Goal: Task Accomplishment & Management: Use online tool/utility

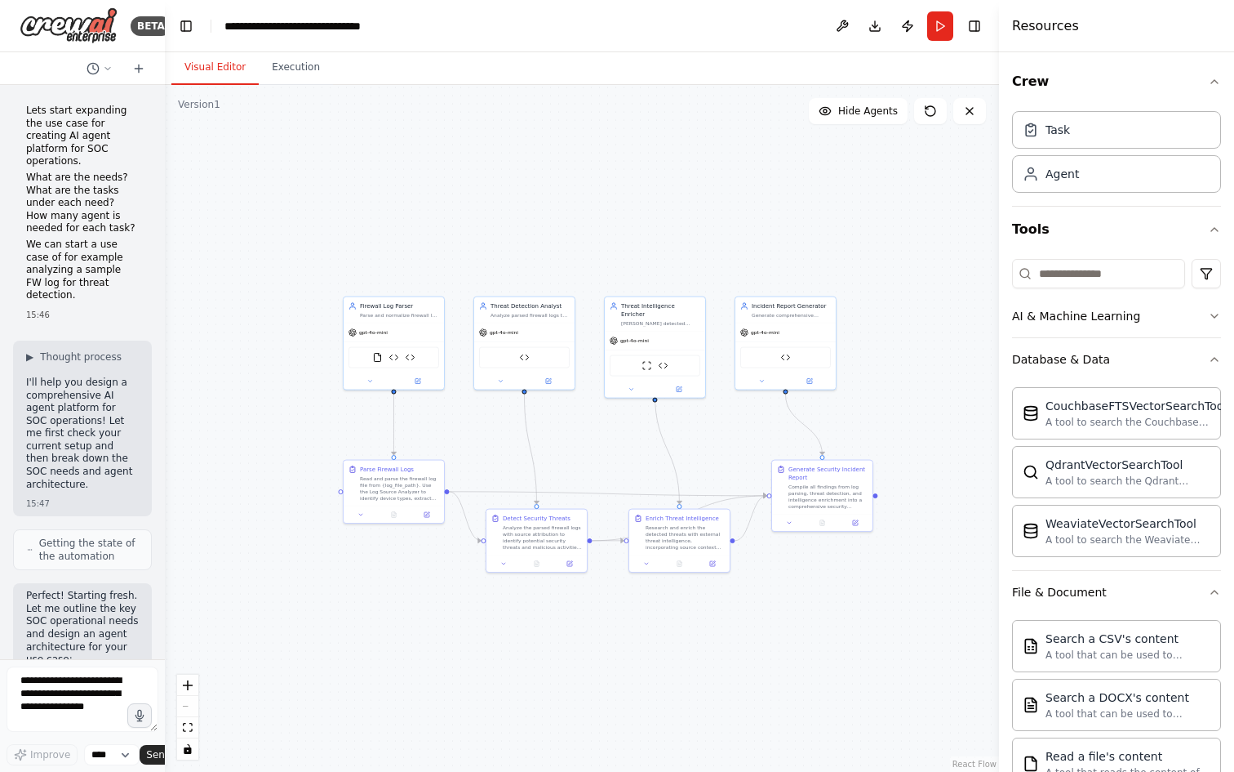
scroll to position [12253, 0]
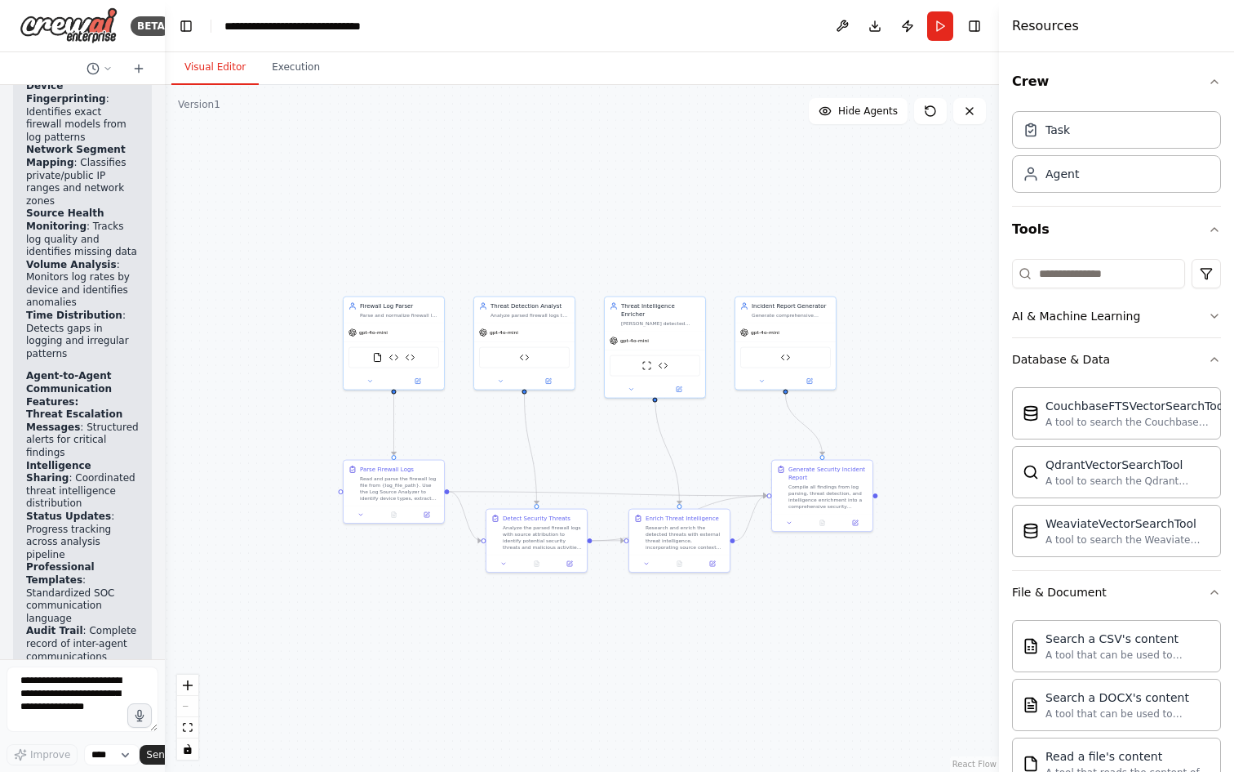
click at [394, 215] on div ".deletable-edge-delete-btn { width: 20px; height: 20px; border: 0px solid #ffff…" at bounding box center [582, 428] width 834 height 687
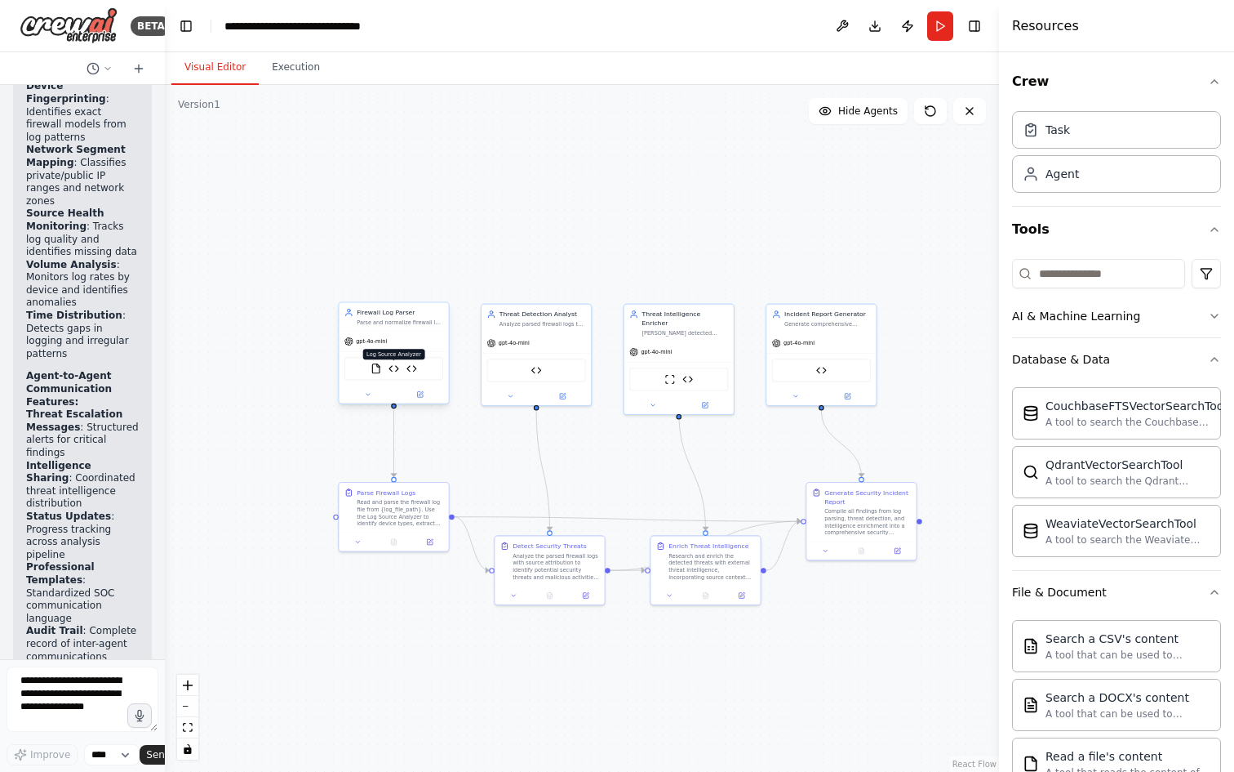
click at [395, 370] on img at bounding box center [394, 368] width 11 height 11
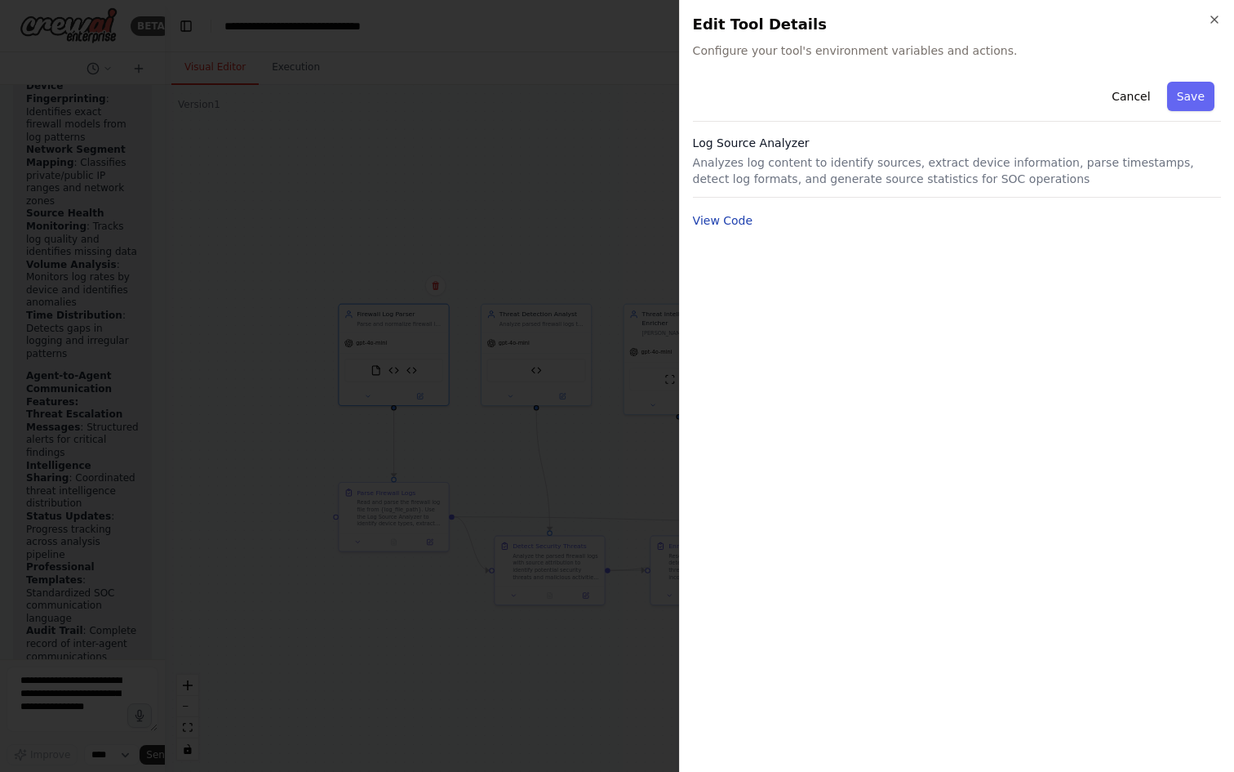
click at [746, 214] on button "View Code" at bounding box center [723, 220] width 60 height 16
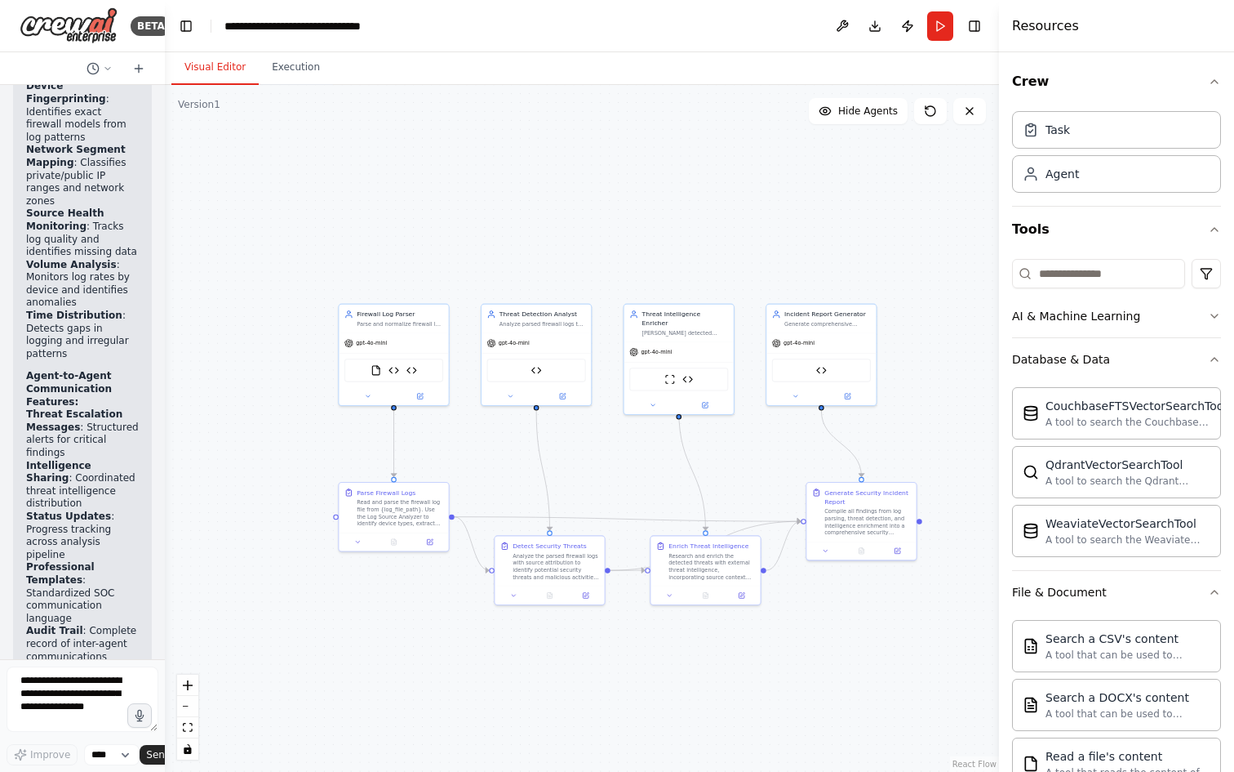
scroll to position [13642, 0]
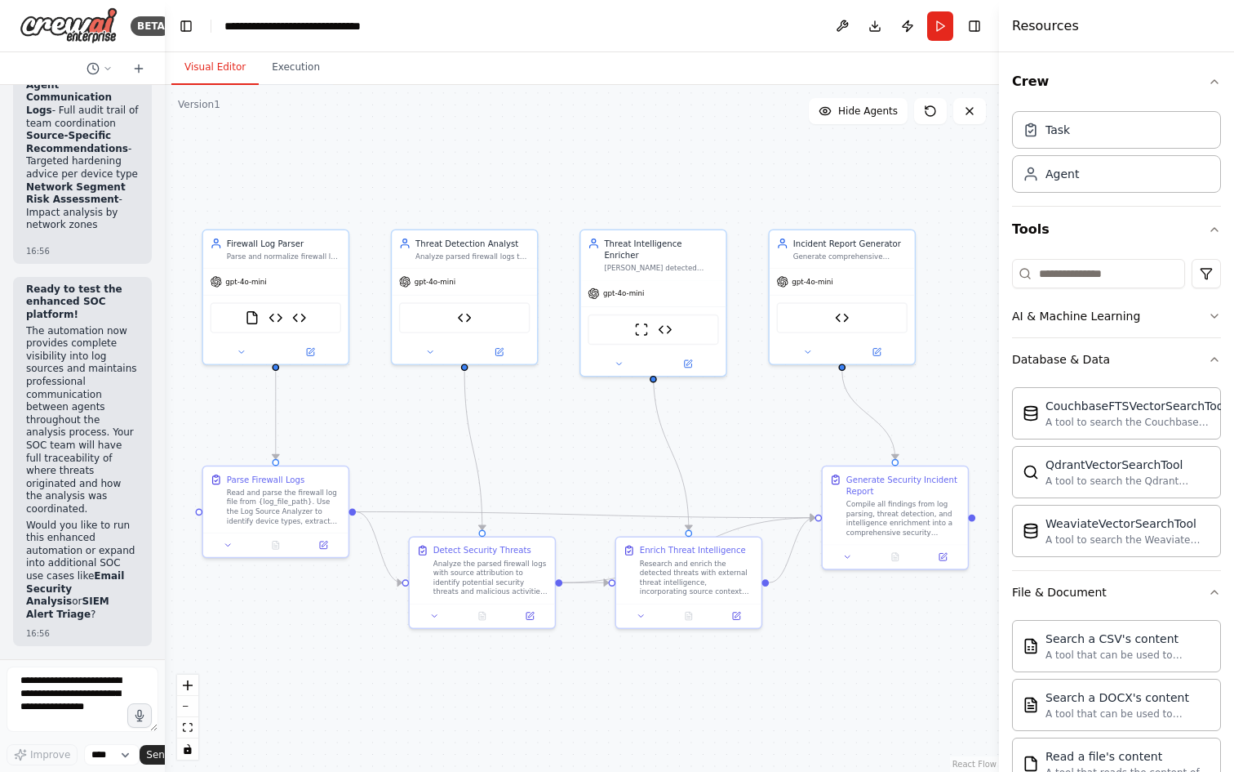
drag, startPoint x: 629, startPoint y: 437, endPoint x: 524, endPoint y: 401, distance: 110.5
click at [524, 401] on div ".deletable-edge-delete-btn { width: 20px; height: 20px; border: 0px solid #ffff…" at bounding box center [582, 428] width 834 height 687
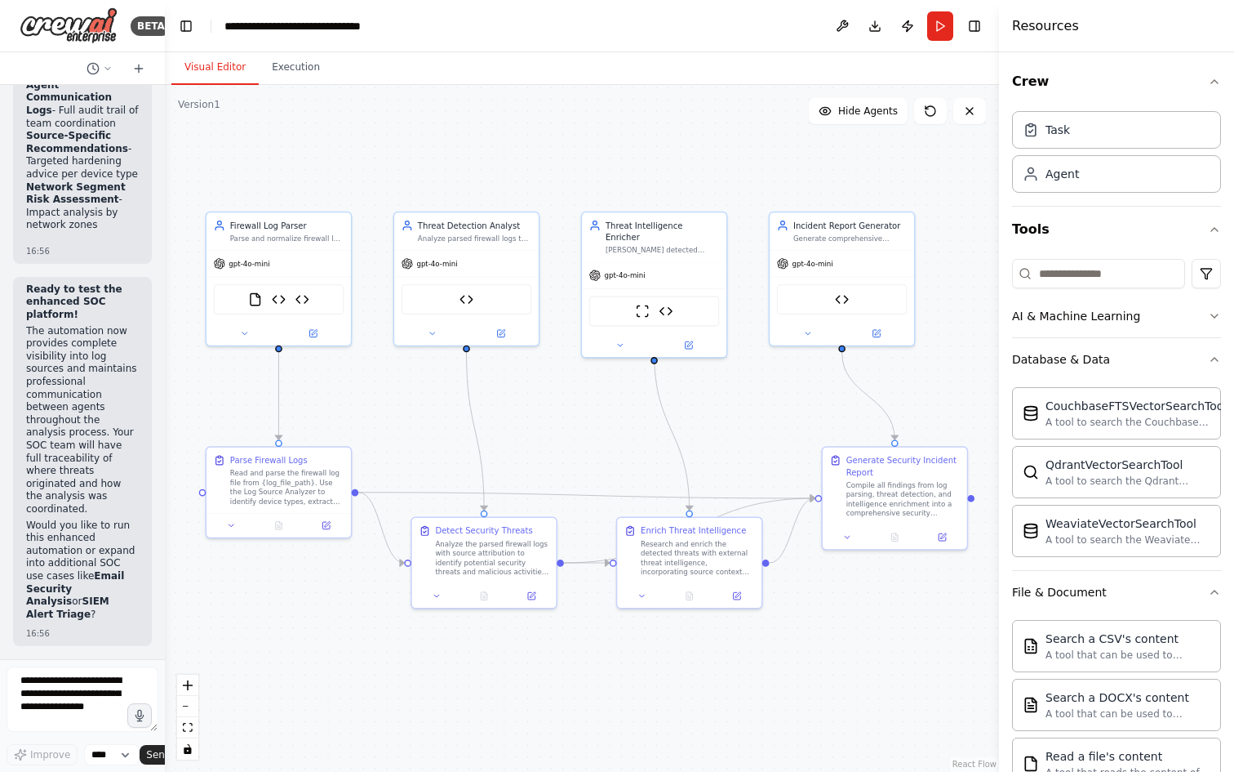
drag, startPoint x: 531, startPoint y: 421, endPoint x: 532, endPoint y: 402, distance: 18.8
click at [532, 402] on div ".deletable-edge-delete-btn { width: 20px; height: 20px; border: 0px solid #ffff…" at bounding box center [582, 428] width 834 height 687
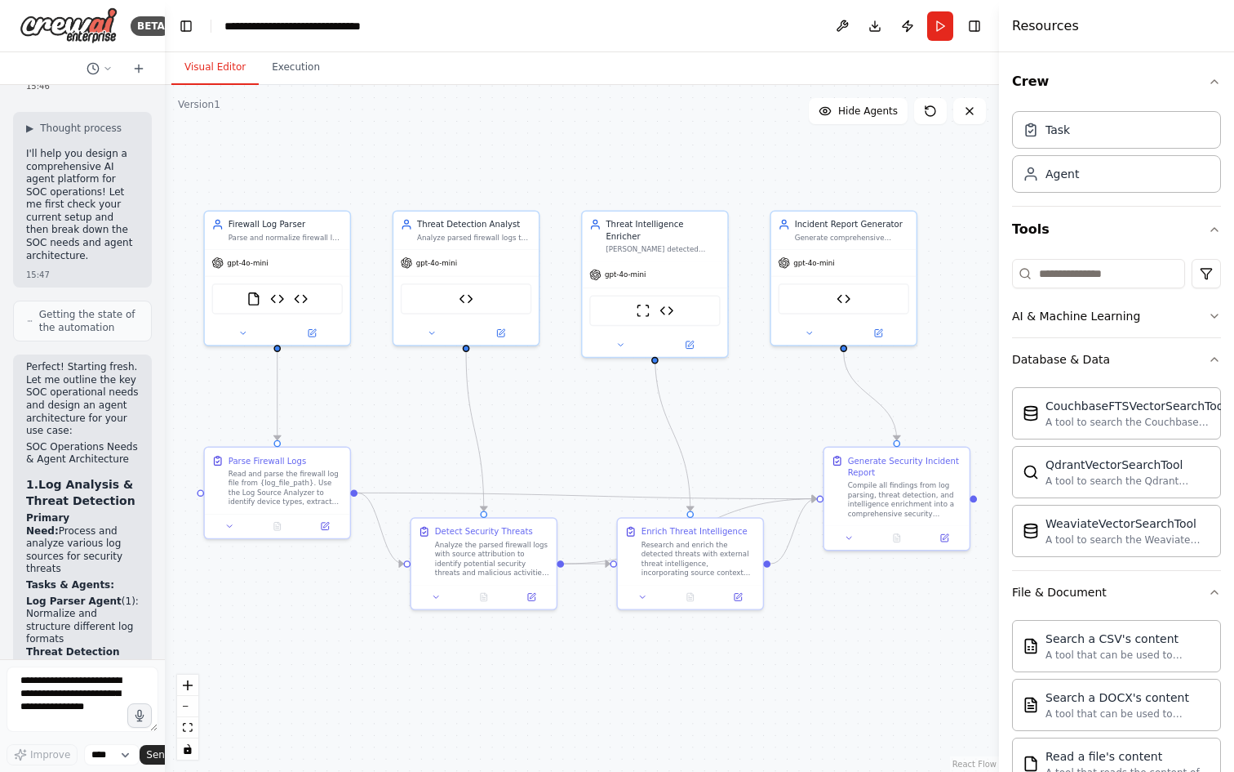
scroll to position [0, 0]
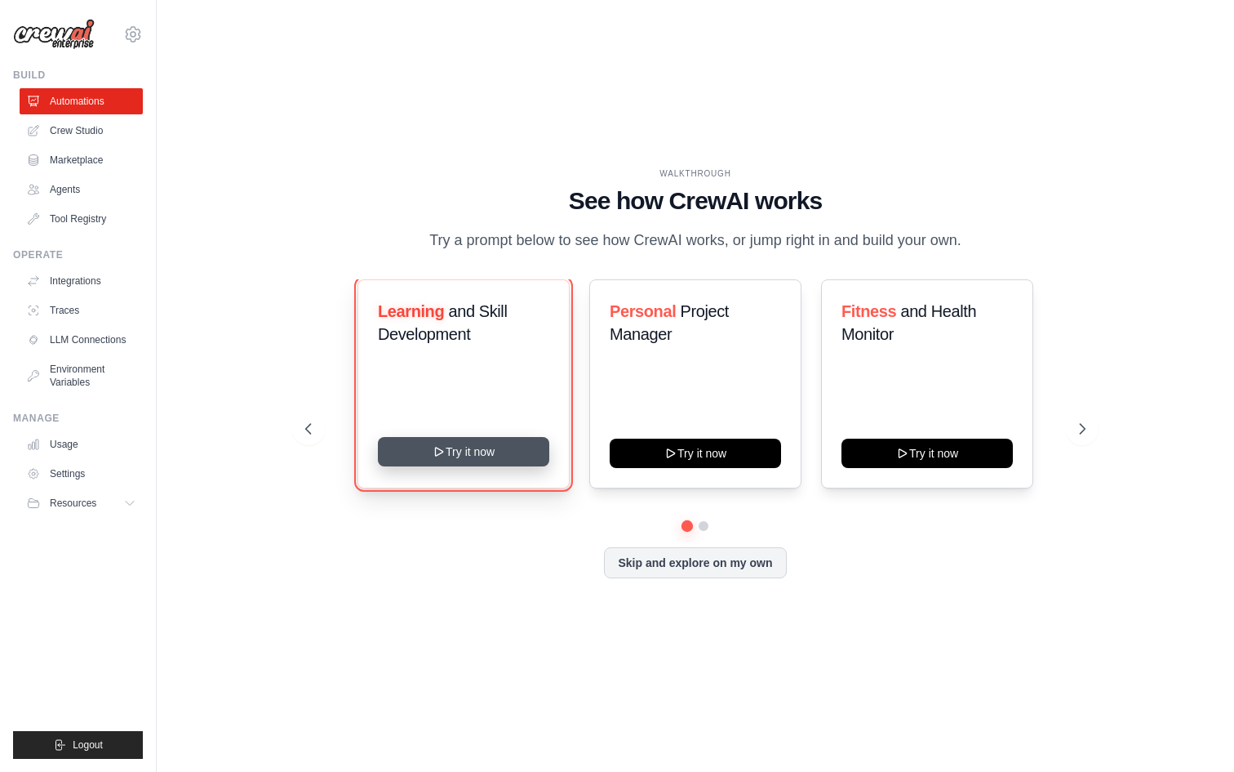
click at [478, 457] on button "Try it now" at bounding box center [463, 451] width 171 height 29
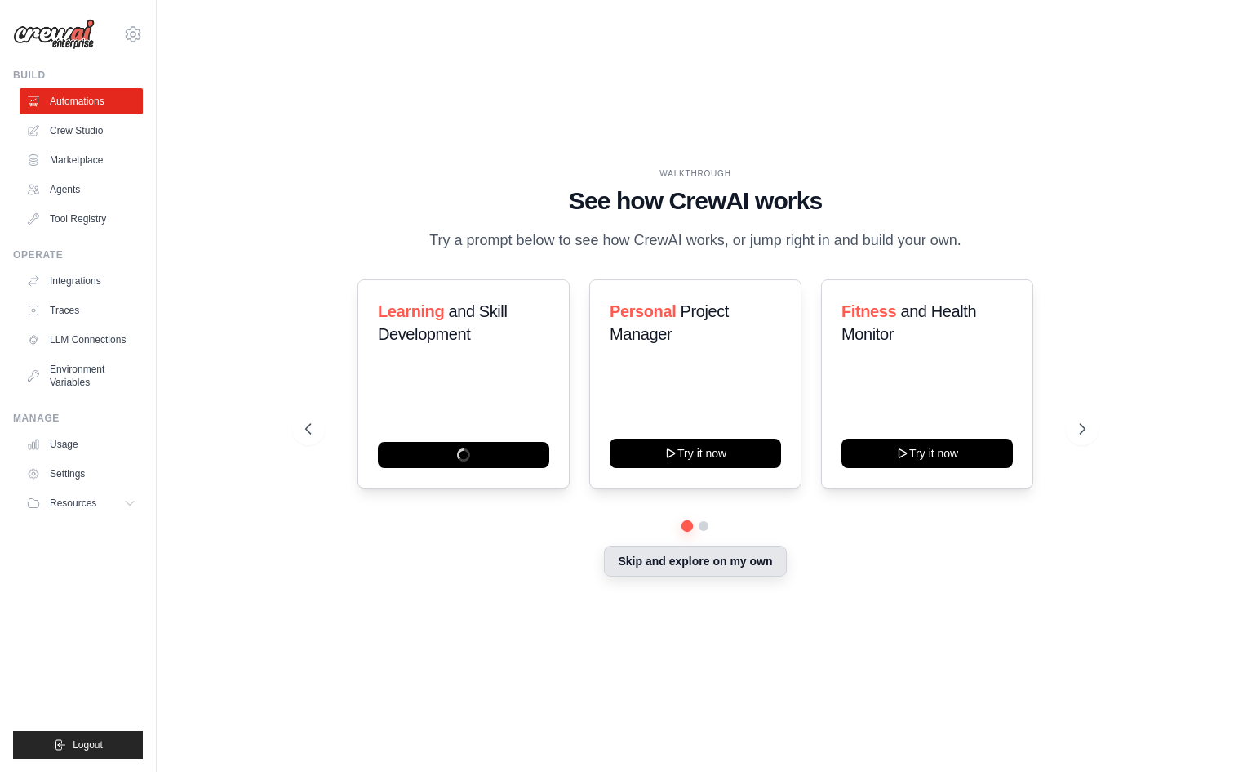
click at [726, 563] on button "Skip and explore on my own" at bounding box center [695, 560] width 182 height 31
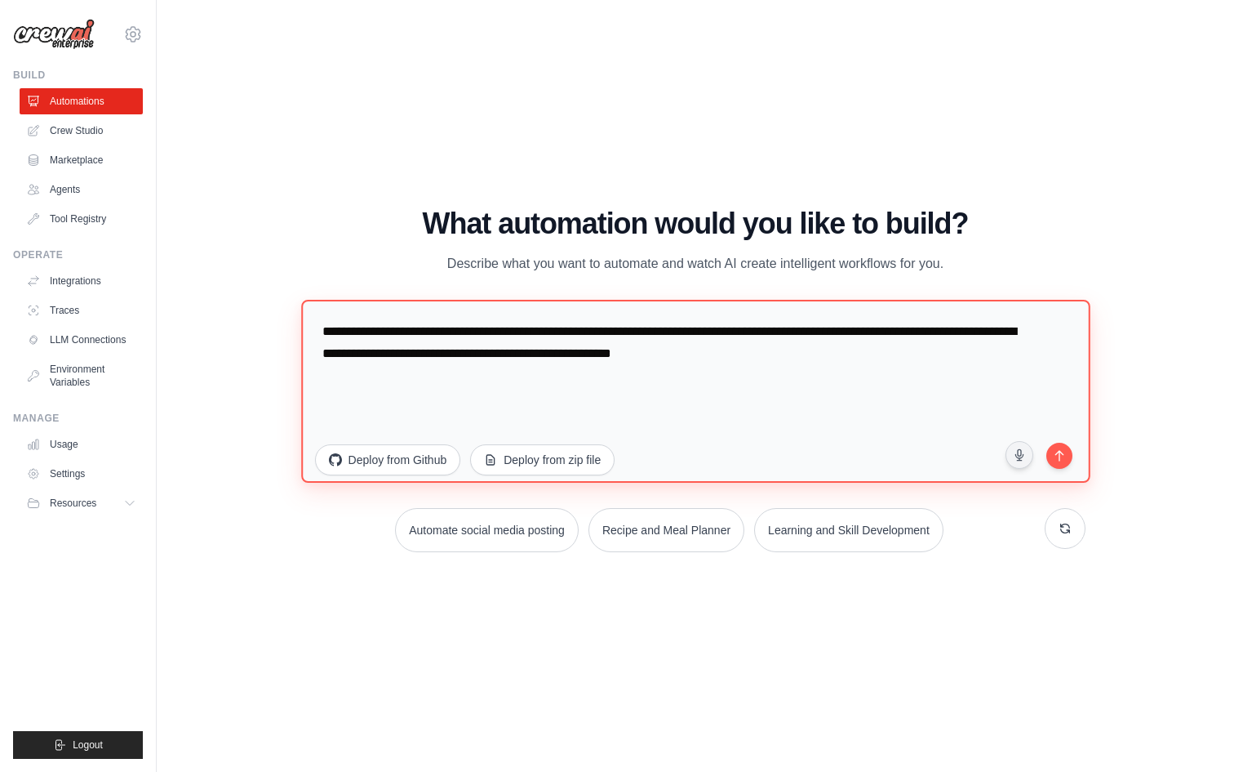
click at [390, 387] on textarea "**********" at bounding box center [695, 390] width 789 height 183
drag, startPoint x: 803, startPoint y: 358, endPoint x: 305, endPoint y: 326, distance: 499.1
click at [298, 325] on div "WALKTHROUGH See how CrewAI works Try a prompt below to see how CrewAI works, or…" at bounding box center [696, 386] width 820 height 358
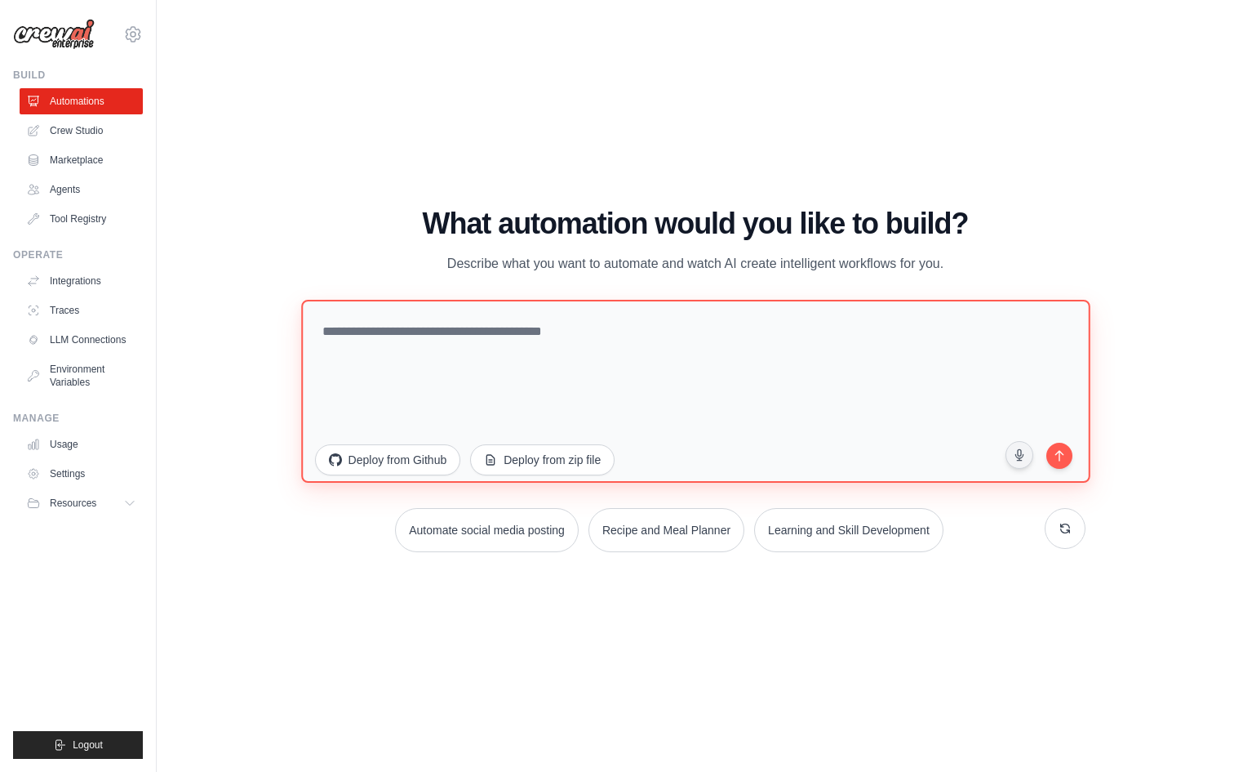
paste textarea "**********"
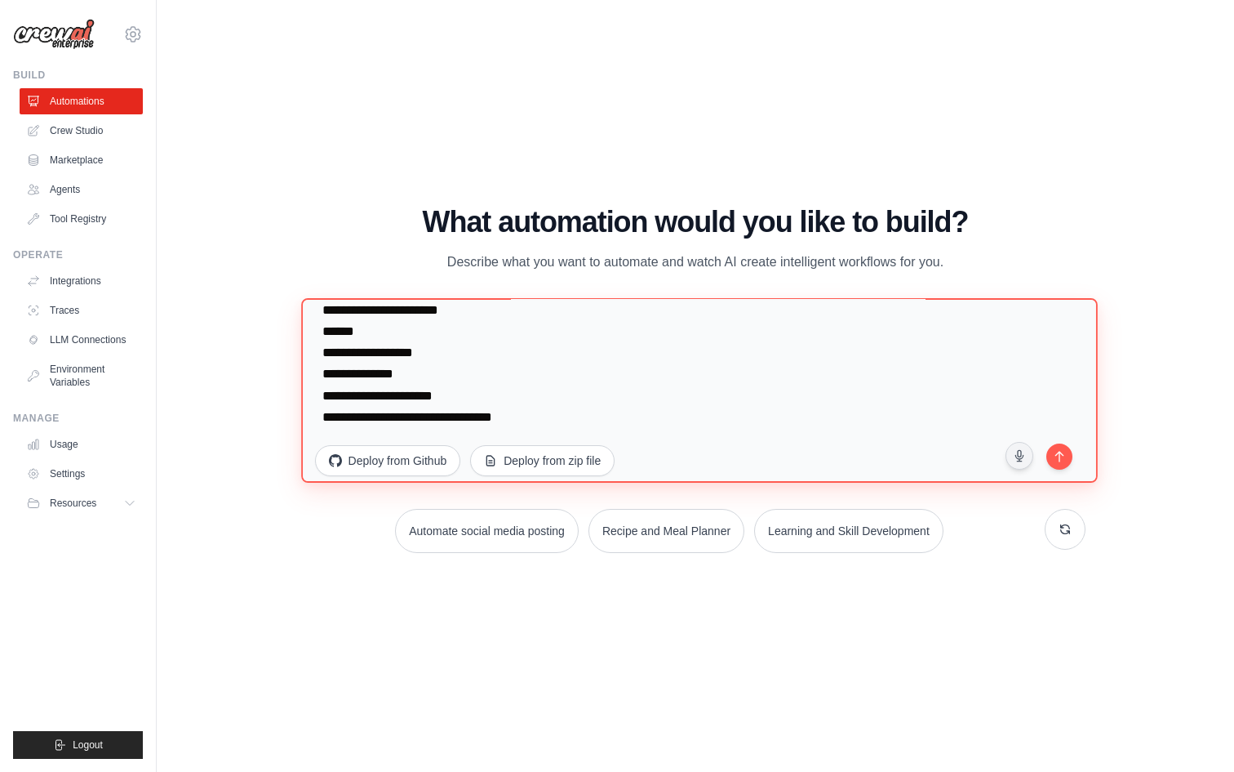
scroll to position [64, 0]
paste textarea "**********"
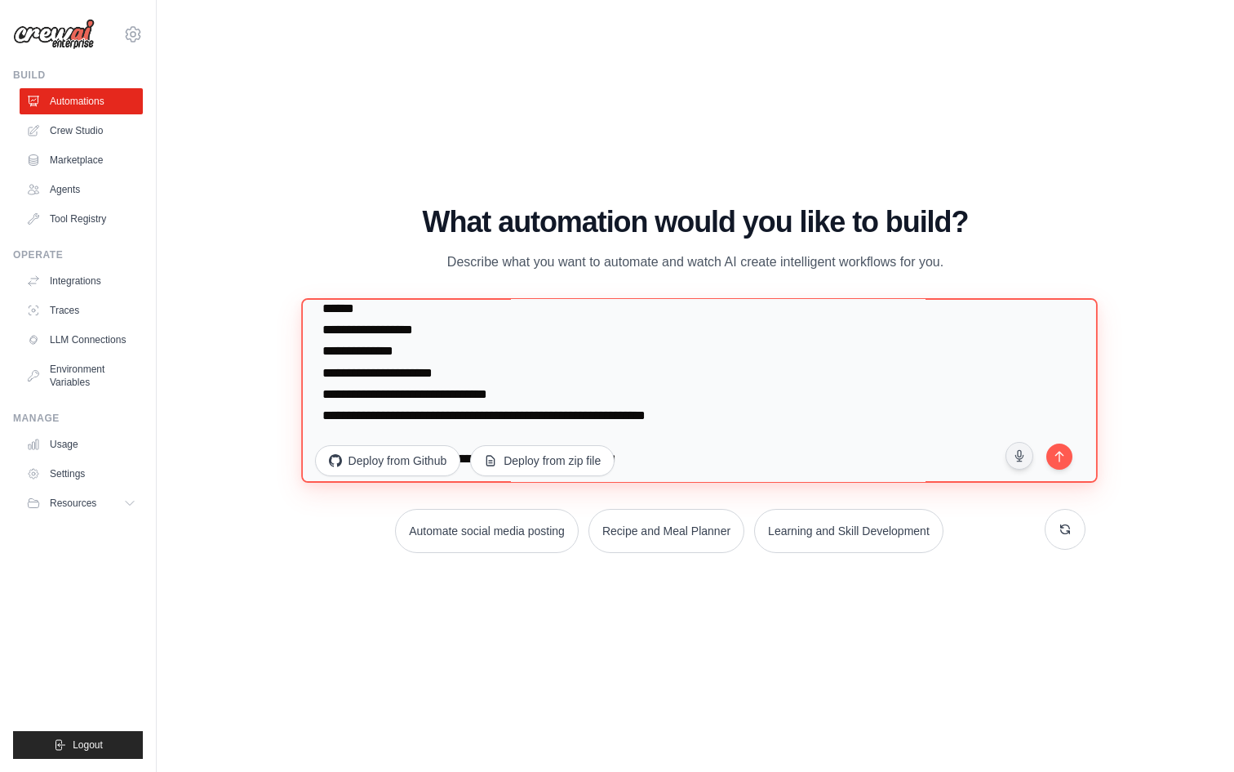
scroll to position [348, 0]
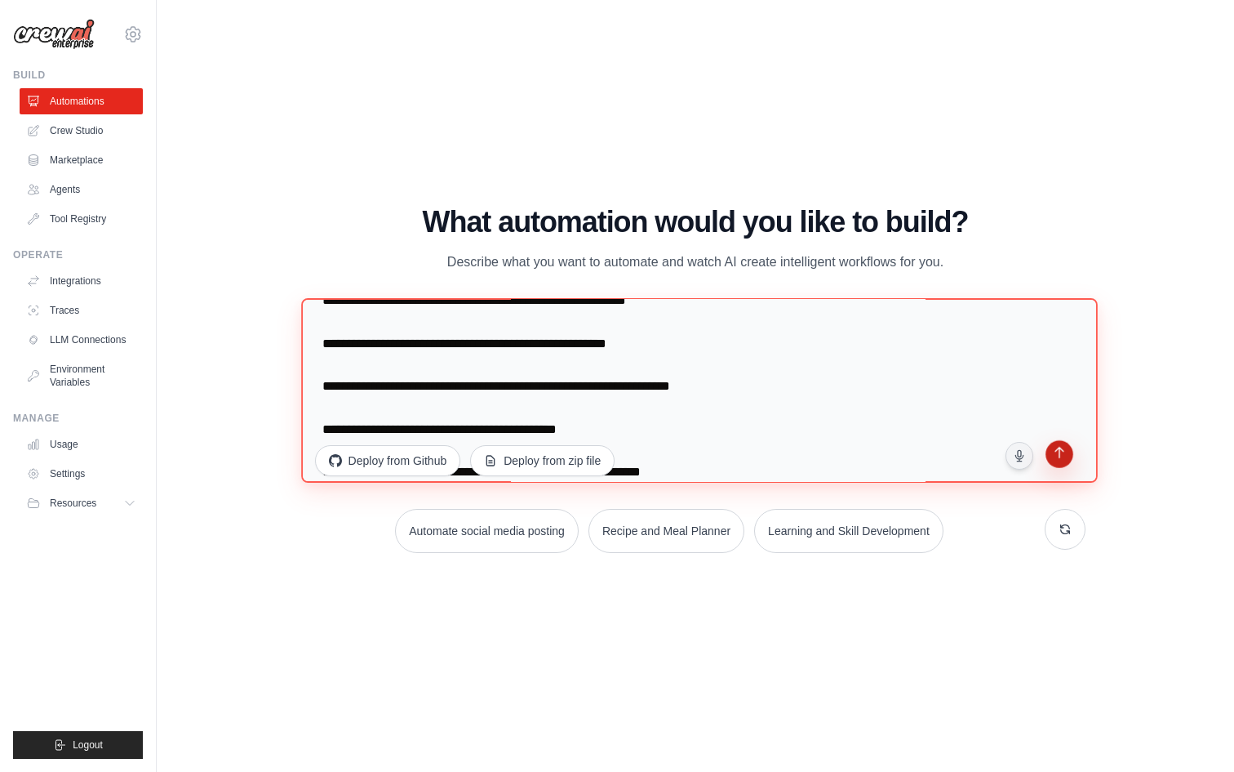
type textarea "**********"
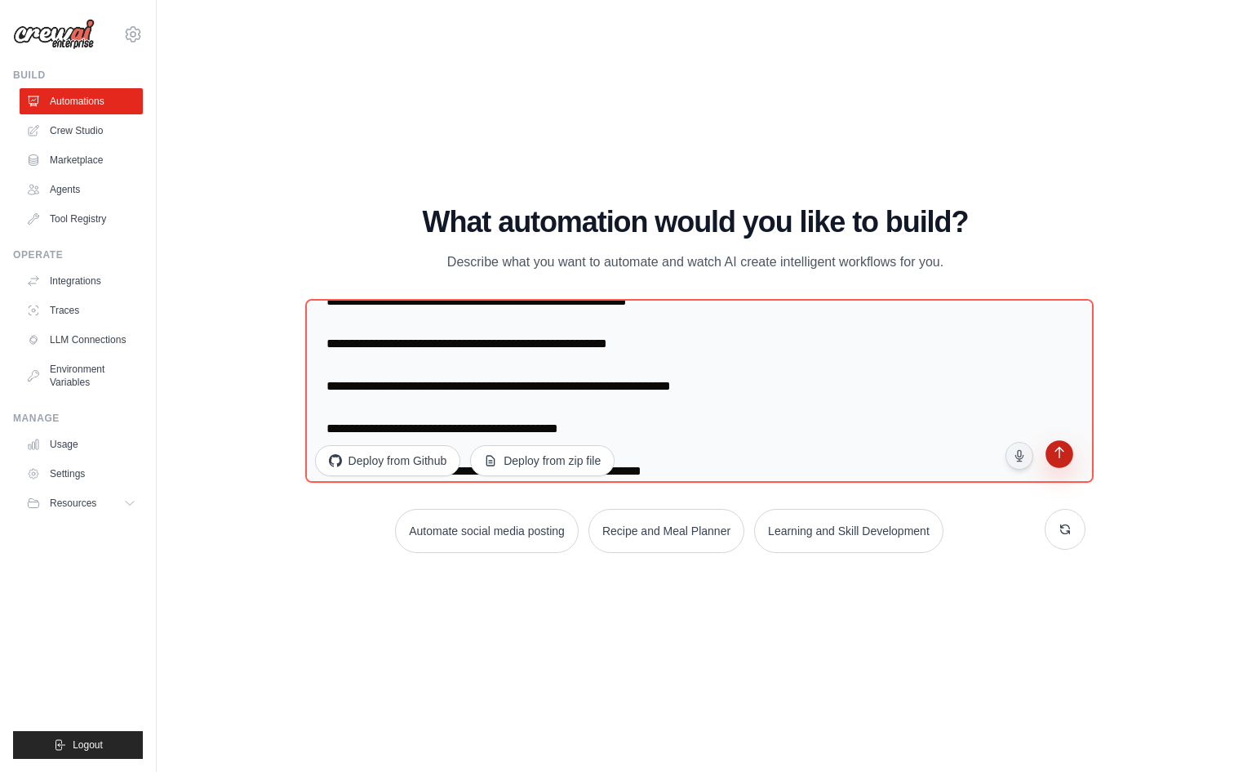
click at [1061, 450] on icon "submit" at bounding box center [1060, 454] width 17 height 17
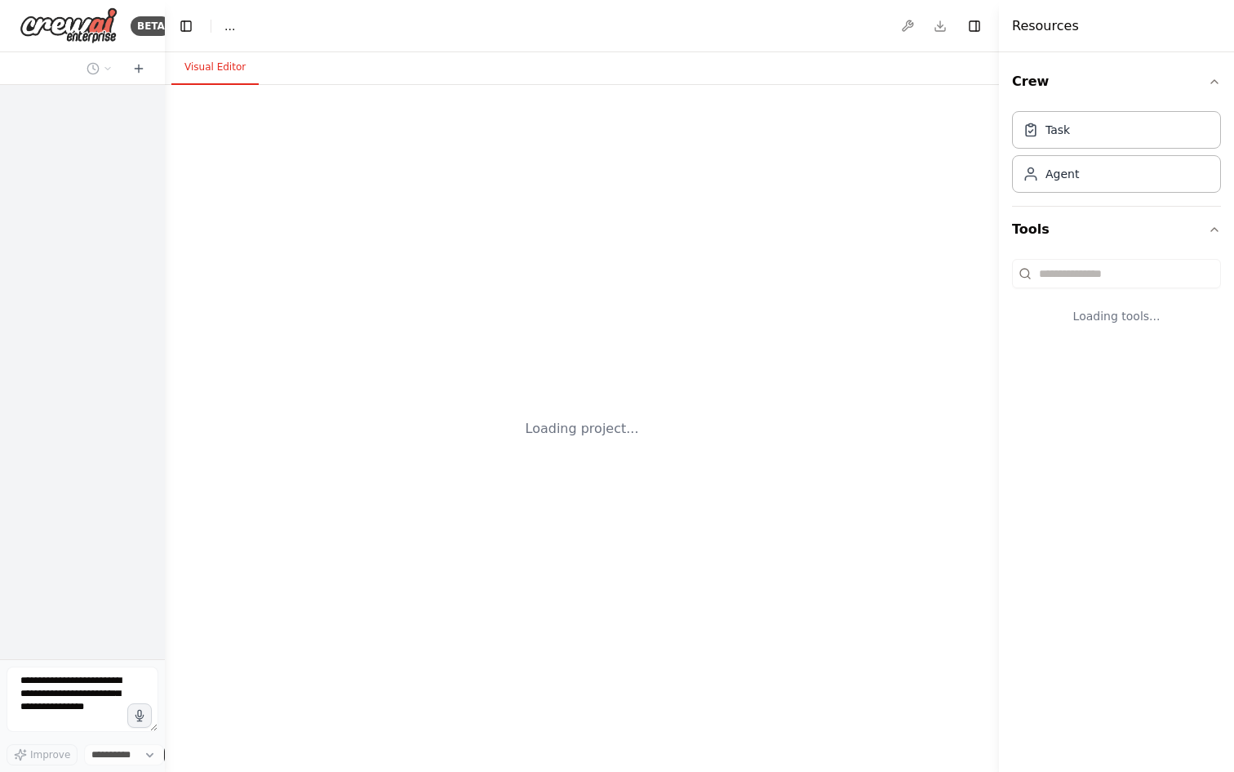
select select "****"
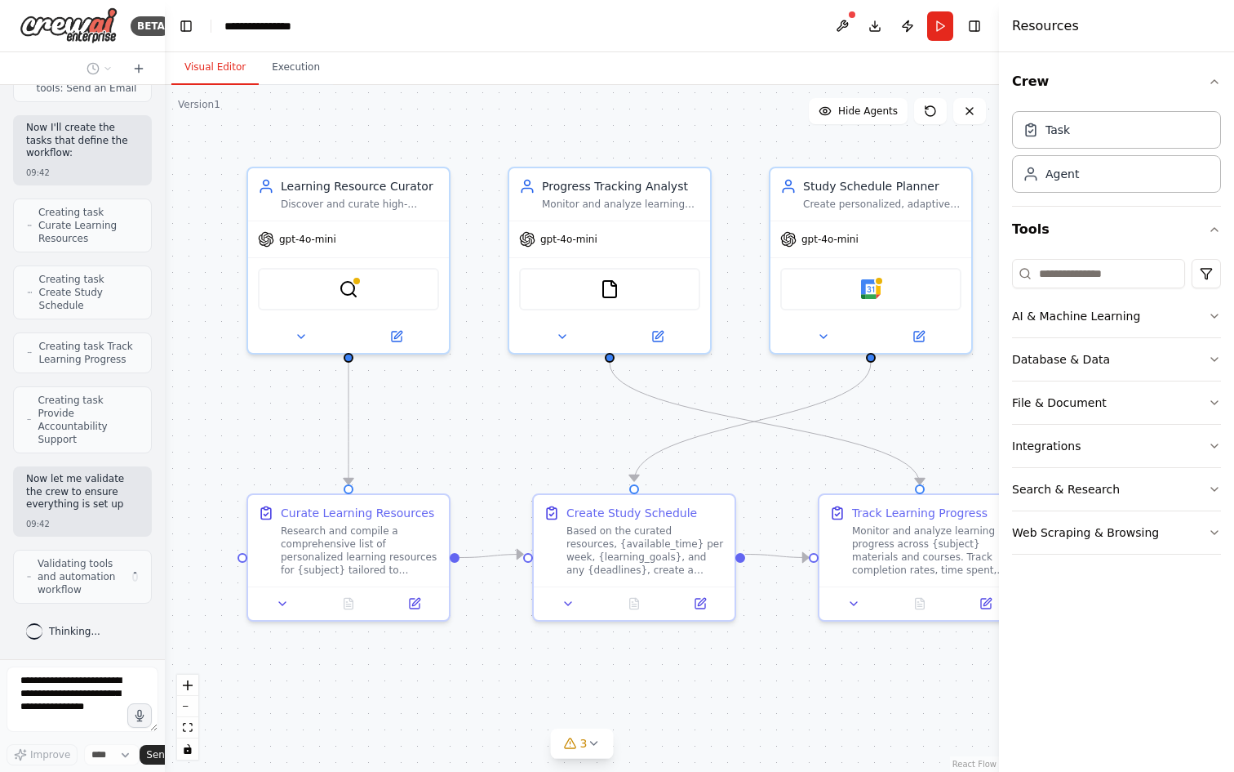
scroll to position [1186, 0]
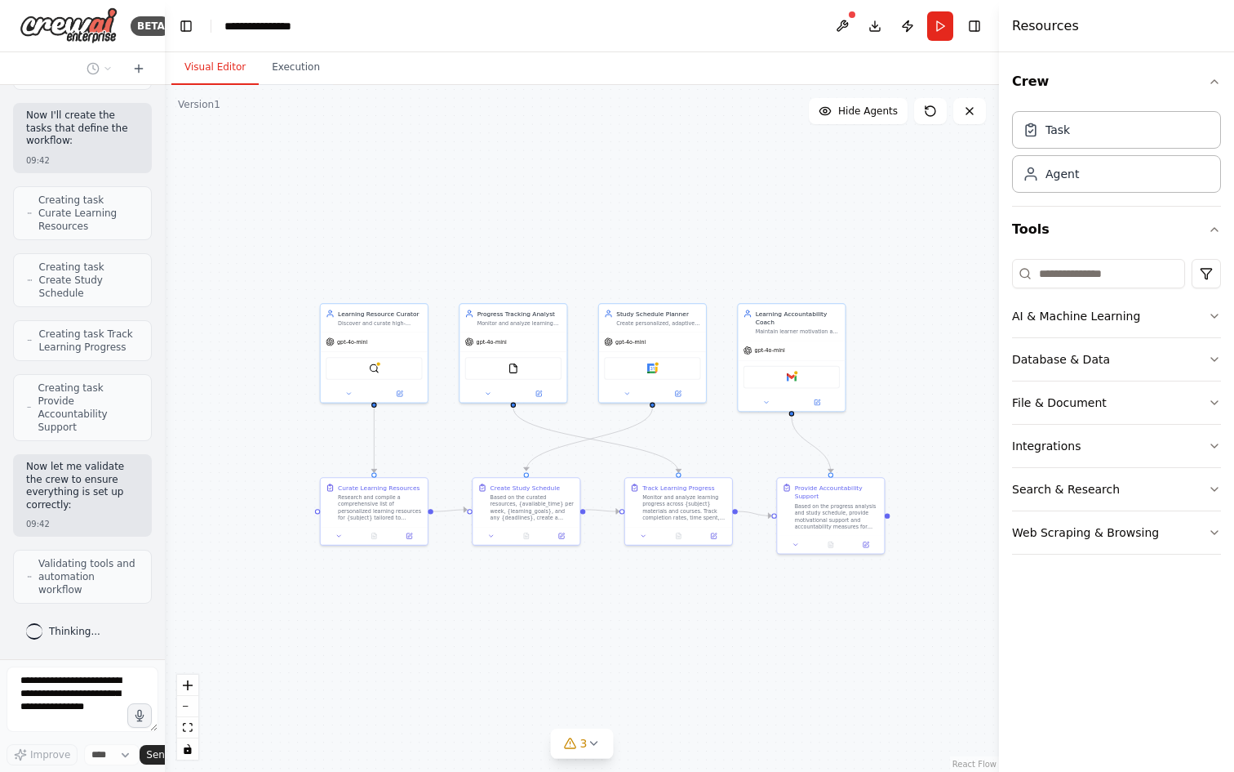
drag, startPoint x: 578, startPoint y: 461, endPoint x: 499, endPoint y: 456, distance: 79.4
click at [499, 456] on div ".deletable-edge-delete-btn { width: 20px; height: 20px; border: 0px solid #ffff…" at bounding box center [582, 428] width 834 height 687
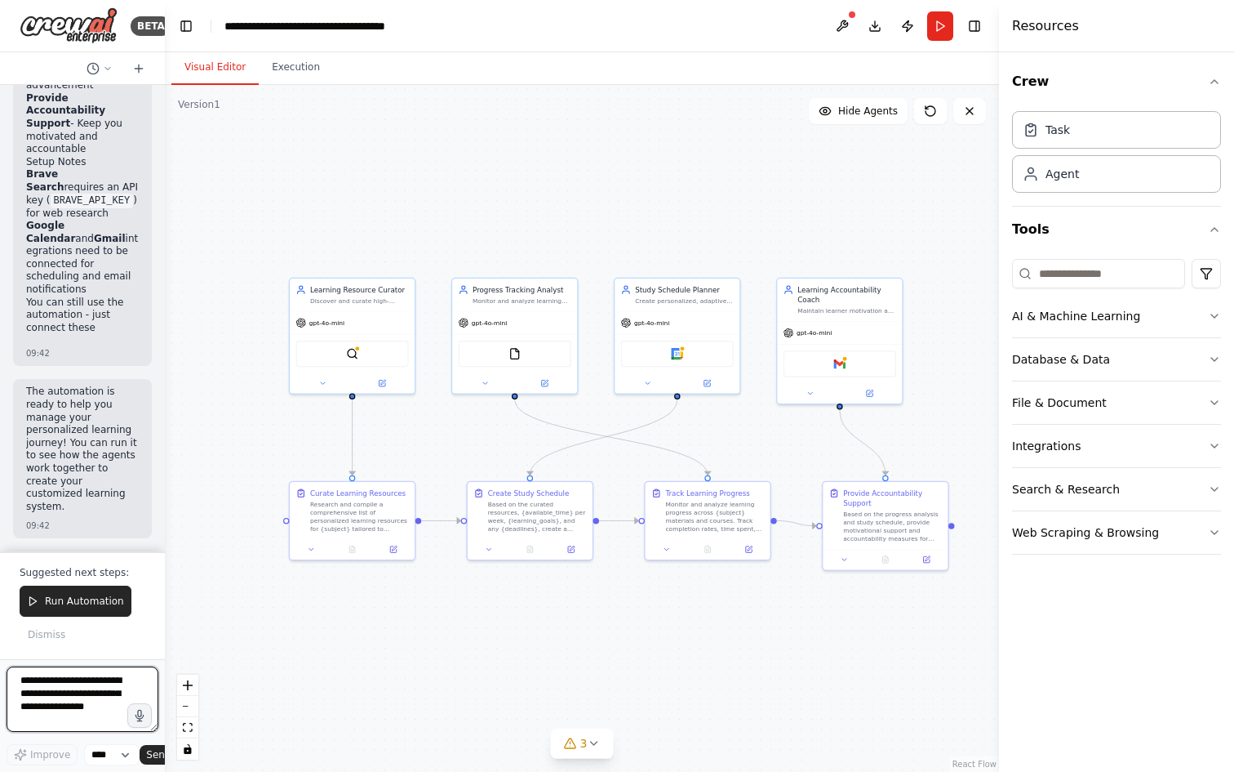
scroll to position [2828, 0]
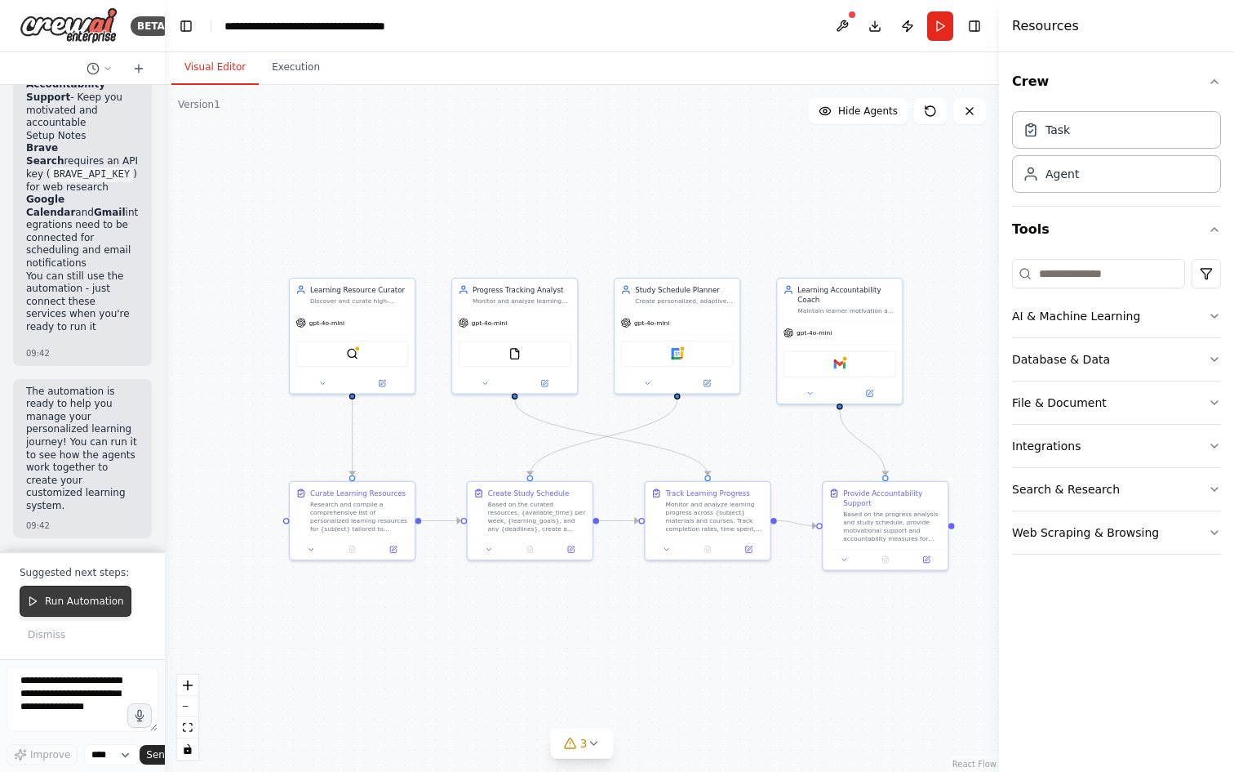
click at [70, 608] on button "Run Automation" at bounding box center [76, 600] width 112 height 31
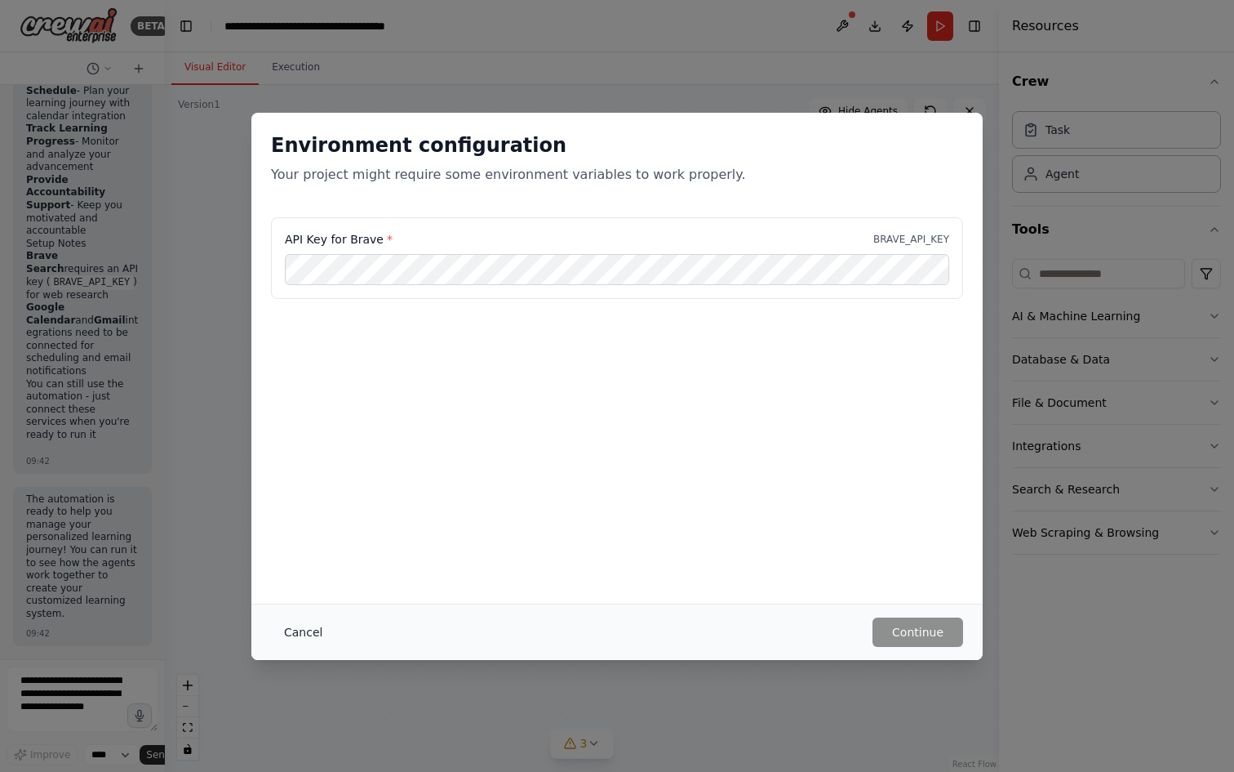
click at [284, 634] on button "Cancel" at bounding box center [303, 631] width 64 height 29
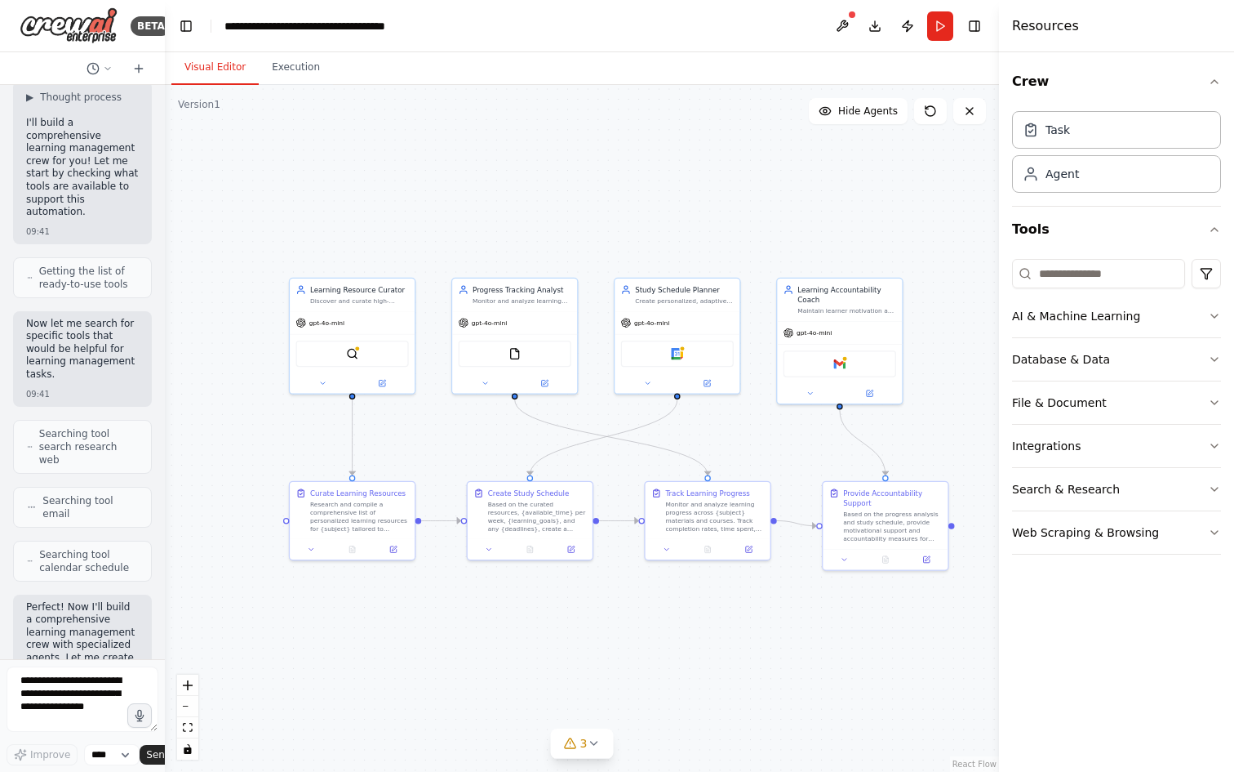
scroll to position [0, 0]
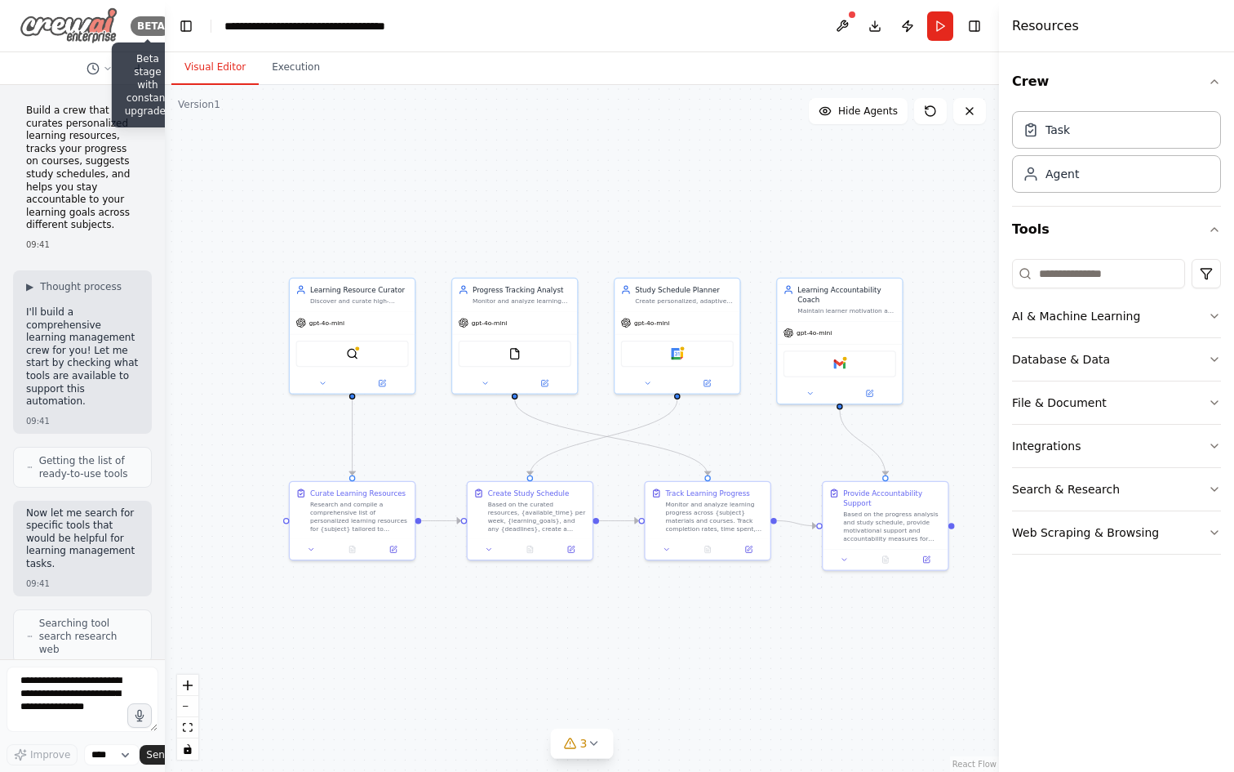
click at [150, 31] on div "BETA" at bounding box center [151, 26] width 41 height 20
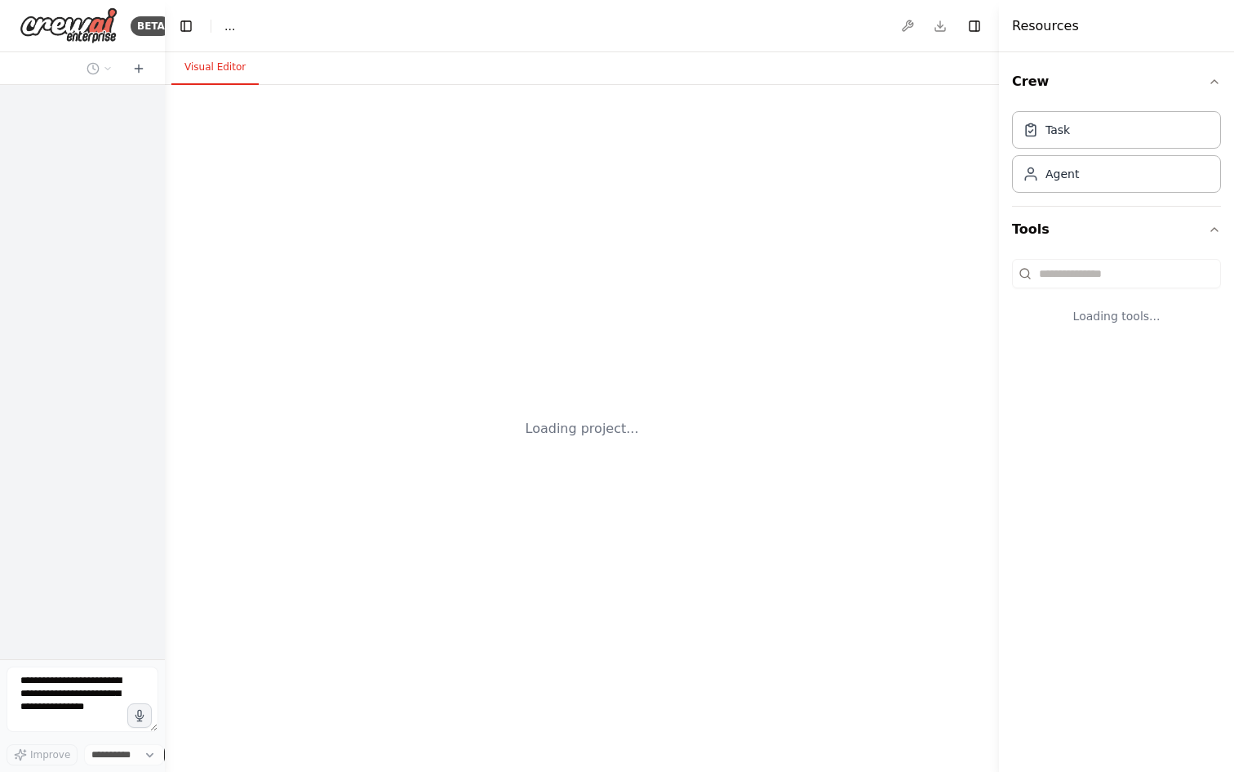
select select "****"
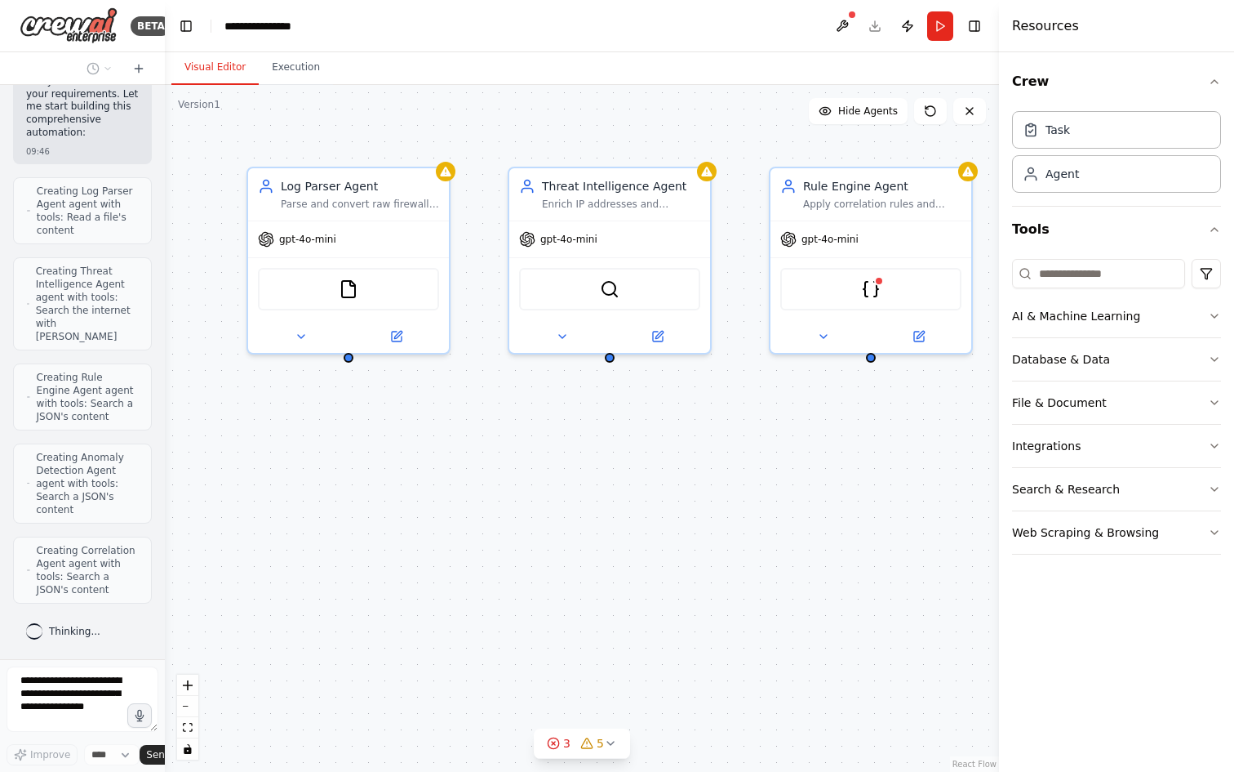
scroll to position [1149, 0]
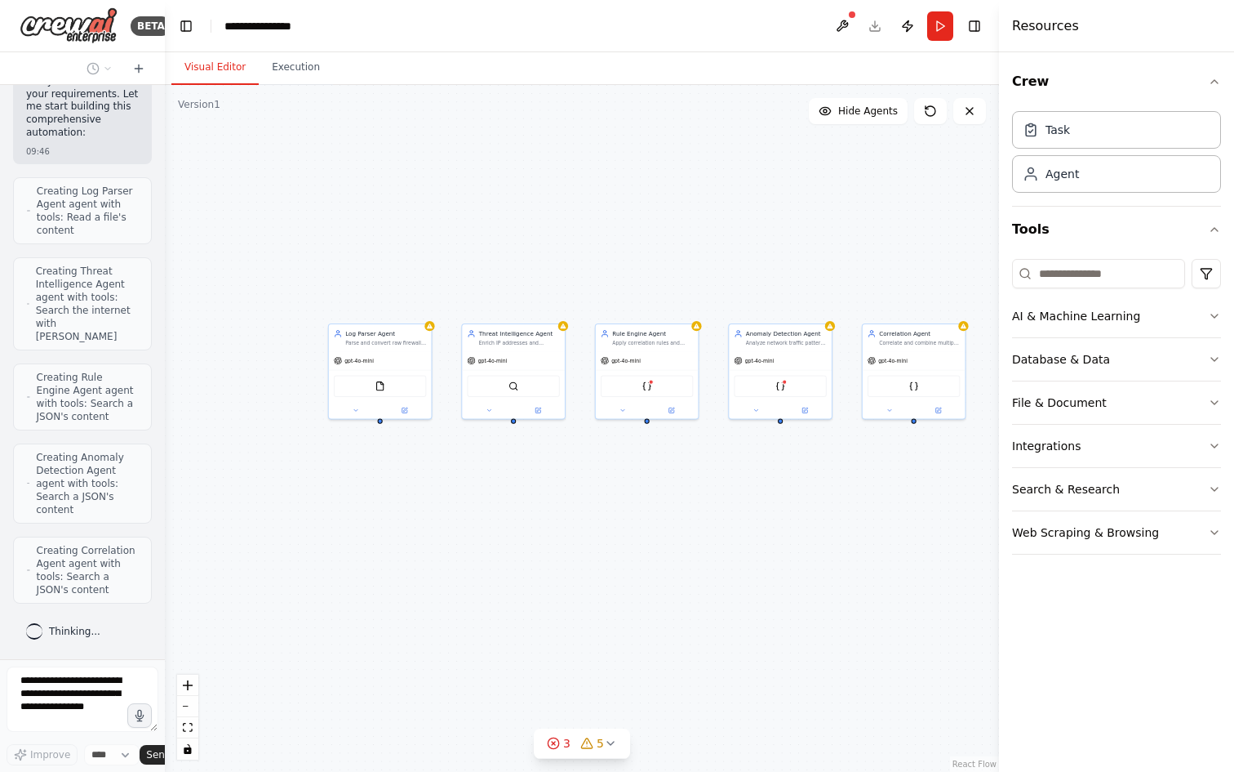
drag, startPoint x: 726, startPoint y: 500, endPoint x: 576, endPoint y: 493, distance: 149.5
click at [577, 493] on div "Log Parser Agent Parse and convert raw firewall logs from {log_source} into str…" at bounding box center [582, 428] width 834 height 687
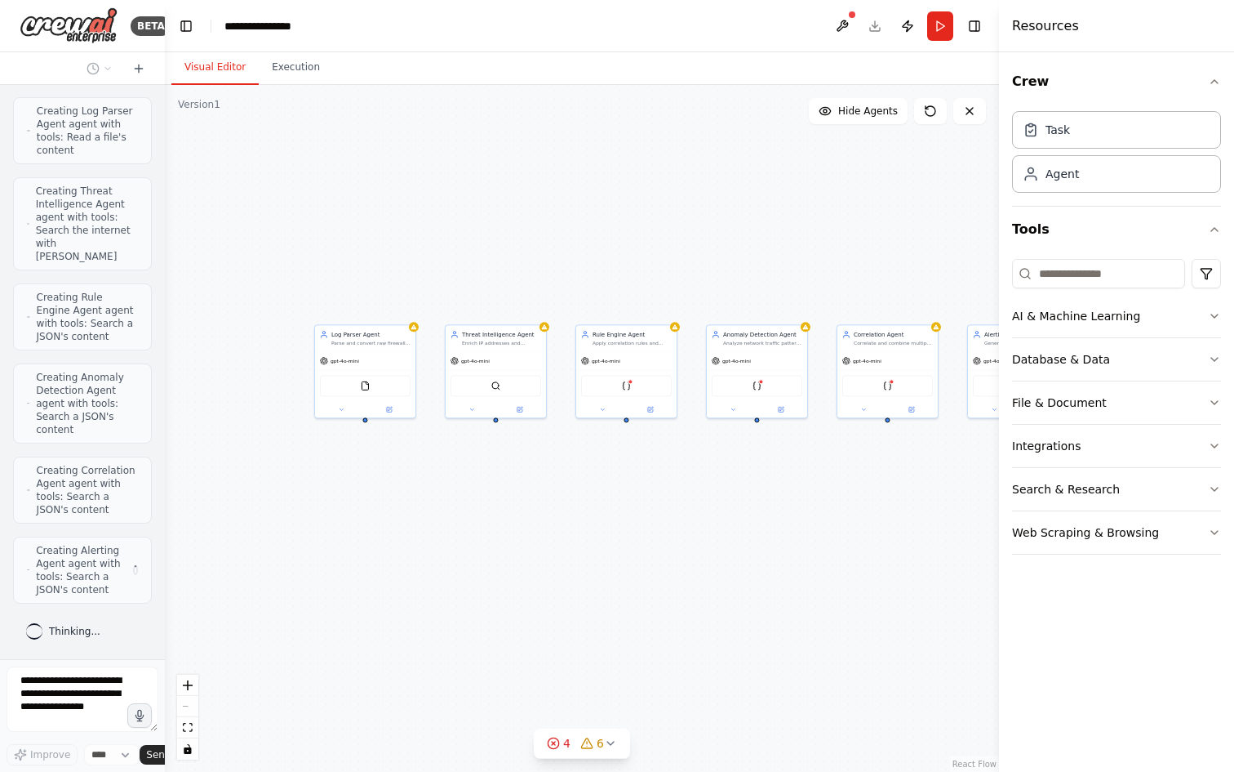
scroll to position [1229, 0]
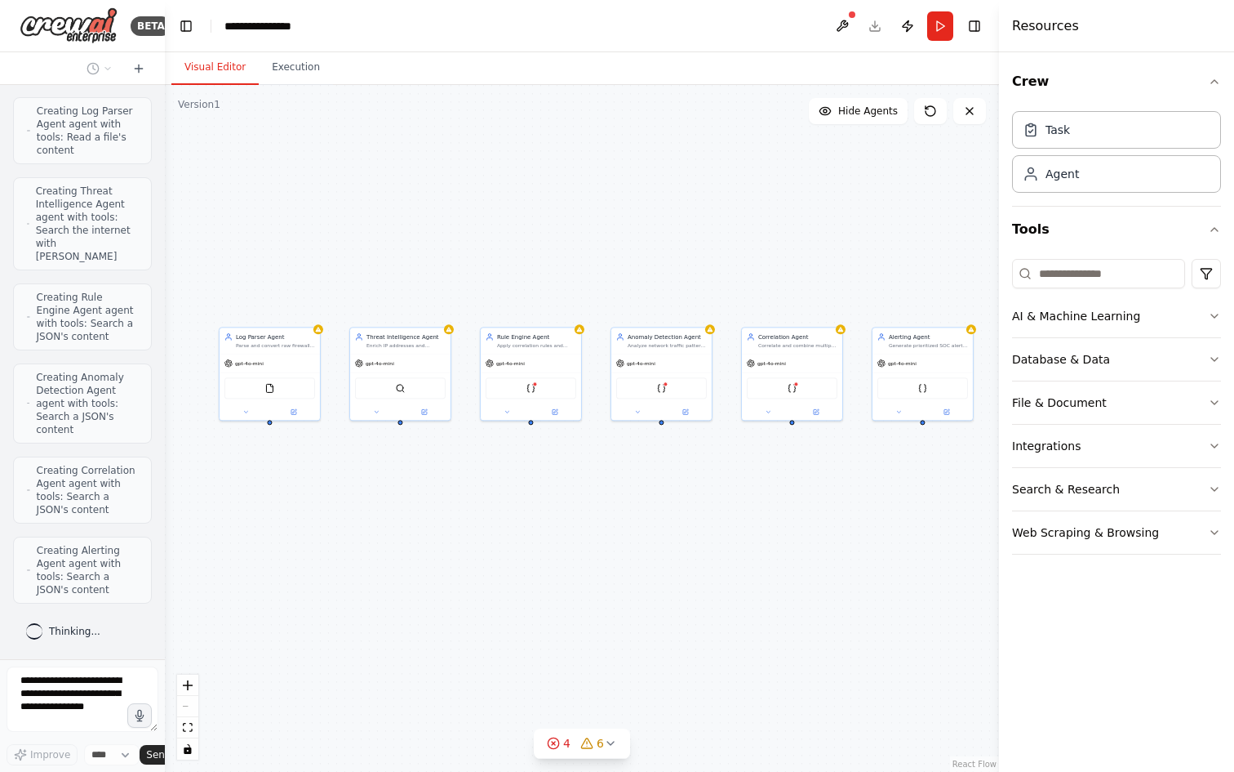
drag, startPoint x: 746, startPoint y: 466, endPoint x: 651, endPoint y: 469, distance: 95.6
click at [651, 469] on div "Log Parser Agent Parse and convert raw firewall logs from {log_source} into str…" at bounding box center [582, 428] width 834 height 687
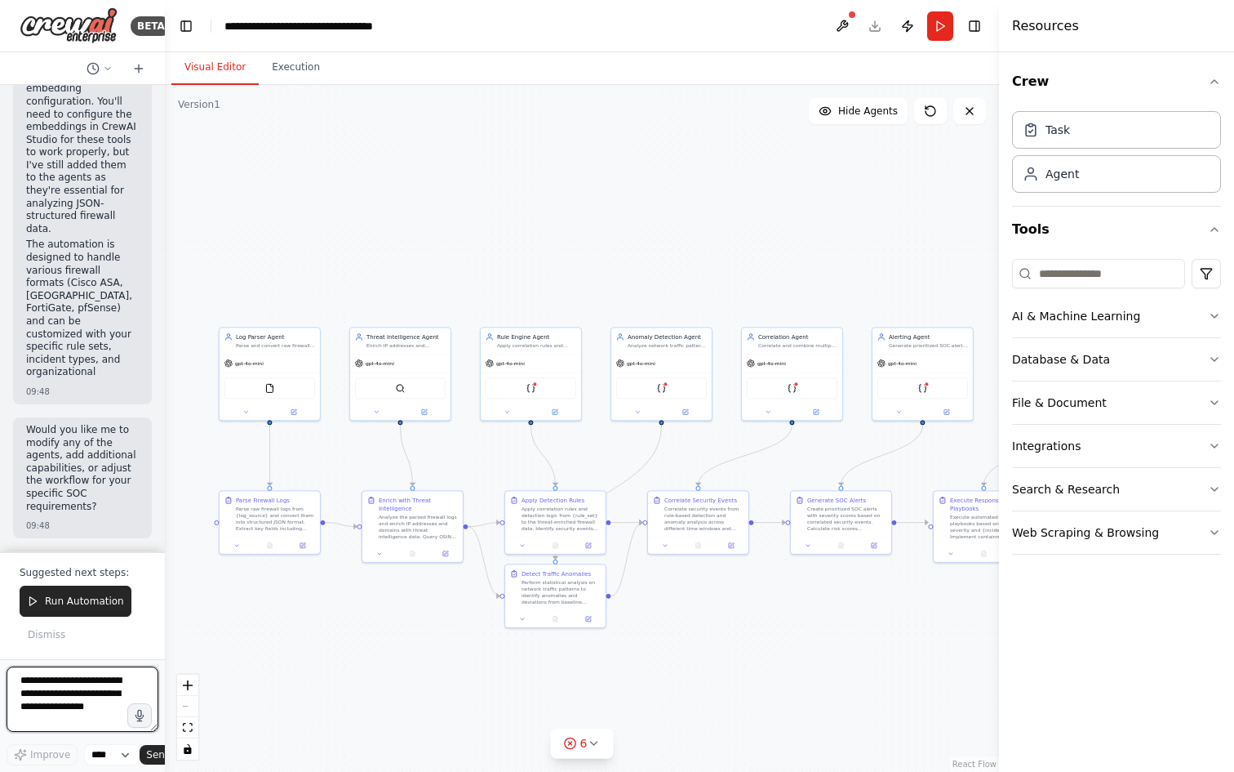
scroll to position [4333, 0]
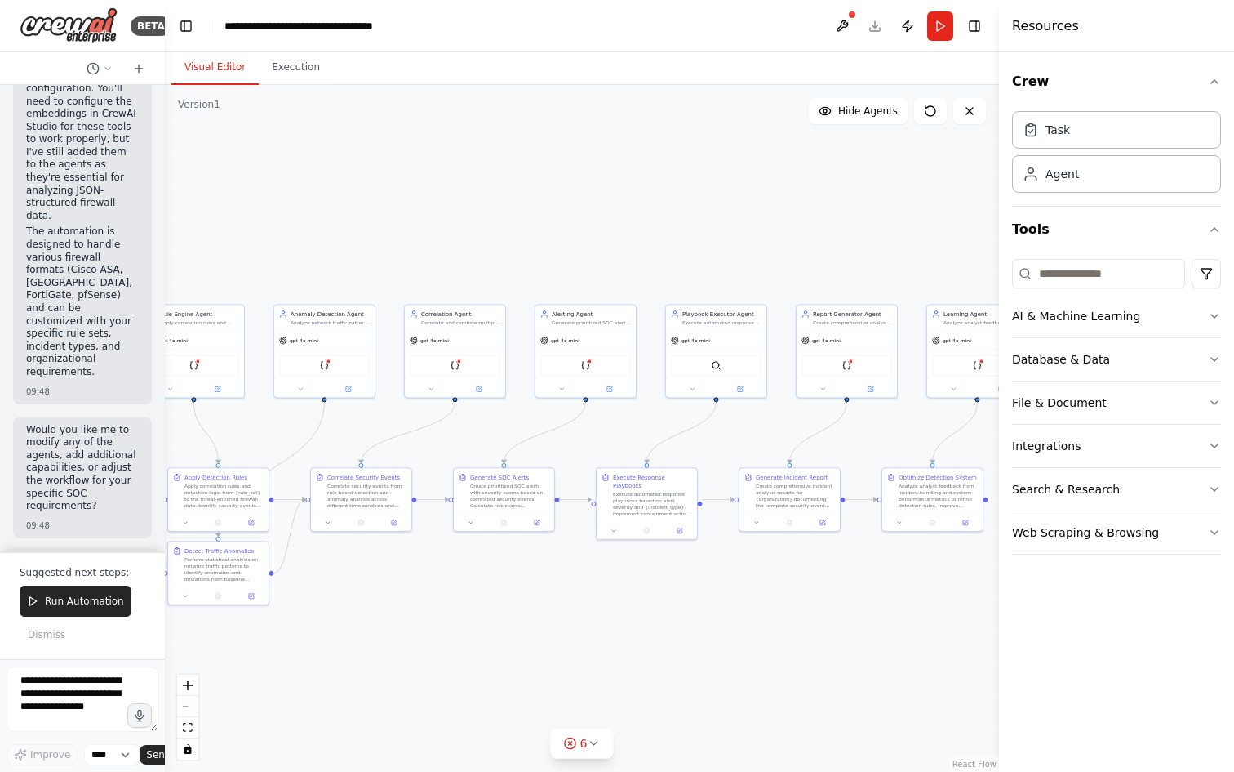
drag, startPoint x: 891, startPoint y: 602, endPoint x: 554, endPoint y: 579, distance: 337.9
click at [554, 579] on div ".deletable-edge-delete-btn { width: 20px; height: 20px; border: 0px solid #ffff…" at bounding box center [582, 428] width 834 height 687
drag, startPoint x: 876, startPoint y: 600, endPoint x: 741, endPoint y: 602, distance: 134.7
click at [741, 602] on div ".deletable-edge-delete-btn { width: 20px; height: 20px; border: 0px solid #ffff…" at bounding box center [582, 428] width 834 height 687
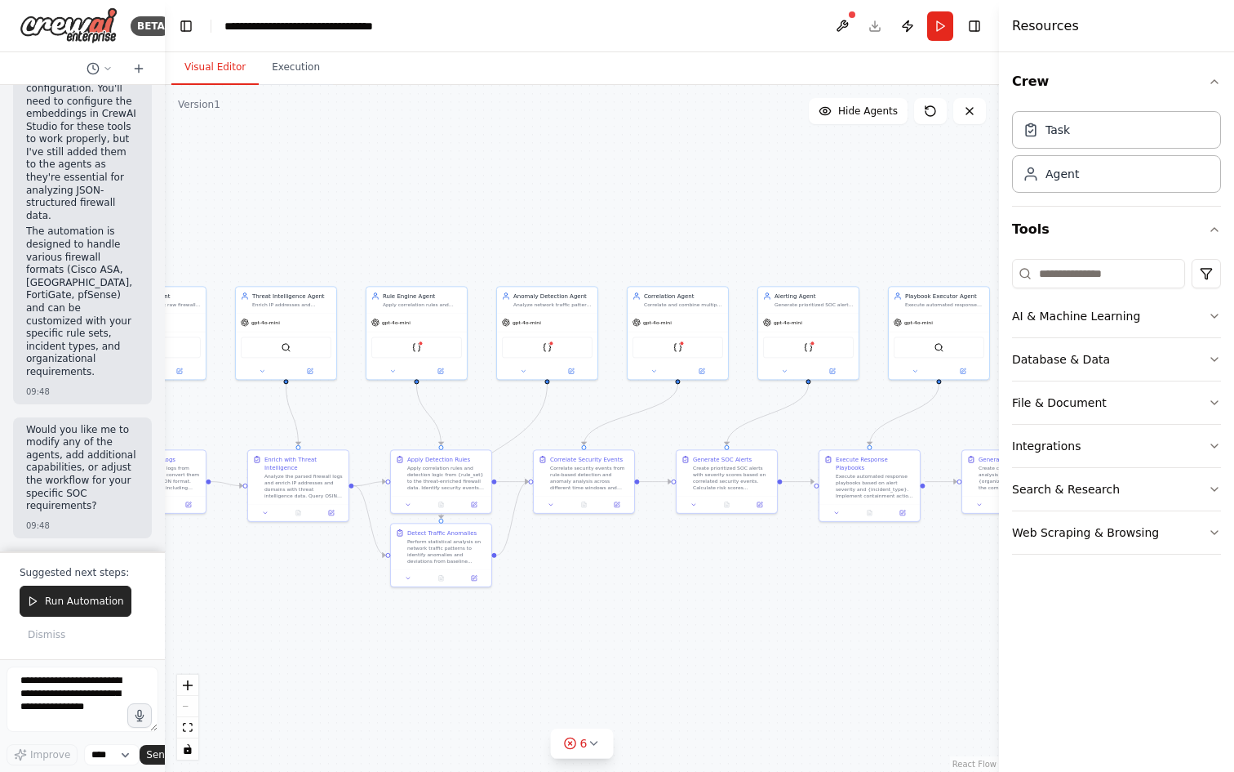
drag, startPoint x: 657, startPoint y: 600, endPoint x: 1015, endPoint y: 580, distance: 358.1
click at [1015, 580] on div "BETA Design specialized AI agents for SOC operations focusing on firewall log a…" at bounding box center [617, 386] width 1234 height 772
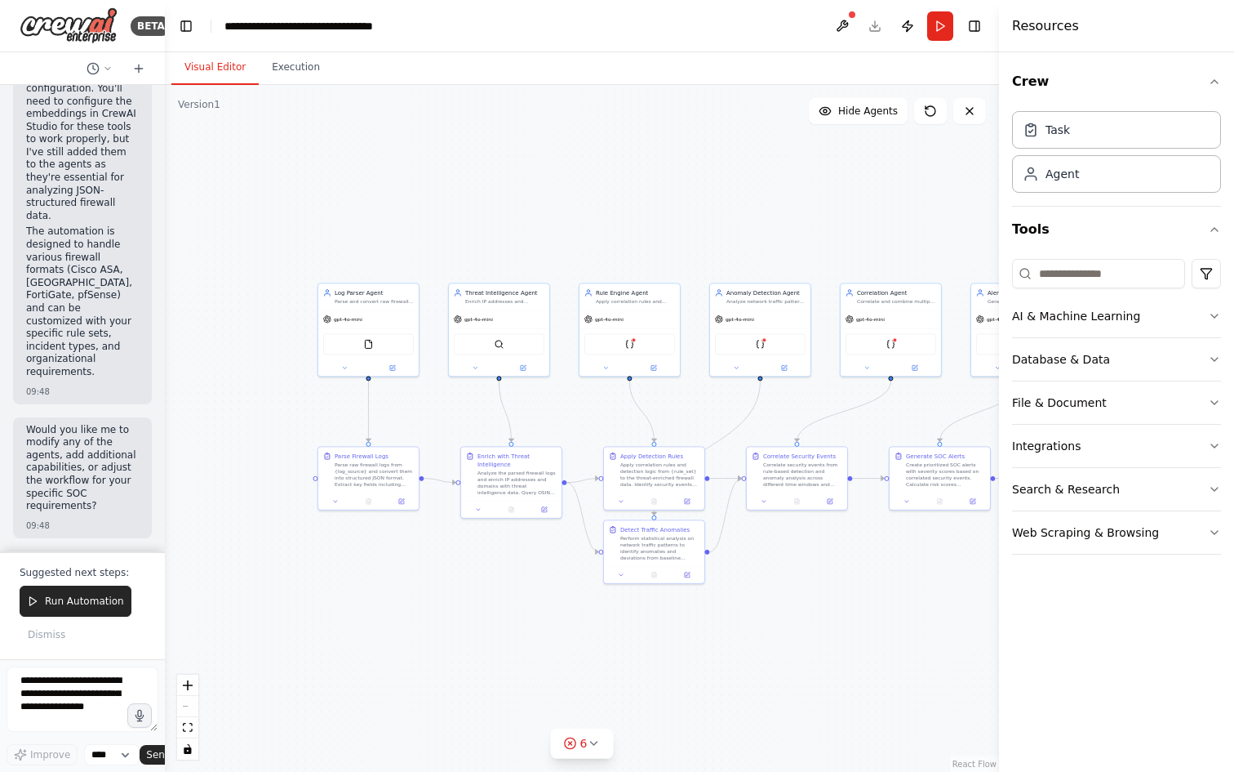
drag, startPoint x: 763, startPoint y: 597, endPoint x: 918, endPoint y: 597, distance: 155.1
click at [918, 597] on div ".deletable-edge-delete-btn { width: 20px; height: 20px; border: 0px solid #ffff…" at bounding box center [582, 428] width 834 height 687
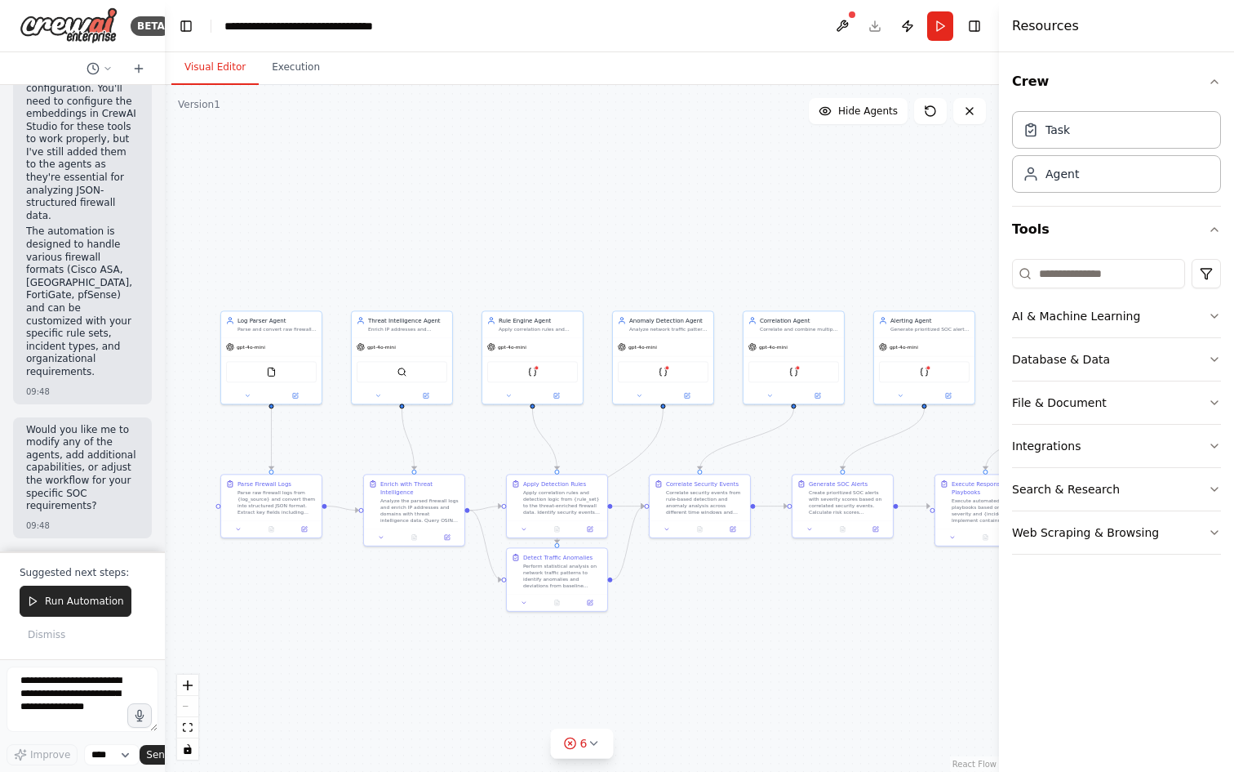
drag, startPoint x: 900, startPoint y: 594, endPoint x: 802, endPoint y: 621, distance: 101.8
click at [802, 621] on div ".deletable-edge-delete-btn { width: 20px; height: 20px; border: 0px solid #ffff…" at bounding box center [582, 428] width 834 height 687
click at [303, 69] on button "Execution" at bounding box center [296, 68] width 74 height 34
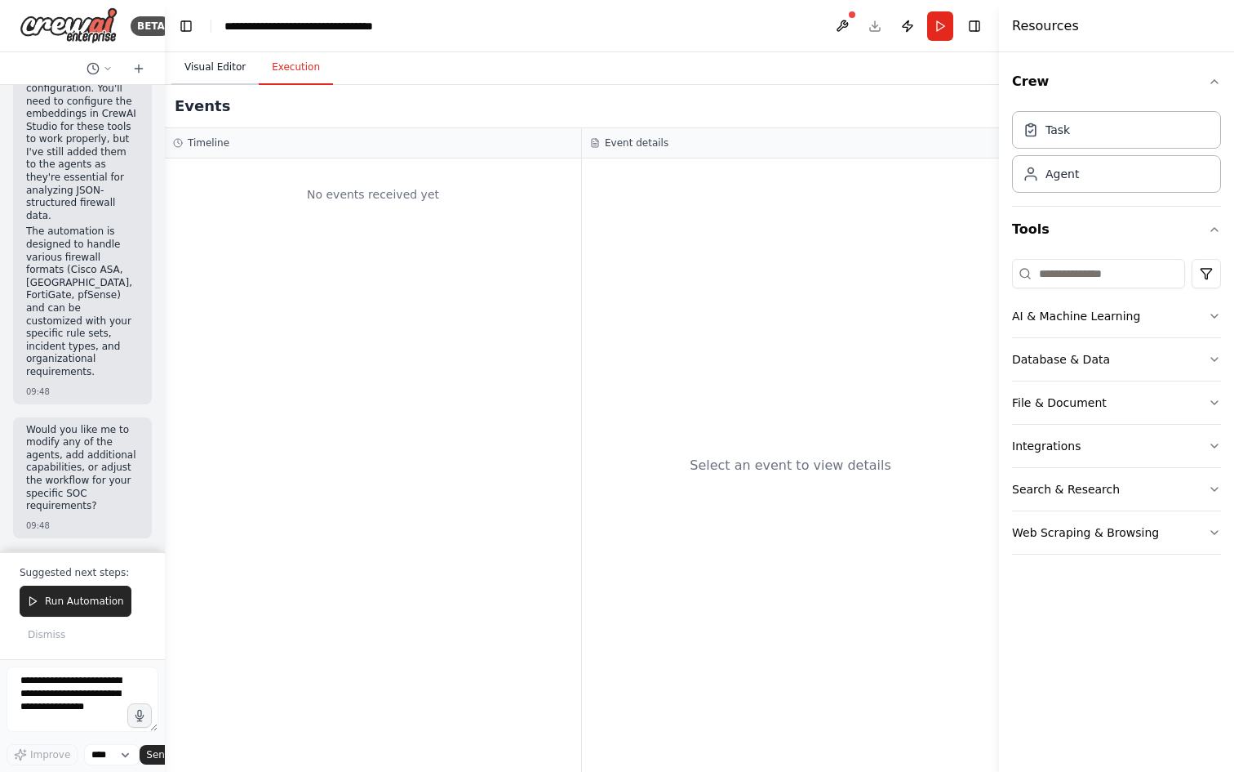
click at [232, 72] on button "Visual Editor" at bounding box center [214, 68] width 87 height 34
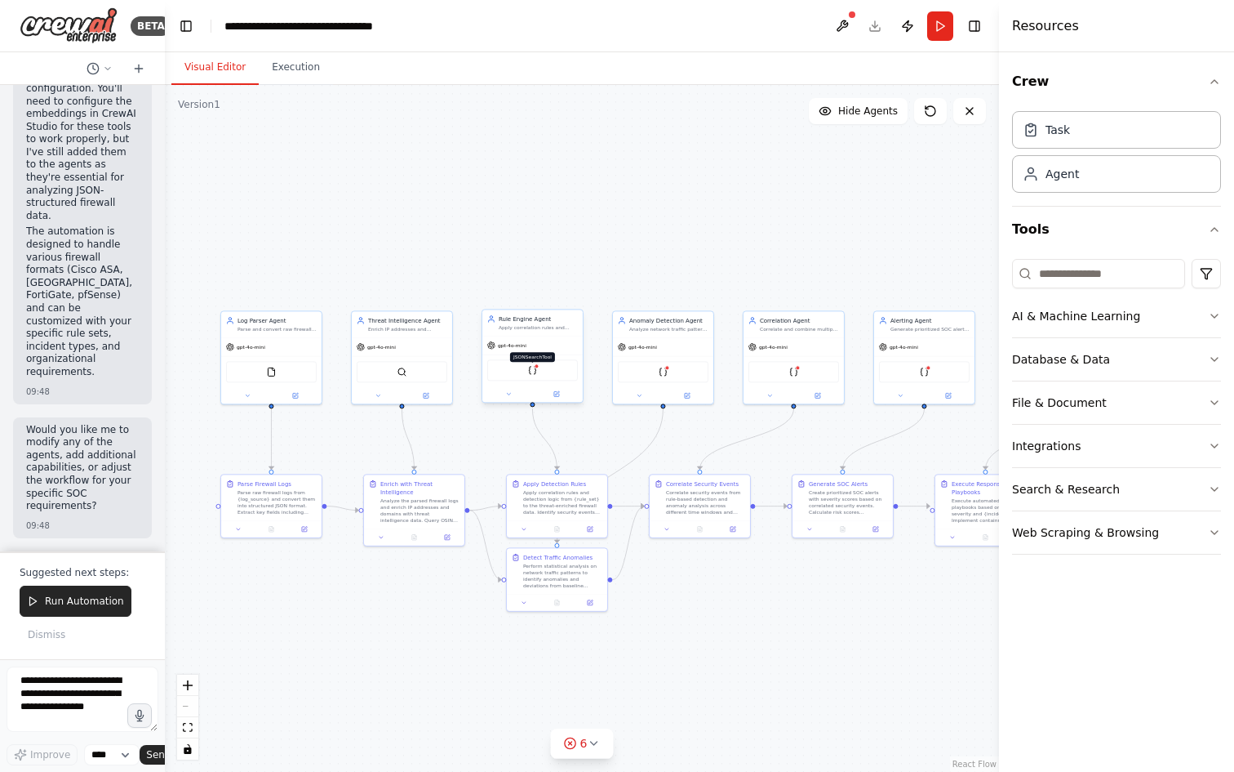
click at [536, 367] on div at bounding box center [536, 365] width 5 height 5
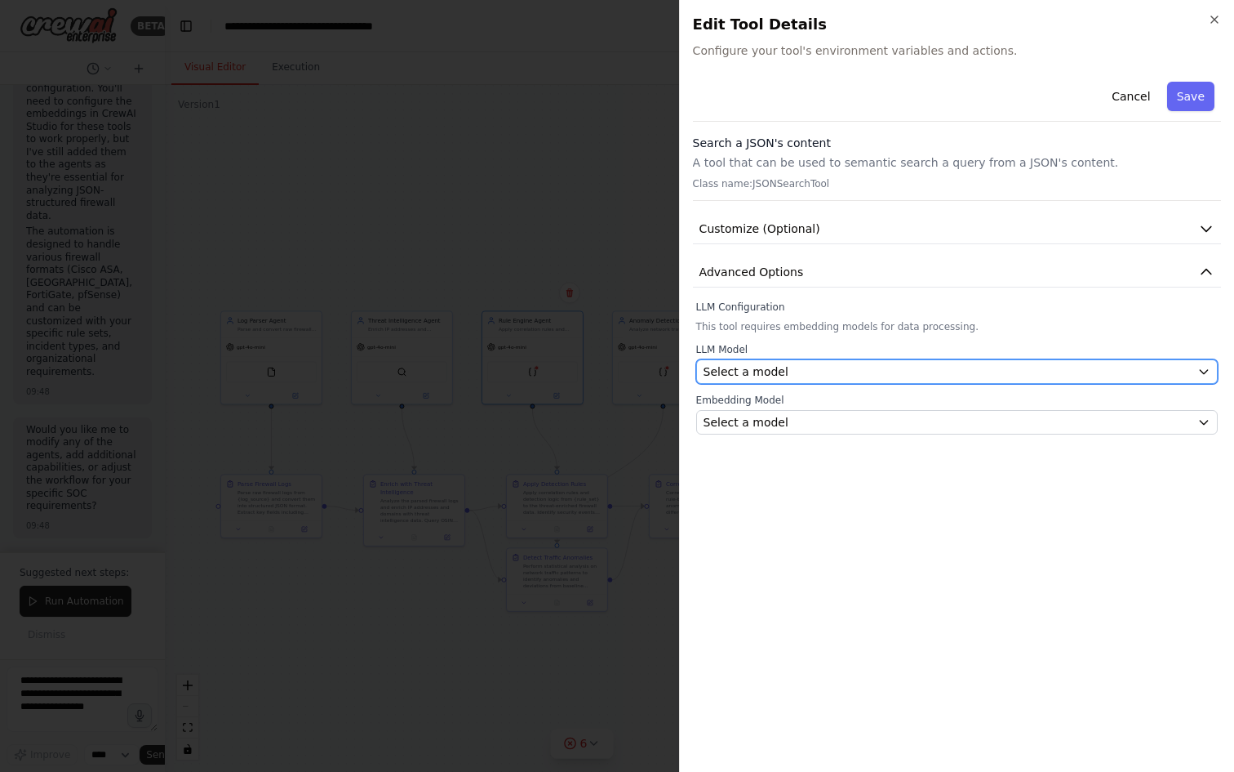
click at [762, 363] on span "Select a model" at bounding box center [746, 371] width 85 height 16
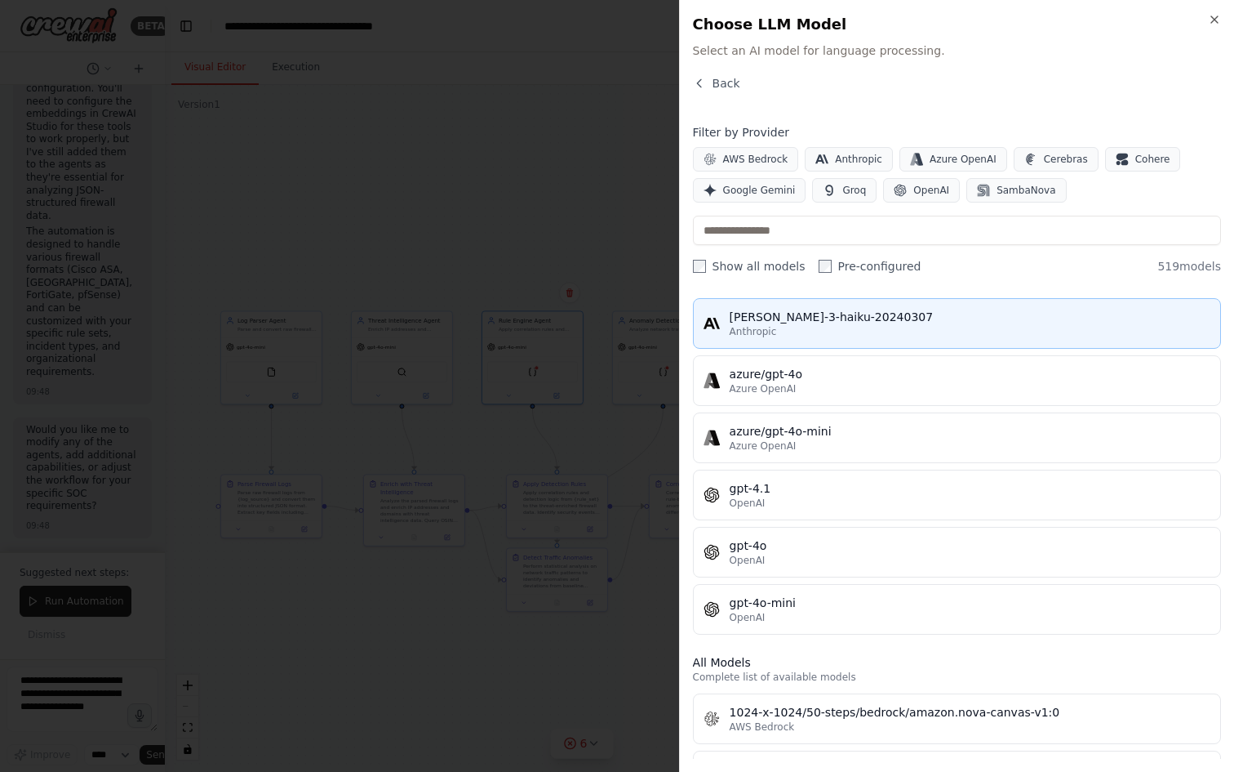
scroll to position [122, 0]
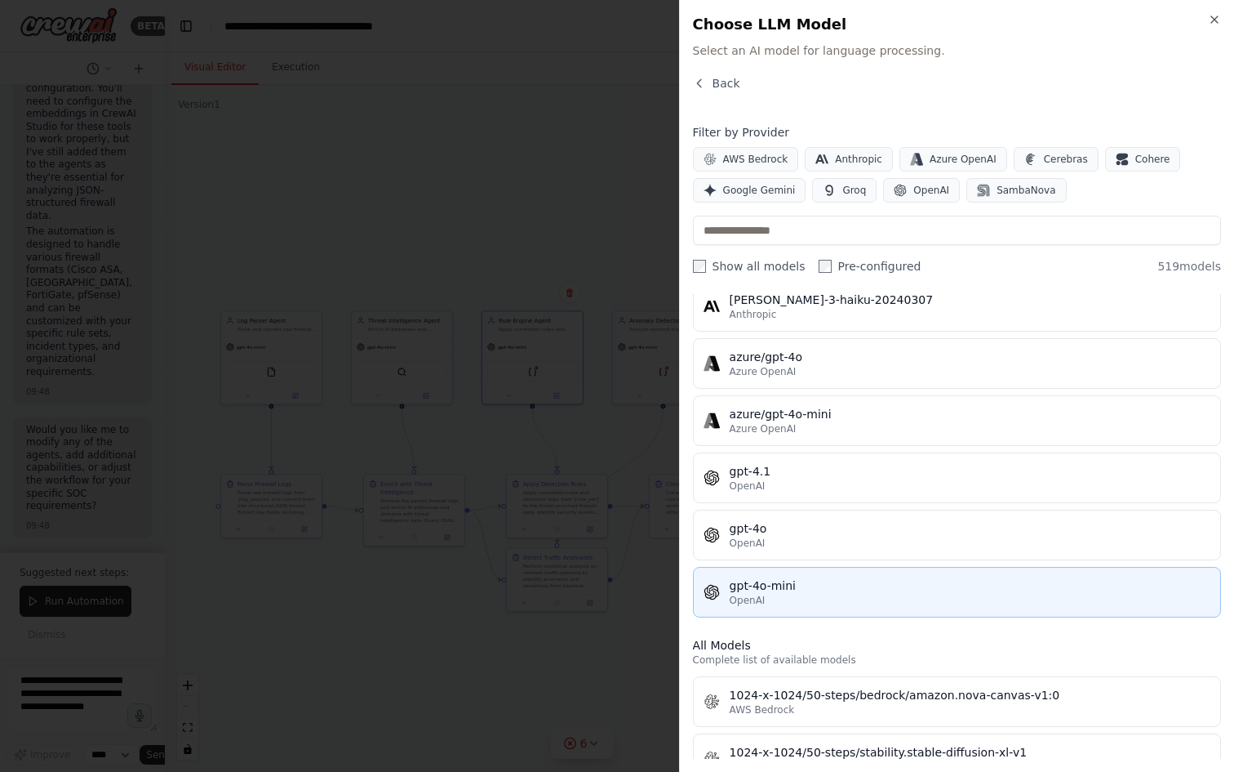
click at [807, 600] on div "OpenAI" at bounding box center [970, 600] width 481 height 13
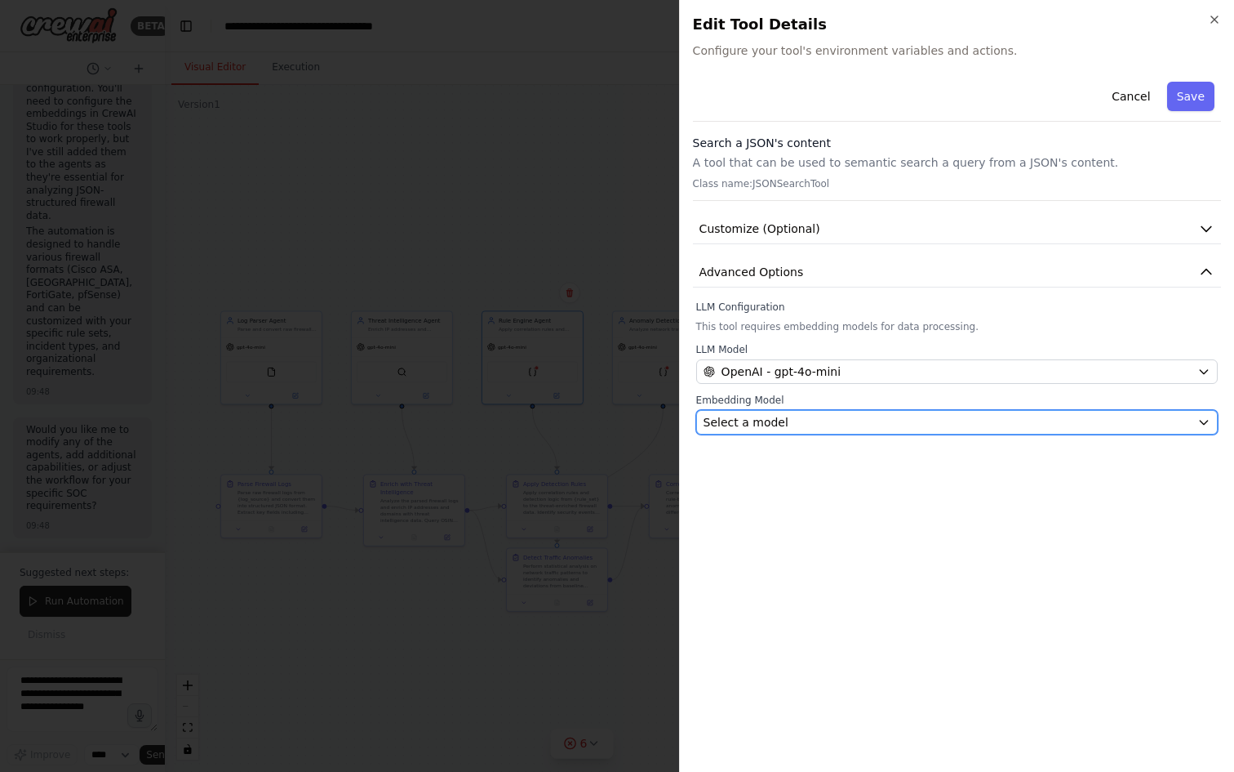
click at [792, 416] on div "Select a model" at bounding box center [947, 422] width 487 height 16
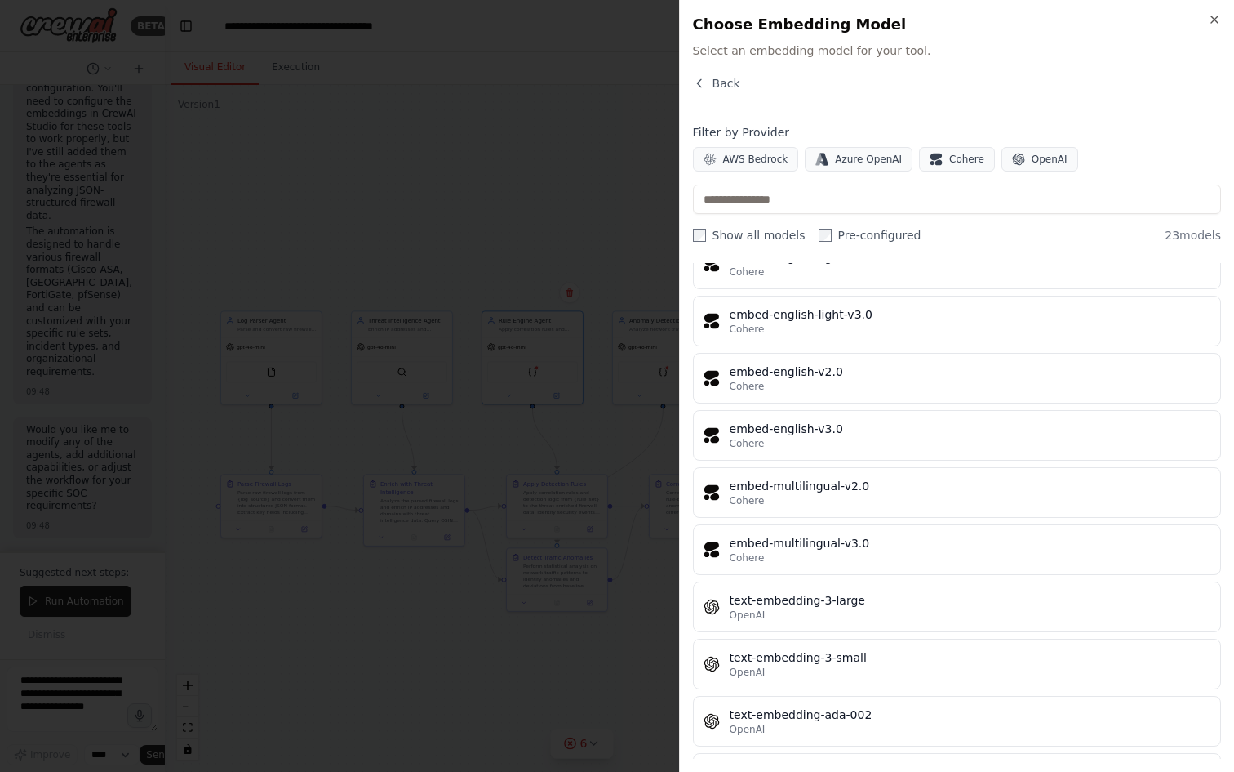
scroll to position [878, 0]
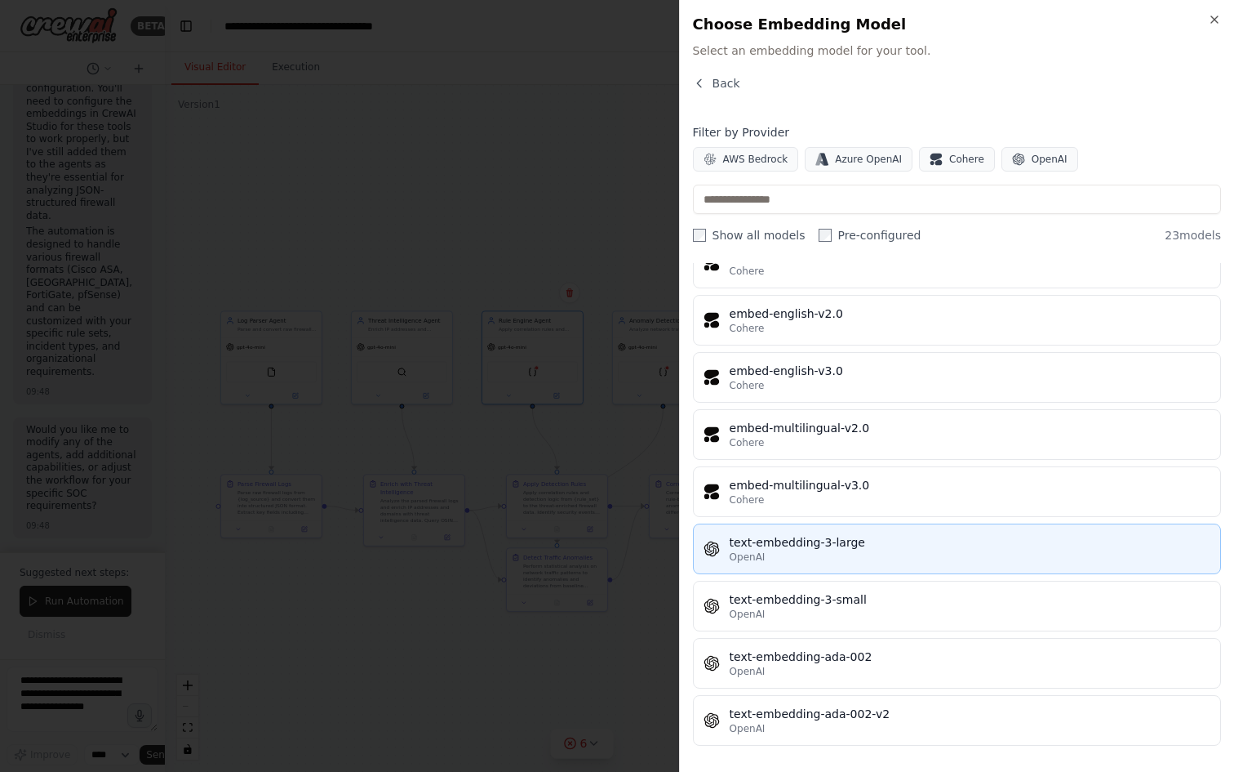
click at [865, 562] on div "OpenAI" at bounding box center [970, 556] width 481 height 13
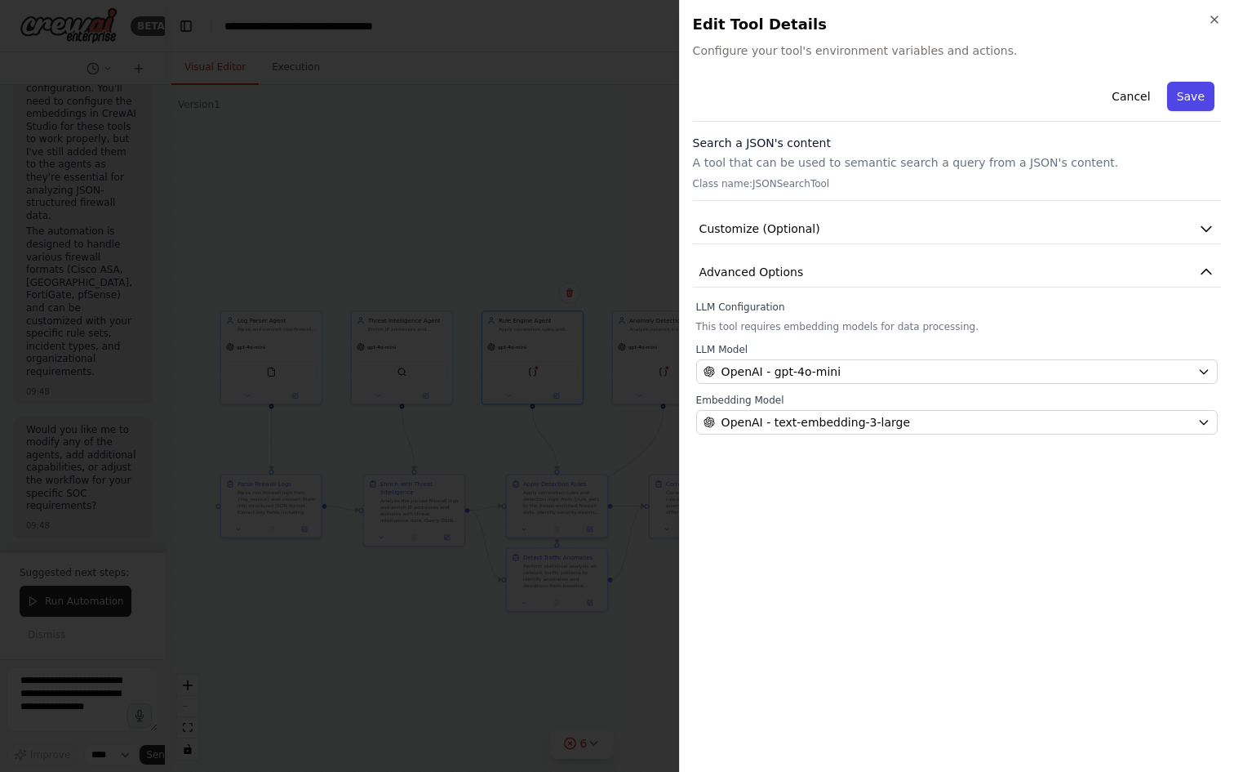
click at [1194, 100] on button "Save" at bounding box center [1190, 96] width 47 height 29
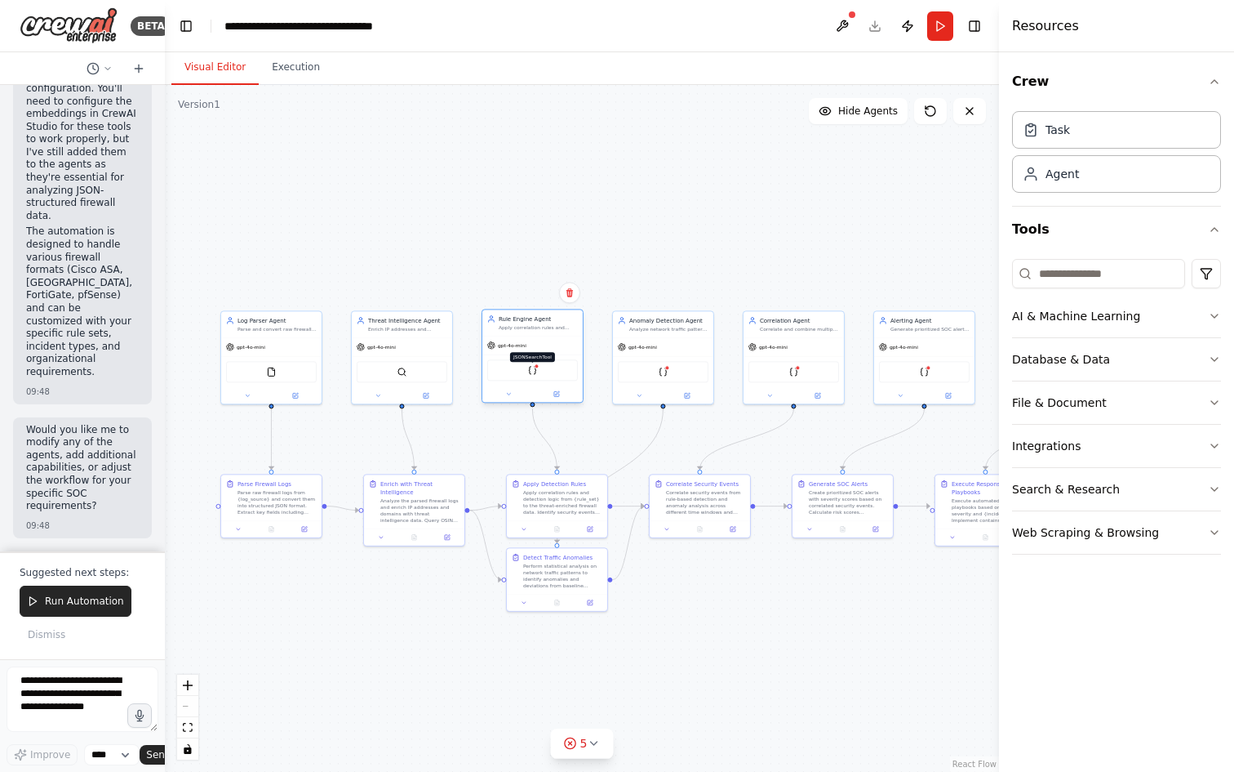
click at [532, 370] on img at bounding box center [532, 370] width 10 height 10
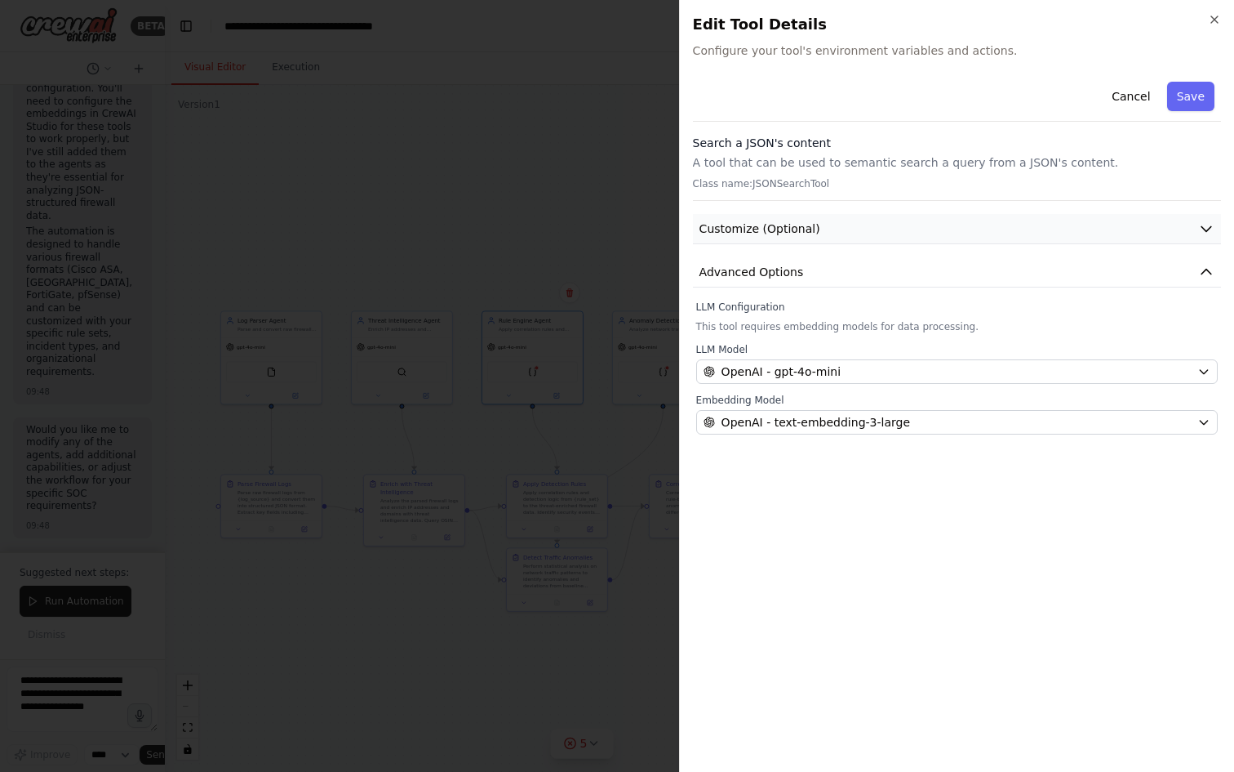
click at [829, 216] on button "Customize (Optional)" at bounding box center [957, 229] width 528 height 30
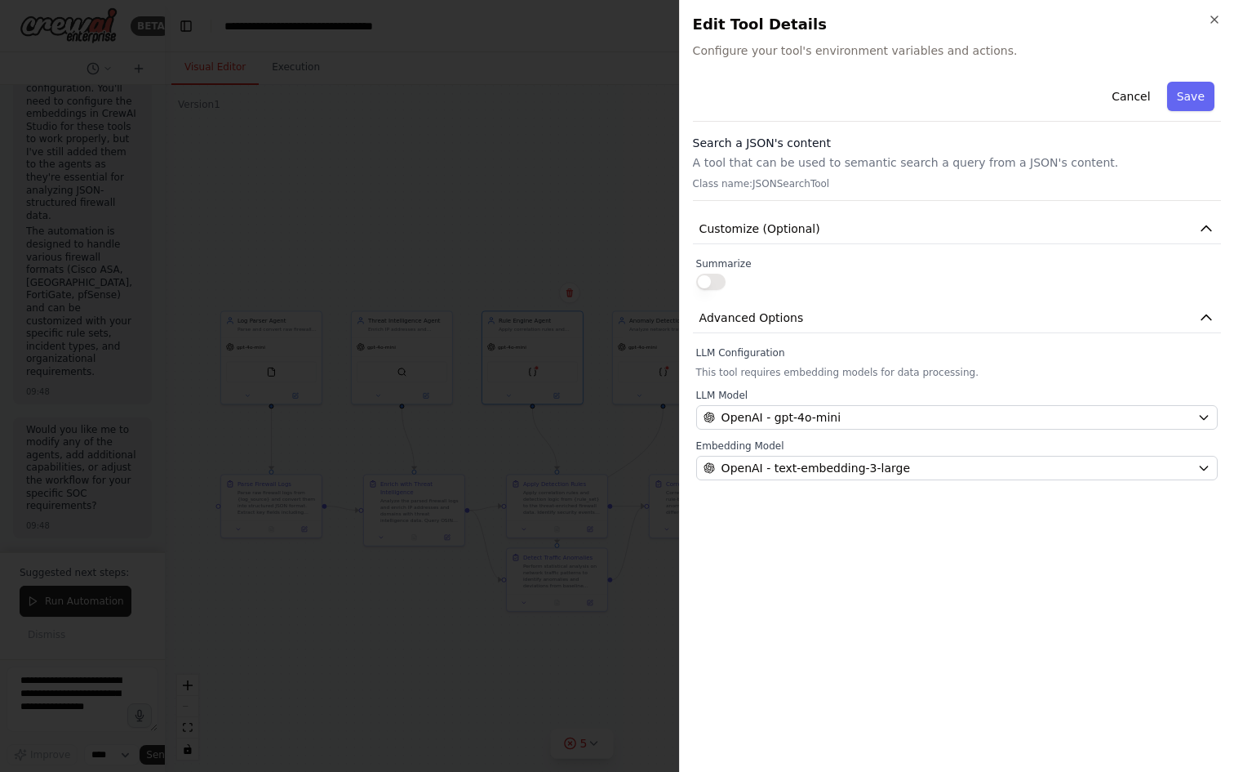
click at [714, 278] on button "button" at bounding box center [710, 281] width 29 height 16
click at [843, 284] on div at bounding box center [957, 281] width 522 height 16
click at [1178, 100] on button "Save" at bounding box center [1190, 96] width 47 height 29
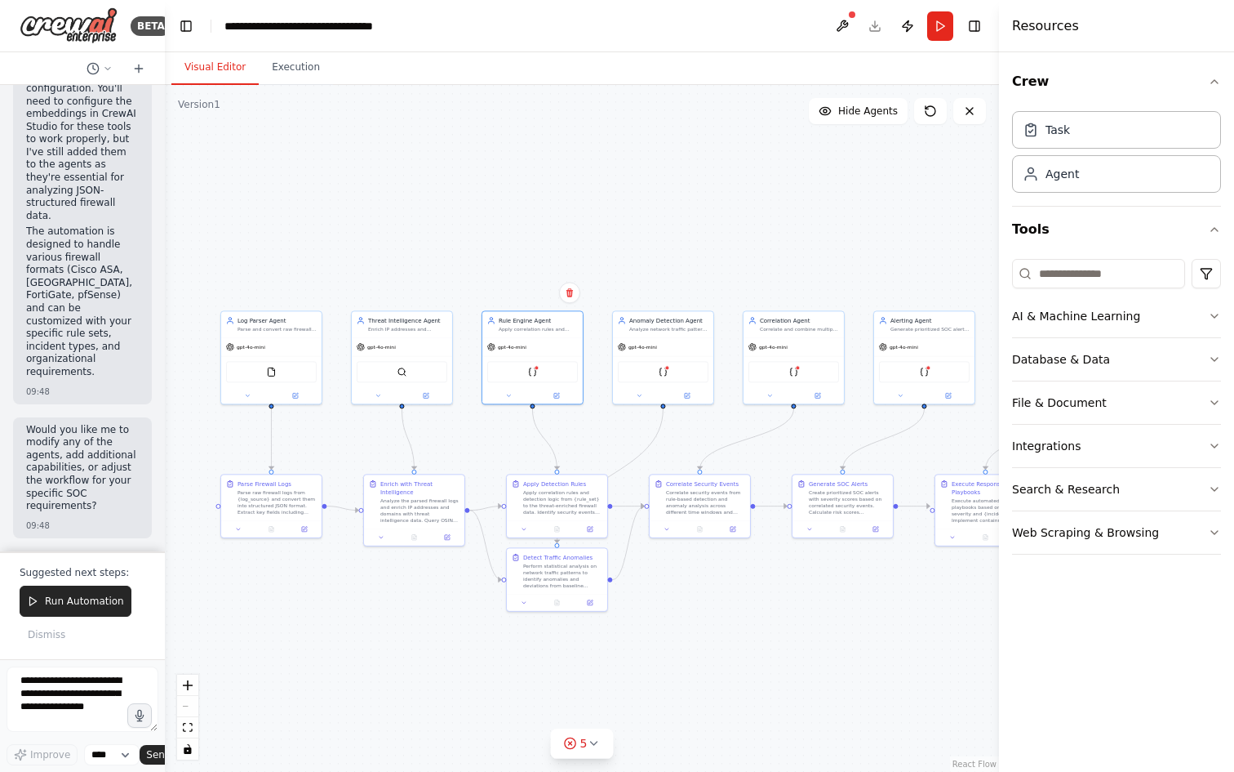
click at [515, 256] on div ".deletable-edge-delete-btn { width: 20px; height: 20px; border: 0px solid #ffff…" at bounding box center [582, 428] width 834 height 687
click at [593, 743] on icon at bounding box center [593, 742] width 7 height 3
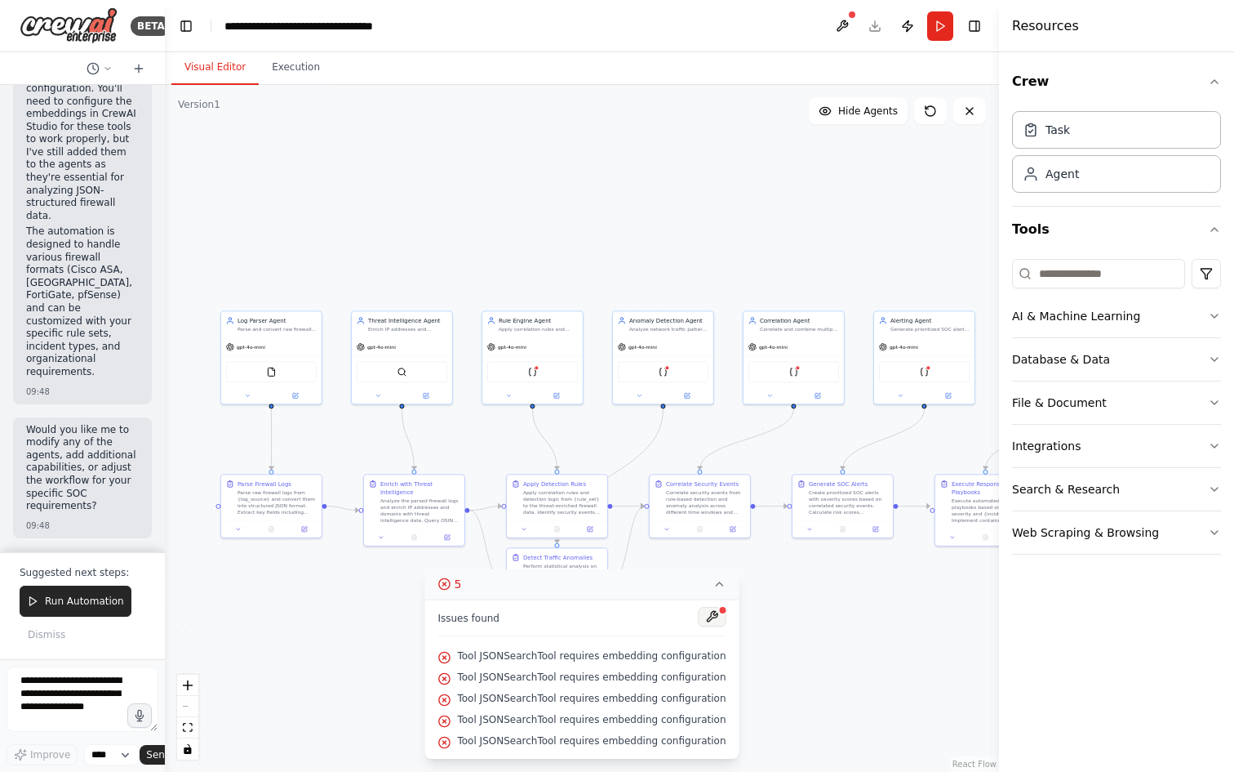
click at [705, 616] on button at bounding box center [713, 617] width 28 height 20
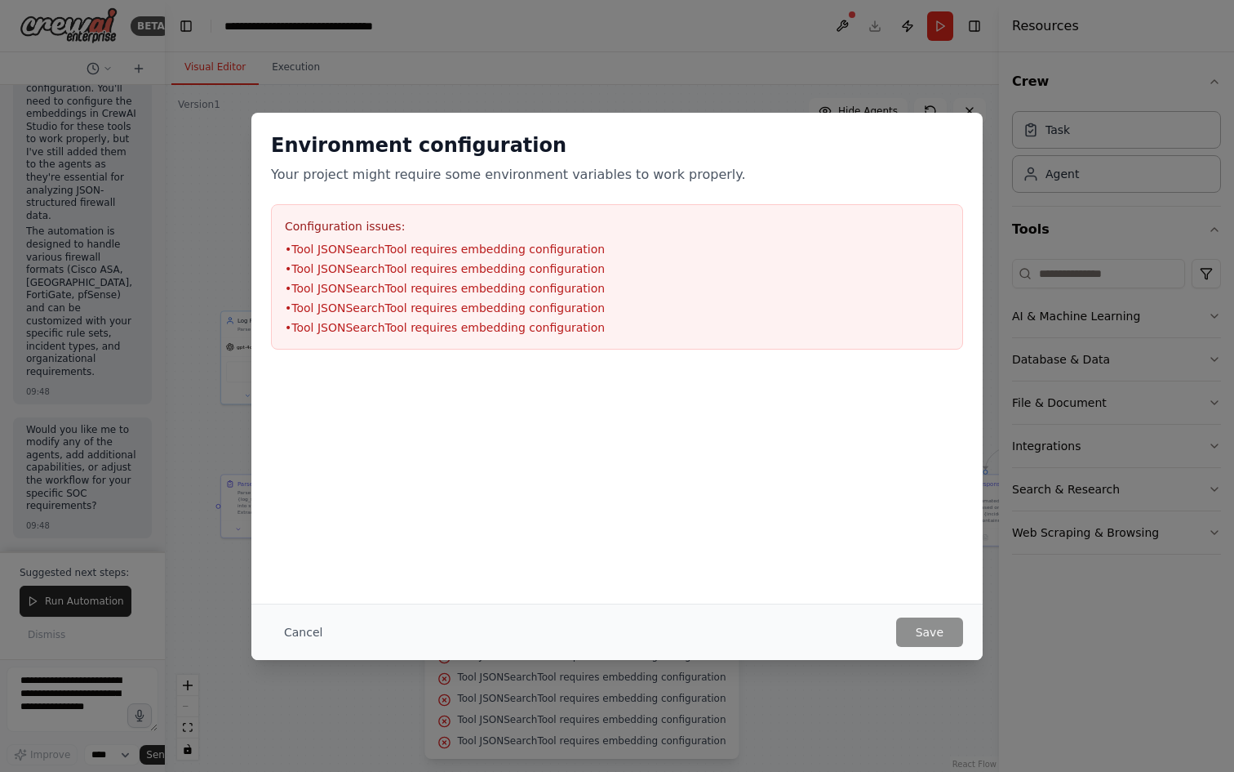
click at [943, 691] on div "Environment configuration Your project might require some environment variables…" at bounding box center [617, 386] width 1234 height 772
click at [927, 698] on div "Environment configuration Your project might require some environment variables…" at bounding box center [617, 386] width 1234 height 772
click at [309, 633] on button "Cancel" at bounding box center [303, 631] width 64 height 29
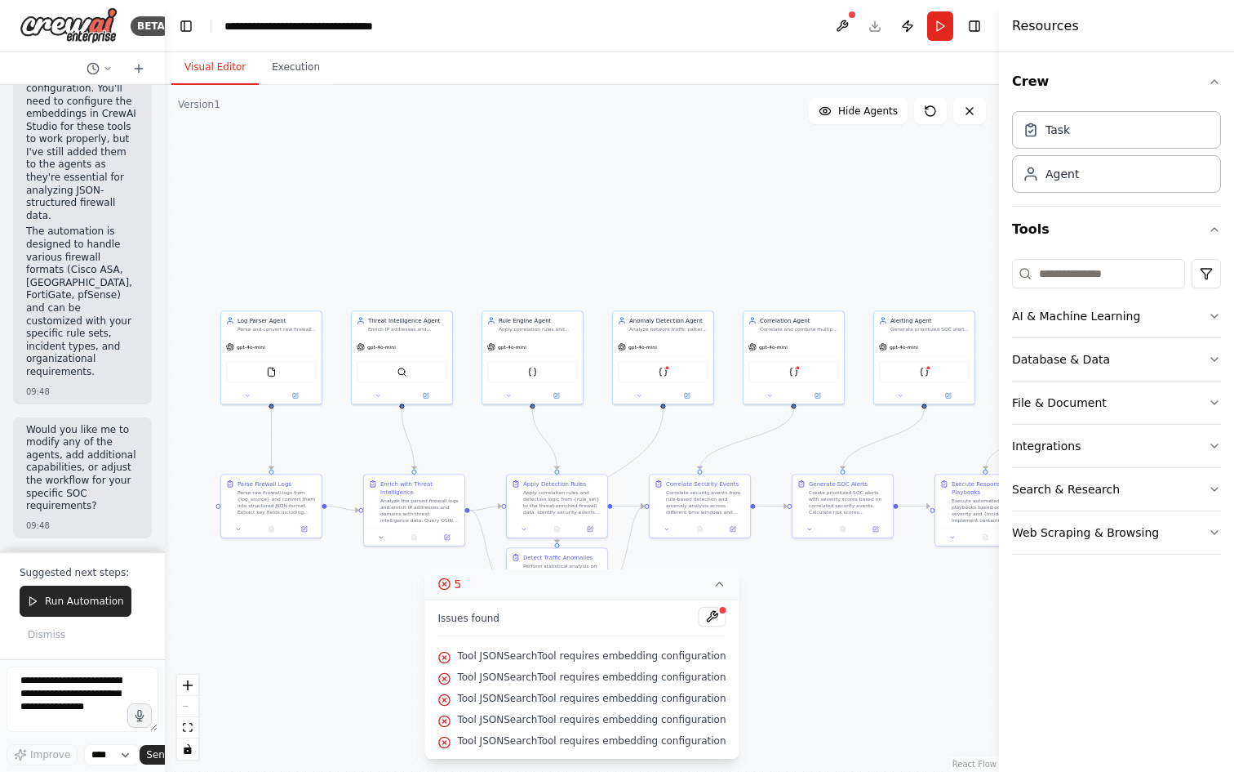
click at [832, 627] on div ".deletable-edge-delete-btn { width: 20px; height: 20px; border: 0px solid #ffff…" at bounding box center [582, 428] width 834 height 687
click at [717, 583] on icon at bounding box center [720, 583] width 7 height 3
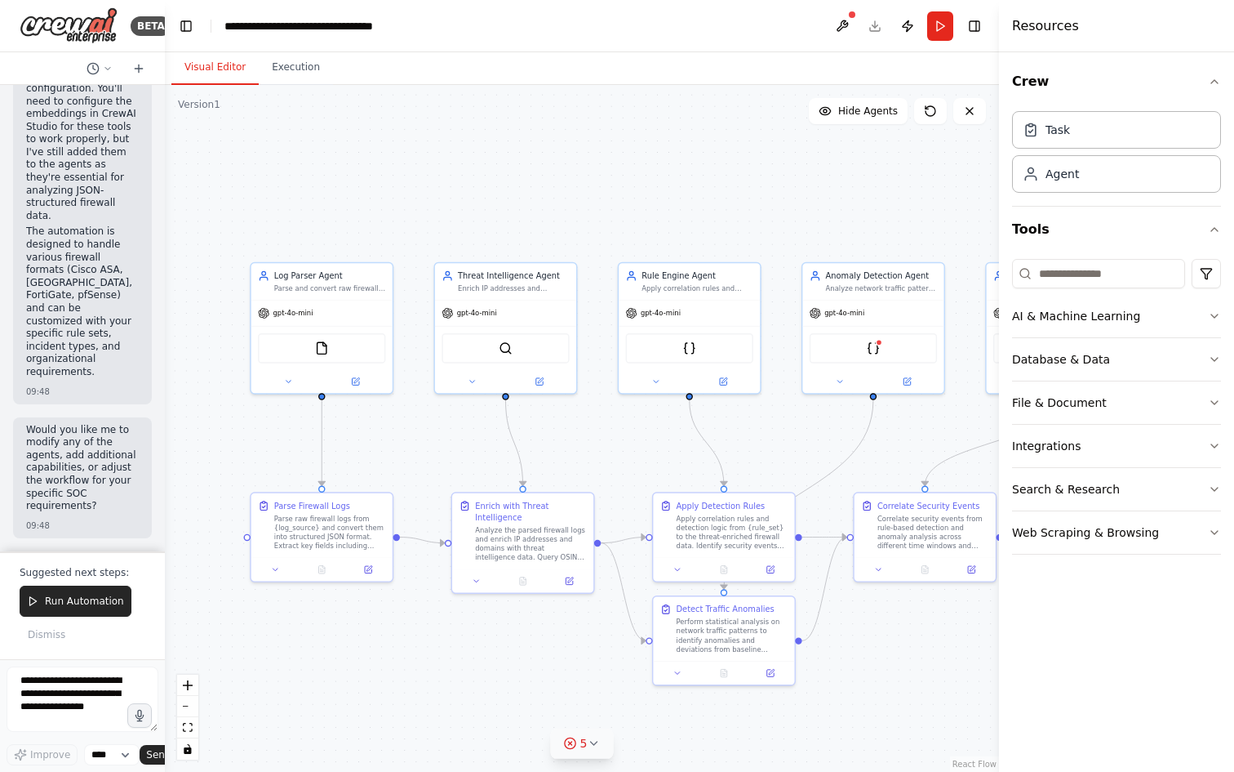
drag, startPoint x: 329, startPoint y: 451, endPoint x: 419, endPoint y: 453, distance: 89.8
click at [419, 453] on div ".deletable-edge-delete-btn { width: 20px; height: 20px; border: 0px solid #ffff…" at bounding box center [582, 428] width 834 height 687
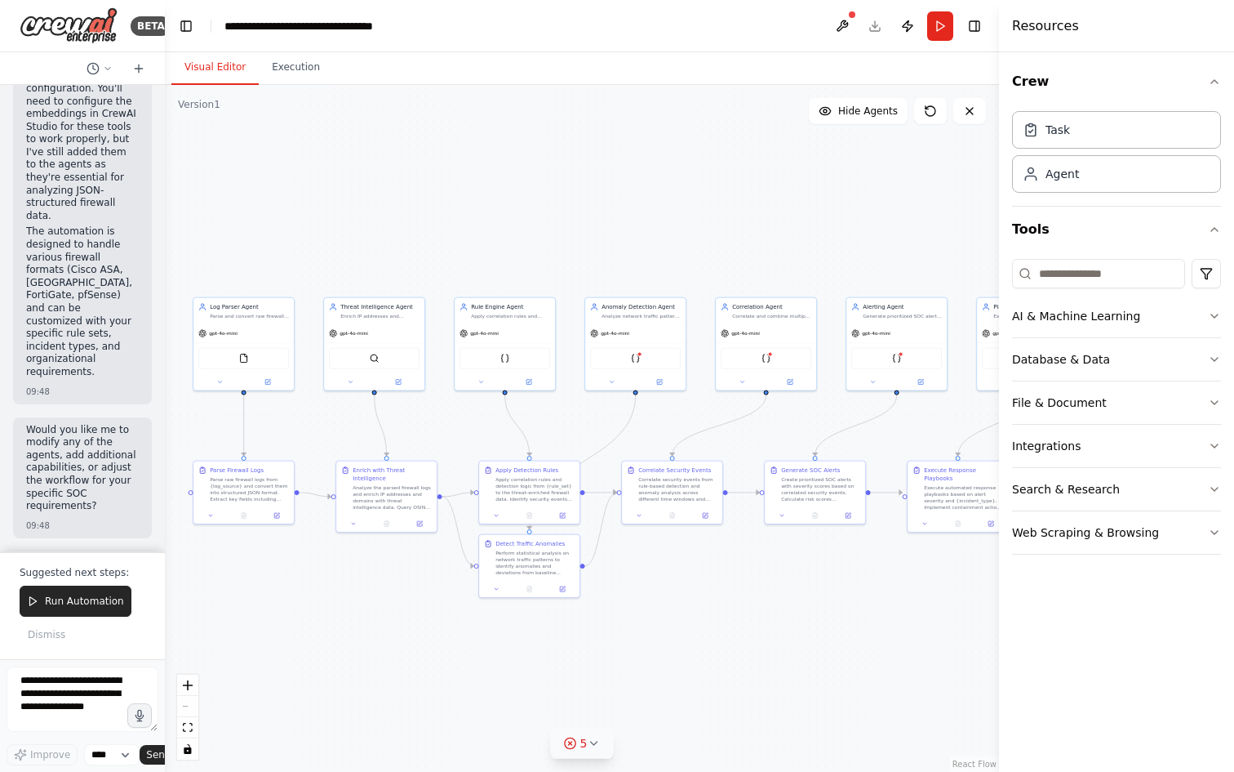
drag, startPoint x: 553, startPoint y: 439, endPoint x: 506, endPoint y: 420, distance: 50.5
click at [506, 420] on div ".deletable-edge-delete-btn { width: 20px; height: 20px; border: 0px solid #ffff…" at bounding box center [582, 428] width 834 height 687
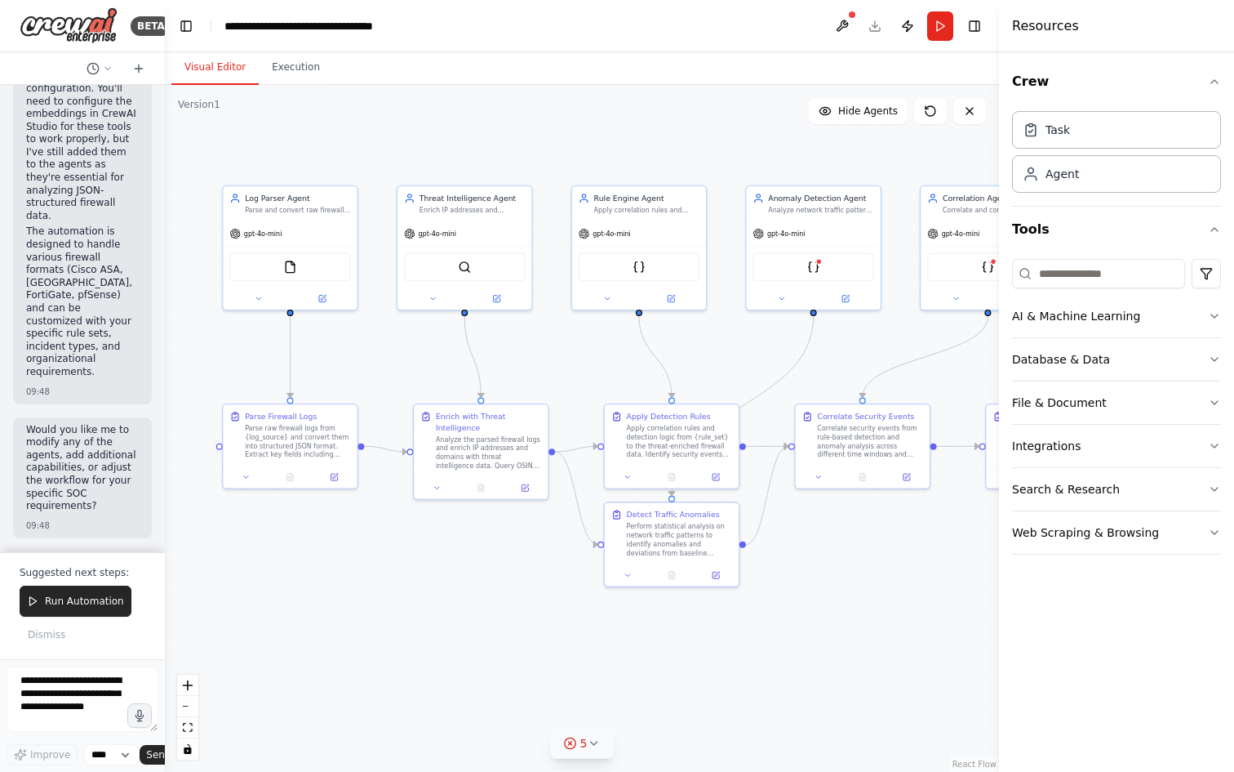
drag, startPoint x: 291, startPoint y: 371, endPoint x: 394, endPoint y: 391, distance: 105.7
click at [394, 391] on div ".deletable-edge-delete-btn { width: 20px; height: 20px; border: 0px solid #ffff…" at bounding box center [582, 428] width 834 height 687
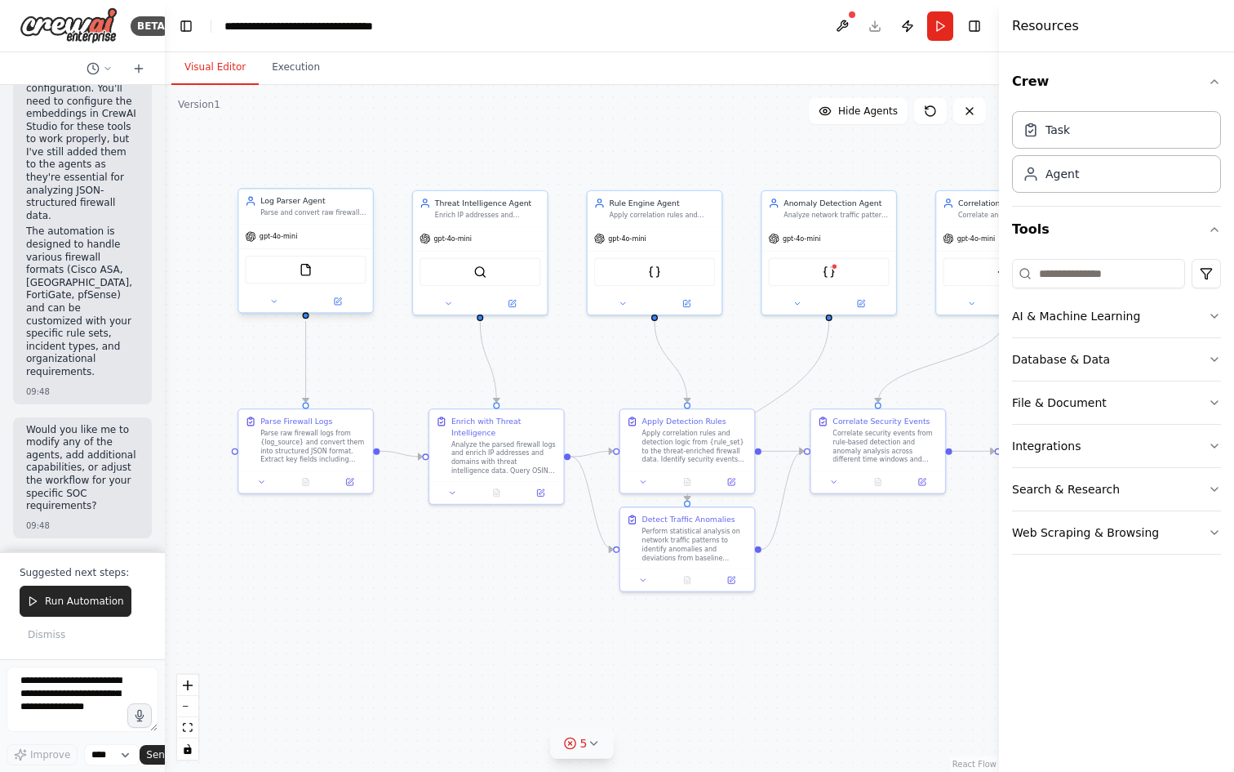
click at [331, 275] on div "FileReadTool" at bounding box center [305, 270] width 121 height 29
click at [313, 273] on div "FileReadTool" at bounding box center [305, 270] width 121 height 29
click at [345, 306] on button at bounding box center [337, 301] width 61 height 13
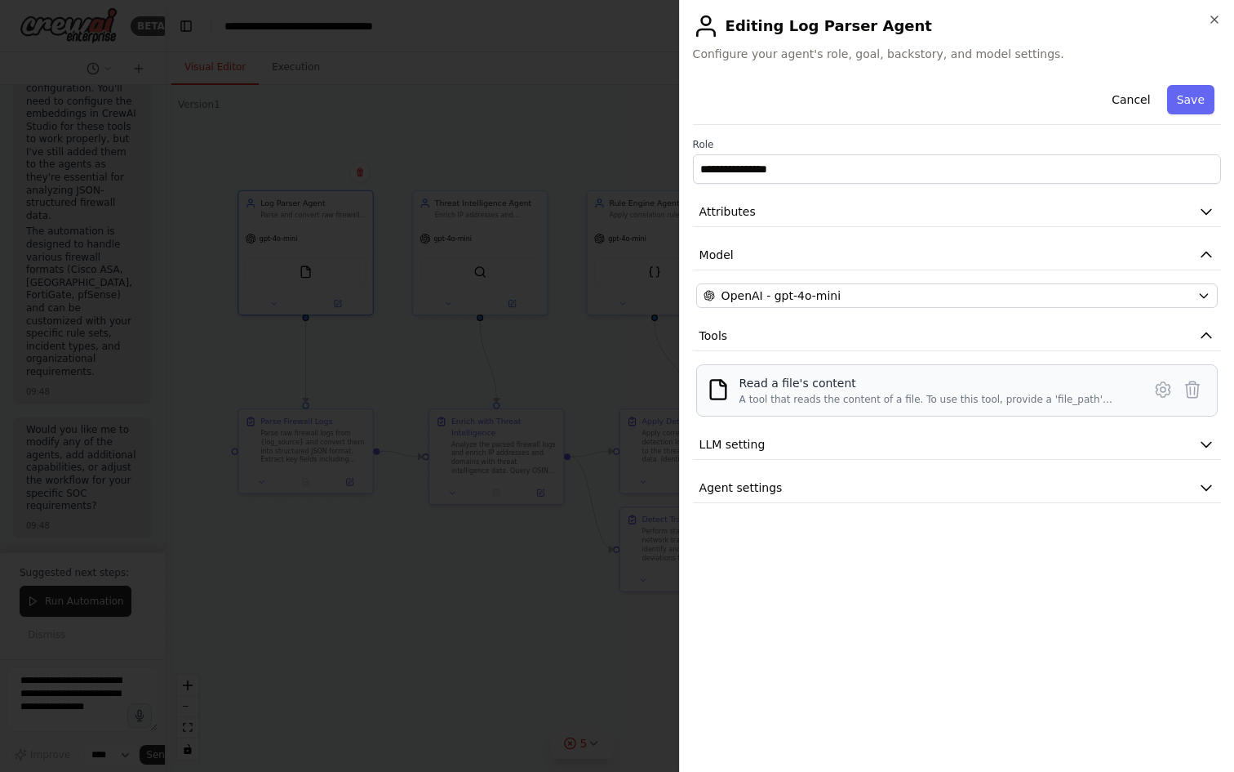
click at [881, 397] on div "A tool that reads the content of a file. To use this tool, provide a 'file_path…" at bounding box center [936, 399] width 393 height 13
click at [896, 400] on div "A tool that reads the content of a file. To use this tool, provide a 'file_path…" at bounding box center [936, 399] width 393 height 13
click at [801, 436] on button "LLM setting" at bounding box center [957, 444] width 528 height 30
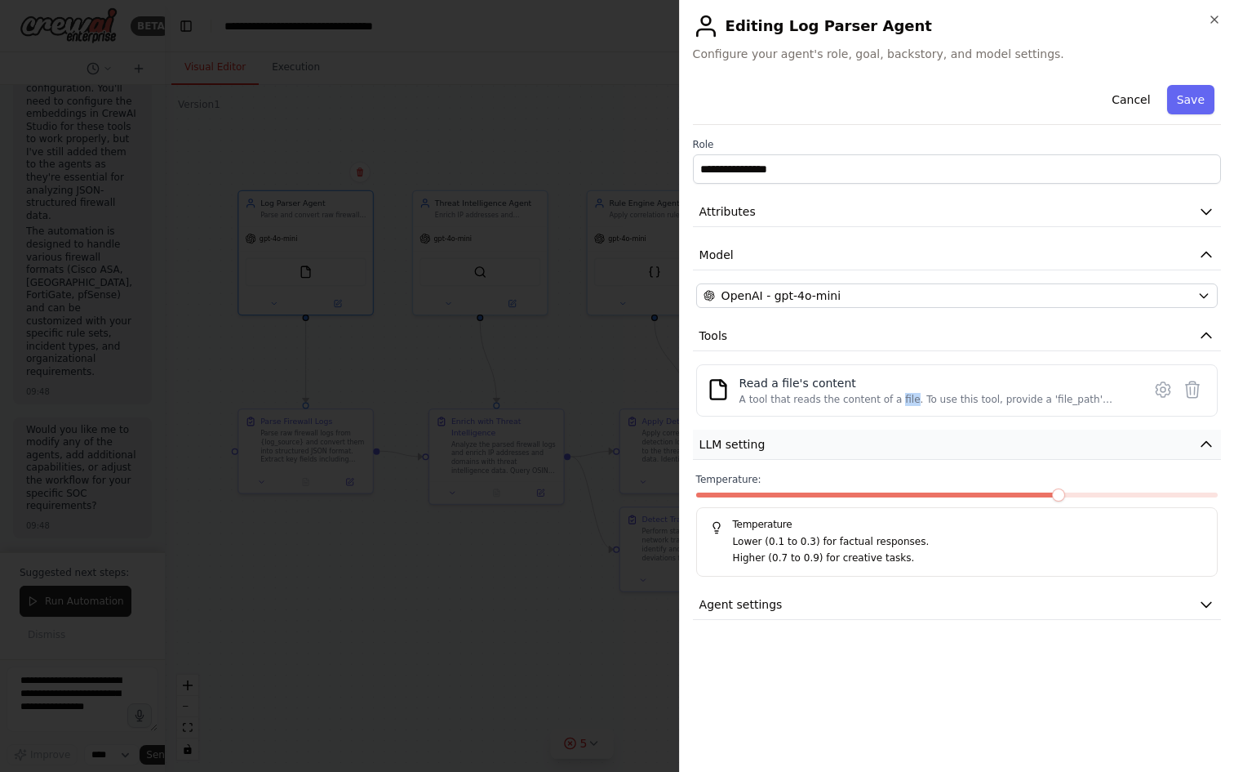
click at [801, 436] on button "LLM setting" at bounding box center [957, 444] width 528 height 30
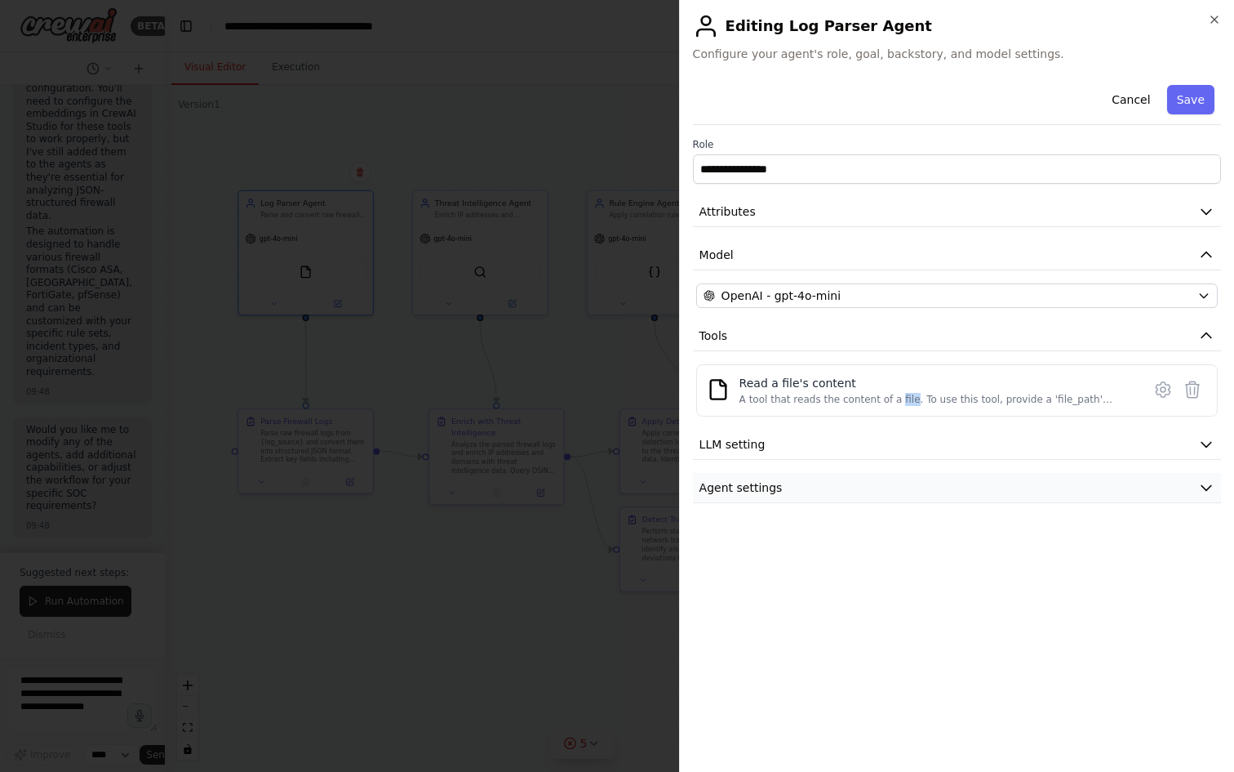
click at [810, 490] on button "Agent settings" at bounding box center [957, 488] width 528 height 30
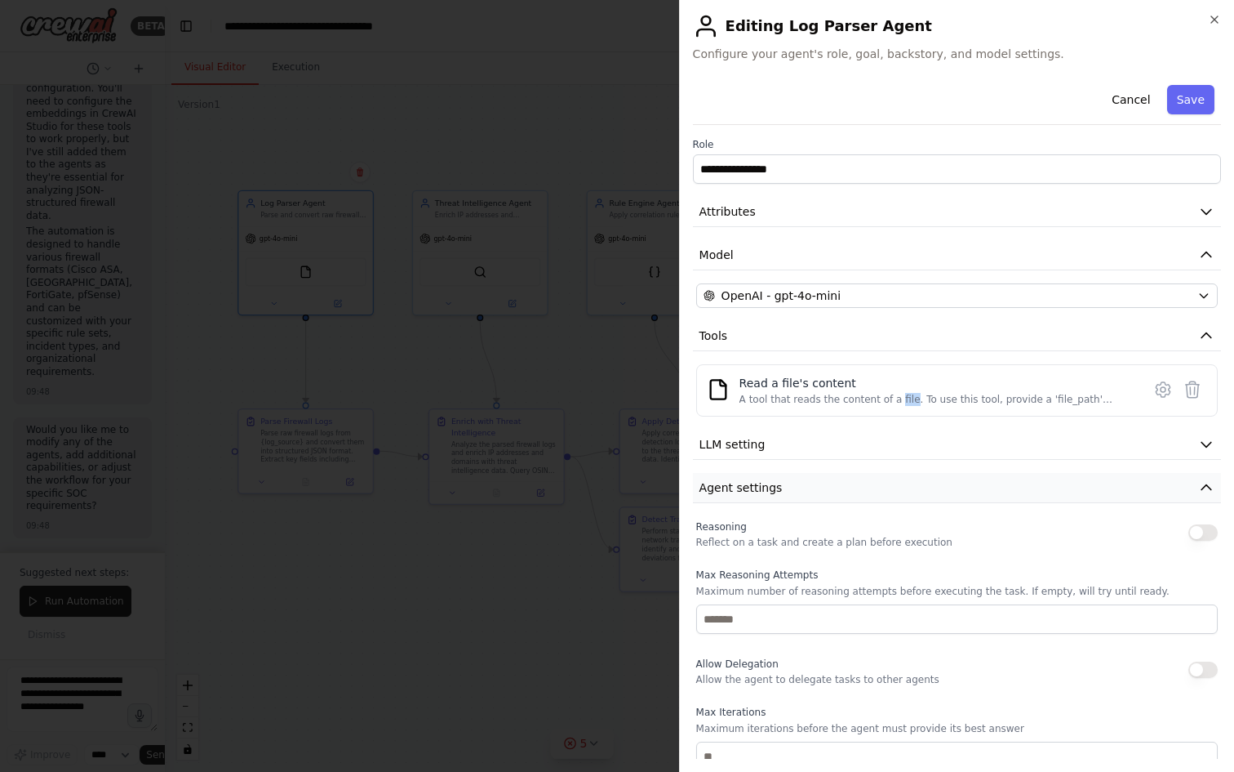
click at [810, 490] on button "Agent settings" at bounding box center [957, 488] width 528 height 30
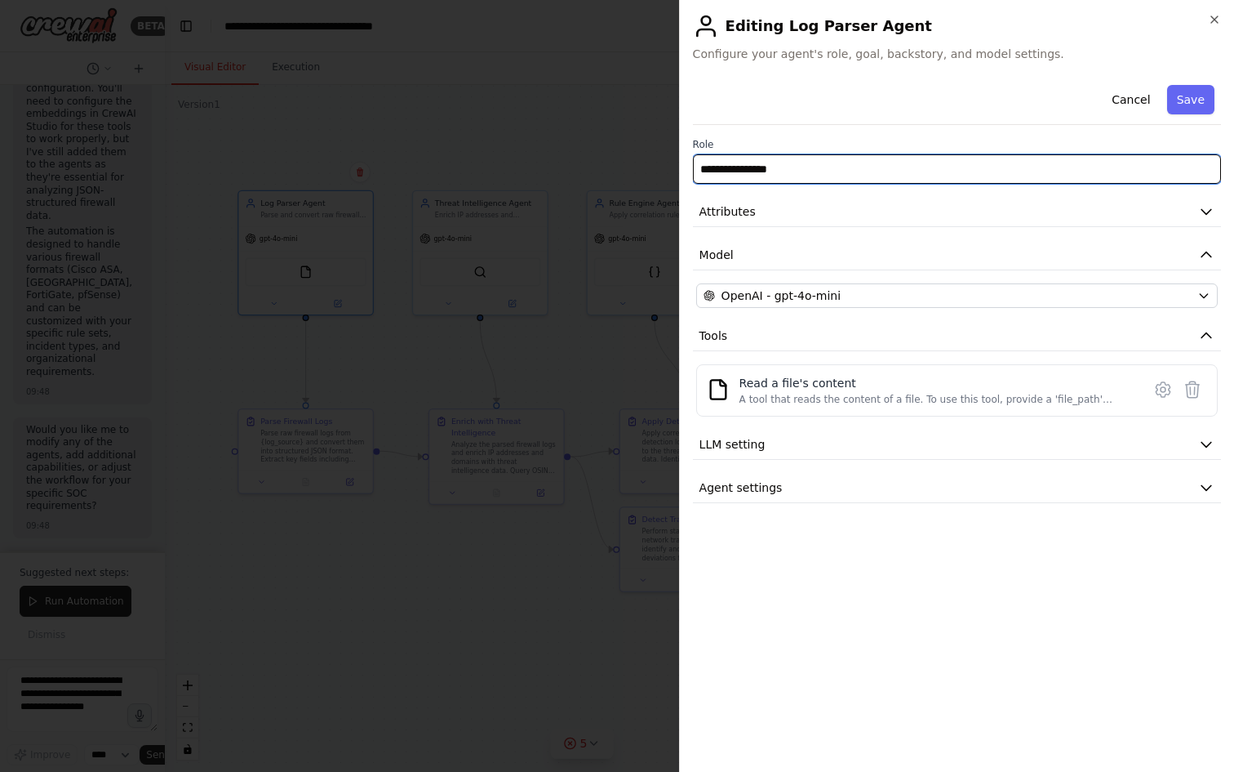
click at [798, 170] on input "**********" at bounding box center [957, 168] width 528 height 29
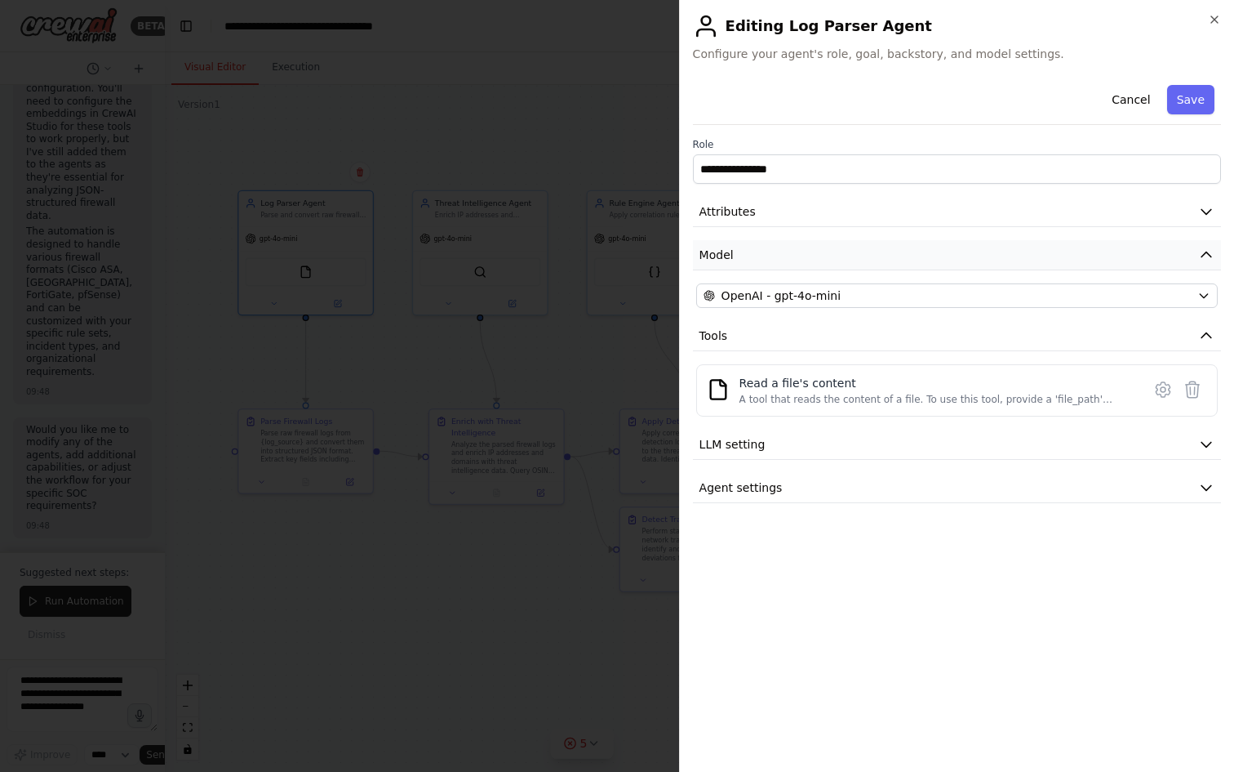
click at [972, 258] on button "Model" at bounding box center [957, 255] width 528 height 30
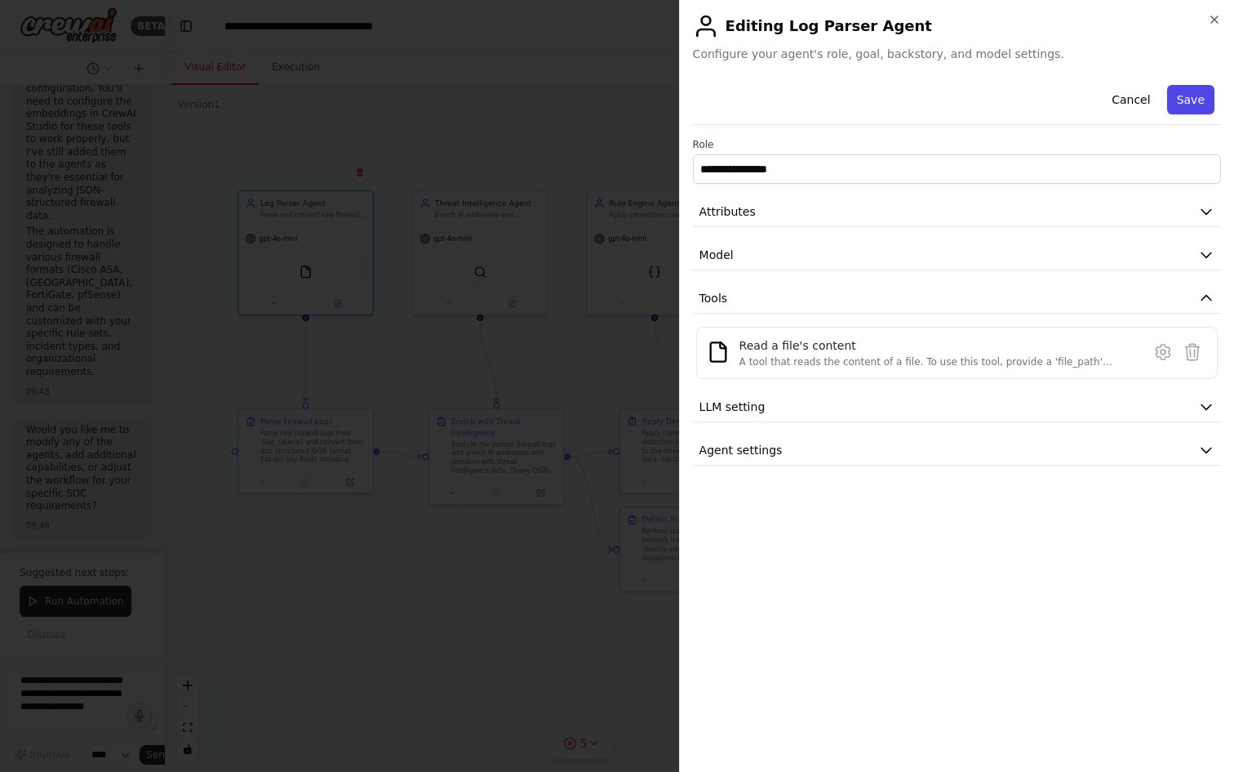
click at [1188, 104] on button "Save" at bounding box center [1190, 99] width 47 height 29
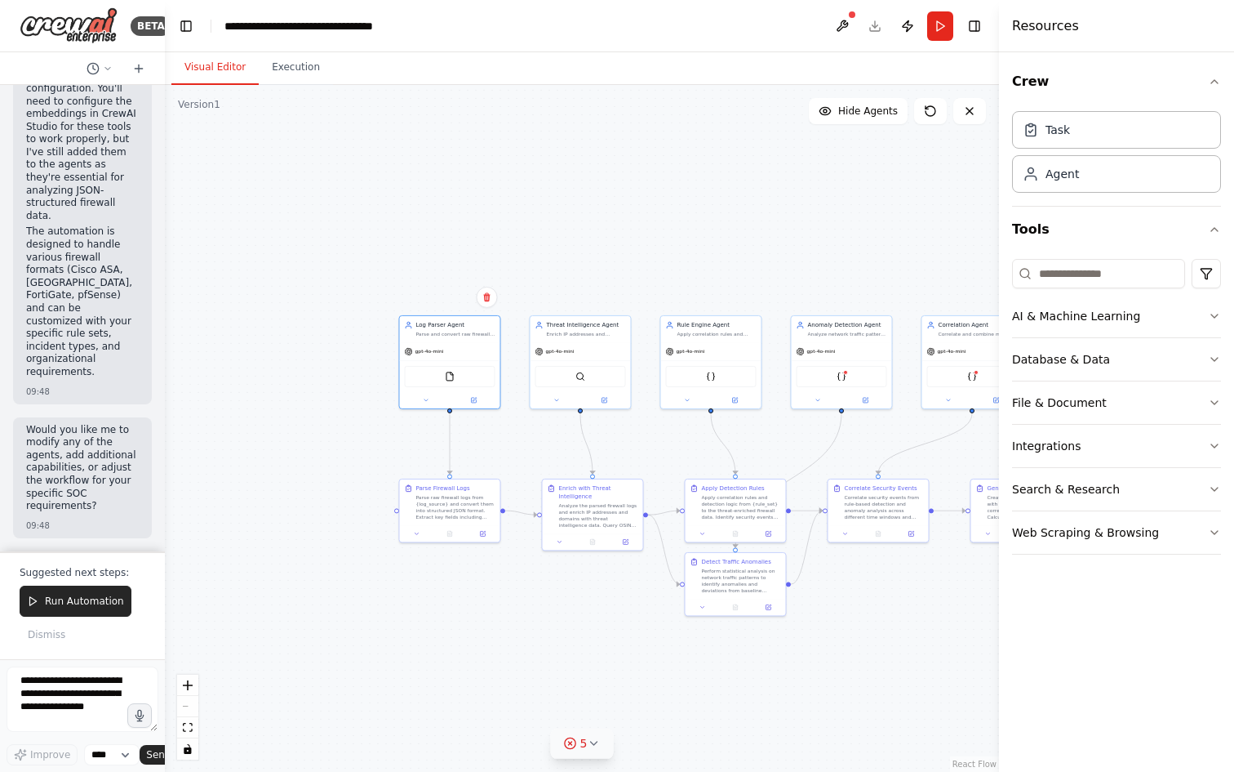
drag, startPoint x: 307, startPoint y: 211, endPoint x: 429, endPoint y: 234, distance: 123.9
click at [429, 234] on div ".deletable-edge-delete-btn { width: 20px; height: 20px; border: 0px solid #ffff…" at bounding box center [582, 428] width 834 height 687
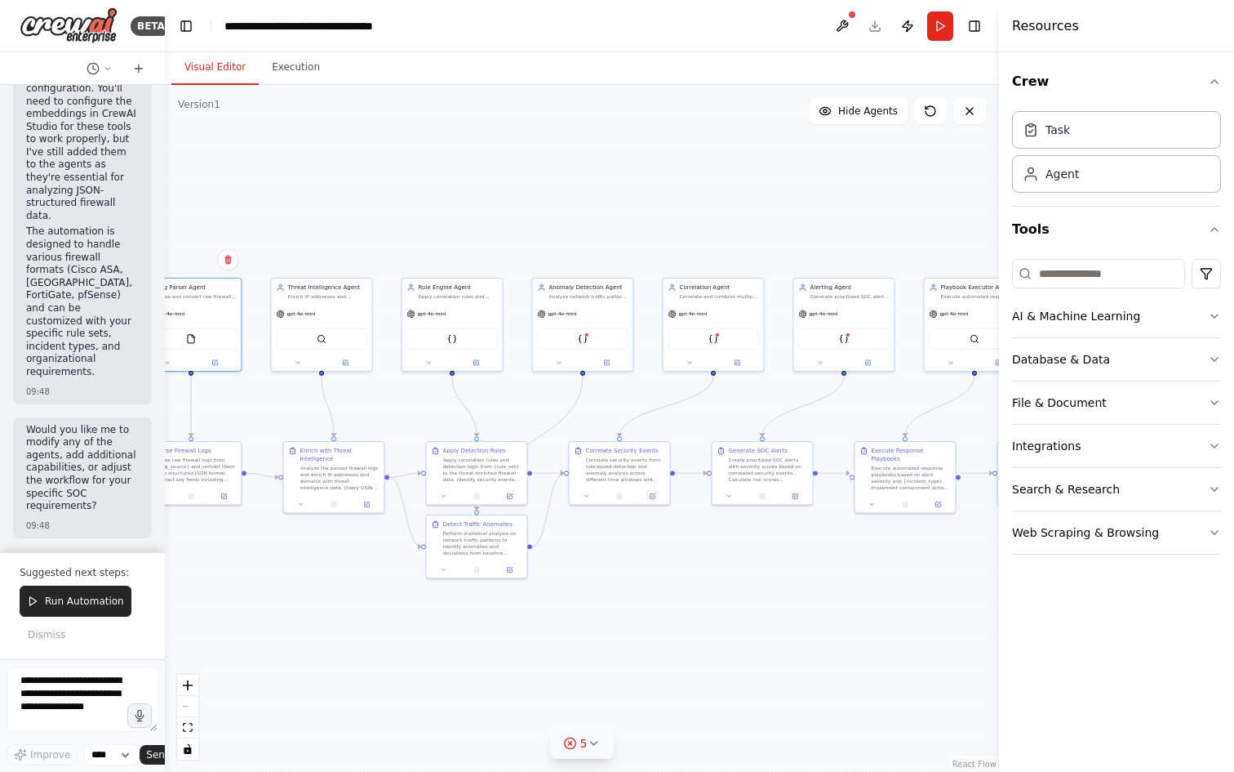
drag, startPoint x: 569, startPoint y: 635, endPoint x: 365, endPoint y: 601, distance: 207.0
click at [365, 601] on div ".deletable-edge-delete-btn { width: 20px; height: 20px; border: 0px solid #ffff…" at bounding box center [582, 428] width 834 height 687
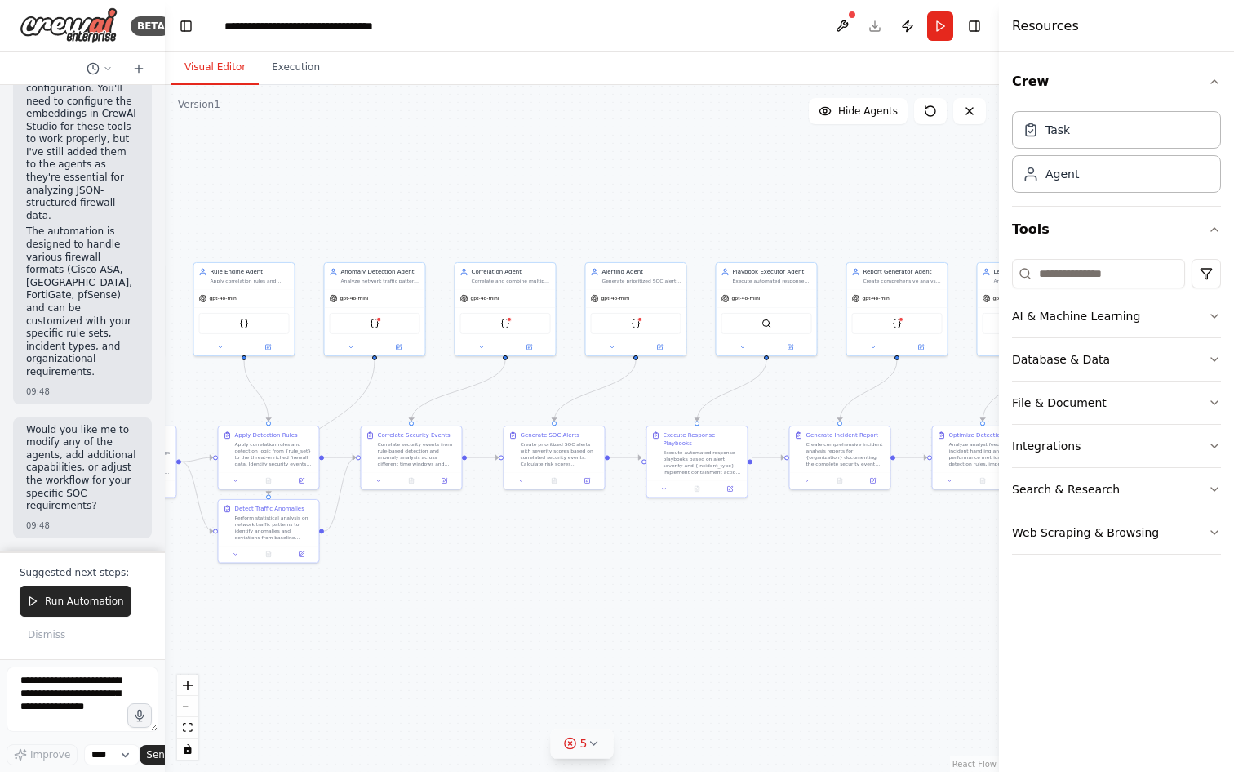
drag, startPoint x: 766, startPoint y: 607, endPoint x: 500, endPoint y: 589, distance: 265.9
click at [500, 589] on div ".deletable-edge-delete-btn { width: 20px; height: 20px; border: 0px solid #ffff…" at bounding box center [582, 428] width 834 height 687
click at [333, 16] on header "**********" at bounding box center [582, 26] width 834 height 52
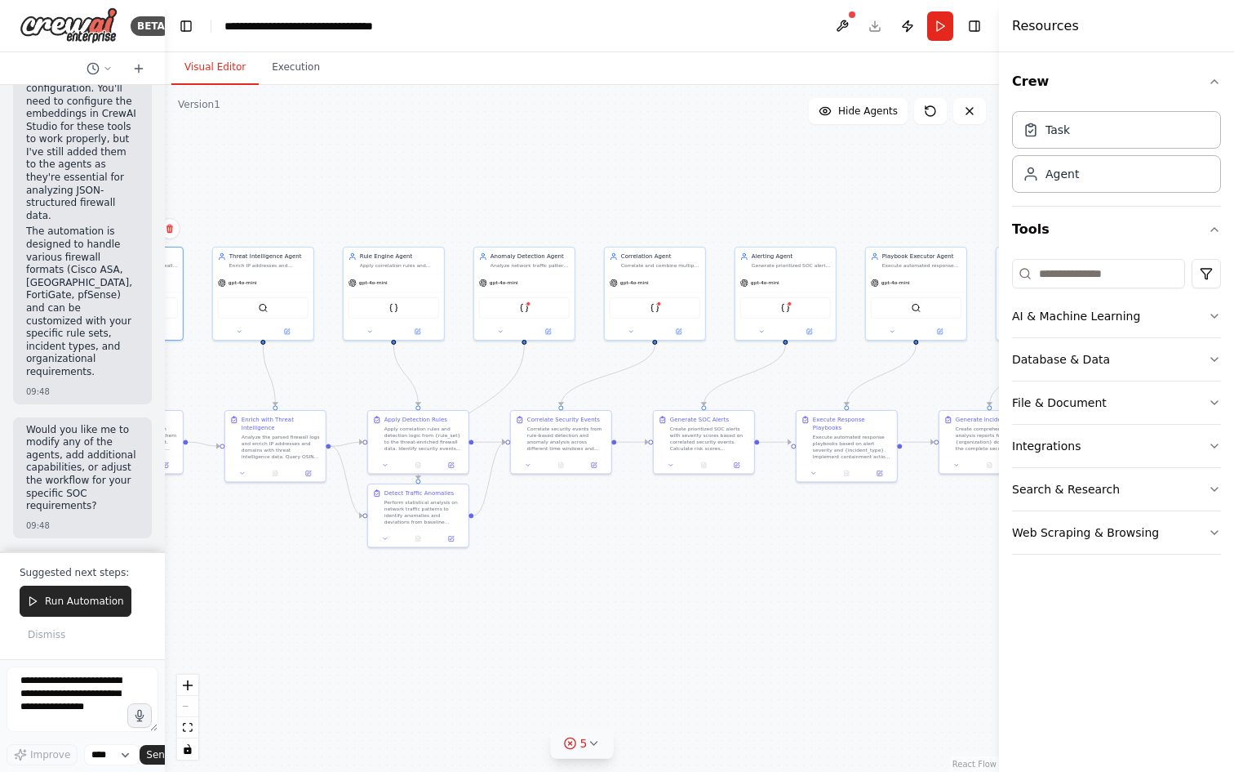
drag, startPoint x: 797, startPoint y: 603, endPoint x: 954, endPoint y: 588, distance: 157.5
click at [954, 588] on div ".deletable-edge-delete-btn { width: 20px; height: 20px; border: 0px solid #ffff…" at bounding box center [582, 428] width 834 height 687
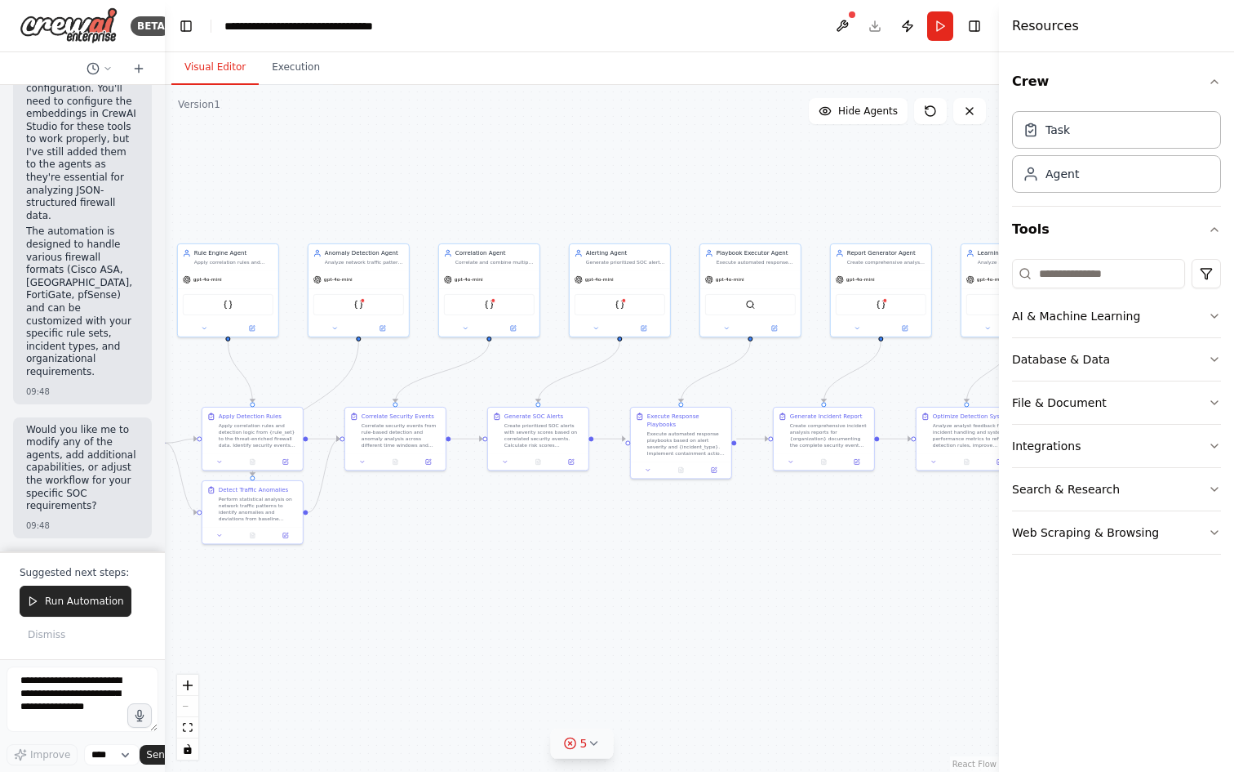
drag, startPoint x: 662, startPoint y: 589, endPoint x: 523, endPoint y: 590, distance: 138.8
click at [487, 587] on div ".deletable-edge-delete-btn { width: 20px; height: 20px; border: 0px solid #ffff…" at bounding box center [582, 428] width 834 height 687
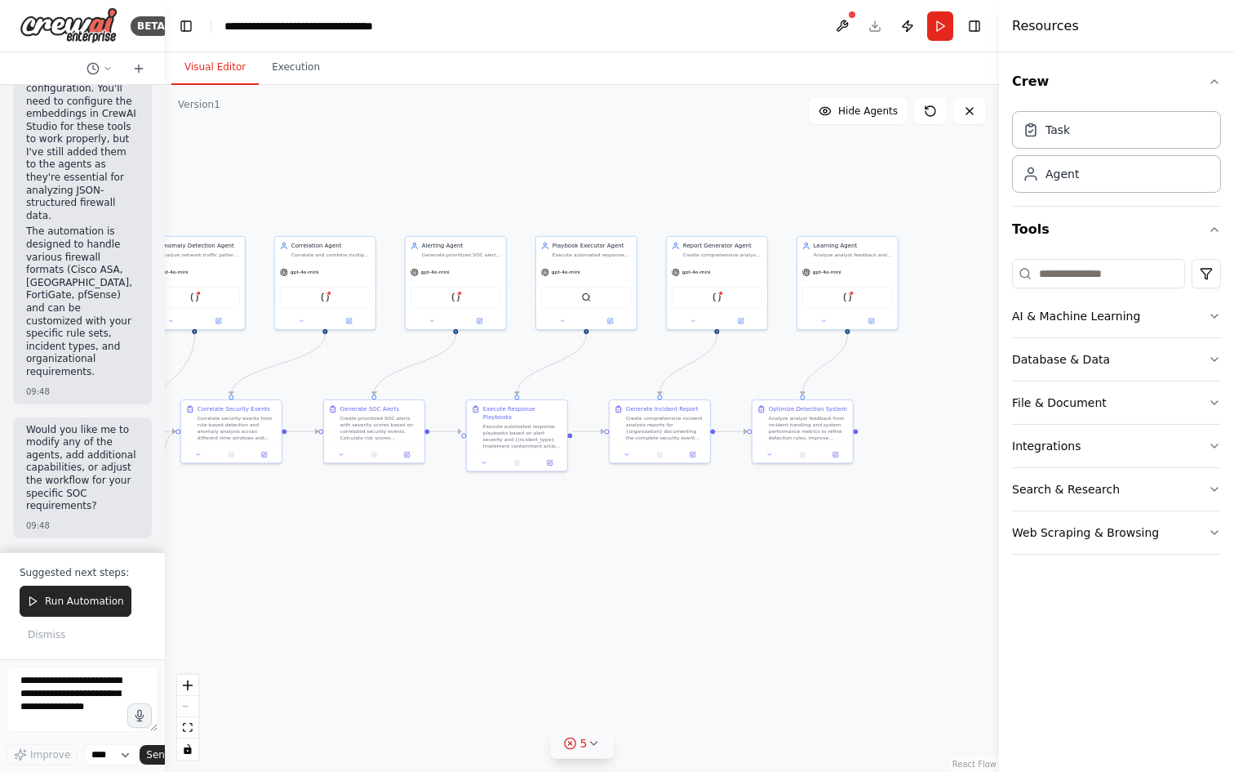
drag, startPoint x: 749, startPoint y: 591, endPoint x: 586, endPoint y: 583, distance: 163.5
click at [586, 583] on div ".deletable-edge-delete-btn { width: 20px; height: 20px; border: 0px solid #ffff…" at bounding box center [582, 428] width 834 height 687
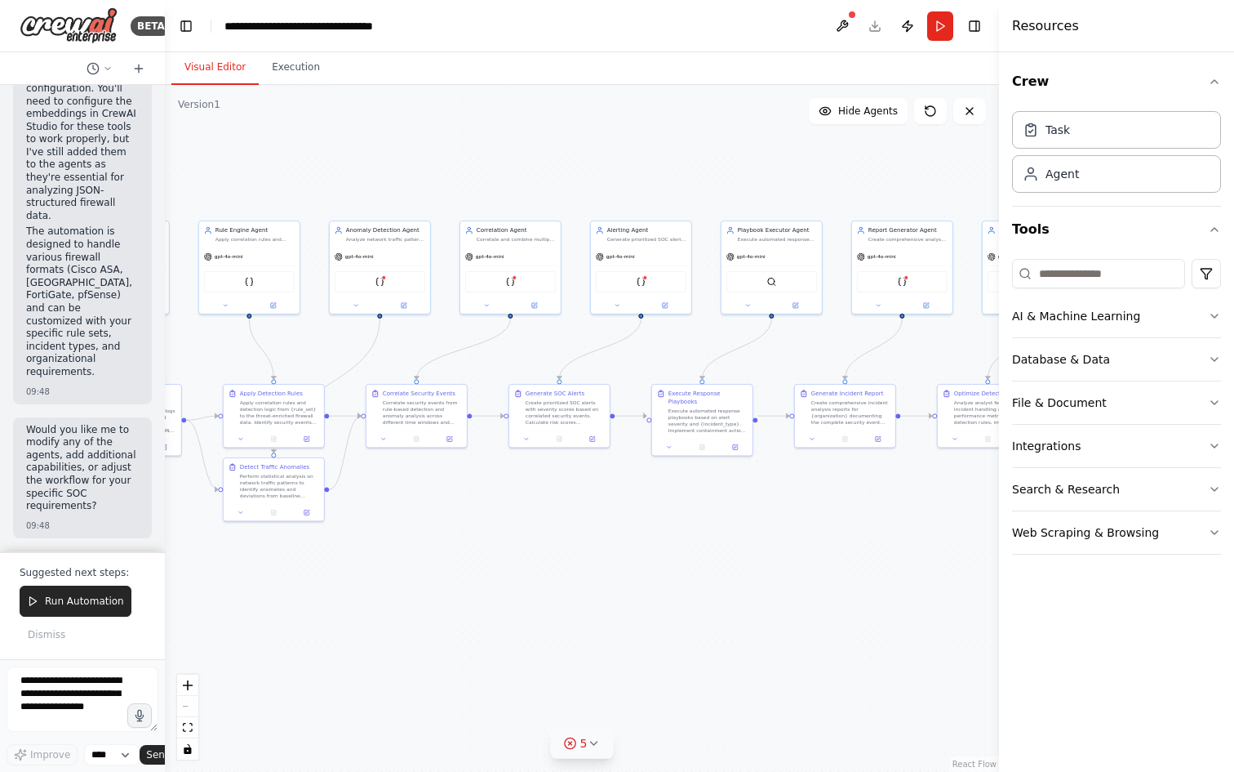
drag, startPoint x: 662, startPoint y: 588, endPoint x: 848, endPoint y: 571, distance: 186.9
click at [848, 571] on div ".deletable-edge-delete-btn { width: 20px; height: 20px; border: 0px solid #ffff…" at bounding box center [582, 428] width 834 height 687
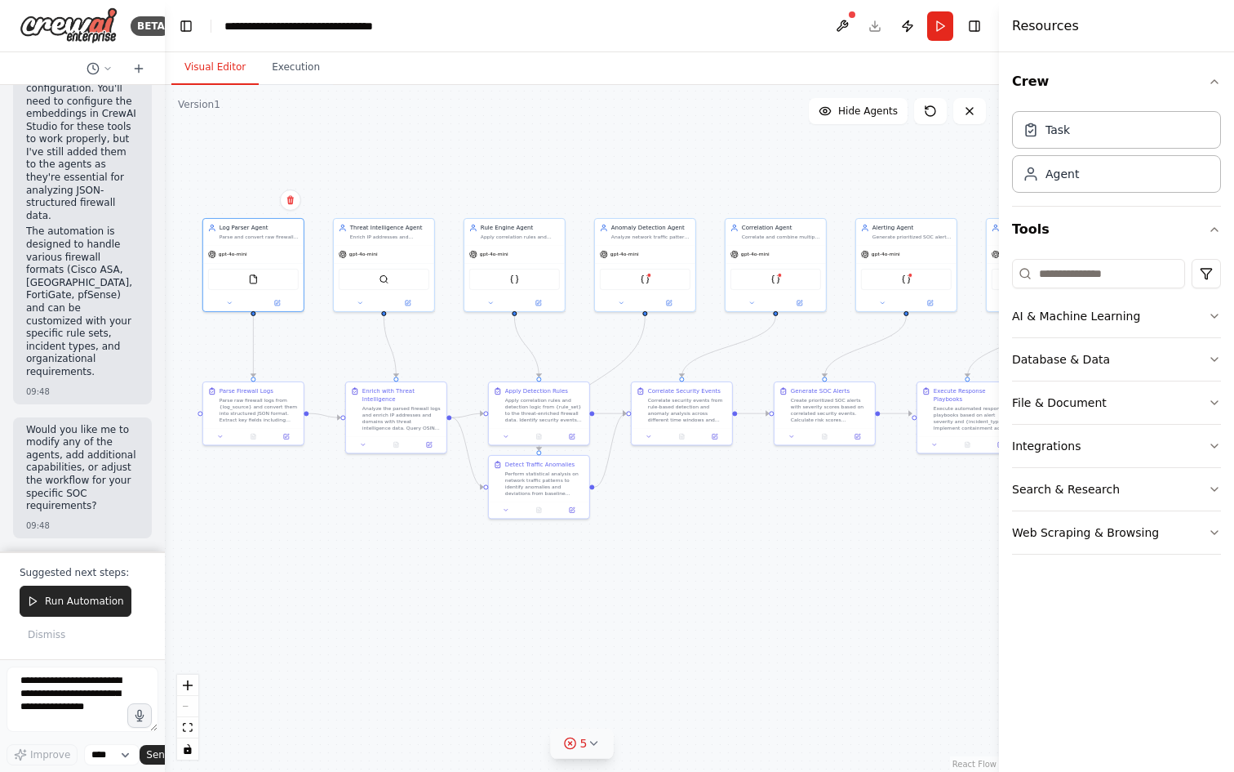
drag, startPoint x: 624, startPoint y: 605, endPoint x: 882, endPoint y: 603, distance: 258.0
click at [882, 603] on div ".deletable-edge-delete-btn { width: 20px; height: 20px; border: 0px solid #ffff…" at bounding box center [582, 428] width 834 height 687
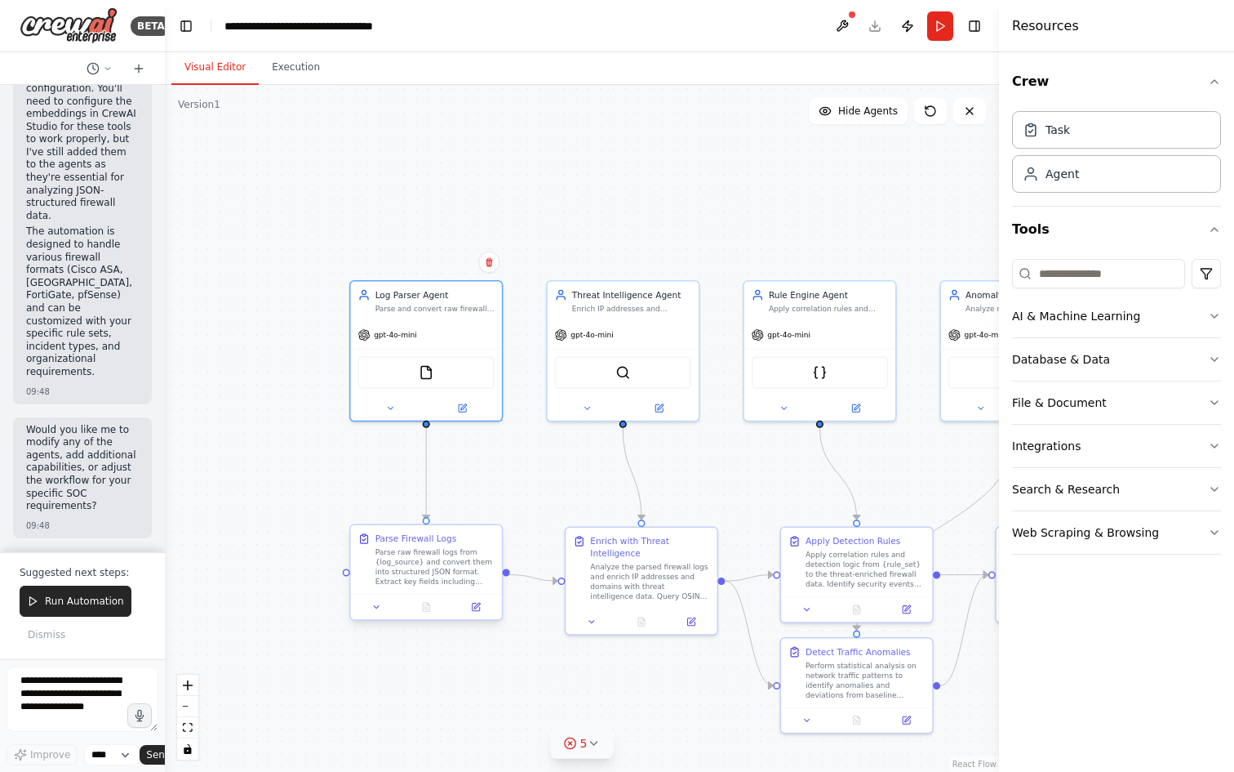
drag, startPoint x: 458, startPoint y: 667, endPoint x: 471, endPoint y: 527, distance: 140.2
click at [645, 770] on div ".deletable-edge-delete-btn { width: 20px; height: 20px; border: 0px solid #ffff…" at bounding box center [582, 428] width 834 height 687
click at [424, 374] on img at bounding box center [426, 369] width 15 height 15
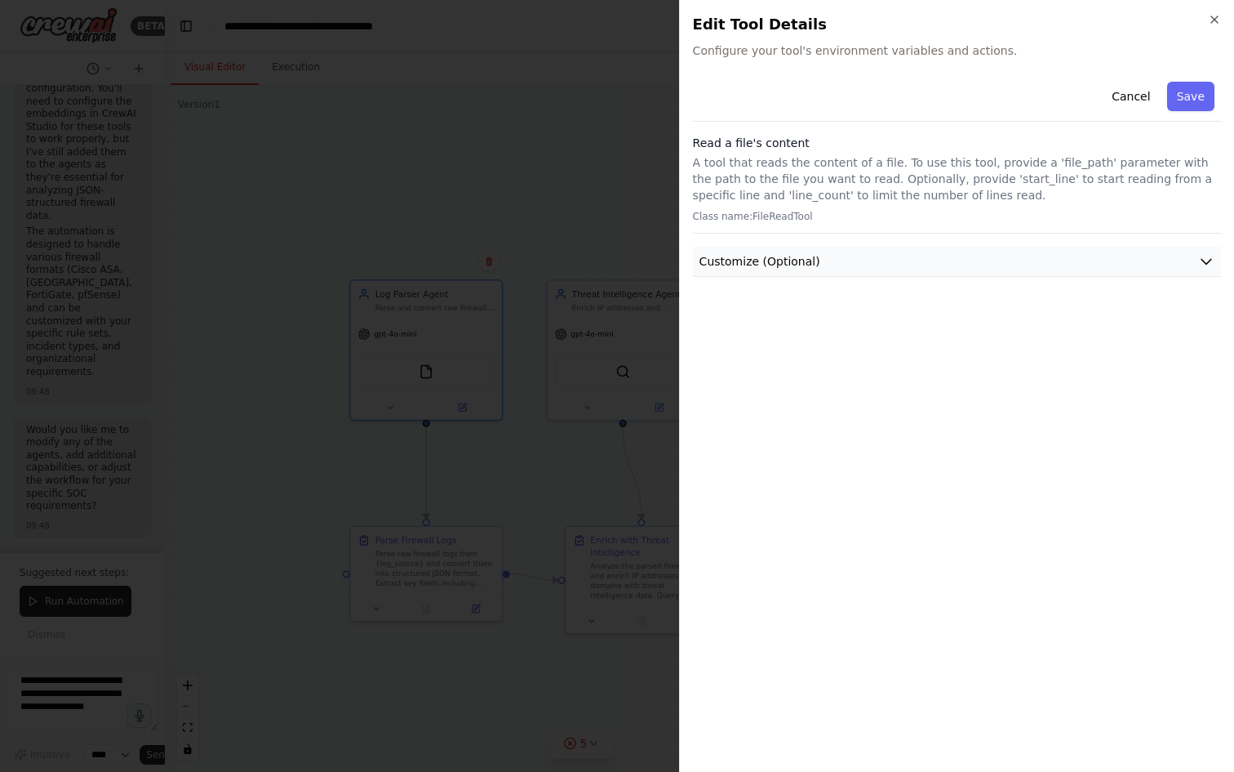
click at [1185, 256] on button "Customize (Optional)" at bounding box center [957, 262] width 528 height 30
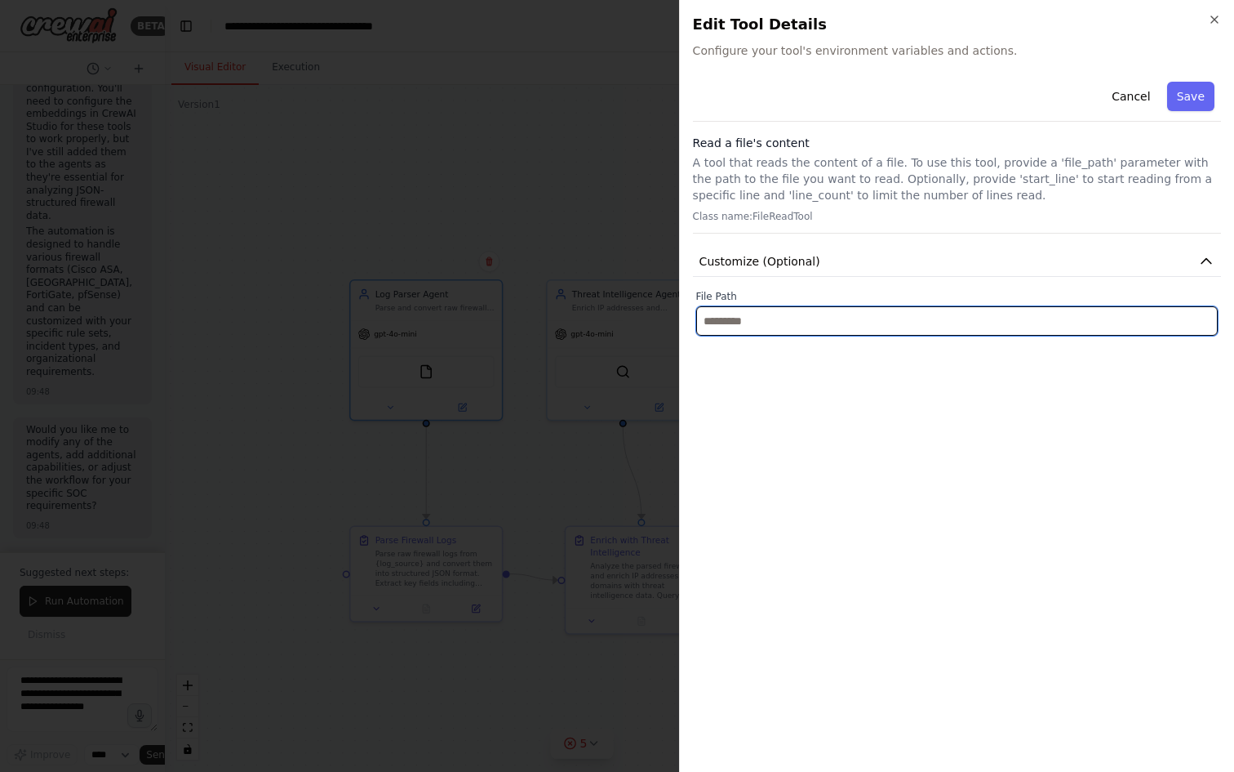
click at [1063, 329] on input "text" at bounding box center [957, 320] width 522 height 29
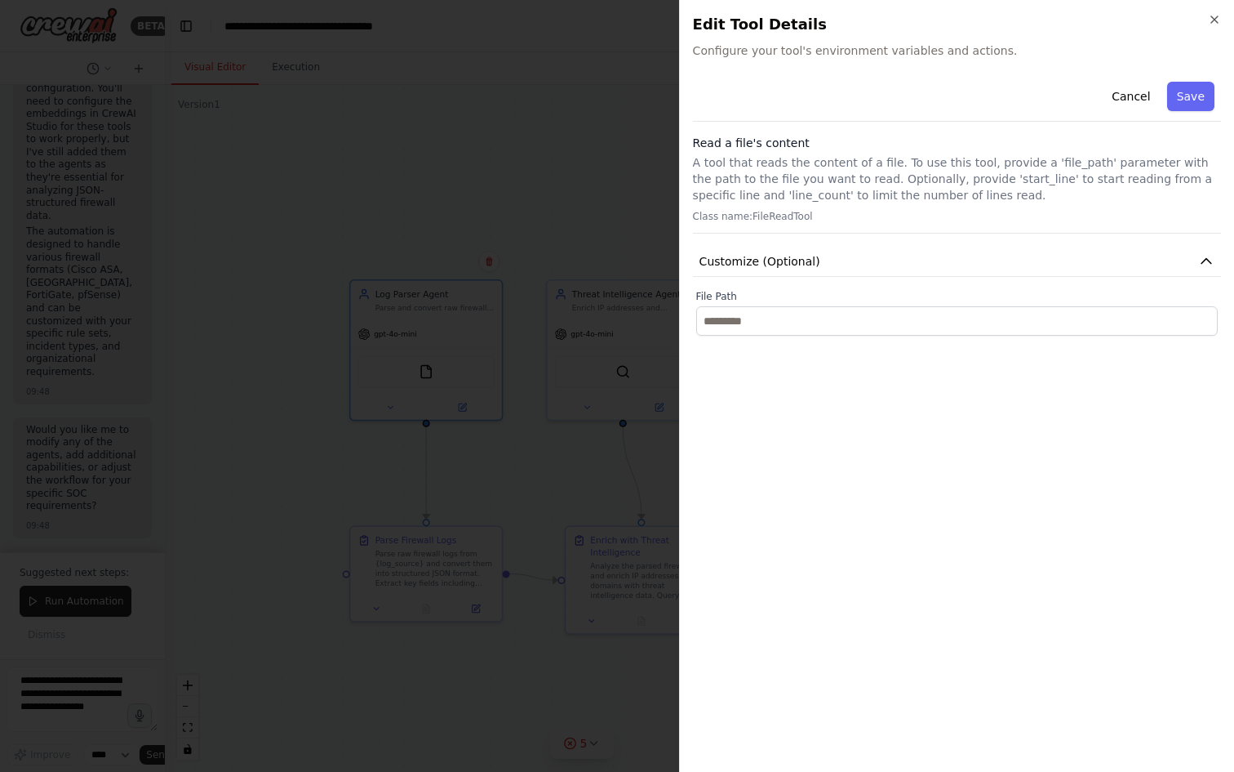
click at [869, 396] on div "Cancel Save Read a file's content A tool that reads the content of a file. To u…" at bounding box center [957, 416] width 528 height 683
click at [812, 416] on div "Cancel Save Read a file's content A tool that reads the content of a file. To u…" at bounding box center [957, 416] width 528 height 683
click at [469, 77] on div at bounding box center [617, 386] width 1234 height 772
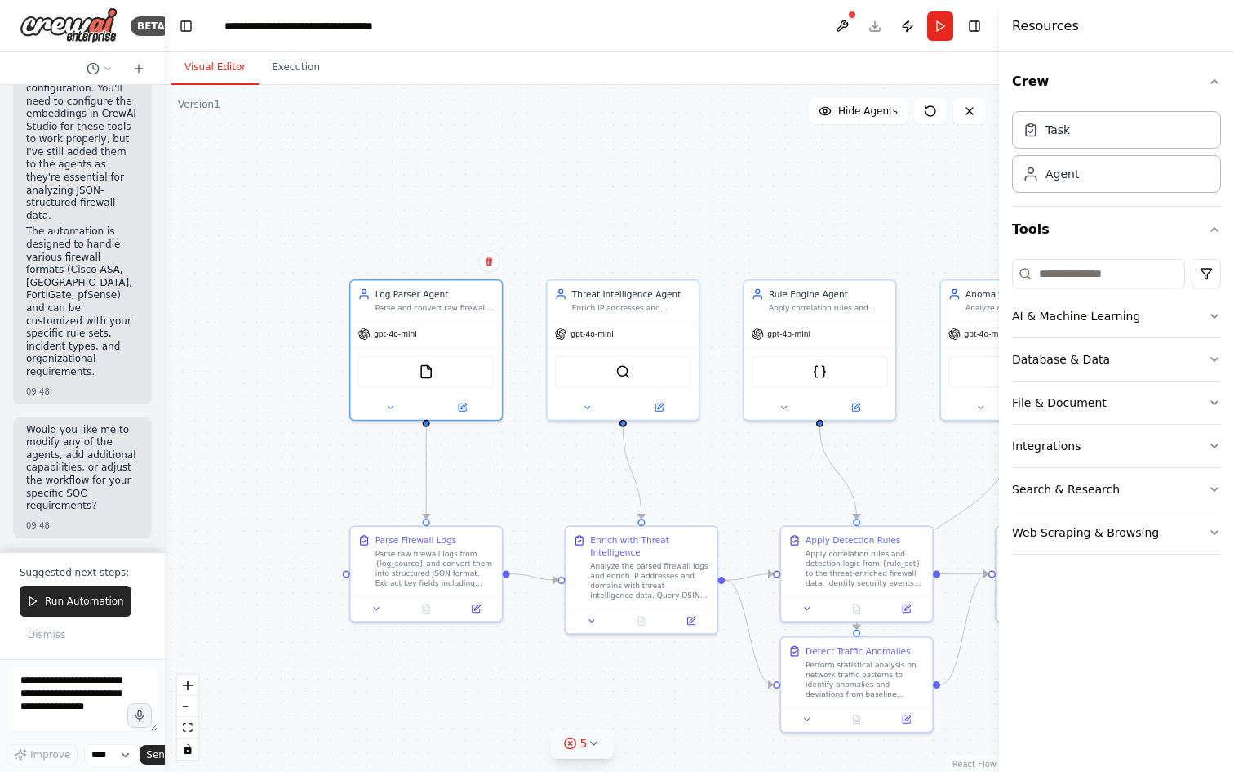
click at [662, 170] on div ".deletable-edge-delete-btn { width: 20px; height: 20px; border: 0px solid #ffff…" at bounding box center [582, 428] width 834 height 687
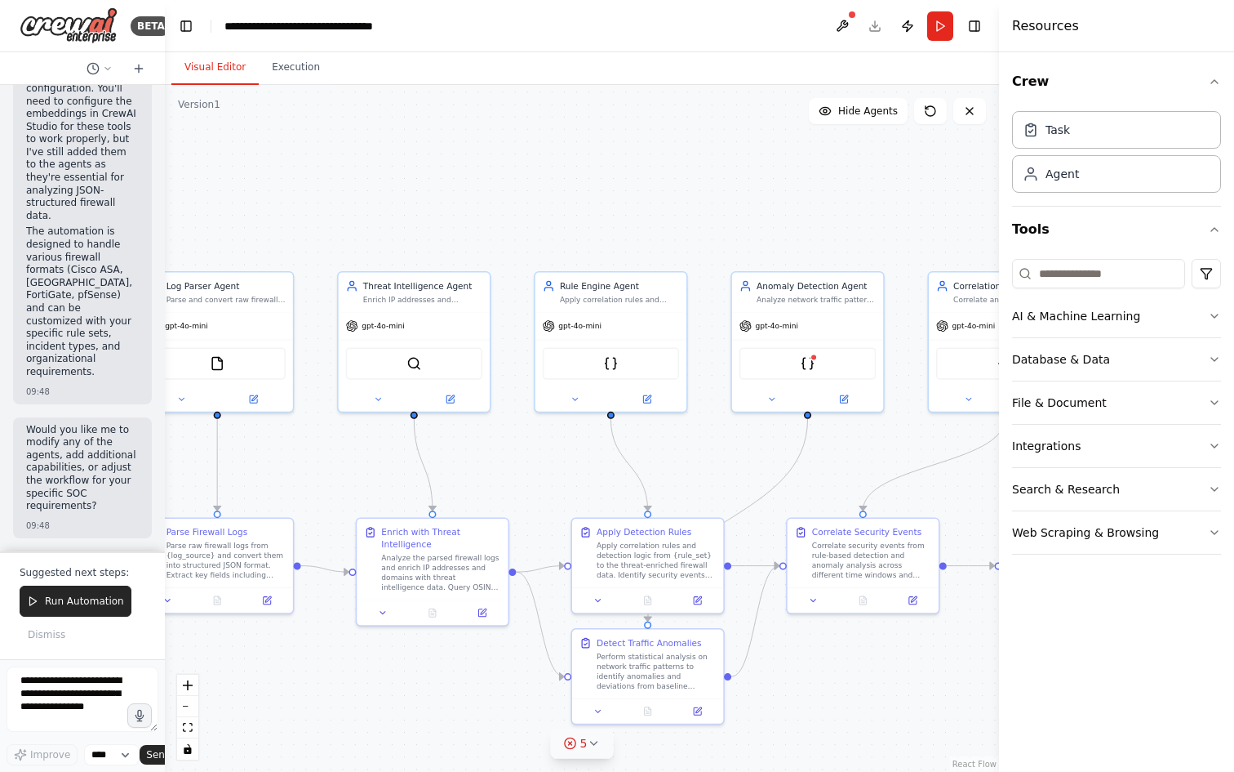
drag, startPoint x: 737, startPoint y: 176, endPoint x: 529, endPoint y: 168, distance: 208.3
click at [529, 168] on div ".deletable-edge-delete-btn { width: 20px; height: 20px; border: 0px solid #ffff…" at bounding box center [582, 428] width 834 height 687
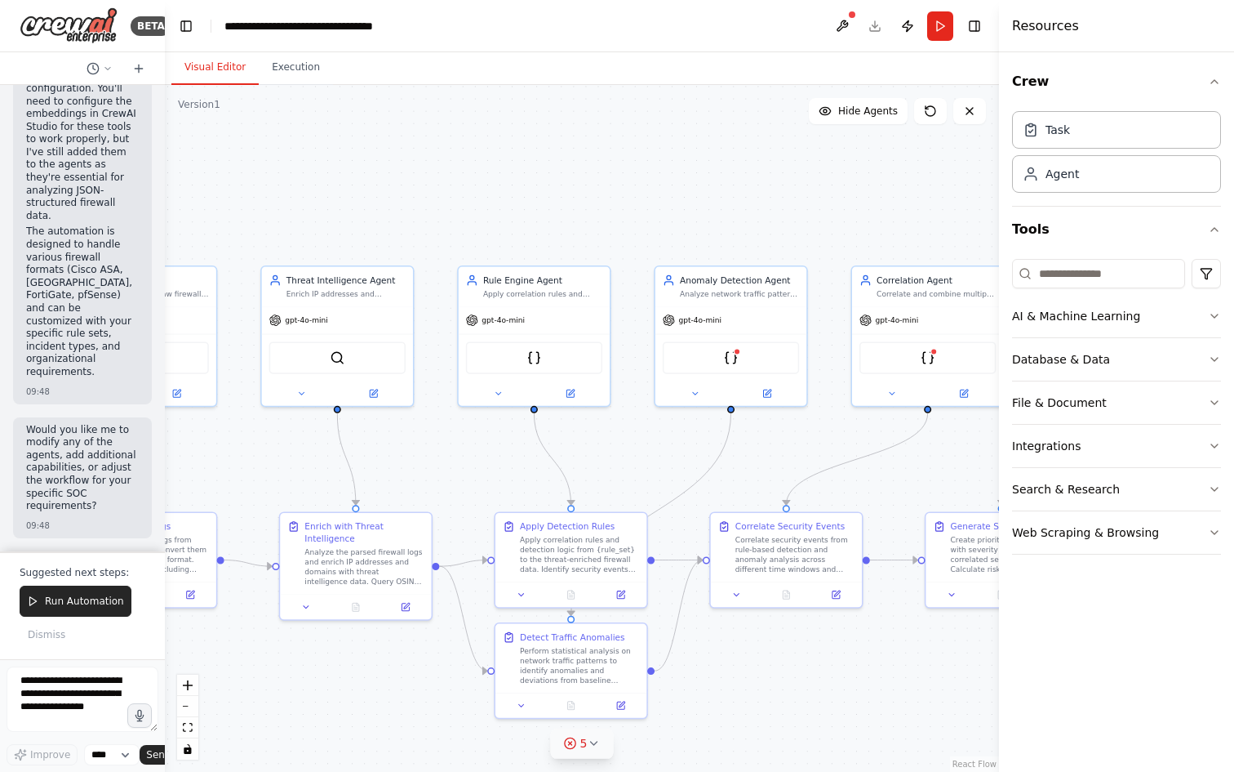
drag, startPoint x: 685, startPoint y: 167, endPoint x: 591, endPoint y: 159, distance: 94.2
click at [591, 159] on div ".deletable-edge-delete-btn { width: 20px; height: 20px; border: 0px solid #ffff…" at bounding box center [582, 428] width 834 height 687
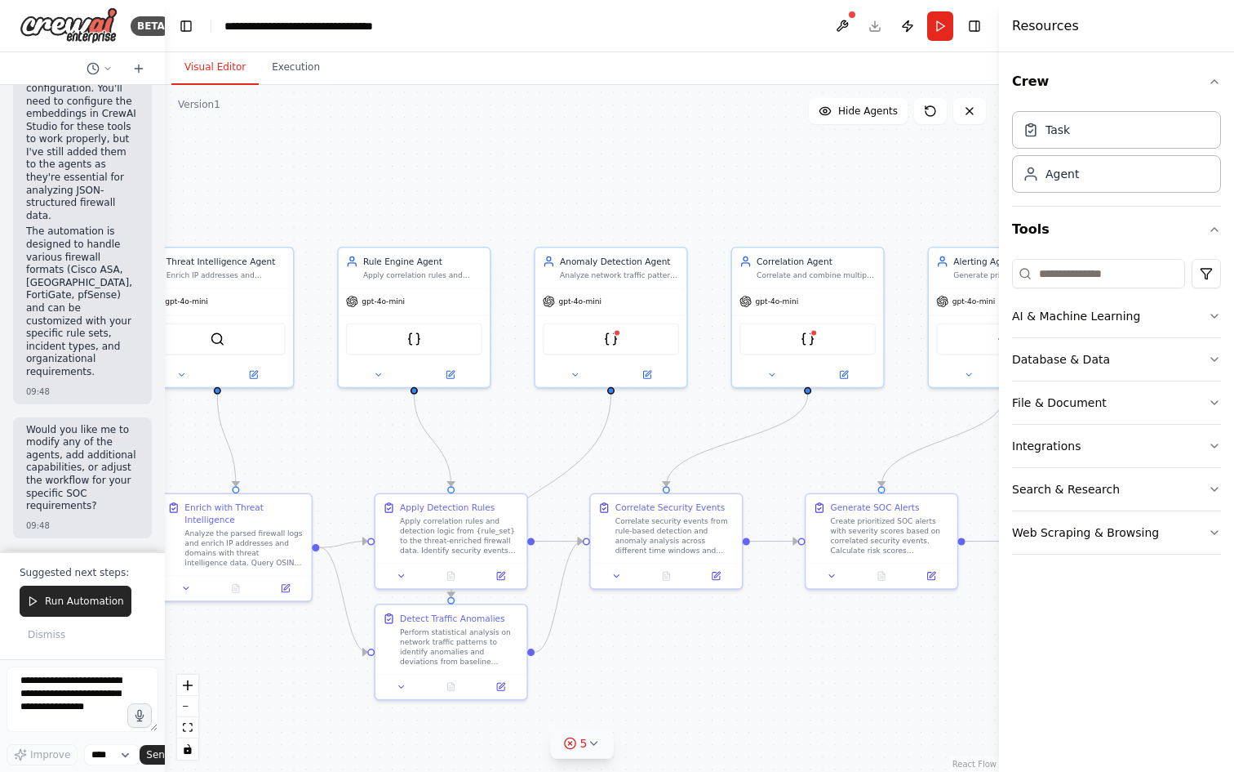
drag, startPoint x: 677, startPoint y: 167, endPoint x: 574, endPoint y: 149, distance: 104.3
click at [574, 149] on div ".deletable-edge-delete-btn { width: 20px; height: 20px; border: 0px solid #ffff…" at bounding box center [582, 428] width 834 height 687
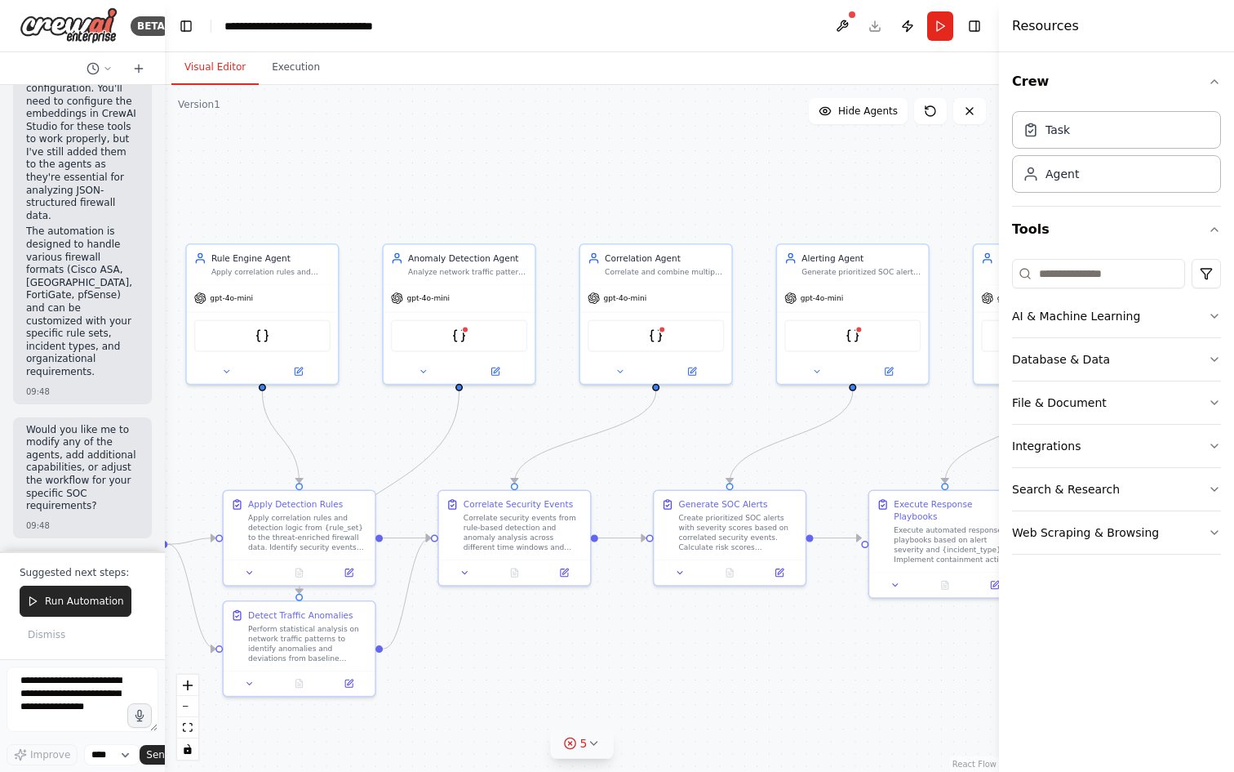
drag, startPoint x: 702, startPoint y: 180, endPoint x: 550, endPoint y: 176, distance: 151.9
click at [550, 176] on div ".deletable-edge-delete-btn { width: 20px; height: 20px; border: 0px solid #ffff…" at bounding box center [582, 428] width 834 height 687
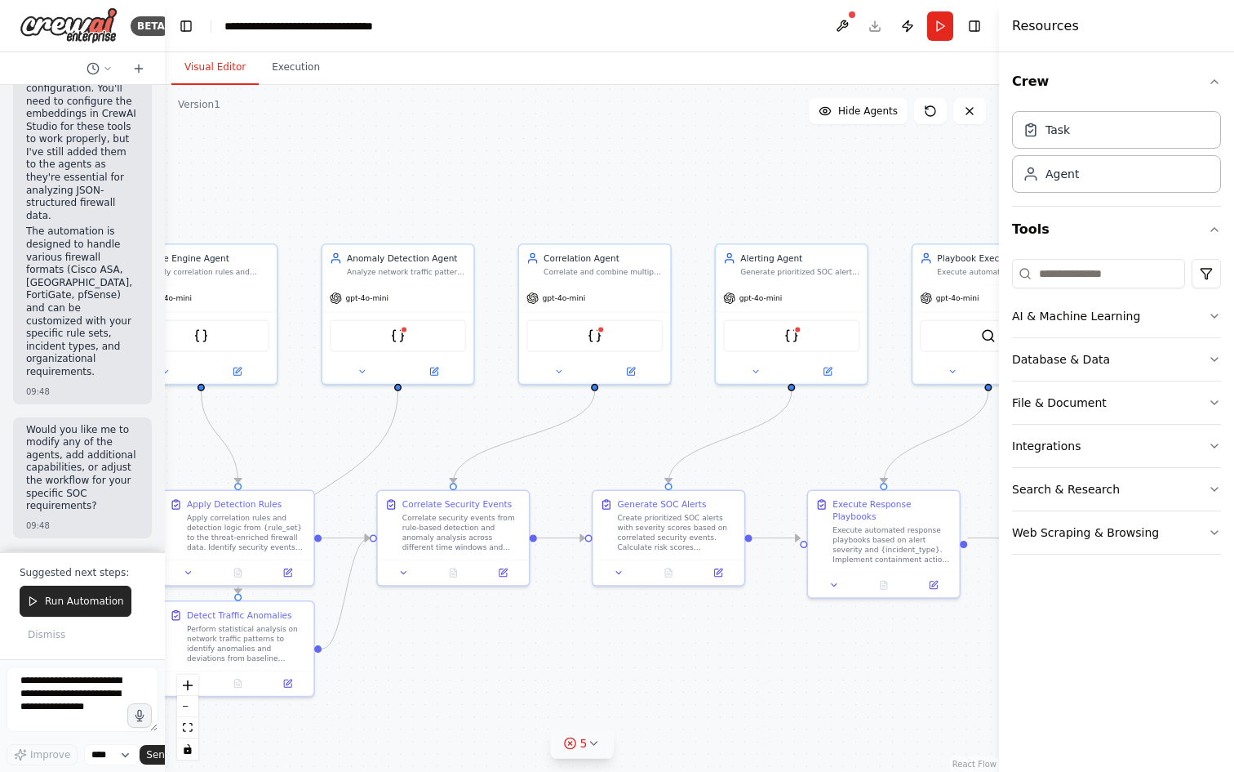
drag, startPoint x: 634, startPoint y: 161, endPoint x: 560, endPoint y: 158, distance: 73.5
click at [560, 158] on div ".deletable-edge-delete-btn { width: 20px; height: 20px; border: 0px solid #ffff…" at bounding box center [582, 428] width 834 height 687
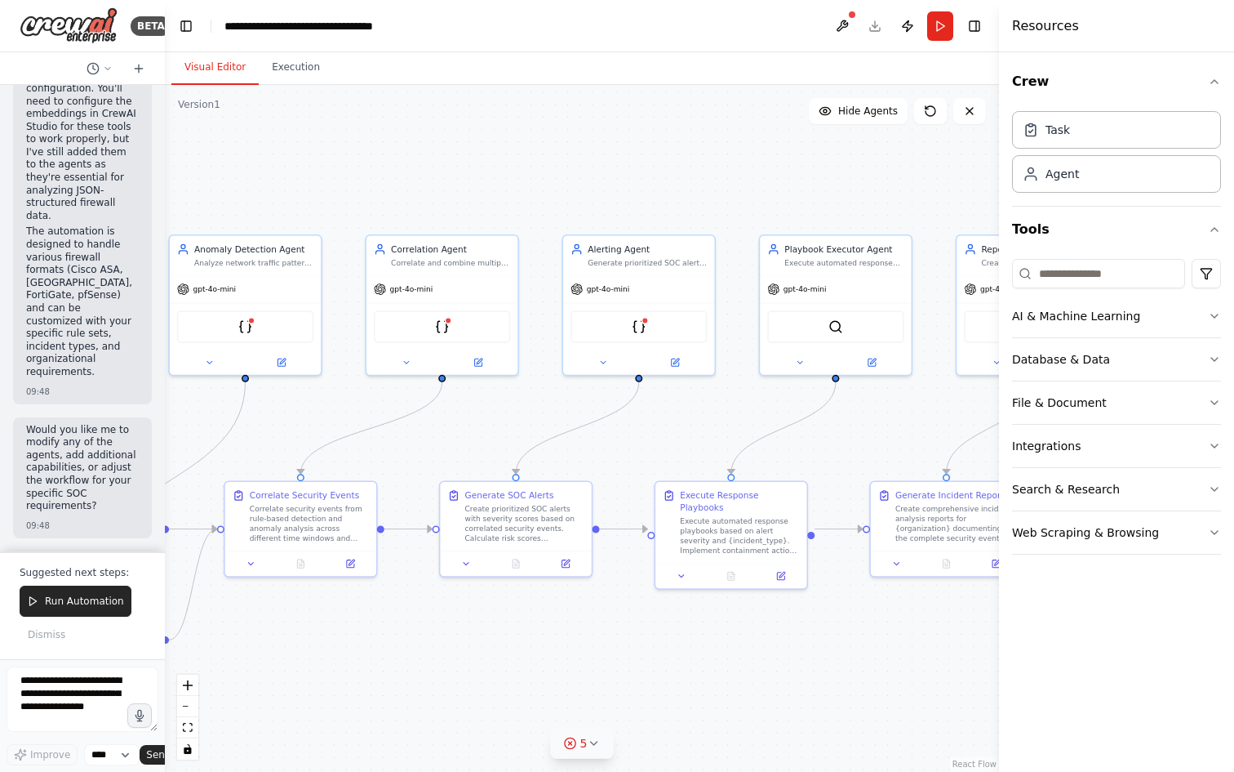
drag, startPoint x: 634, startPoint y: 159, endPoint x: 503, endPoint y: 153, distance: 130.8
click at [503, 153] on div ".deletable-edge-delete-btn { width: 20px; height: 20px; border: 0px solid #ffff…" at bounding box center [582, 428] width 834 height 687
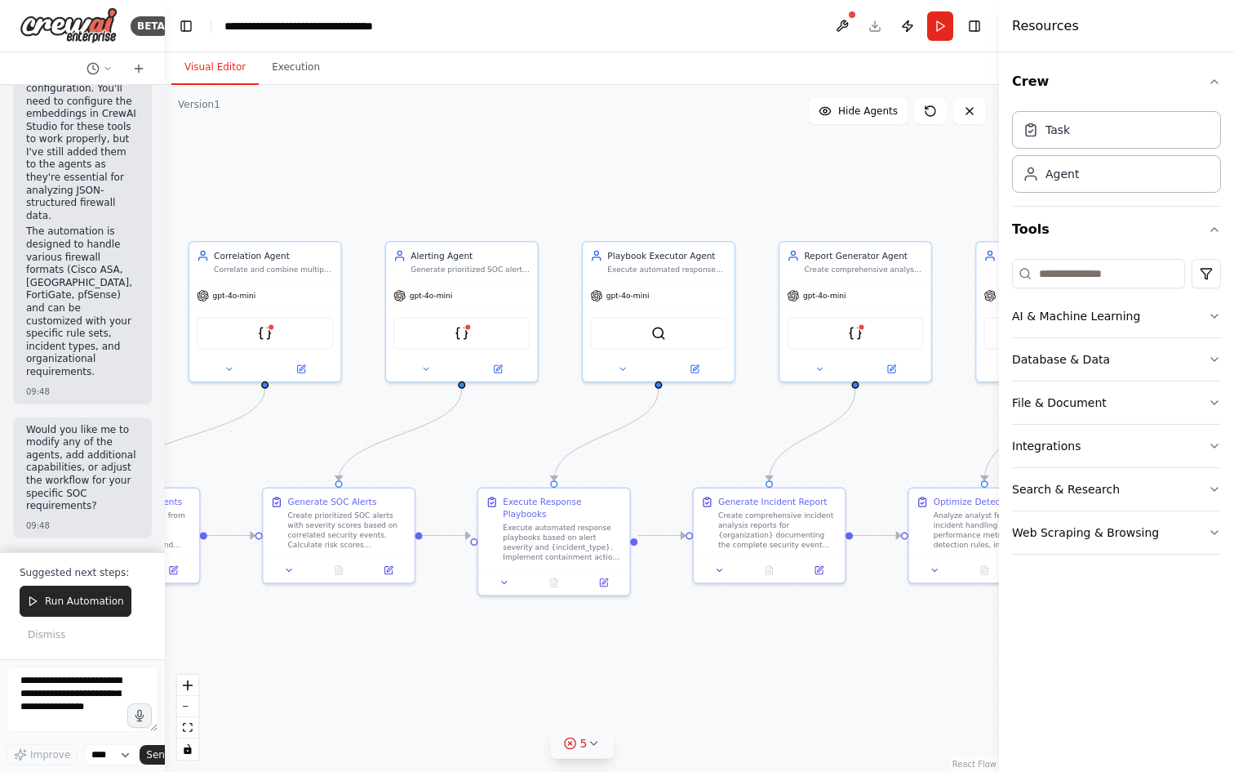
drag, startPoint x: 702, startPoint y: 131, endPoint x: 514, endPoint y: 134, distance: 188.6
click at [514, 134] on div ".deletable-edge-delete-btn { width: 20px; height: 20px; border: 0px solid #ffff…" at bounding box center [582, 428] width 834 height 687
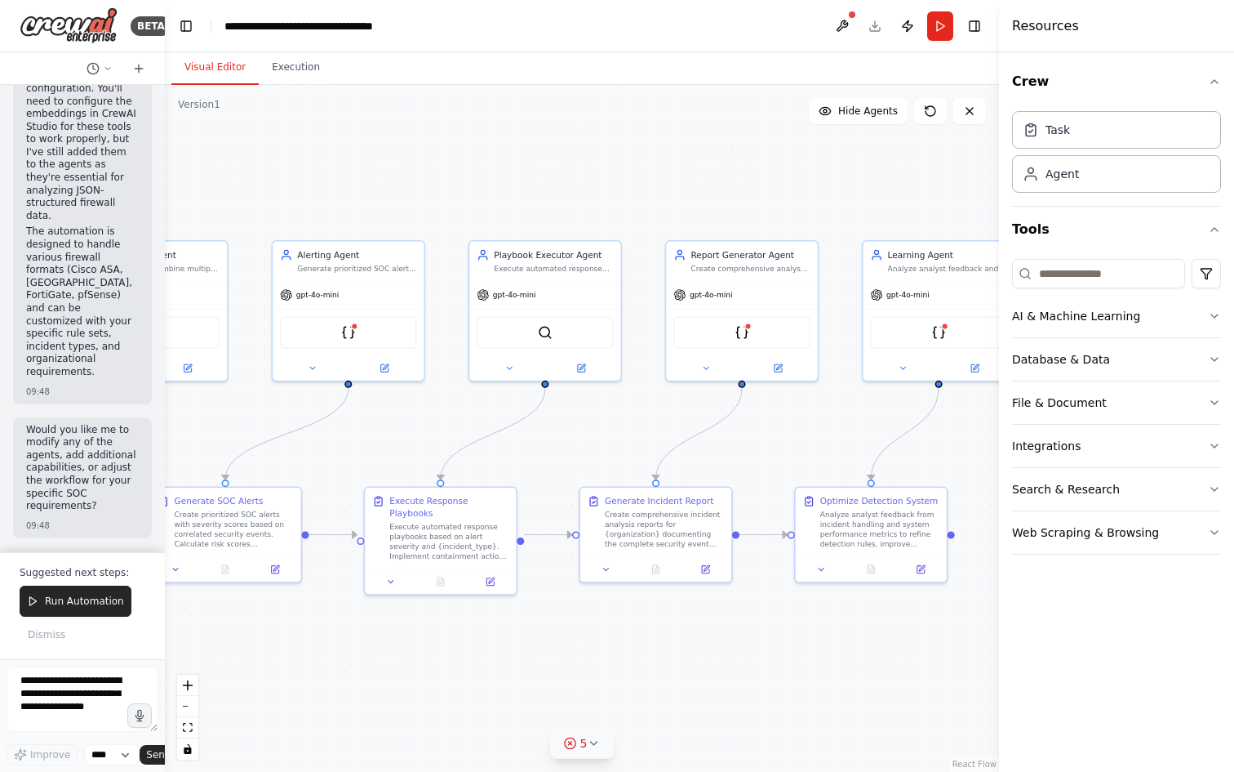
drag, startPoint x: 646, startPoint y: 138, endPoint x: 668, endPoint y: 144, distance: 22.8
click at [566, 137] on div ".deletable-edge-delete-btn { width: 20px; height: 20px; border: 0px solid #ffff…" at bounding box center [582, 428] width 834 height 687
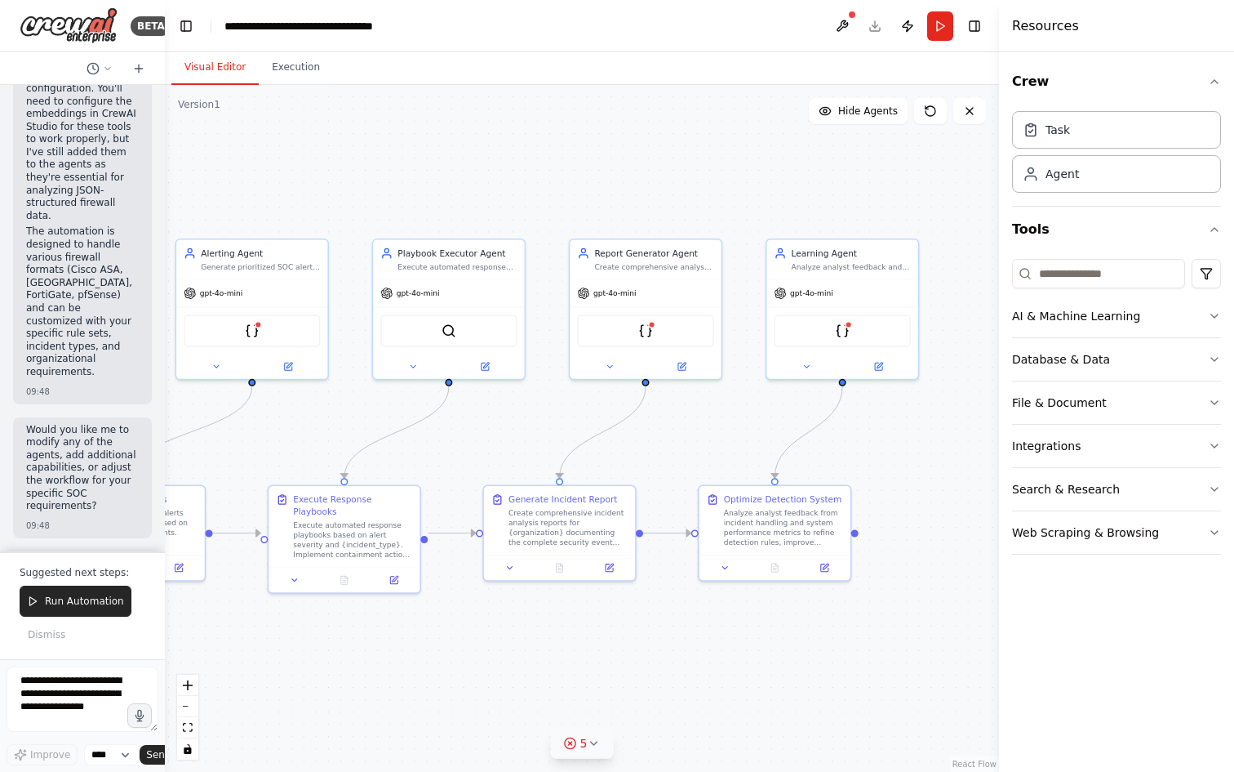
drag, startPoint x: 838, startPoint y: 186, endPoint x: 742, endPoint y: 185, distance: 96.3
click at [742, 185] on div ".deletable-edge-delete-btn { width: 20px; height: 20px; border: 0px solid #ffff…" at bounding box center [582, 428] width 834 height 687
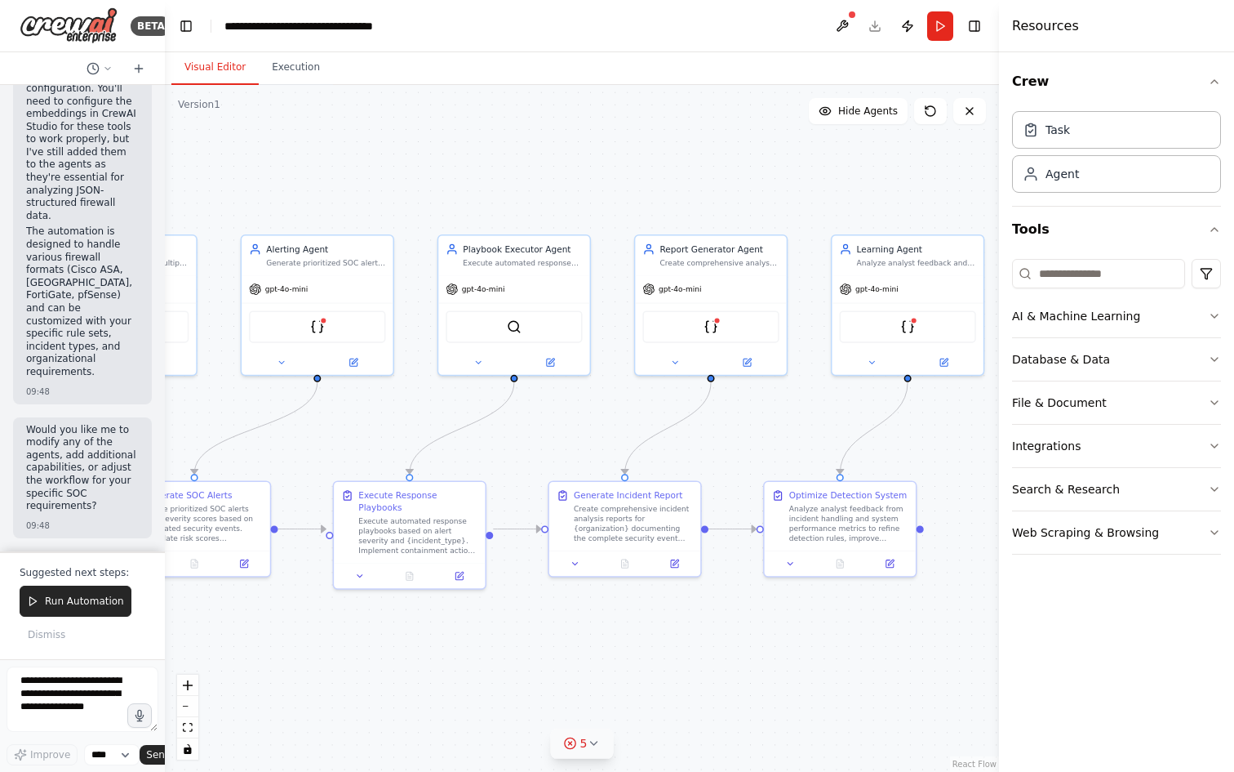
drag, startPoint x: 645, startPoint y: 188, endPoint x: 710, endPoint y: 184, distance: 65.4
click at [710, 184] on div ".deletable-edge-delete-btn { width: 20px; height: 20px; border: 0px solid #ffff…" at bounding box center [582, 428] width 834 height 687
click at [620, 179] on div ".deletable-edge-delete-btn { width: 20px; height: 20px; border: 0px solid #ffff…" at bounding box center [582, 428] width 834 height 687
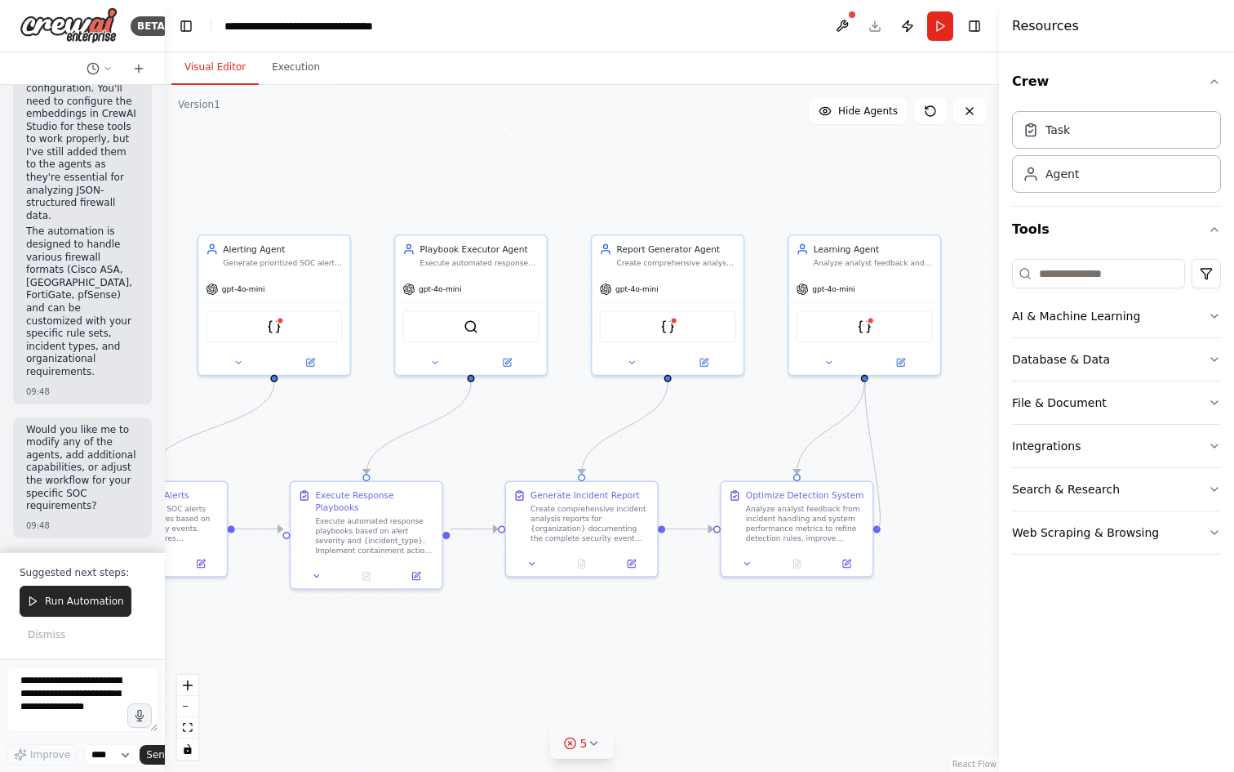
drag, startPoint x: 923, startPoint y: 525, endPoint x: 869, endPoint y: 378, distance: 156.5
click at [869, 378] on div ".deletable-edge-delete-btn { width: 20px; height: 20px; border: 0px solid #ffff…" at bounding box center [582, 428] width 834 height 687
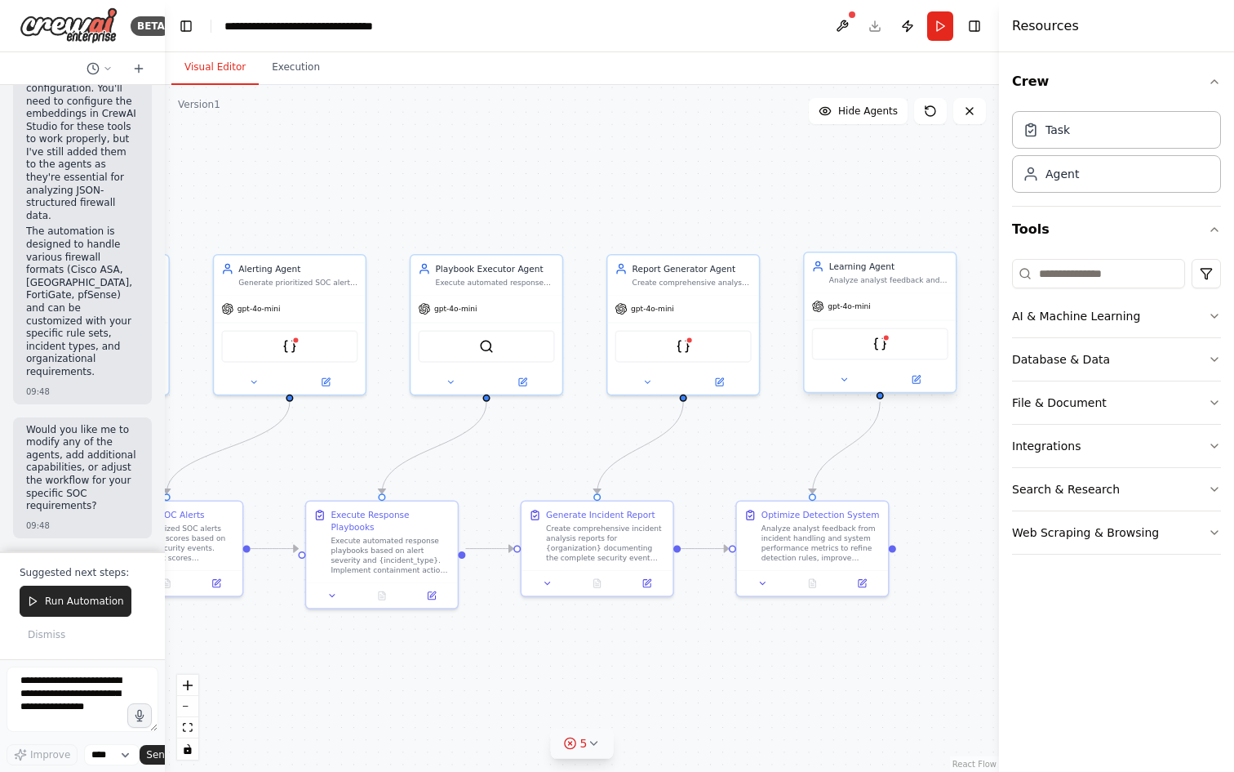
drag, startPoint x: 866, startPoint y: 379, endPoint x: 880, endPoint y: 395, distance: 21.4
click at [880, 395] on div ".deletable-edge-delete-btn { width: 20px; height: 20px; border: 0px solid #ffff…" at bounding box center [582, 428] width 834 height 687
drag, startPoint x: 893, startPoint y: 543, endPoint x: 883, endPoint y: 399, distance: 144.1
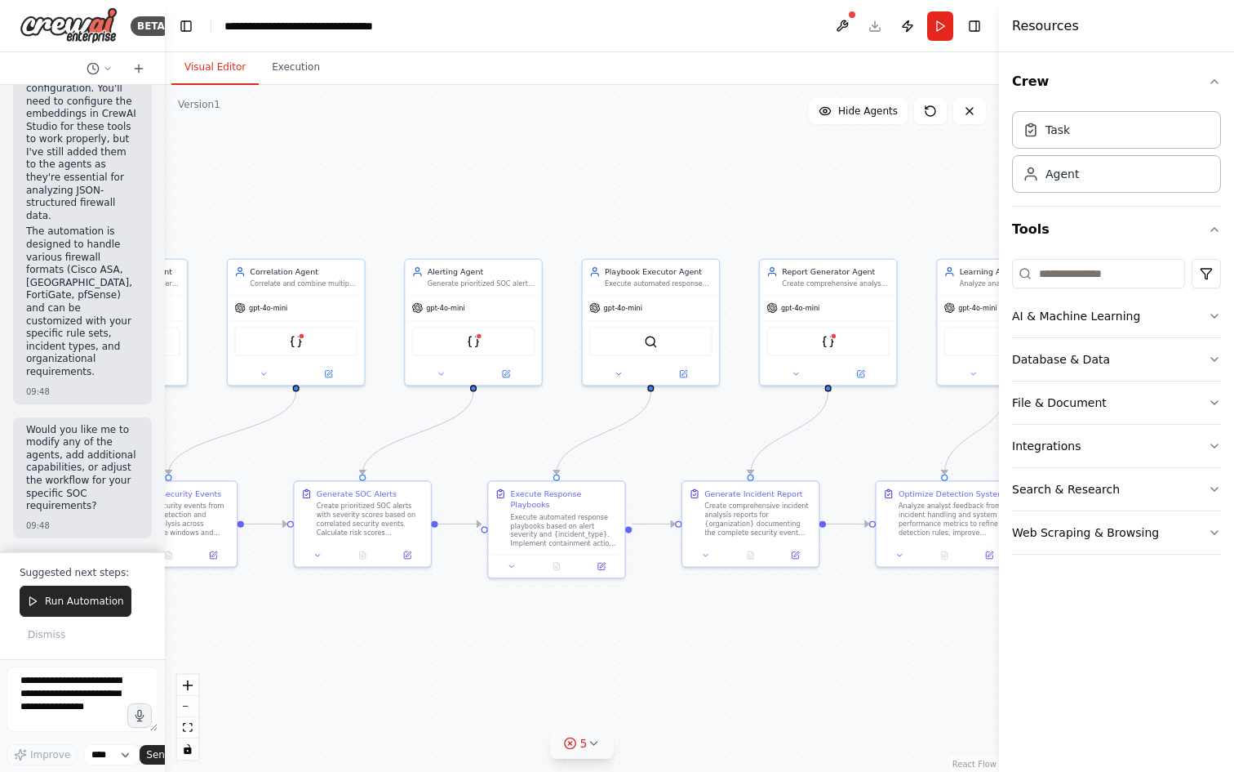
drag, startPoint x: 691, startPoint y: 692, endPoint x: 816, endPoint y: 671, distance: 125.9
click at [822, 672] on div ".deletable-edge-delete-btn { width: 20px; height: 20px; border: 0px solid #ffff…" at bounding box center [582, 428] width 834 height 687
drag, startPoint x: 731, startPoint y: 658, endPoint x: 780, endPoint y: 655, distance: 49.9
click at [782, 656] on div ".deletable-edge-delete-btn { width: 20px; height: 20px; border: 0px solid #ffff…" at bounding box center [582, 428] width 834 height 687
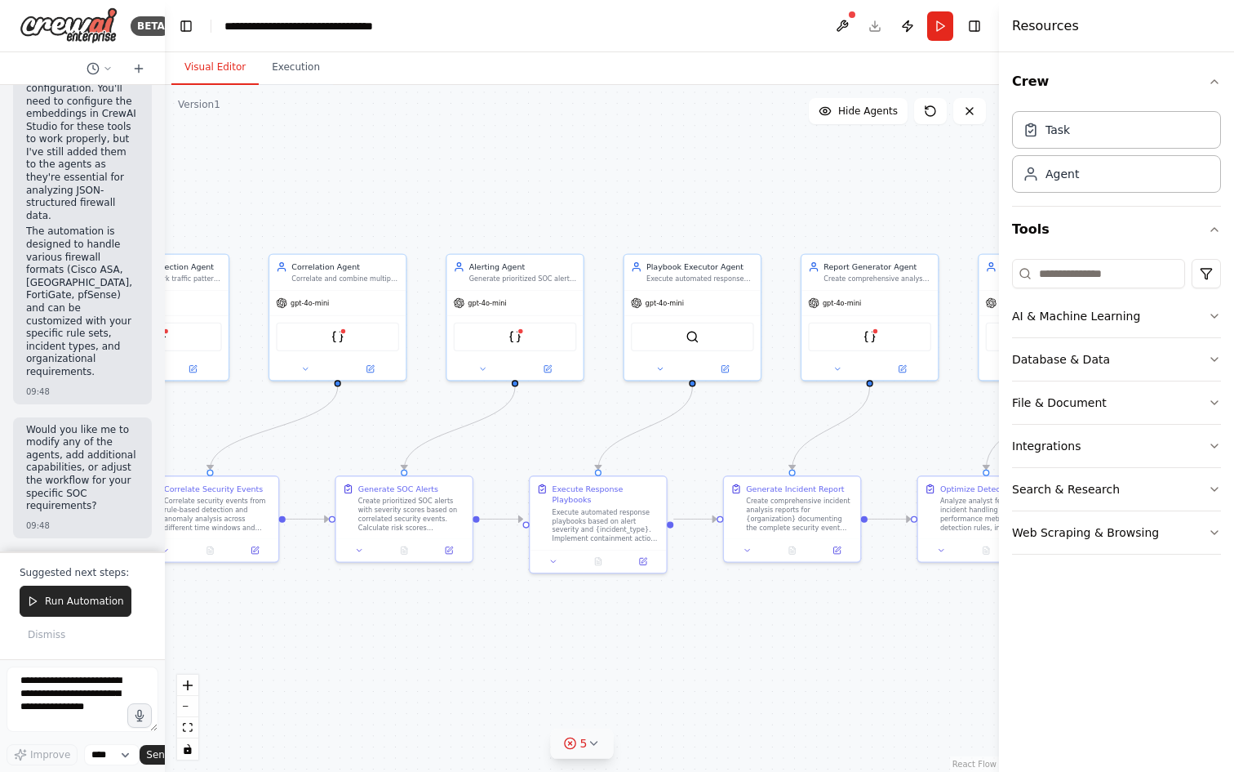
drag, startPoint x: 663, startPoint y: 646, endPoint x: 758, endPoint y: 629, distance: 96.1
click at [751, 633] on div ".deletable-edge-delete-btn { width: 20px; height: 20px; border: 0px solid #ffff…" at bounding box center [582, 428] width 834 height 687
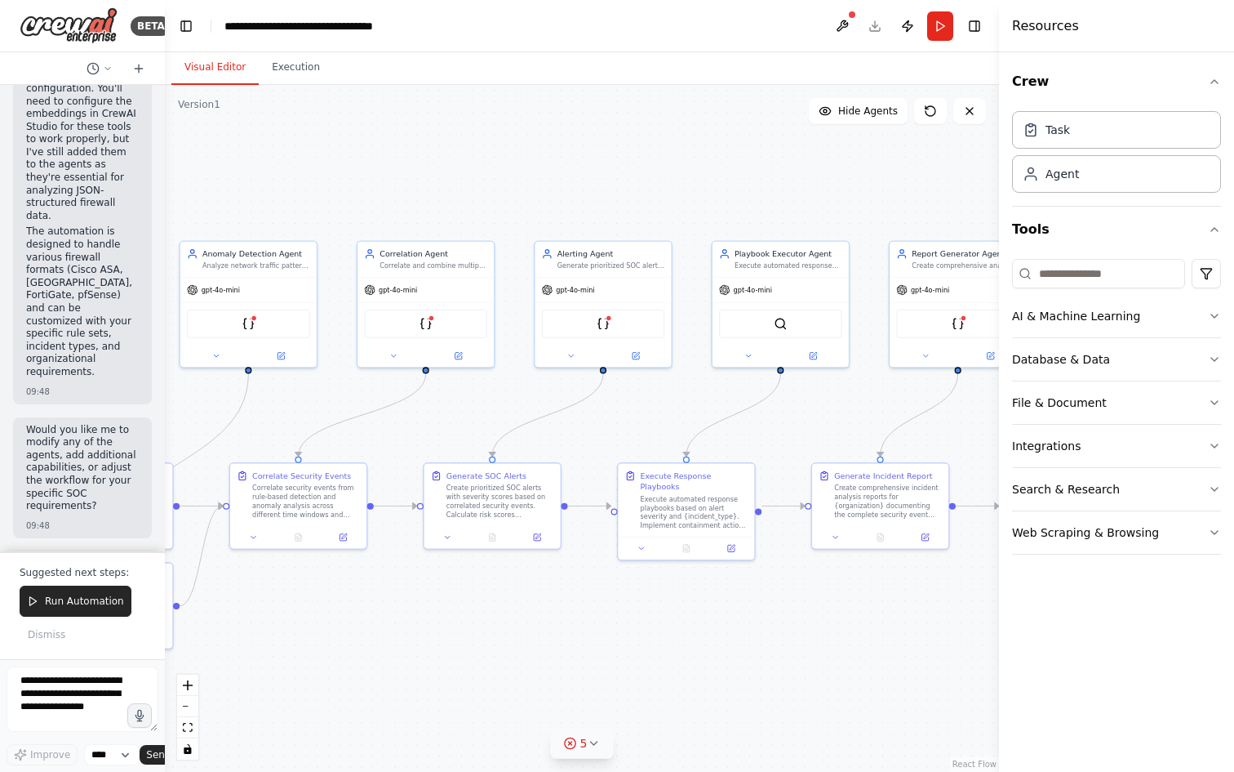
drag, startPoint x: 720, startPoint y: 625, endPoint x: 820, endPoint y: 630, distance: 100.6
click at [815, 631] on div ".deletable-edge-delete-btn { width: 20px; height: 20px; border: 0px solid #ffff…" at bounding box center [582, 428] width 834 height 687
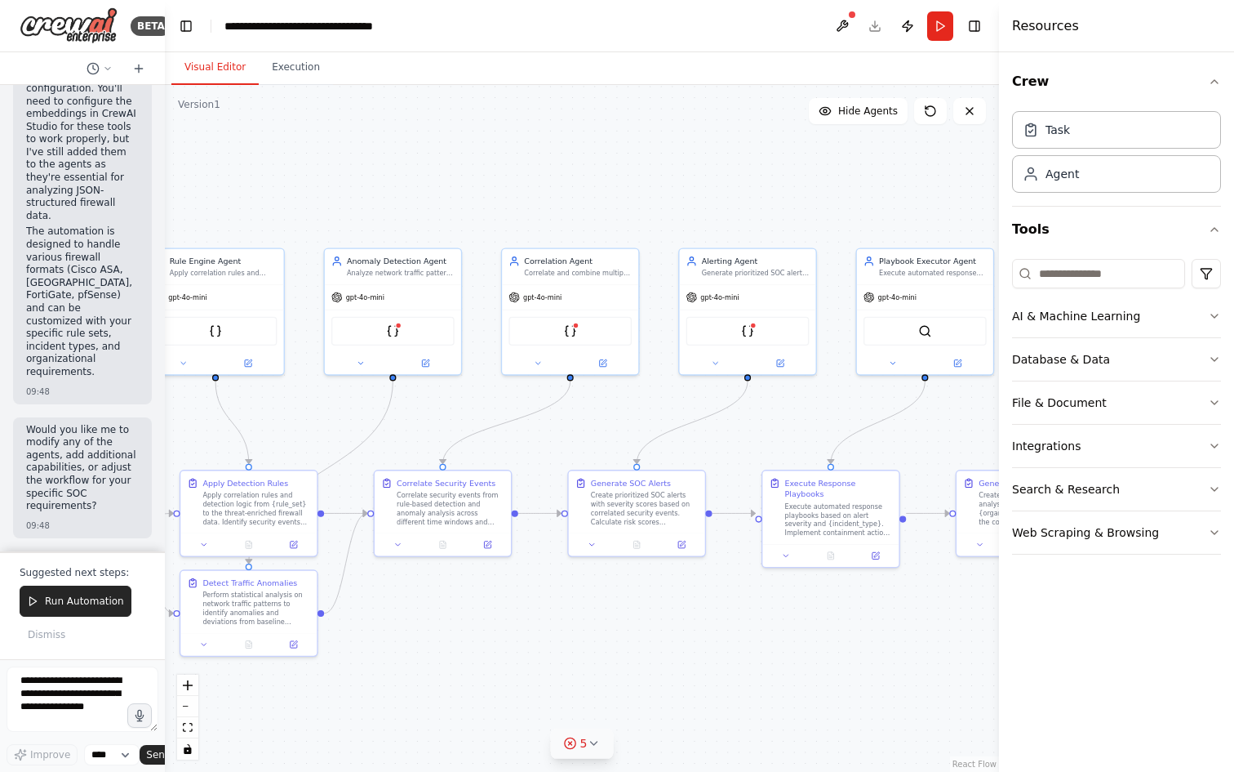
drag, startPoint x: 642, startPoint y: 598, endPoint x: 750, endPoint y: 605, distance: 108.8
click at [740, 604] on div ".deletable-edge-delete-btn { width: 20px; height: 20px; border: 0px solid #ffff…" at bounding box center [582, 428] width 834 height 687
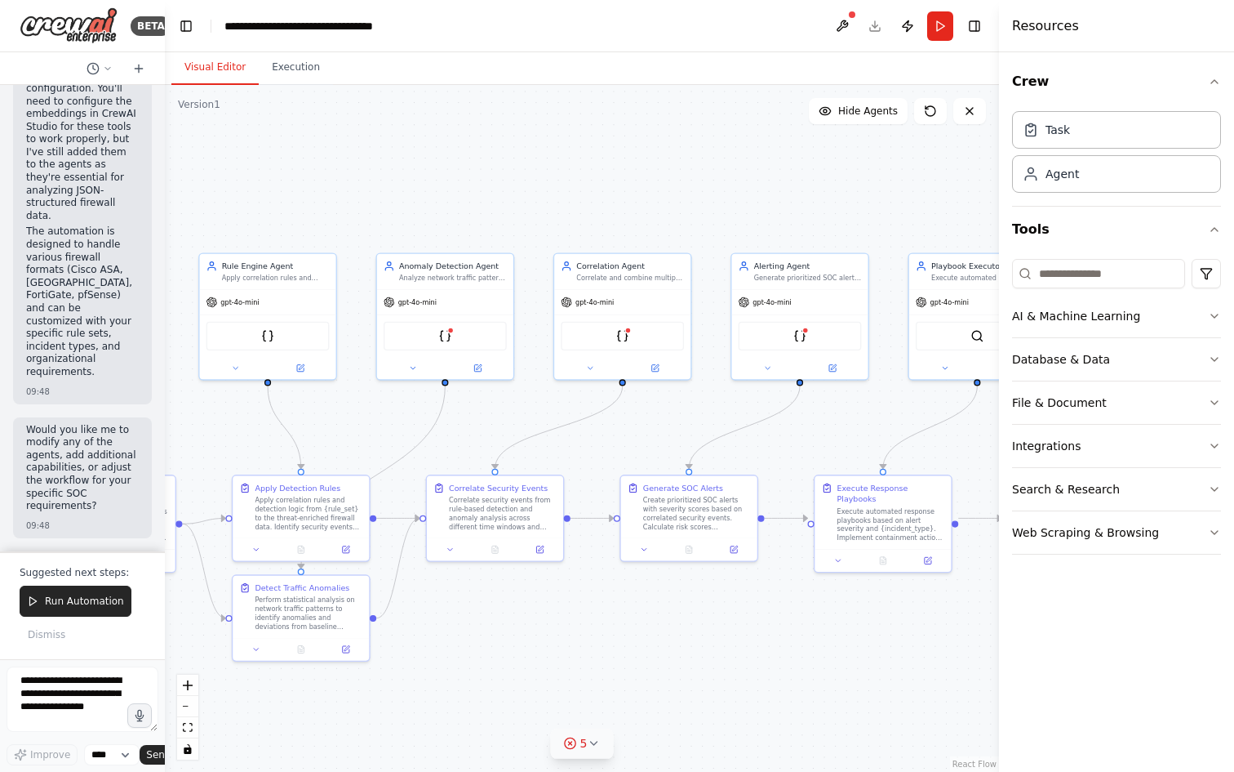
drag, startPoint x: 612, startPoint y: 603, endPoint x: 713, endPoint y: 603, distance: 100.4
click at [702, 604] on div ".deletable-edge-delete-btn { width: 20px; height: 20px; border: 0px solid #ffff…" at bounding box center [582, 428] width 834 height 687
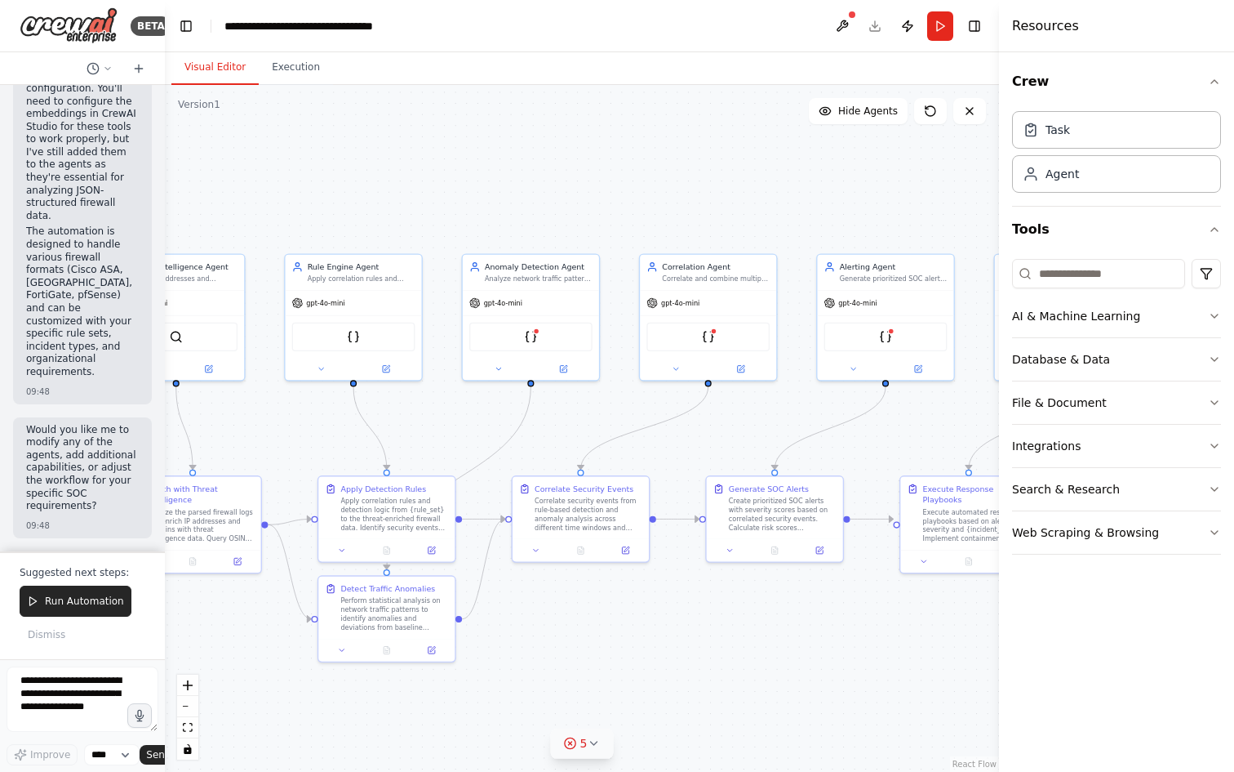
drag, startPoint x: 615, startPoint y: 603, endPoint x: 711, endPoint y: 609, distance: 96.5
click at [711, 609] on div ".deletable-edge-delete-btn { width: 20px; height: 20px; border: 0px solid #ffff…" at bounding box center [582, 428] width 834 height 687
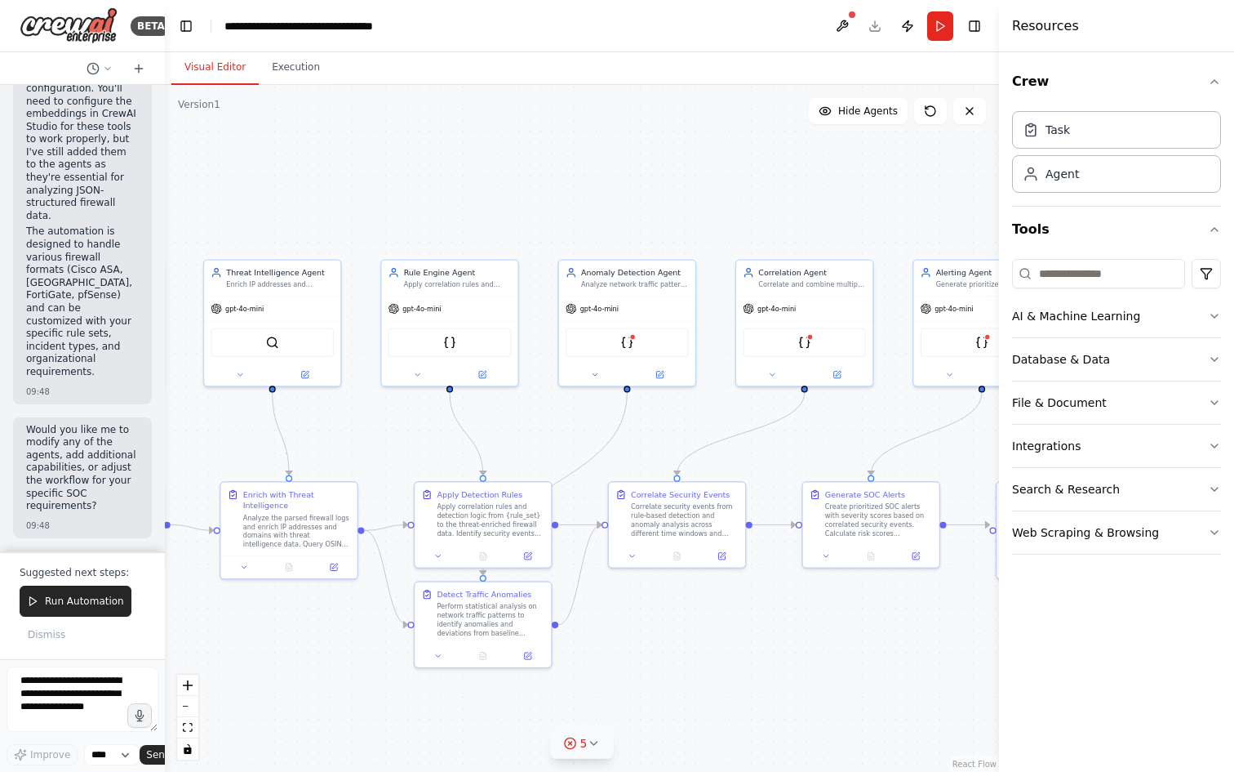
drag, startPoint x: 642, startPoint y: 609, endPoint x: 709, endPoint y: 610, distance: 67.8
click at [709, 610] on div ".deletable-edge-delete-btn { width: 20px; height: 20px; border: 0px solid #ffff…" at bounding box center [582, 428] width 834 height 687
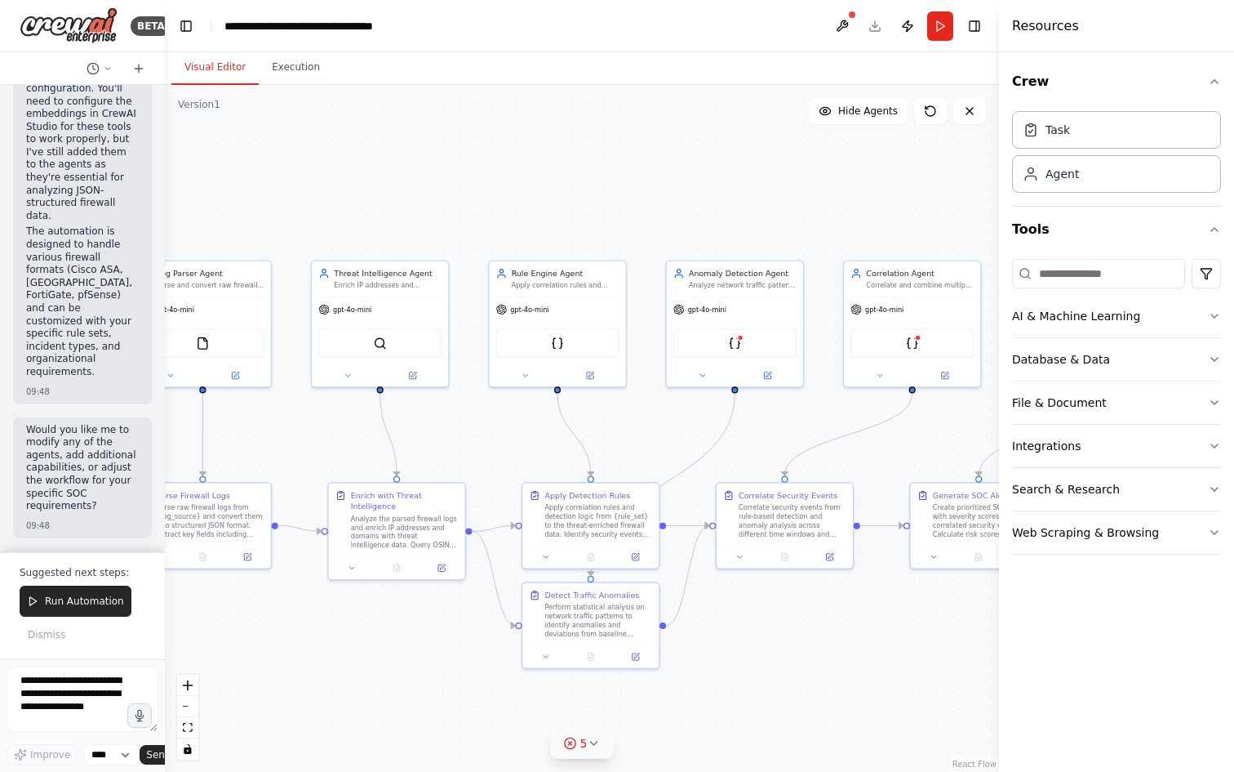
drag, startPoint x: 687, startPoint y: 610, endPoint x: 736, endPoint y: 609, distance: 48.2
click at [733, 609] on div ".deletable-edge-delete-btn { width: 20px; height: 20px; border: 0px solid #ffff…" at bounding box center [582, 428] width 834 height 687
drag, startPoint x: 710, startPoint y: 621, endPoint x: 784, endPoint y: 620, distance: 73.5
click at [783, 620] on div ".deletable-edge-delete-btn { width: 20px; height: 20px; border: 0px solid #ffff…" at bounding box center [582, 428] width 834 height 687
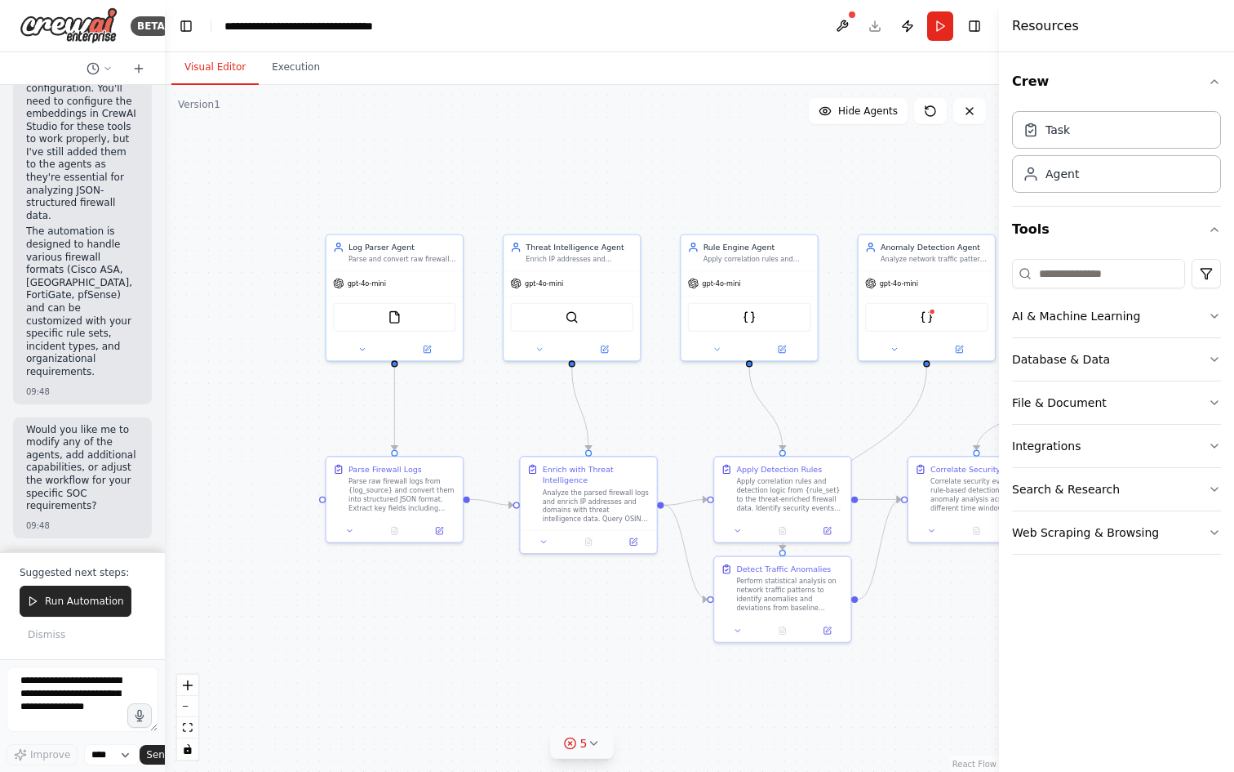
drag, startPoint x: 537, startPoint y: 628, endPoint x: 669, endPoint y: 594, distance: 135.6
click at [669, 594] on div ".deletable-edge-delete-btn { width: 20px; height: 20px; border: 0px solid #ffff…" at bounding box center [582, 428] width 834 height 687
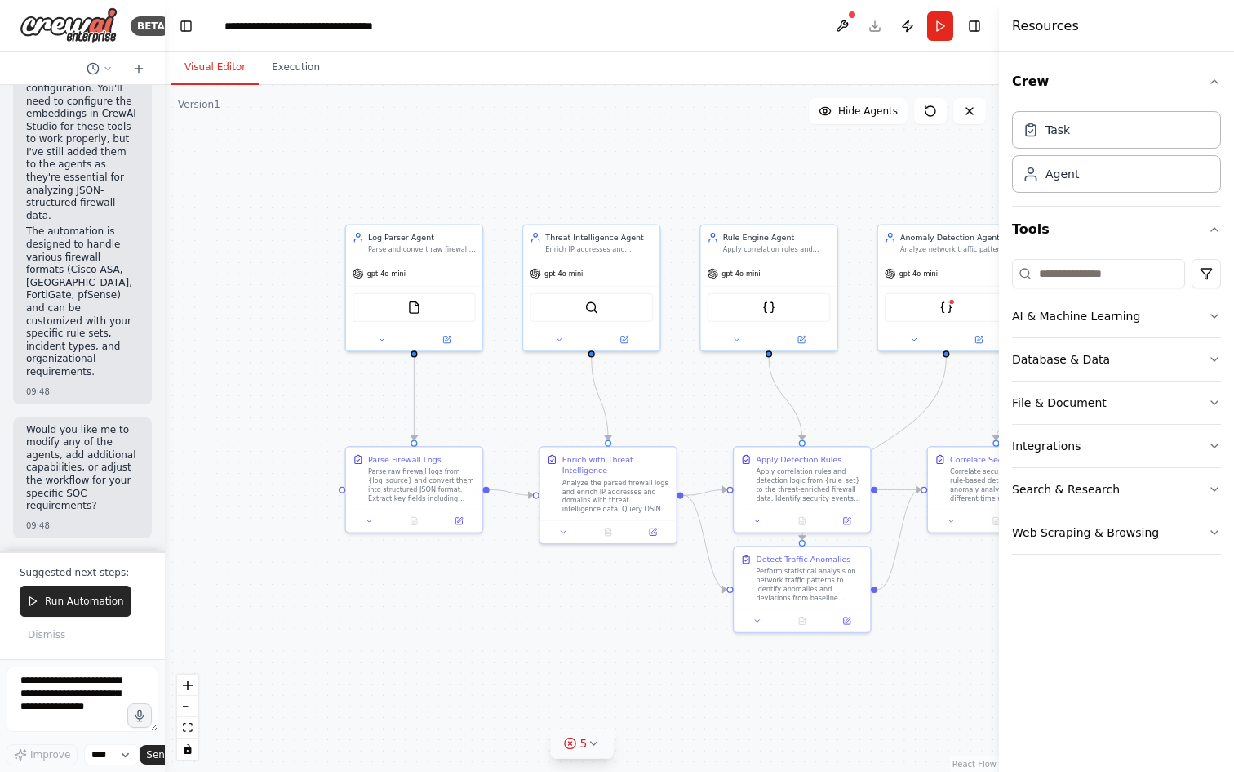
click at [663, 185] on div ".deletable-edge-delete-btn { width: 20px; height: 20px; border: 0px solid #ffff…" at bounding box center [582, 428] width 834 height 687
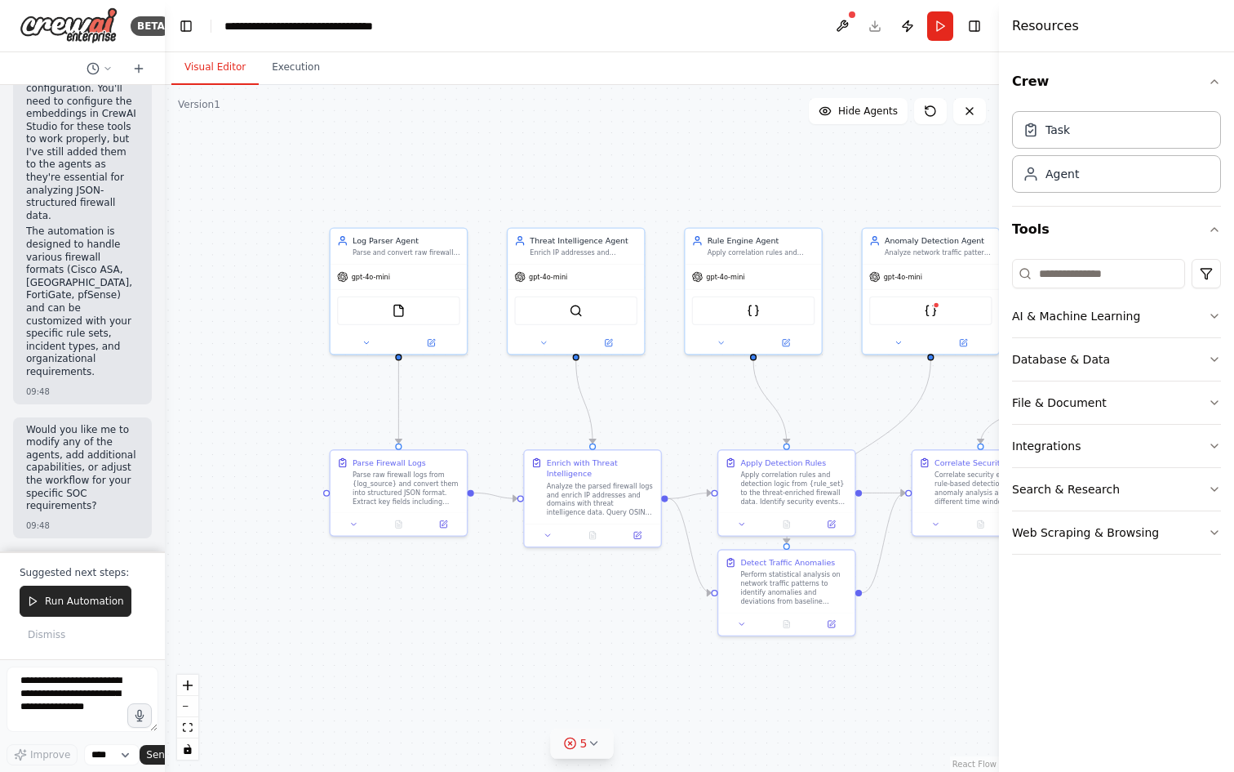
drag, startPoint x: 660, startPoint y: 609, endPoint x: 549, endPoint y: 619, distance: 111.5
click at [549, 619] on div ".deletable-edge-delete-btn { width: 20px; height: 20px; border: 0px solid #ffff…" at bounding box center [582, 428] width 834 height 687
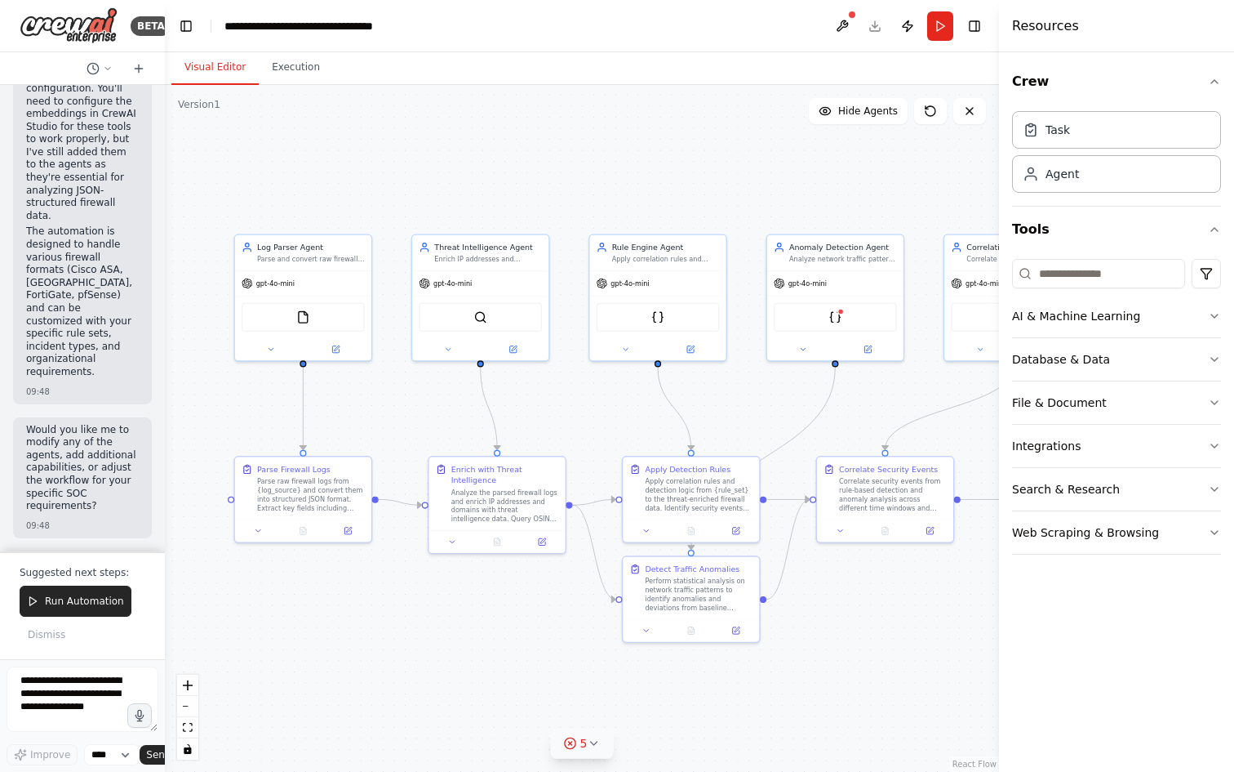
drag, startPoint x: 607, startPoint y: 407, endPoint x: 439, endPoint y: 383, distance: 169.0
click at [439, 383] on div ".deletable-edge-delete-btn { width: 20px; height: 20px; border: 0px solid #ffff…" at bounding box center [582, 428] width 834 height 687
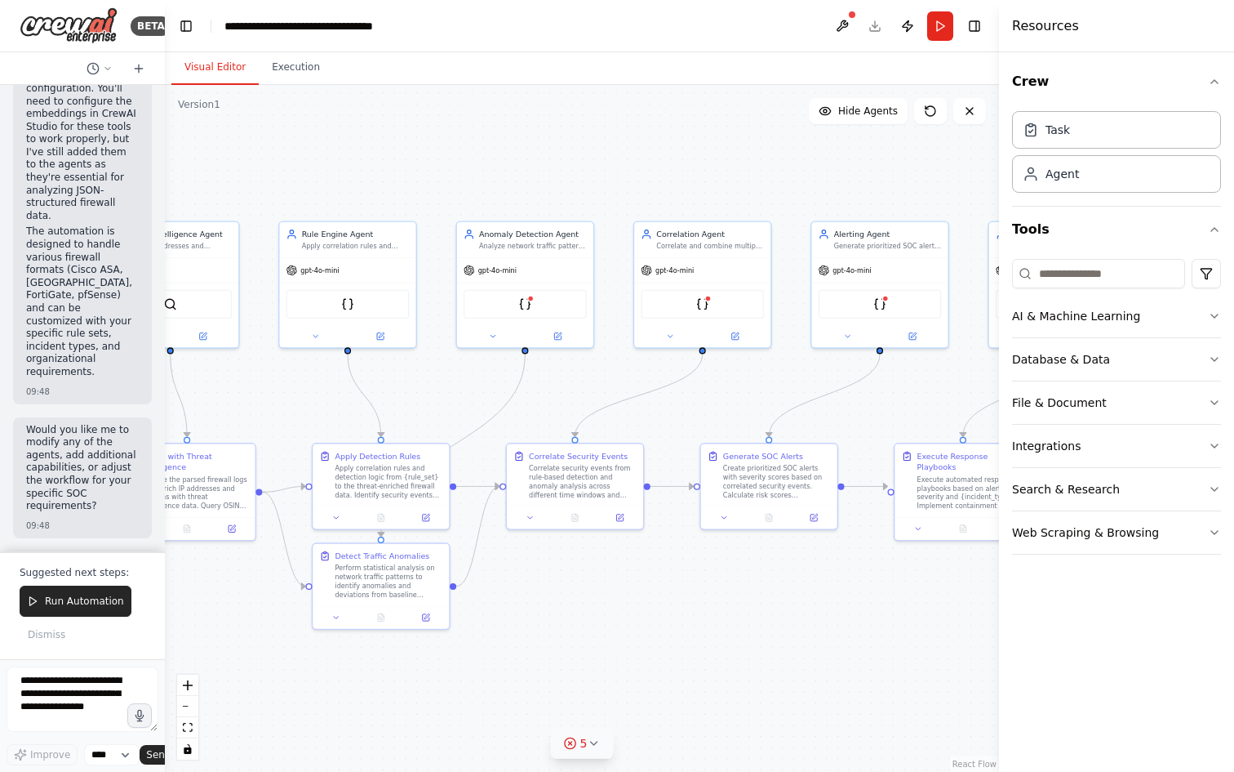
drag, startPoint x: 702, startPoint y: 375, endPoint x: 440, endPoint y: 371, distance: 262.1
click at [440, 371] on div ".deletable-edge-delete-btn { width: 20px; height: 20px; border: 0px solid #ffff…" at bounding box center [582, 428] width 834 height 687
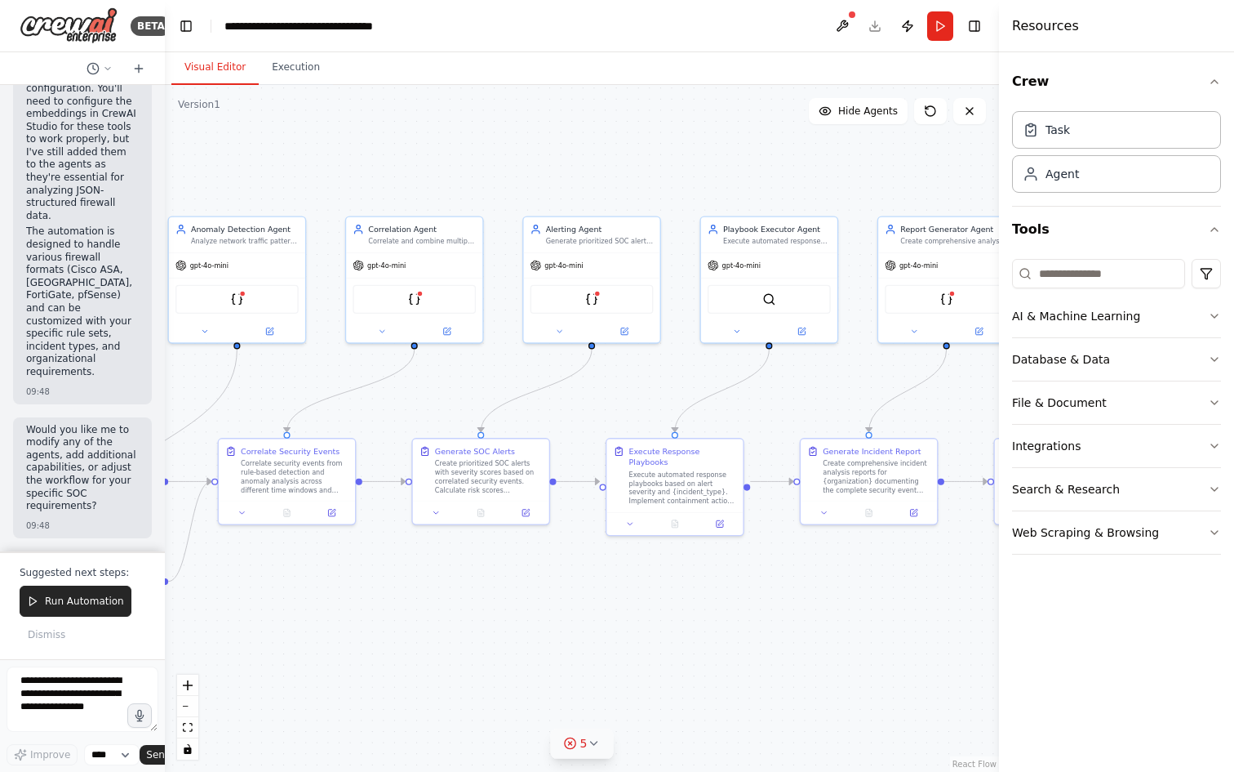
drag, startPoint x: 712, startPoint y: 361, endPoint x: 512, endPoint y: 366, distance: 200.1
click at [512, 366] on div ".deletable-edge-delete-btn { width: 20px; height: 20px; border: 0px solid #ffff…" at bounding box center [582, 428] width 834 height 687
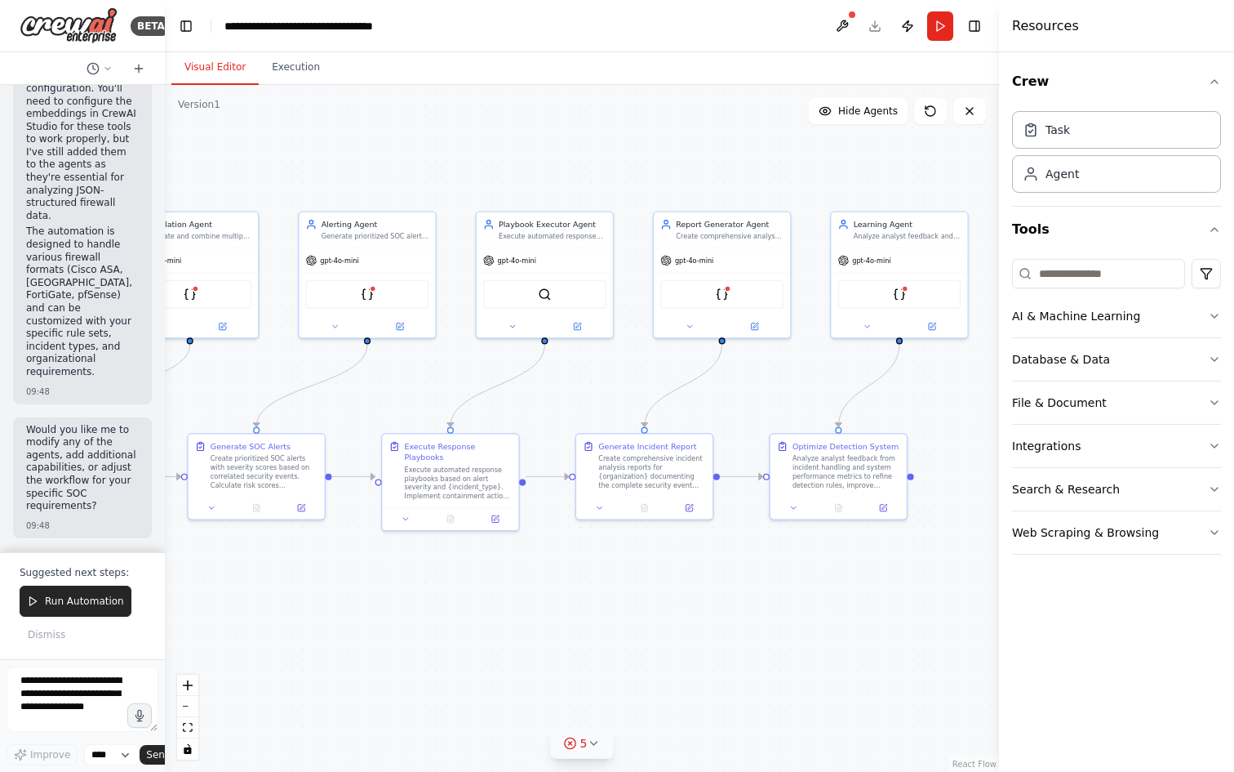
drag, startPoint x: 773, startPoint y: 370, endPoint x: 580, endPoint y: 369, distance: 193.5
click at [580, 369] on div ".deletable-edge-delete-btn { width: 20px; height: 20px; border: 0px solid #ffff…" at bounding box center [582, 428] width 834 height 687
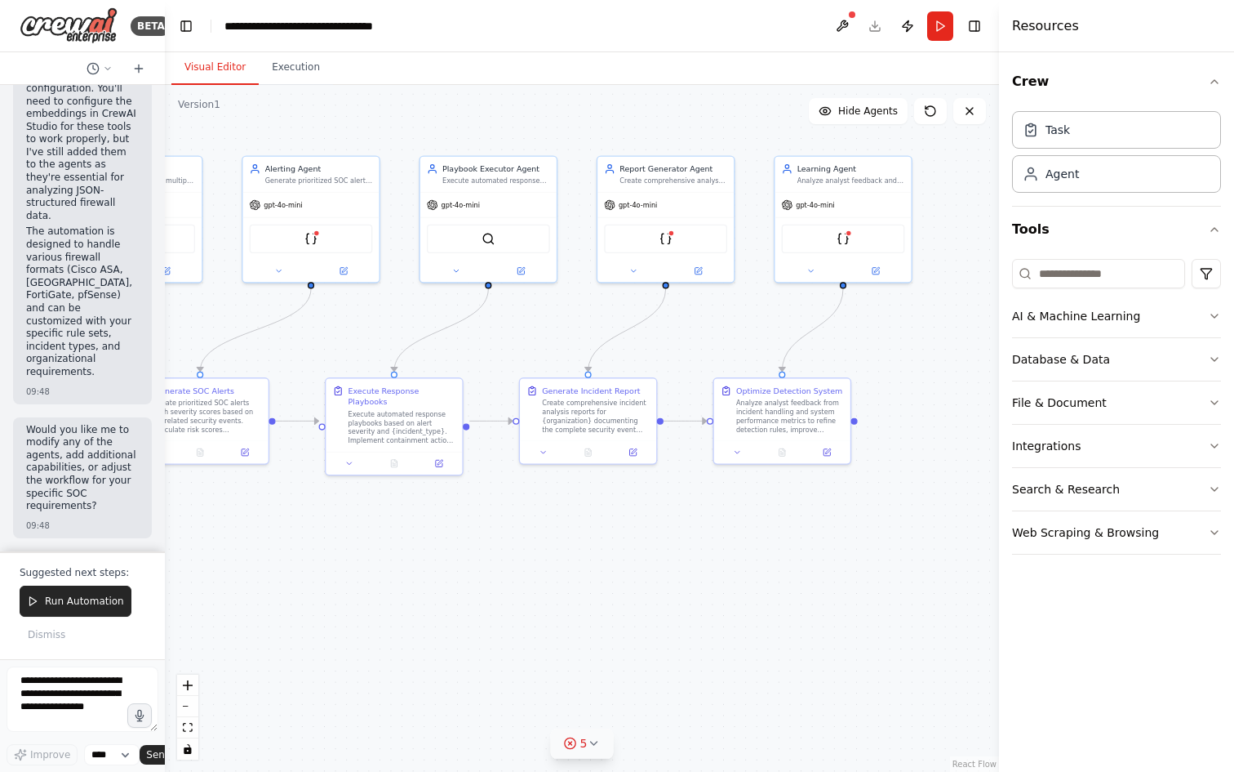
drag, startPoint x: 796, startPoint y: 380, endPoint x: 749, endPoint y: 322, distance: 74.8
click at [747, 315] on div ".deletable-edge-delete-btn { width: 20px; height: 20px; border: 0px solid #ffff…" at bounding box center [582, 428] width 834 height 687
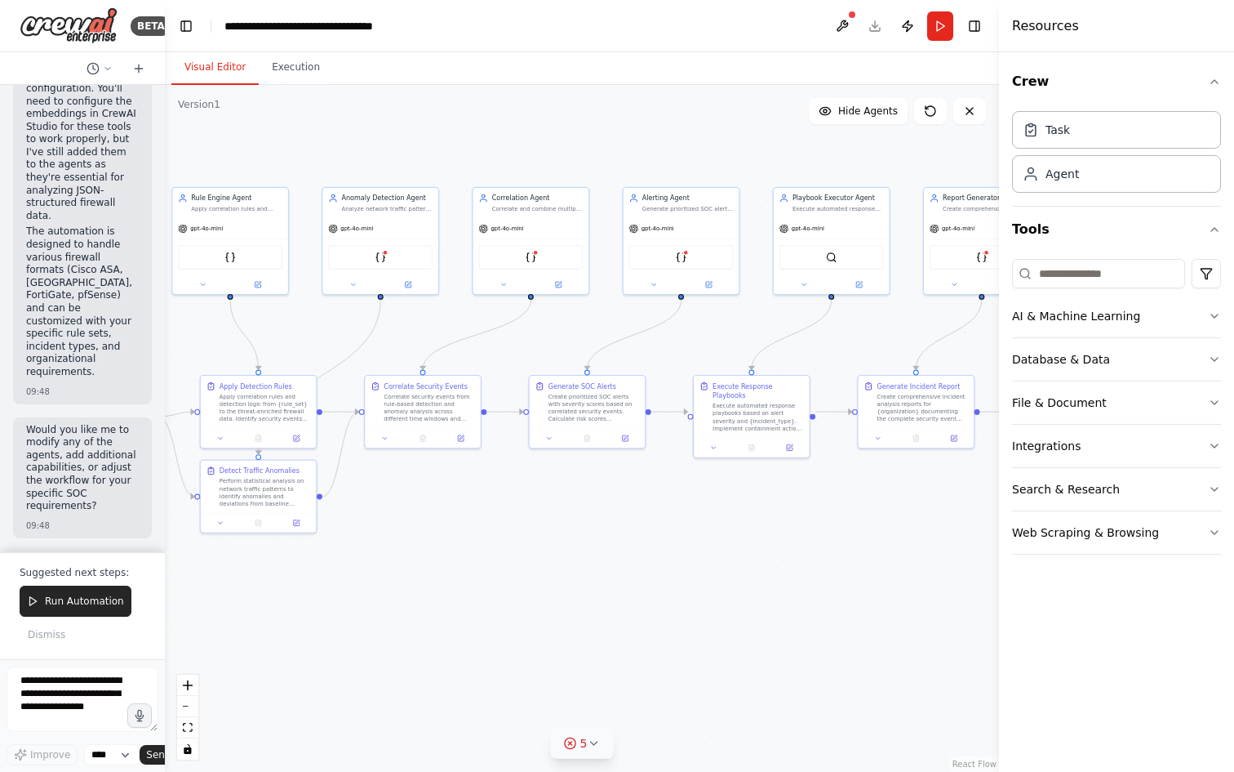
drag, startPoint x: 555, startPoint y: 555, endPoint x: 869, endPoint y: 537, distance: 314.8
click at [869, 537] on div ".deletable-edge-delete-btn { width: 20px; height: 20px; border: 0px solid #ffff…" at bounding box center [582, 428] width 834 height 687
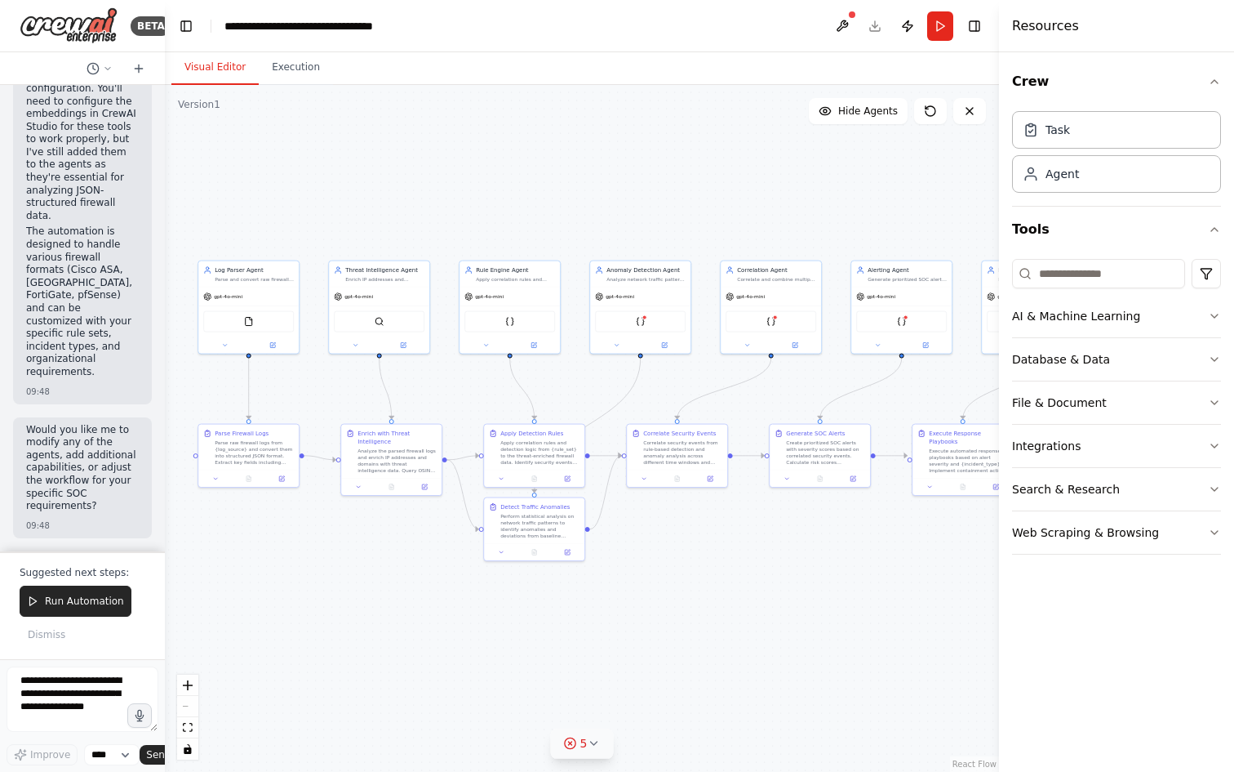
drag, startPoint x: 631, startPoint y: 549, endPoint x: 844, endPoint y: 576, distance: 214.7
click at [844, 576] on div ".deletable-edge-delete-btn { width: 20px; height: 20px; border: 0px solid #ffff…" at bounding box center [582, 428] width 834 height 687
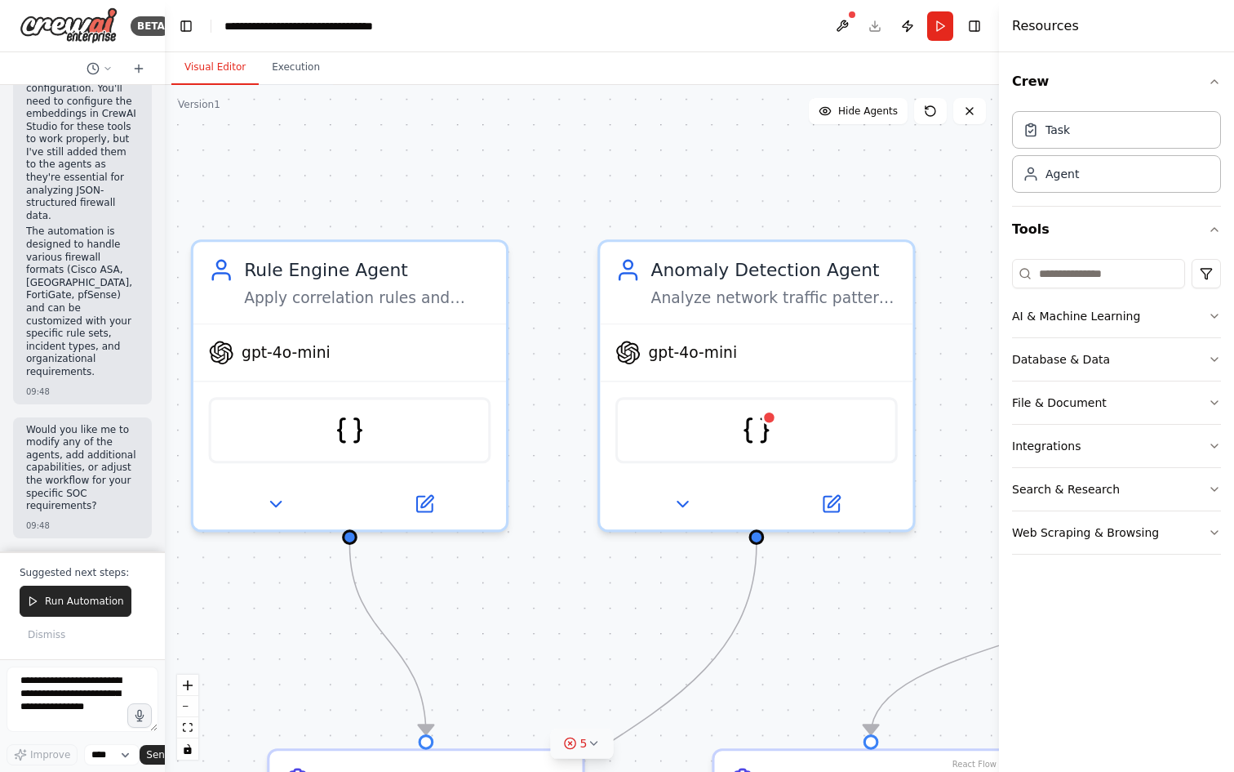
drag, startPoint x: 316, startPoint y: 222, endPoint x: 688, endPoint y: 166, distance: 376.5
click at [688, 166] on div ".deletable-edge-delete-btn { width: 20px; height: 20px; border: 0px solid #ffff…" at bounding box center [582, 428] width 834 height 687
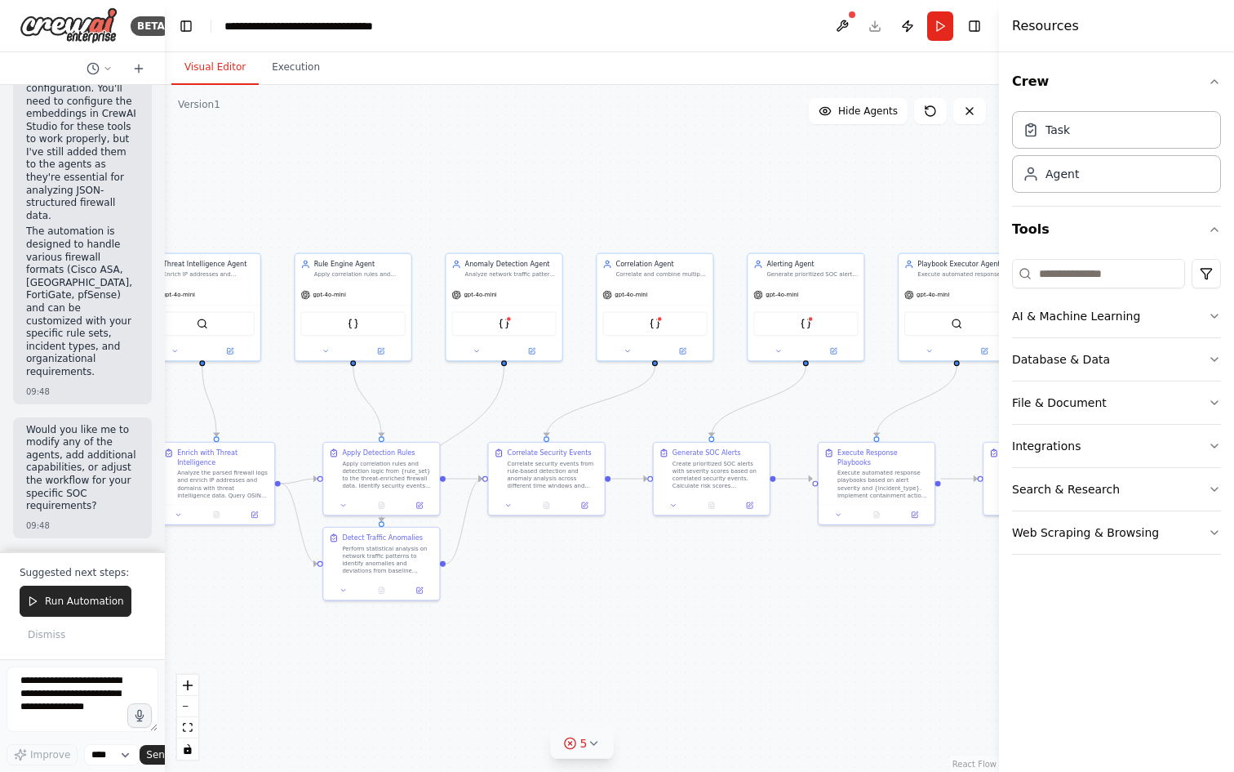
drag, startPoint x: 412, startPoint y: 365, endPoint x: 270, endPoint y: 395, distance: 145.2
click at [270, 395] on div ".deletable-edge-delete-btn { width: 20px; height: 20px; border: 0px solid #ffff…" at bounding box center [582, 428] width 834 height 687
click at [494, 327] on div "JSONSearchTool" at bounding box center [500, 325] width 104 height 24
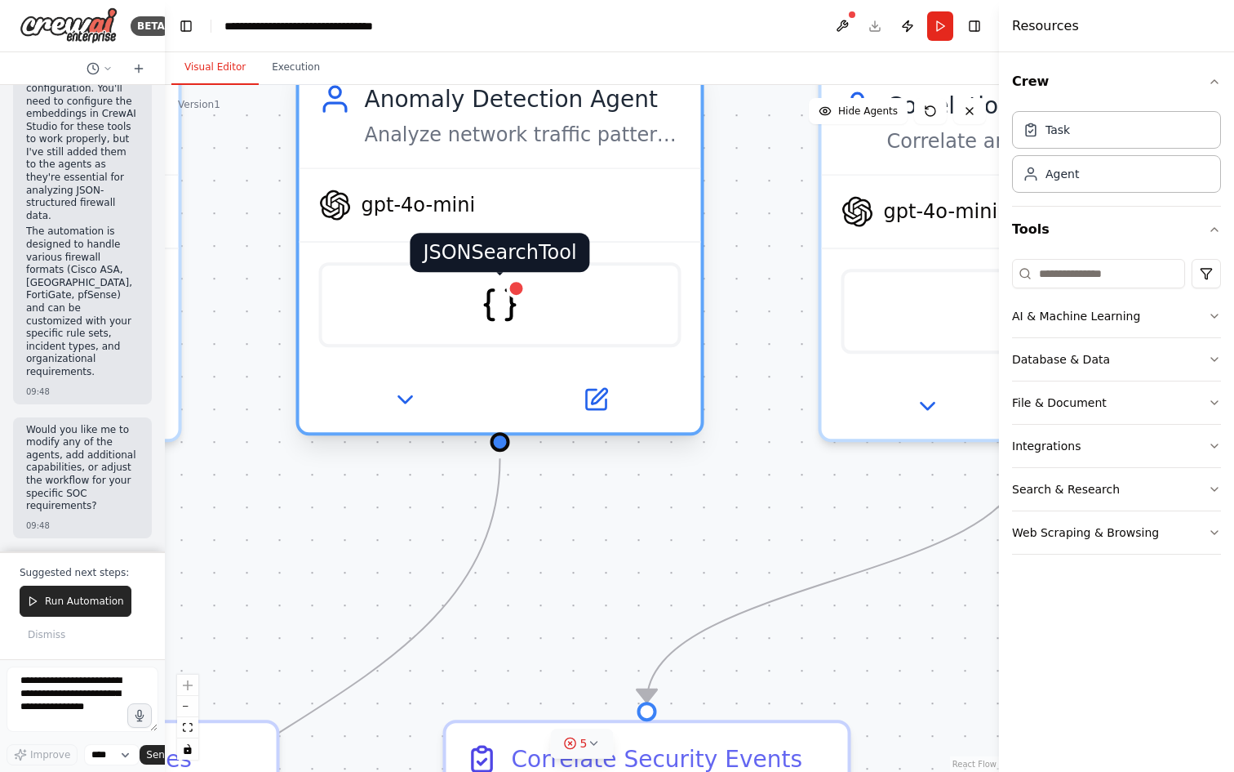
click at [515, 291] on div at bounding box center [517, 288] width 20 height 20
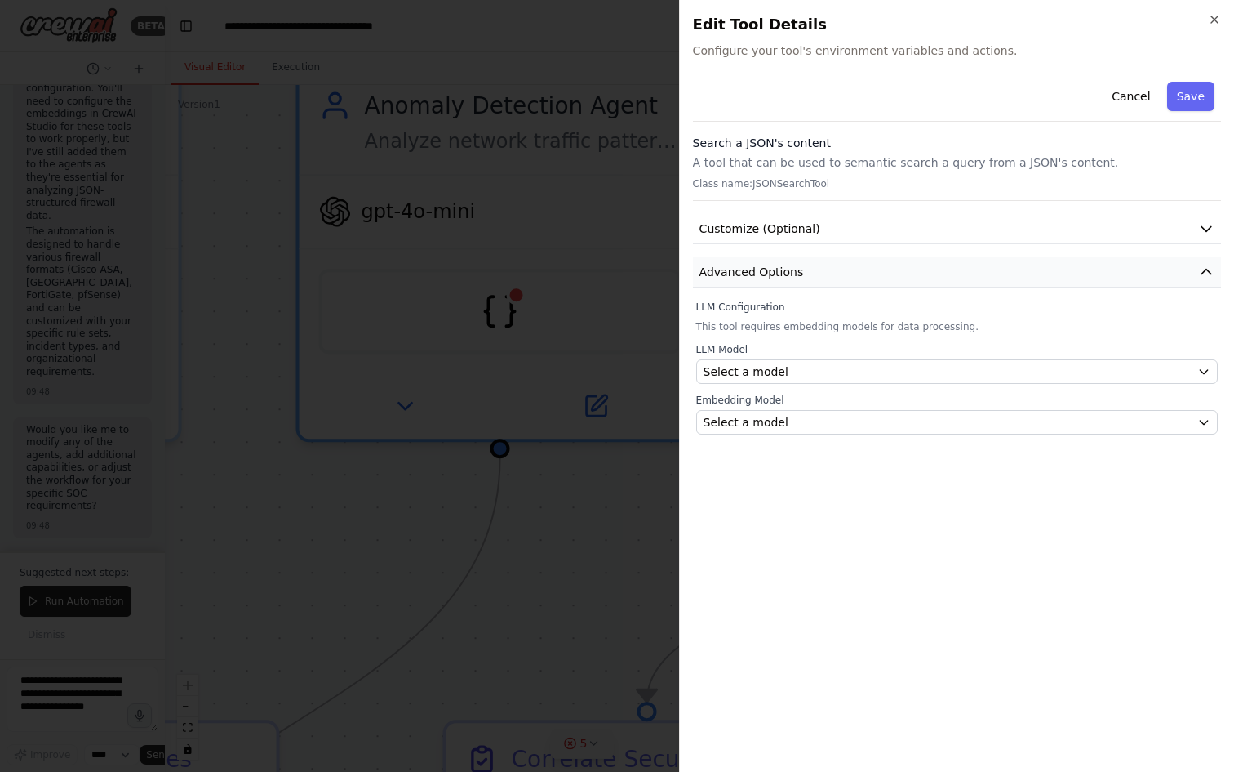
click at [774, 269] on span "Advanced Options" at bounding box center [752, 272] width 104 height 16
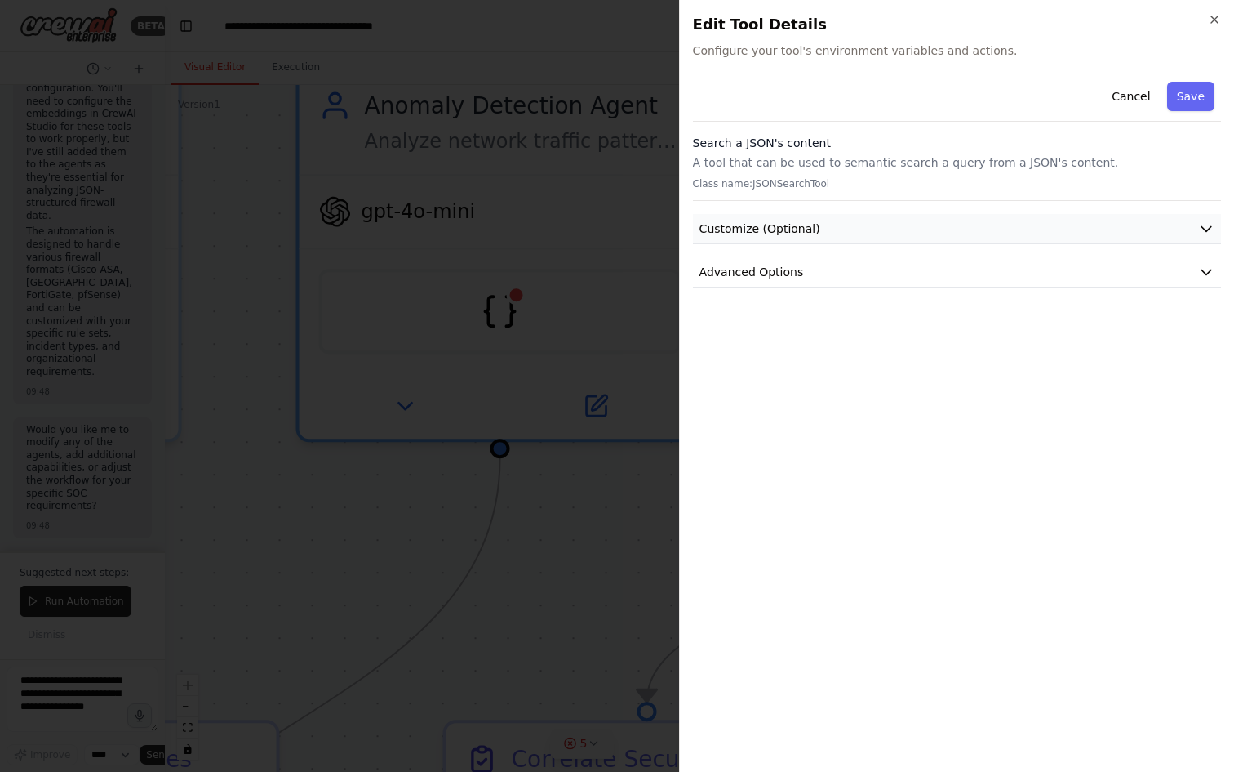
click at [780, 226] on span "Customize (Optional)" at bounding box center [760, 228] width 121 height 16
click at [826, 235] on button "Customize (Optional)" at bounding box center [957, 229] width 528 height 30
click at [1006, 286] on button "Advanced Options" at bounding box center [957, 272] width 528 height 30
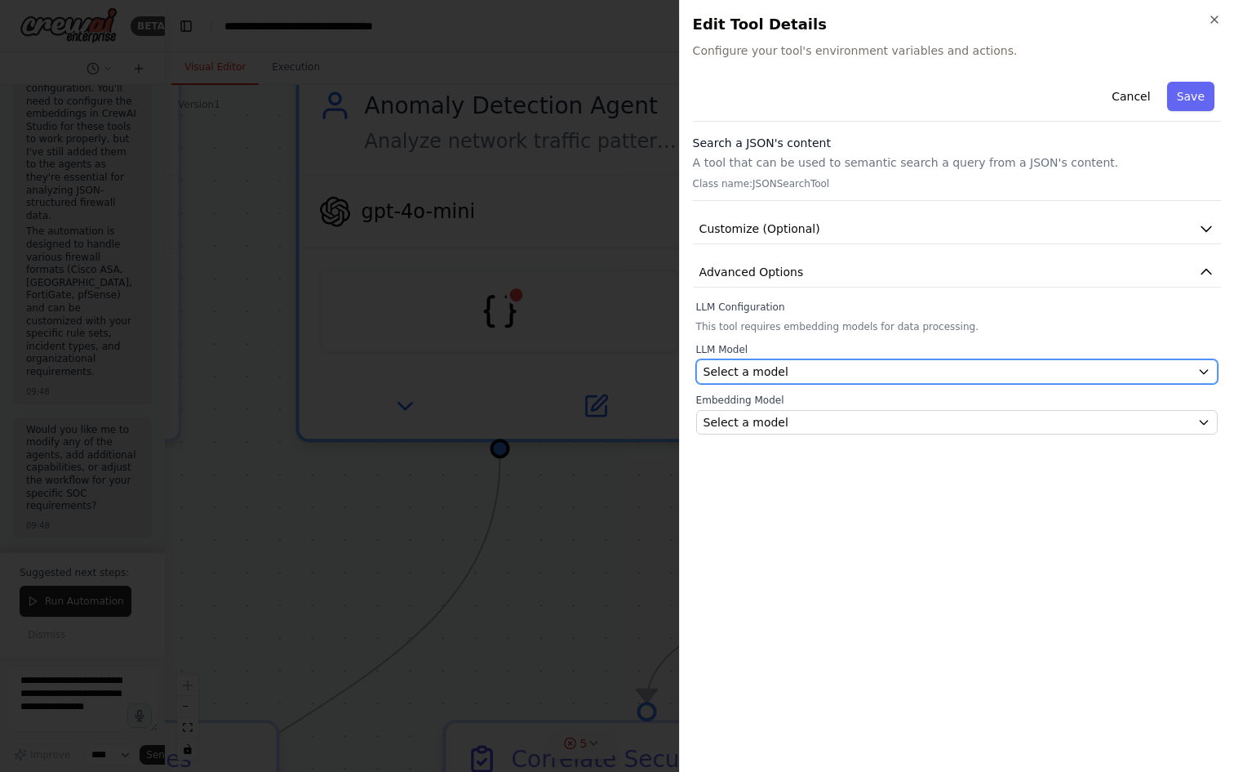
click at [827, 379] on div "Select a model" at bounding box center [947, 371] width 487 height 16
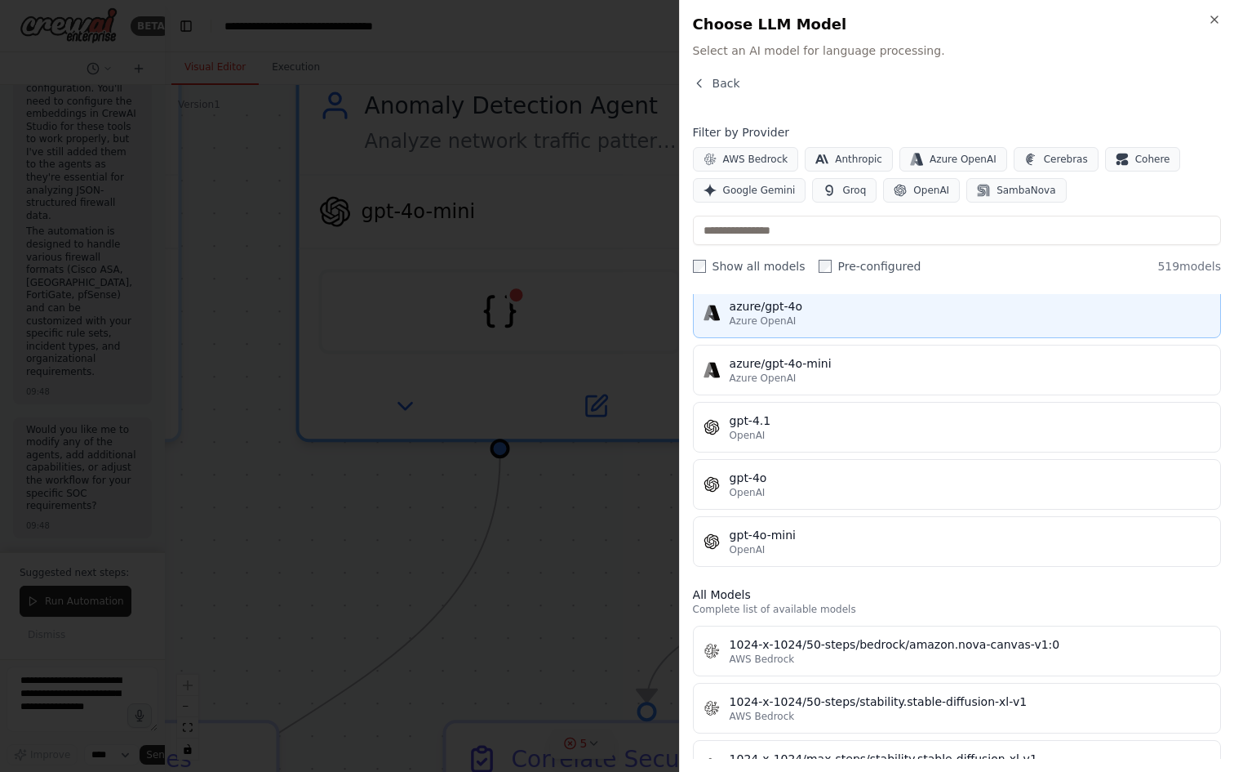
scroll to position [282, 0]
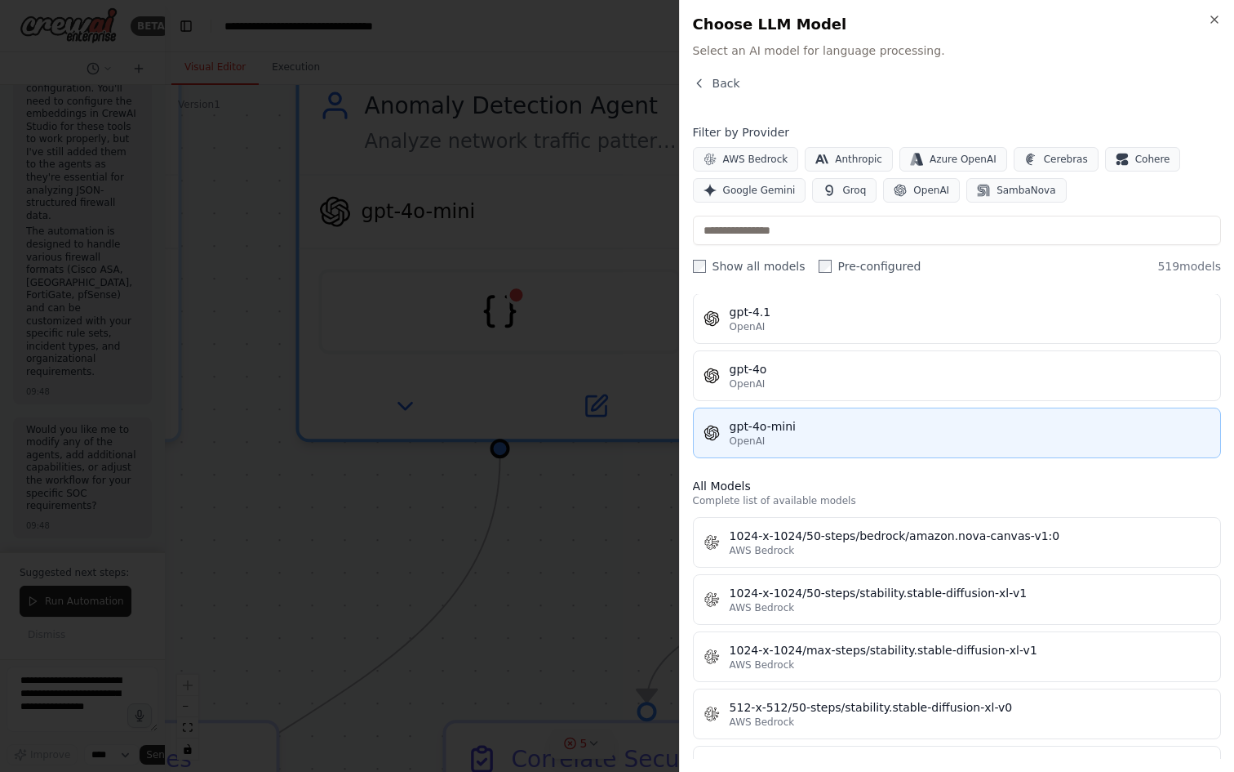
click at [810, 432] on div "gpt-4o-mini" at bounding box center [970, 426] width 481 height 16
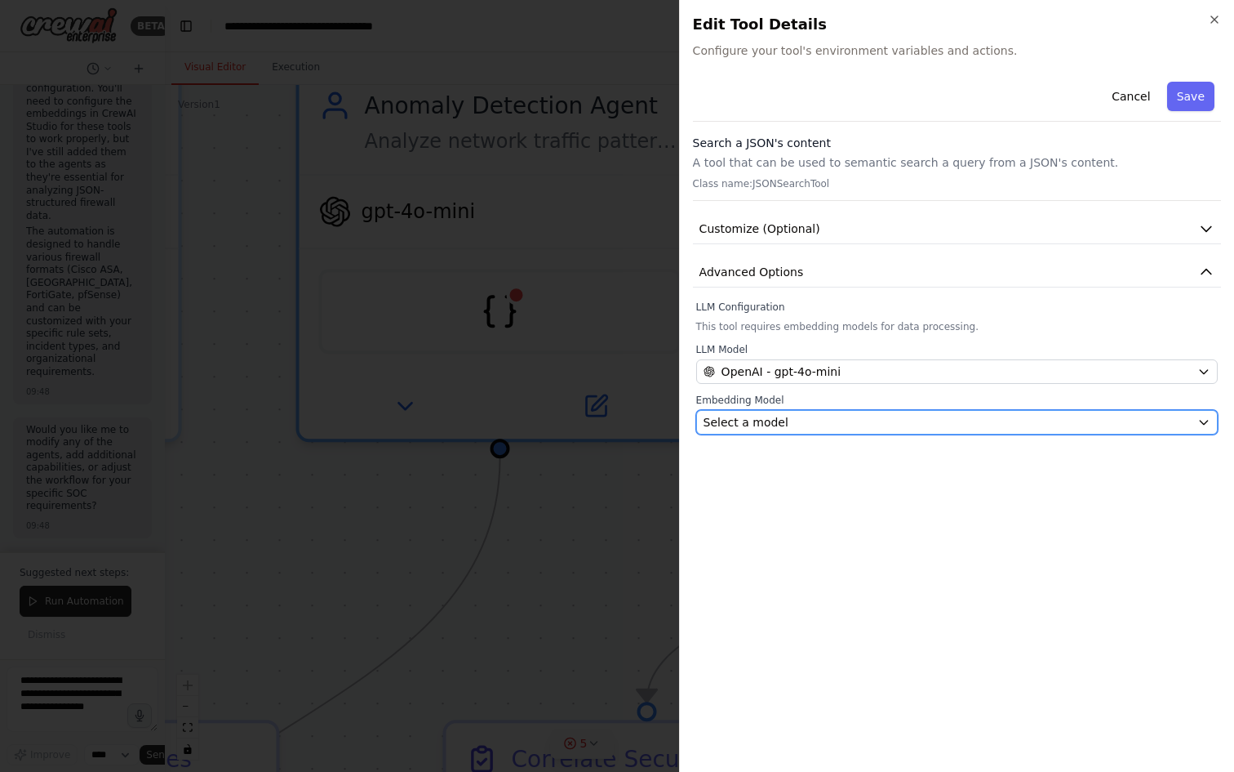
click at [812, 425] on div "Select a model" at bounding box center [947, 422] width 487 height 16
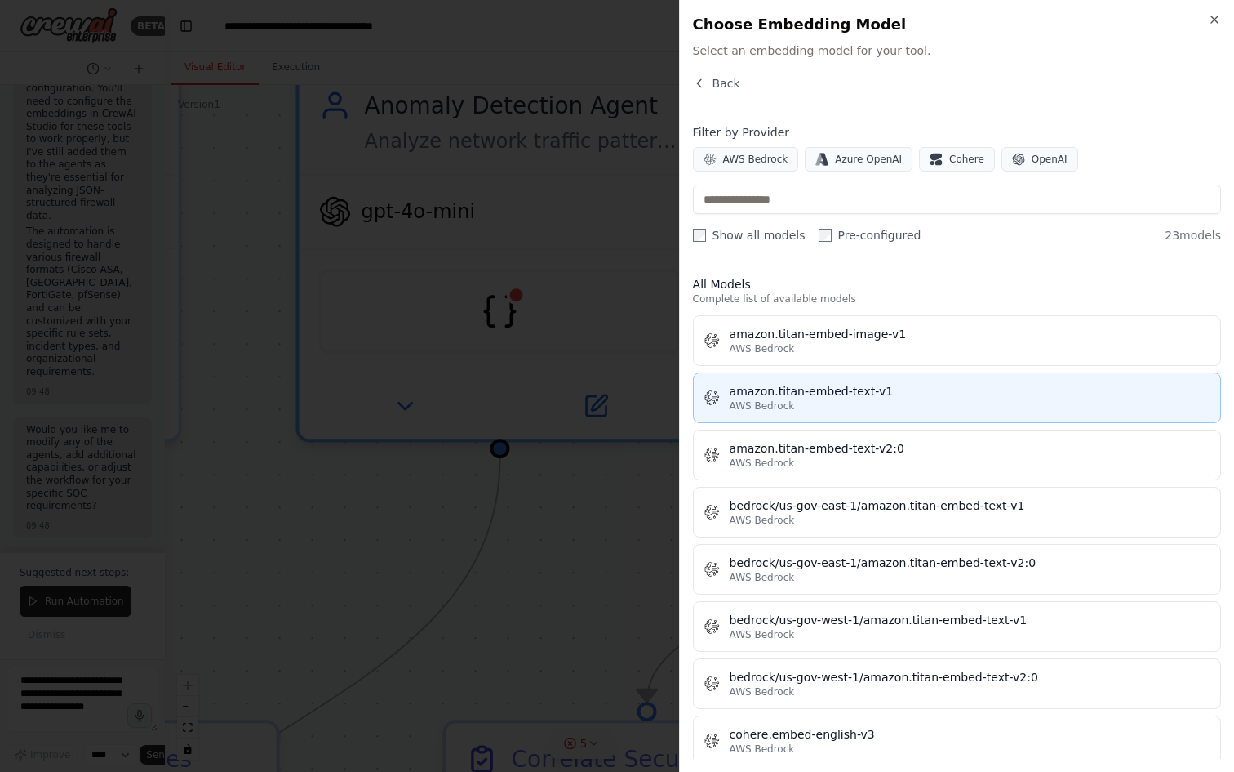
click at [800, 375] on button "amazon.titan-embed-text-v1 AWS Bedrock" at bounding box center [957, 397] width 528 height 51
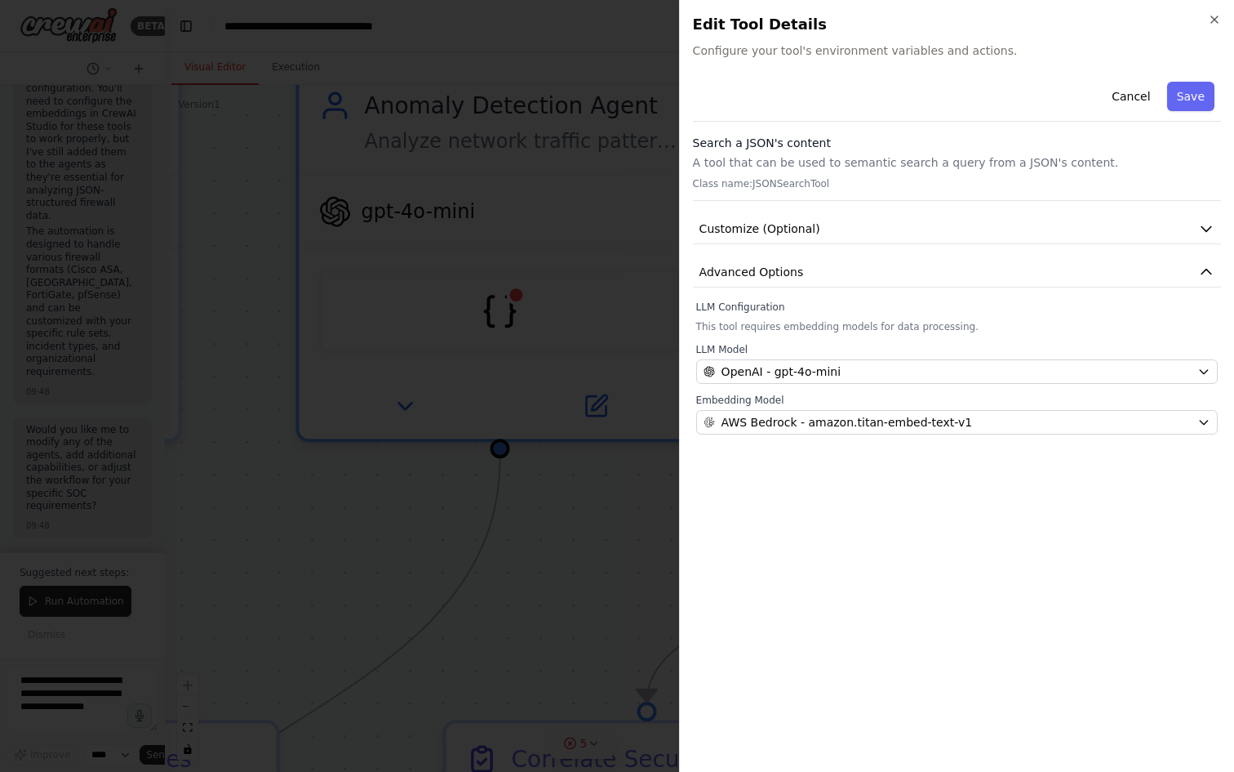
click at [634, 559] on div at bounding box center [617, 386] width 1234 height 772
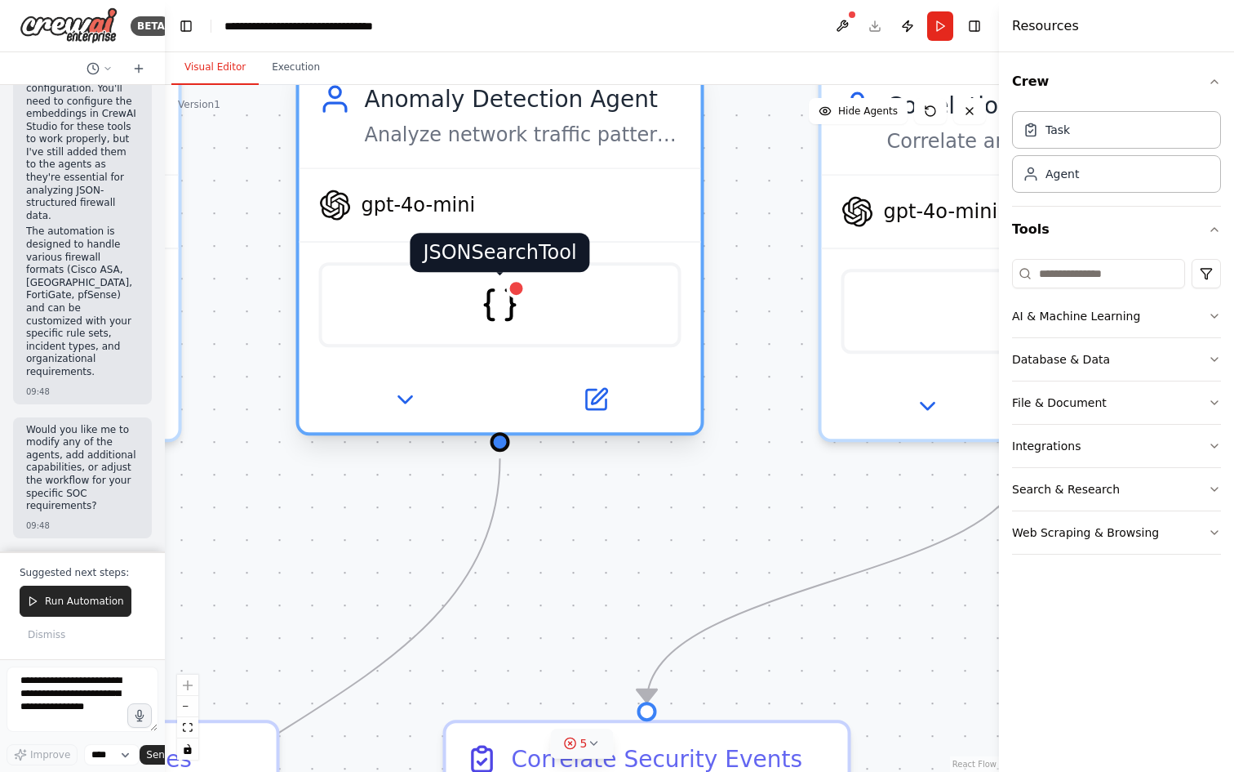
click at [521, 291] on div at bounding box center [517, 288] width 20 height 20
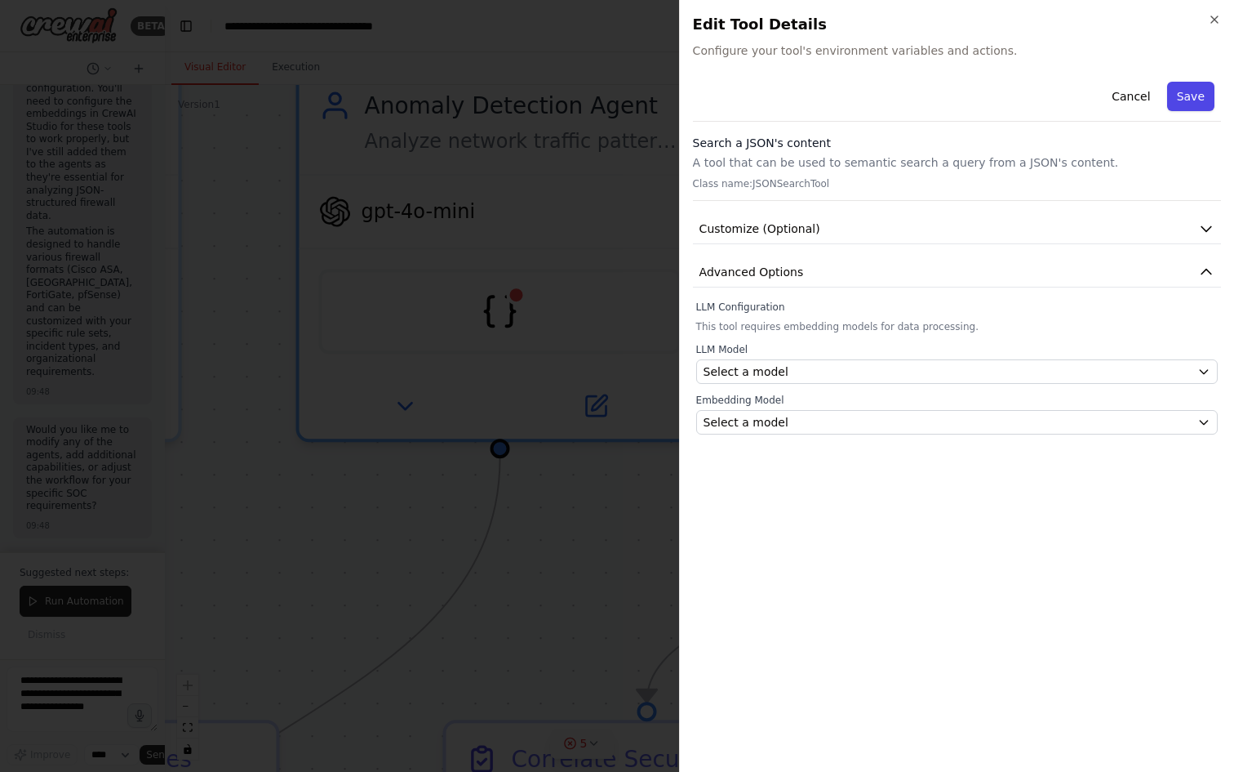
click at [1185, 92] on button "Save" at bounding box center [1190, 96] width 47 height 29
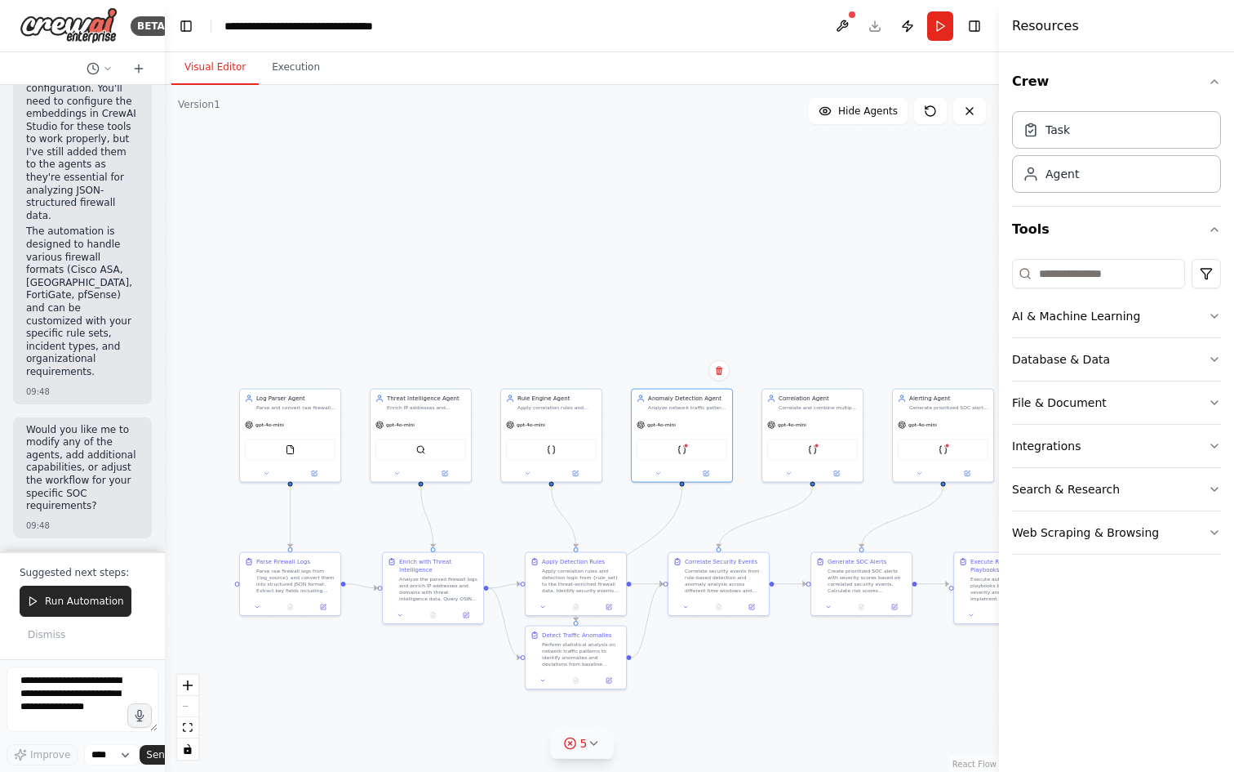
click at [779, 320] on div ".deletable-edge-delete-btn { width: 20px; height: 20px; border: 0px solid #ffff…" at bounding box center [582, 428] width 834 height 687
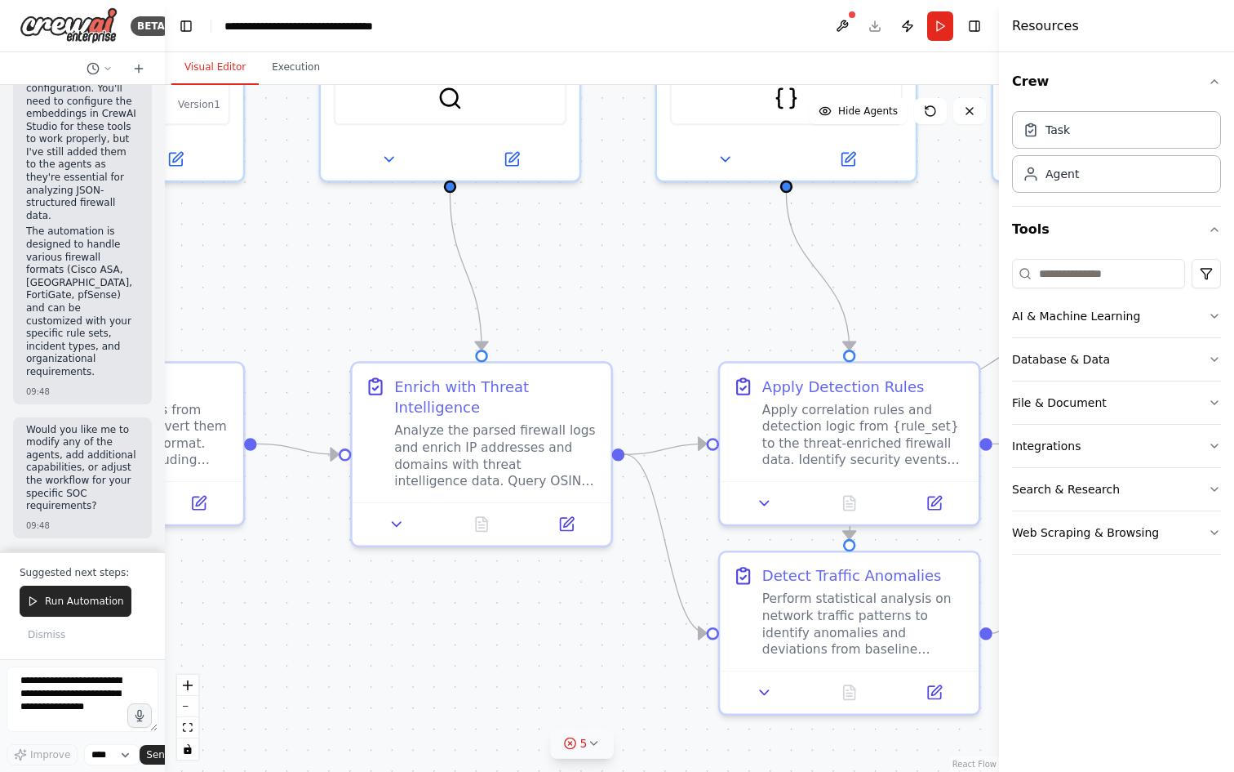
drag, startPoint x: 466, startPoint y: 433, endPoint x: 941, endPoint y: 313, distance: 489.9
click at [941, 313] on div ".deletable-edge-delete-btn { width: 20px; height: 20px; border: 0px solid #ffff…" at bounding box center [582, 428] width 834 height 687
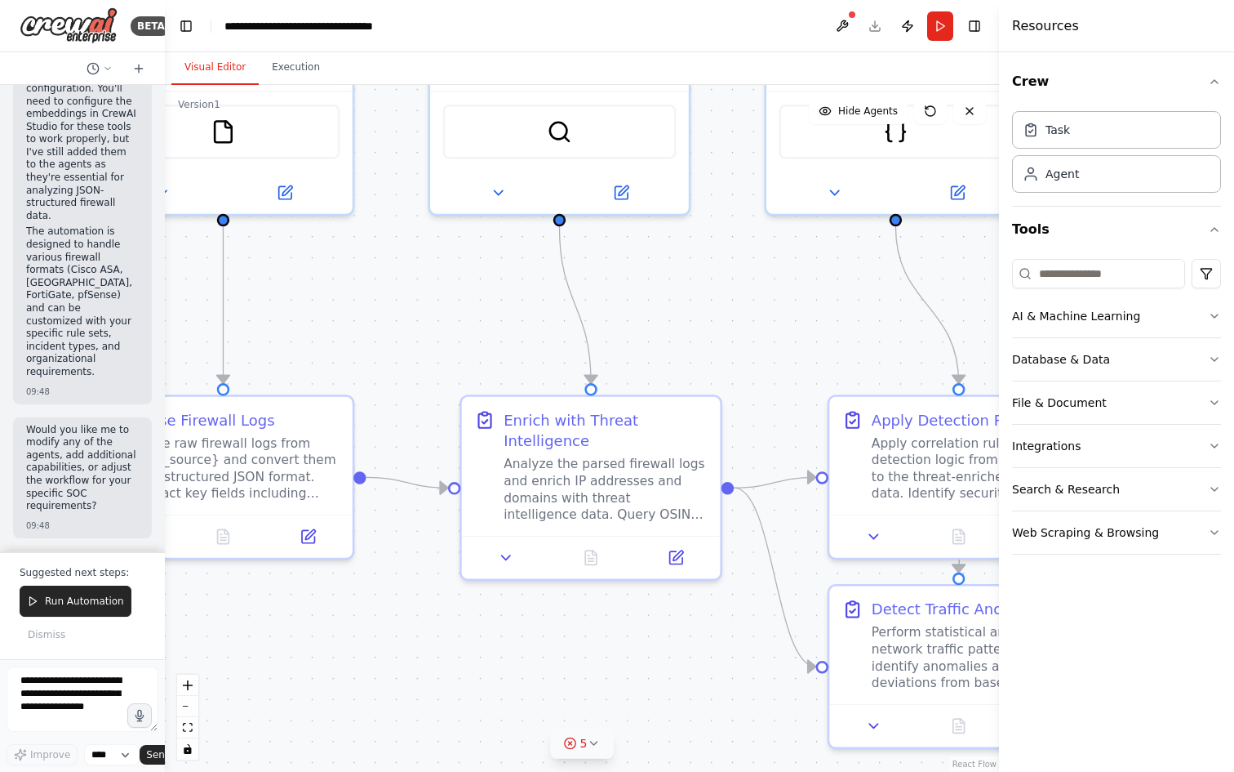
drag, startPoint x: 345, startPoint y: 269, endPoint x: 405, endPoint y: 302, distance: 68.0
click at [405, 302] on div ".deletable-edge-delete-btn { width: 20px; height: 20px; border: 0px solid #ffff…" at bounding box center [582, 428] width 834 height 687
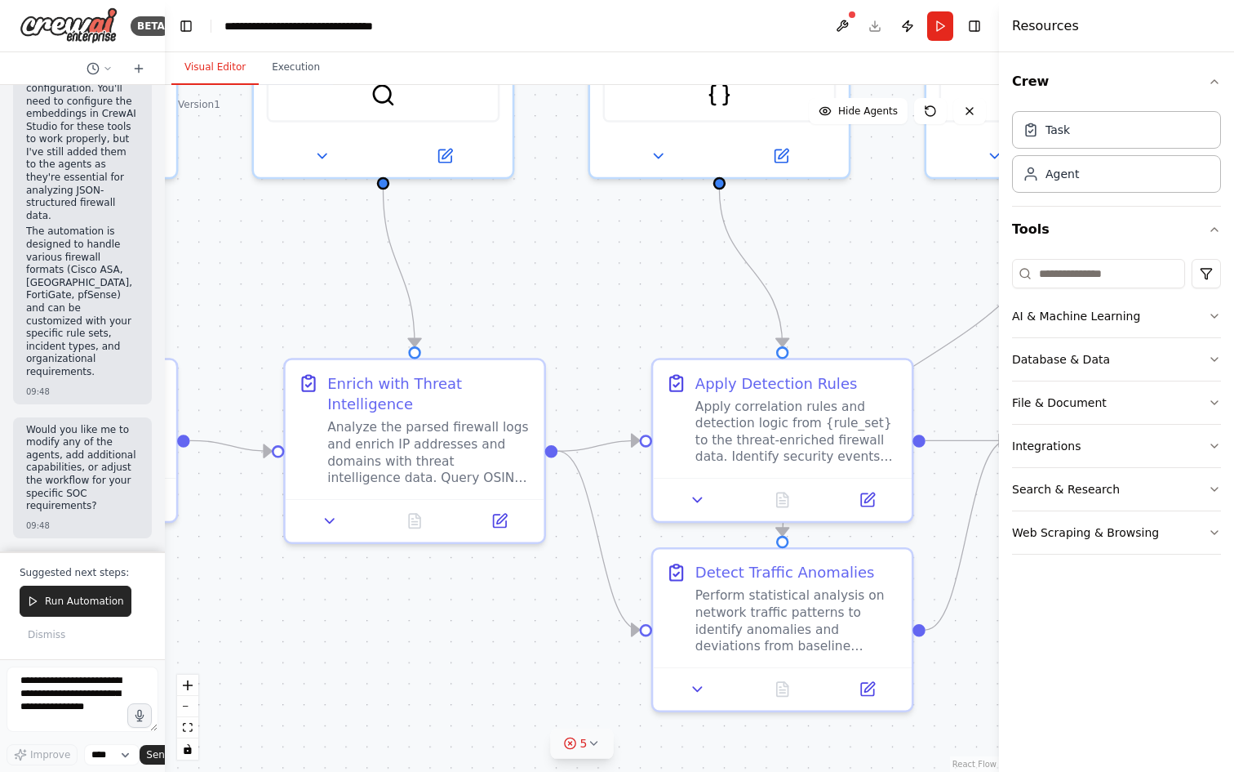
drag, startPoint x: 761, startPoint y: 322, endPoint x: 599, endPoint y: 254, distance: 175.6
click at [601, 254] on div ".deletable-edge-delete-btn { width: 20px; height: 20px; border: 0px solid #ffff…" at bounding box center [582, 428] width 834 height 687
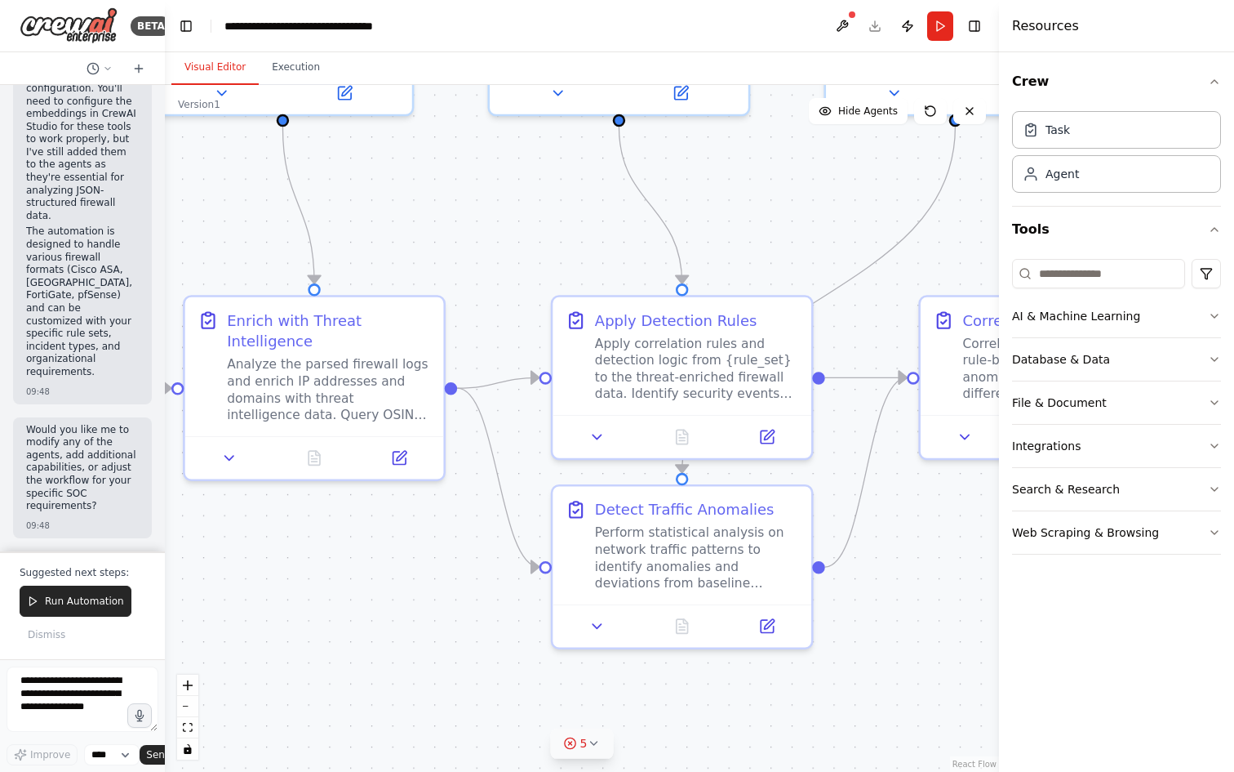
drag, startPoint x: 643, startPoint y: 309, endPoint x: 563, endPoint y: 276, distance: 85.7
click at [563, 276] on div ".deletable-edge-delete-btn { width: 20px; height: 20px; border: 0px solid #ffff…" at bounding box center [582, 428] width 834 height 687
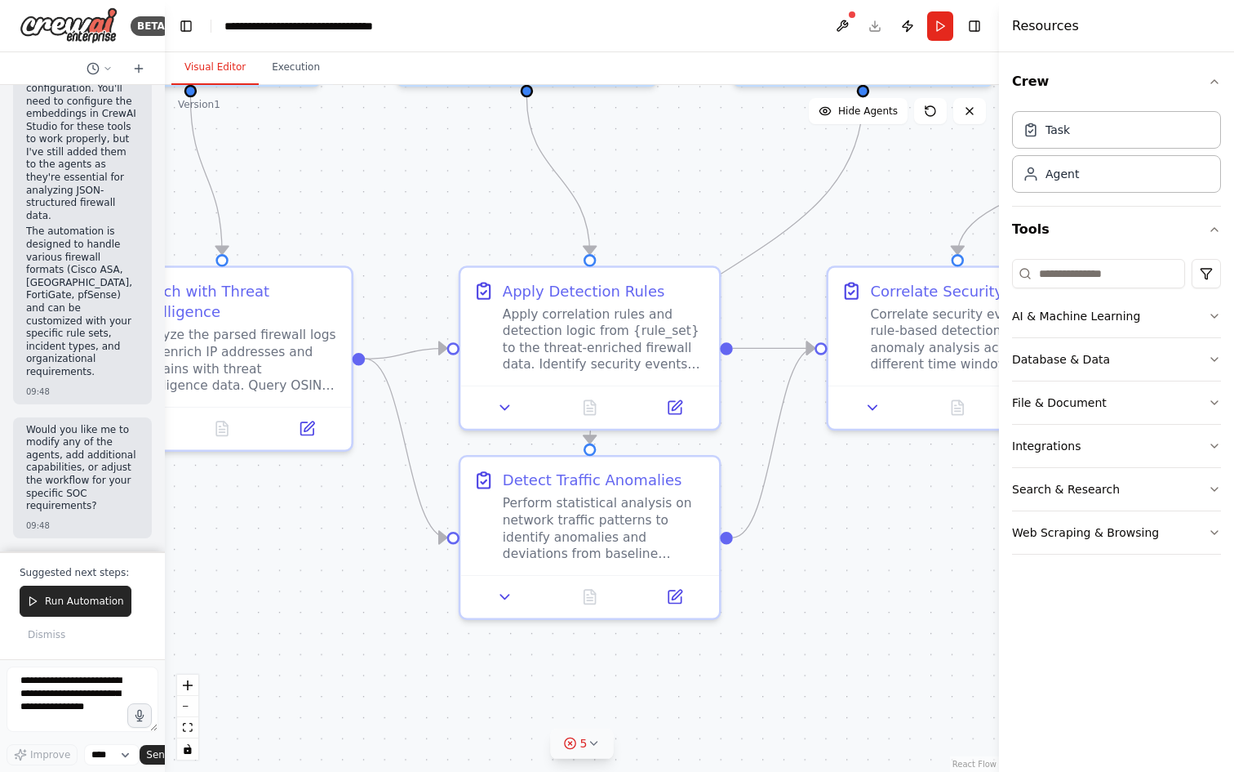
drag, startPoint x: 527, startPoint y: 401, endPoint x: 435, endPoint y: 371, distance: 96.8
click at [435, 371] on div ".deletable-edge-delete-btn { width: 20px; height: 20px; border: 0px solid #ffff…" at bounding box center [582, 428] width 834 height 687
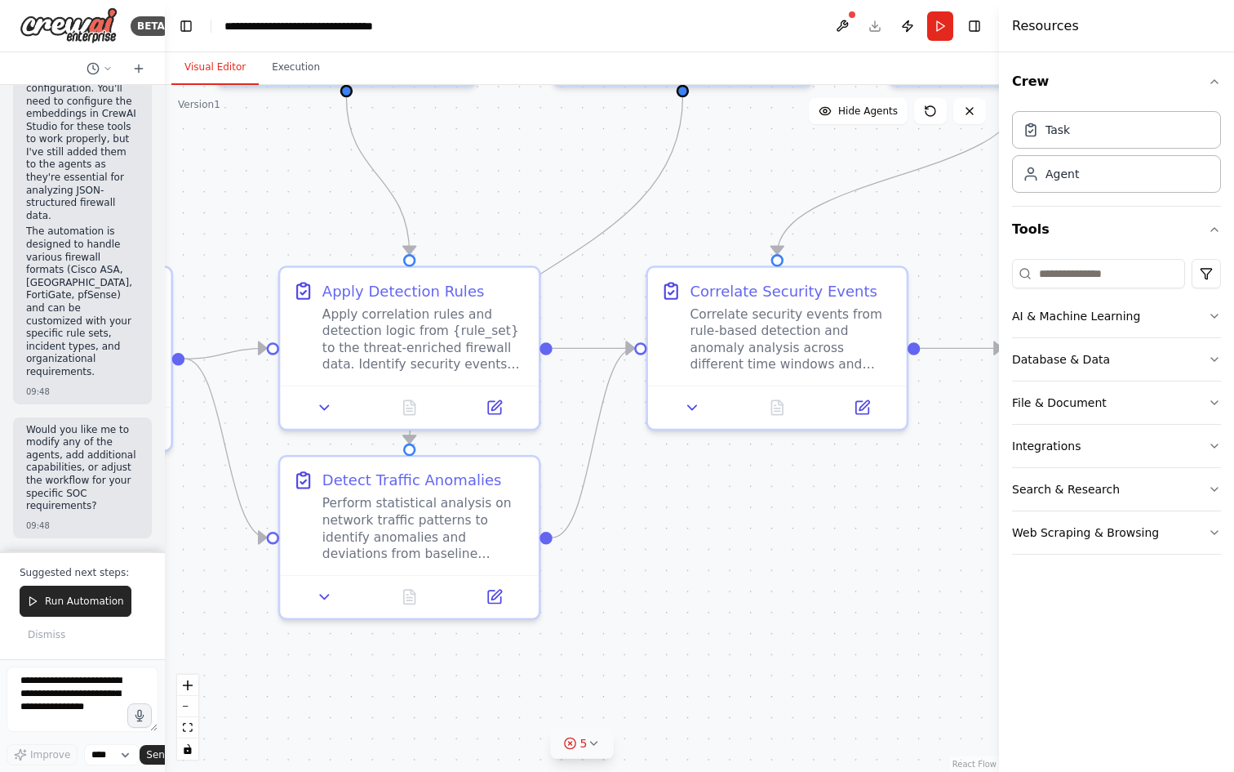
drag, startPoint x: 781, startPoint y: 548, endPoint x: 631, endPoint y: 549, distance: 150.2
click at [631, 549] on div ".deletable-edge-delete-btn { width: 20px; height: 20px; border: 0px solid #ffff…" at bounding box center [582, 428] width 834 height 687
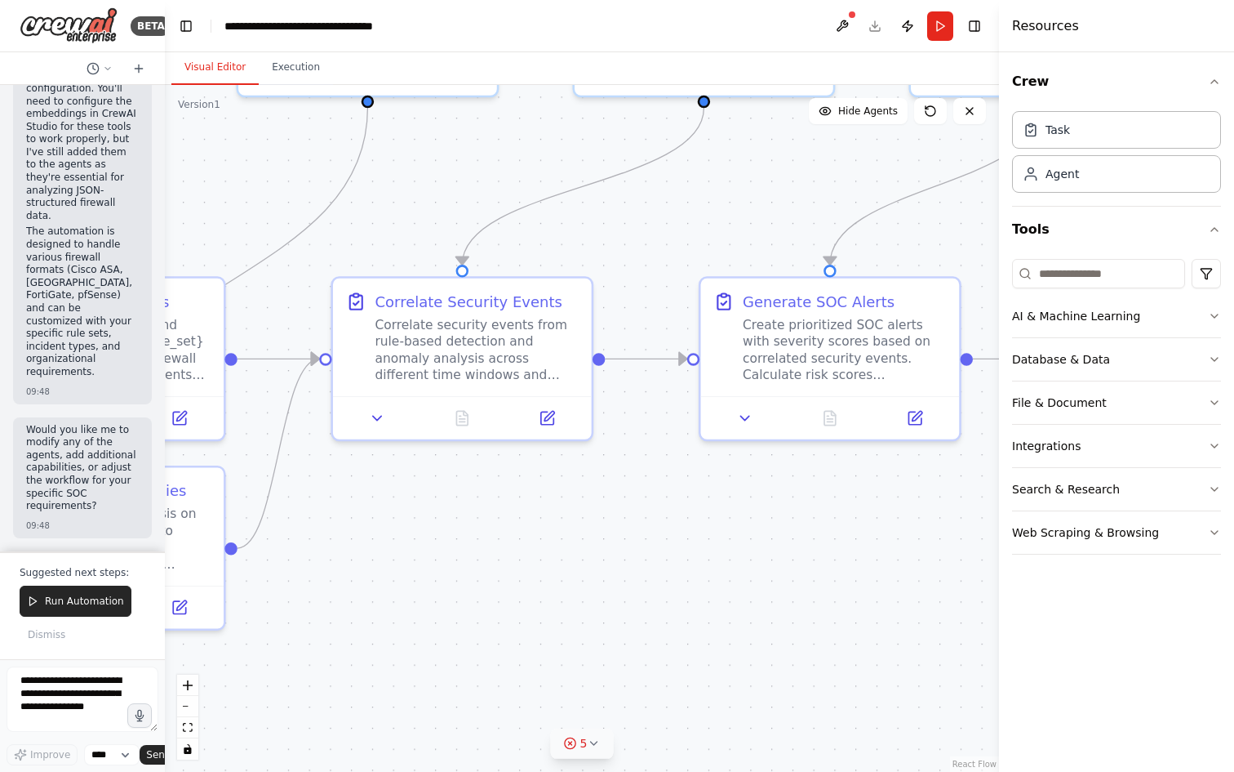
drag, startPoint x: 723, startPoint y: 525, endPoint x: 416, endPoint y: 533, distance: 307.1
click at [418, 532] on div ".deletable-edge-delete-btn { width: 20px; height: 20px; border: 0px solid #ffff…" at bounding box center [582, 428] width 834 height 687
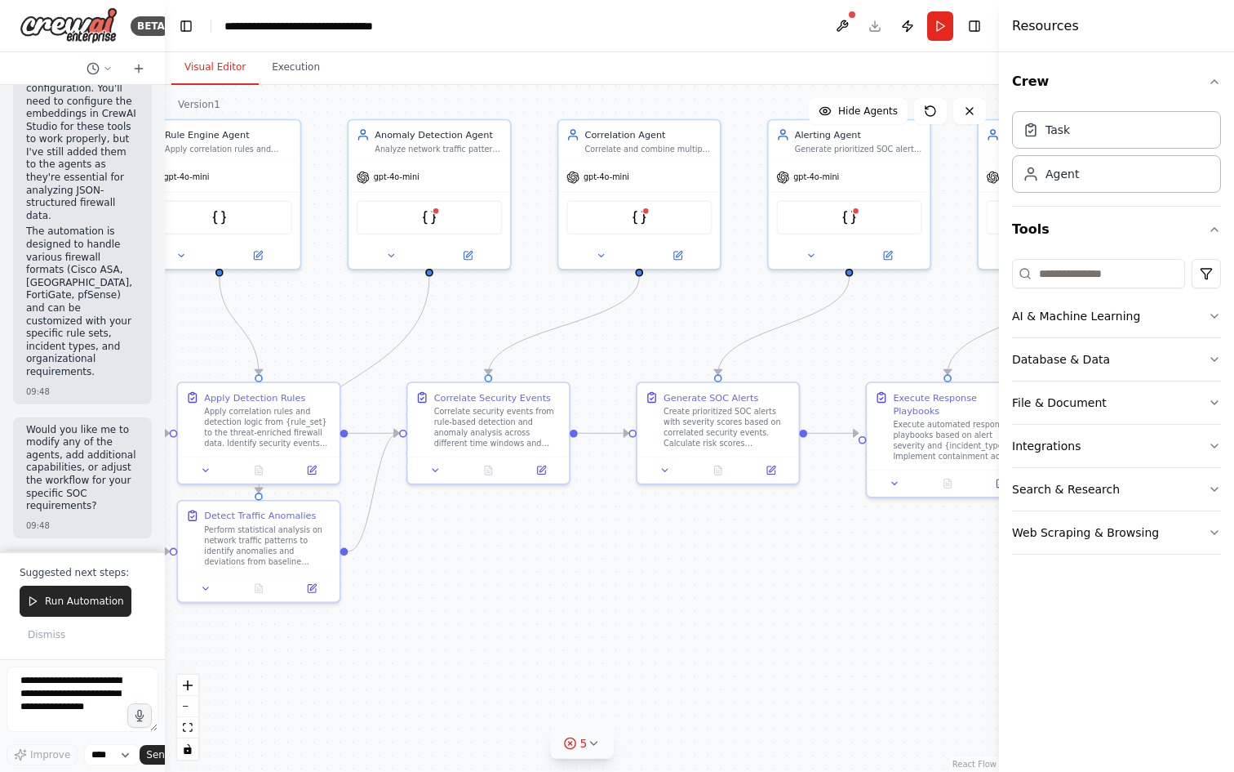
click at [584, 558] on div ".deletable-edge-delete-btn { width: 20px; height: 20px; border: 0px solid #ffff…" at bounding box center [582, 428] width 834 height 687
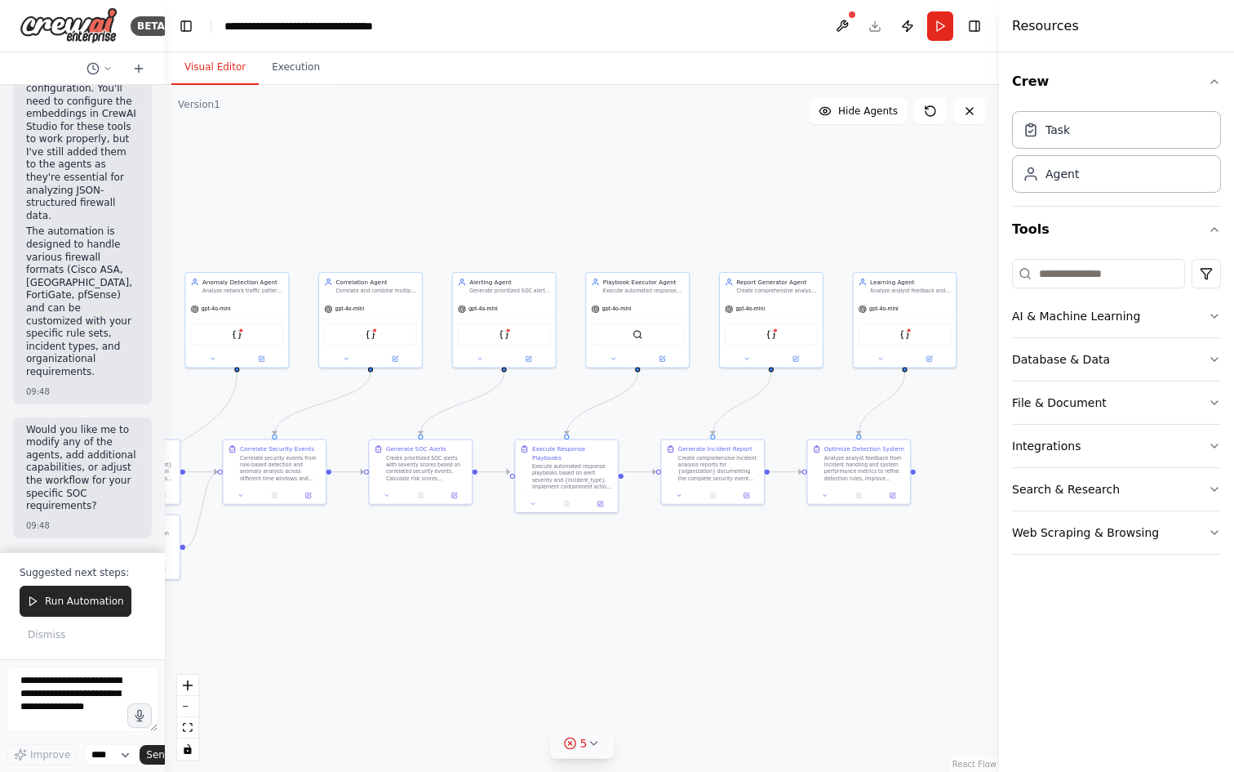
drag, startPoint x: 640, startPoint y: 581, endPoint x: 393, endPoint y: 574, distance: 247.5
click at [393, 574] on div ".deletable-edge-delete-btn { width: 20px; height: 20px; border: 0px solid #ffff…" at bounding box center [582, 428] width 834 height 687
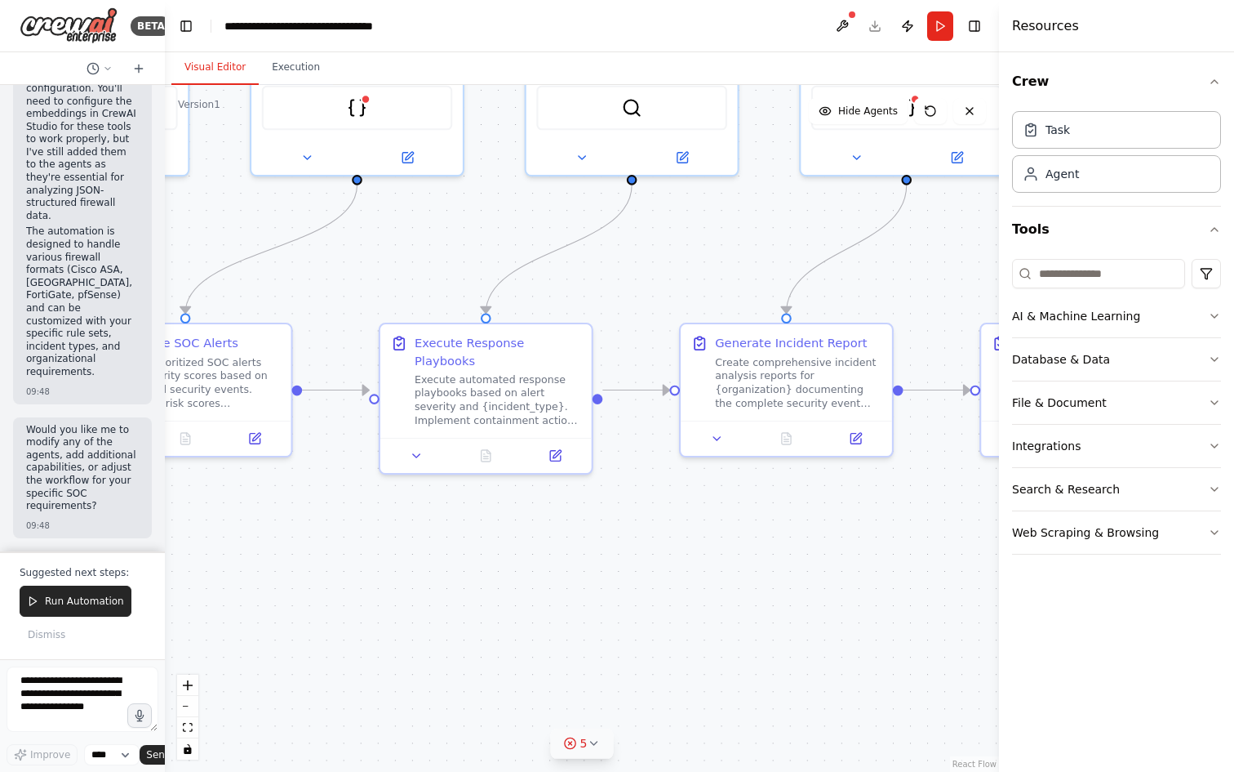
drag, startPoint x: 349, startPoint y: 557, endPoint x: 233, endPoint y: 572, distance: 117.0
click at [239, 571] on div ".deletable-edge-delete-btn { width: 20px; height: 20px; border: 0px solid #ffff…" at bounding box center [582, 428] width 834 height 687
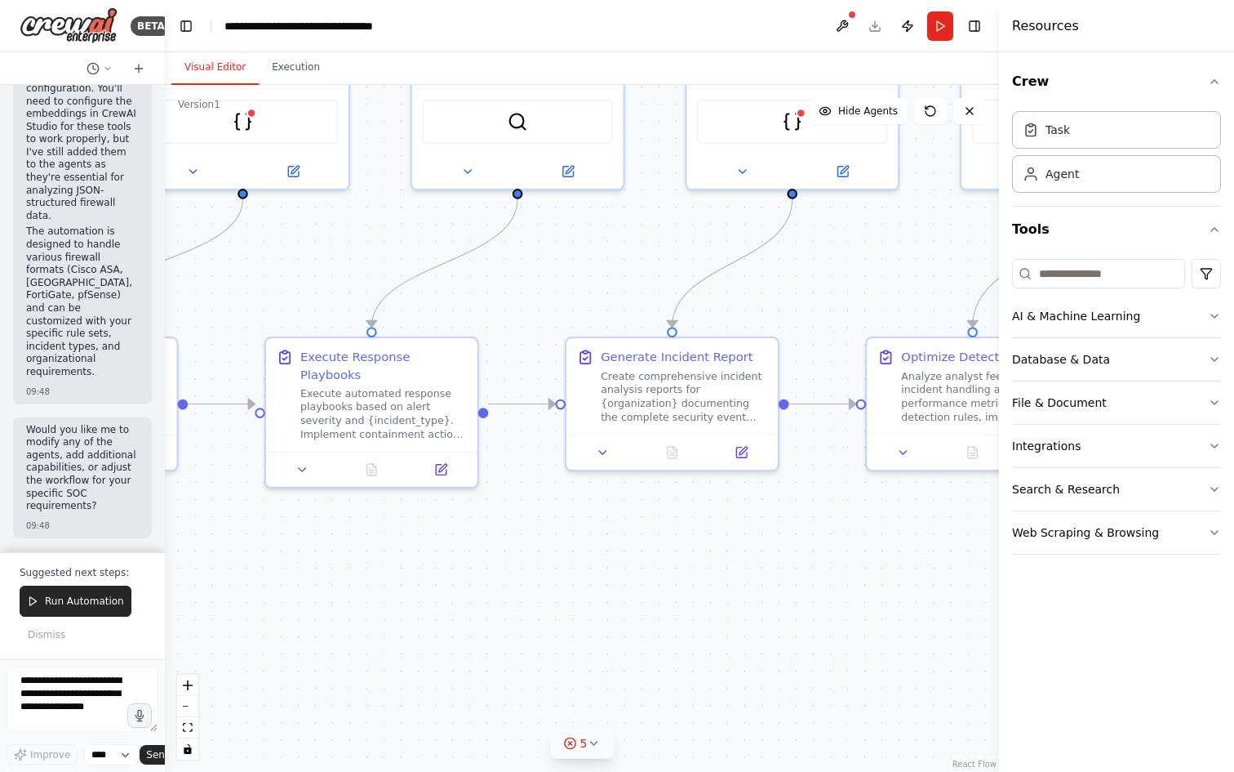
drag, startPoint x: 469, startPoint y: 560, endPoint x: 280, endPoint y: 564, distance: 189.4
click at [280, 564] on div ".deletable-edge-delete-btn { width: 20px; height: 20px; border: 0px solid #ffff…" at bounding box center [582, 428] width 834 height 687
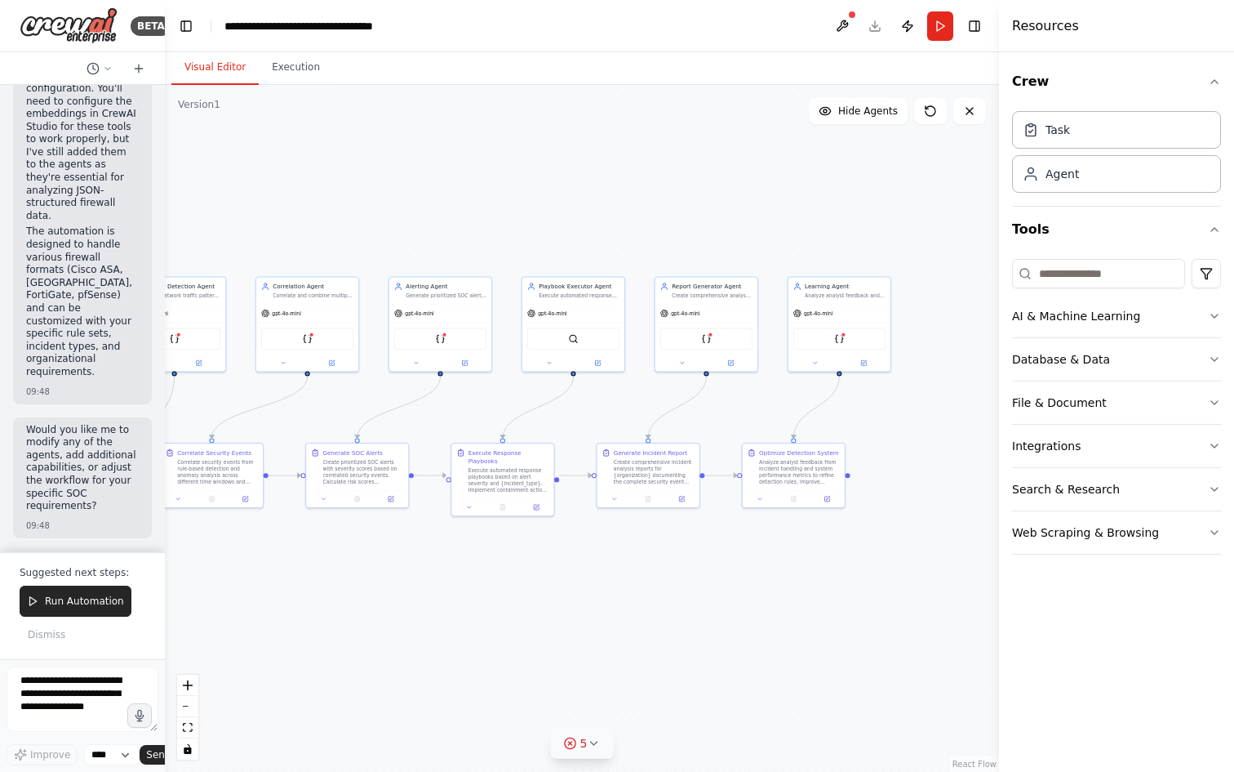
drag, startPoint x: 594, startPoint y: 595, endPoint x: 736, endPoint y: 567, distance: 143.9
click at [734, 571] on div ".deletable-edge-delete-btn { width: 20px; height: 20px; border: 0px solid #ffff…" at bounding box center [582, 428] width 834 height 687
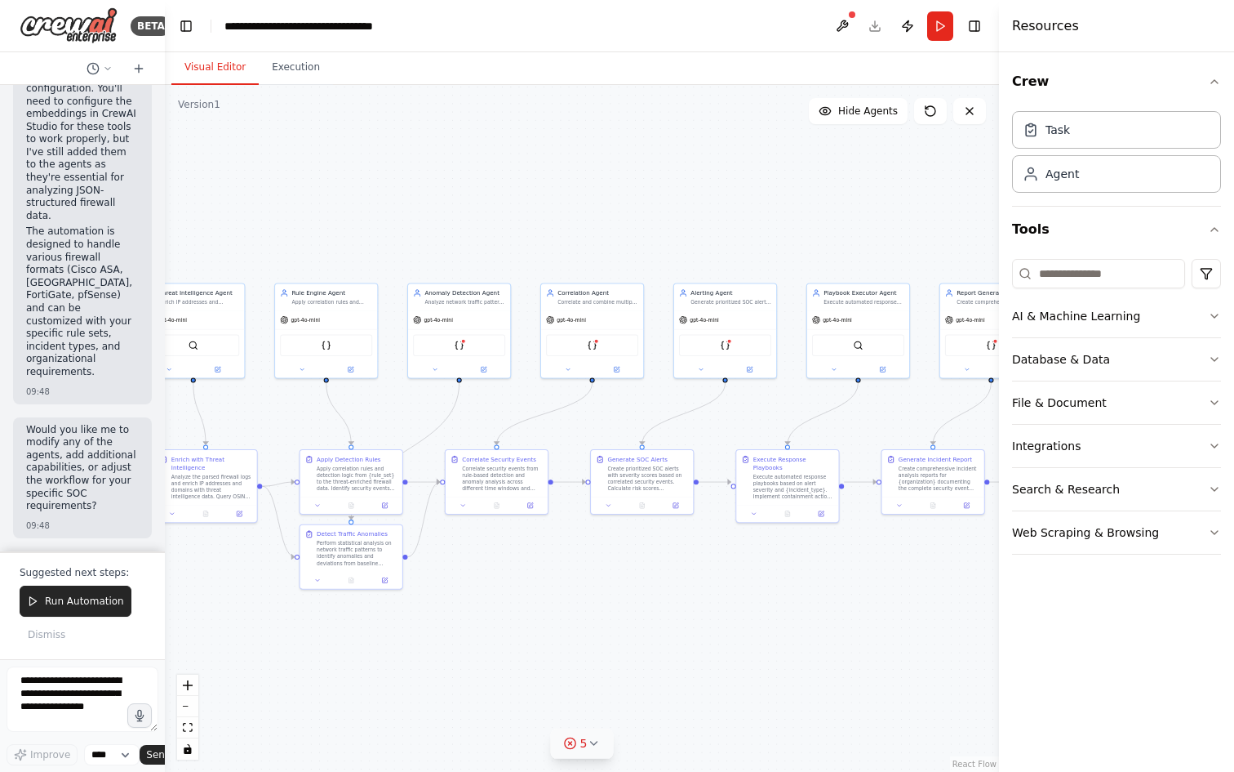
drag, startPoint x: 556, startPoint y: 402, endPoint x: 769, endPoint y: 410, distance: 213.2
click at [769, 410] on div ".deletable-edge-delete-btn { width: 20px; height: 20px; border: 0px solid #ffff…" at bounding box center [582, 428] width 834 height 687
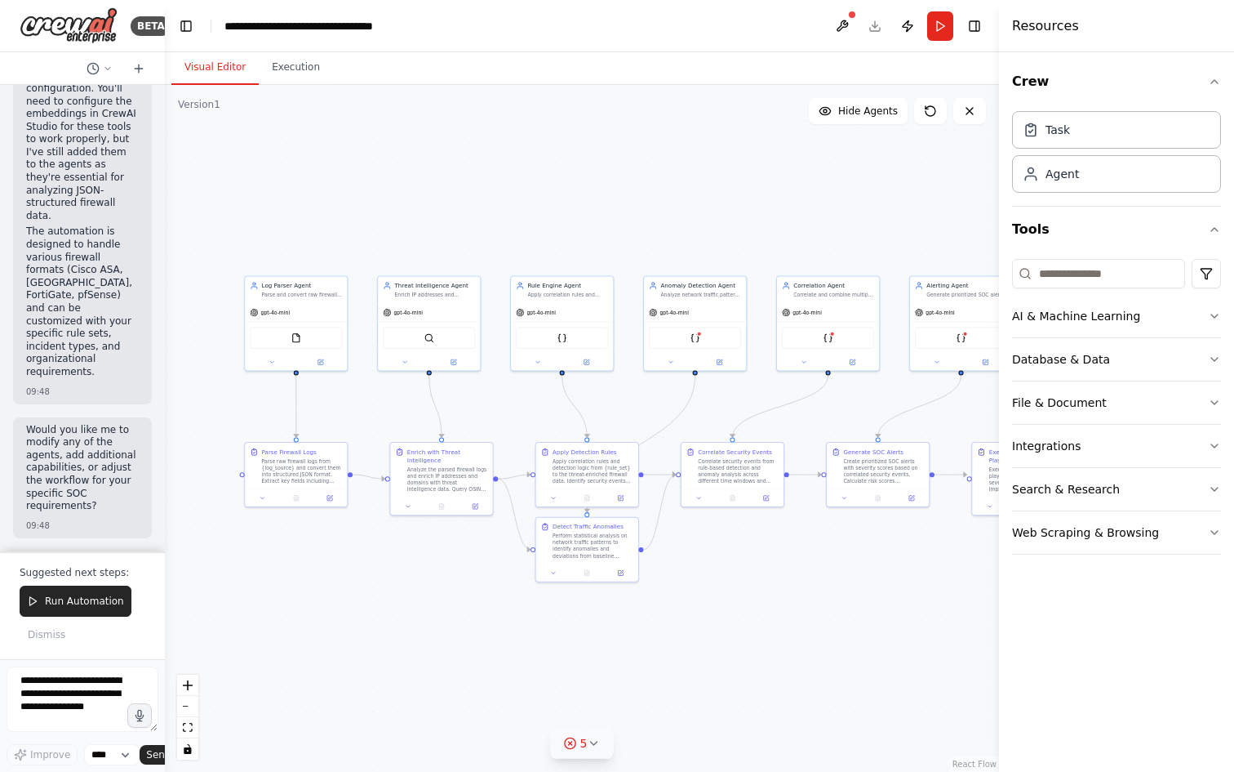
drag, startPoint x: 382, startPoint y: 416, endPoint x: 628, endPoint y: 410, distance: 245.8
click at [638, 410] on div ".deletable-edge-delete-btn { width: 20px; height: 20px; border: 0px solid #ffff…" at bounding box center [582, 428] width 834 height 687
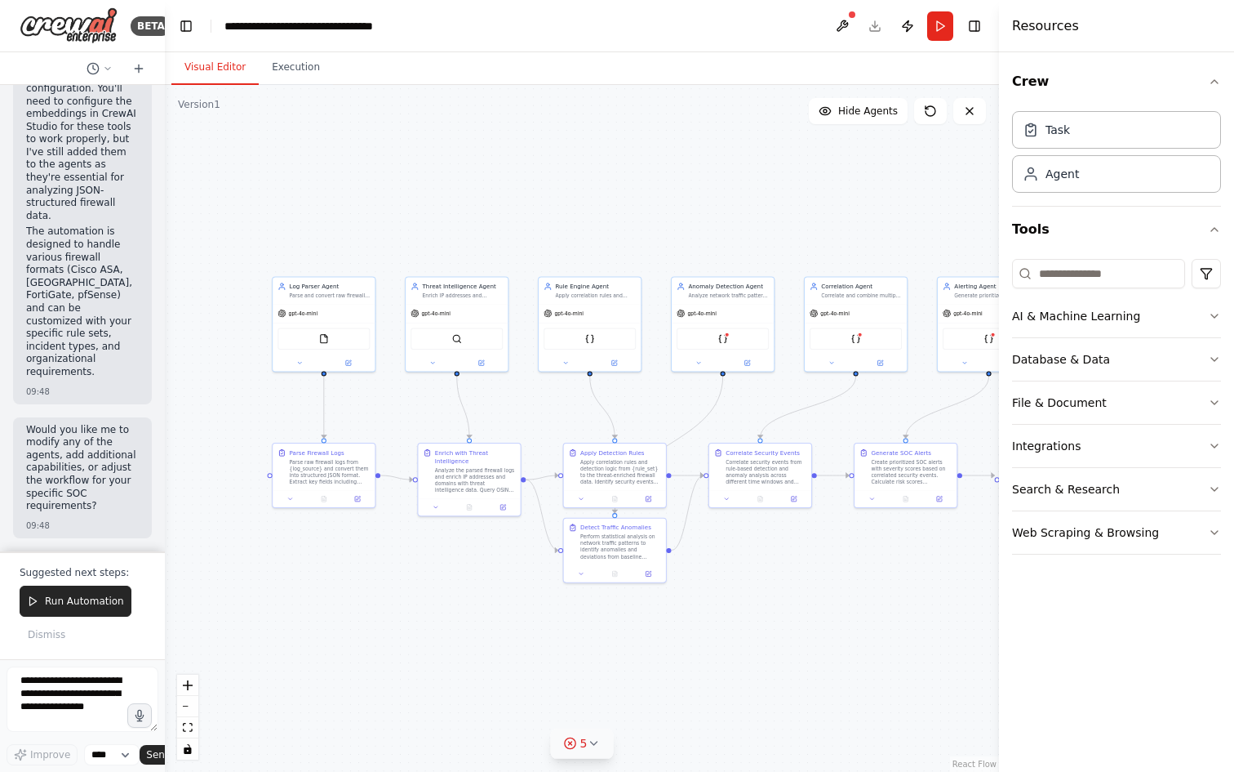
drag, startPoint x: 407, startPoint y: 405, endPoint x: 455, endPoint y: 398, distance: 47.9
click at [455, 398] on div ".deletable-edge-delete-btn { width: 20px; height: 20px; border: 0px solid #ffff…" at bounding box center [582, 428] width 834 height 687
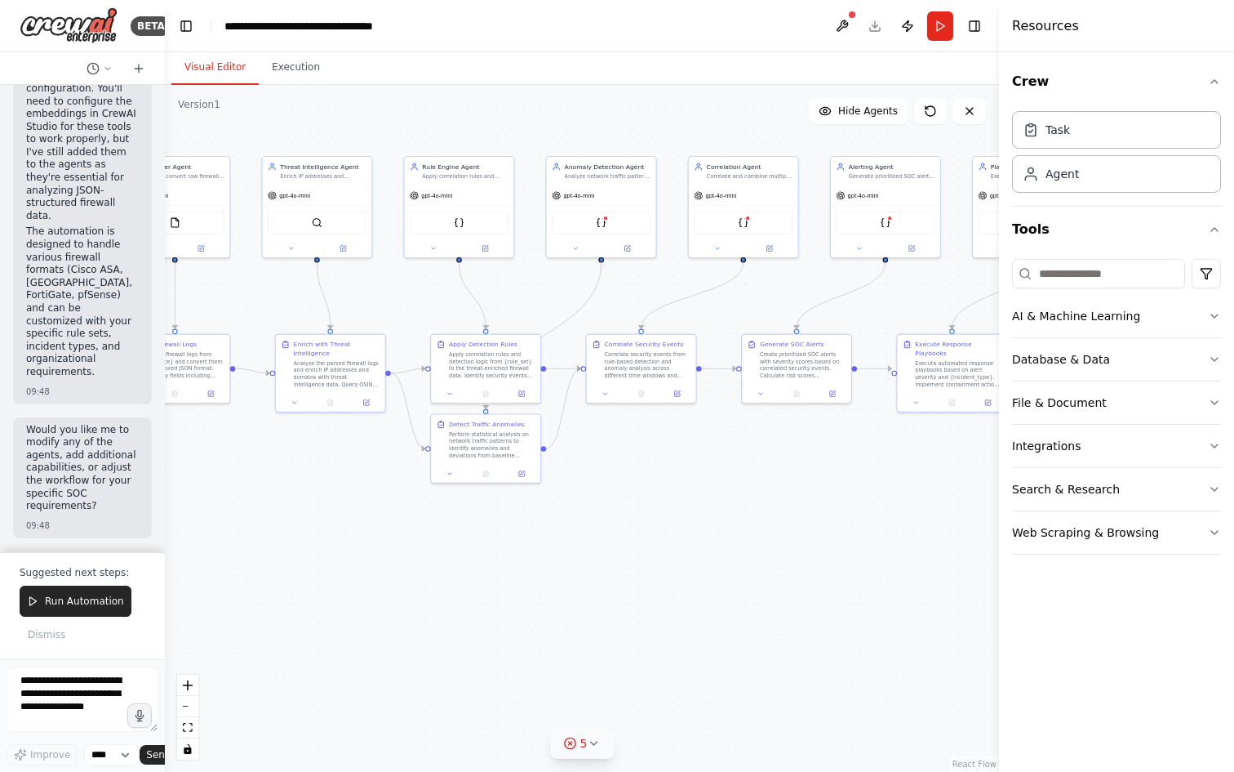
drag, startPoint x: 803, startPoint y: 284, endPoint x: 529, endPoint y: 296, distance: 273.7
click at [529, 296] on div ".deletable-edge-delete-btn { width: 20px; height: 20px; border: 0px solid #ffff…" at bounding box center [582, 428] width 834 height 687
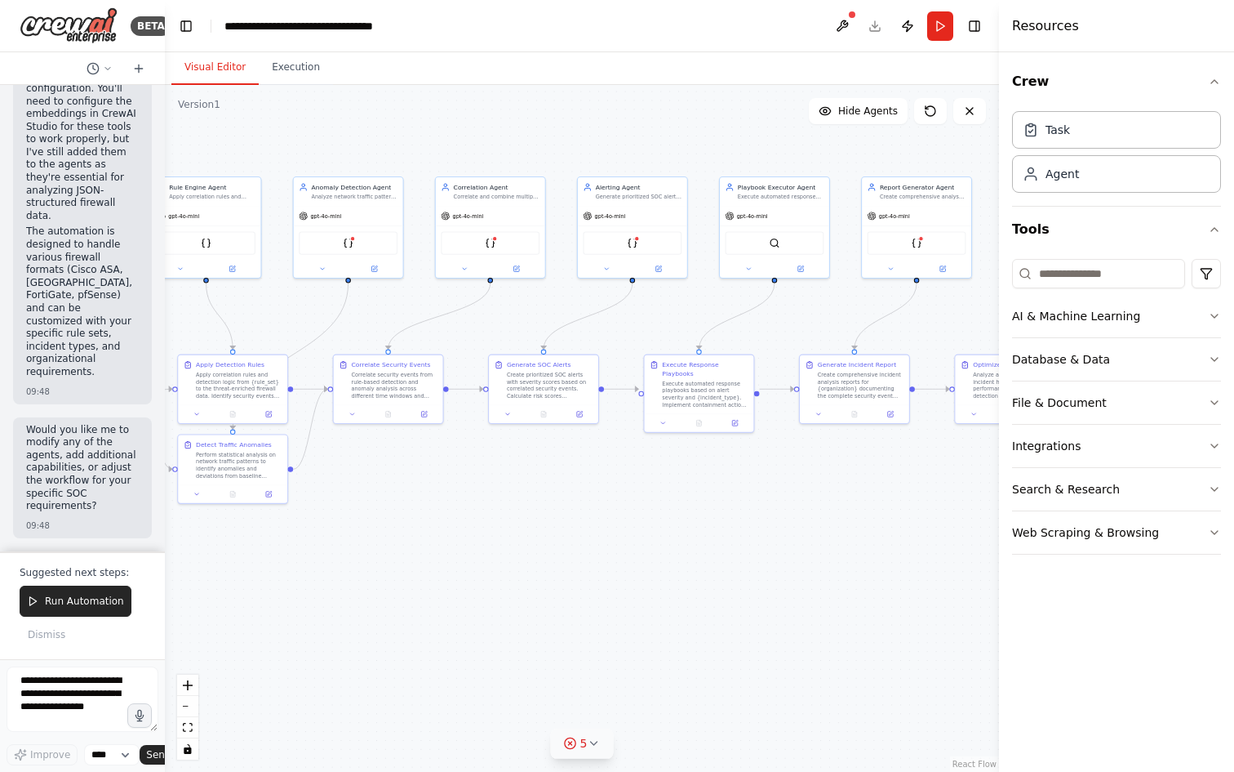
drag, startPoint x: 849, startPoint y: 289, endPoint x: 635, endPoint y: 310, distance: 214.9
click at [635, 310] on div ".deletable-edge-delete-btn { width: 20px; height: 20px; border: 0px solid #ffff…" at bounding box center [582, 428] width 834 height 687
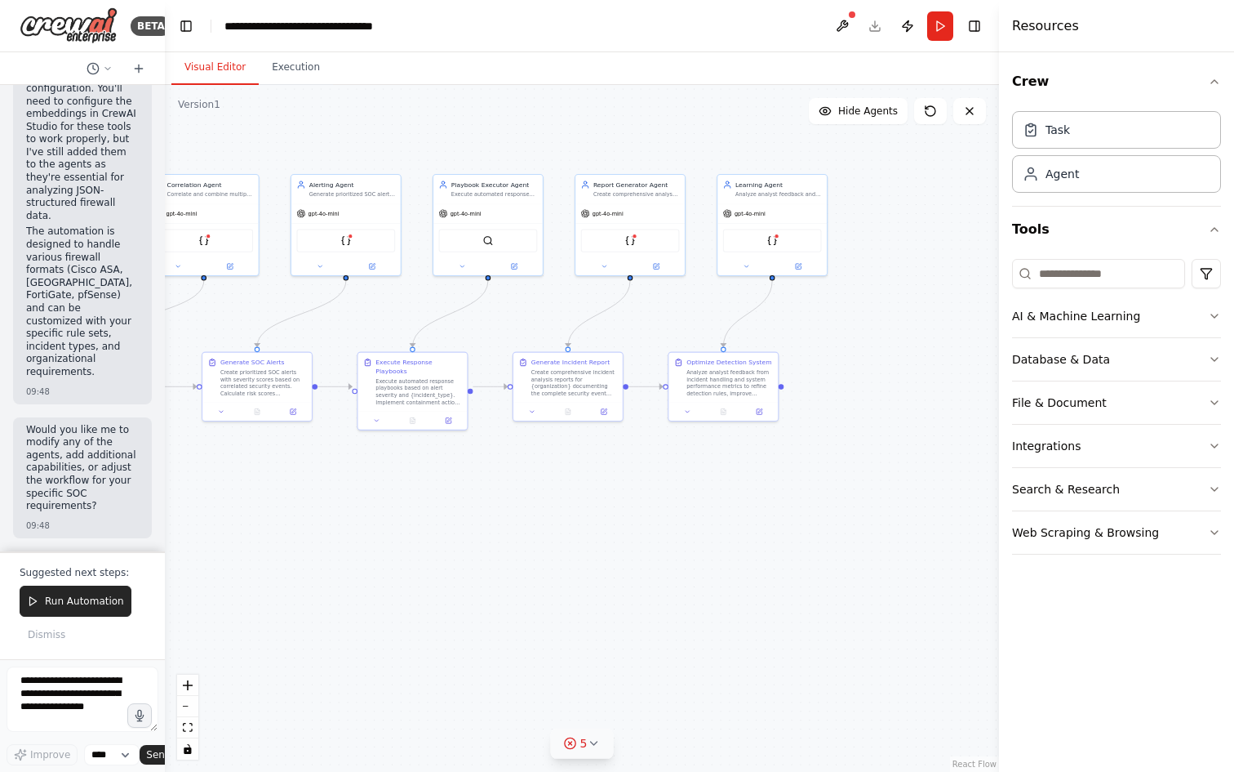
drag, startPoint x: 880, startPoint y: 315, endPoint x: 527, endPoint y: 302, distance: 352.9
click at [528, 302] on div ".deletable-edge-delete-btn { width: 20px; height: 20px; border: 0px solid #ffff…" at bounding box center [582, 428] width 834 height 687
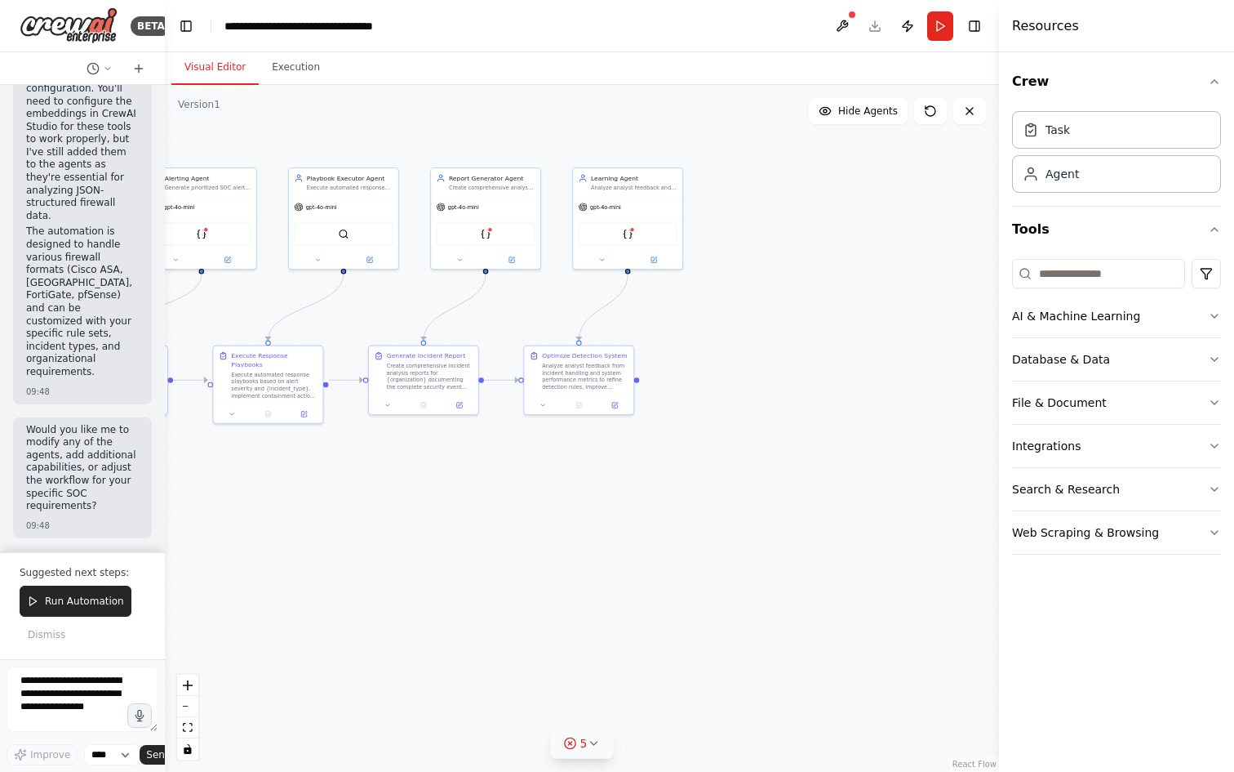
drag, startPoint x: 707, startPoint y: 482, endPoint x: 910, endPoint y: 465, distance: 204.0
click at [932, 460] on div ".deletable-edge-delete-btn { width: 20px; height: 20px; border: 0px solid #ffff…" at bounding box center [582, 428] width 834 height 687
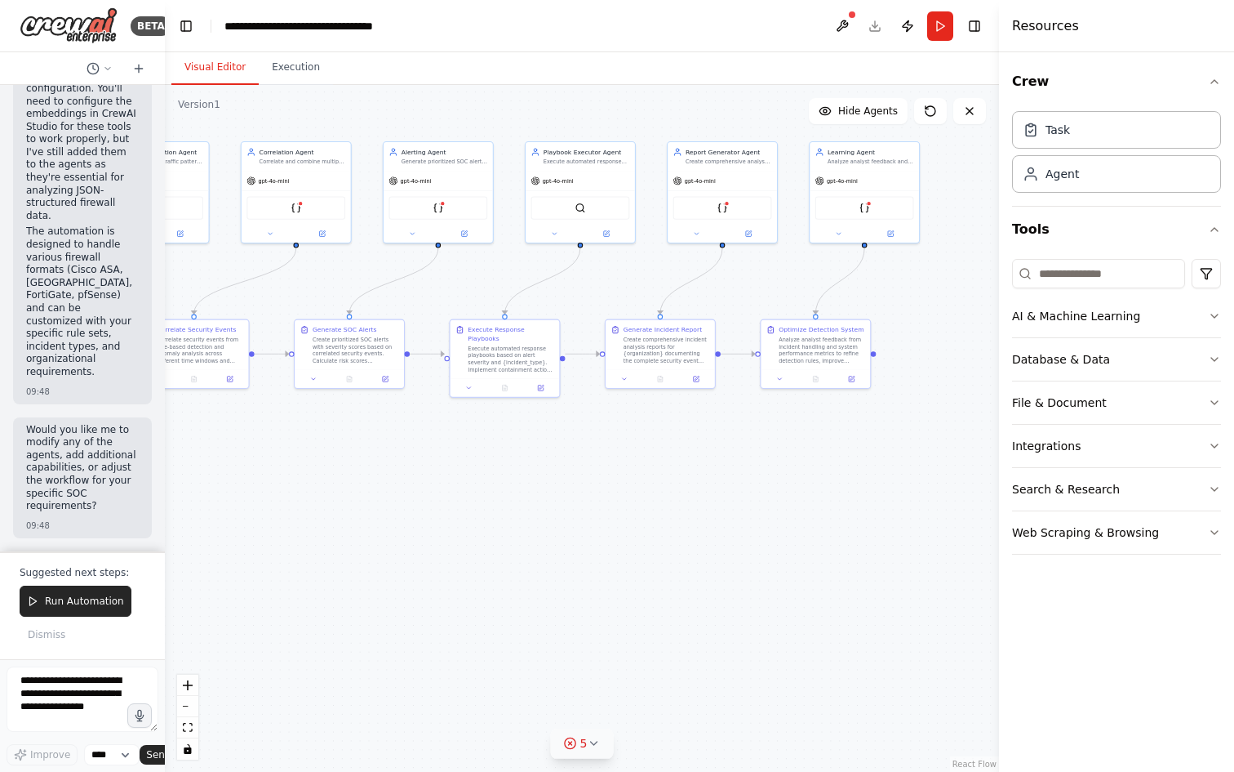
drag, startPoint x: 754, startPoint y: 518, endPoint x: 817, endPoint y: 508, distance: 63.6
click at [812, 507] on div ".deletable-edge-delete-btn { width: 20px; height: 20px; border: 0px solid #ffff…" at bounding box center [582, 428] width 834 height 687
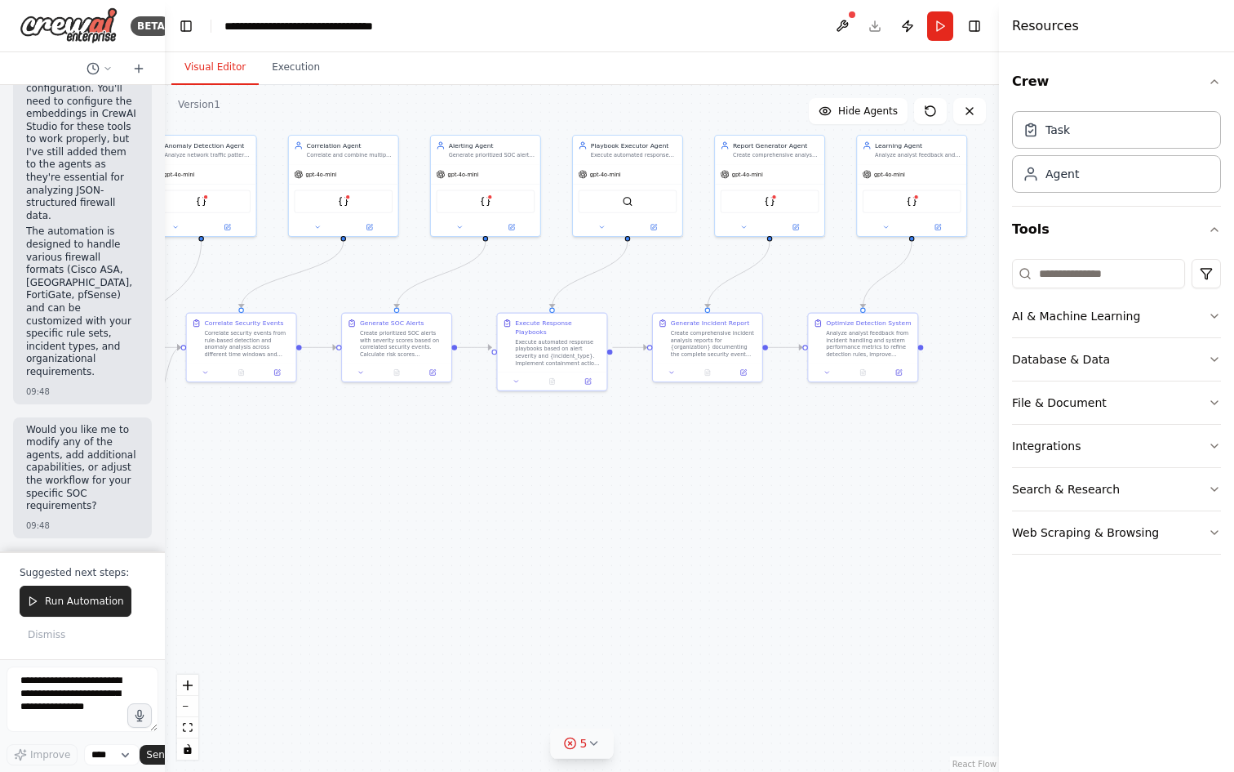
drag, startPoint x: 683, startPoint y: 527, endPoint x: 811, endPoint y: 527, distance: 128.2
click at [757, 526] on div ".deletable-edge-delete-btn { width: 20px; height: 20px; border: 0px solid #ffff…" at bounding box center [582, 428] width 834 height 687
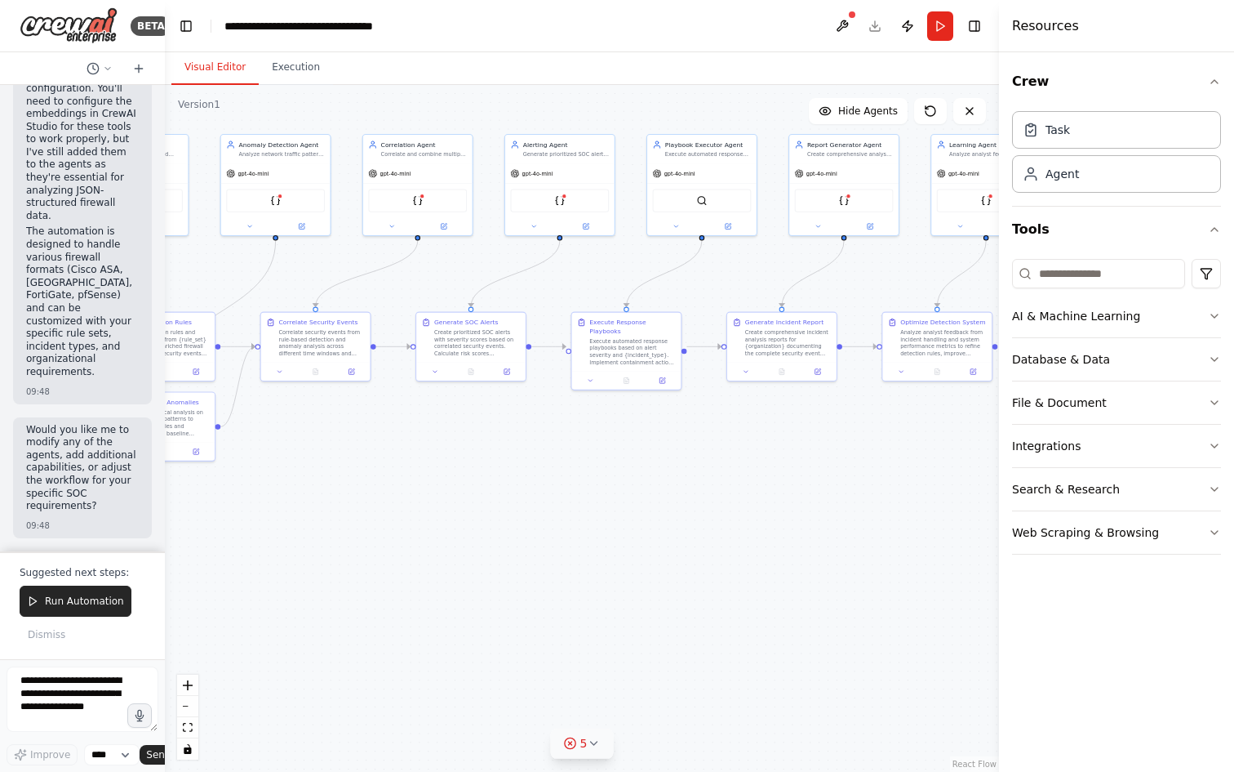
drag, startPoint x: 678, startPoint y: 509, endPoint x: 799, endPoint y: 530, distance: 122.5
click at [788, 523] on div ".deletable-edge-delete-btn { width: 20px; height: 20px; border: 0px solid #ffff…" at bounding box center [582, 428] width 834 height 687
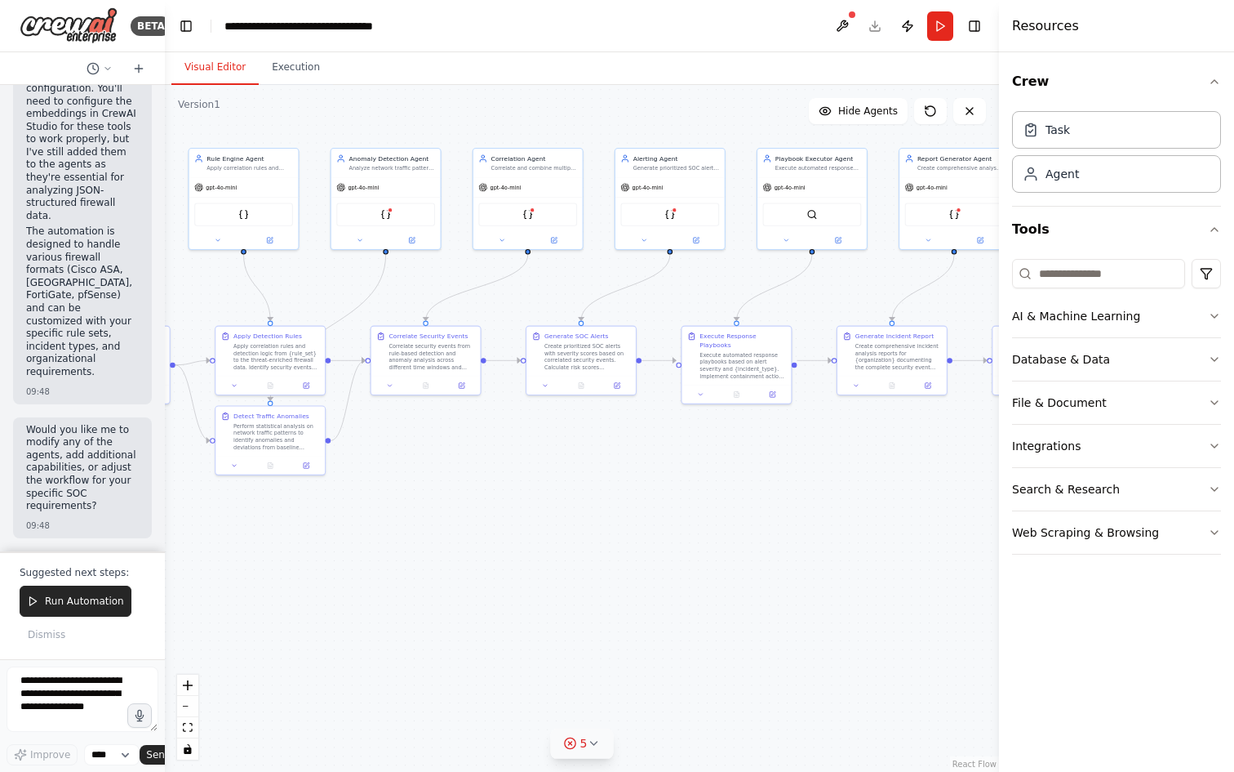
drag, startPoint x: 727, startPoint y: 518, endPoint x: 749, endPoint y: 516, distance: 21.3
click at [734, 516] on div ".deletable-edge-delete-btn { width: 20px; height: 20px; border: 0px solid #ffff…" at bounding box center [582, 428] width 834 height 687
click at [752, 513] on div ".deletable-edge-delete-btn { width: 20px; height: 20px; border: 0px solid #ffff…" at bounding box center [582, 428] width 834 height 687
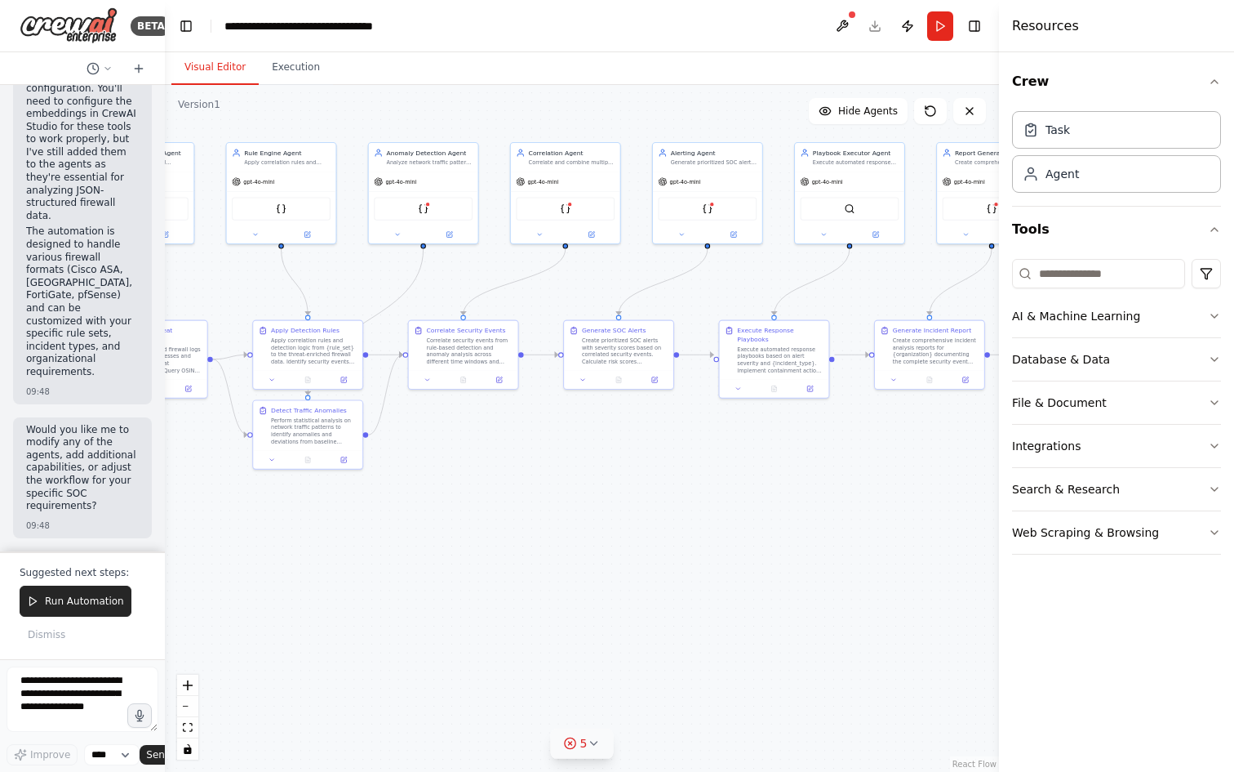
drag, startPoint x: 779, startPoint y: 507, endPoint x: 976, endPoint y: 537, distance: 199.9
click at [967, 536] on div ".deletable-edge-delete-btn { width: 20px; height: 20px; border: 0px solid #ffff…" at bounding box center [582, 428] width 834 height 687
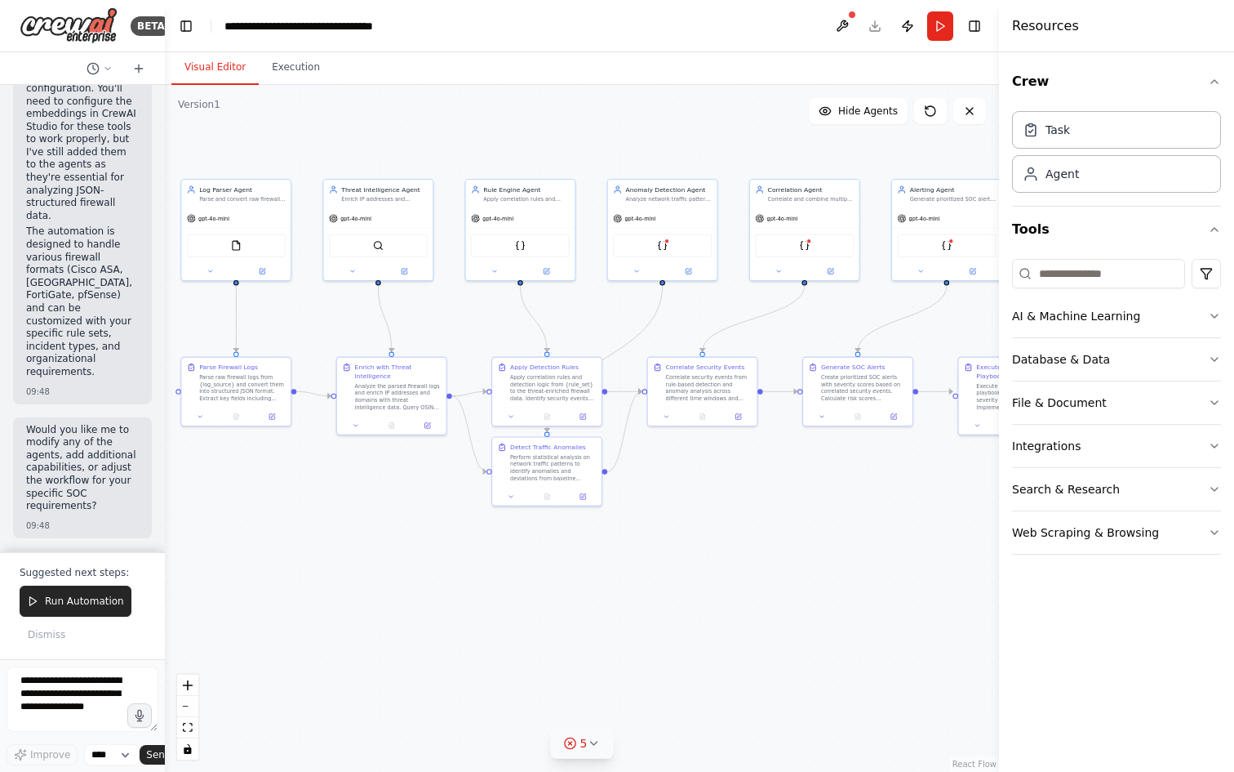
drag, startPoint x: 920, startPoint y: 521, endPoint x: 952, endPoint y: 528, distance: 32.7
click at [950, 528] on div ".deletable-edge-delete-btn { width: 20px; height: 20px; border: 0px solid #ffff…" at bounding box center [582, 428] width 834 height 687
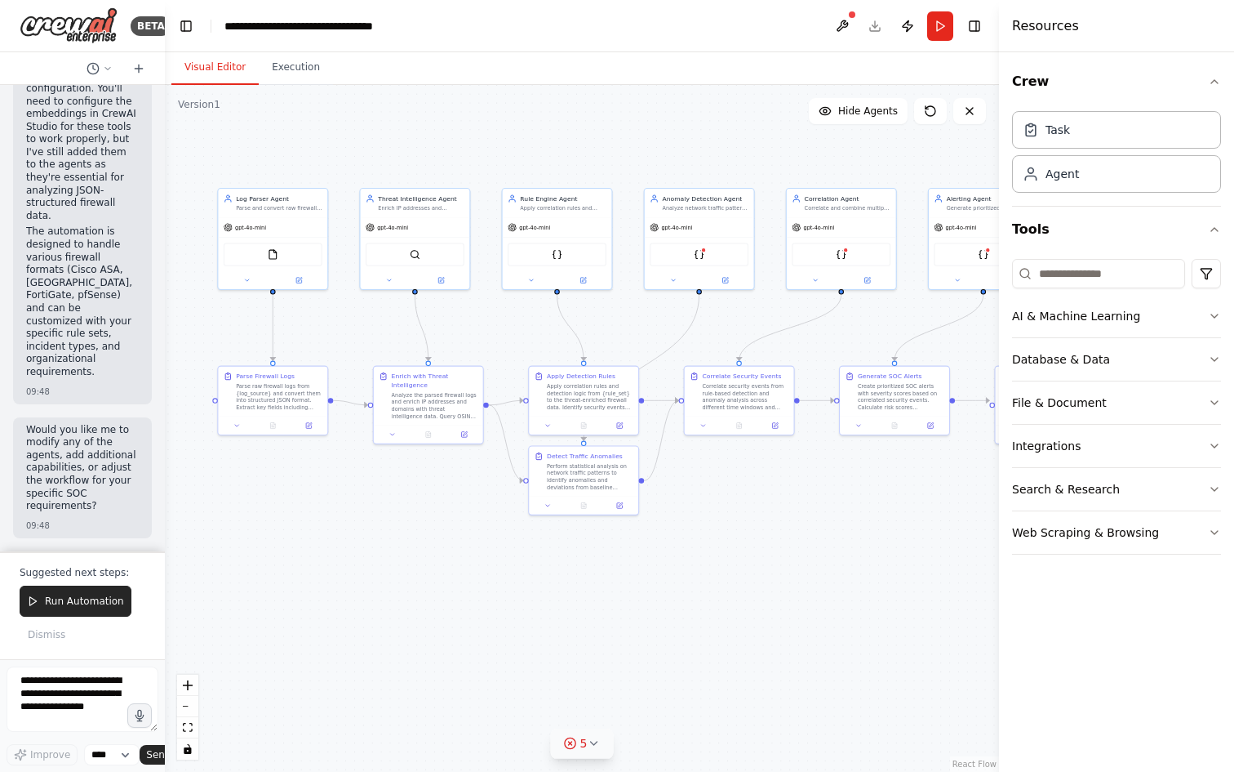
drag, startPoint x: 913, startPoint y: 526, endPoint x: 954, endPoint y: 540, distance: 43.9
click at [960, 536] on div ".deletable-edge-delete-btn { width: 20px; height: 20px; border: 0px solid #ffff…" at bounding box center [582, 428] width 834 height 687
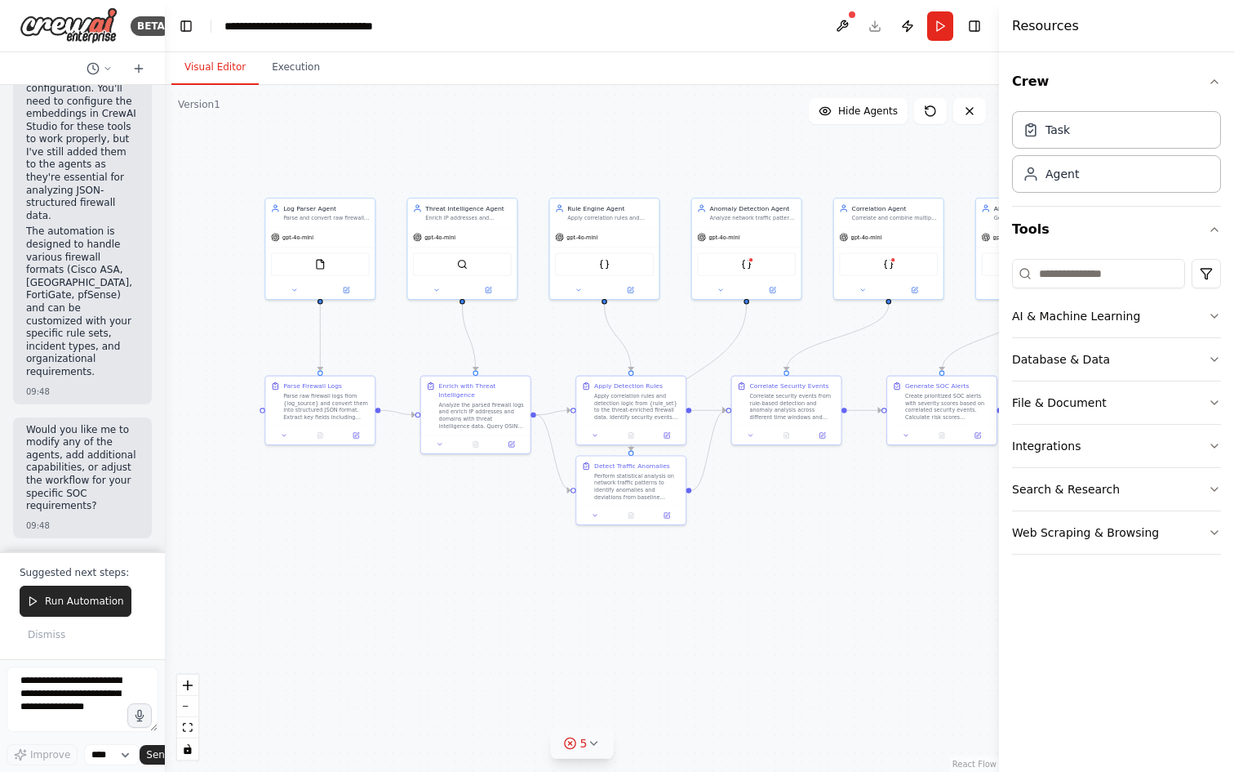
click at [925, 536] on div ".deletable-edge-delete-btn { width: 20px; height: 20px; border: 0px solid #ffff…" at bounding box center [582, 428] width 834 height 687
click at [108, 605] on span "Run Automation" at bounding box center [84, 600] width 79 height 13
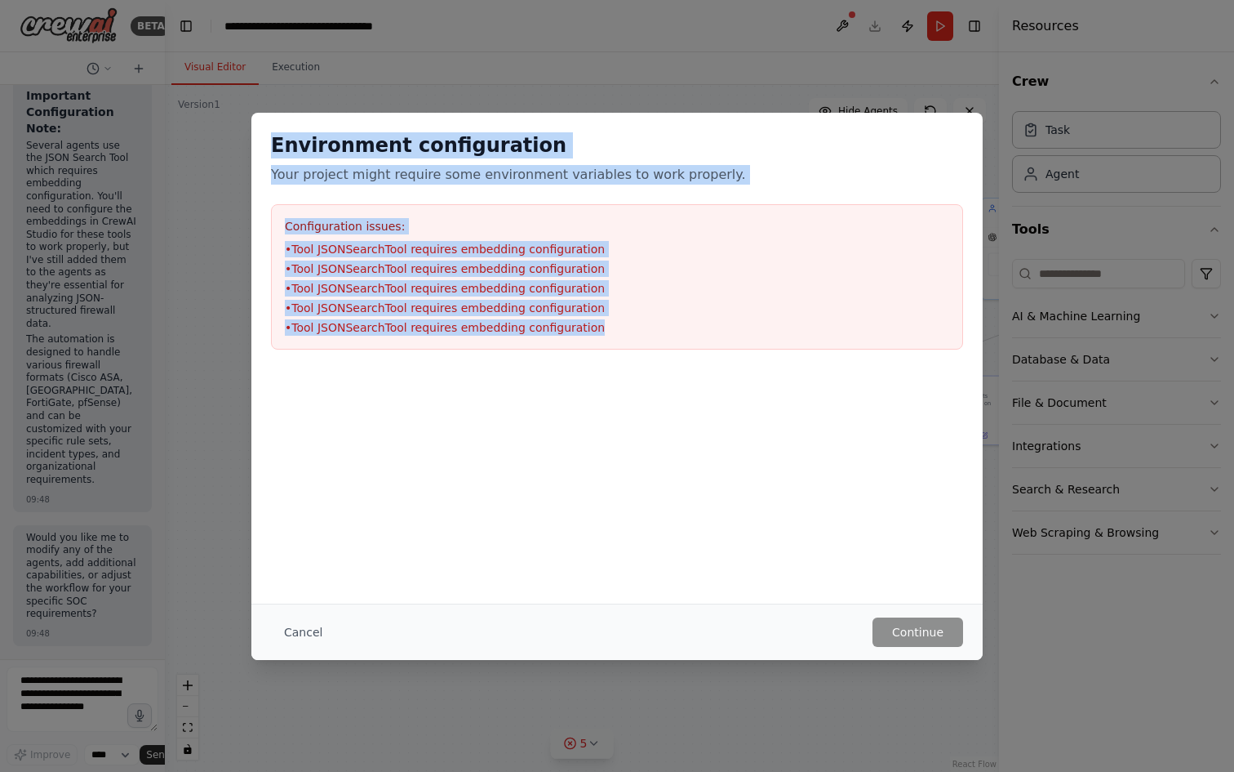
drag, startPoint x: 270, startPoint y: 136, endPoint x: 598, endPoint y: 335, distance: 382.8
click at [598, 335] on div "Environment configuration Your project might require some environment variables…" at bounding box center [616, 241] width 731 height 256
copy div "Environment configuration Your project might require some environment variables…"
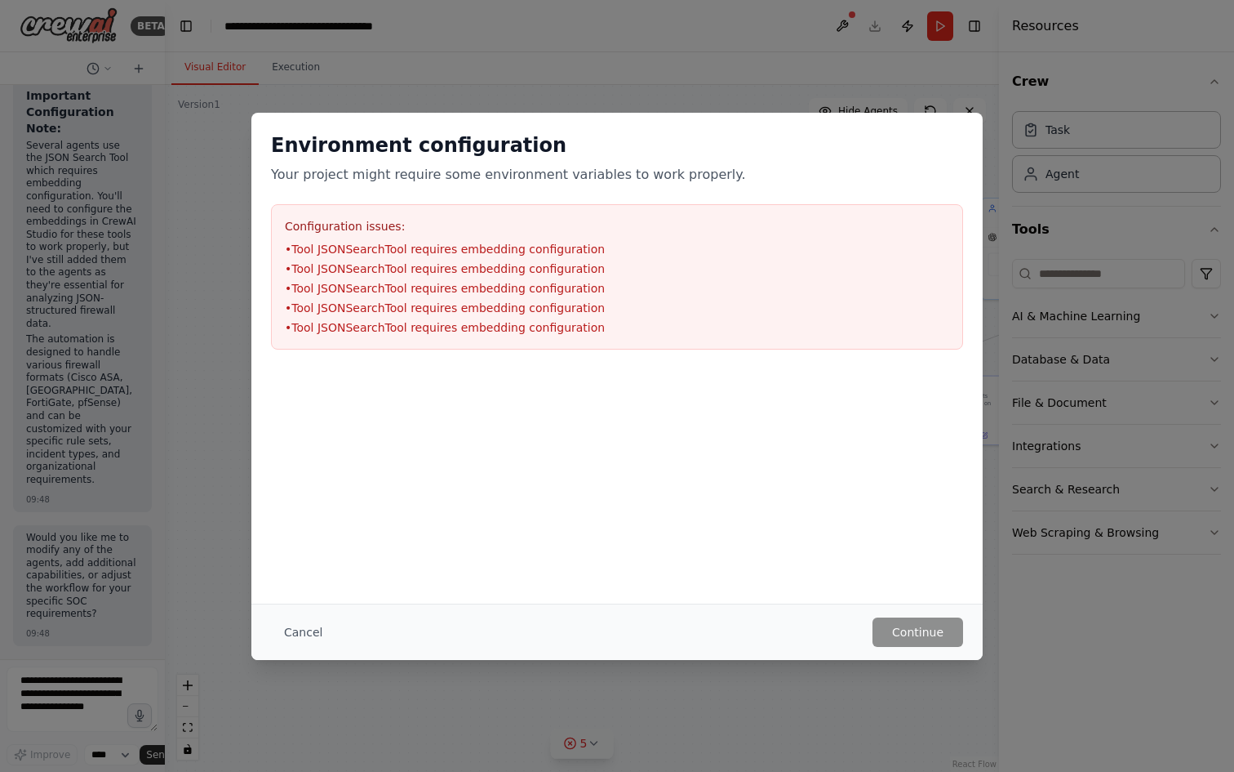
click at [44, 709] on div "Environment configuration Your project might require some environment variables…" at bounding box center [617, 386] width 1234 height 772
click at [54, 696] on div "Environment configuration Your project might require some environment variables…" at bounding box center [617, 386] width 1234 height 772
click at [251, 677] on div "Environment configuration Your project might require some environment variables…" at bounding box center [617, 386] width 1234 height 772
click at [289, 634] on button "Cancel" at bounding box center [303, 631] width 64 height 29
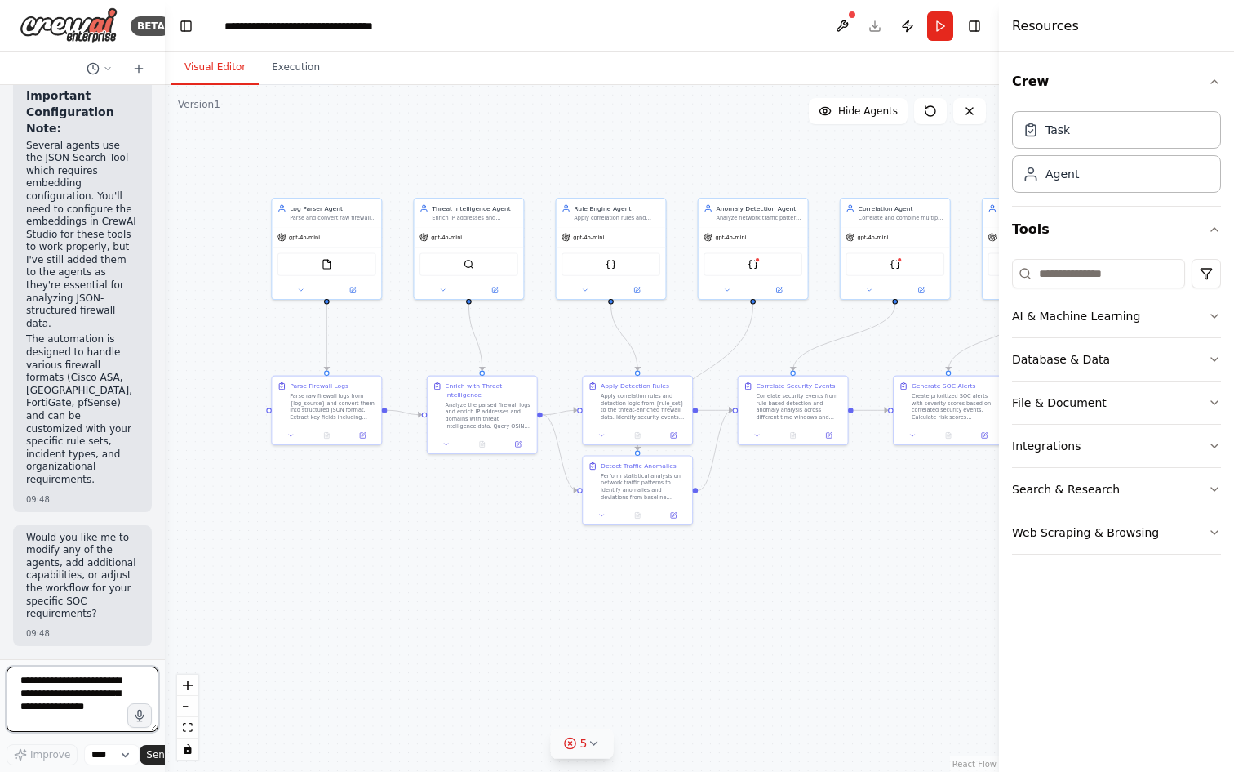
click at [22, 706] on textarea at bounding box center [83, 698] width 152 height 65
paste textarea "**********"
type textarea "**********"
click at [157, 750] on span "Send" at bounding box center [158, 754] width 24 height 13
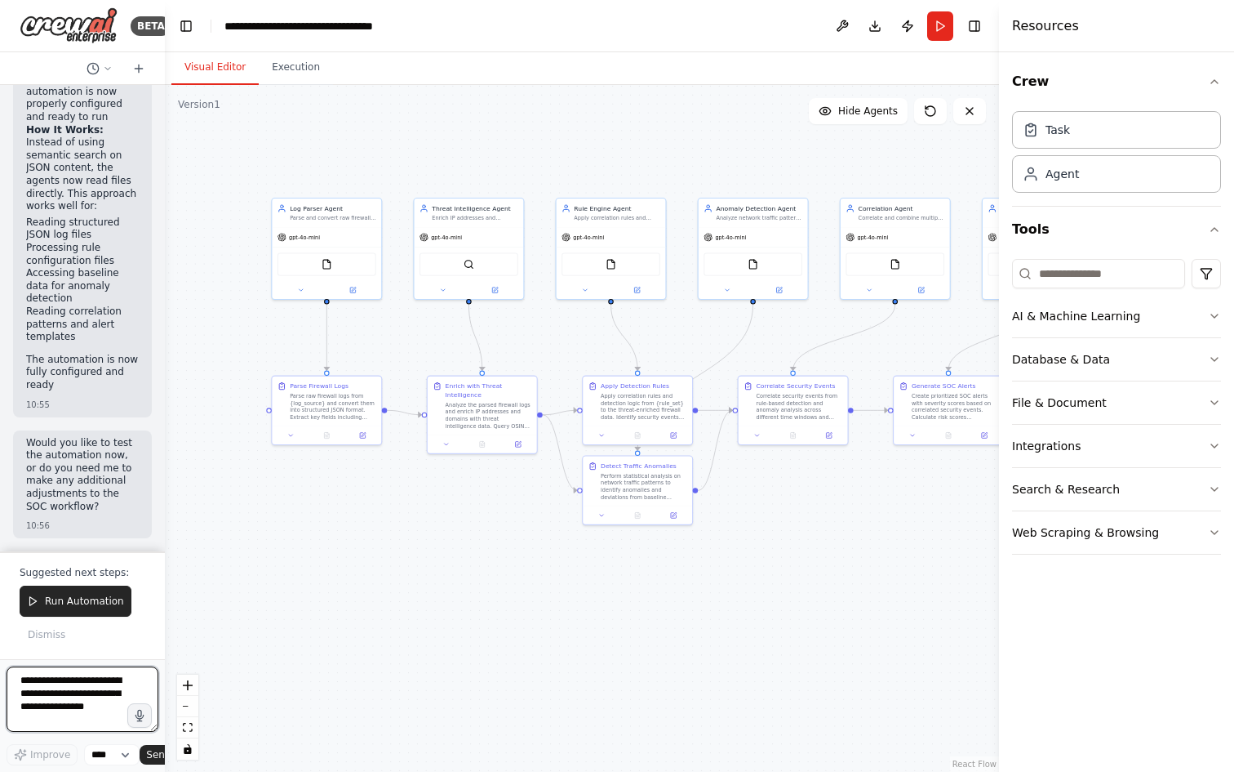
scroll to position [7428, 0]
click at [96, 604] on span "Run Automation" at bounding box center [84, 600] width 79 height 13
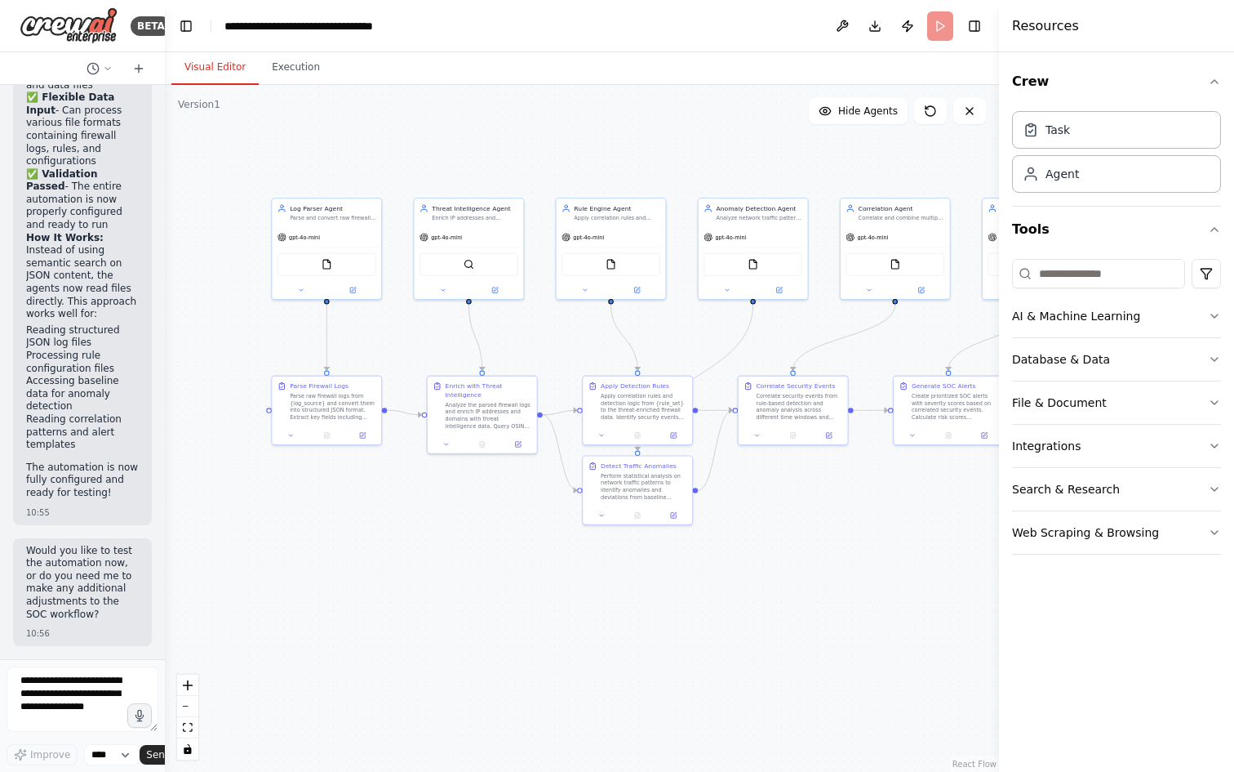
scroll to position [7320, 0]
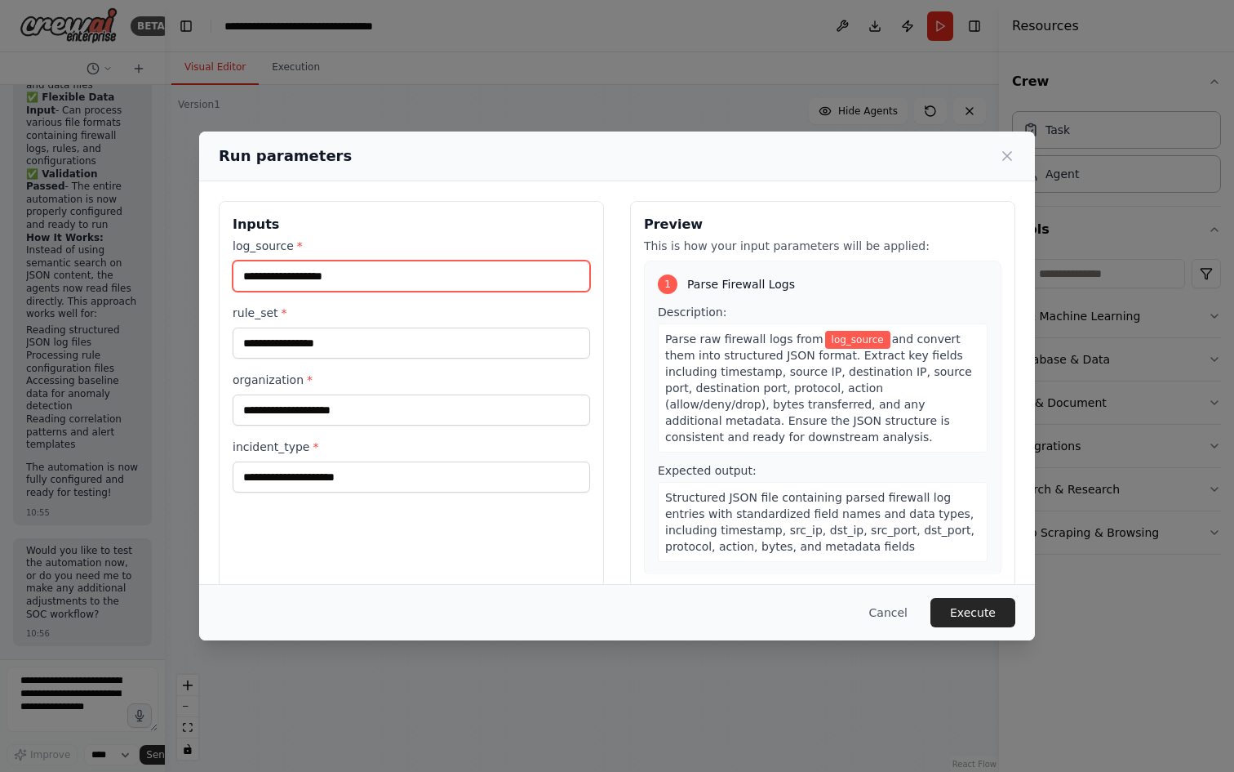
click at [346, 265] on input "log_source *" at bounding box center [412, 275] width 358 height 31
click at [347, 278] on input "log_source *" at bounding box center [412, 275] width 358 height 31
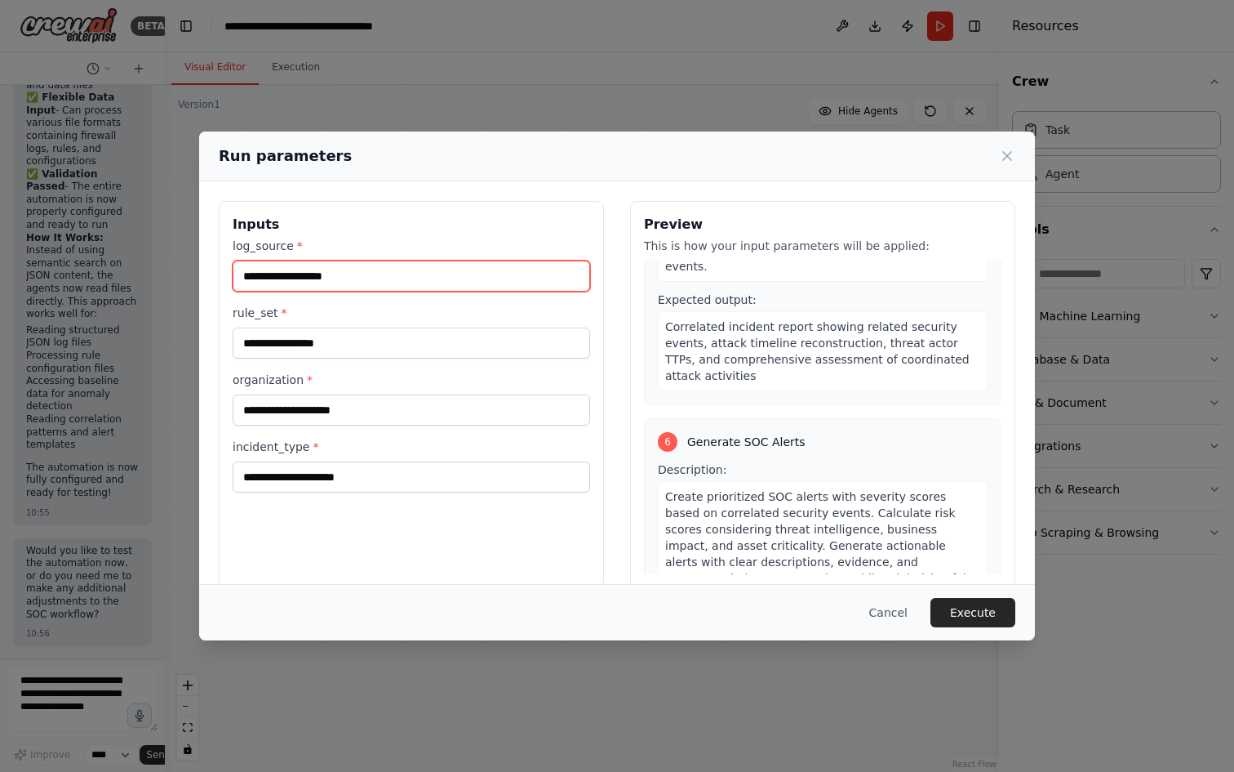
scroll to position [1469, 0]
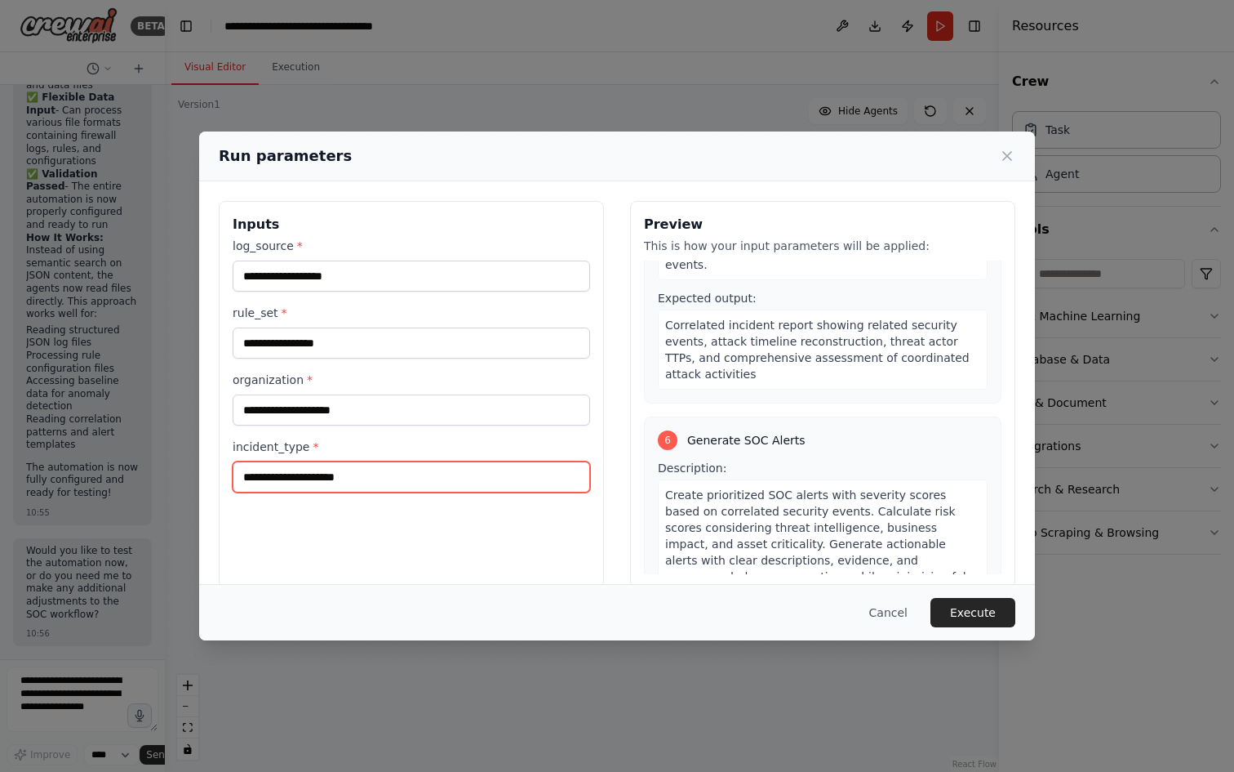
click at [362, 470] on input "incident_type *" at bounding box center [412, 476] width 358 height 31
click at [895, 620] on button "Cancel" at bounding box center [888, 612] width 64 height 29
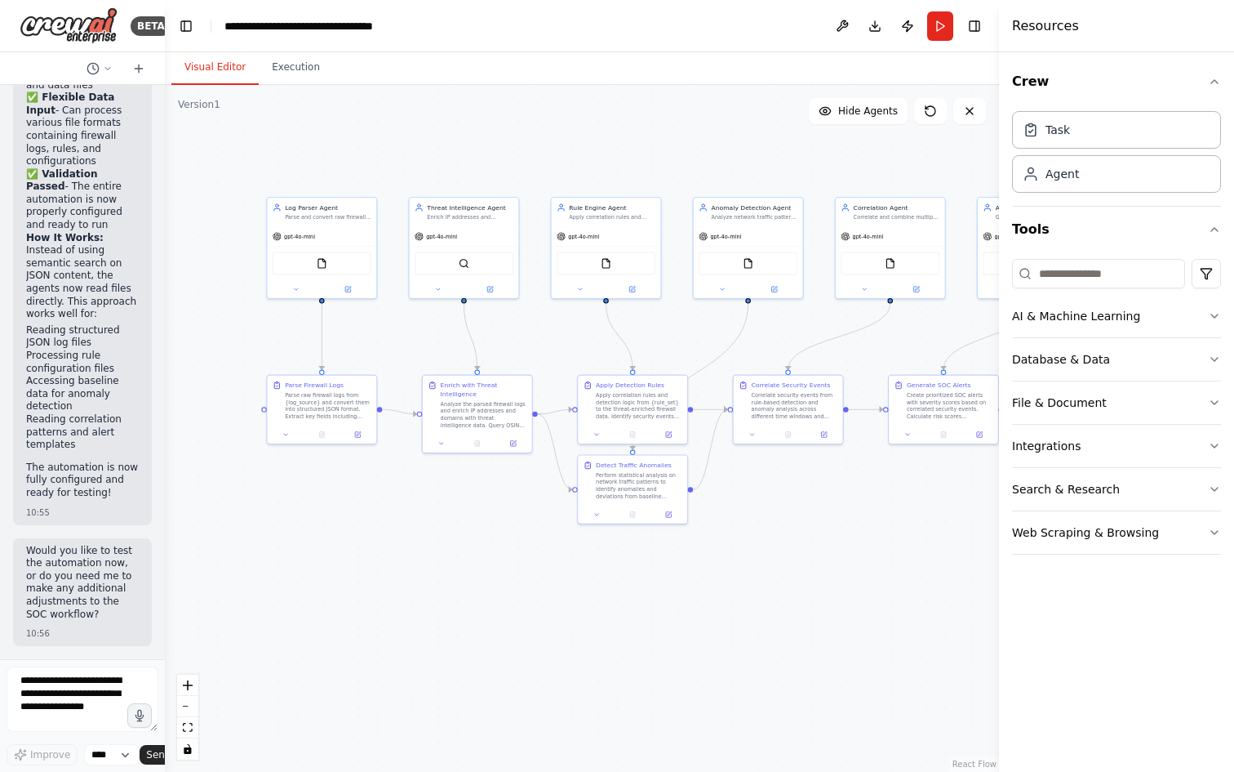
drag, startPoint x: 889, startPoint y: 547, endPoint x: 878, endPoint y: 547, distance: 10.6
click at [878, 547] on div ".deletable-edge-delete-btn { width: 20px; height: 20px; border: 0px solid #ffff…" at bounding box center [582, 428] width 834 height 687
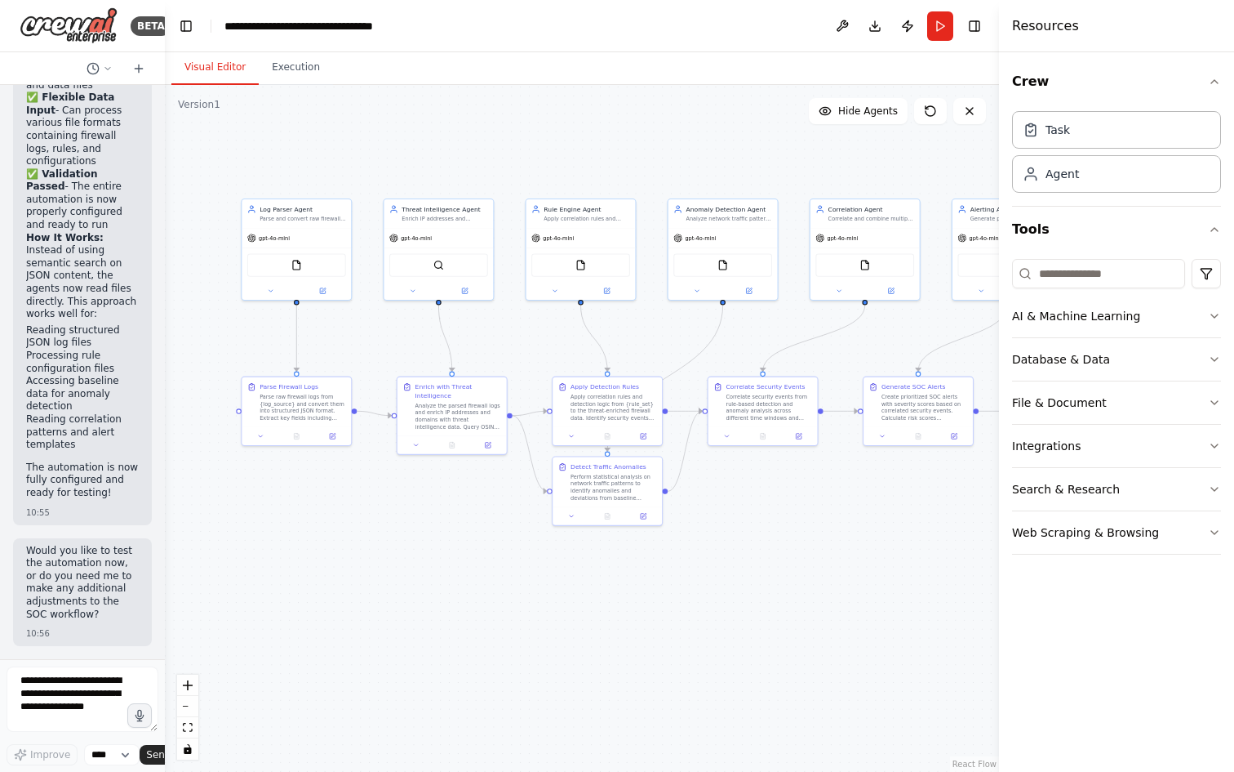
drag, startPoint x: 860, startPoint y: 549, endPoint x: 679, endPoint y: 556, distance: 180.6
click at [679, 556] on div ".deletable-edge-delete-btn { width: 20px; height: 20px; border: 0px solid #ffff…" at bounding box center [582, 428] width 834 height 687
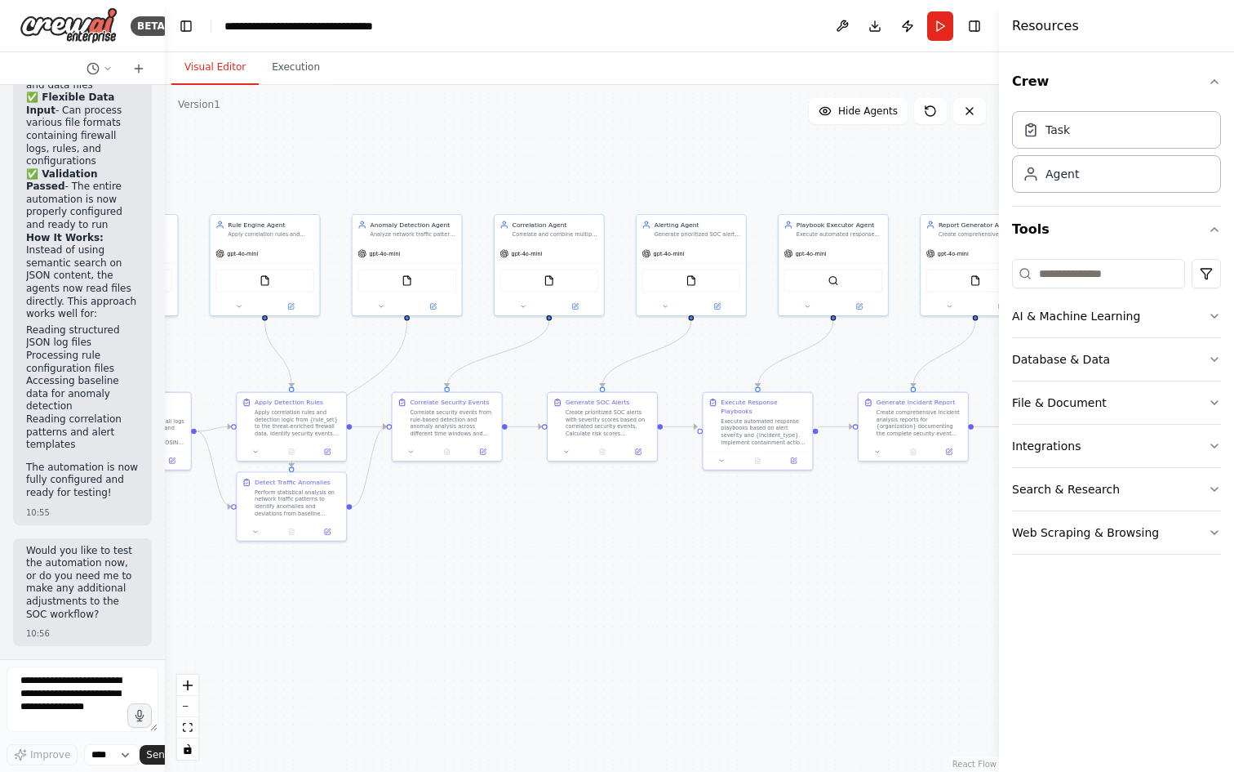
drag, startPoint x: 779, startPoint y: 561, endPoint x: 647, endPoint y: 567, distance: 131.6
click at [647, 567] on div ".deletable-edge-delete-btn { width: 20px; height: 20px; border: 0px solid #ffff…" at bounding box center [582, 428] width 834 height 687
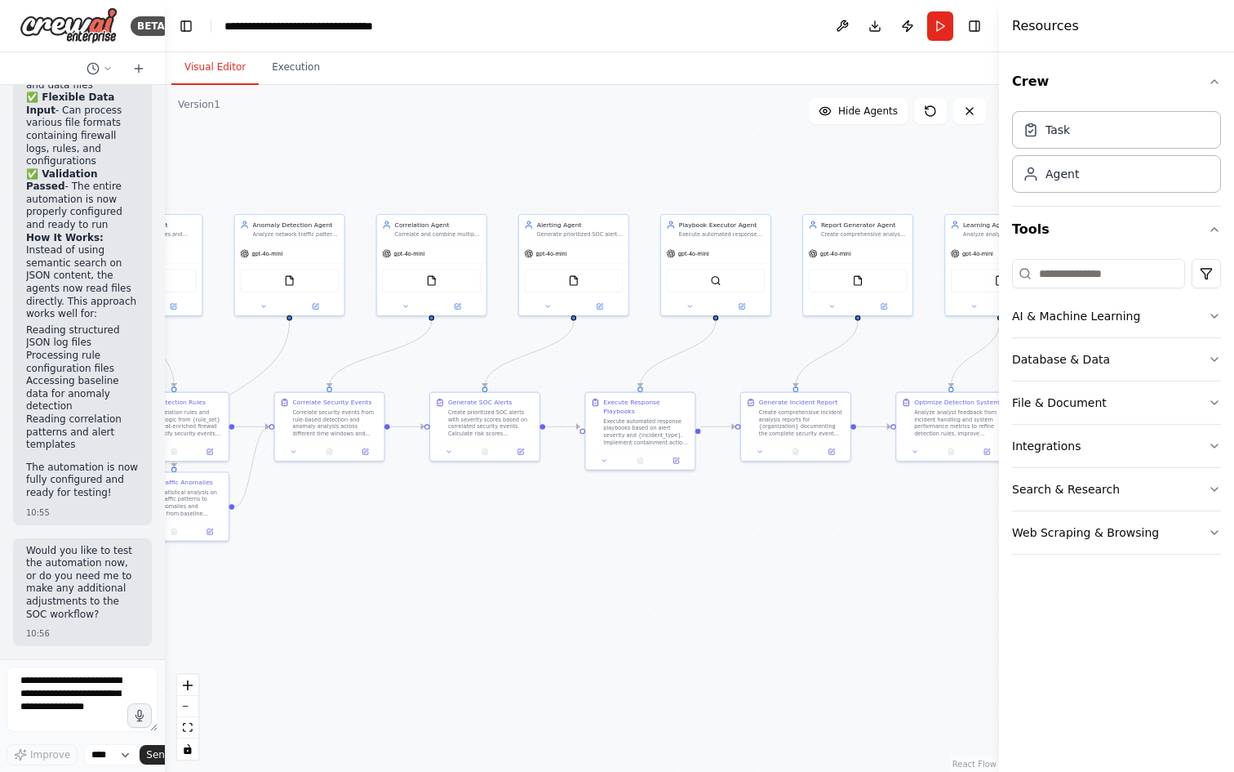
drag, startPoint x: 822, startPoint y: 569, endPoint x: 688, endPoint y: 569, distance: 133.9
click at [688, 569] on div ".deletable-edge-delete-btn { width: 20px; height: 20px; border: 0px solid #ffff…" at bounding box center [582, 428] width 834 height 687
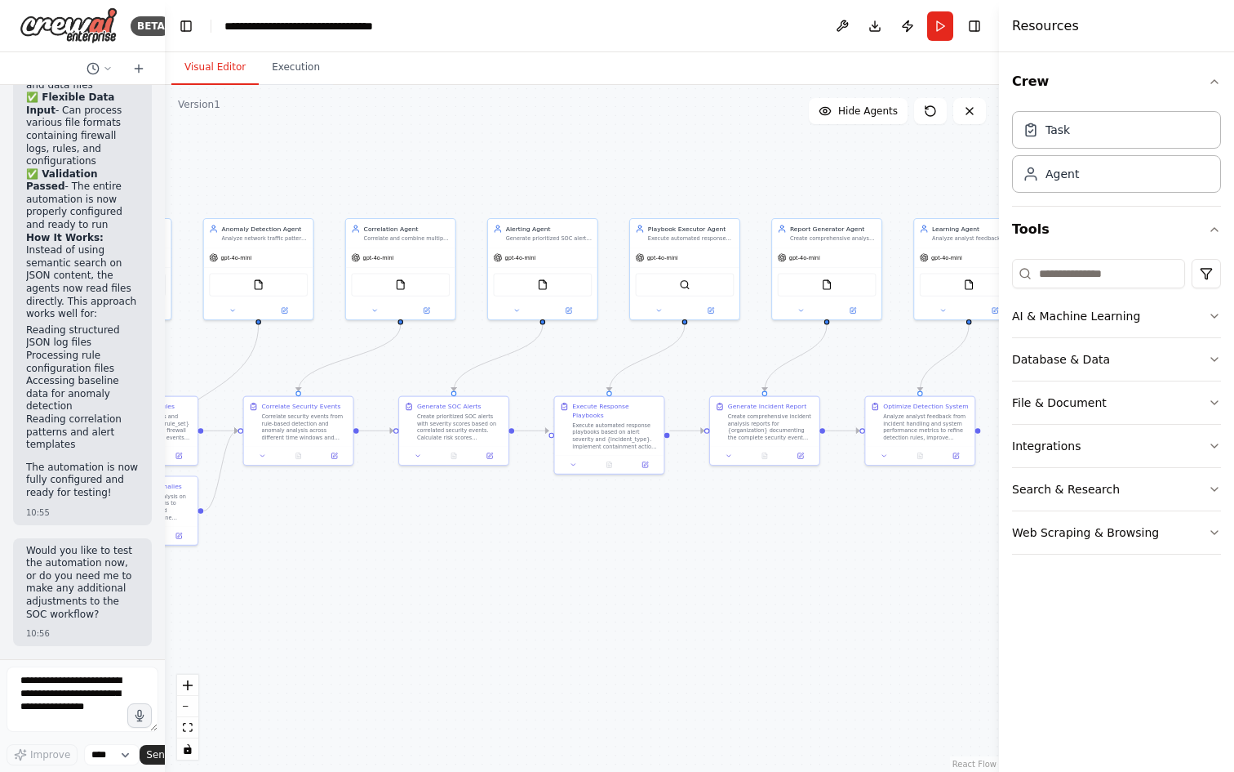
drag, startPoint x: 798, startPoint y: 567, endPoint x: 693, endPoint y: 567, distance: 105.3
click at [693, 567] on div ".deletable-edge-delete-btn { width: 20px; height: 20px; border: 0px solid #ffff…" at bounding box center [582, 428] width 834 height 687
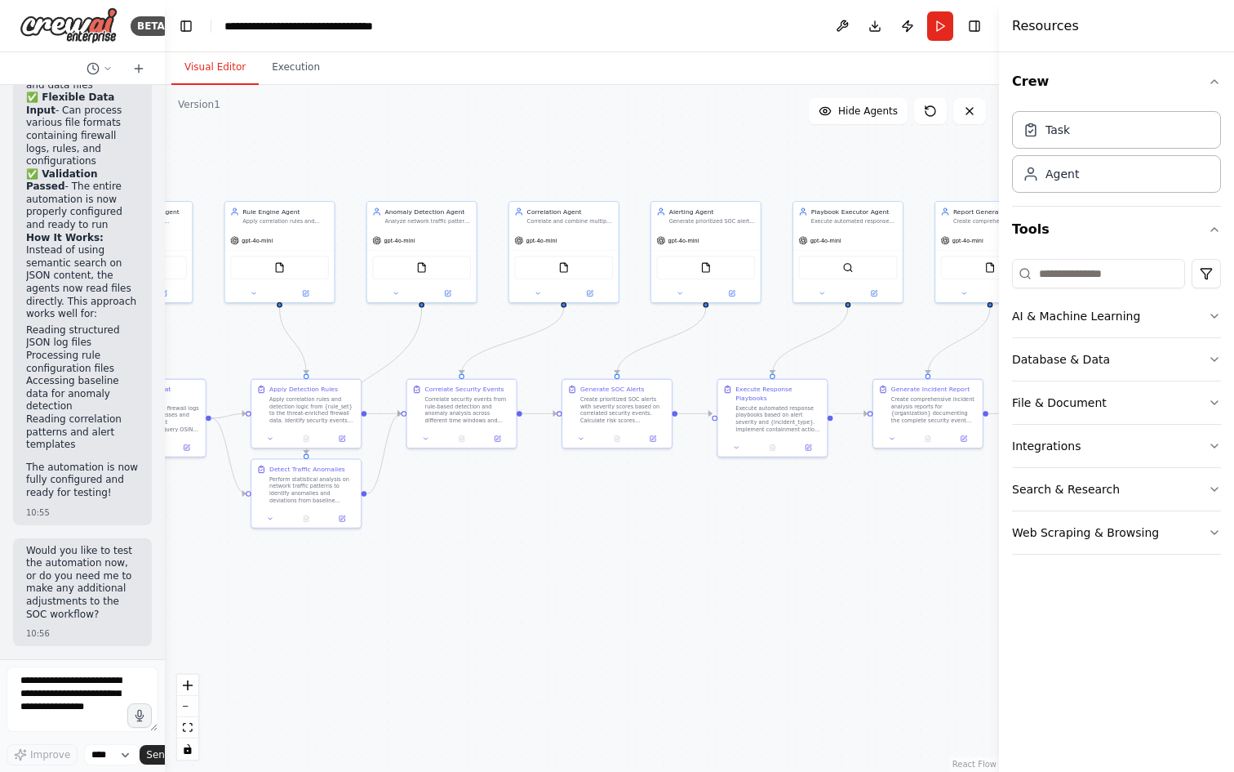
drag, startPoint x: 594, startPoint y: 570, endPoint x: 880, endPoint y: 550, distance: 286.4
click at [913, 544] on div ".deletable-edge-delete-btn { width: 20px; height: 20px; border: 0px solid #ffff…" at bounding box center [582, 428] width 834 height 687
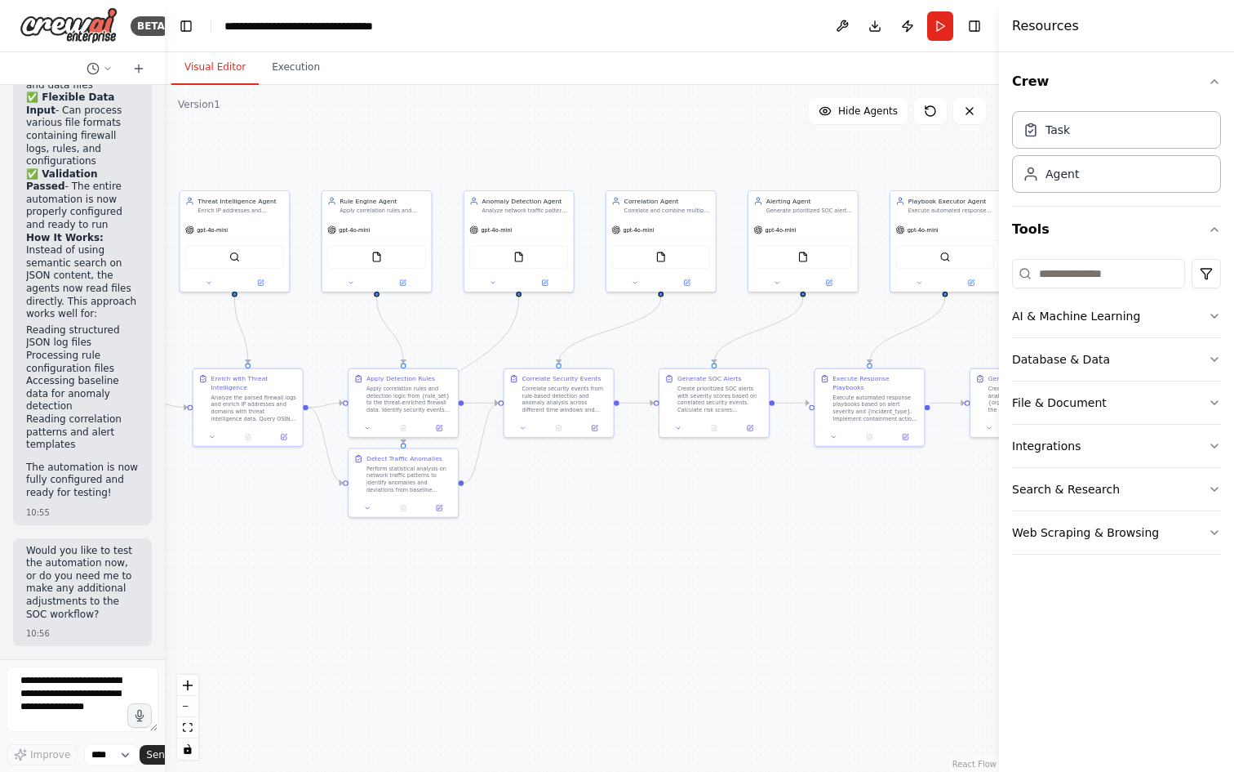
drag, startPoint x: 727, startPoint y: 564, endPoint x: 906, endPoint y: 583, distance: 179.8
click at [928, 578] on div ".deletable-edge-delete-btn { width: 20px; height: 20px; border: 0px solid #ffff…" at bounding box center [582, 428] width 834 height 687
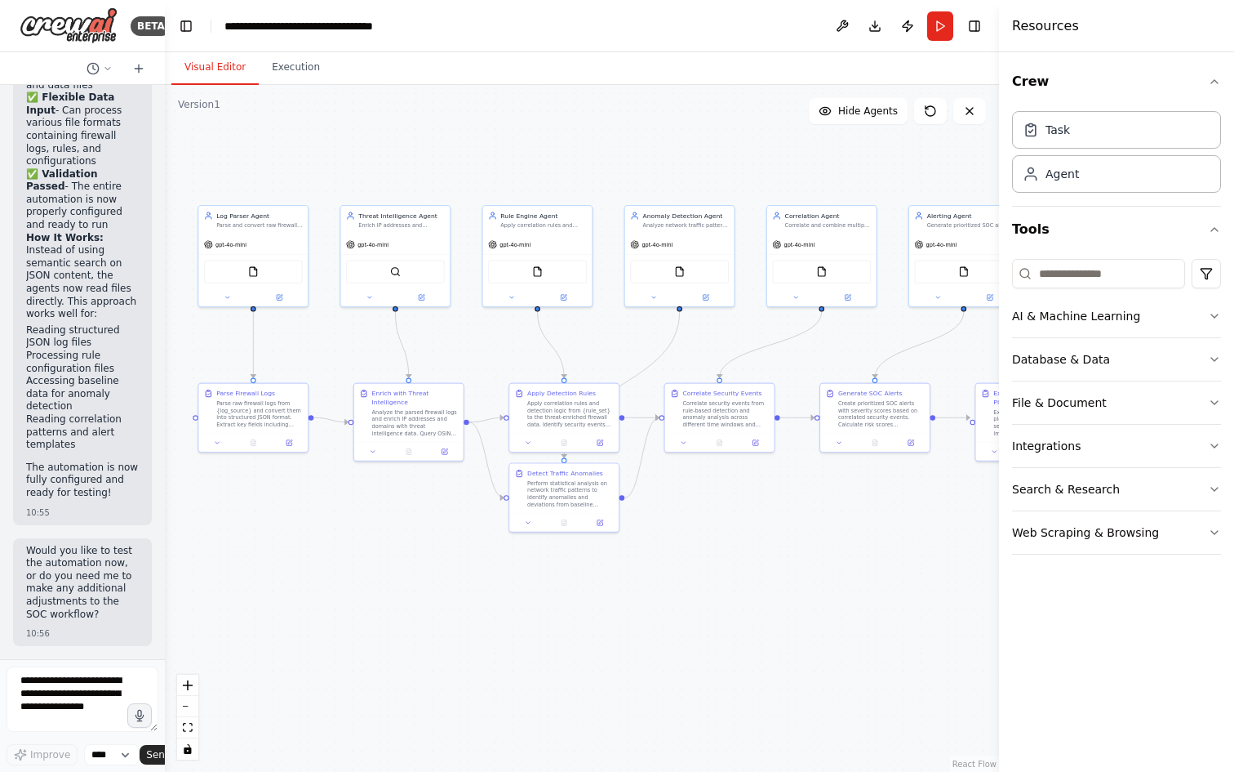
drag, startPoint x: 844, startPoint y: 604, endPoint x: 945, endPoint y: 624, distance: 102.3
click at [940, 622] on div ".deletable-edge-delete-btn { width: 20px; height: 20px; border: 0px solid #ffff…" at bounding box center [582, 428] width 834 height 687
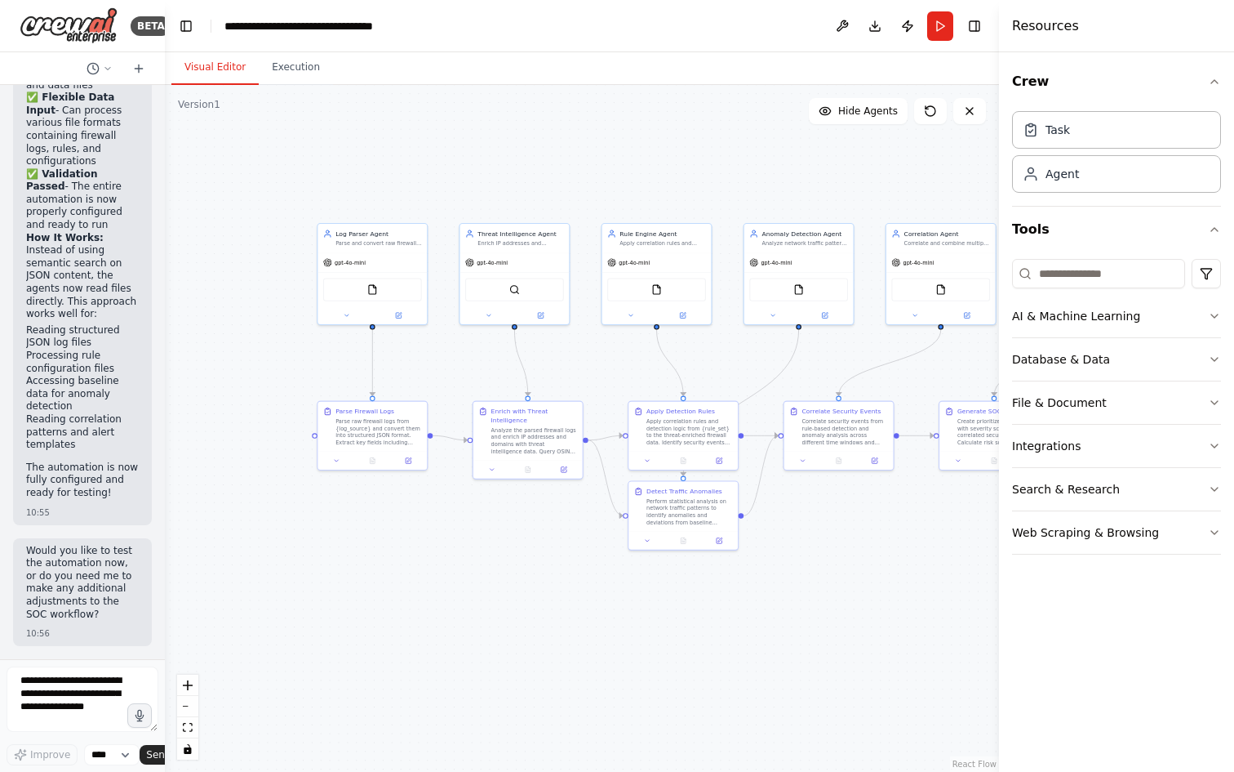
drag, startPoint x: 853, startPoint y: 638, endPoint x: 738, endPoint y: 656, distance: 116.5
click at [923, 654] on div ".deletable-edge-delete-btn { width: 20px; height: 20px; border: 0px solid #ffff…" at bounding box center [582, 428] width 834 height 687
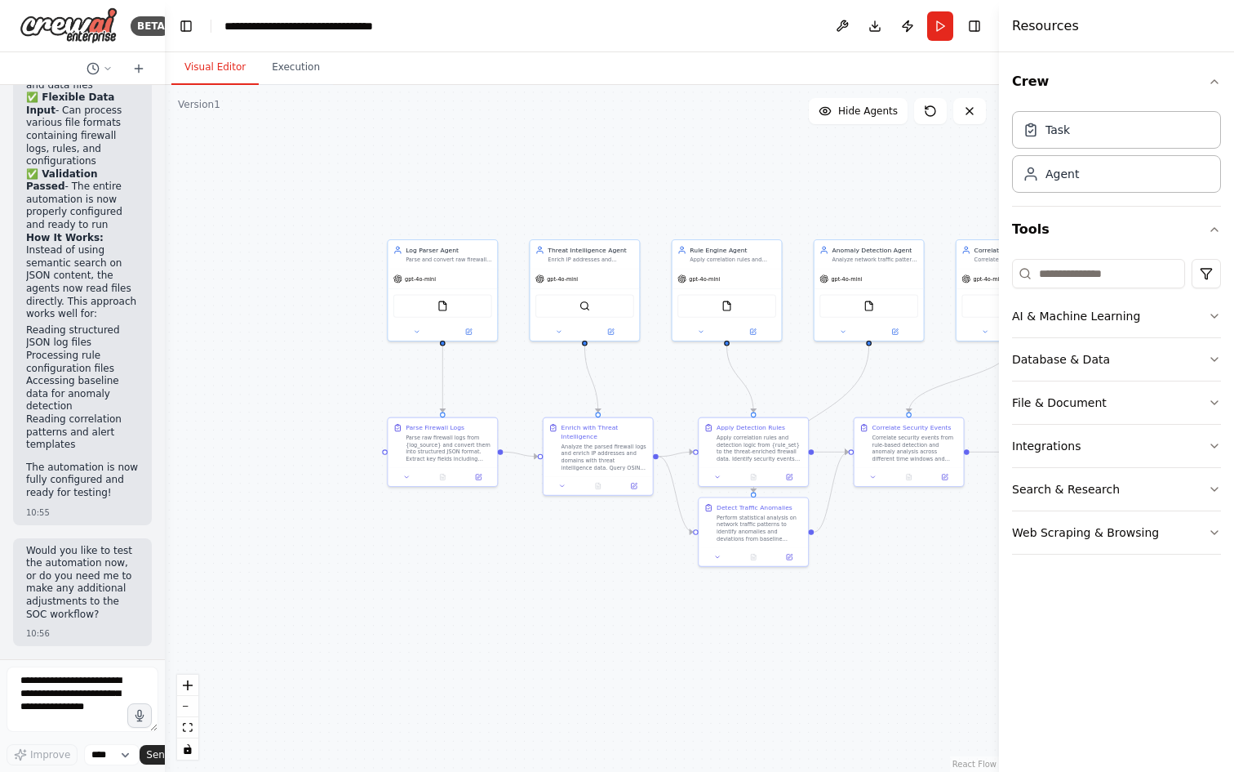
drag, startPoint x: 509, startPoint y: 583, endPoint x: 374, endPoint y: 576, distance: 135.7
click at [374, 576] on div ".deletable-edge-delete-btn { width: 20px; height: 20px; border: 0px solid #ffff…" at bounding box center [582, 428] width 834 height 687
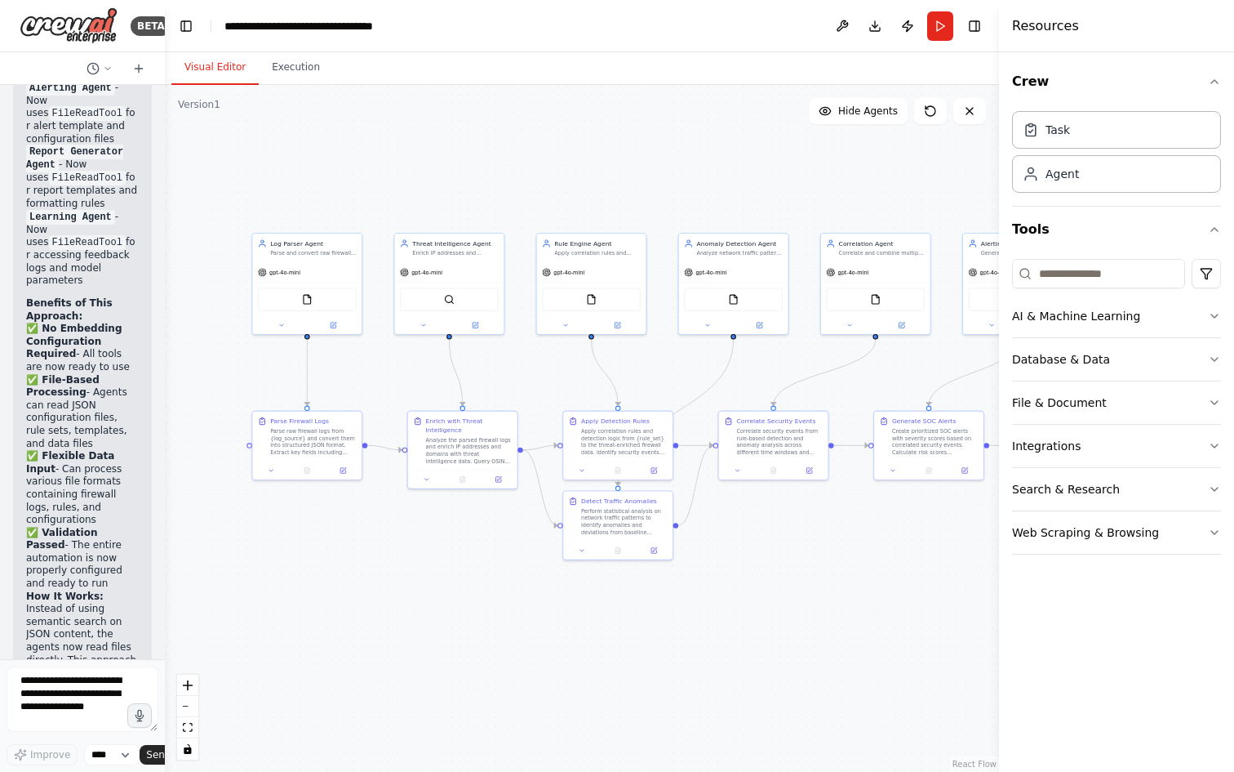
scroll to position [7320, 0]
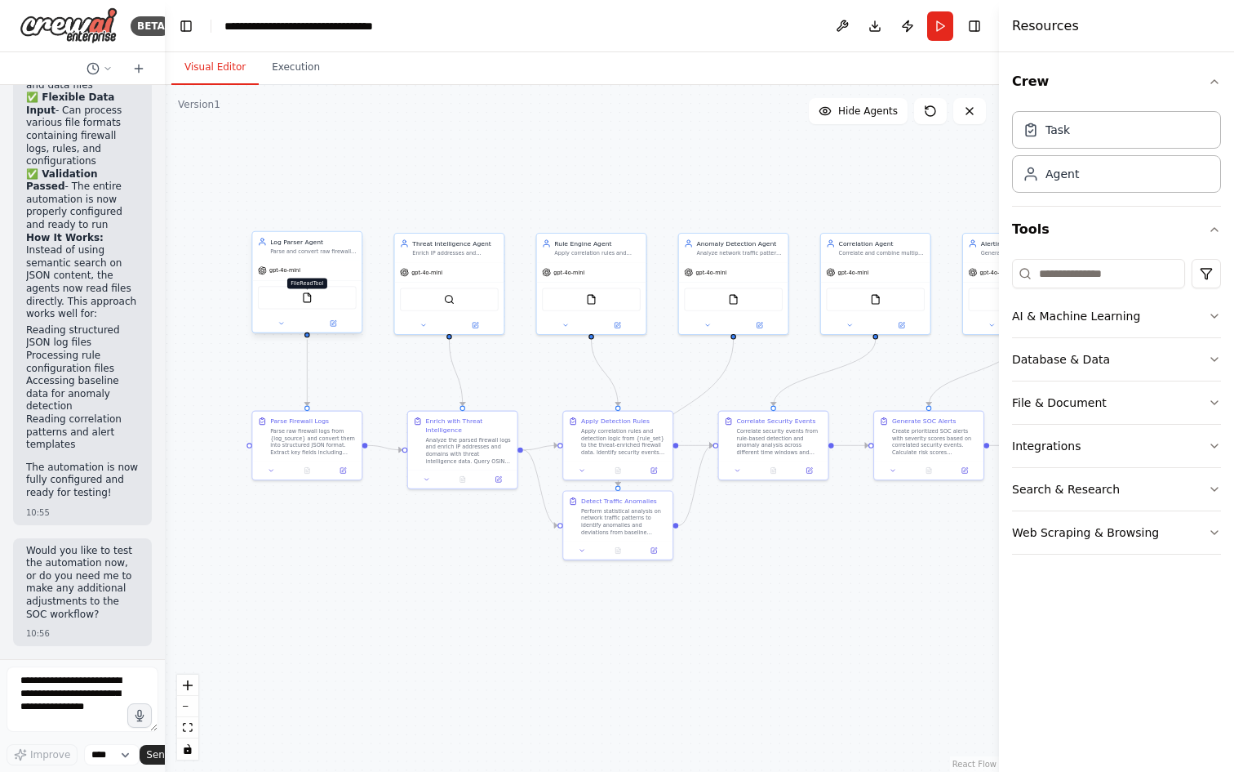
click at [310, 302] on img at bounding box center [307, 297] width 11 height 11
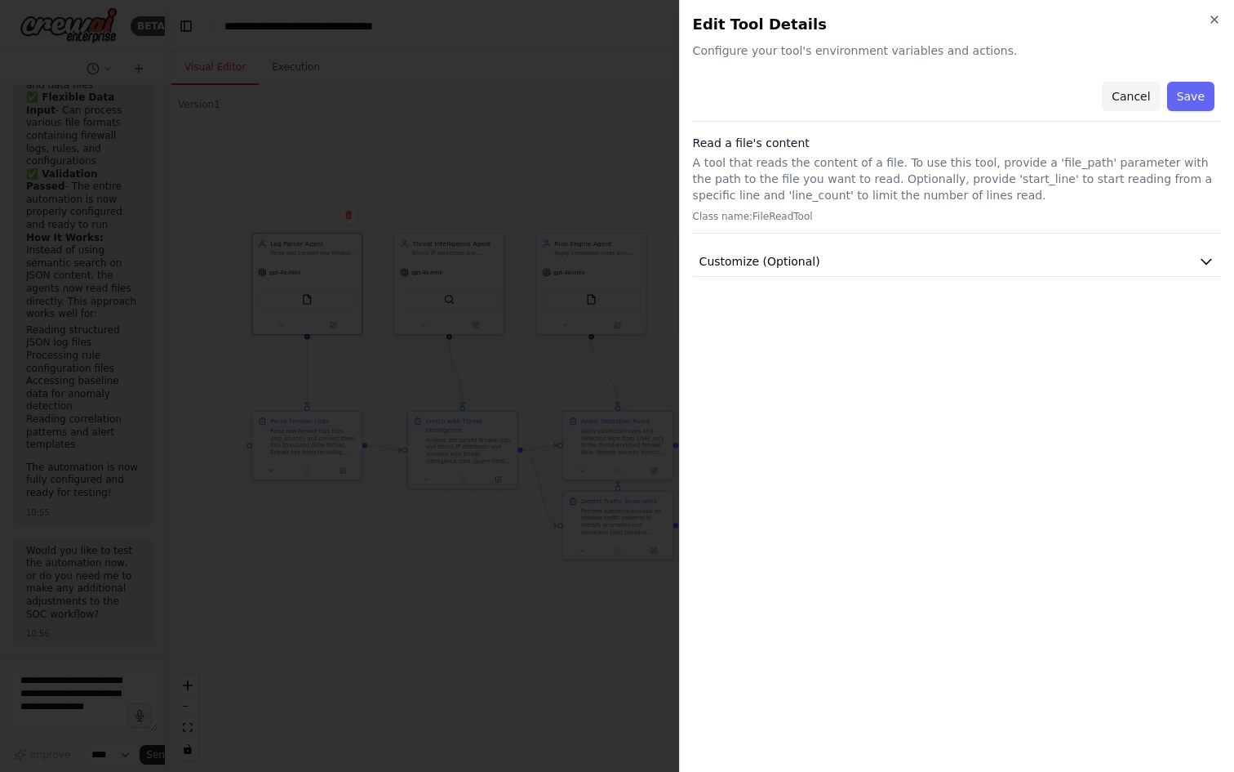
click at [1132, 91] on button "Cancel" at bounding box center [1131, 96] width 58 height 29
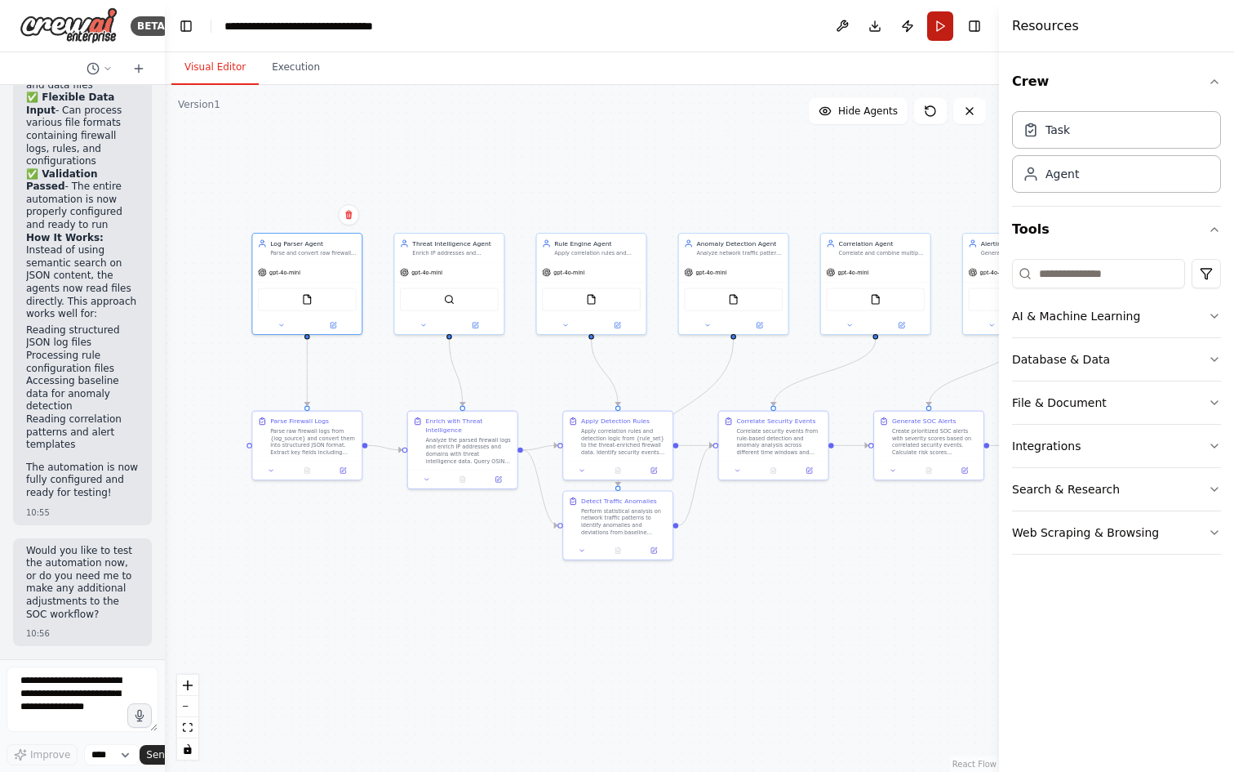
click at [937, 33] on button "Run" at bounding box center [940, 25] width 26 height 29
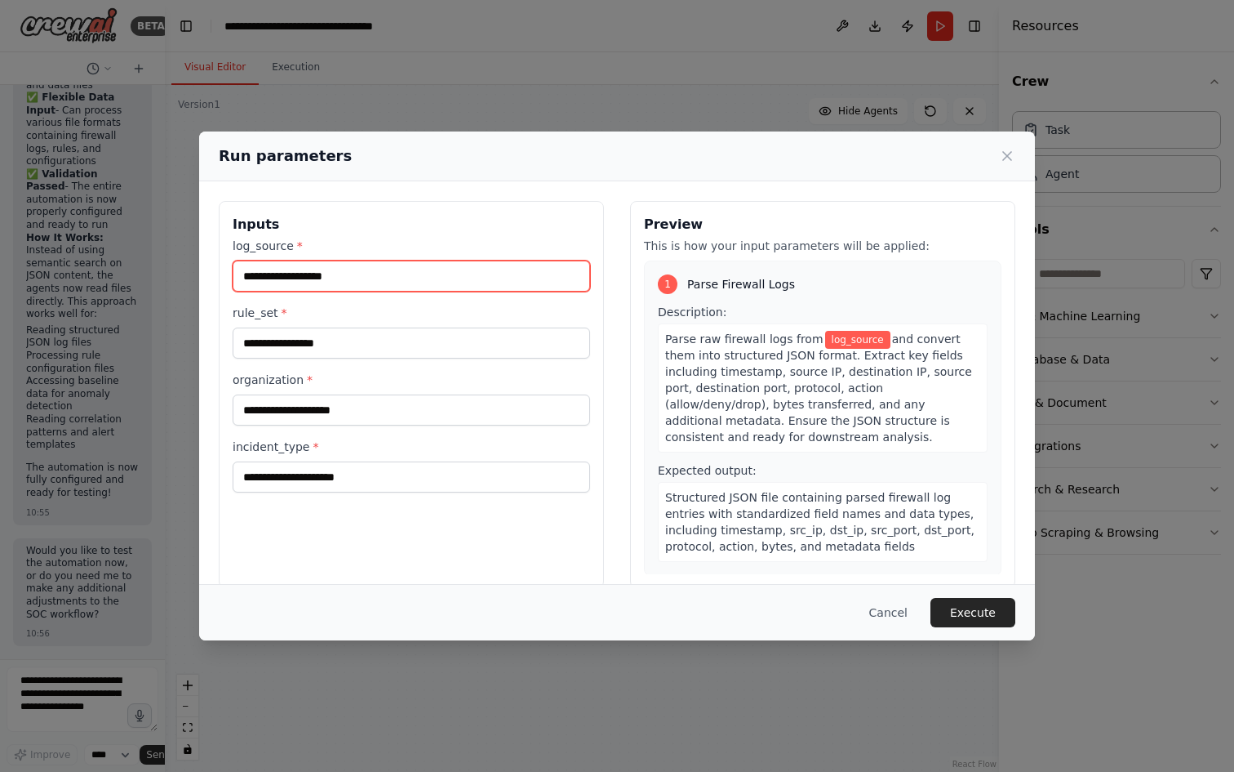
click at [333, 275] on input "log_source *" at bounding box center [412, 275] width 358 height 31
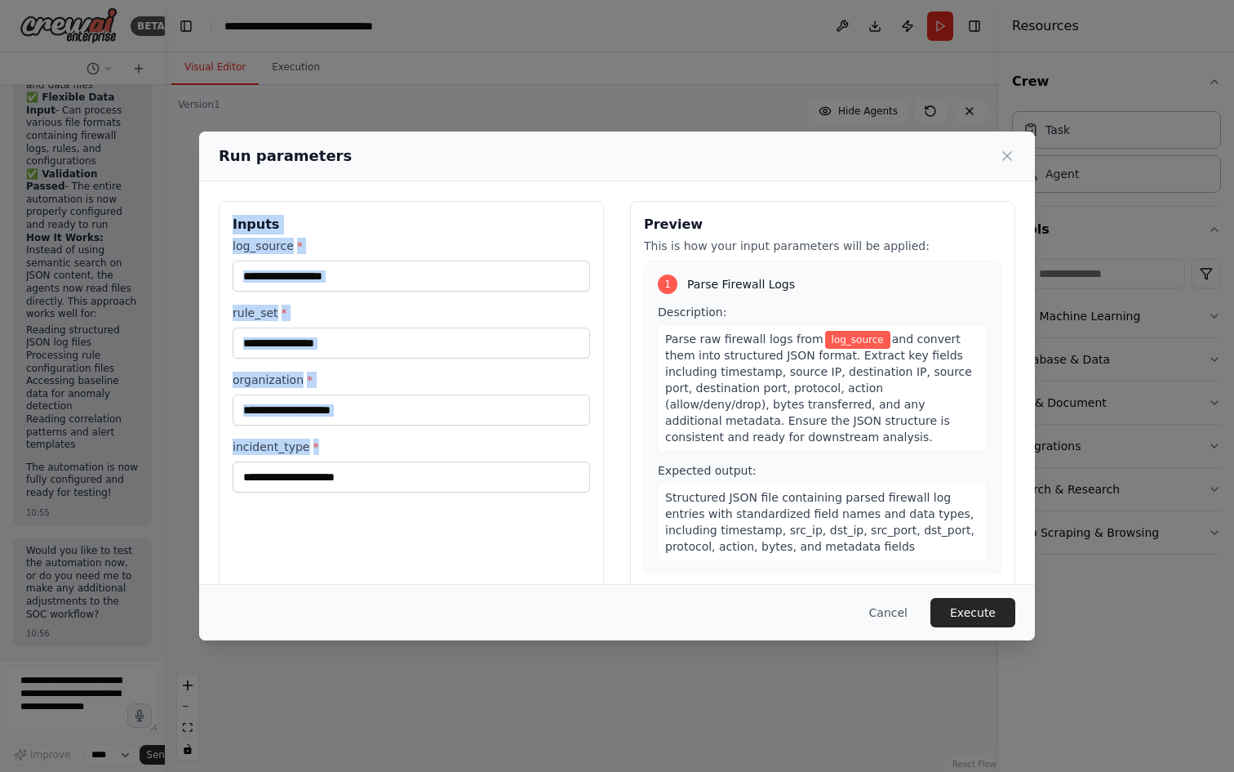
drag, startPoint x: 233, startPoint y: 223, endPoint x: 541, endPoint y: 499, distance: 413.4
click at [541, 499] on div "Inputs log_source * rule_set * organization * incident_type *" at bounding box center [411, 394] width 385 height 387
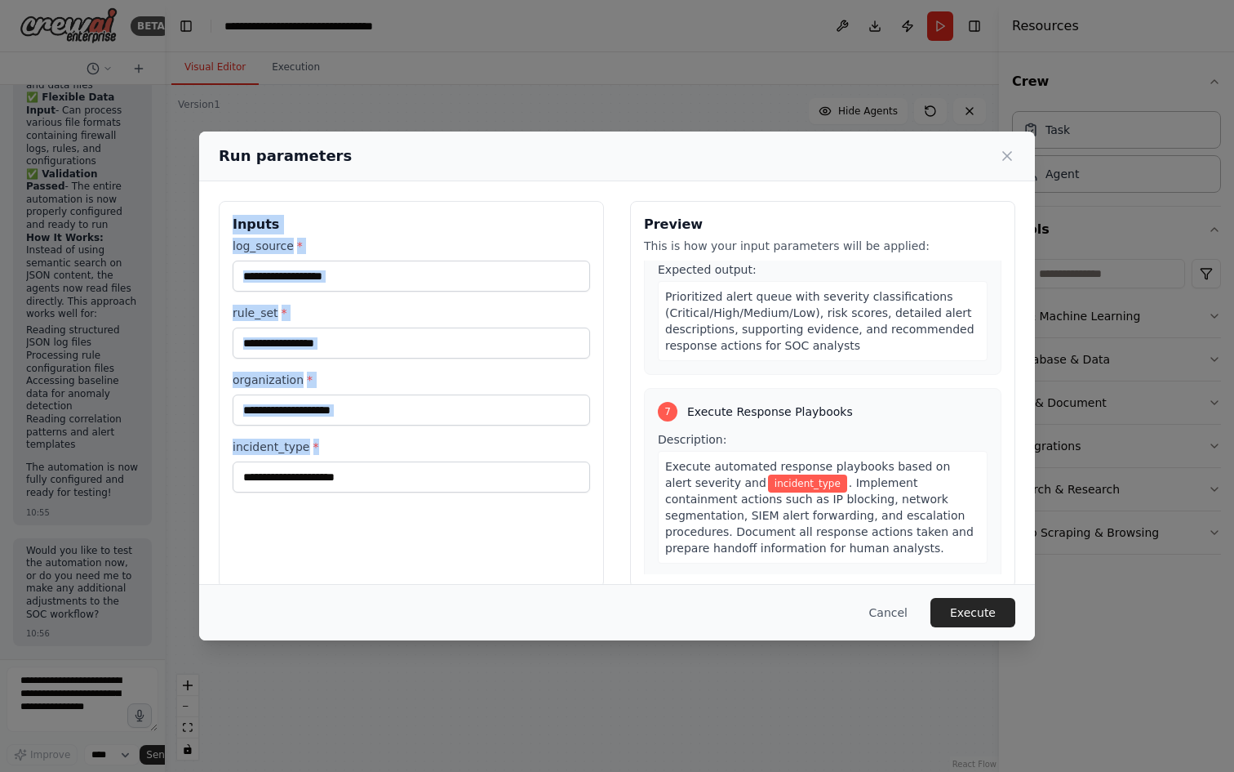
scroll to position [2546, 0]
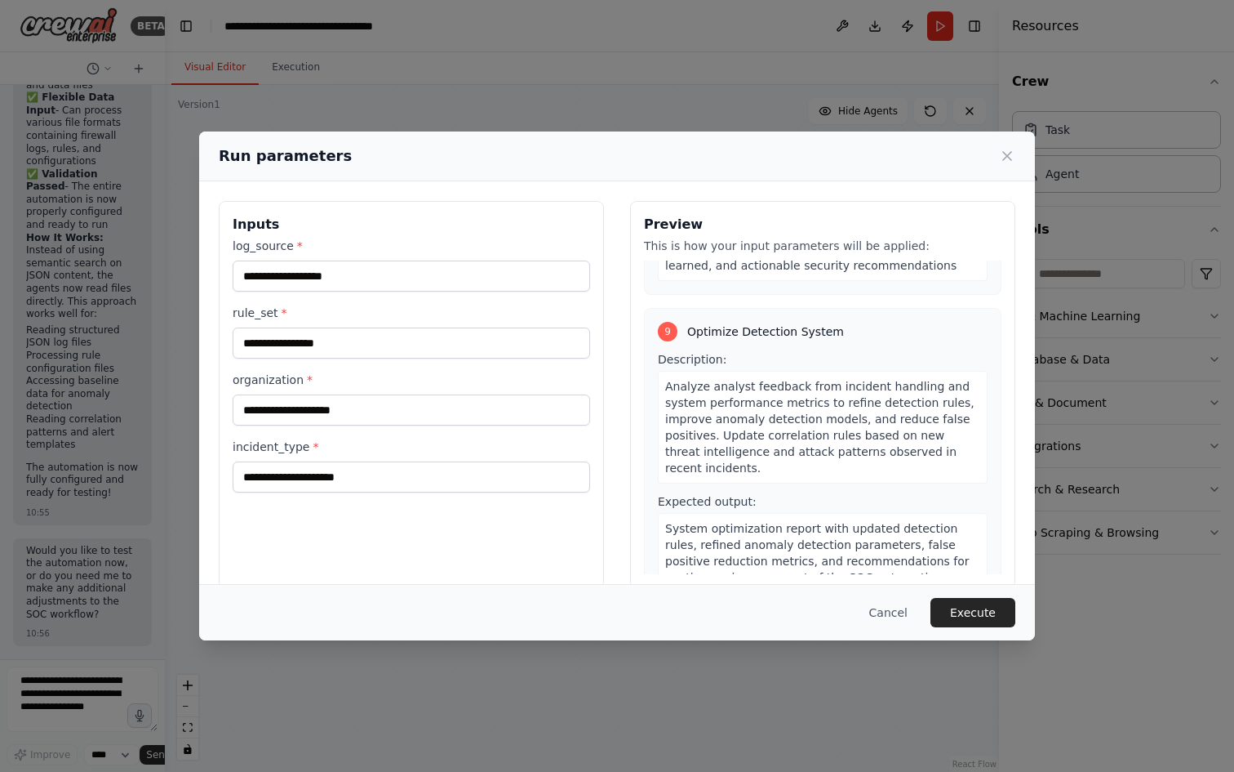
click at [491, 533] on div "Inputs log_source * rule_set * organization * incident_type *" at bounding box center [411, 394] width 385 height 387
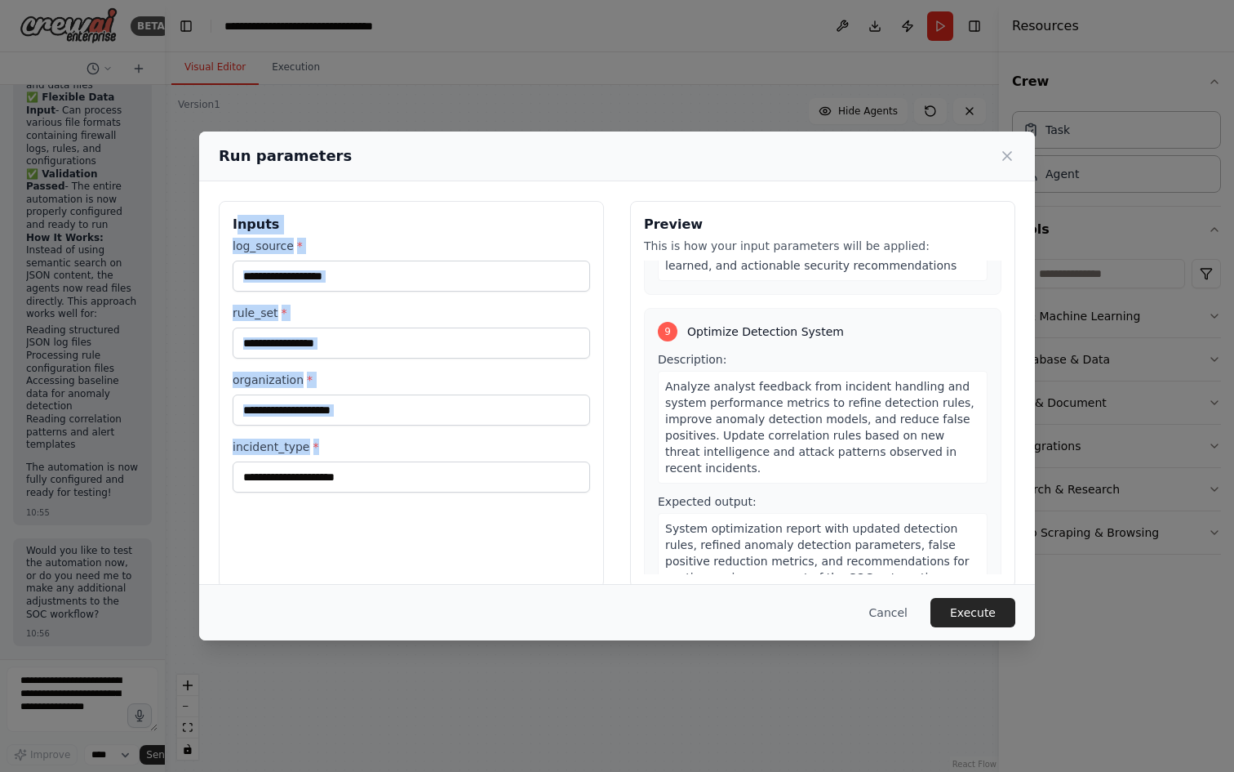
drag, startPoint x: 236, startPoint y: 225, endPoint x: 449, endPoint y: 487, distance: 337.8
click at [447, 491] on div "Inputs log_source * rule_set * organization * incident_type *" at bounding box center [411, 394] width 385 height 387
copy div "nputs log_source * rule_set * organization *"
click at [323, 273] on input "log_source *" at bounding box center [412, 275] width 358 height 31
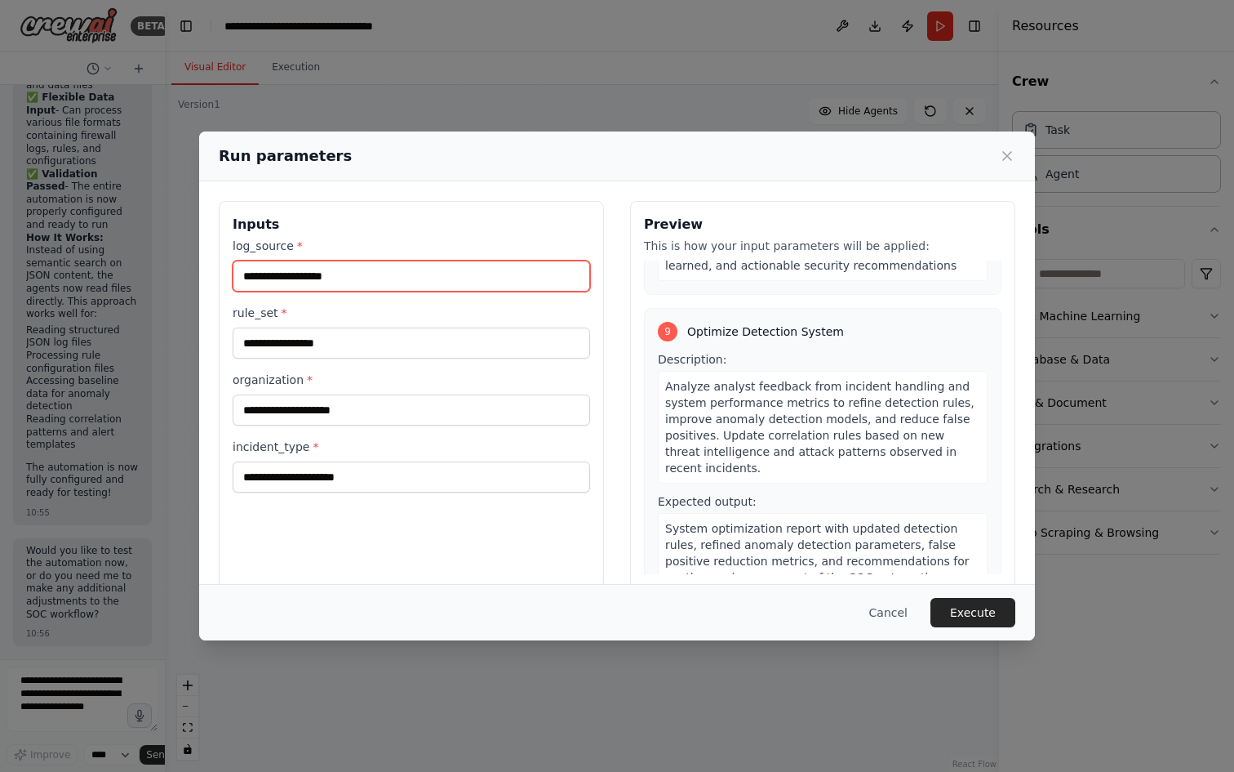
click at [399, 278] on input "log_source *" at bounding box center [412, 275] width 358 height 31
paste input "**********"
type input "**********"
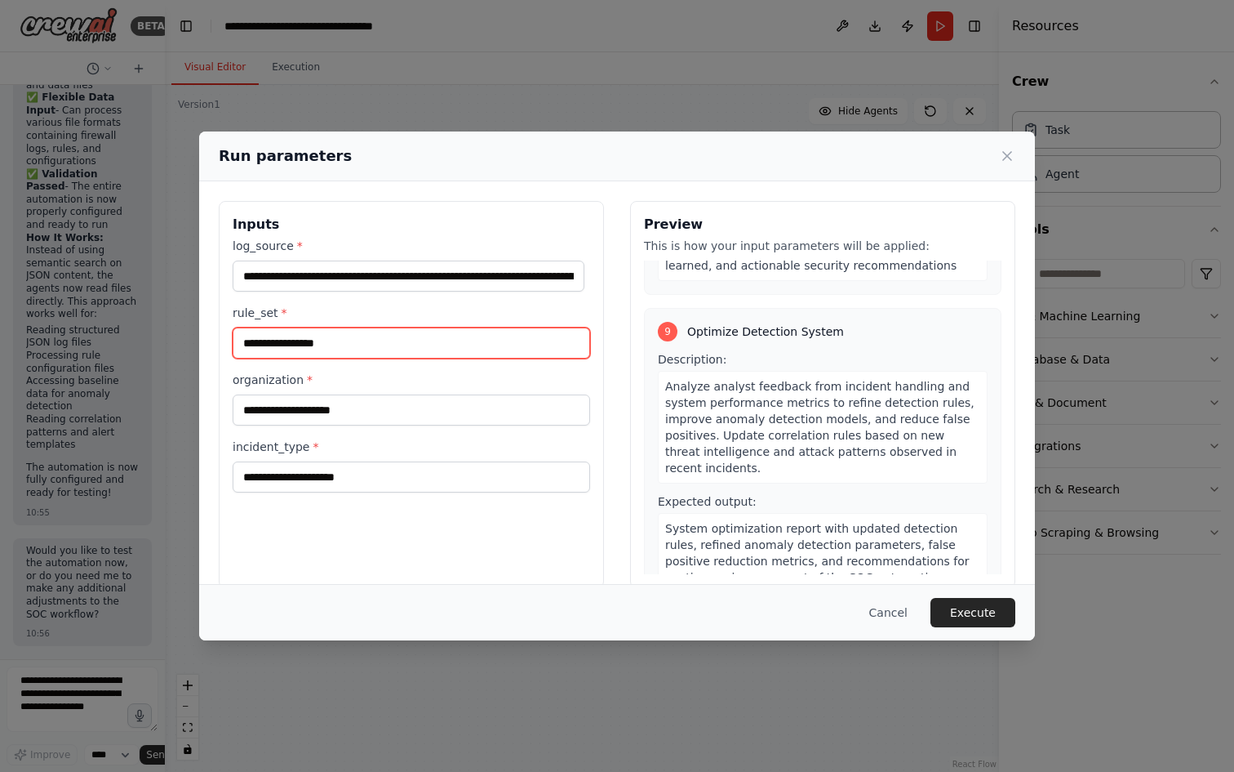
click at [463, 342] on input "rule_set *" at bounding box center [412, 342] width 358 height 31
paste input "**********"
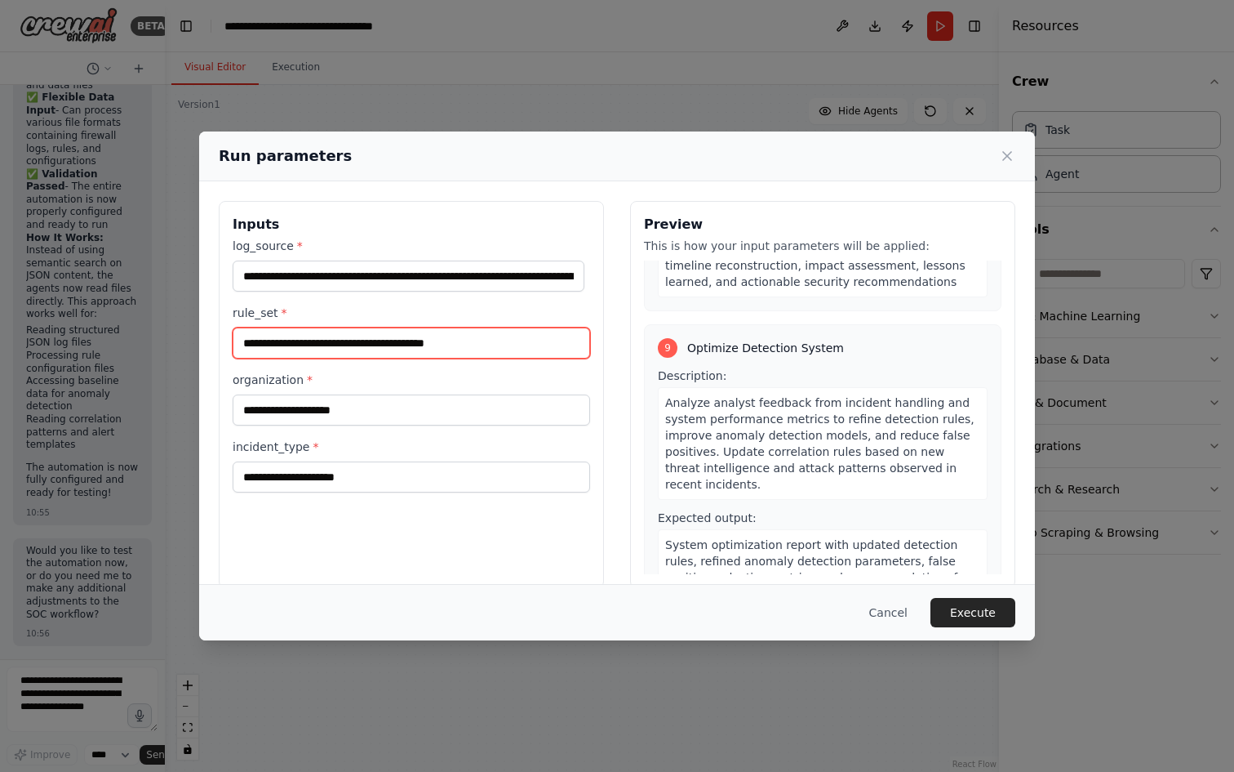
type input "**********"
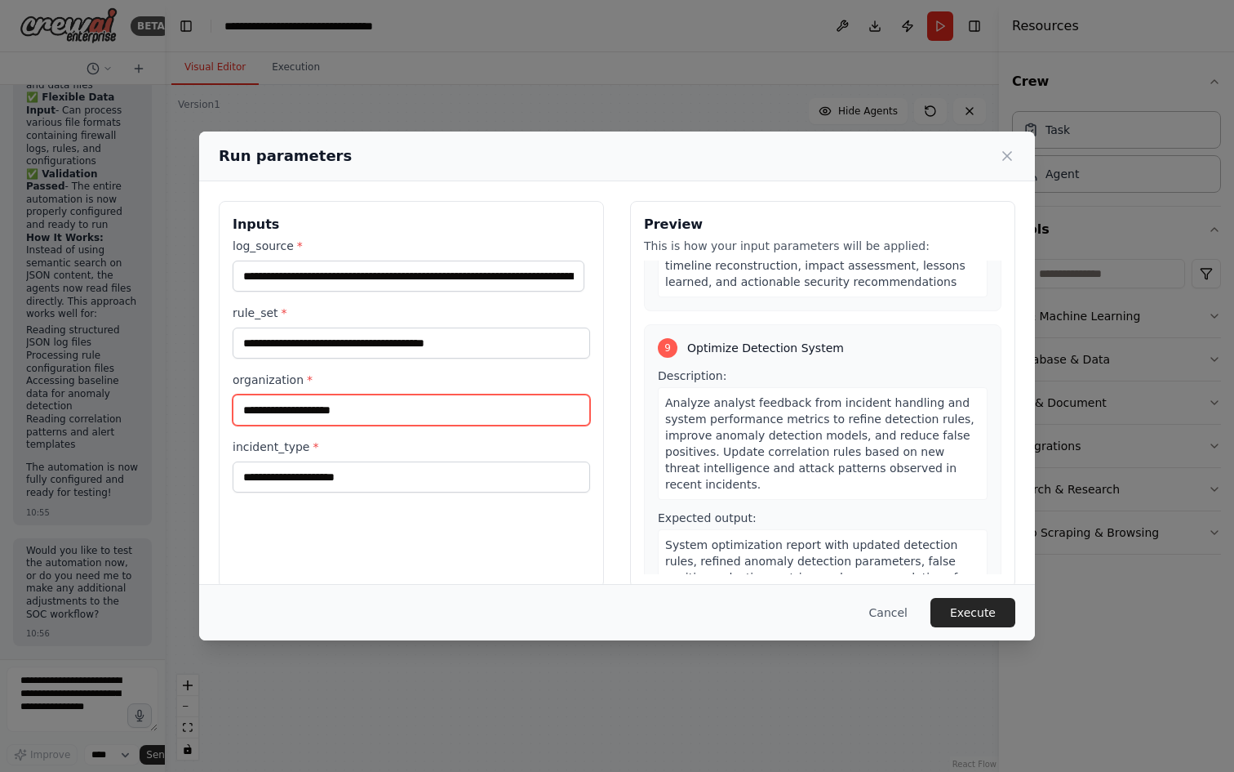
click at [329, 407] on input "organization *" at bounding box center [412, 409] width 358 height 31
paste input "**********"
type input "**********"
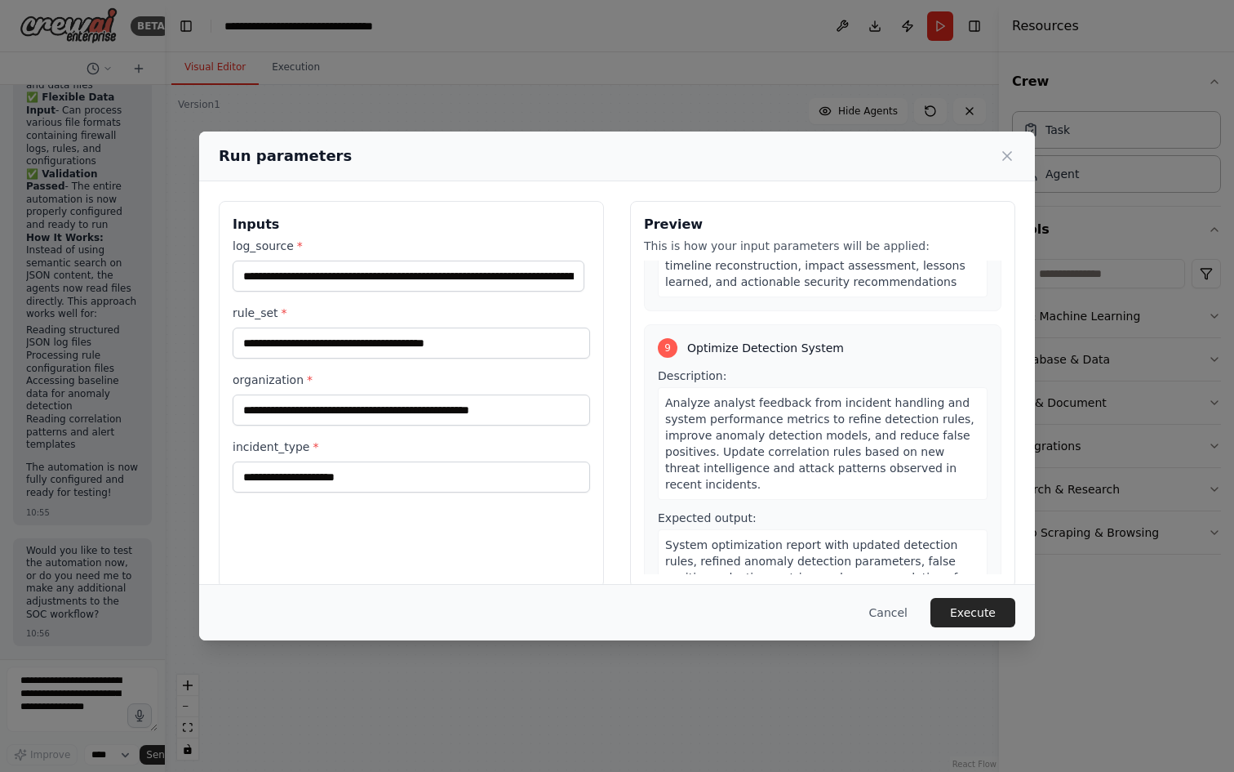
click at [464, 546] on div "**********" at bounding box center [411, 394] width 385 height 387
click at [416, 488] on input "incident_type *" at bounding box center [412, 476] width 358 height 31
paste input "**********"
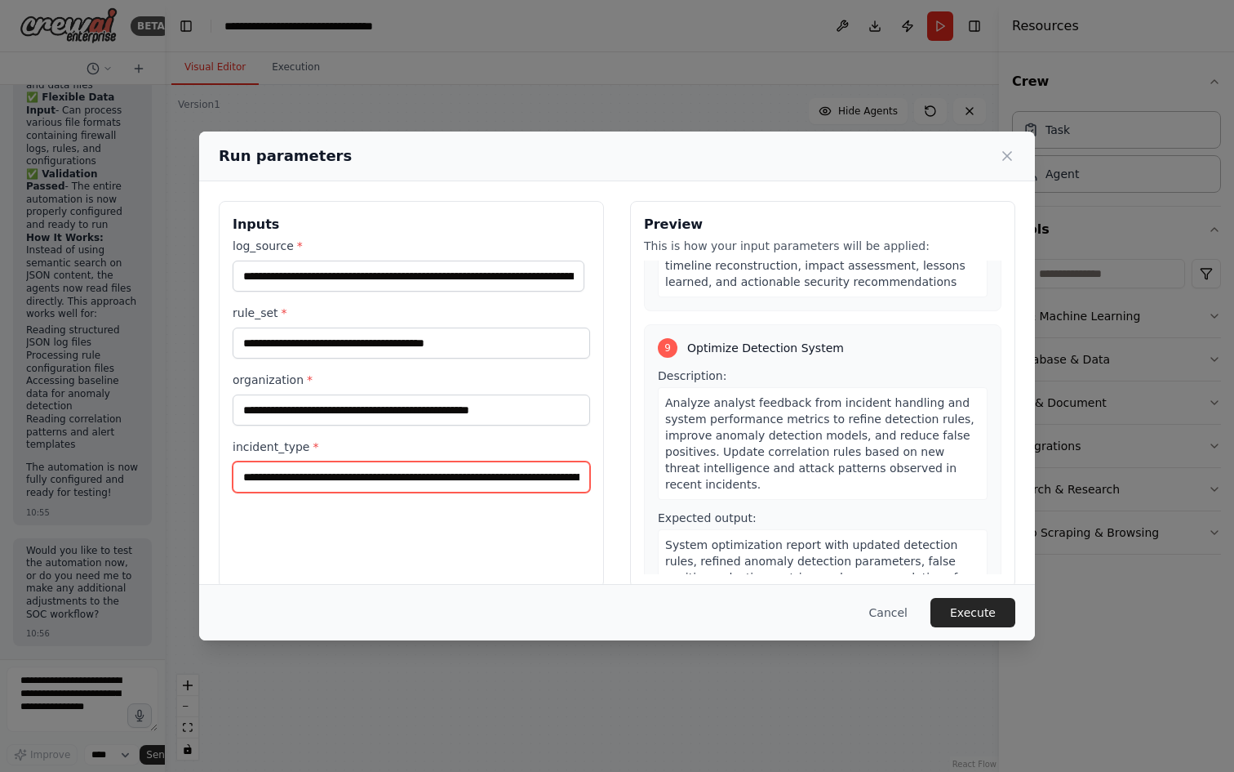
scroll to position [2611, 0]
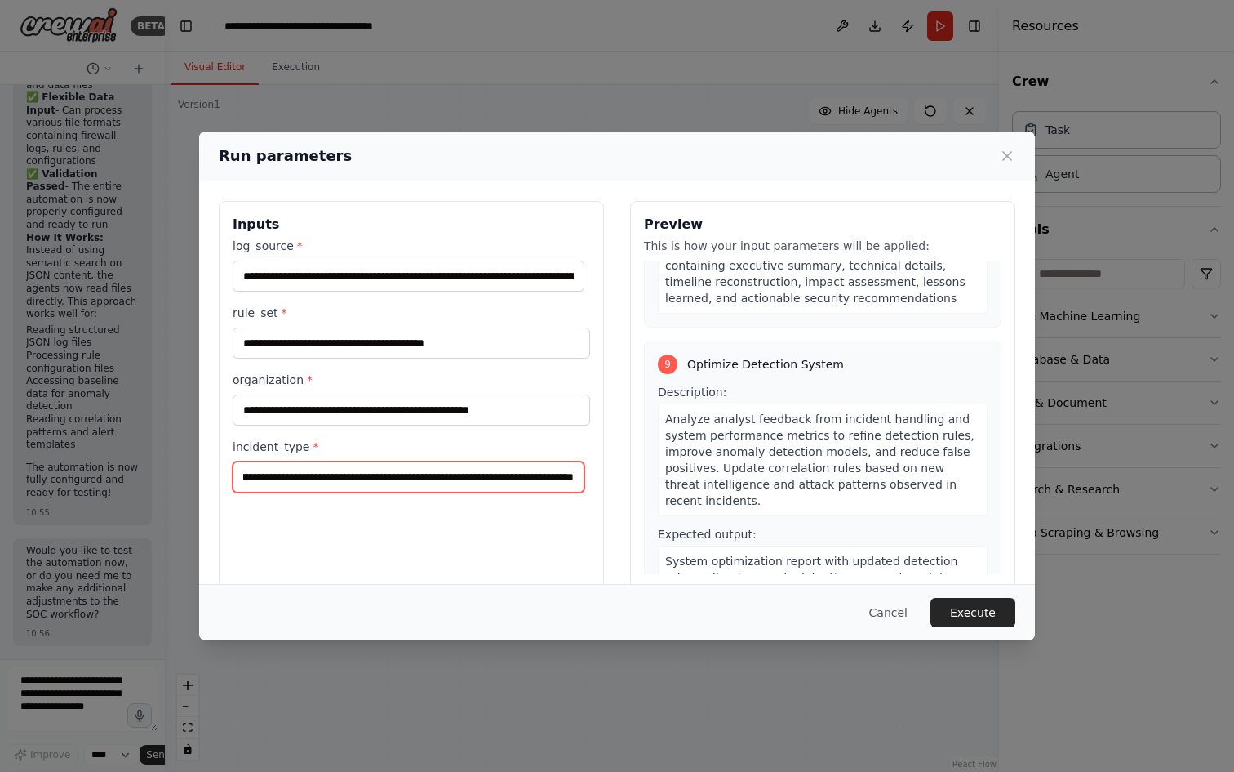
type input "**********"
click at [590, 560] on div "**********" at bounding box center [411, 394] width 385 height 387
click at [966, 608] on button "Execute" at bounding box center [973, 612] width 85 height 29
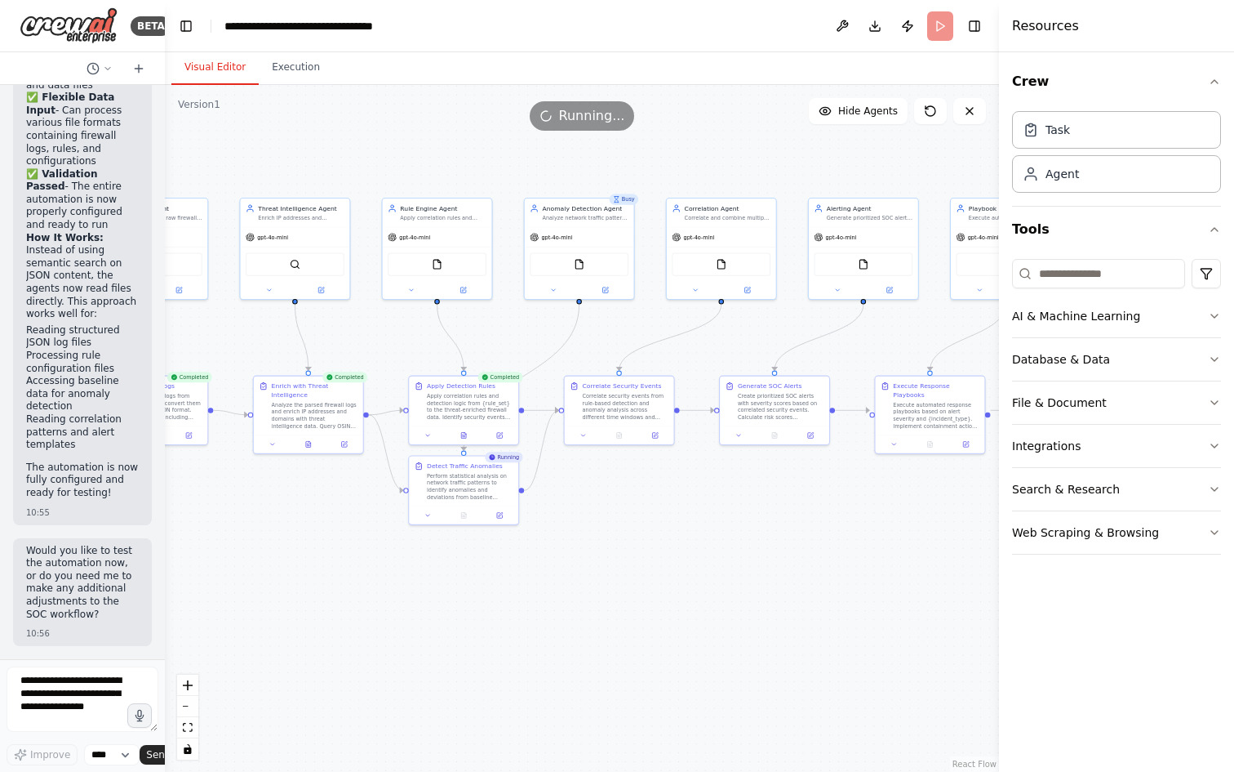
drag, startPoint x: 825, startPoint y: 551, endPoint x: 671, endPoint y: 516, distance: 158.2
click at [671, 516] on div ".deletable-edge-delete-btn { width: 20px; height: 20px; border: 0px solid #ffff…" at bounding box center [582, 428] width 834 height 687
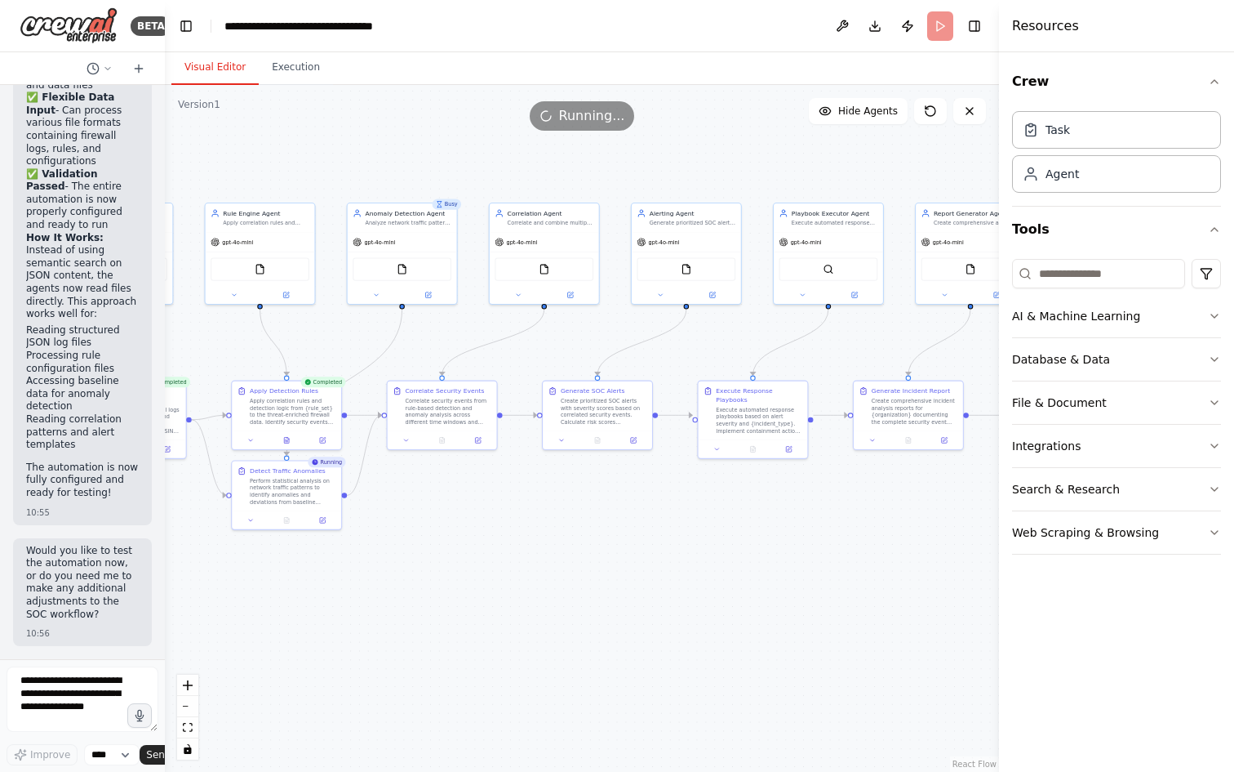
drag, startPoint x: 805, startPoint y: 522, endPoint x: 628, endPoint y: 527, distance: 177.2
click at [628, 527] on div ".deletable-edge-delete-btn { width: 20px; height: 20px; border: 0px solid #ffff…" at bounding box center [582, 428] width 834 height 687
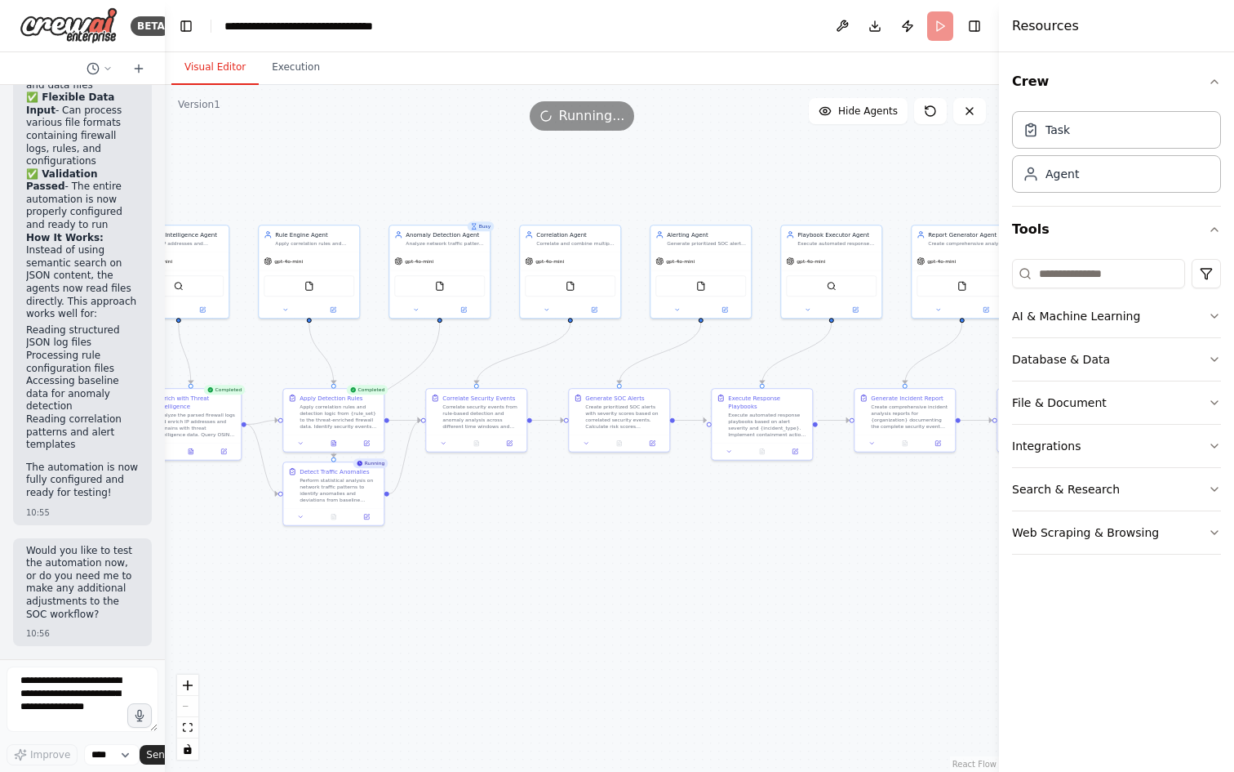
drag, startPoint x: 768, startPoint y: 491, endPoint x: 788, endPoint y: 487, distance: 20.0
click at [788, 487] on div ".deletable-edge-delete-btn { width: 20px; height: 20px; border: 0px solid #ffff…" at bounding box center [582, 428] width 834 height 687
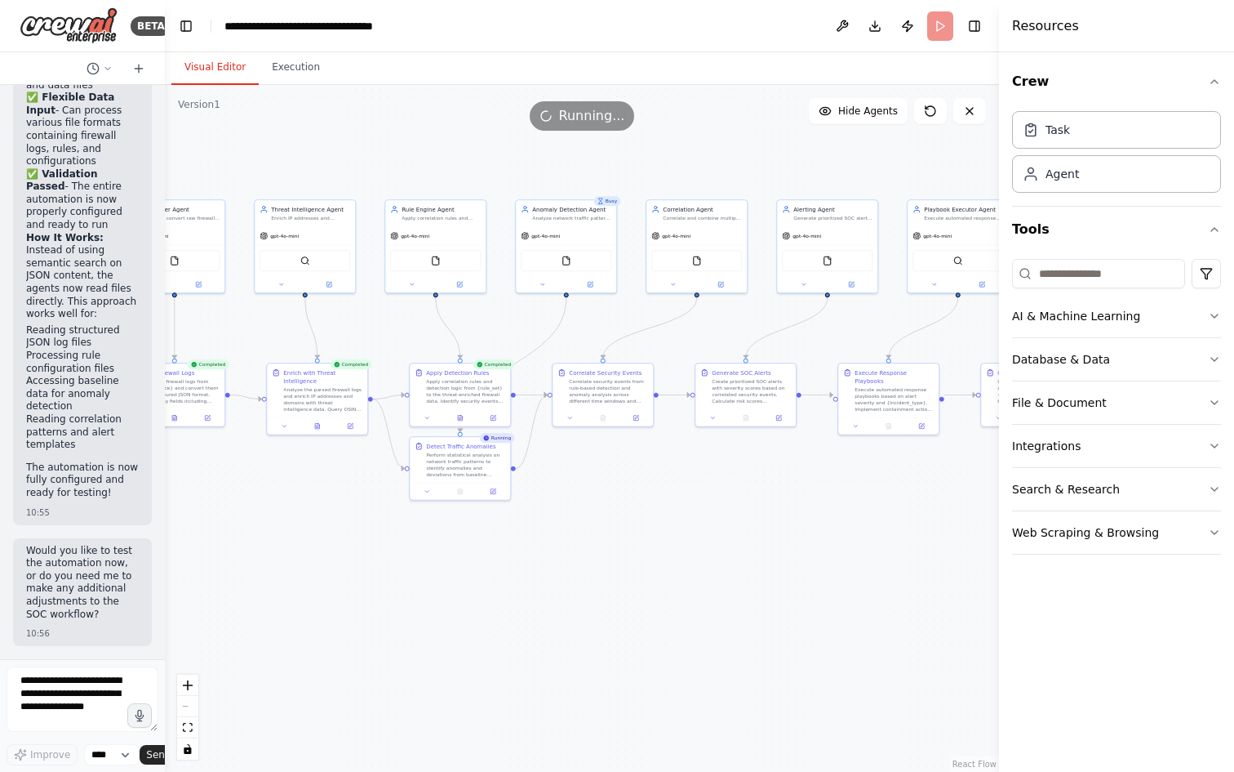
drag, startPoint x: 565, startPoint y: 514, endPoint x: 689, endPoint y: 487, distance: 126.8
click at [689, 487] on div ".deletable-edge-delete-btn { width: 20px; height: 20px; border: 0px solid #ffff…" at bounding box center [582, 428] width 834 height 687
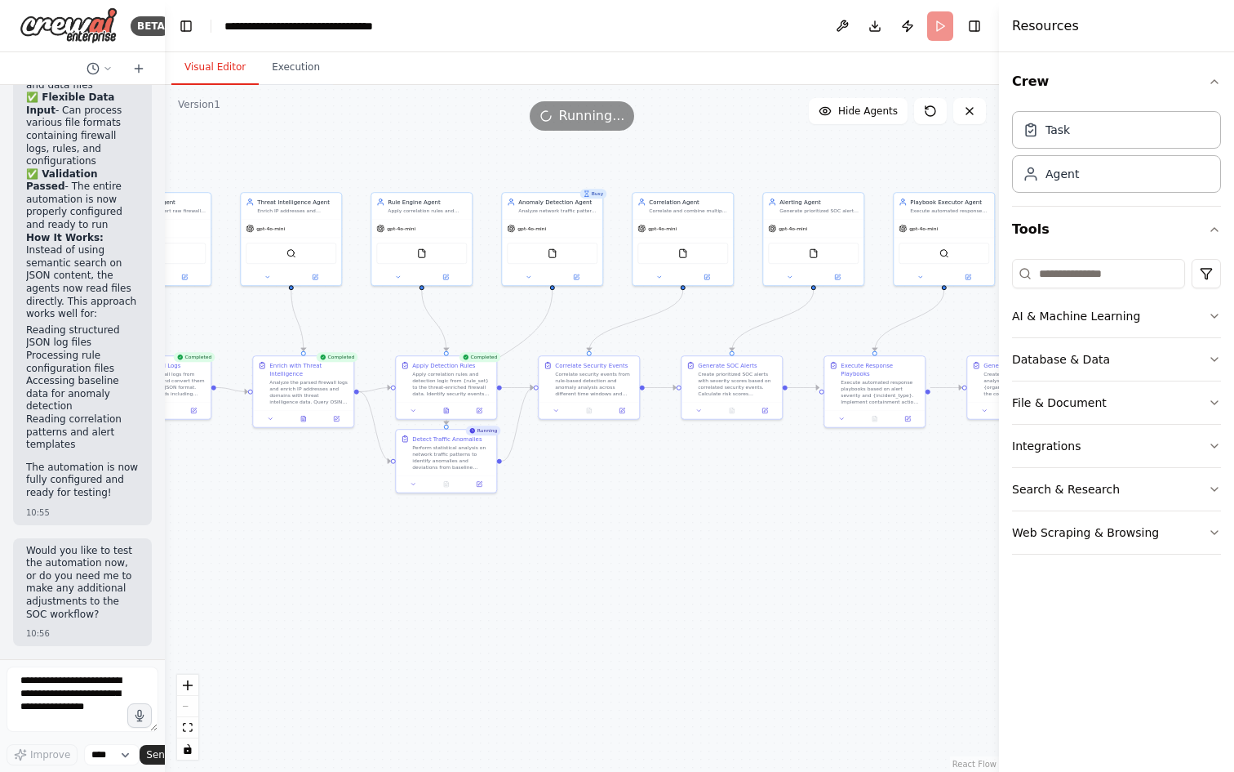
drag, startPoint x: 727, startPoint y: 525, endPoint x: 714, endPoint y: 514, distance: 17.4
click at [710, 518] on div ".deletable-edge-delete-btn { width: 20px; height: 20px; border: 0px solid #ffff…" at bounding box center [582, 428] width 834 height 687
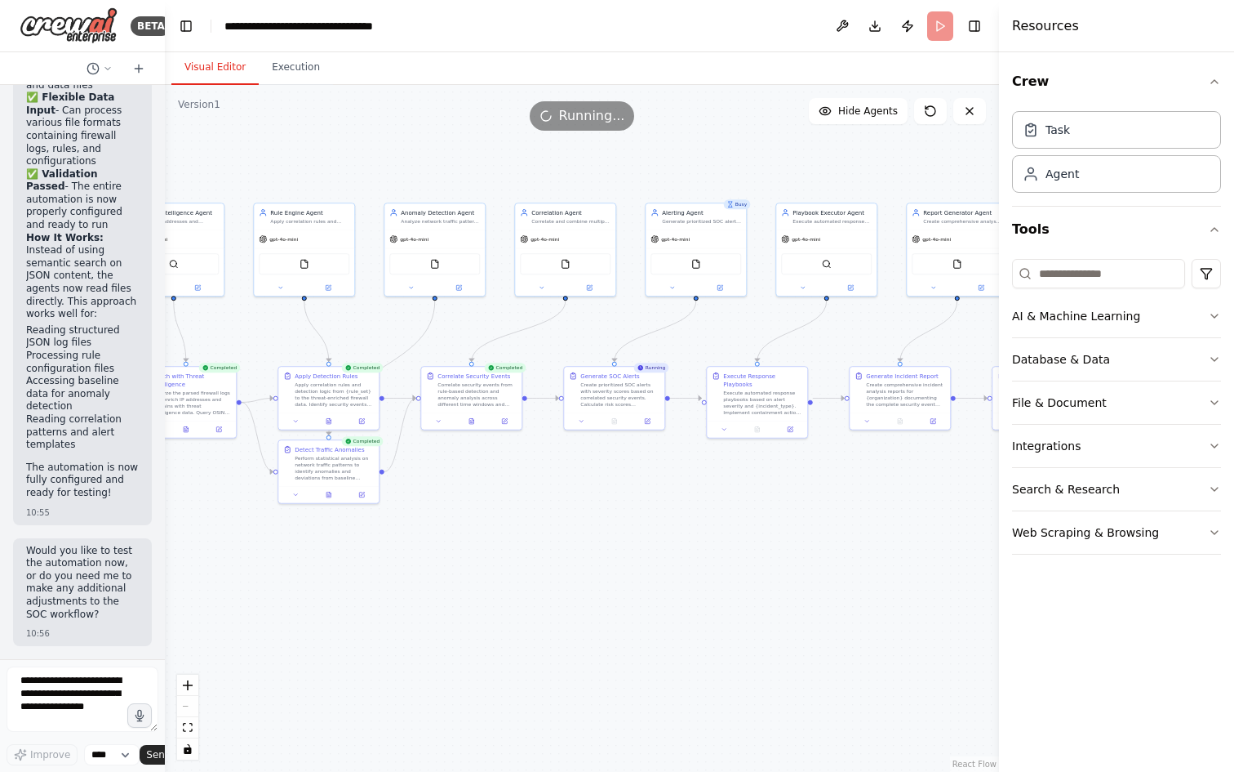
drag, startPoint x: 763, startPoint y: 504, endPoint x: 616, endPoint y: 515, distance: 147.4
click at [616, 515] on div ".deletable-edge-delete-btn { width: 20px; height: 20px; border: 0px solid #ffff…" at bounding box center [582, 428] width 834 height 687
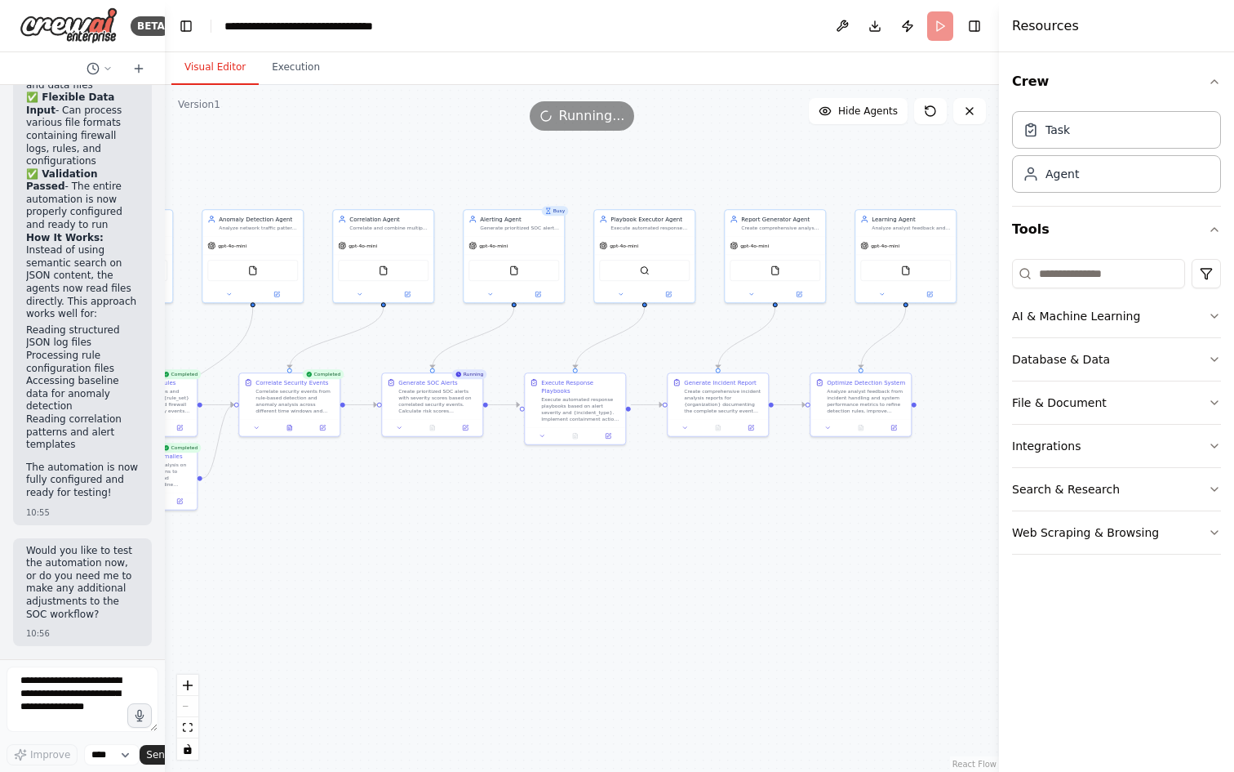
drag, startPoint x: 792, startPoint y: 503, endPoint x: 639, endPoint y: 510, distance: 152.8
click at [639, 510] on div ".deletable-edge-delete-btn { width: 20px; height: 20px; border: 0px solid #ffff…" at bounding box center [582, 428] width 834 height 687
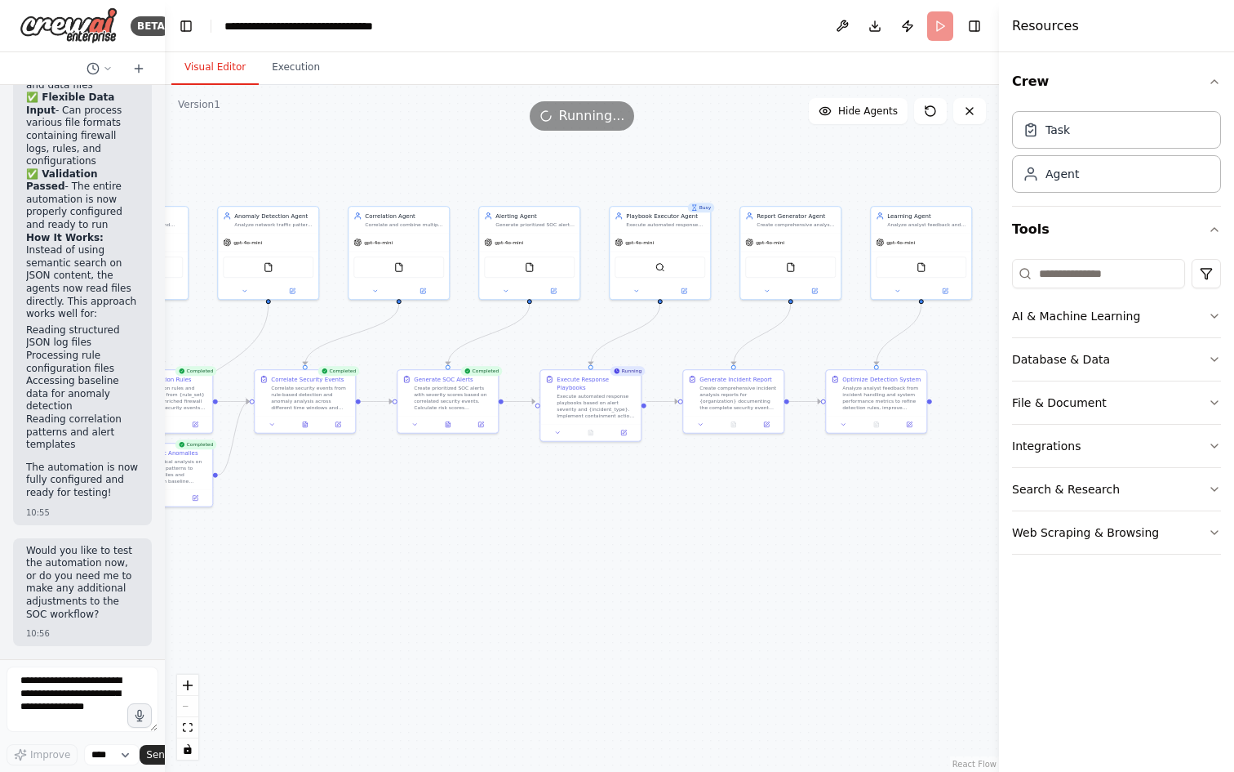
drag, startPoint x: 634, startPoint y: 525, endPoint x: 649, endPoint y: 522, distance: 15.9
click at [649, 522] on div ".deletable-edge-delete-btn { width: 20px; height: 20px; border: 0px solid #ffff…" at bounding box center [582, 428] width 834 height 687
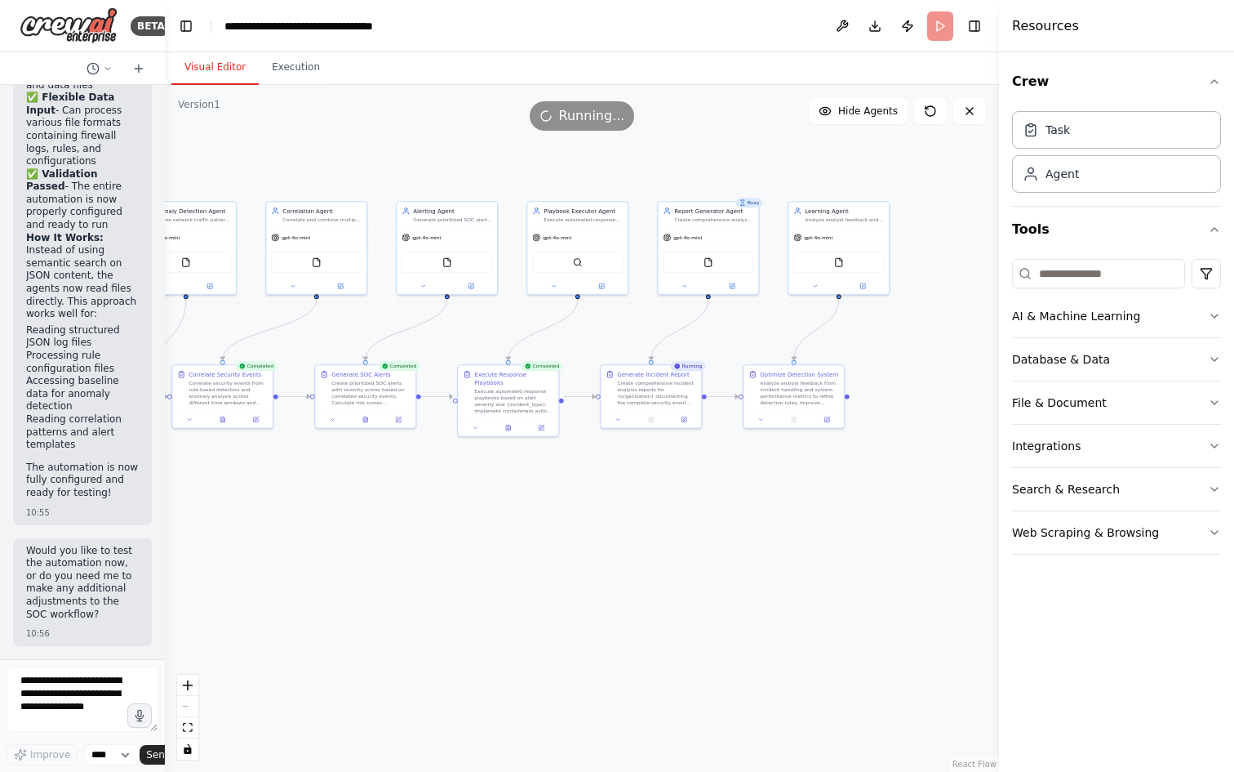
drag, startPoint x: 701, startPoint y: 507, endPoint x: 618, endPoint y: 500, distance: 83.5
click at [618, 500] on div ".deletable-edge-delete-btn { width: 20px; height: 20px; border: 0px solid #ffff…" at bounding box center [582, 428] width 834 height 687
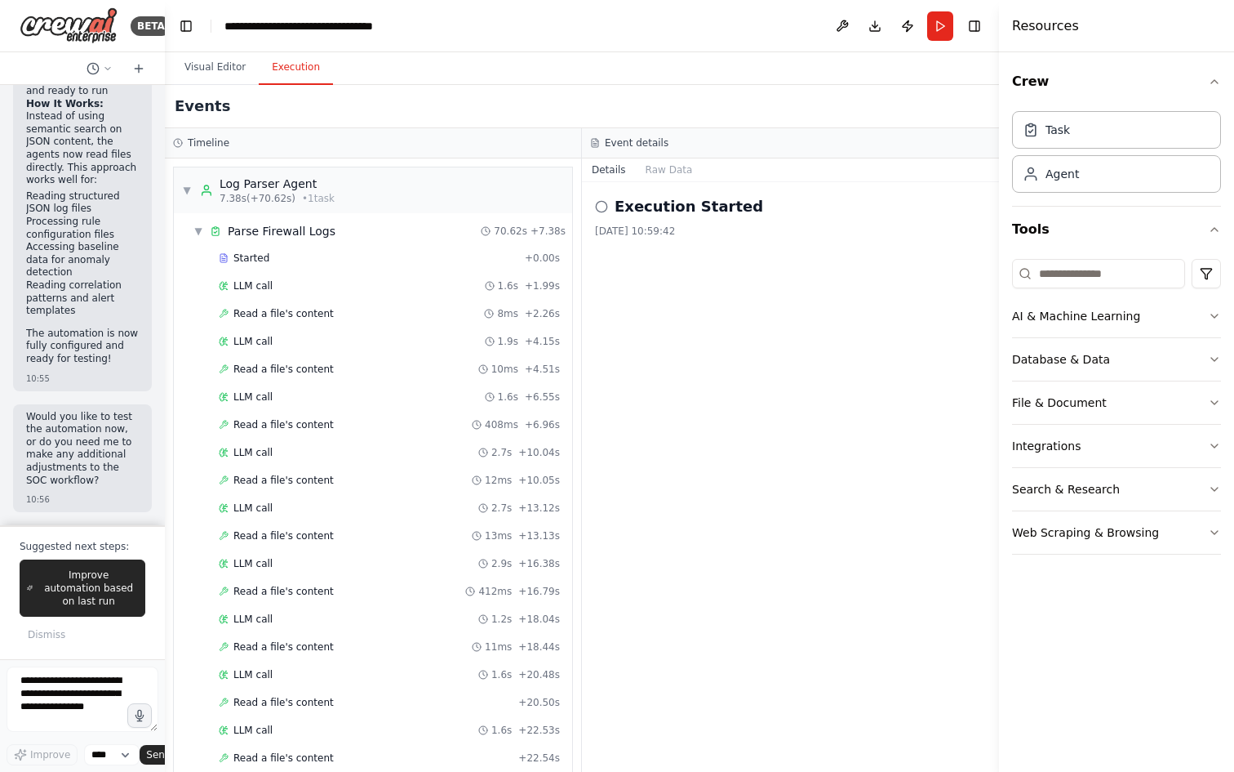
click at [292, 64] on button "Execution" at bounding box center [296, 68] width 74 height 34
click at [224, 66] on button "Visual Editor" at bounding box center [214, 68] width 87 height 34
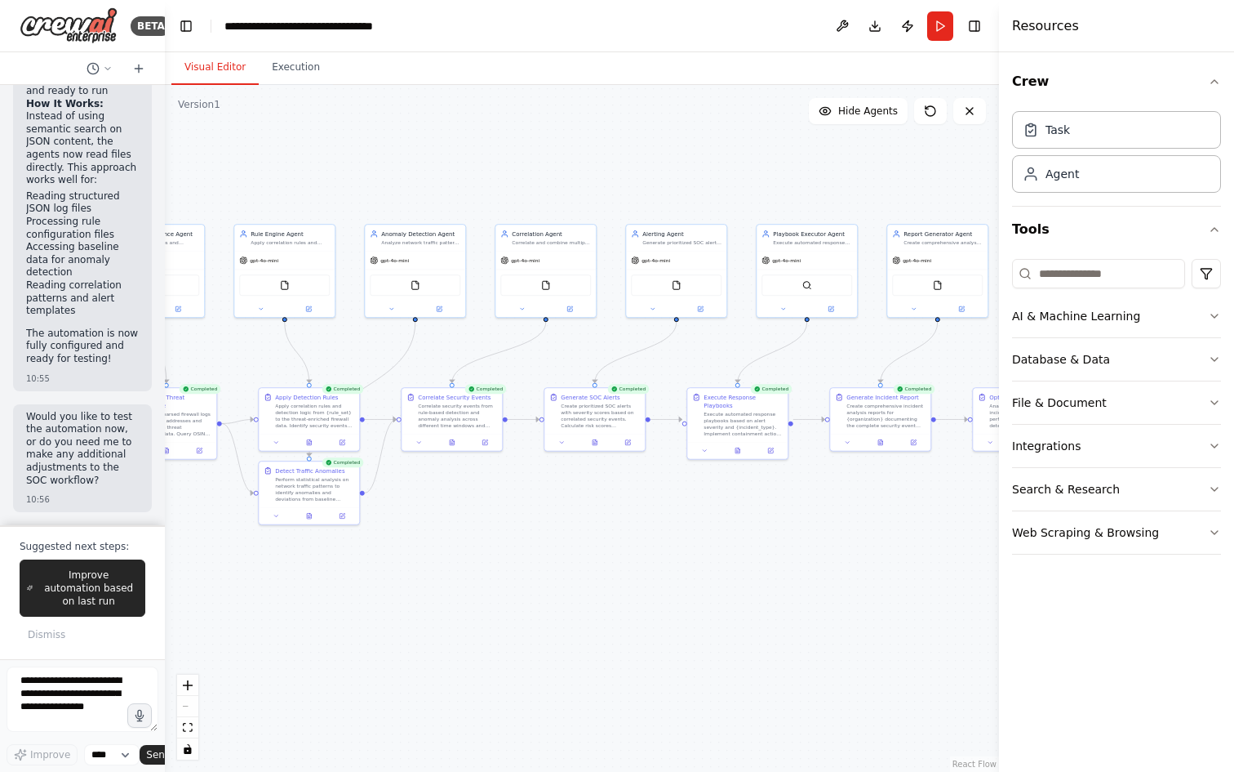
drag, startPoint x: 550, startPoint y: 556, endPoint x: 792, endPoint y: 580, distance: 242.8
click at [792, 580] on div ".deletable-edge-delete-btn { width: 20px; height: 20px; border: 0px solid #ffff…" at bounding box center [582, 428] width 834 height 687
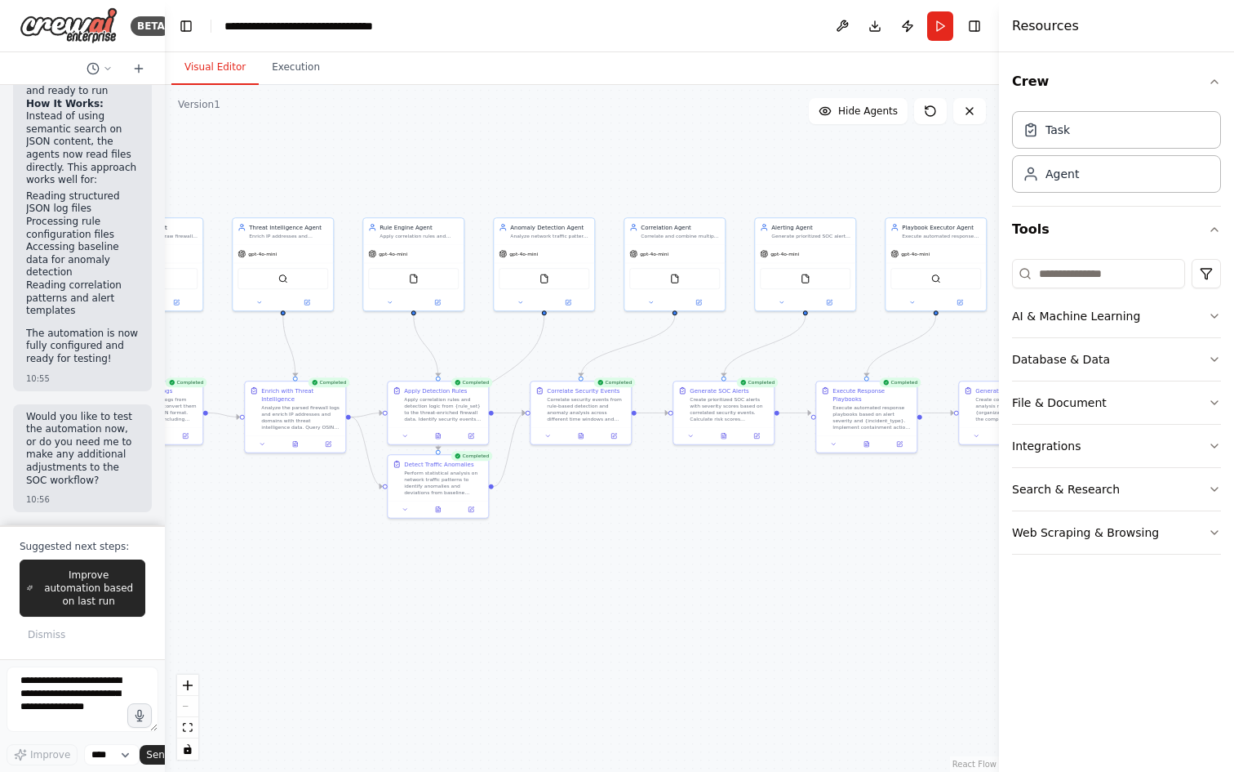
drag, startPoint x: 620, startPoint y: 573, endPoint x: 793, endPoint y: 568, distance: 173.1
click at [796, 567] on div ".deletable-edge-delete-btn { width: 20px; height: 20px; border: 0px solid #ffff…" at bounding box center [582, 428] width 834 height 687
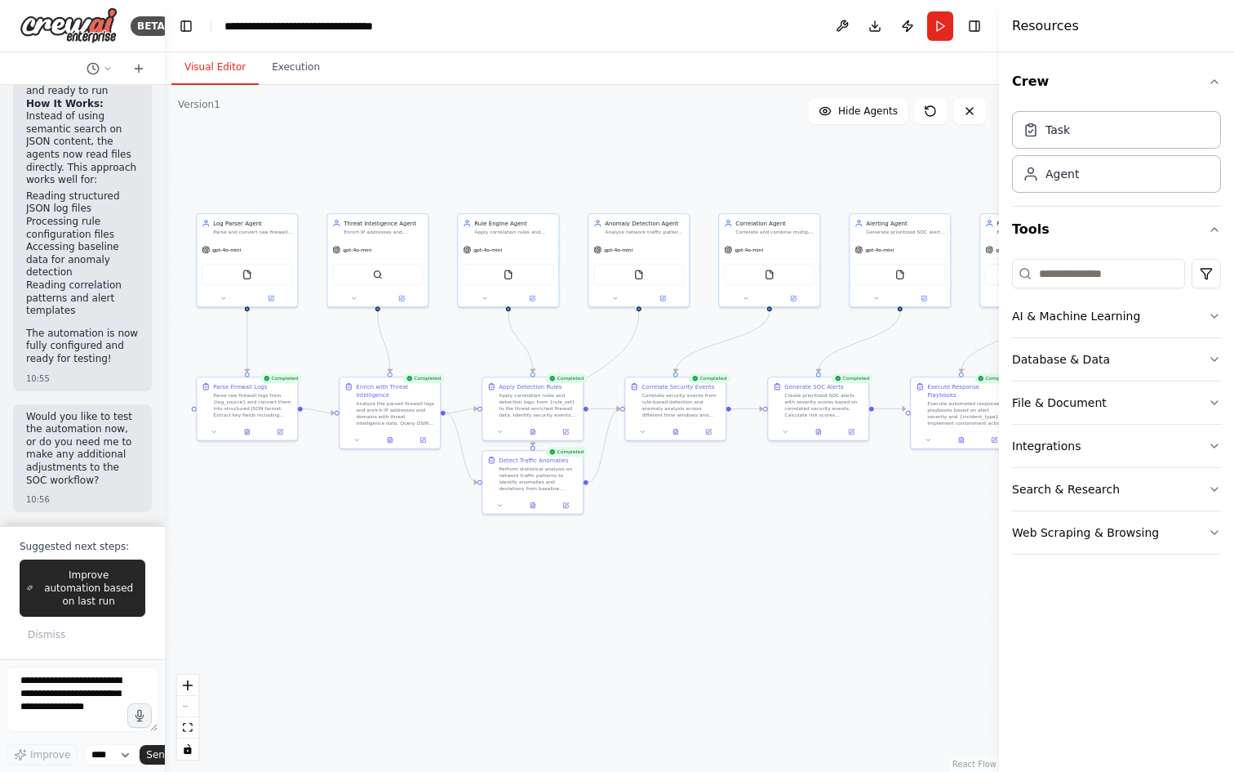
drag, startPoint x: 656, startPoint y: 589, endPoint x: 810, endPoint y: 614, distance: 156.2
click at [874, 585] on div ".deletable-edge-delete-btn { width: 20px; height: 20px; border: 0px solid #ffff…" at bounding box center [582, 428] width 834 height 687
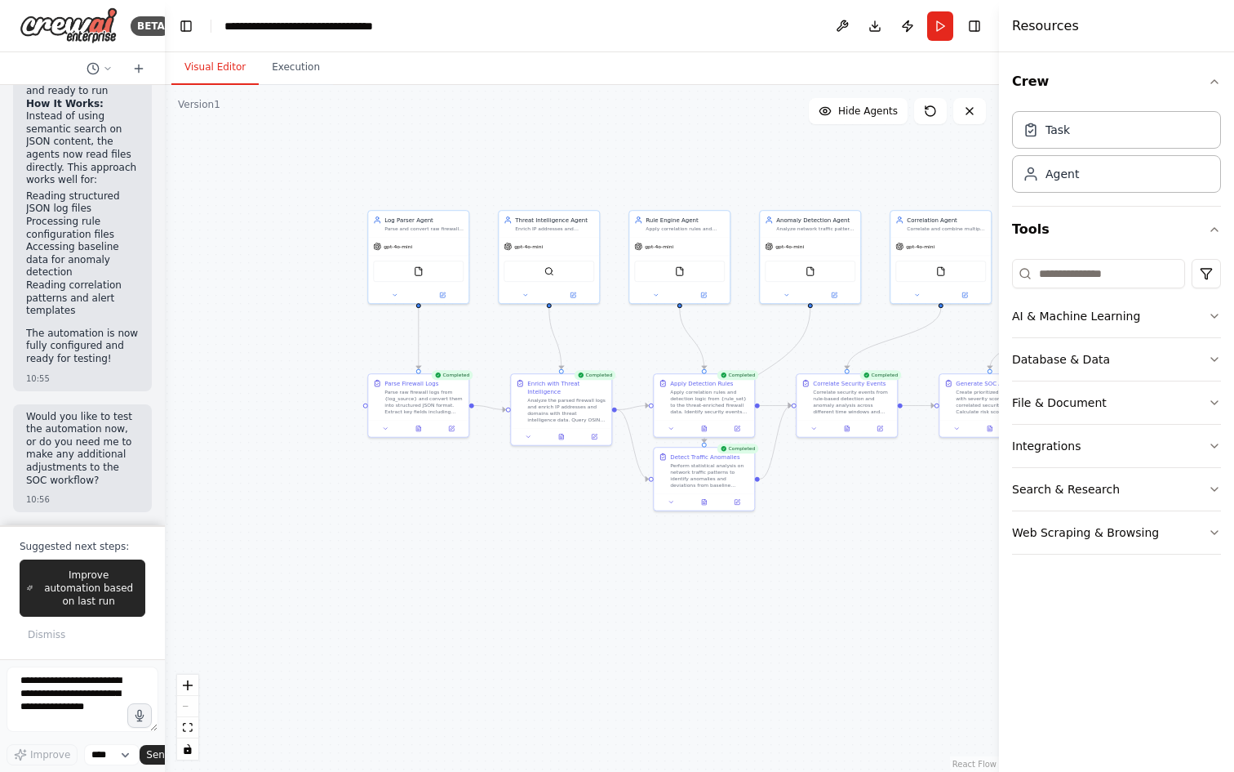
drag, startPoint x: 343, startPoint y: 344, endPoint x: 314, endPoint y: 343, distance: 28.6
click at [314, 343] on div ".deletable-edge-delete-btn { width: 20px; height: 20px; border: 0px solid #ffff…" at bounding box center [582, 428] width 834 height 687
click at [96, 591] on span "Improve automation based on last run" at bounding box center [88, 587] width 99 height 39
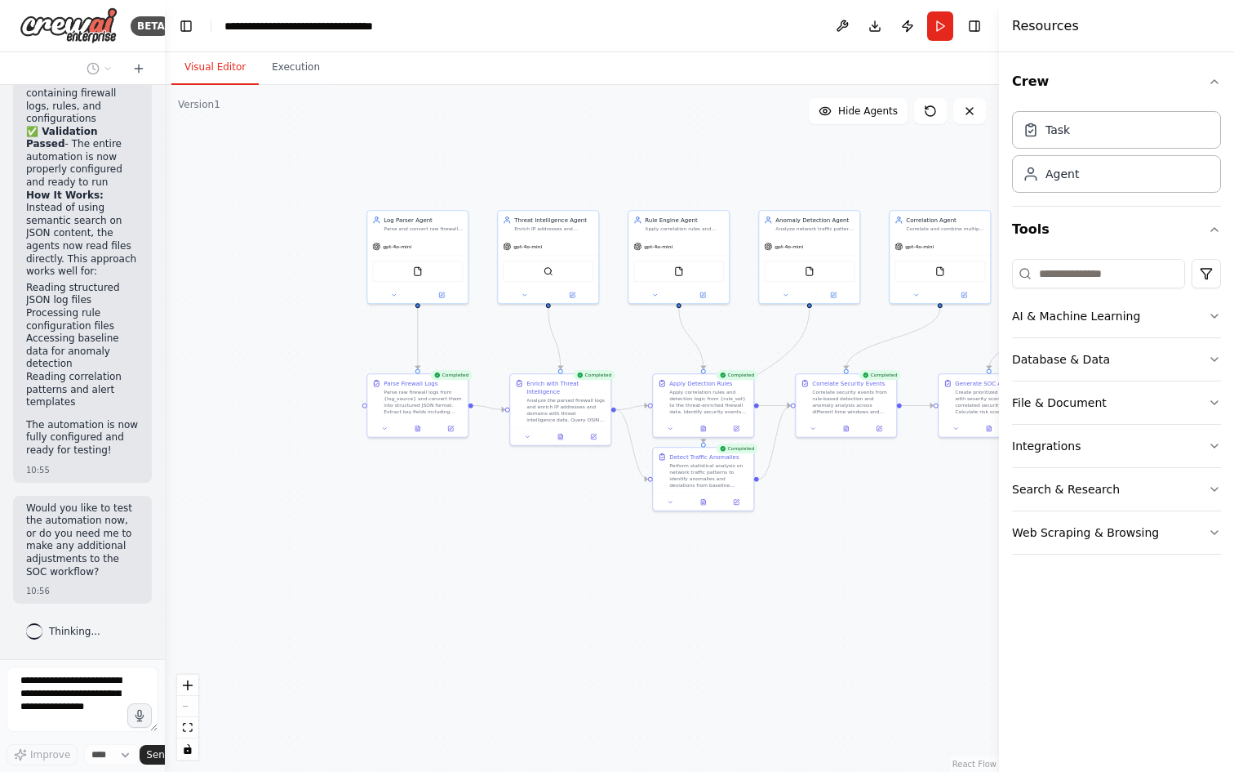
scroll to position [7362, 0]
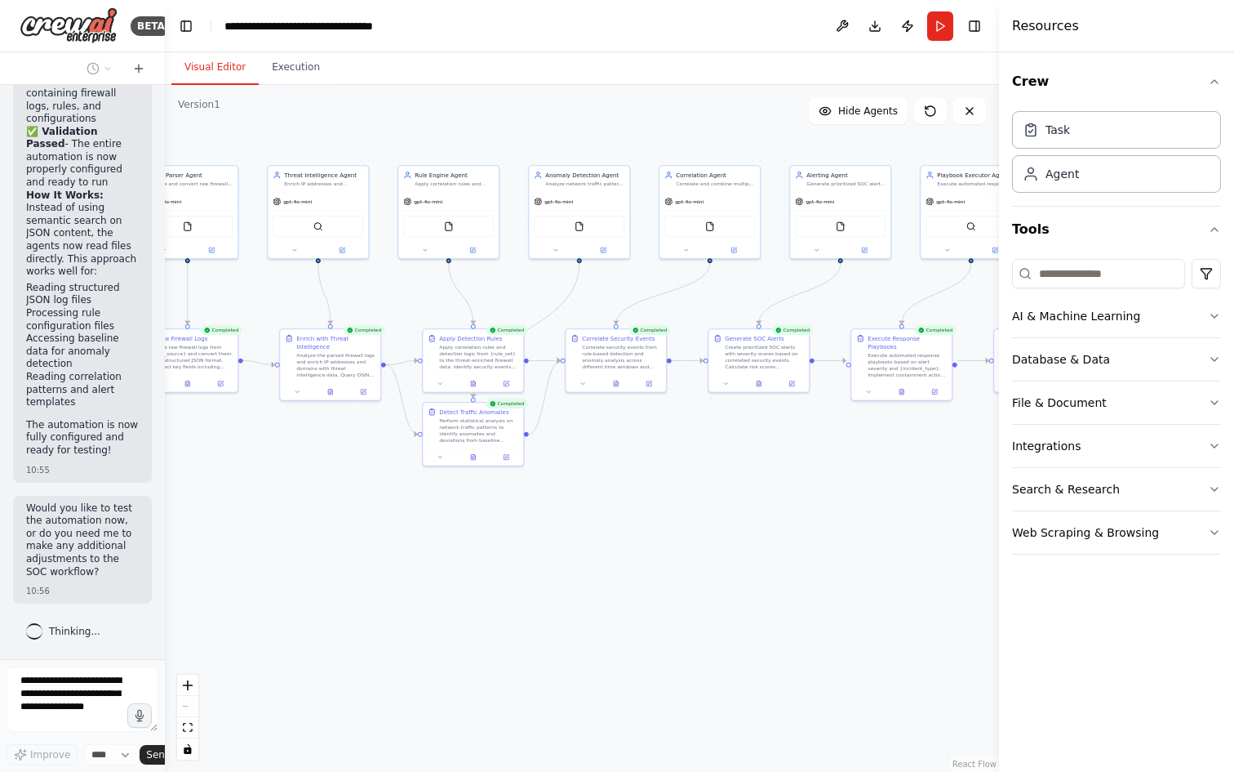
drag, startPoint x: 709, startPoint y: 628, endPoint x: 478, endPoint y: 583, distance: 234.6
click at [478, 583] on div ".deletable-edge-delete-btn { width: 20px; height: 20px; border: 0px solid #ffff…" at bounding box center [582, 428] width 834 height 687
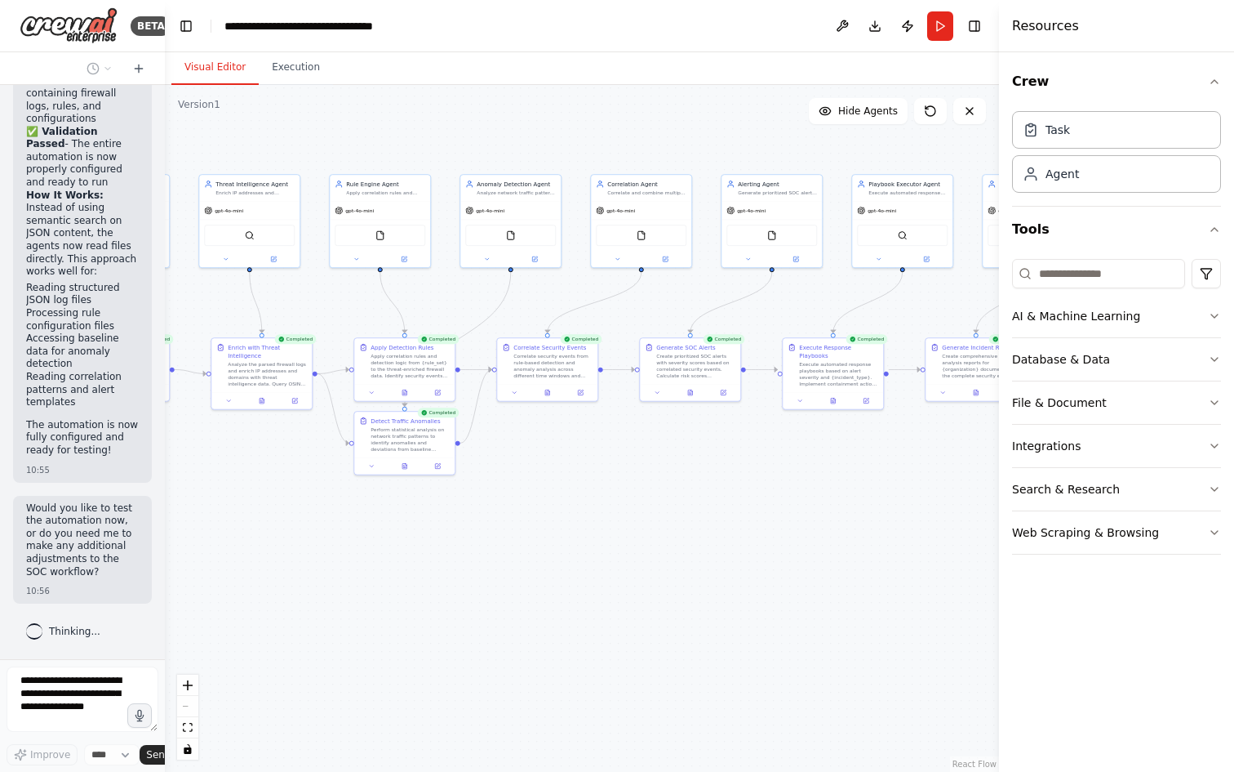
drag, startPoint x: 550, startPoint y: 583, endPoint x: 483, endPoint y: 584, distance: 67.0
click at [487, 584] on div ".deletable-edge-delete-btn { width: 20px; height: 20px; border: 0px solid #ffff…" at bounding box center [582, 428] width 834 height 687
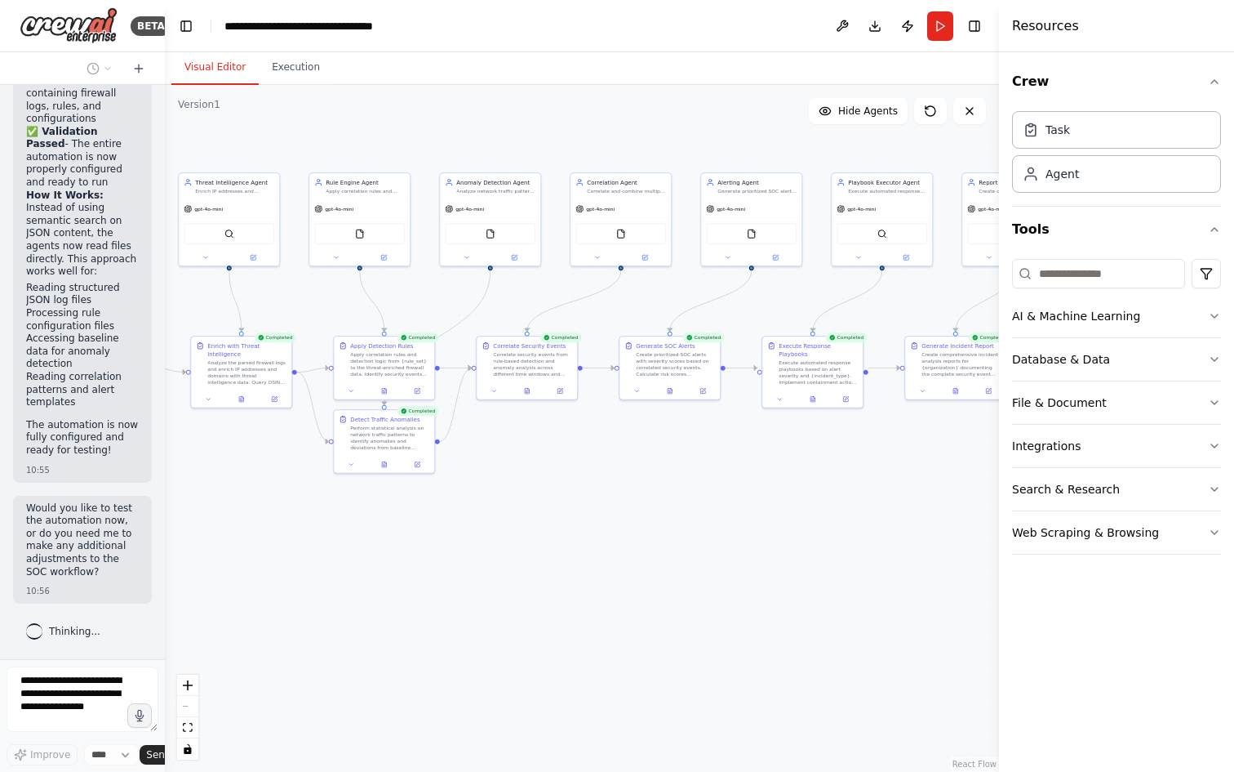
click at [487, 580] on div ".deletable-edge-delete-btn { width: 20px; height: 20px; border: 0px solid #ffff…" at bounding box center [582, 428] width 834 height 687
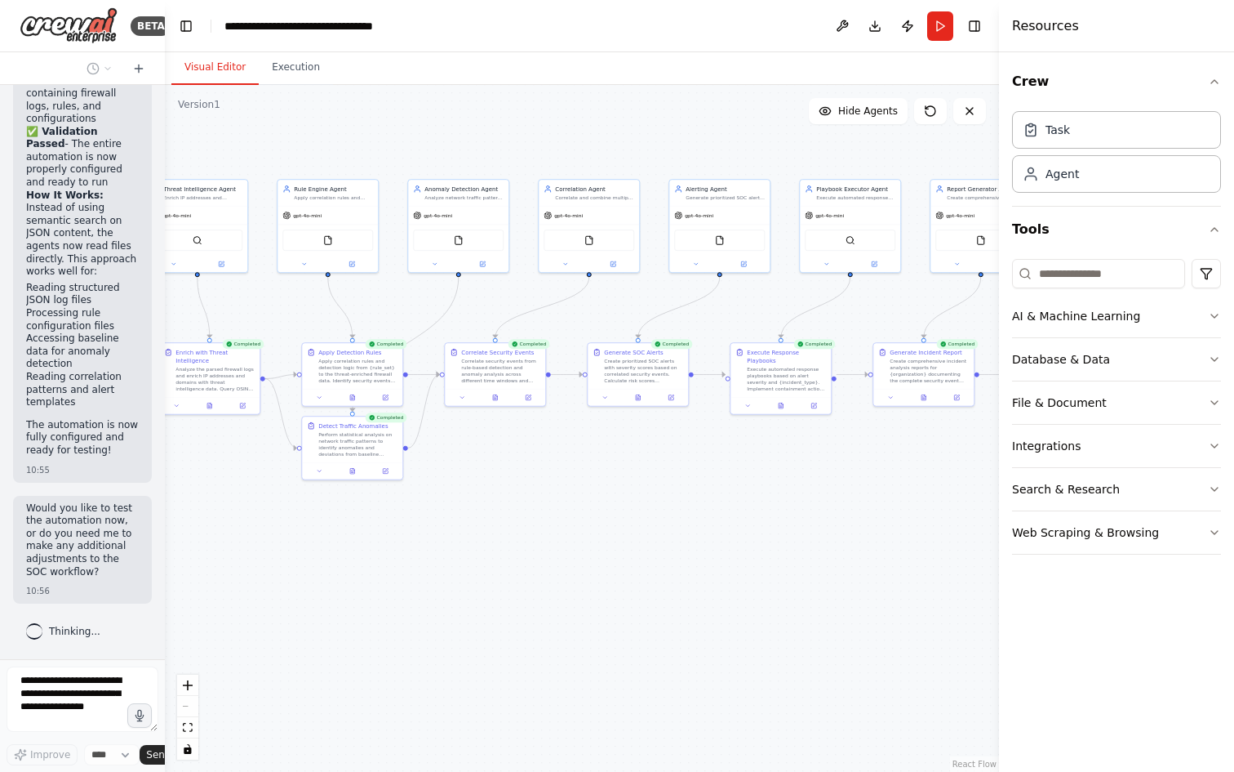
drag, startPoint x: 508, startPoint y: 568, endPoint x: 487, endPoint y: 571, distance: 20.6
click at [496, 571] on div ".deletable-edge-delete-btn { width: 20px; height: 20px; border: 0px solid #ffff…" at bounding box center [582, 428] width 834 height 687
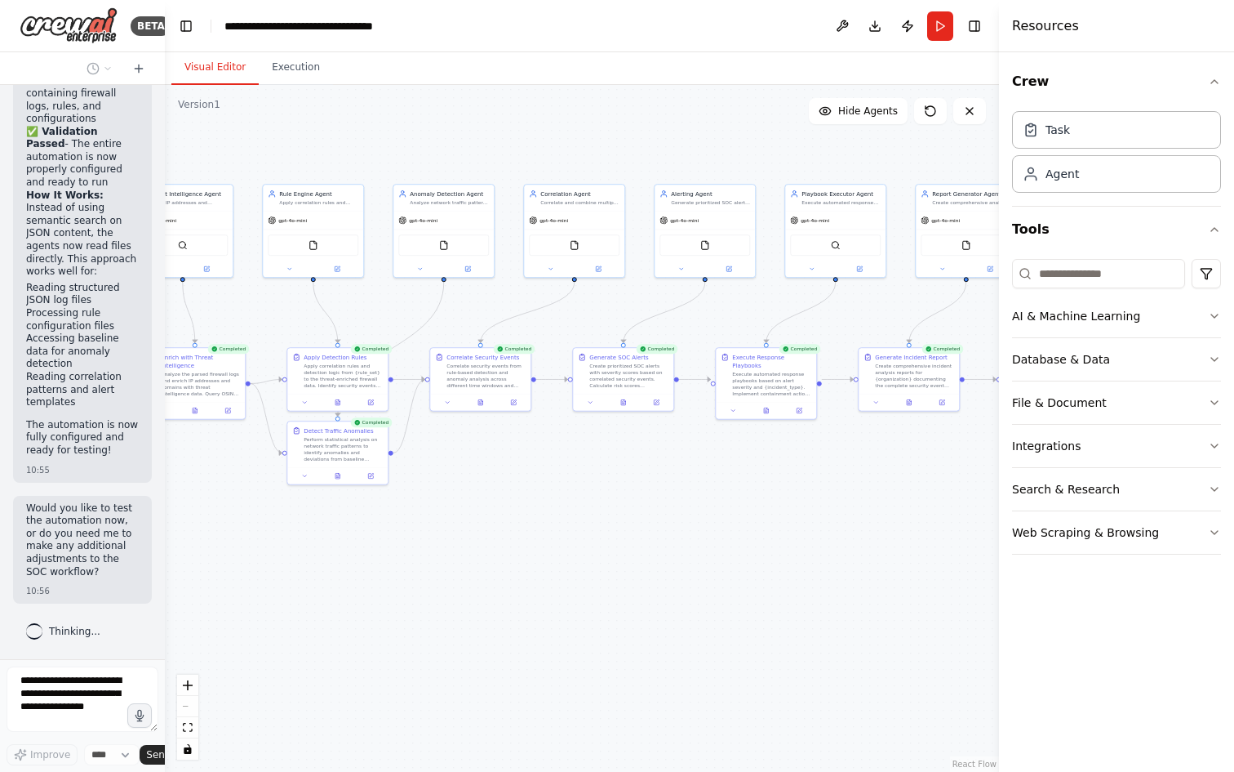
drag, startPoint x: 536, startPoint y: 559, endPoint x: 485, endPoint y: 561, distance: 50.6
click at [491, 563] on div ".deletable-edge-delete-btn { width: 20px; height: 20px; border: 0px solid #ffff…" at bounding box center [582, 428] width 834 height 687
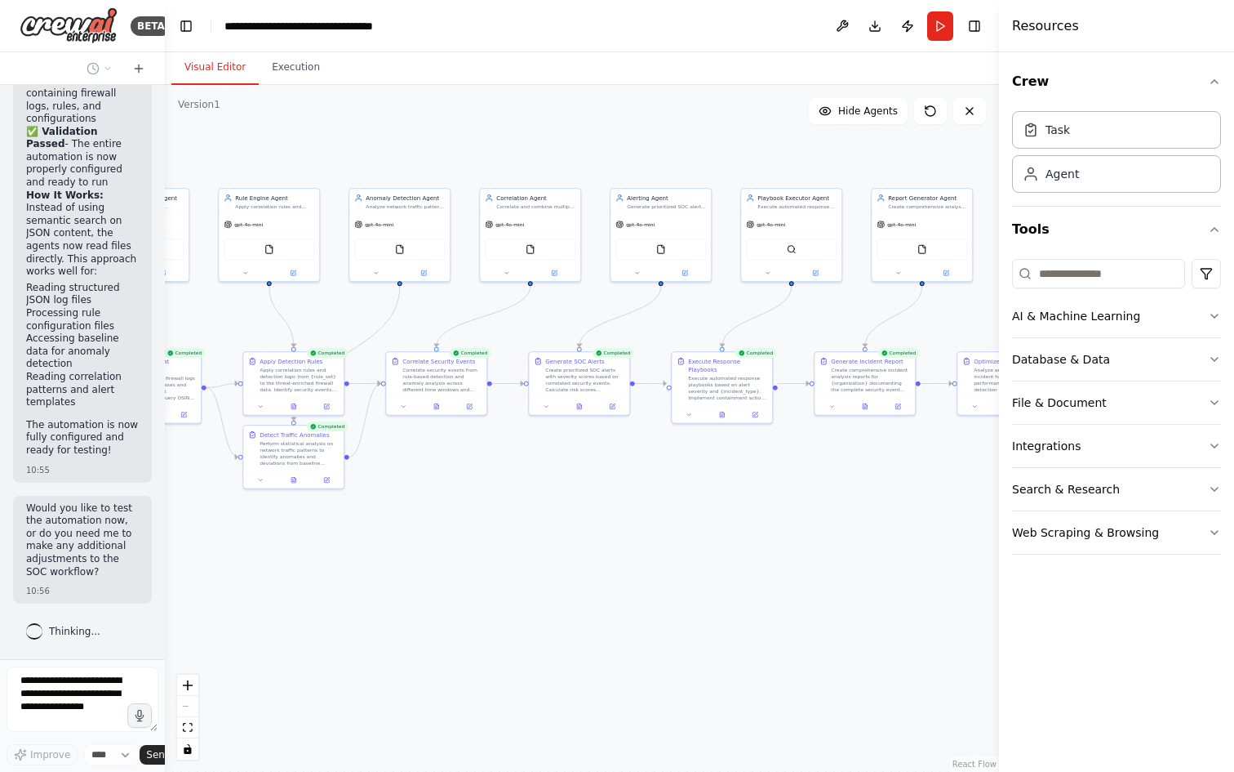
drag, startPoint x: 512, startPoint y: 553, endPoint x: 501, endPoint y: 554, distance: 10.7
click at [506, 554] on div ".deletable-edge-delete-btn { width: 20px; height: 20px; border: 0px solid #ffff…" at bounding box center [582, 428] width 834 height 687
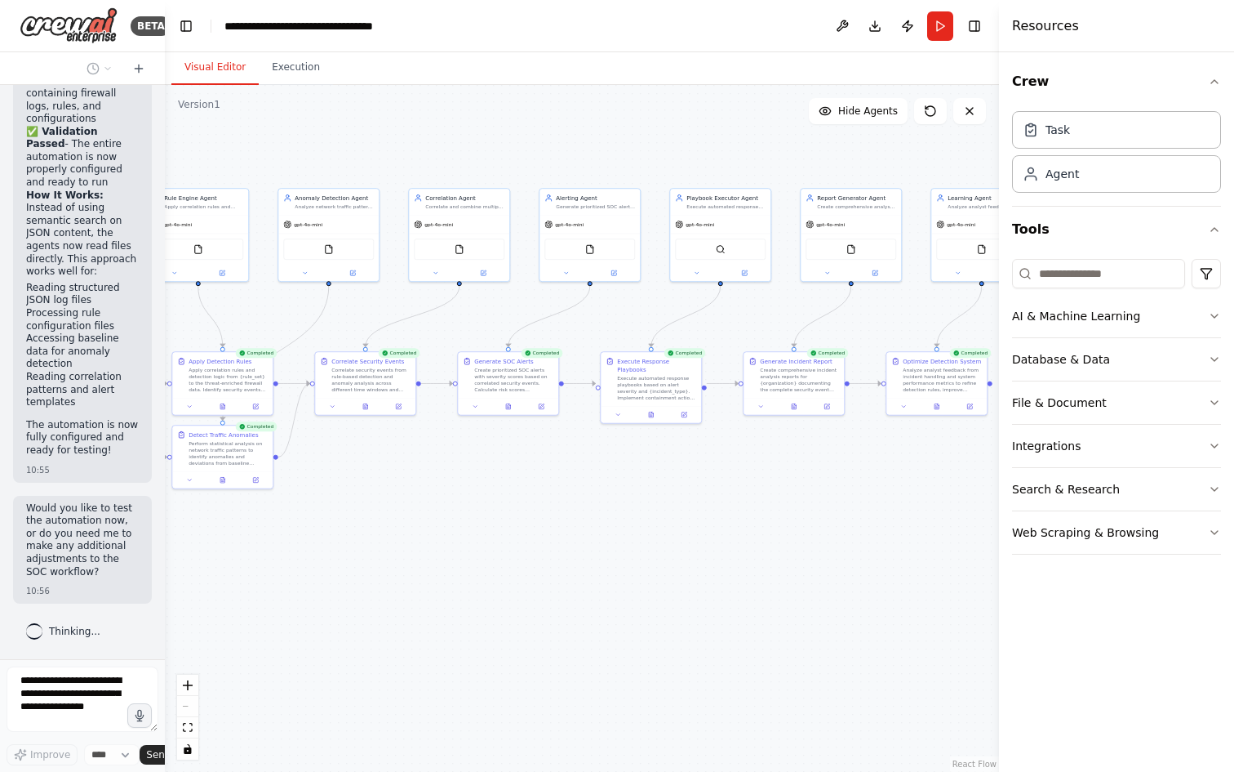
drag, startPoint x: 479, startPoint y: 544, endPoint x: 406, endPoint y: 540, distance: 73.5
click at [406, 540] on div ".deletable-edge-delete-btn { width: 20px; height: 20px; border: 0px solid #ffff…" at bounding box center [582, 428] width 834 height 687
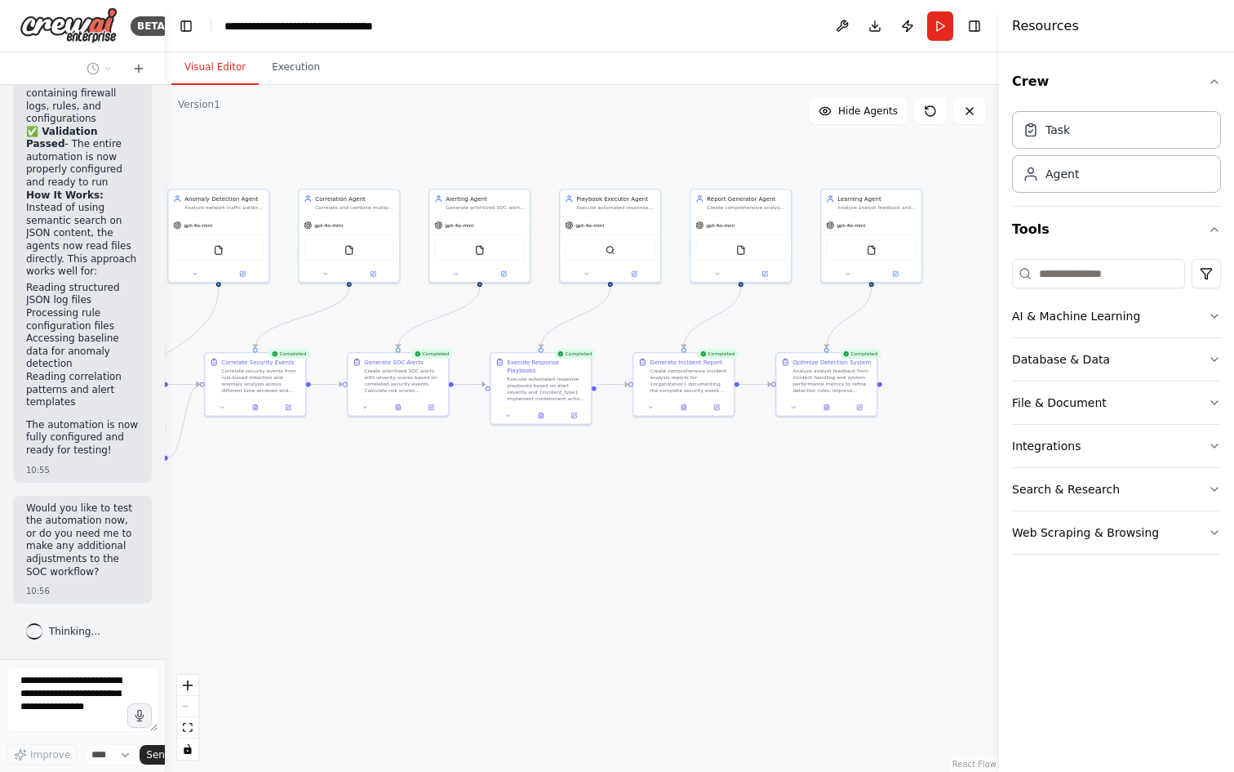
drag, startPoint x: 537, startPoint y: 531, endPoint x: 429, endPoint y: 532, distance: 107.8
click at [429, 532] on div ".deletable-edge-delete-btn { width: 20px; height: 20px; border: 0px solid #ffff…" at bounding box center [582, 428] width 834 height 687
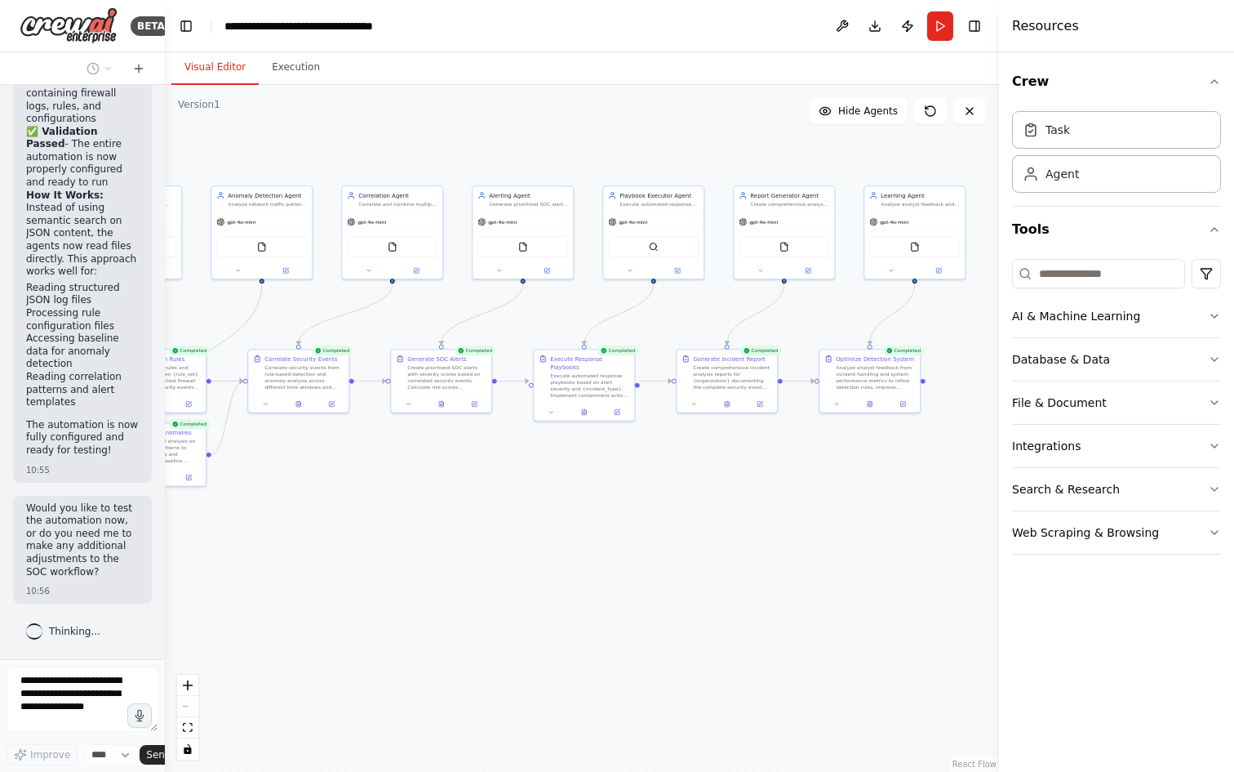
drag, startPoint x: 410, startPoint y: 525, endPoint x: 714, endPoint y: 522, distance: 304.5
click at [715, 522] on div ".deletable-edge-delete-btn { width: 20px; height: 20px; border: 0px solid #ffff…" at bounding box center [582, 428] width 834 height 687
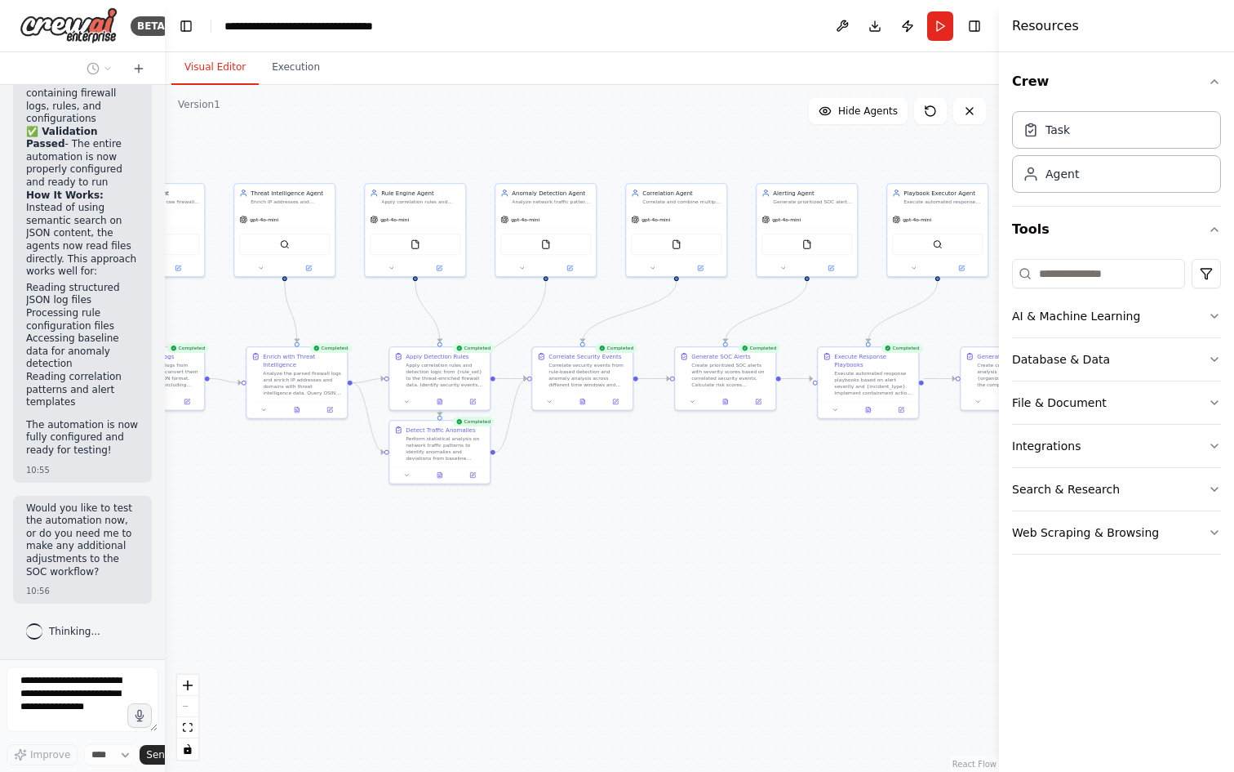
drag, startPoint x: 597, startPoint y: 541, endPoint x: 788, endPoint y: 563, distance: 192.2
click at [788, 563] on div ".deletable-edge-delete-btn { width: 20px; height: 20px; border: 0px solid #ffff…" at bounding box center [582, 428] width 834 height 687
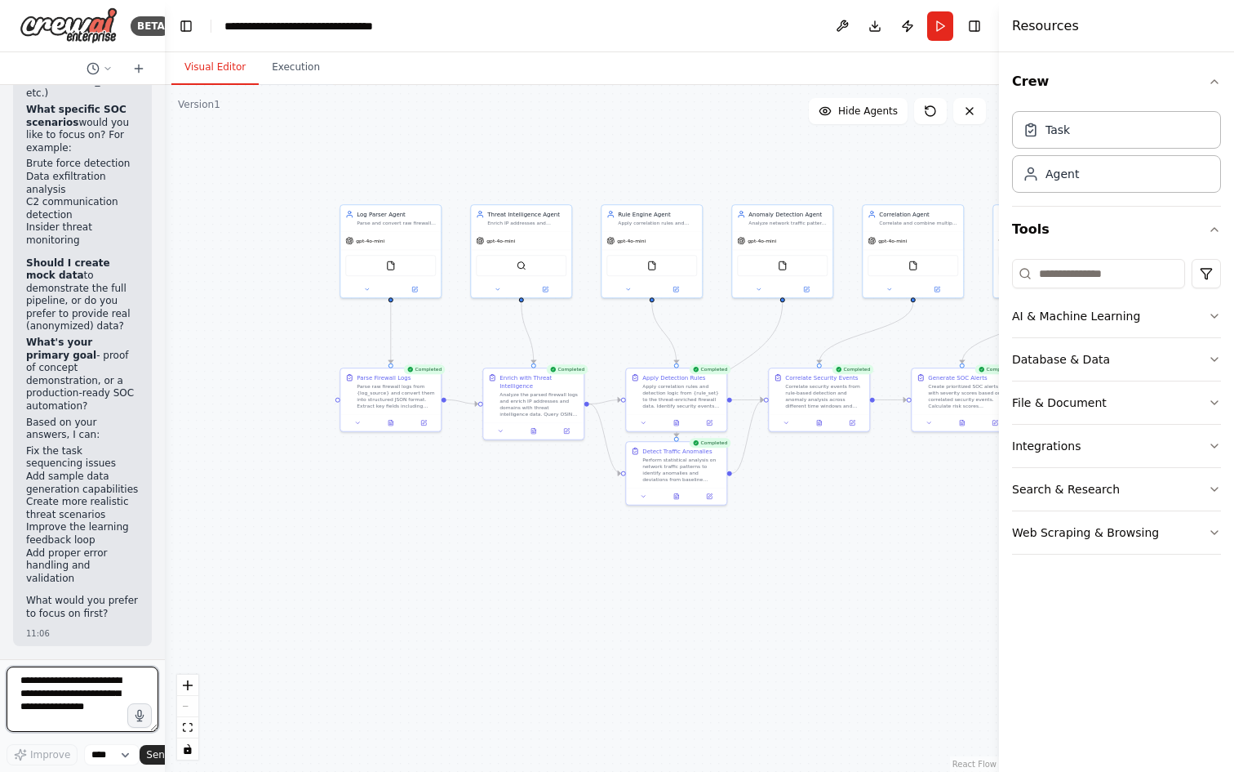
scroll to position [8656, 0]
click at [48, 689] on textarea at bounding box center [83, 698] width 152 height 65
type textarea "***"
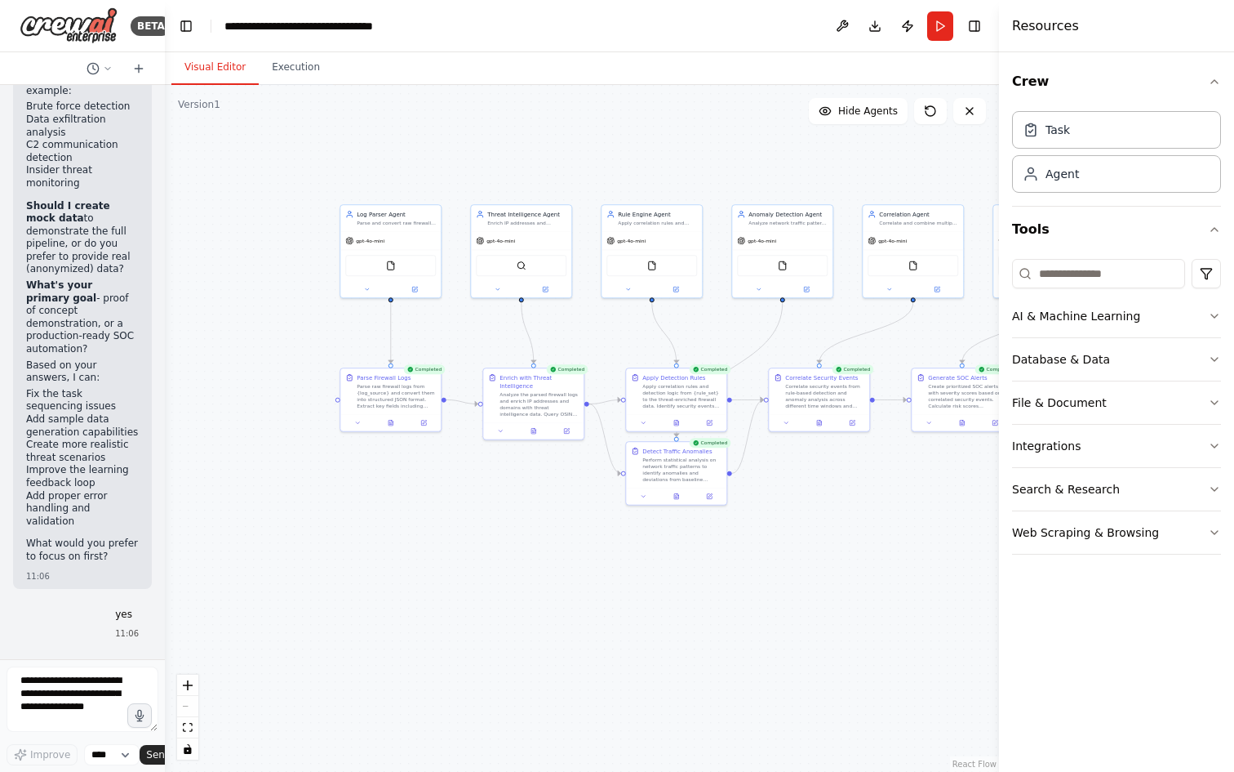
scroll to position [8756, 0]
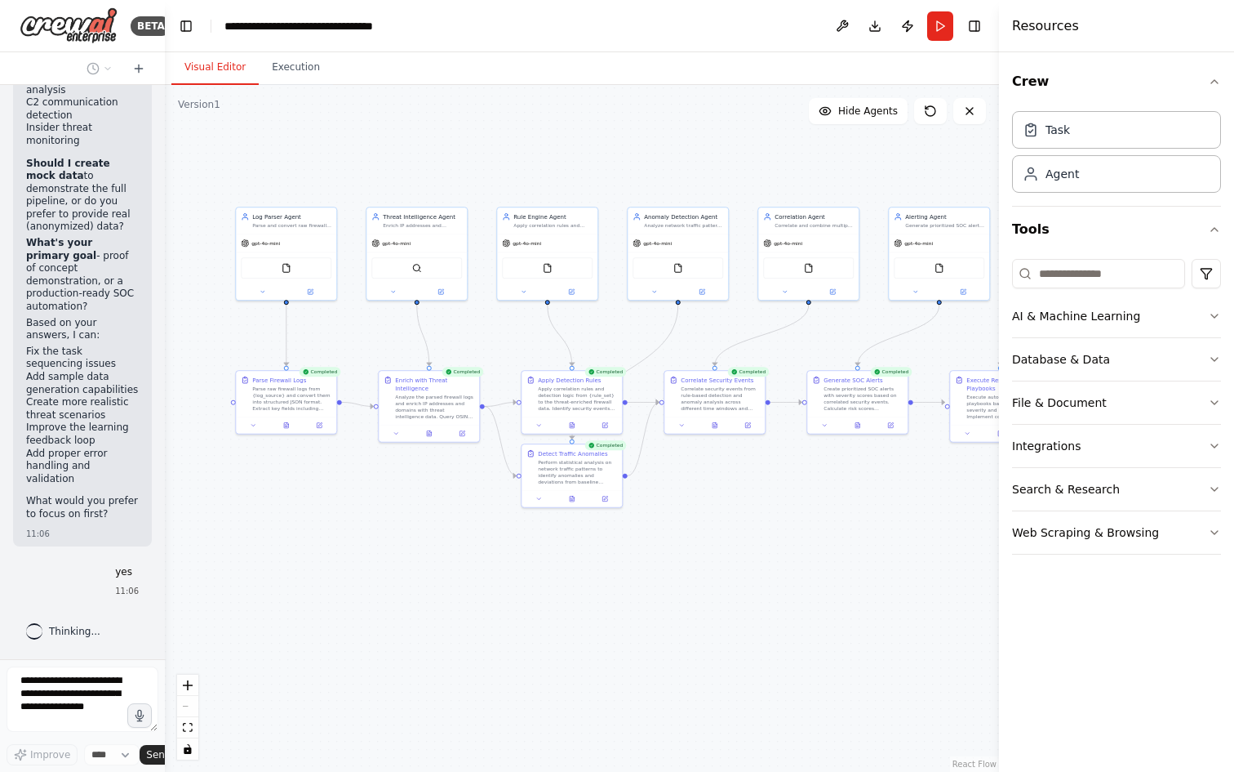
drag, startPoint x: 460, startPoint y: 545, endPoint x: 429, endPoint y: 545, distance: 31.0
click at [337, 548] on div ".deletable-edge-delete-btn { width: 20px; height: 20px; border: 0px solid #ffff…" at bounding box center [582, 428] width 834 height 687
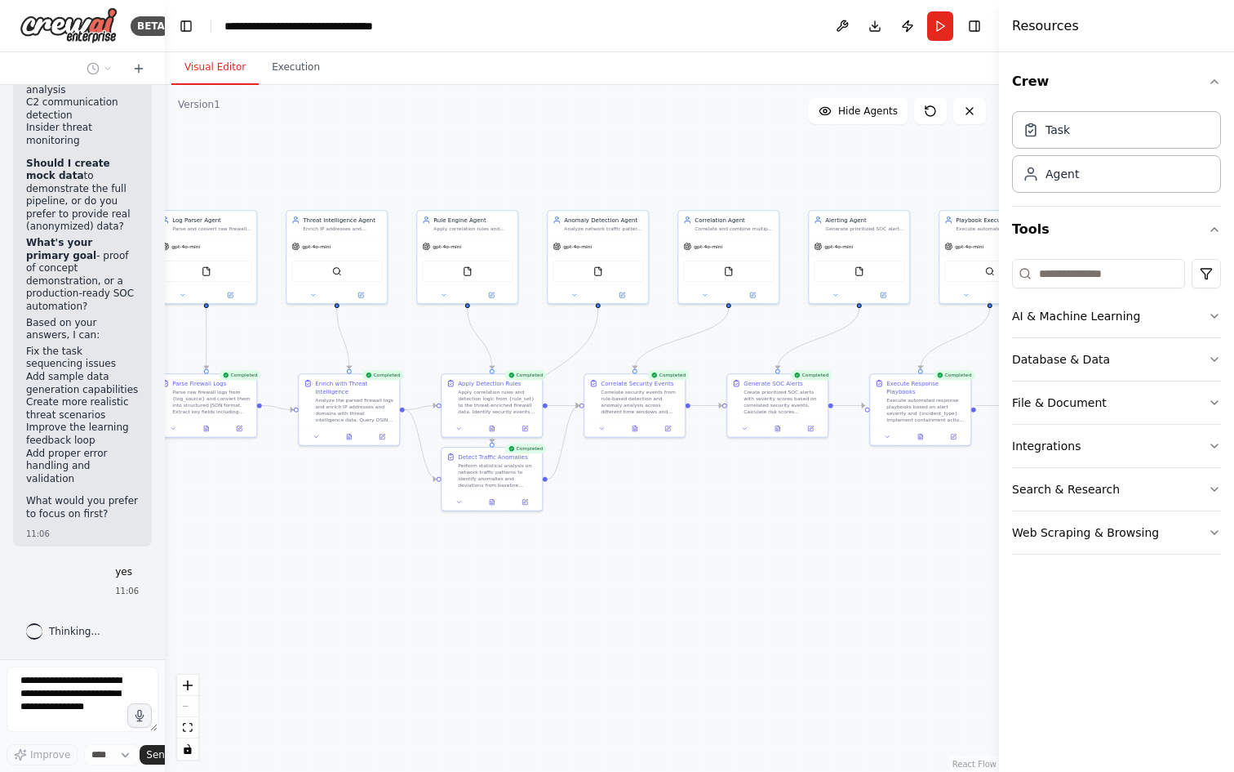
drag, startPoint x: 443, startPoint y: 549, endPoint x: 384, endPoint y: 550, distance: 59.6
click at [383, 551] on div ".deletable-edge-delete-btn { width: 20px; height: 20px; border: 0px solid #ffff…" at bounding box center [582, 428] width 834 height 687
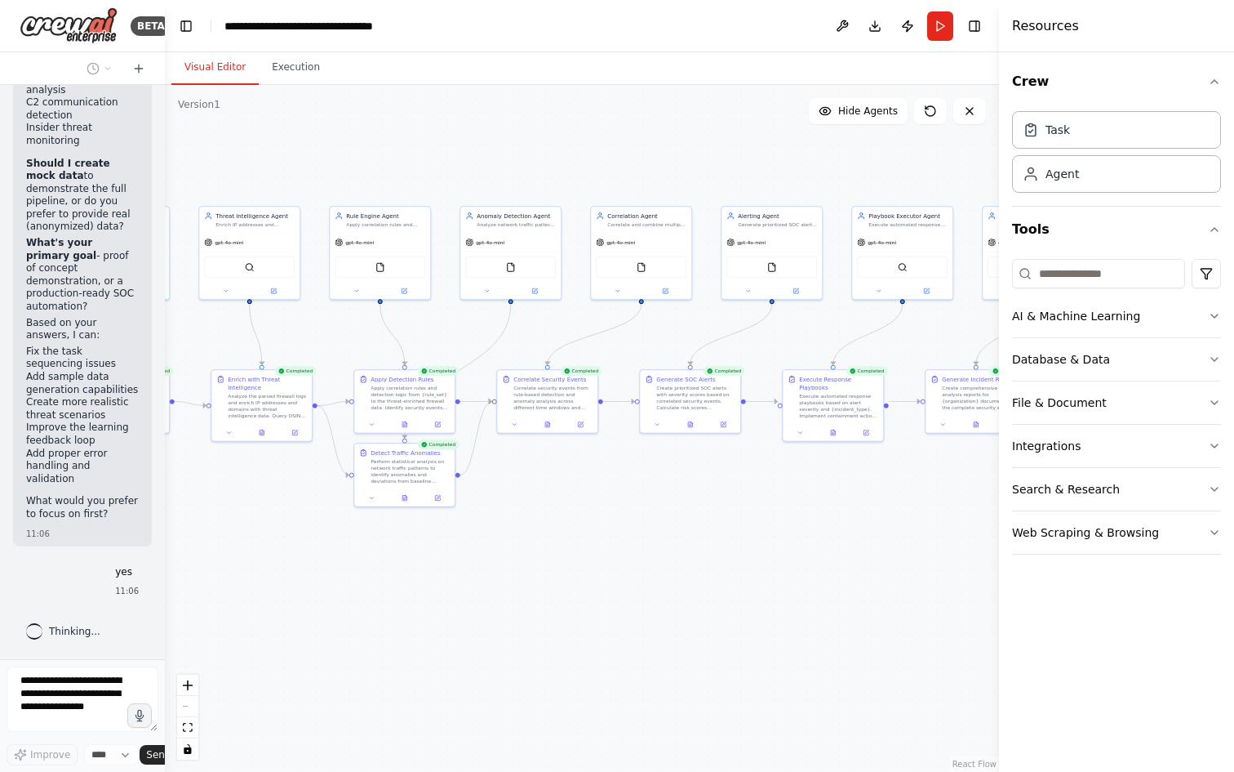
drag, startPoint x: 500, startPoint y: 558, endPoint x: 440, endPoint y: 546, distance: 60.7
click at [440, 547] on div ".deletable-edge-delete-btn { width: 20px; height: 20px; border: 0px solid #ffff…" at bounding box center [582, 428] width 834 height 687
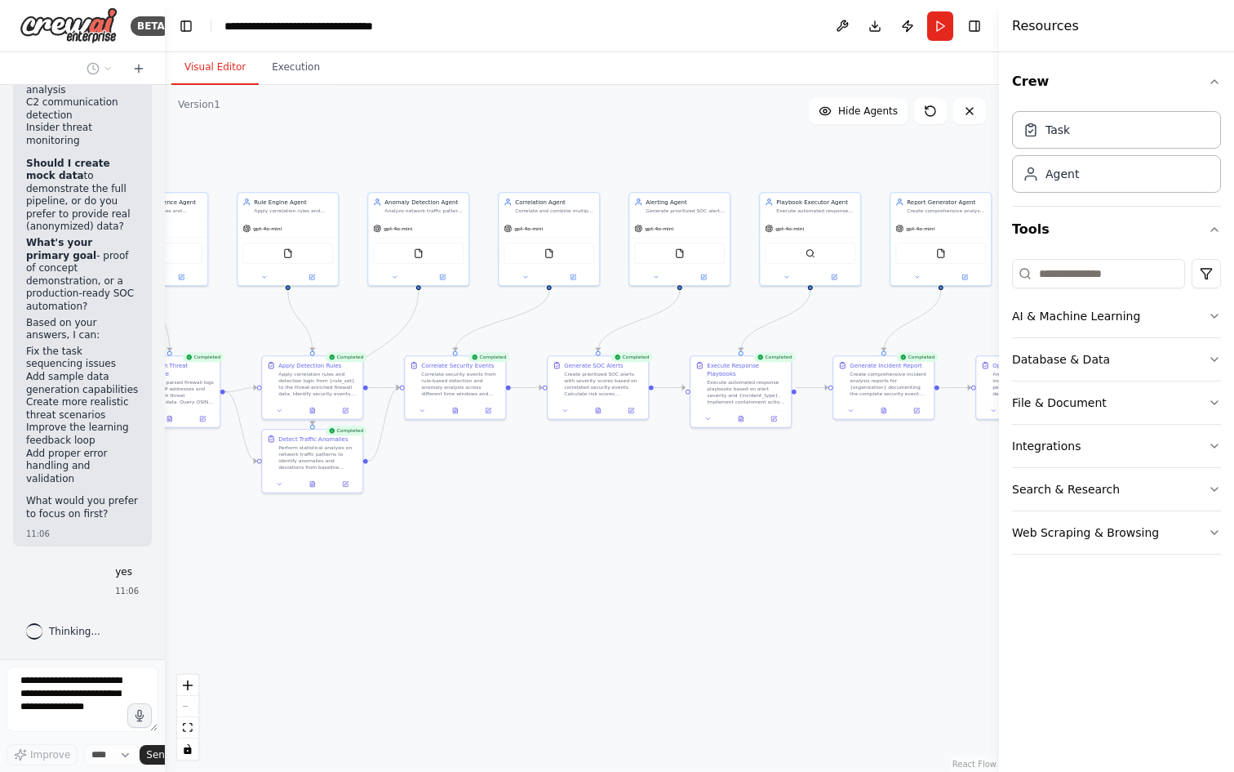
drag, startPoint x: 509, startPoint y: 541, endPoint x: 451, endPoint y: 517, distance: 62.2
click at [400, 524] on div ".deletable-edge-delete-btn { width: 20px; height: 20px; border: 0px solid #ffff…" at bounding box center [582, 428] width 834 height 687
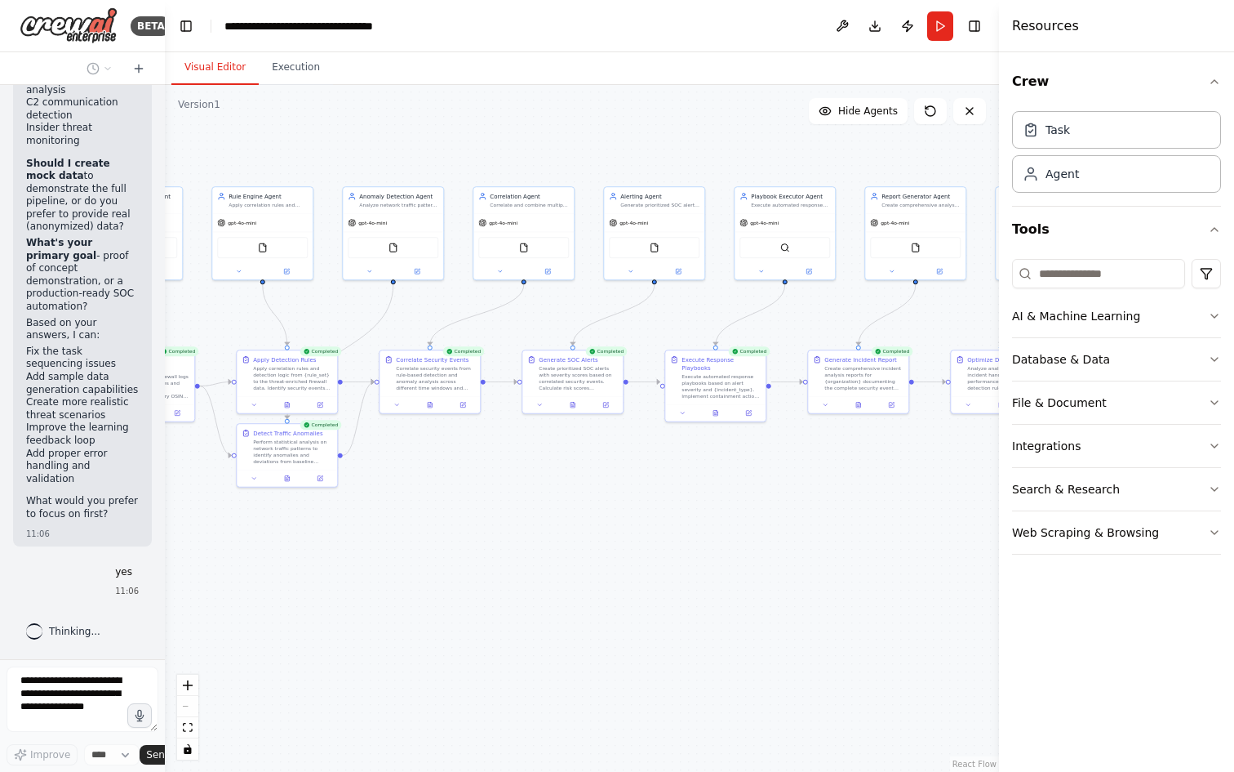
drag, startPoint x: 463, startPoint y: 518, endPoint x: 444, endPoint y: 514, distance: 19.2
click at [440, 518] on div ".deletable-edge-delete-btn { width: 20px; height: 20px; border: 0px solid #ffff…" at bounding box center [582, 428] width 834 height 687
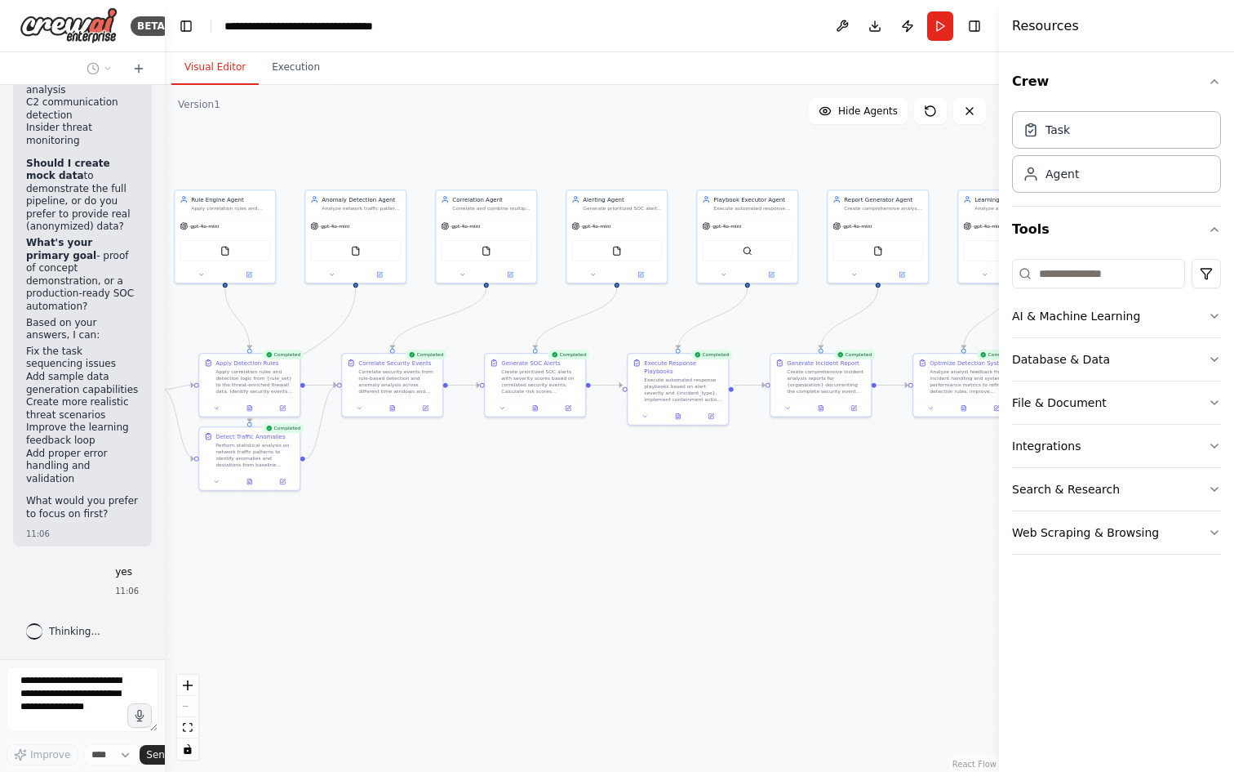
drag, startPoint x: 534, startPoint y: 521, endPoint x: 490, endPoint y: 519, distance: 44.1
click at [496, 521] on div ".deletable-edge-delete-btn { width: 20px; height: 20px; border: 0px solid #ffff…" at bounding box center [582, 428] width 834 height 687
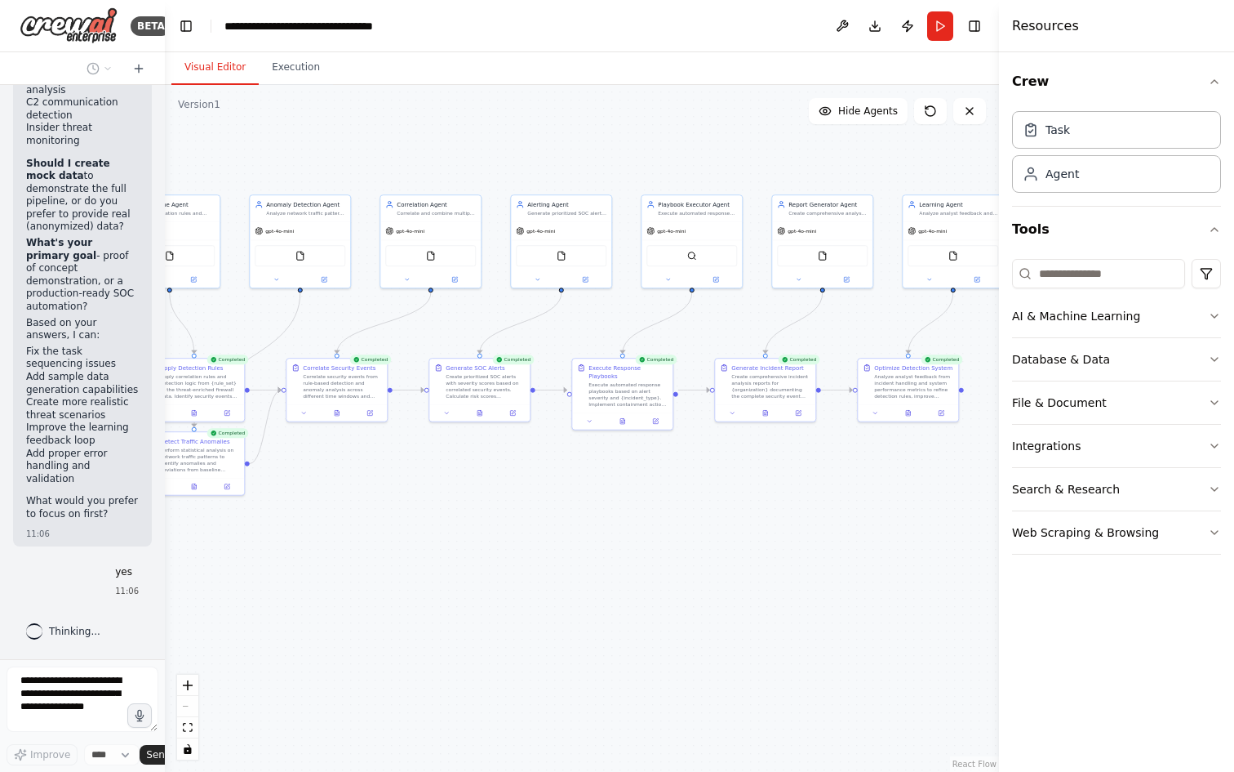
drag, startPoint x: 563, startPoint y: 522, endPoint x: 517, endPoint y: 521, distance: 45.7
click at [522, 522] on div ".deletable-edge-delete-btn { width: 20px; height: 20px; border: 0px solid #ffff…" at bounding box center [582, 428] width 834 height 687
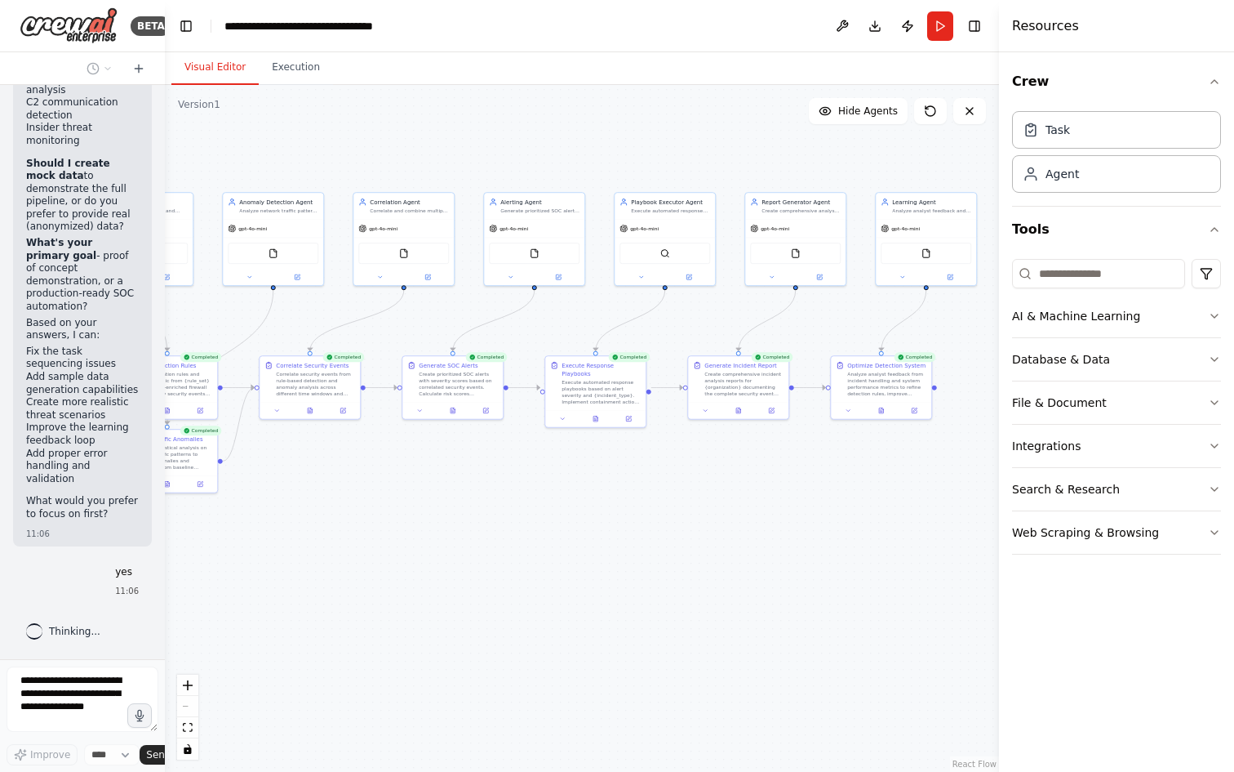
drag, startPoint x: 549, startPoint y: 522, endPoint x: 529, endPoint y: 524, distance: 20.6
click at [531, 525] on div ".deletable-edge-delete-btn { width: 20px; height: 20px; border: 0px solid #ffff…" at bounding box center [582, 428] width 834 height 687
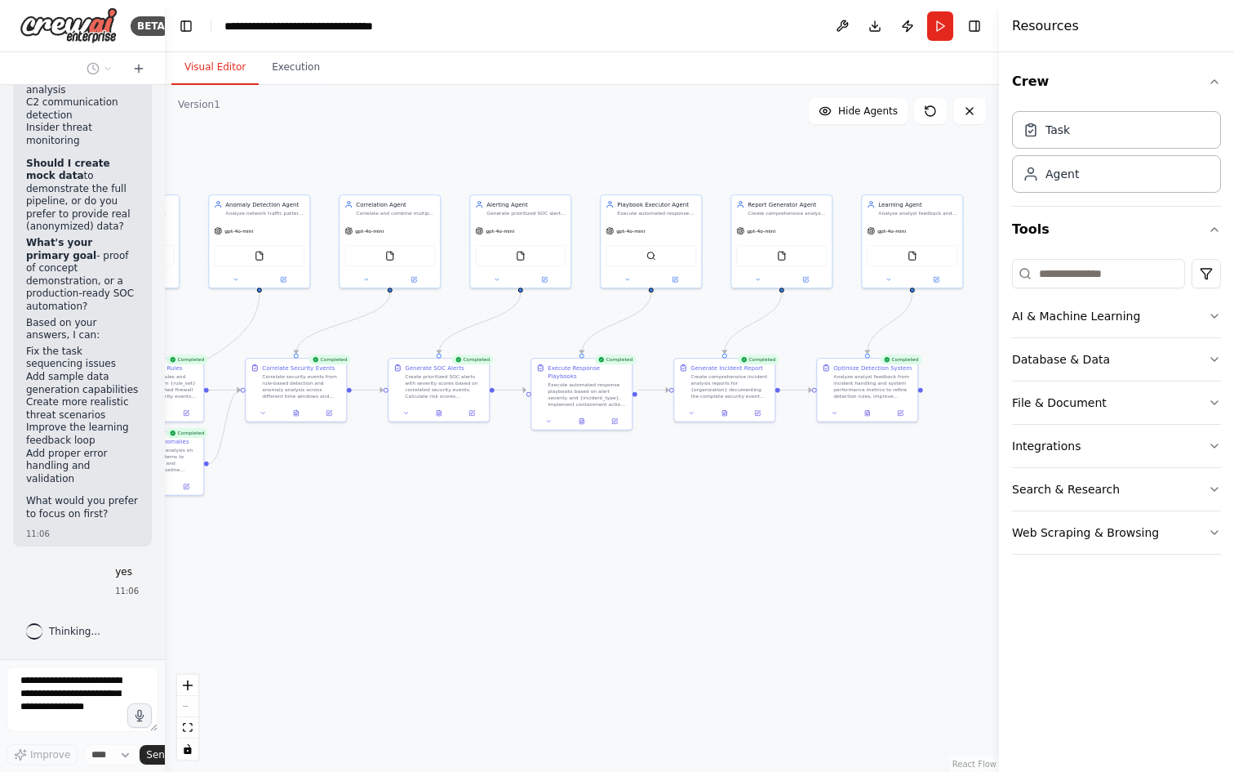
drag, startPoint x: 473, startPoint y: 511, endPoint x: 551, endPoint y: 523, distance: 79.3
click at [585, 521] on div ".deletable-edge-delete-btn { width: 20px; height: 20px; border: 0px solid #ffff…" at bounding box center [582, 428] width 834 height 687
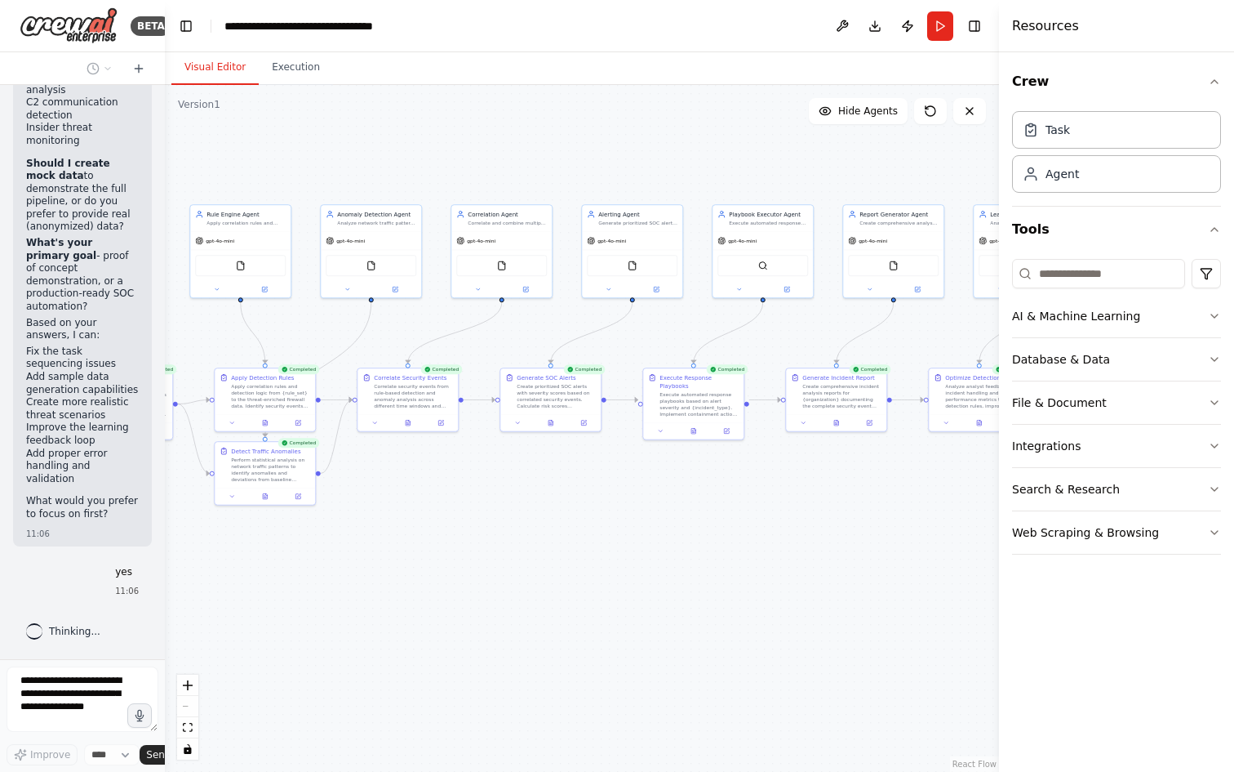
click at [563, 518] on div ".deletable-edge-delete-btn { width: 20px; height: 20px; border: 0px solid #ffff…" at bounding box center [582, 428] width 834 height 687
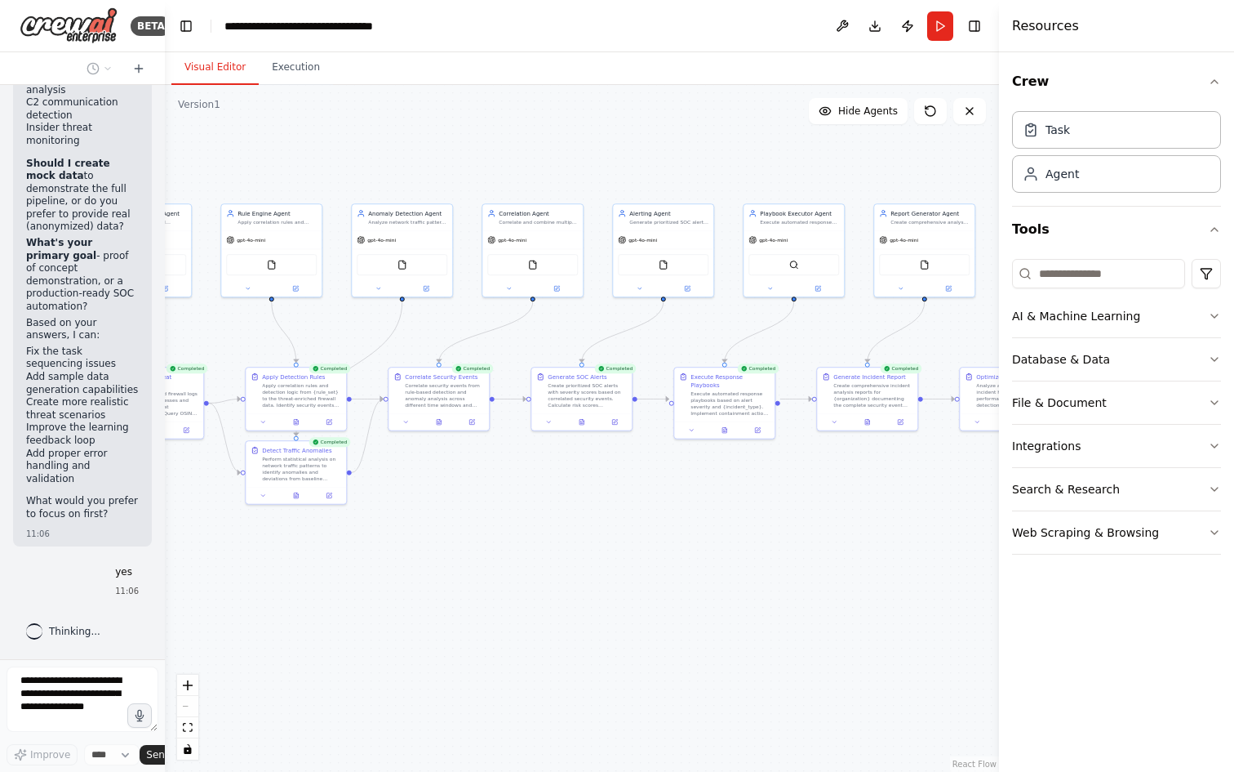
drag, startPoint x: 551, startPoint y: 522, endPoint x: 575, endPoint y: 522, distance: 23.7
click at [573, 519] on div ".deletable-edge-delete-btn { width: 20px; height: 20px; border: 0px solid #ffff…" at bounding box center [582, 428] width 834 height 687
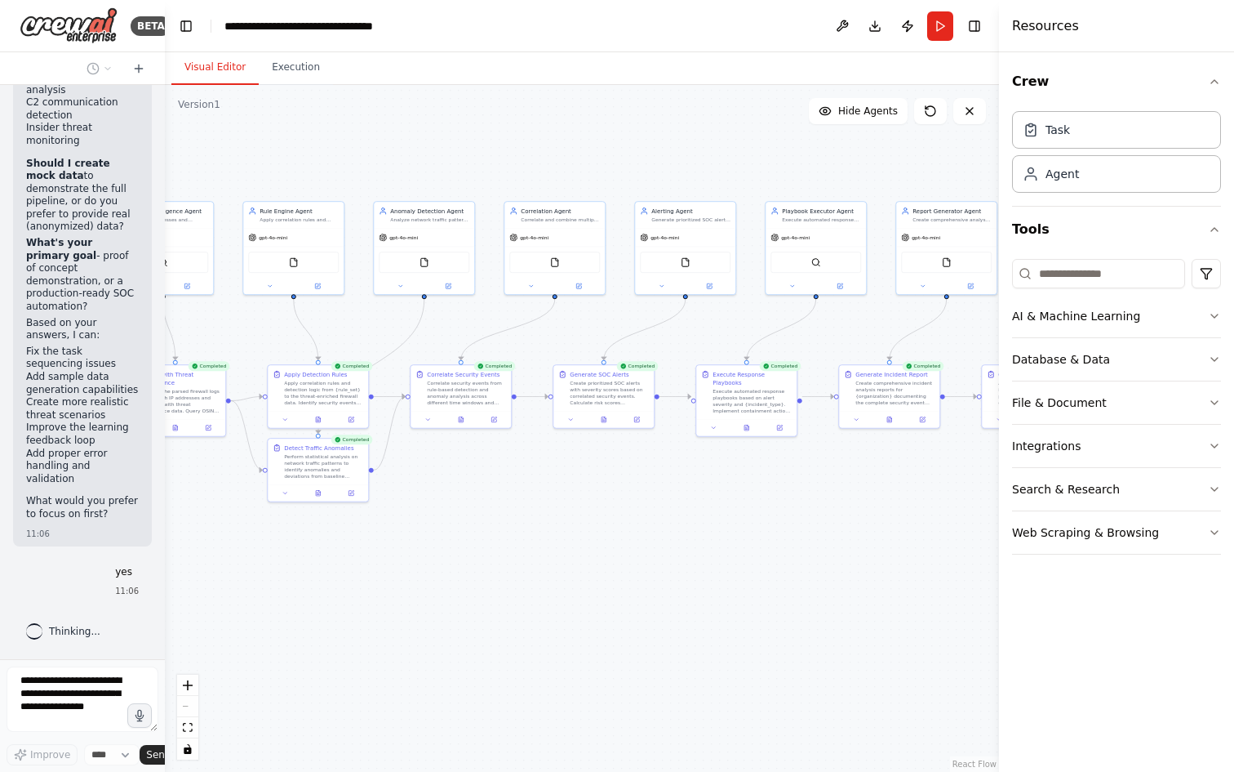
drag, startPoint x: 540, startPoint y: 521, endPoint x: 578, endPoint y: 520, distance: 38.4
click at [576, 520] on div ".deletable-edge-delete-btn { width: 20px; height: 20px; border: 0px solid #ffff…" at bounding box center [582, 428] width 834 height 687
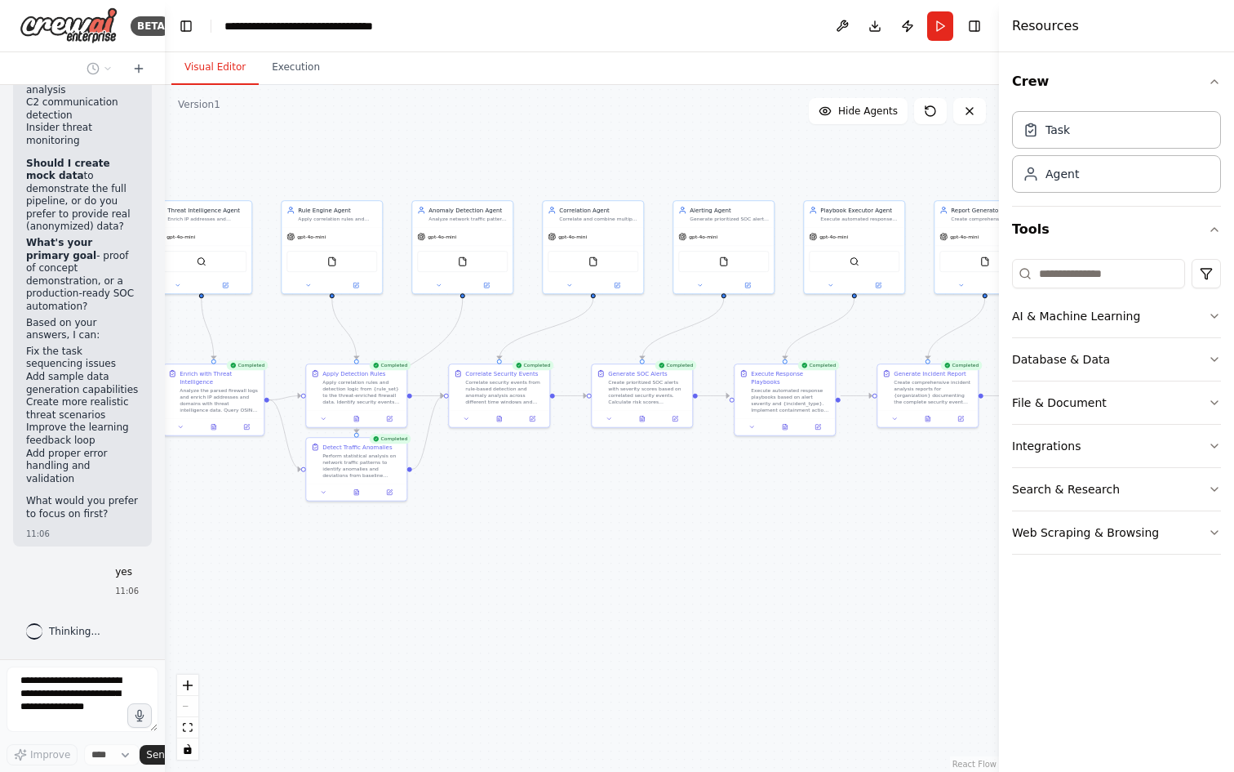
drag, startPoint x: 560, startPoint y: 523, endPoint x: 572, endPoint y: 522, distance: 12.4
click at [565, 522] on div ".deletable-edge-delete-btn { width: 20px; height: 20px; border: 0px solid #ffff…" at bounding box center [582, 428] width 834 height 687
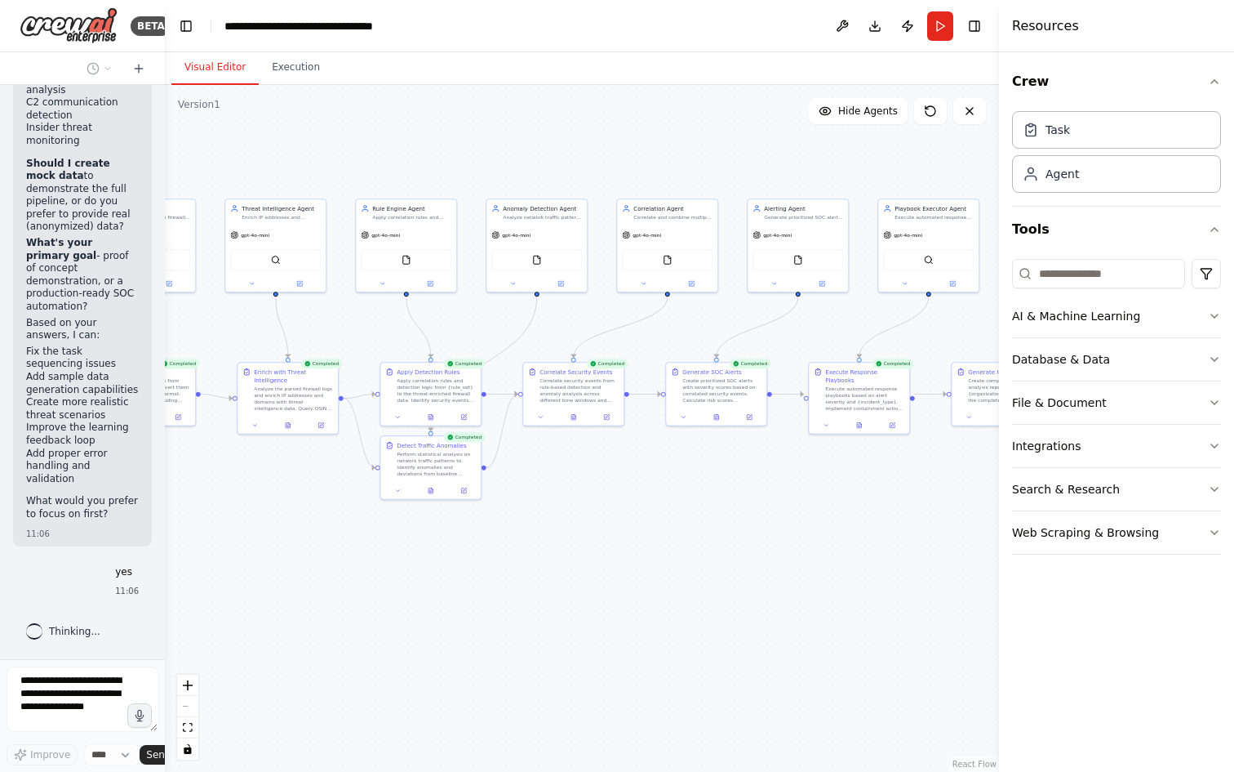
drag, startPoint x: 596, startPoint y: 527, endPoint x: 594, endPoint y: 535, distance: 8.3
click at [616, 528] on div ".deletable-edge-delete-btn { width: 20px; height: 20px; border: 0px solid #ffff…" at bounding box center [582, 428] width 834 height 687
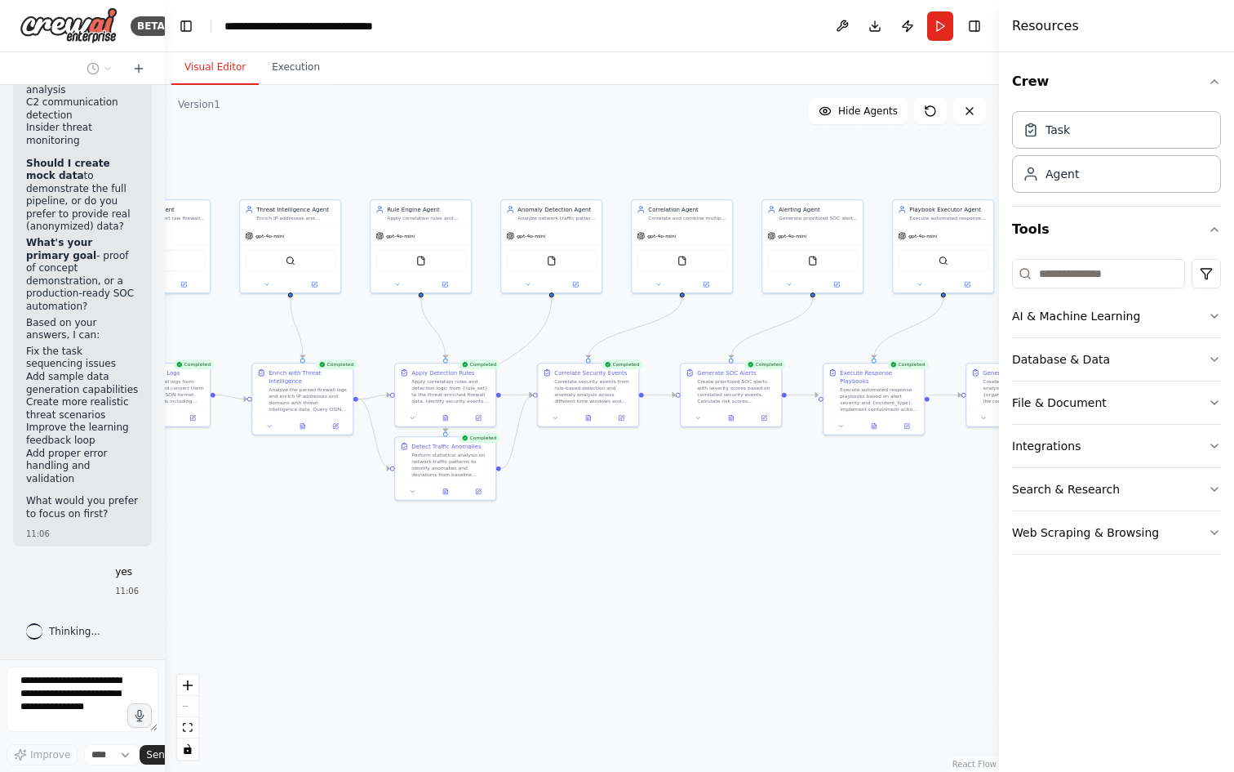
drag, startPoint x: 597, startPoint y: 534, endPoint x: 589, endPoint y: 542, distance: 11.5
click at [630, 538] on div ".deletable-edge-delete-btn { width: 20px; height: 20px; border: 0px solid #ffff…" at bounding box center [582, 428] width 834 height 687
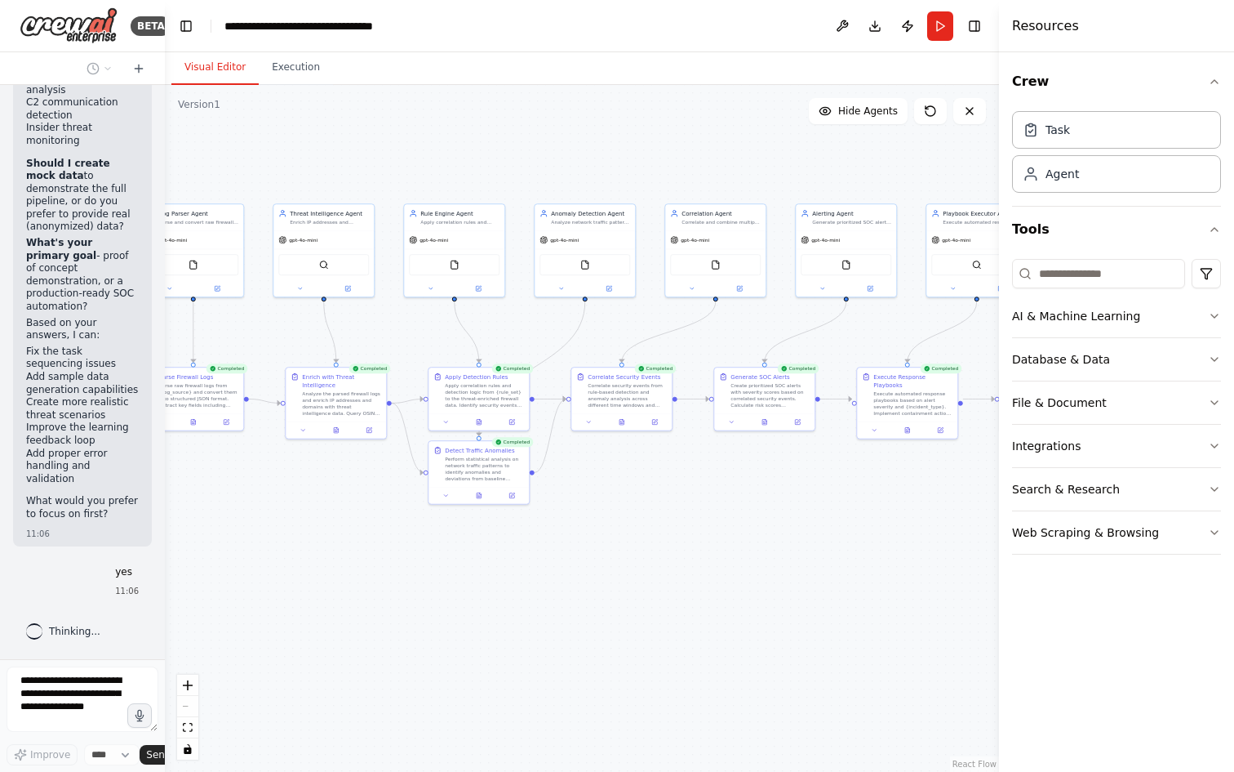
click at [624, 543] on div ".deletable-edge-delete-btn { width: 20px; height: 20px; border: 0px solid #ffff…" at bounding box center [582, 428] width 834 height 687
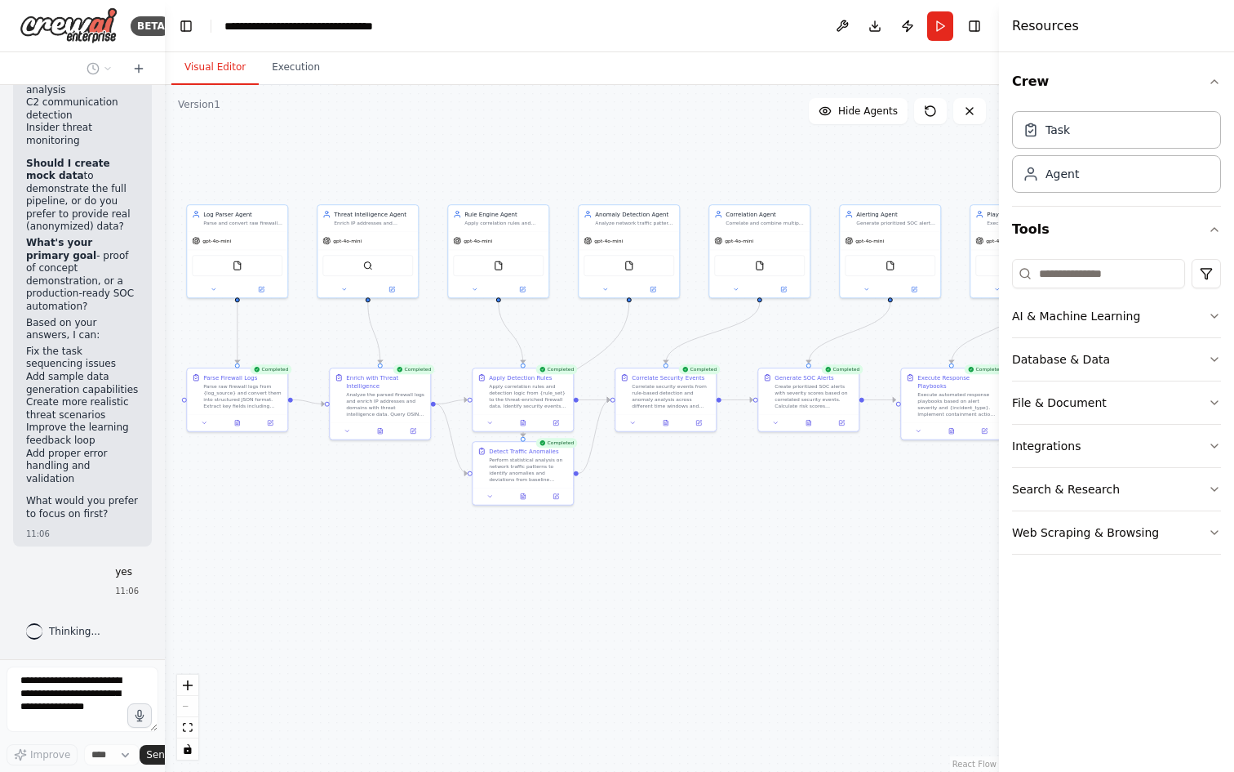
drag, startPoint x: 638, startPoint y: 543, endPoint x: 625, endPoint y: 545, distance: 13.2
click at [641, 543] on div ".deletable-edge-delete-btn { width: 20px; height: 20px; border: 0px solid #ffff…" at bounding box center [582, 428] width 834 height 687
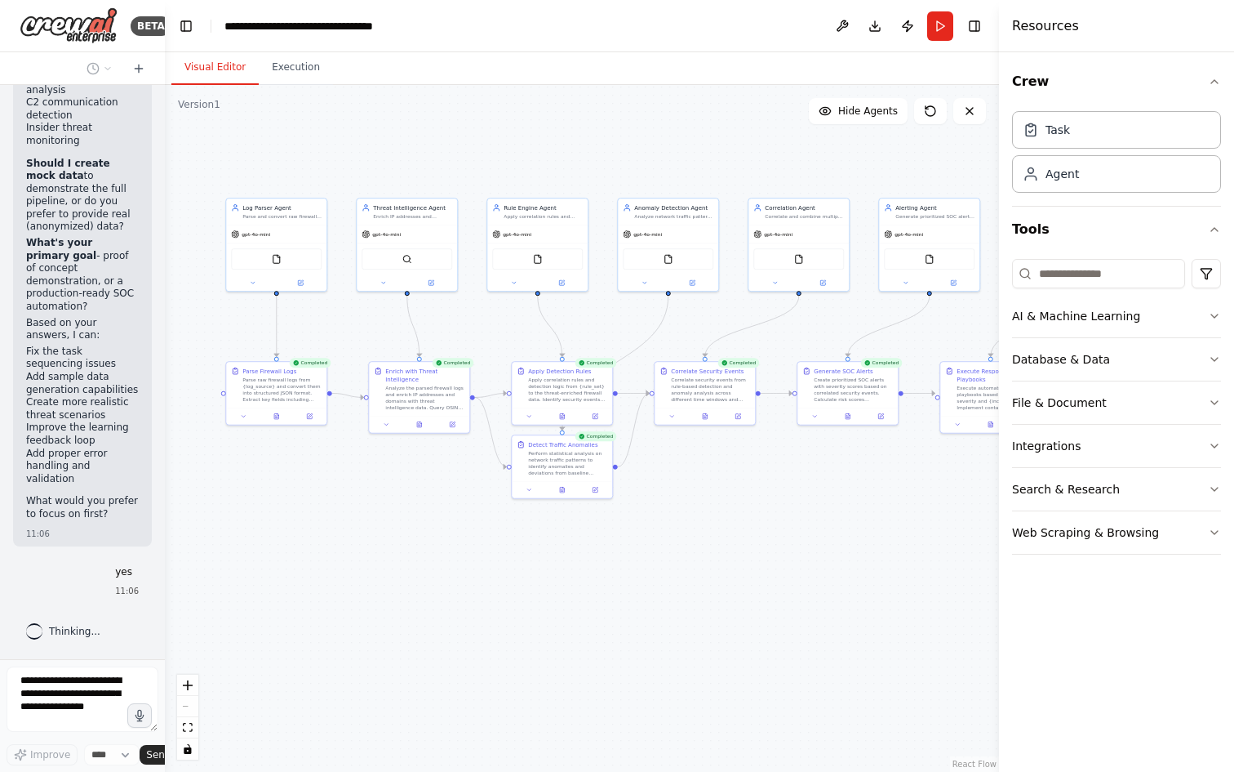
click at [613, 540] on div ".deletable-edge-delete-btn { width: 20px; height: 20px; border: 0px solid #ffff…" at bounding box center [582, 428] width 834 height 687
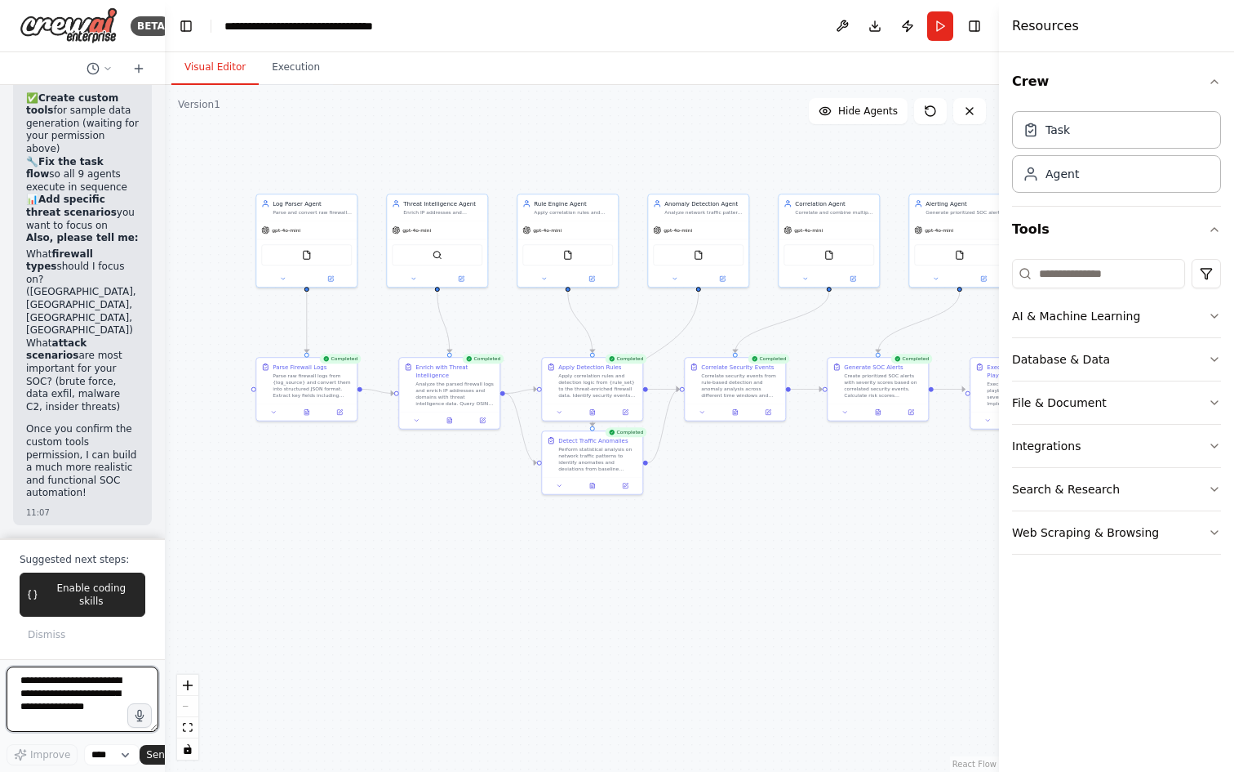
scroll to position [10116, 0]
click at [86, 603] on span "Enable coding skills" at bounding box center [91, 594] width 93 height 26
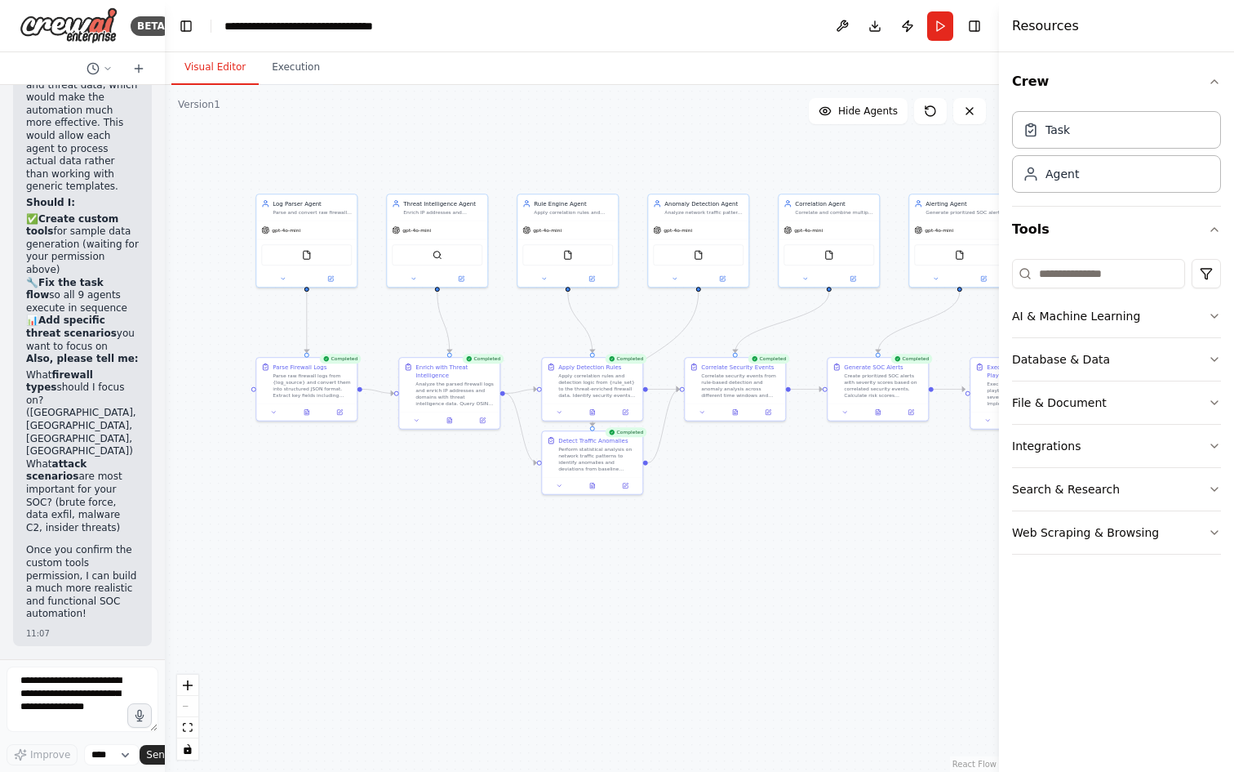
scroll to position [10051, 0]
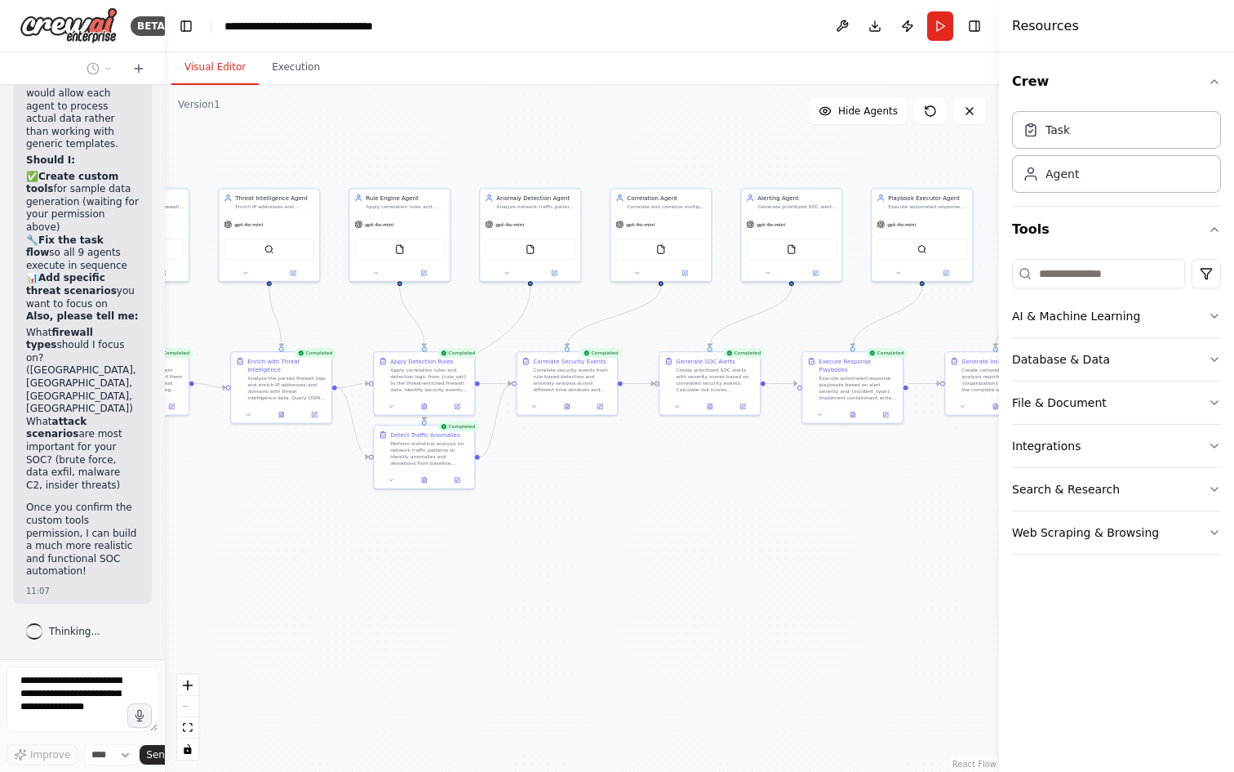
drag, startPoint x: 655, startPoint y: 577, endPoint x: 563, endPoint y: 561, distance: 92.9
click at [486, 571] on div ".deletable-edge-delete-btn { width: 20px; height: 20px; border: 0px solid #ffff…" at bounding box center [582, 428] width 834 height 687
drag, startPoint x: 689, startPoint y: 563, endPoint x: 501, endPoint y: 565, distance: 187.8
click at [501, 565] on div ".deletable-edge-delete-btn { width: 20px; height: 20px; border: 0px solid #ffff…" at bounding box center [582, 428] width 834 height 687
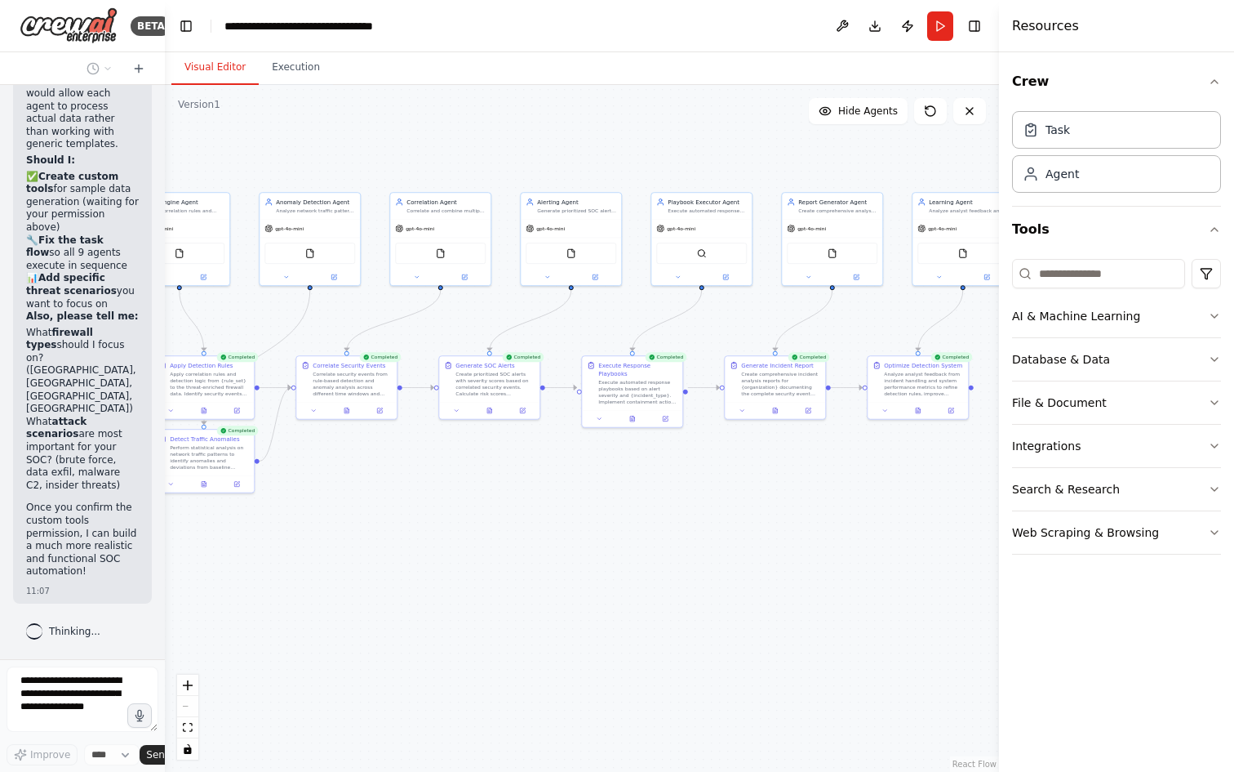
drag, startPoint x: 644, startPoint y: 554, endPoint x: 479, endPoint y: 549, distance: 165.0
click at [480, 549] on div ".deletable-edge-delete-btn { width: 20px; height: 20px; border: 0px solid #ffff…" at bounding box center [582, 428] width 834 height 687
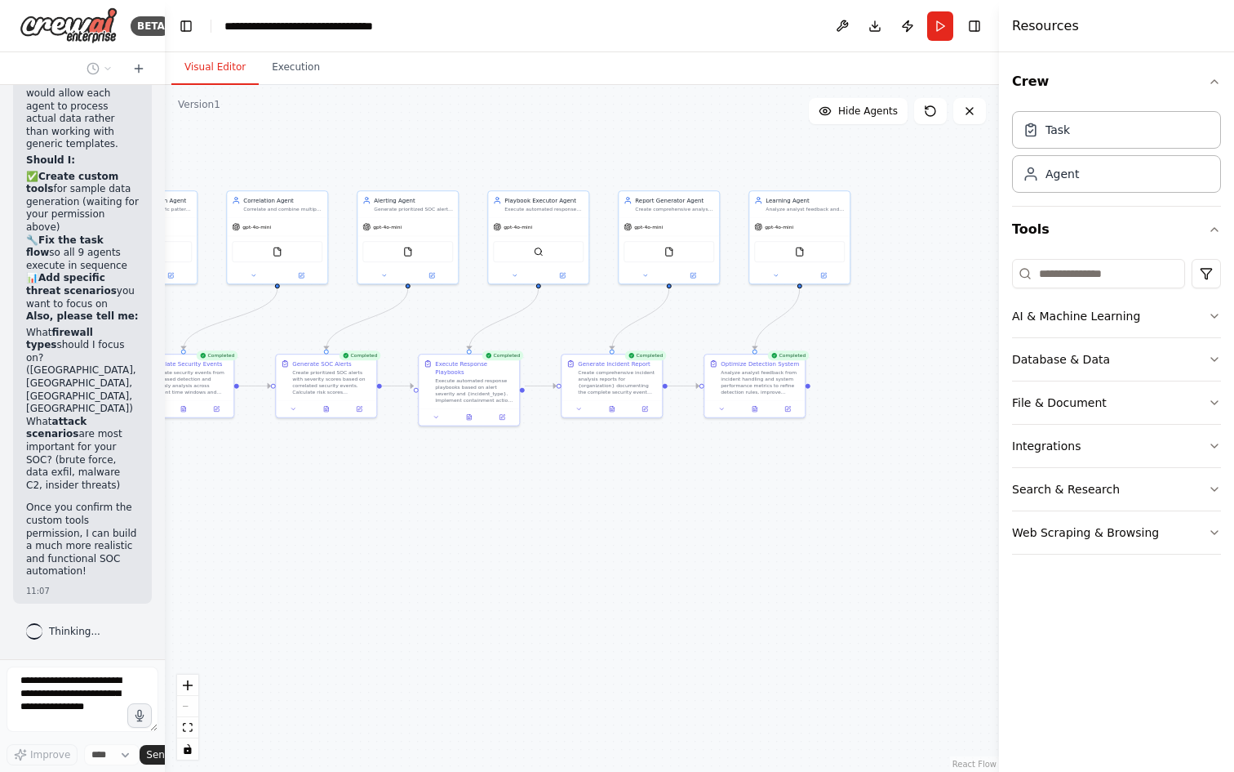
drag, startPoint x: 616, startPoint y: 555, endPoint x: 519, endPoint y: 556, distance: 97.2
click at [523, 557] on div ".deletable-edge-delete-btn { width: 20px; height: 20px; border: 0px solid #ffff…" at bounding box center [582, 428] width 834 height 687
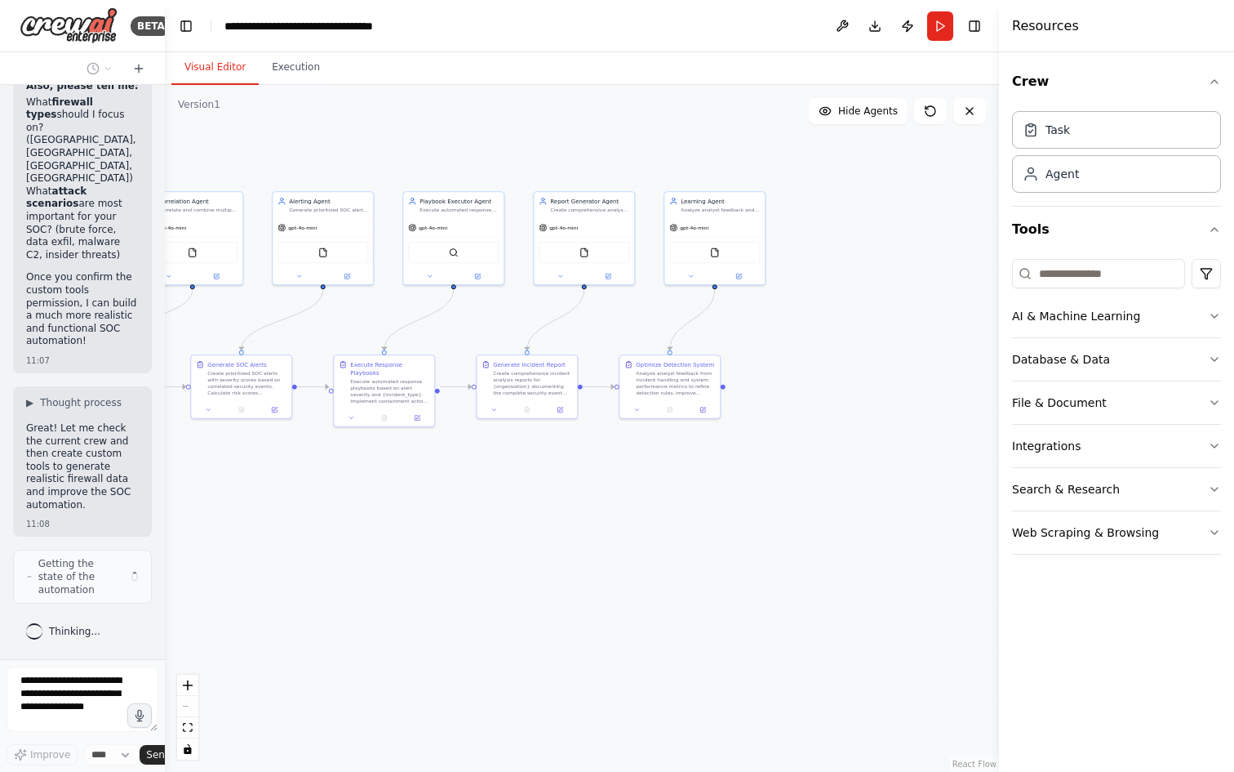
scroll to position [10268, 0]
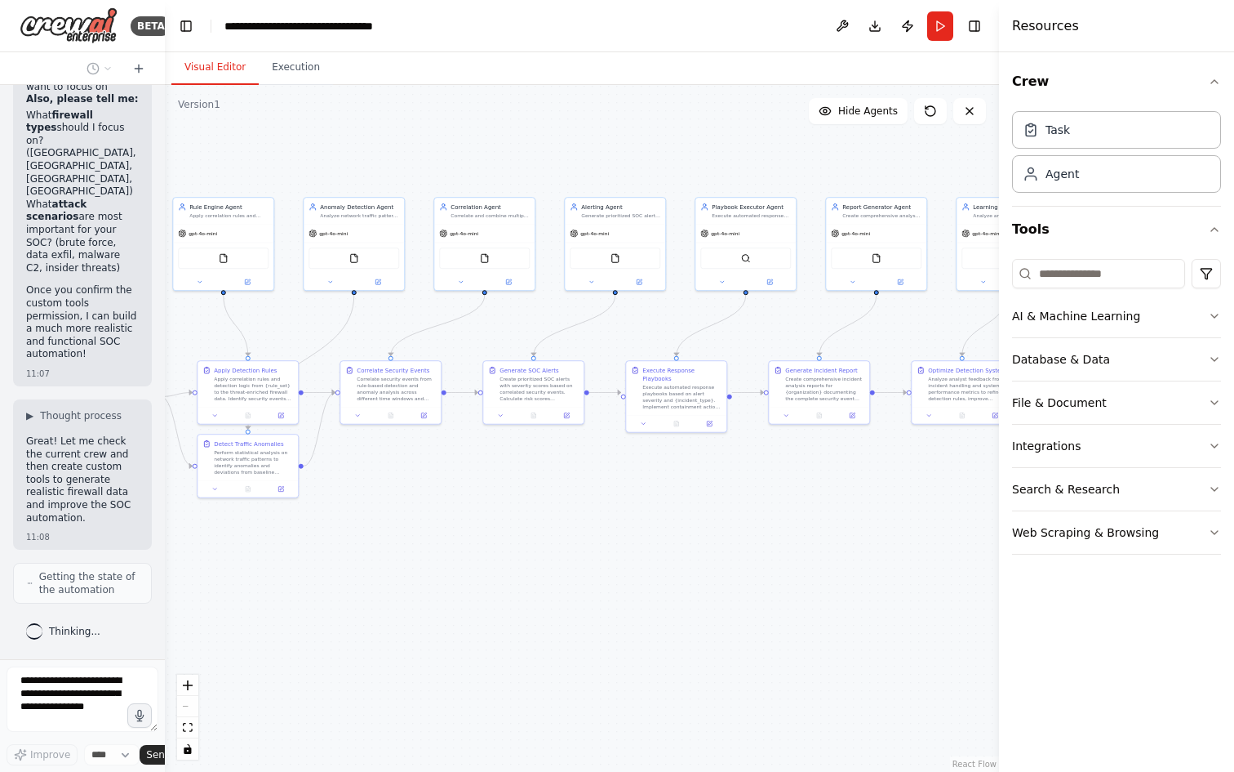
drag, startPoint x: 392, startPoint y: 498, endPoint x: 686, endPoint y: 504, distance: 294.0
click at [686, 504] on div ".deletable-edge-delete-btn { width: 20px; height: 20px; border: 0px solid #ffff…" at bounding box center [582, 428] width 834 height 687
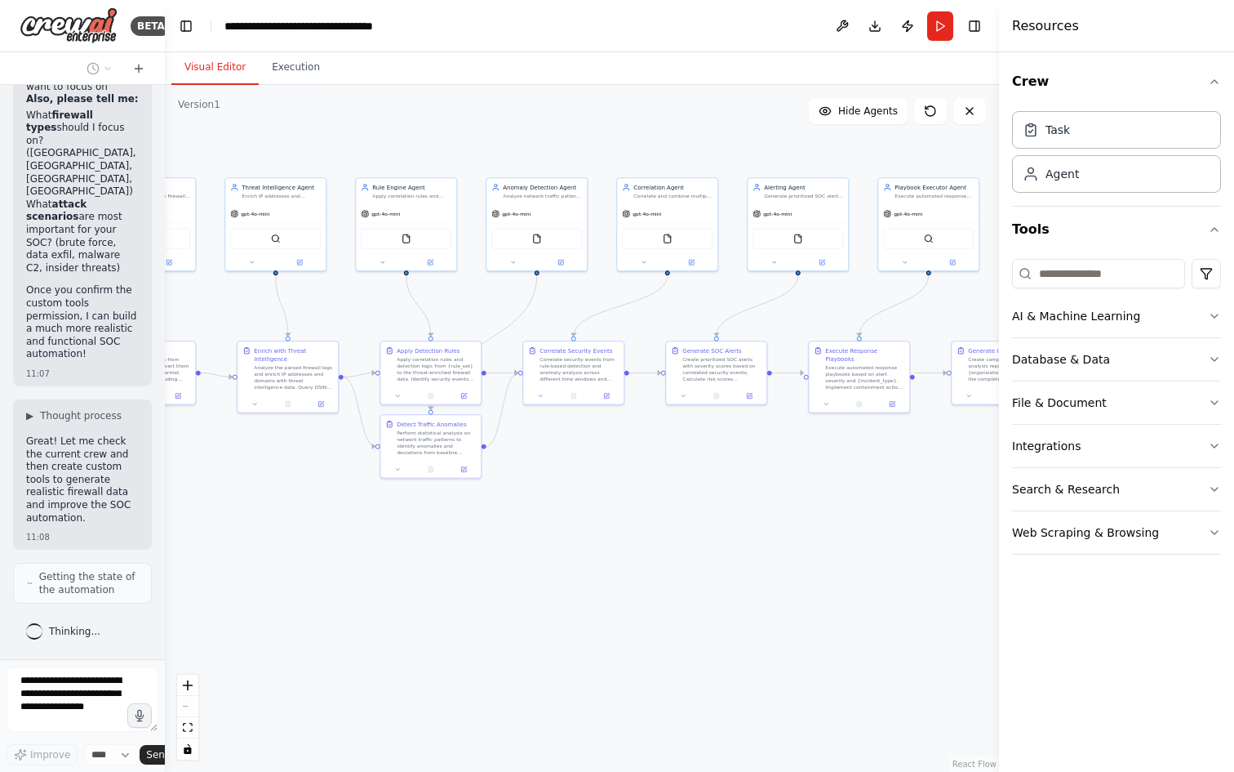
drag, startPoint x: 444, startPoint y: 518, endPoint x: 625, endPoint y: 499, distance: 182.3
click at [625, 499] on div ".deletable-edge-delete-btn { width: 20px; height: 20px; border: 0px solid #ffff…" at bounding box center [582, 428] width 834 height 687
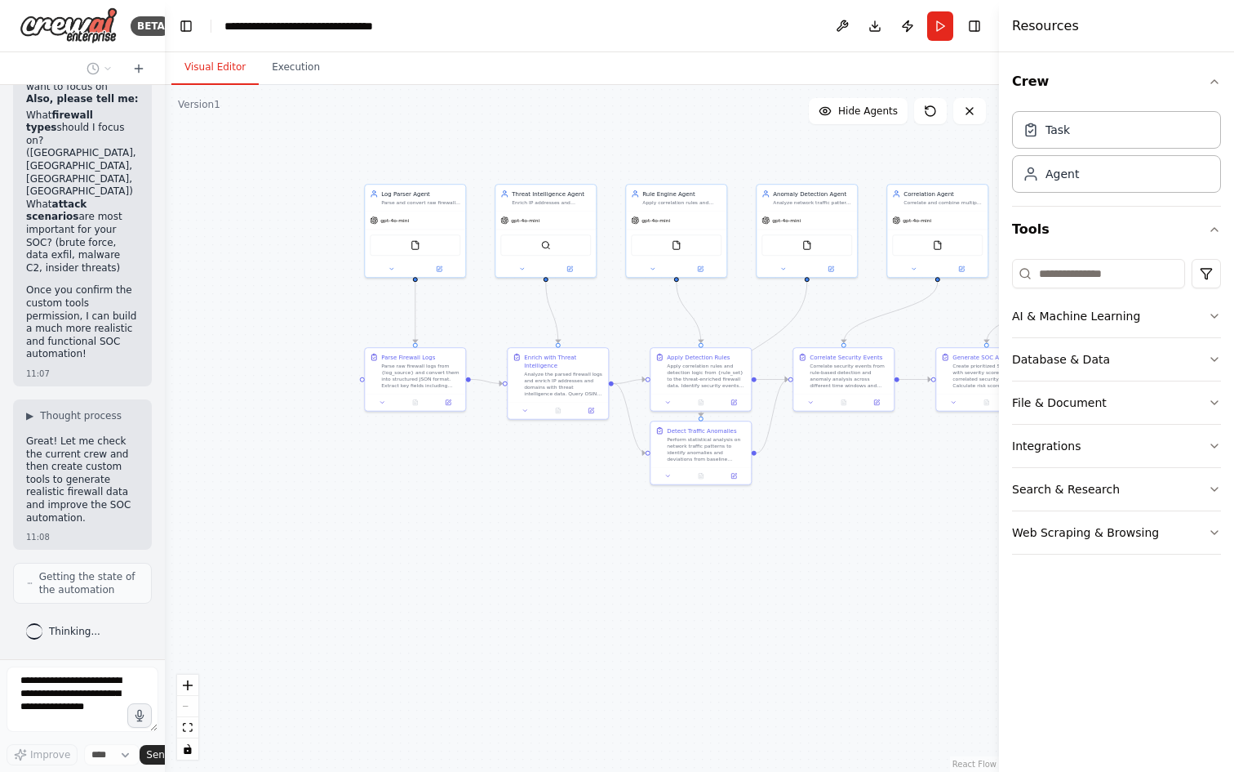
drag, startPoint x: 507, startPoint y: 531, endPoint x: 704, endPoint y: 537, distance: 196.9
click at [704, 537] on div ".deletable-edge-delete-btn { width: 20px; height: 20px; border: 0px solid #ffff…" at bounding box center [582, 428] width 834 height 687
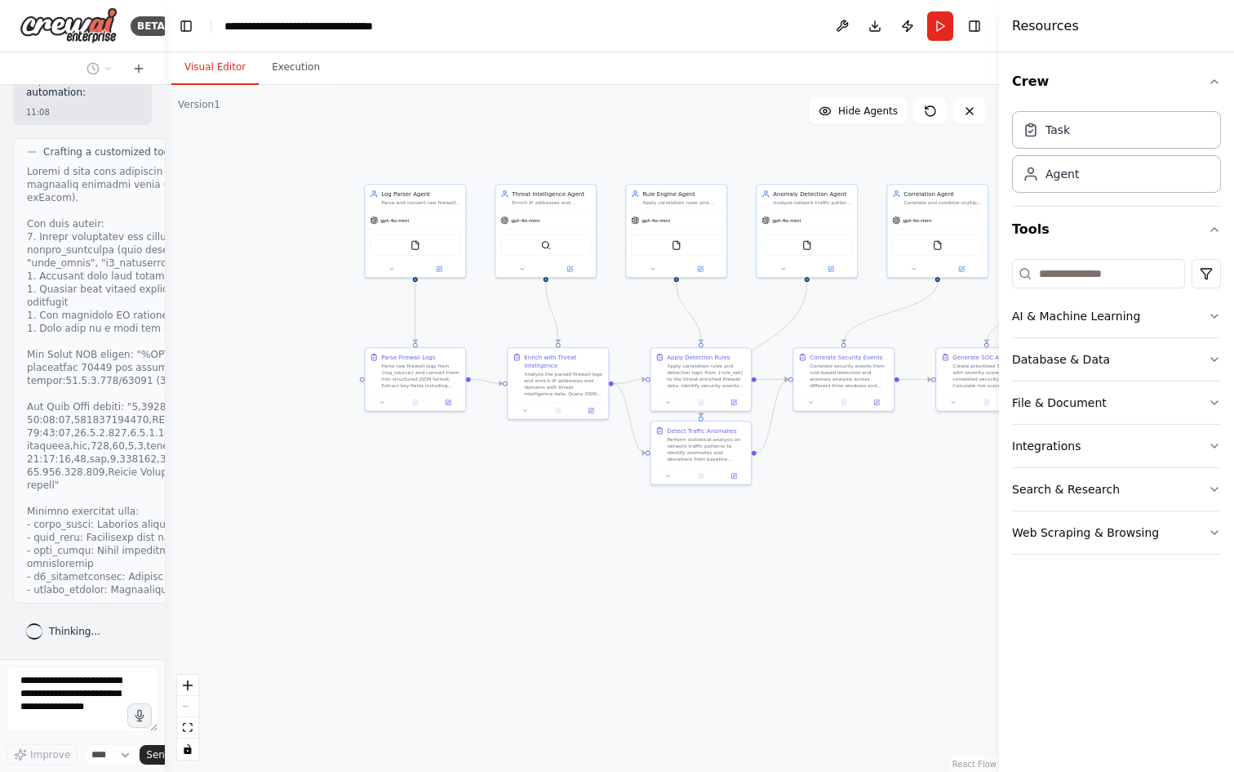
scroll to position [10868, 0]
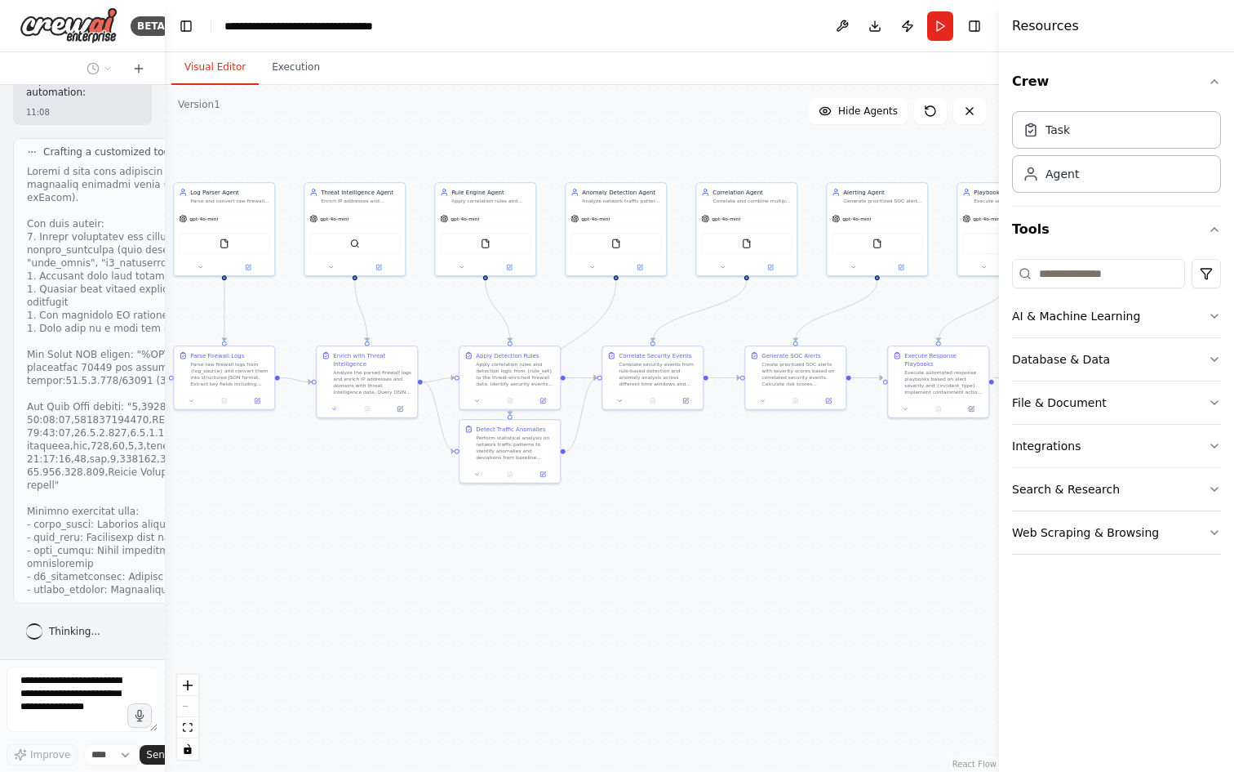
drag, startPoint x: 544, startPoint y: 551, endPoint x: 373, endPoint y: 546, distance: 170.7
click at [327, 549] on div ".deletable-edge-delete-btn { width: 20px; height: 20px; border: 0px solid #ffff…" at bounding box center [582, 428] width 834 height 687
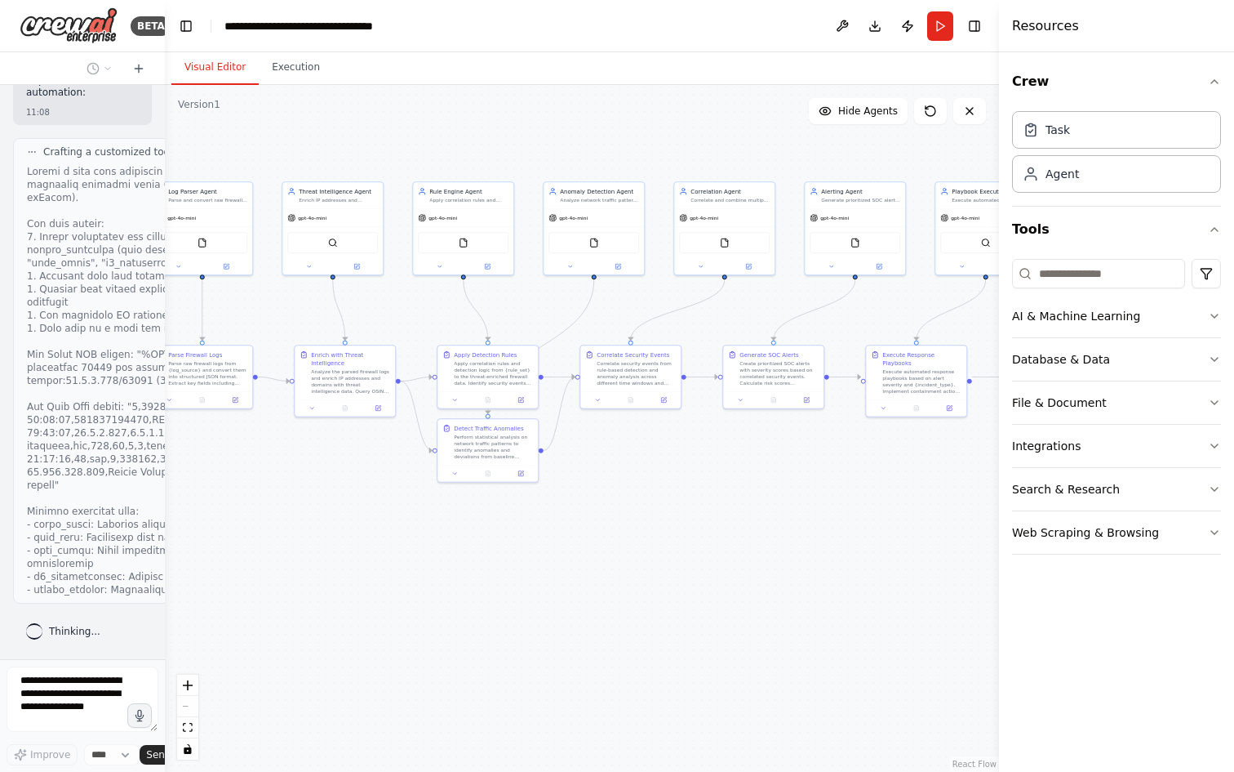
drag, startPoint x: 343, startPoint y: 554, endPoint x: 451, endPoint y: 553, distance: 108.6
click at [451, 553] on div ".deletable-edge-delete-btn { width: 20px; height: 20px; border: 0px solid #ffff…" at bounding box center [582, 428] width 834 height 687
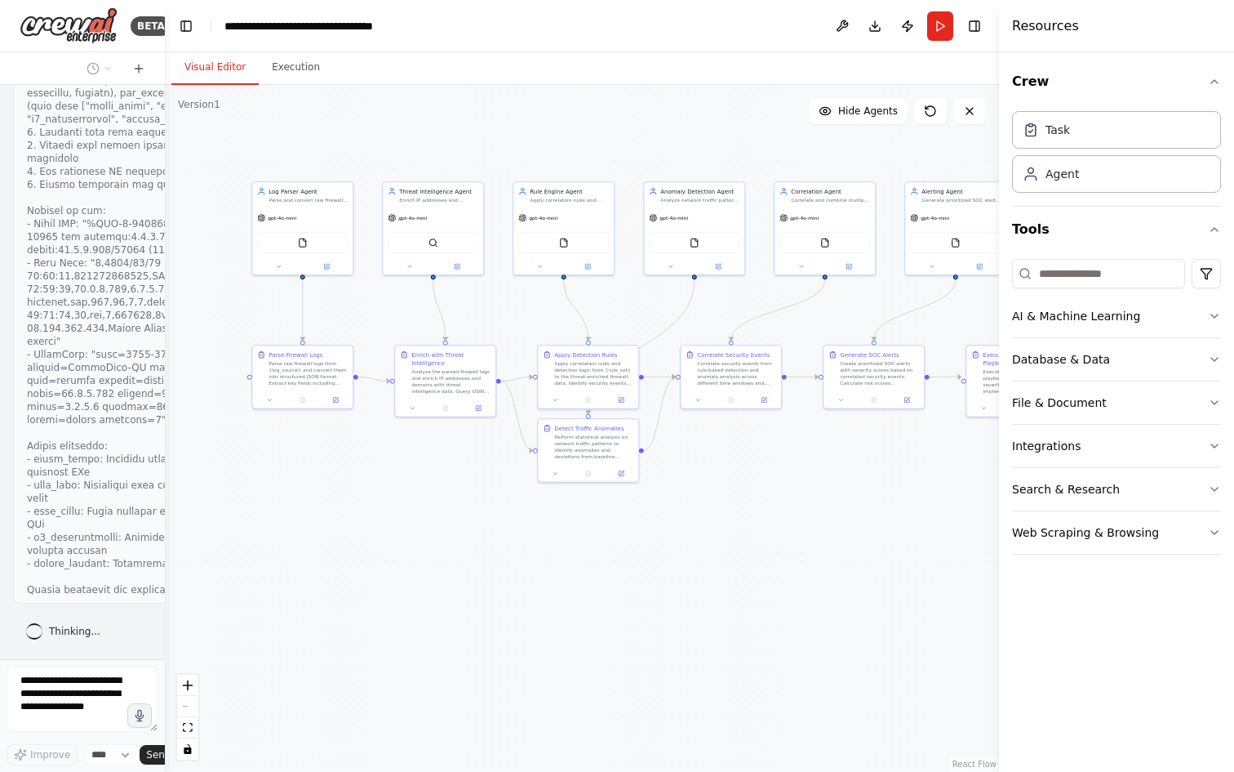
scroll to position [11586, 0]
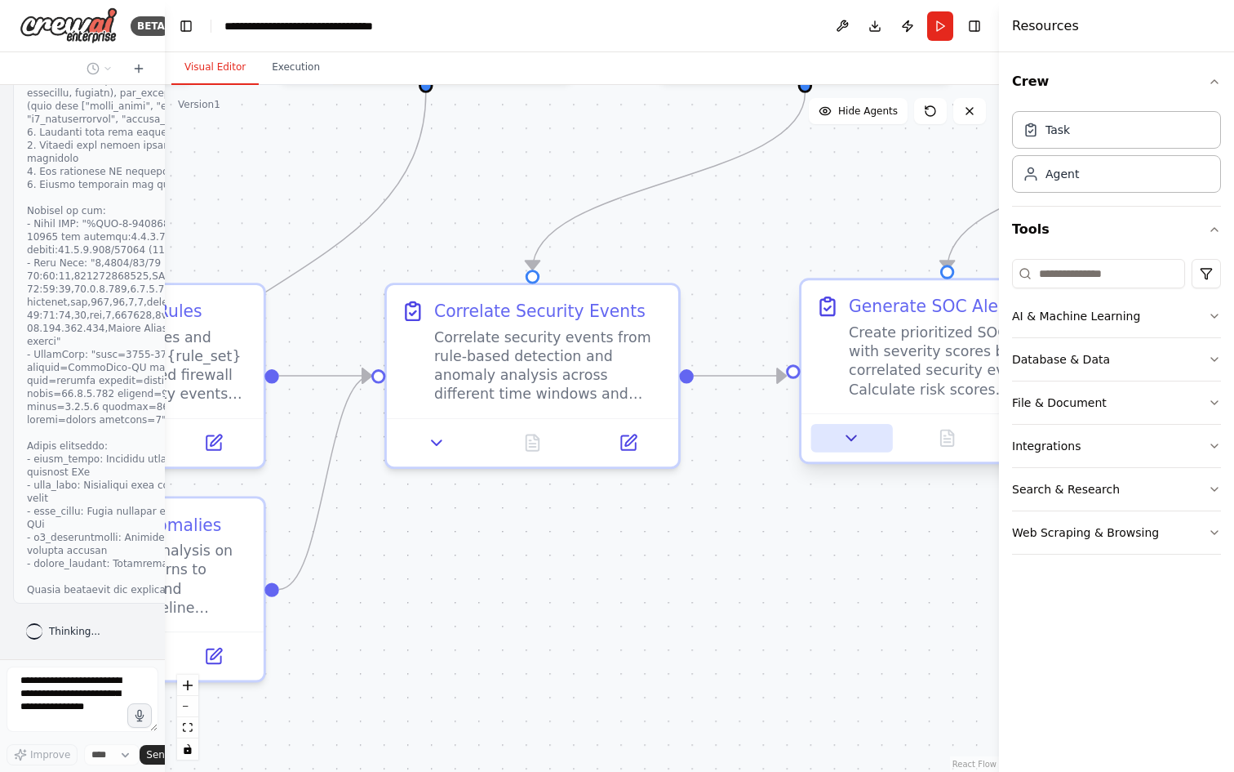
click at [850, 440] on icon at bounding box center [852, 438] width 19 height 19
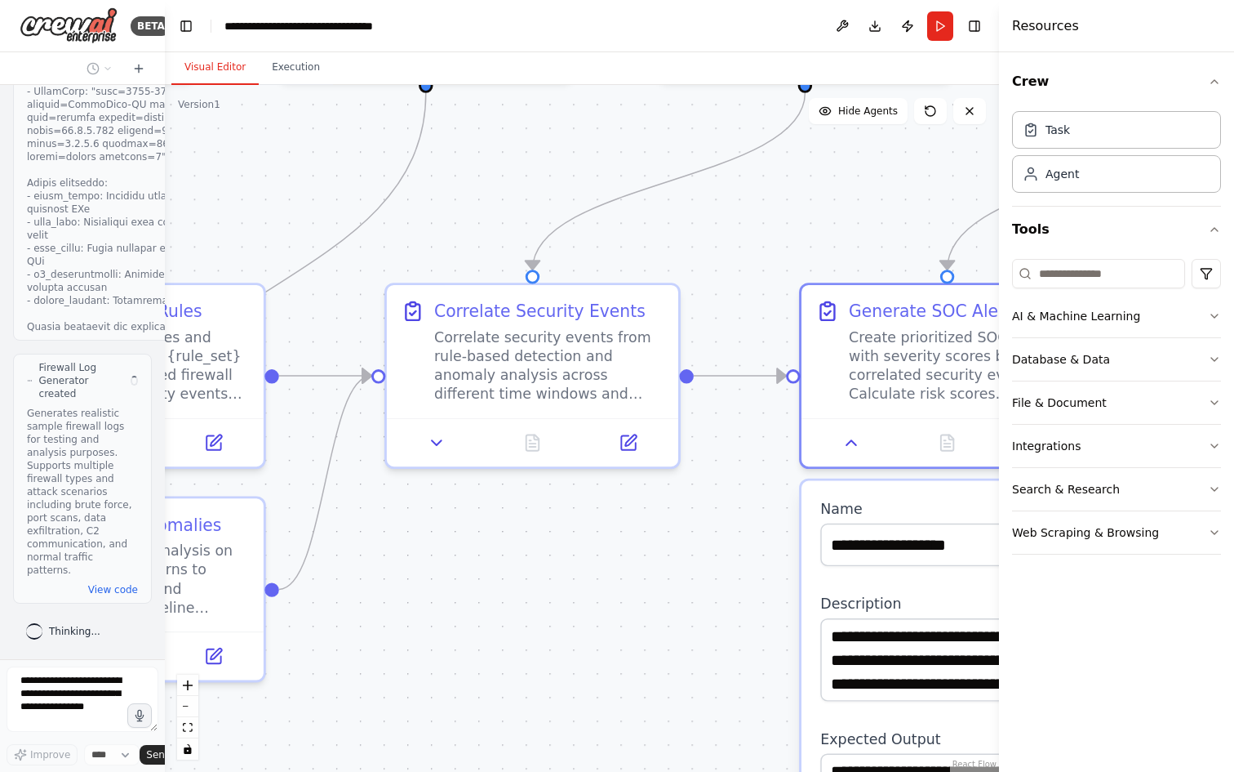
scroll to position [11835, 0]
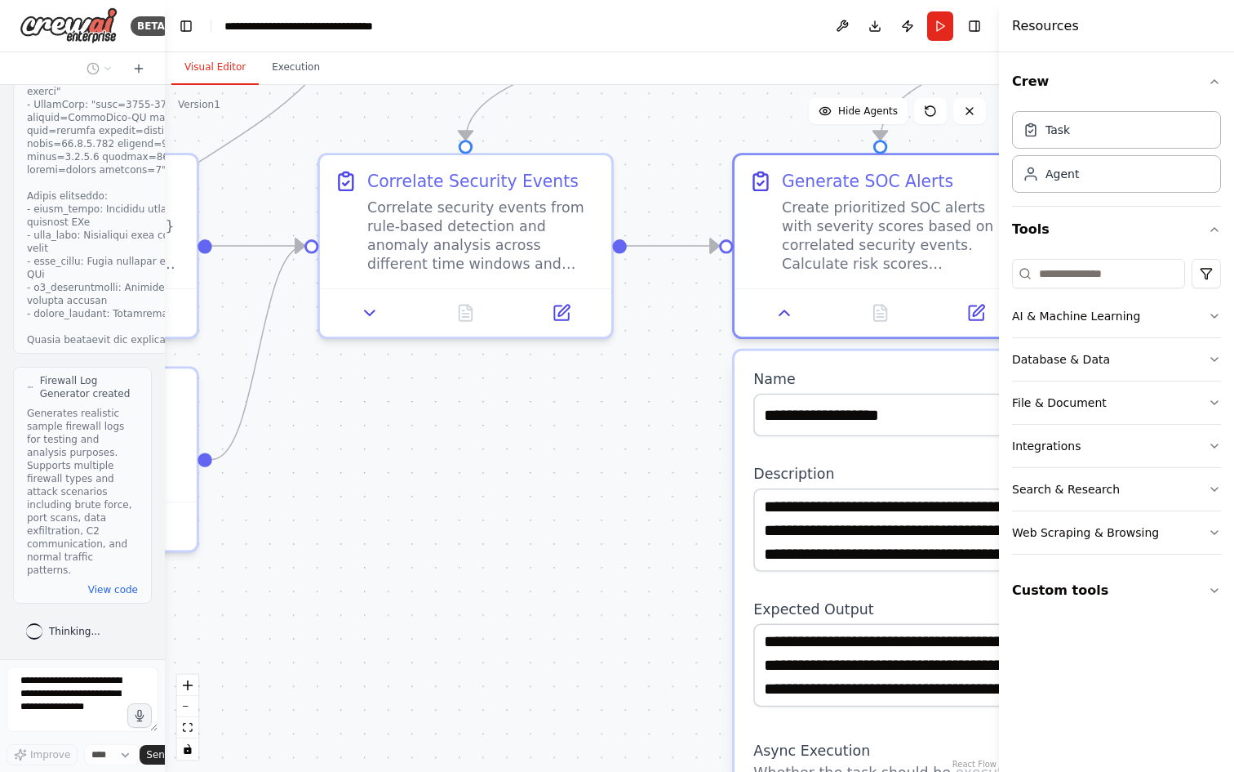
drag, startPoint x: 672, startPoint y: 568, endPoint x: 601, endPoint y: 408, distance: 175.1
click at [604, 410] on div ".deletable-edge-delete-btn { width: 20px; height: 20px; border: 0px solid #ffff…" at bounding box center [582, 428] width 834 height 687
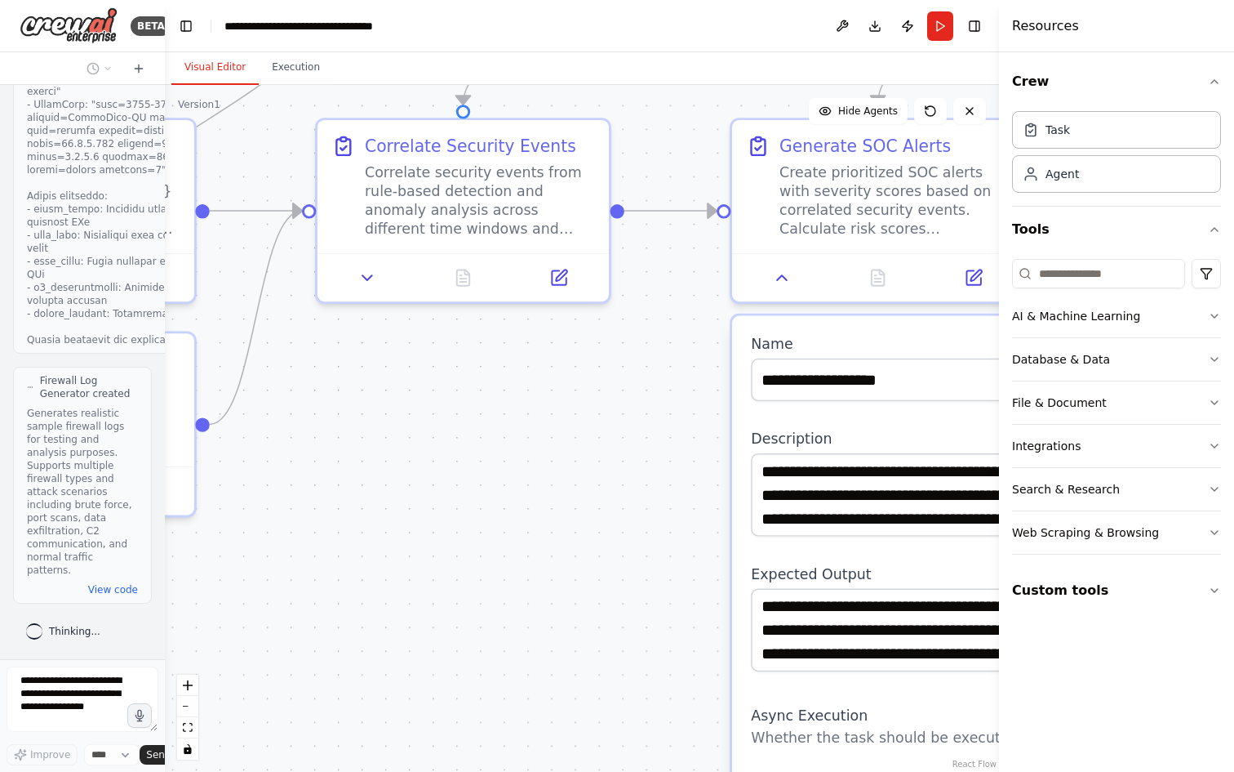
drag, startPoint x: 662, startPoint y: 469, endPoint x: 572, endPoint y: 289, distance: 201.5
click at [572, 290] on div ".deletable-edge-delete-btn { width: 20px; height: 20px; border: 0px solid #ffff…" at bounding box center [582, 428] width 834 height 687
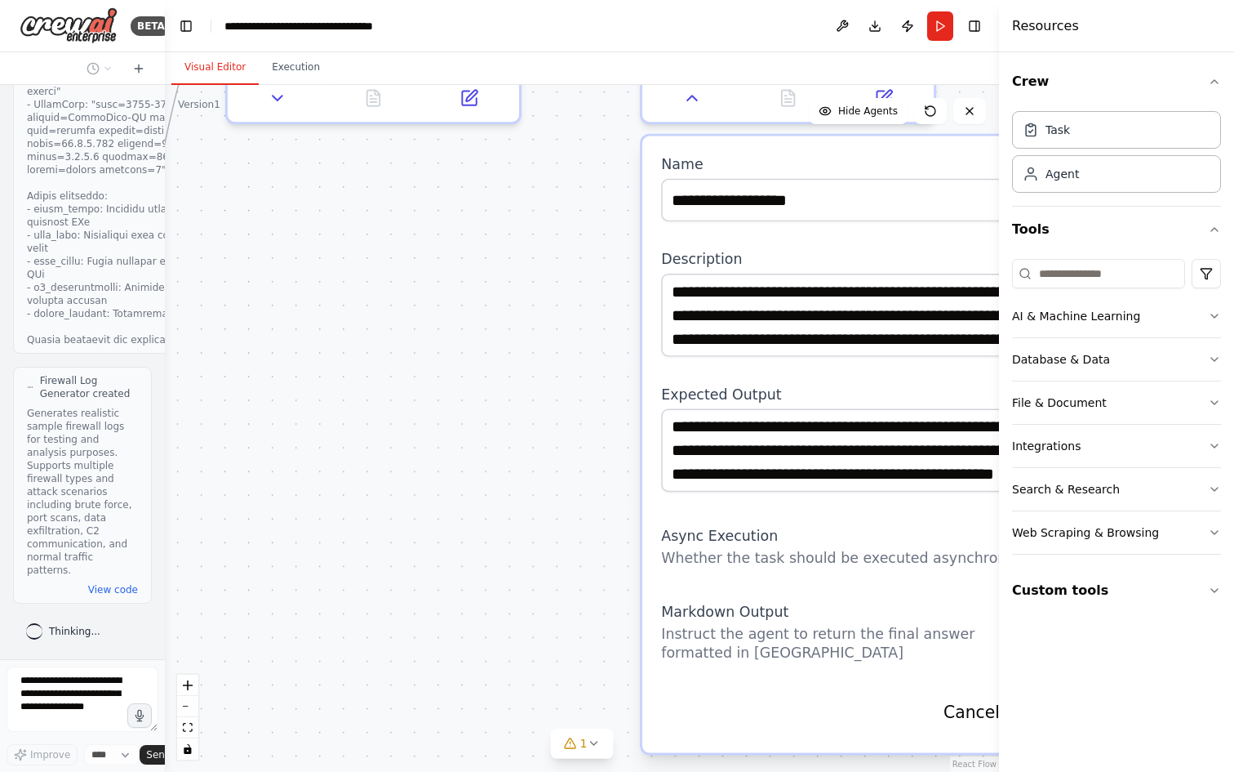
drag, startPoint x: 545, startPoint y: 401, endPoint x: 421, endPoint y: 333, distance: 140.7
click at [423, 333] on div ".deletable-edge-delete-btn { width: 20px; height: 20px; border: 0px solid #ffff…" at bounding box center [582, 428] width 834 height 687
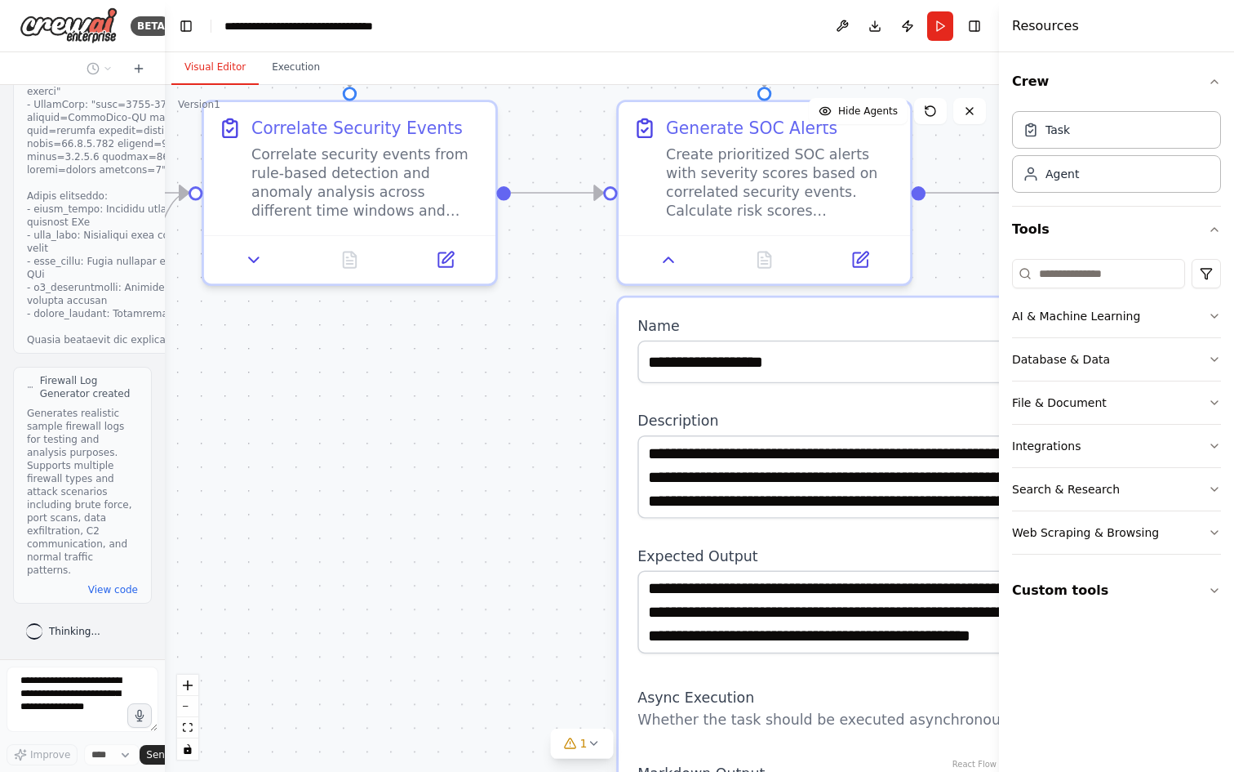
drag, startPoint x: 433, startPoint y: 362, endPoint x: 541, endPoint y: 626, distance: 285.2
click at [542, 630] on div ".deletable-edge-delete-btn { width: 20px; height: 20px; border: 0px solid #ffff…" at bounding box center [582, 428] width 834 height 687
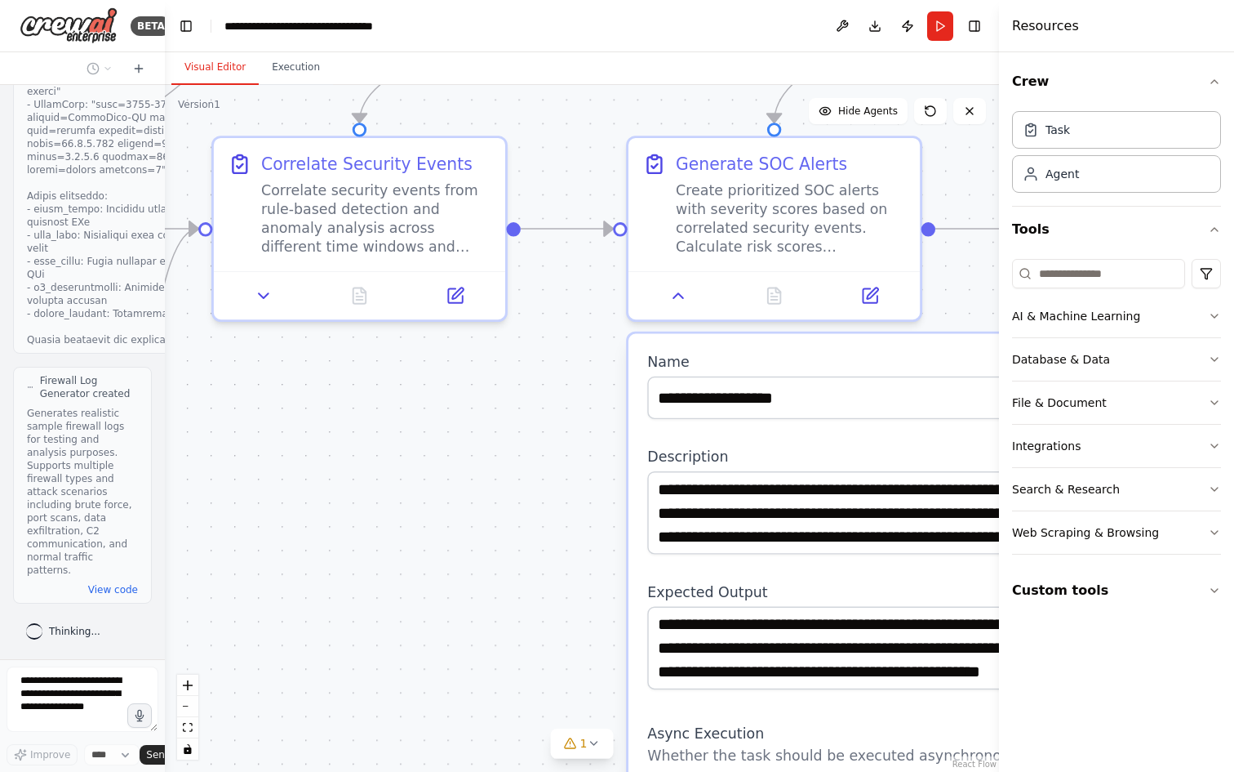
drag, startPoint x: 558, startPoint y: 591, endPoint x: 582, endPoint y: 572, distance: 30.9
click at [558, 591] on div ".deletable-edge-delete-btn { width: 20px; height: 20px; border: 0px solid #ffff…" at bounding box center [582, 428] width 834 height 687
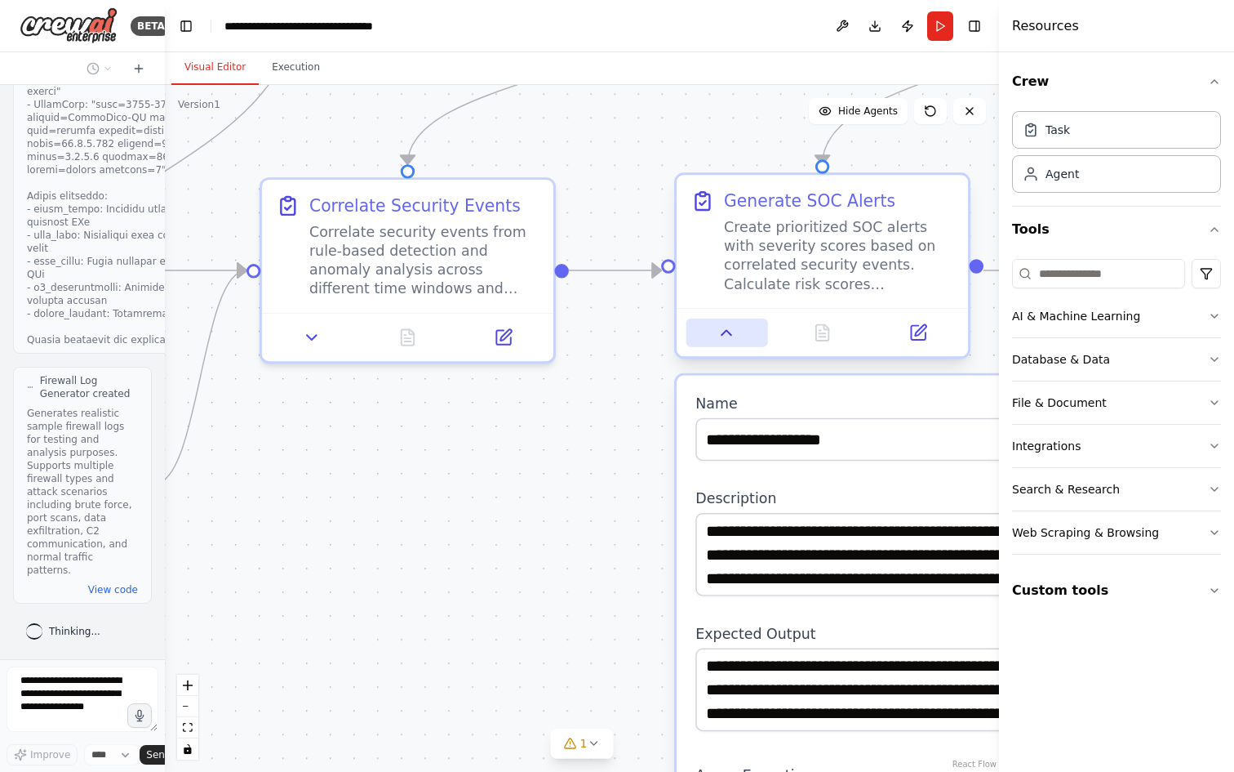
click at [727, 336] on icon at bounding box center [727, 332] width 19 height 19
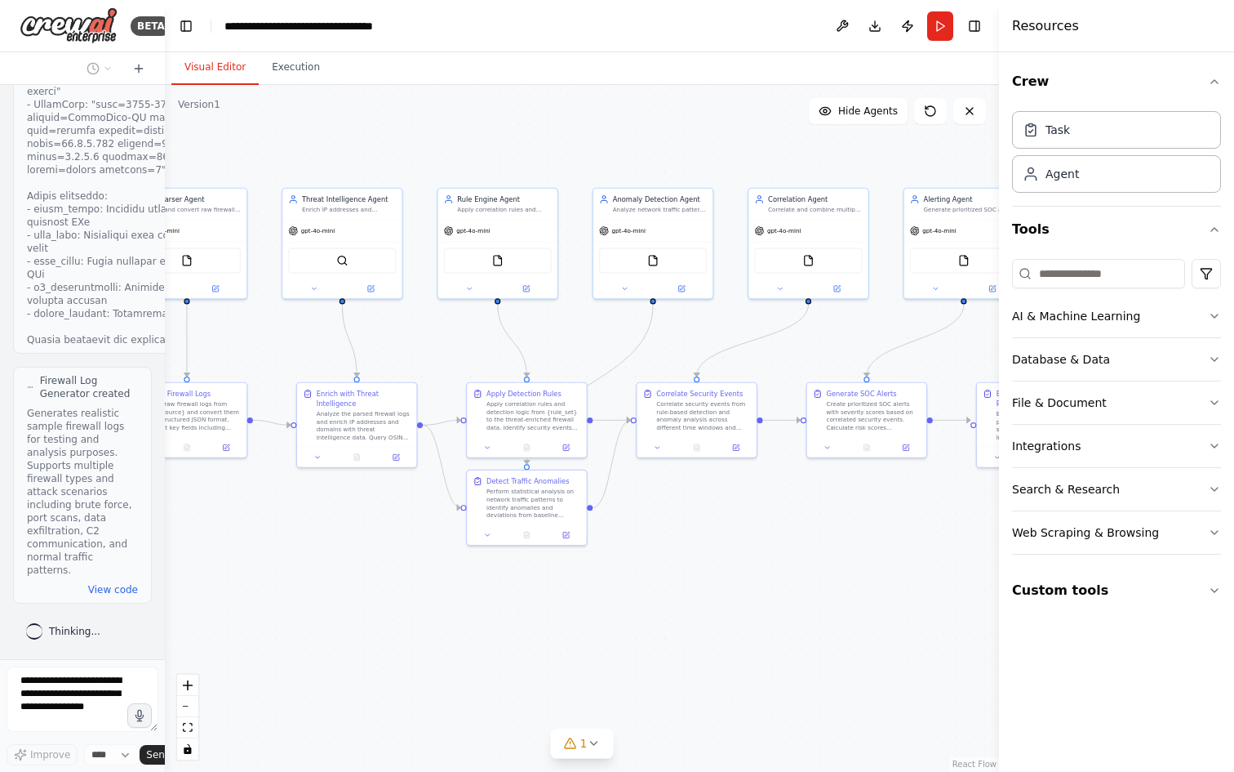
drag, startPoint x: 547, startPoint y: 617, endPoint x: 708, endPoint y: 586, distance: 163.8
click at [709, 586] on div ".deletable-edge-delete-btn { width: 20px; height: 20px; border: 0px solid #ffff…" at bounding box center [582, 428] width 834 height 687
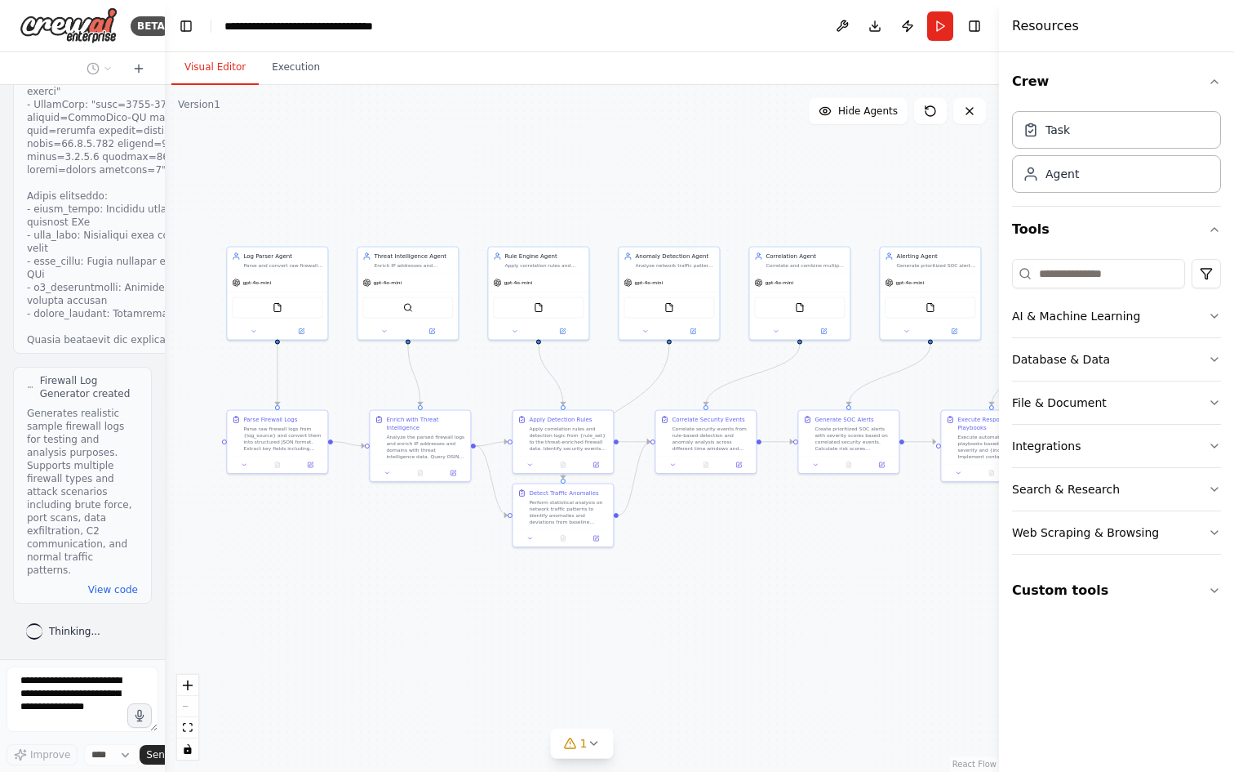
click at [778, 568] on div ".deletable-edge-delete-btn { width: 20px; height: 20px; border: 0px solid #ffff…" at bounding box center [582, 428] width 834 height 687
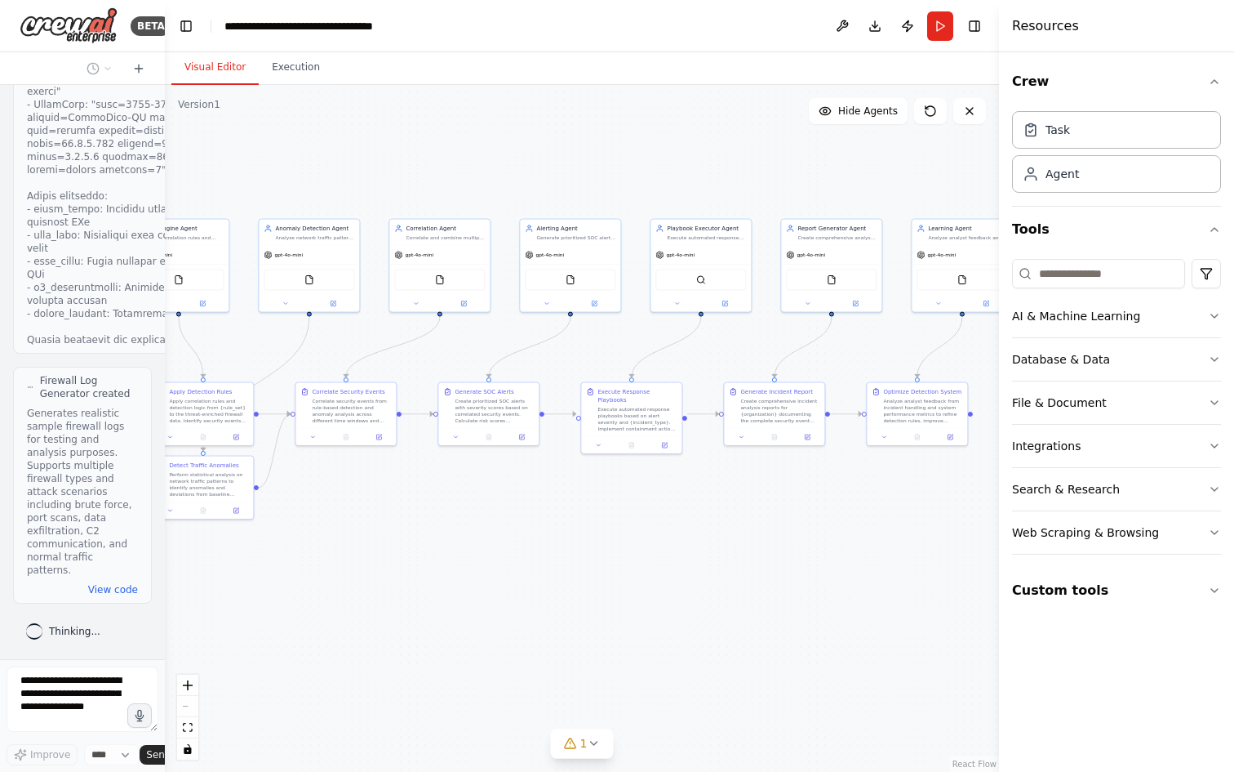
drag, startPoint x: 755, startPoint y: 557, endPoint x: 418, endPoint y: 534, distance: 337.9
click at [418, 534] on div ".deletable-edge-delete-btn { width: 20px; height: 20px; border: 0px solid #ffff…" at bounding box center [582, 428] width 834 height 687
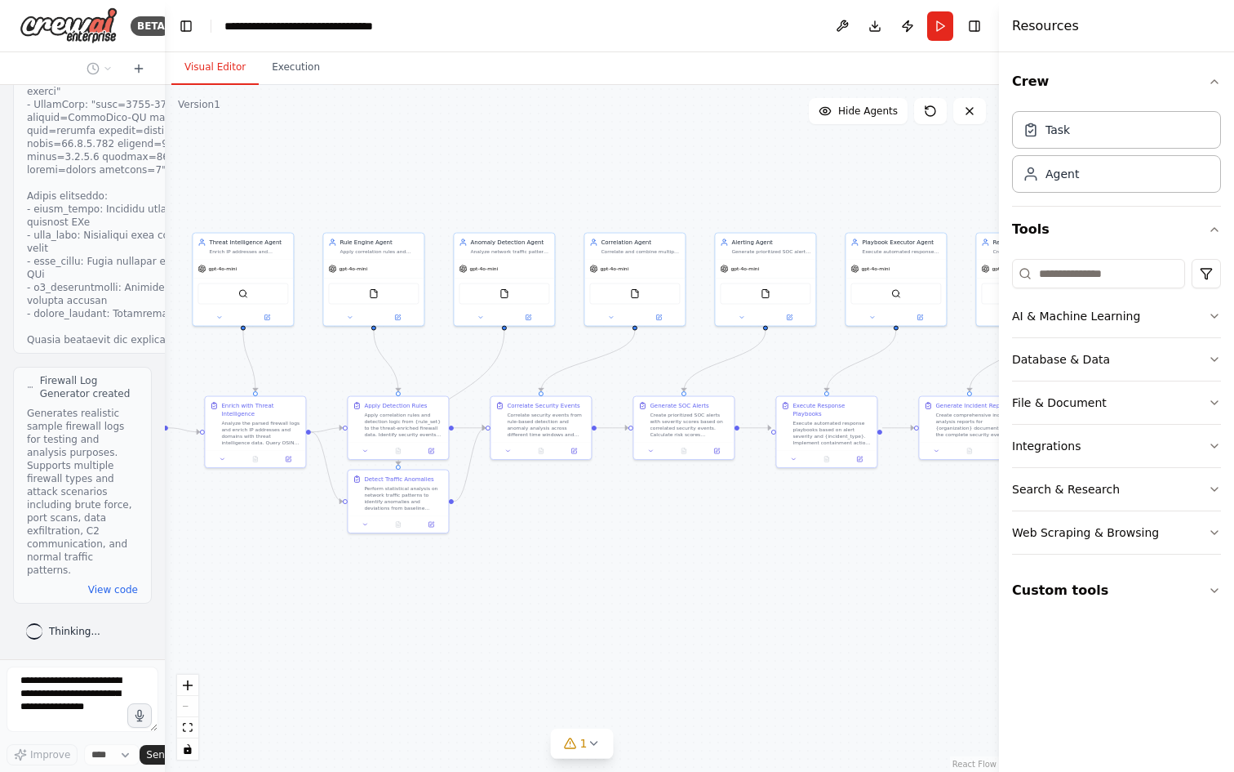
drag, startPoint x: 660, startPoint y: 531, endPoint x: 759, endPoint y: 564, distance: 104.0
click at [876, 549] on div ".deletable-edge-delete-btn { width: 20px; height: 20px; border: 0px solid #ffff…" at bounding box center [582, 428] width 834 height 687
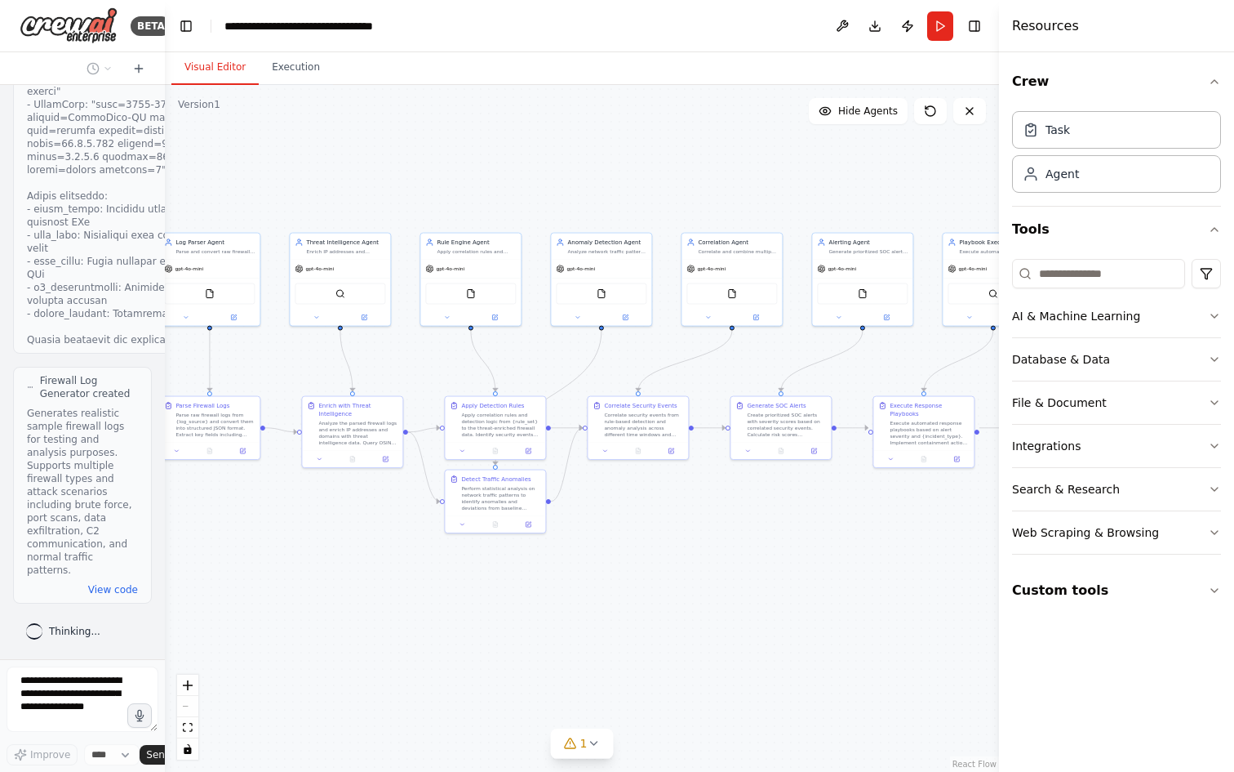
drag, startPoint x: 656, startPoint y: 566, endPoint x: 814, endPoint y: 567, distance: 157.6
click at [825, 564] on div ".deletable-edge-delete-btn { width: 20px; height: 20px; border: 0px solid #ffff…" at bounding box center [582, 428] width 834 height 687
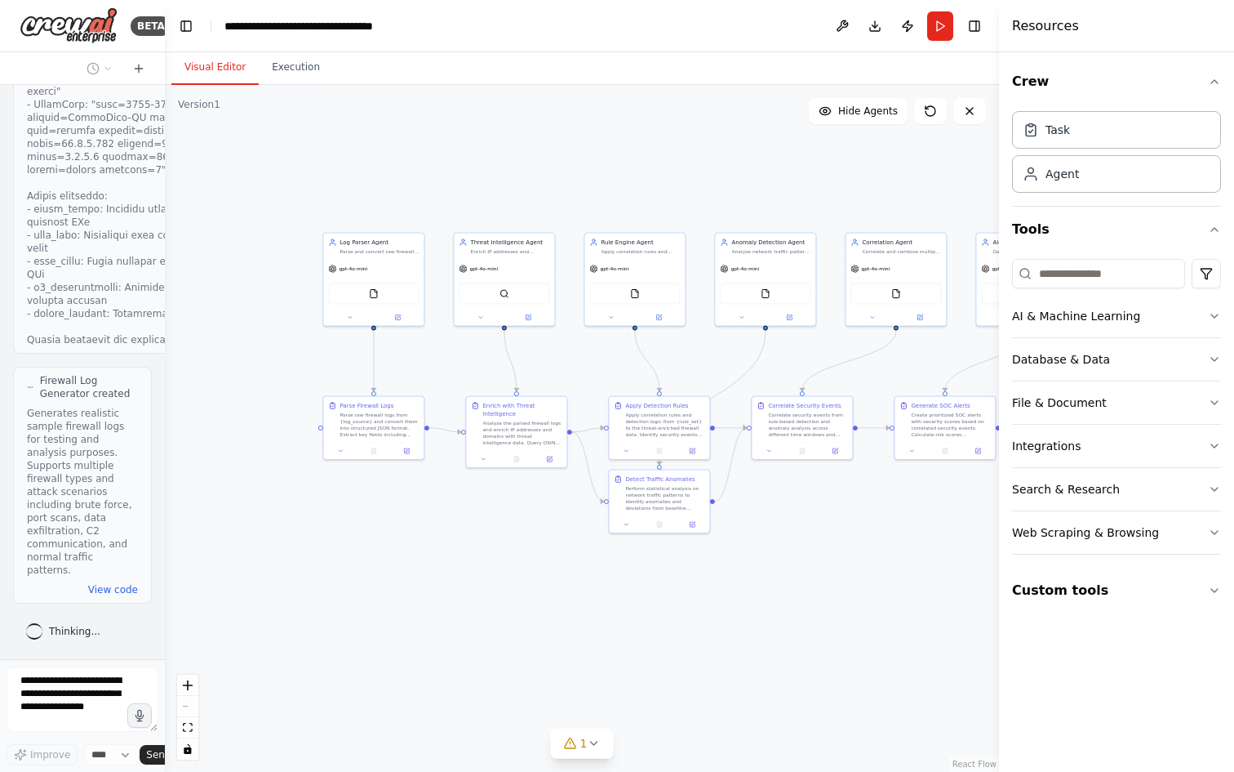
drag, startPoint x: 695, startPoint y: 583, endPoint x: 785, endPoint y: 582, distance: 90.6
click at [785, 582] on div ".deletable-edge-delete-btn { width: 20px; height: 20px; border: 0px solid #ffff…" at bounding box center [582, 428] width 834 height 687
click at [753, 587] on div ".deletable-edge-delete-btn { width: 20px; height: 20px; border: 0px solid #ffff…" at bounding box center [582, 428] width 834 height 687
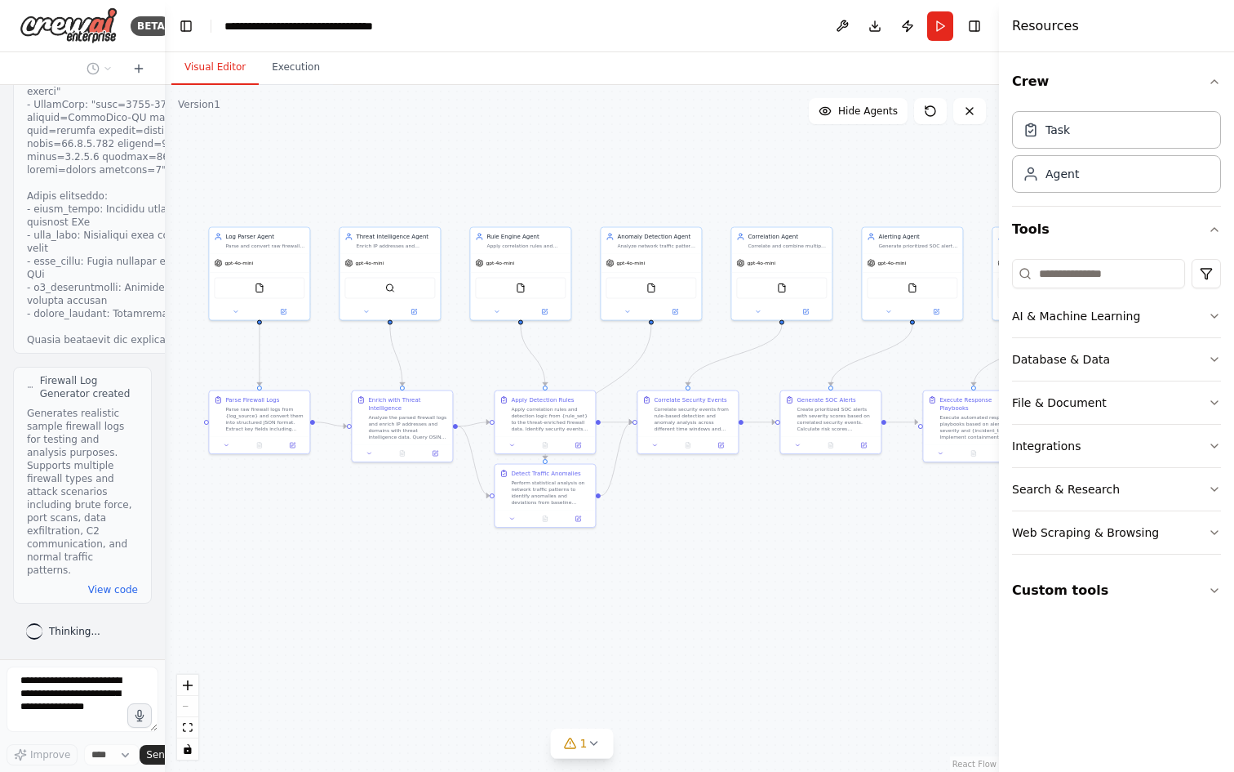
drag, startPoint x: 772, startPoint y: 587, endPoint x: 649, endPoint y: 583, distance: 122.5
click at [649, 583] on div ".deletable-edge-delete-btn { width: 20px; height: 20px; border: 0px solid #ffff…" at bounding box center [582, 428] width 834 height 687
click at [594, 745] on icon at bounding box center [593, 742] width 13 height 13
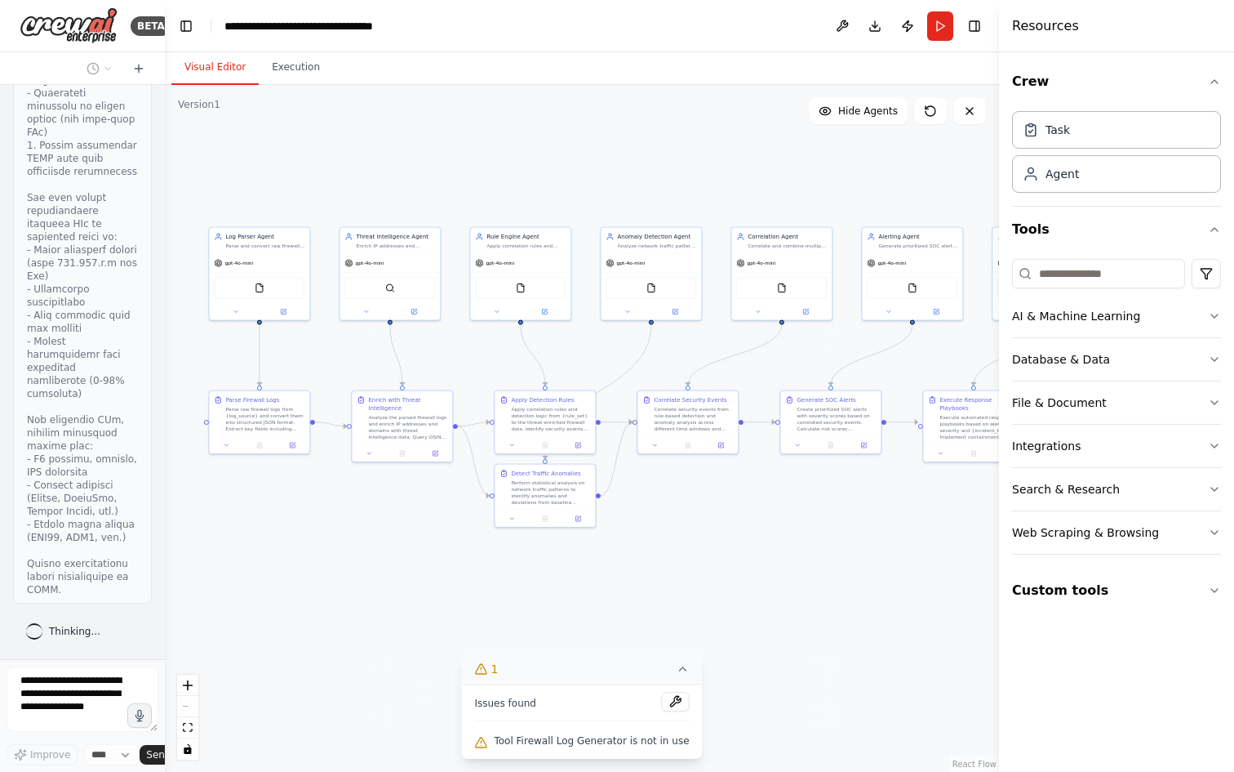
drag, startPoint x: 803, startPoint y: 554, endPoint x: 641, endPoint y: 536, distance: 162.6
click at [660, 540] on div ".deletable-edge-delete-btn { width: 20px; height: 20px; border: 0px solid #ffff…" at bounding box center [582, 428] width 834 height 687
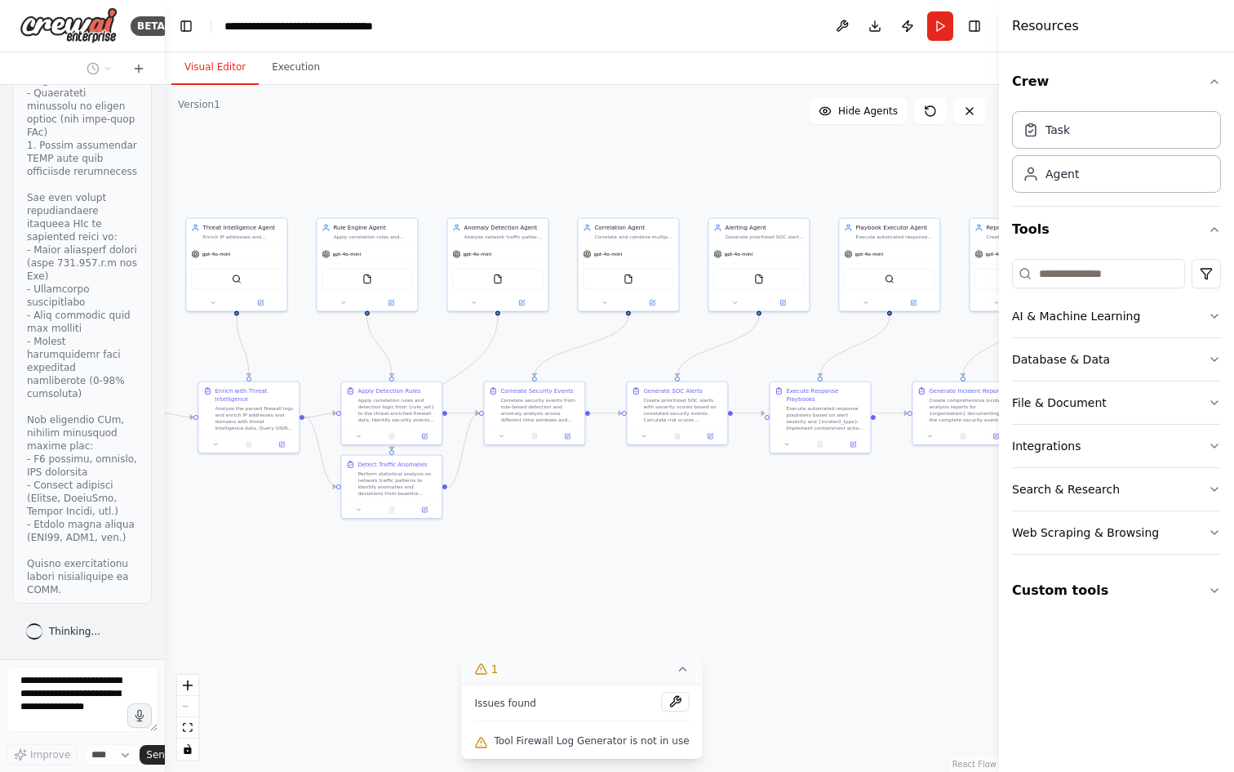
drag, startPoint x: 740, startPoint y: 553, endPoint x: 587, endPoint y: 545, distance: 153.7
click at [587, 545] on div ".deletable-edge-delete-btn { width: 20px; height: 20px; border: 0px solid #ffff…" at bounding box center [582, 428] width 834 height 687
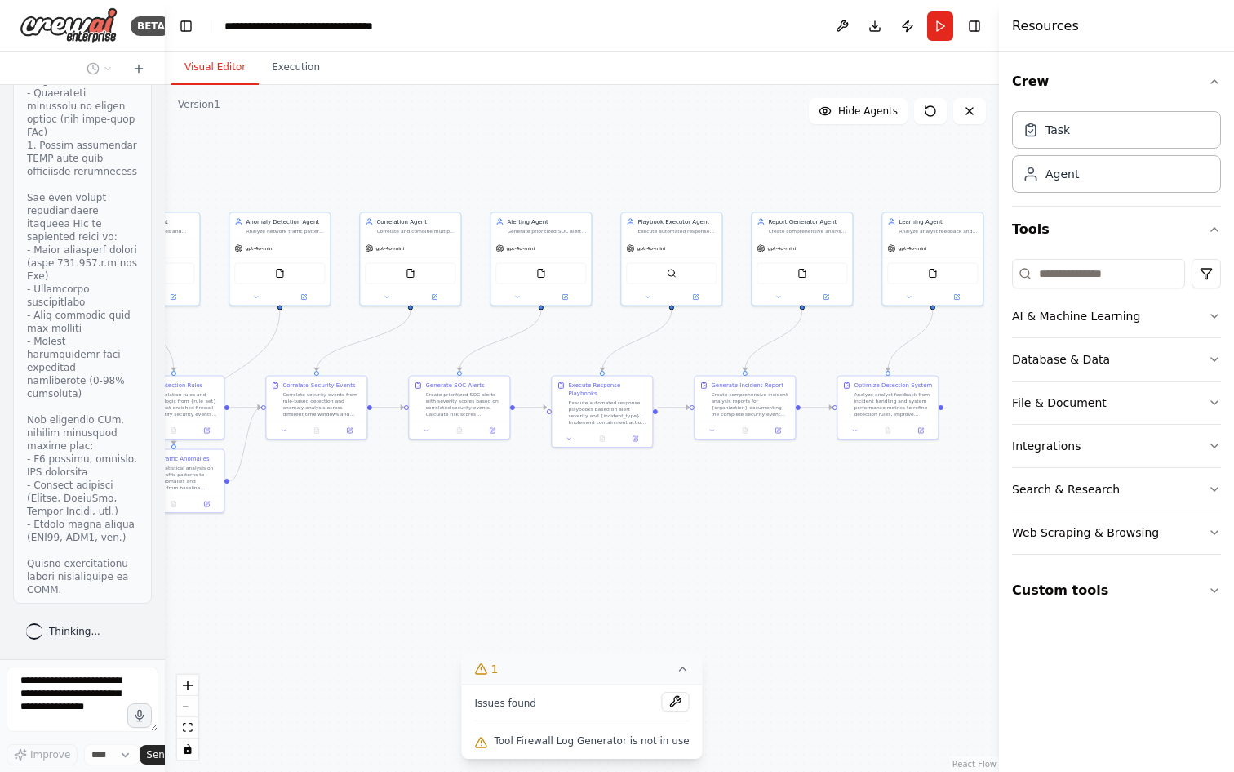
drag, startPoint x: 702, startPoint y: 545, endPoint x: 585, endPoint y: 536, distance: 117.1
click at [587, 537] on div ".deletable-edge-delete-btn { width: 20px; height: 20px; border: 0px solid #ffff…" at bounding box center [582, 428] width 834 height 687
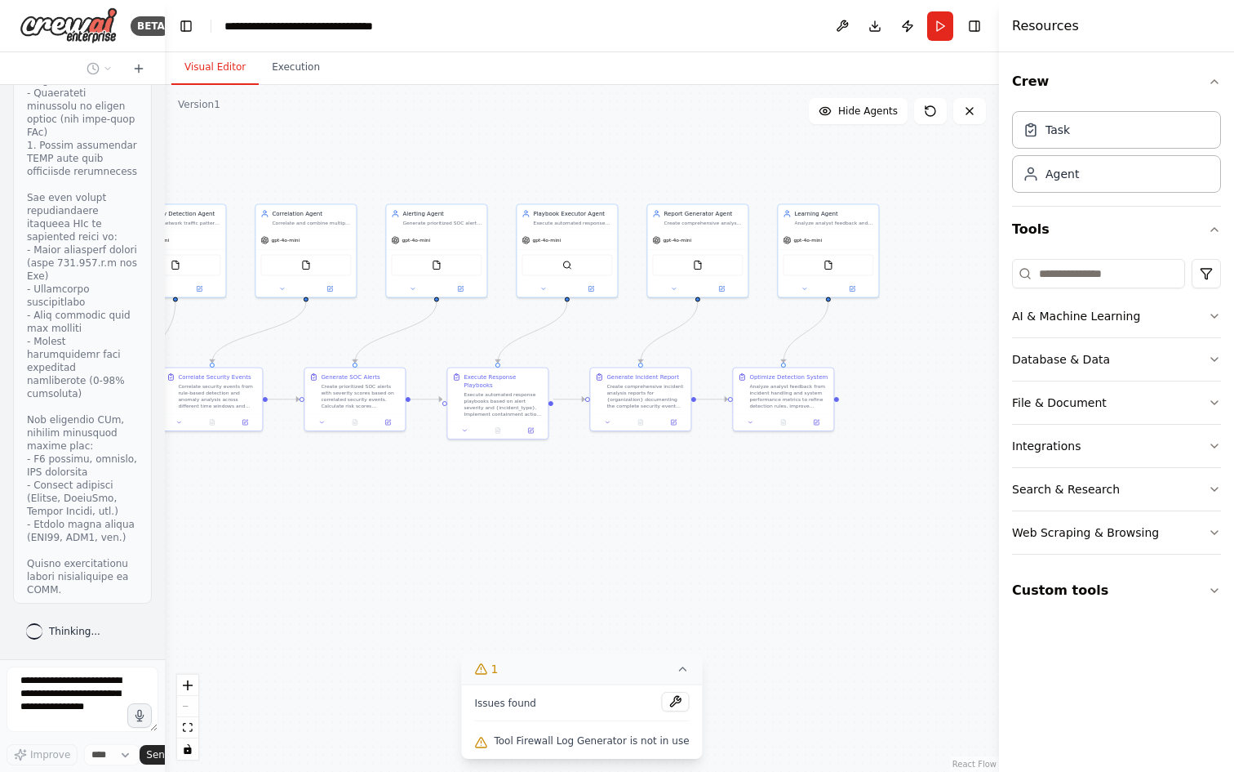
drag, startPoint x: 706, startPoint y: 527, endPoint x: 561, endPoint y: 514, distance: 145.8
click at [704, 527] on div ".deletable-edge-delete-btn { width: 20px; height: 20px; border: 0px solid #ffff…" at bounding box center [582, 428] width 834 height 687
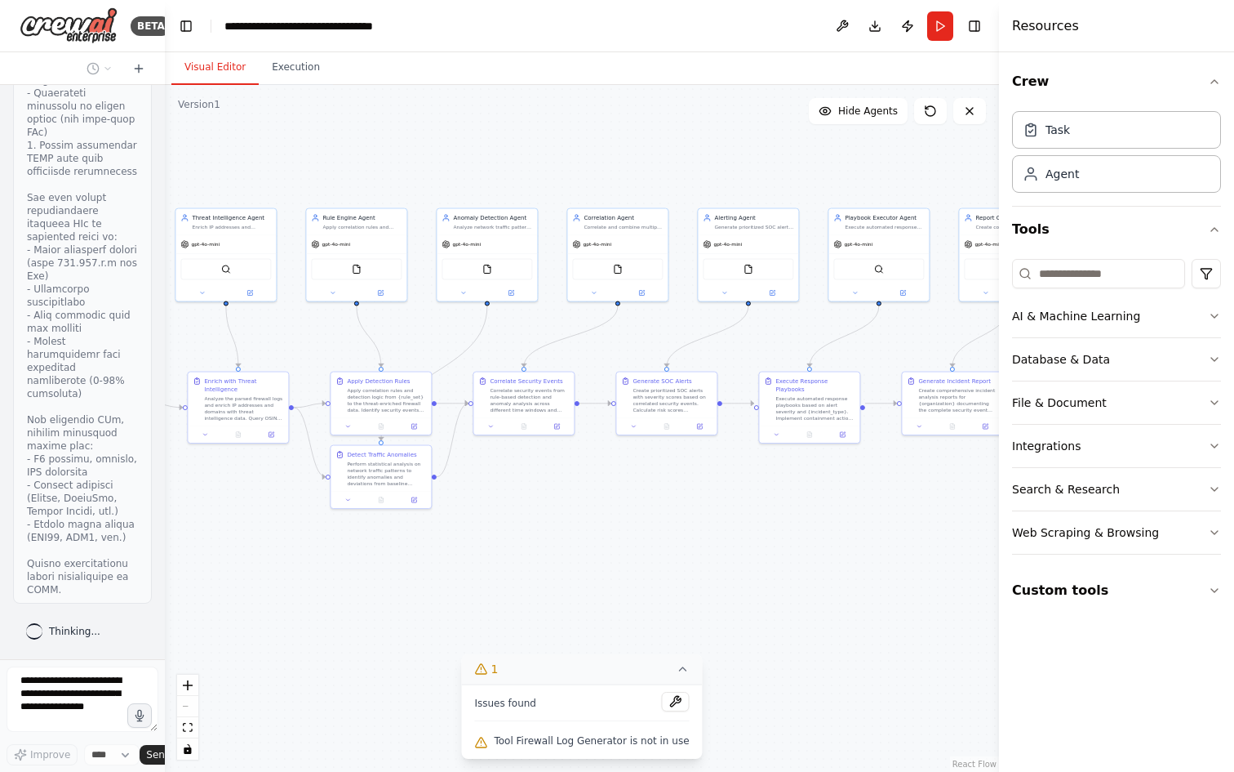
drag, startPoint x: 625, startPoint y: 514, endPoint x: 893, endPoint y: 518, distance: 268.6
click at [887, 518] on div ".deletable-edge-delete-btn { width: 20px; height: 20px; border: 0px solid #ffff…" at bounding box center [582, 428] width 834 height 687
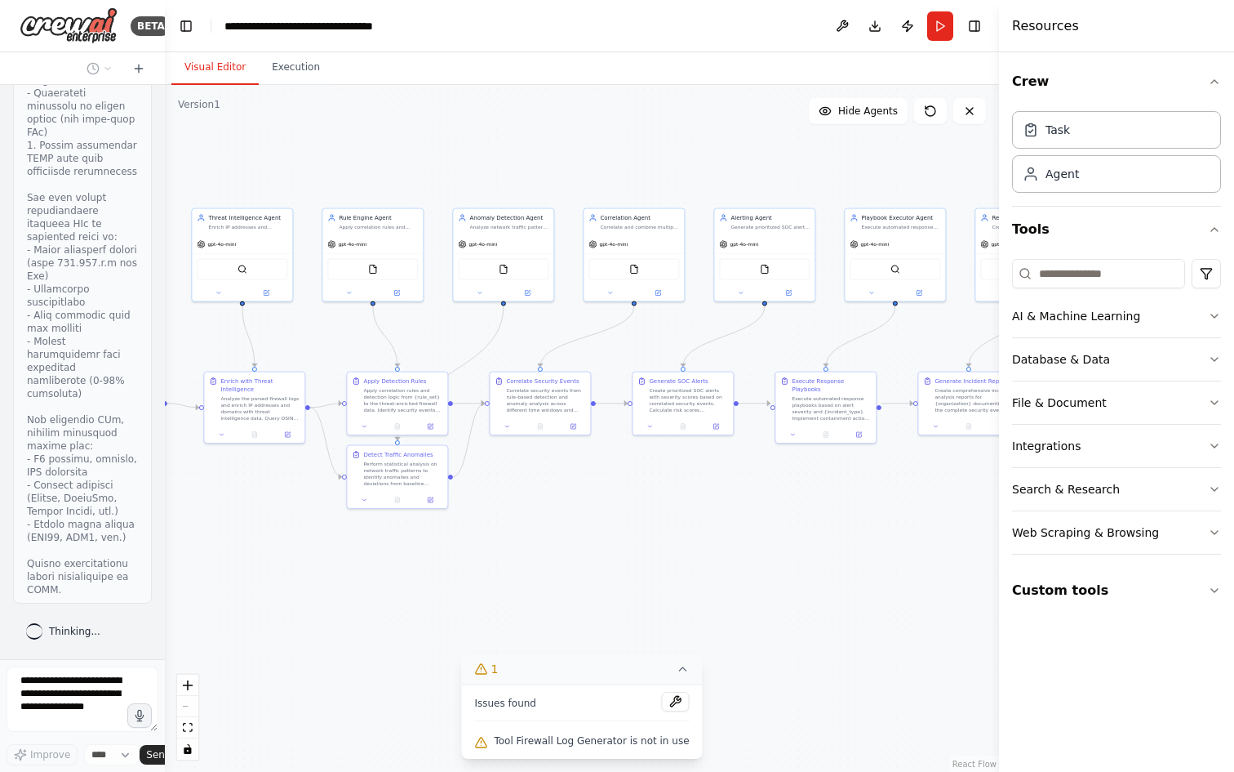
drag, startPoint x: 734, startPoint y: 528, endPoint x: 951, endPoint y: 538, distance: 217.4
click at [952, 538] on div ".deletable-edge-delete-btn { width: 20px; height: 20px; border: 0px solid #ffff…" at bounding box center [582, 428] width 834 height 687
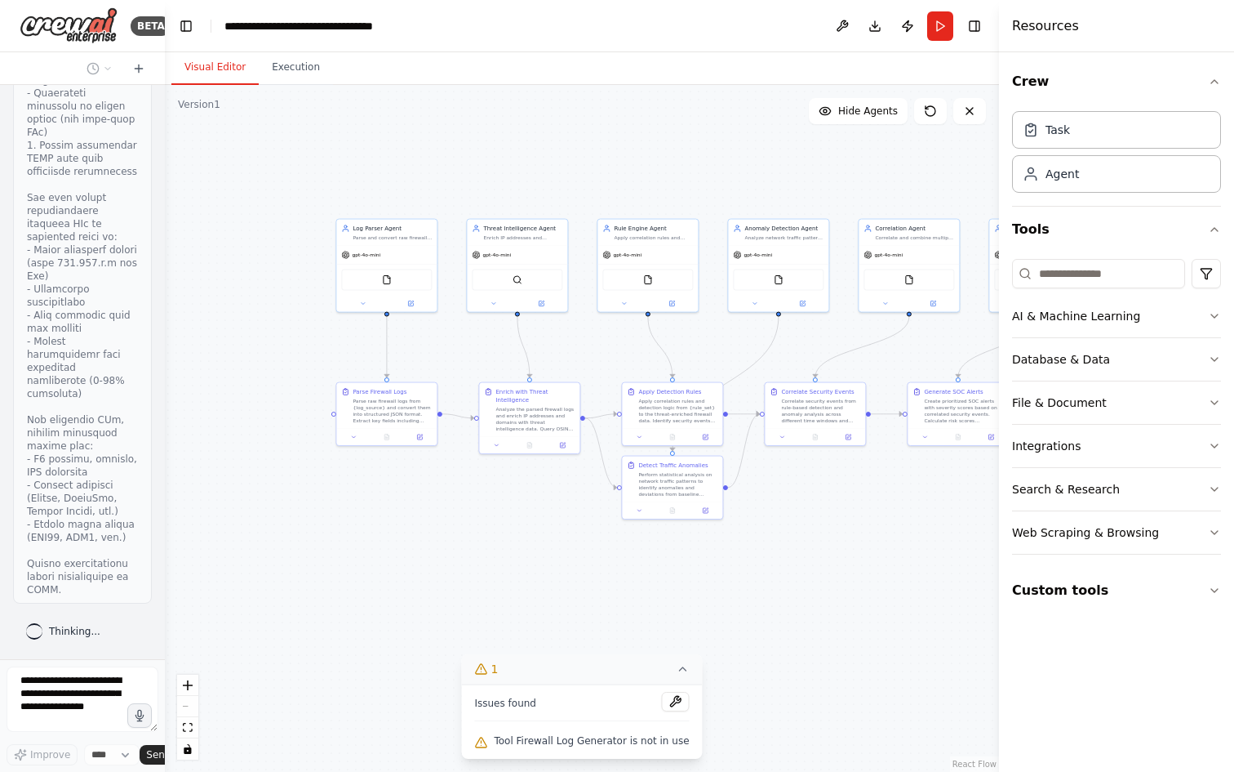
drag, startPoint x: 850, startPoint y: 543, endPoint x: 915, endPoint y: 545, distance: 65.3
click at [915, 545] on div ".deletable-edge-delete-btn { width: 20px; height: 20px; border: 0px solid #ffff…" at bounding box center [582, 428] width 834 height 687
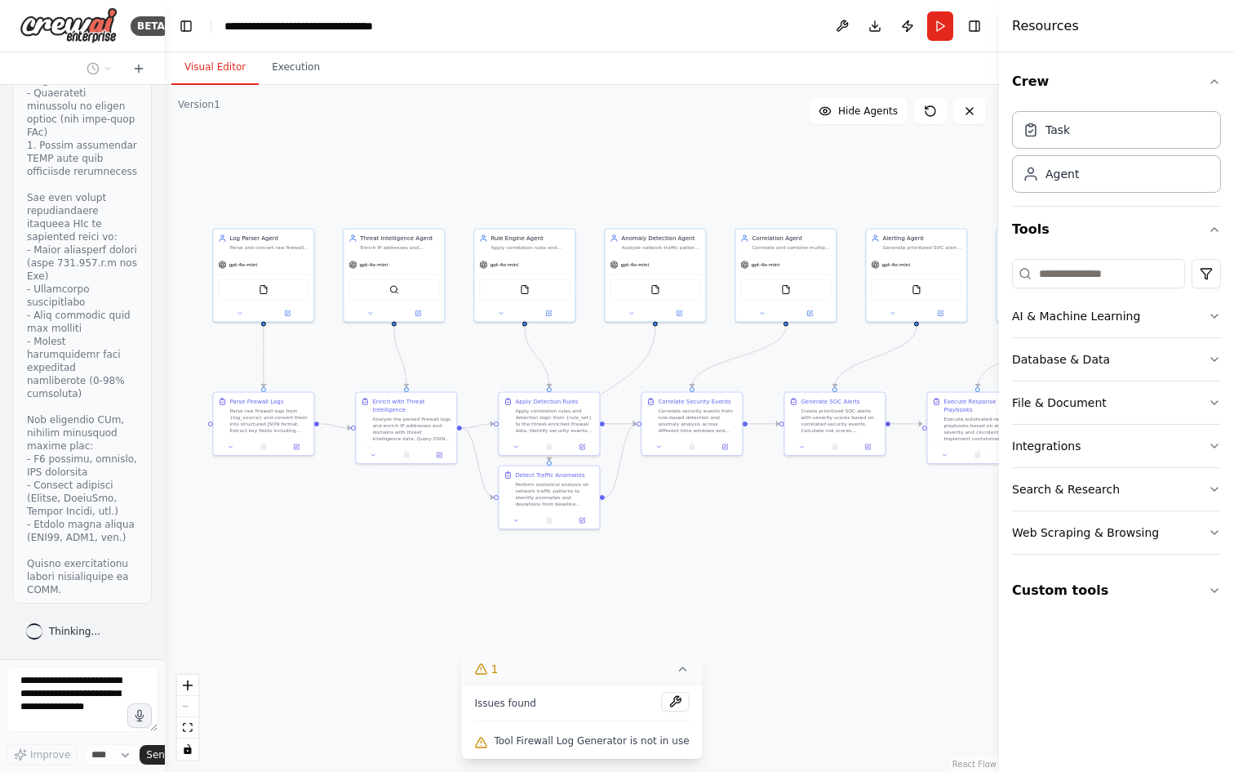
drag, startPoint x: 934, startPoint y: 545, endPoint x: 795, endPoint y: 554, distance: 139.1
click at [798, 554] on div ".deletable-edge-delete-btn { width: 20px; height: 20px; border: 0px solid #ffff…" at bounding box center [582, 428] width 834 height 687
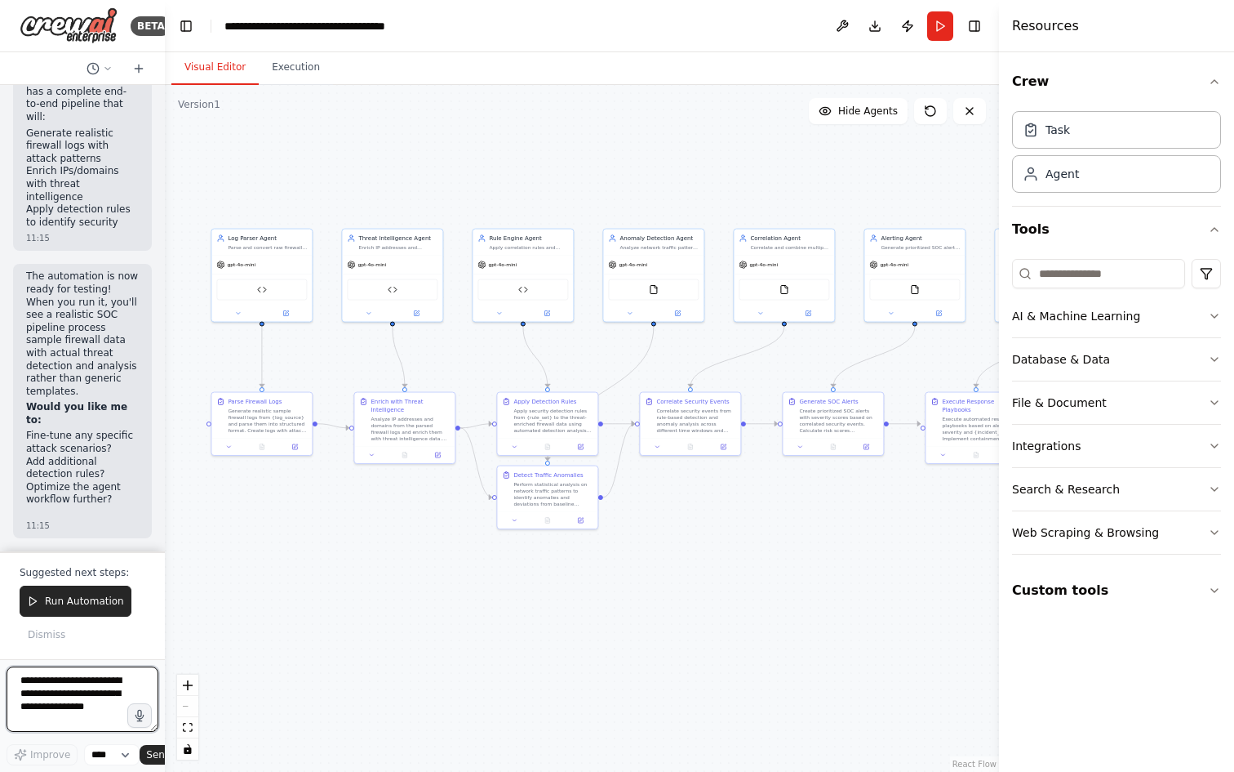
scroll to position [17525, 0]
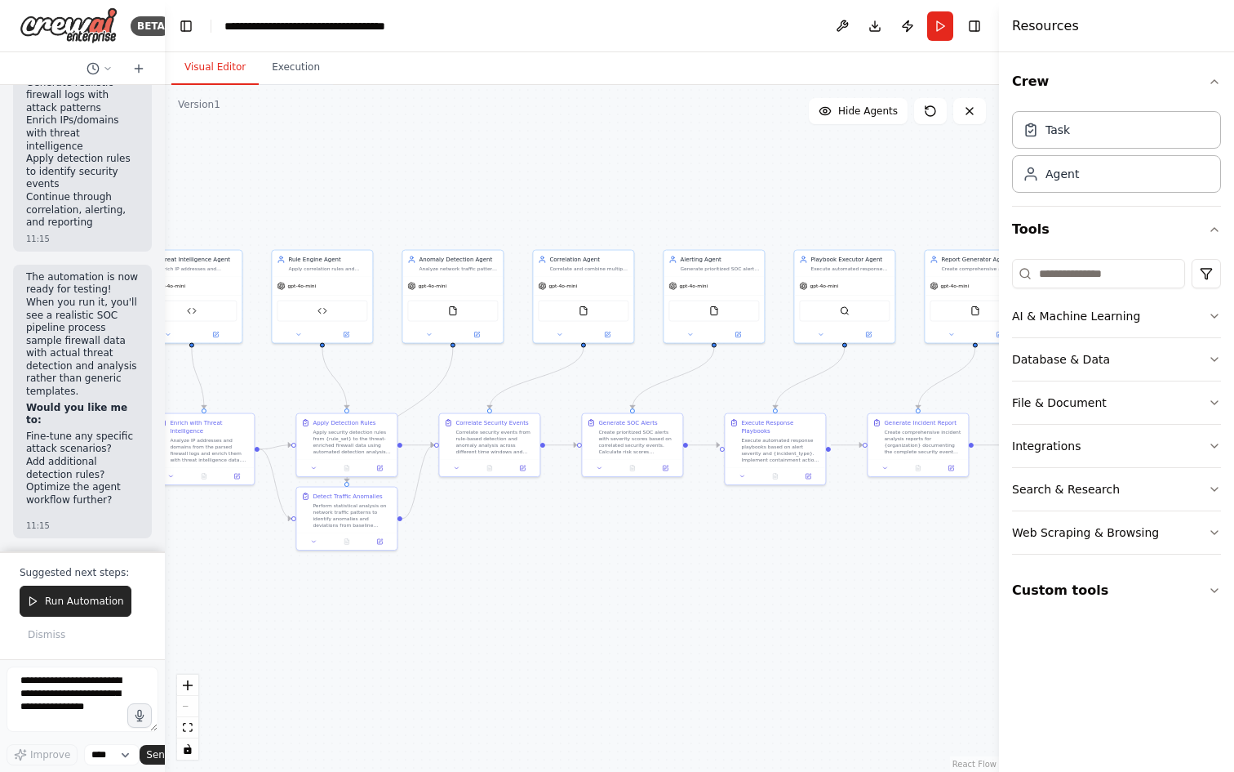
drag, startPoint x: 735, startPoint y: 546, endPoint x: 545, endPoint y: 564, distance: 191.1
click at [533, 567] on div ".deletable-edge-delete-btn { width: 20px; height: 20px; border: 0px solid #ffff…" at bounding box center [582, 428] width 834 height 687
drag, startPoint x: 803, startPoint y: 575, endPoint x: 616, endPoint y: 572, distance: 187.0
click at [616, 572] on div ".deletable-edge-delete-btn { width: 20px; height: 20px; border: 0px solid #ffff…" at bounding box center [582, 428] width 834 height 687
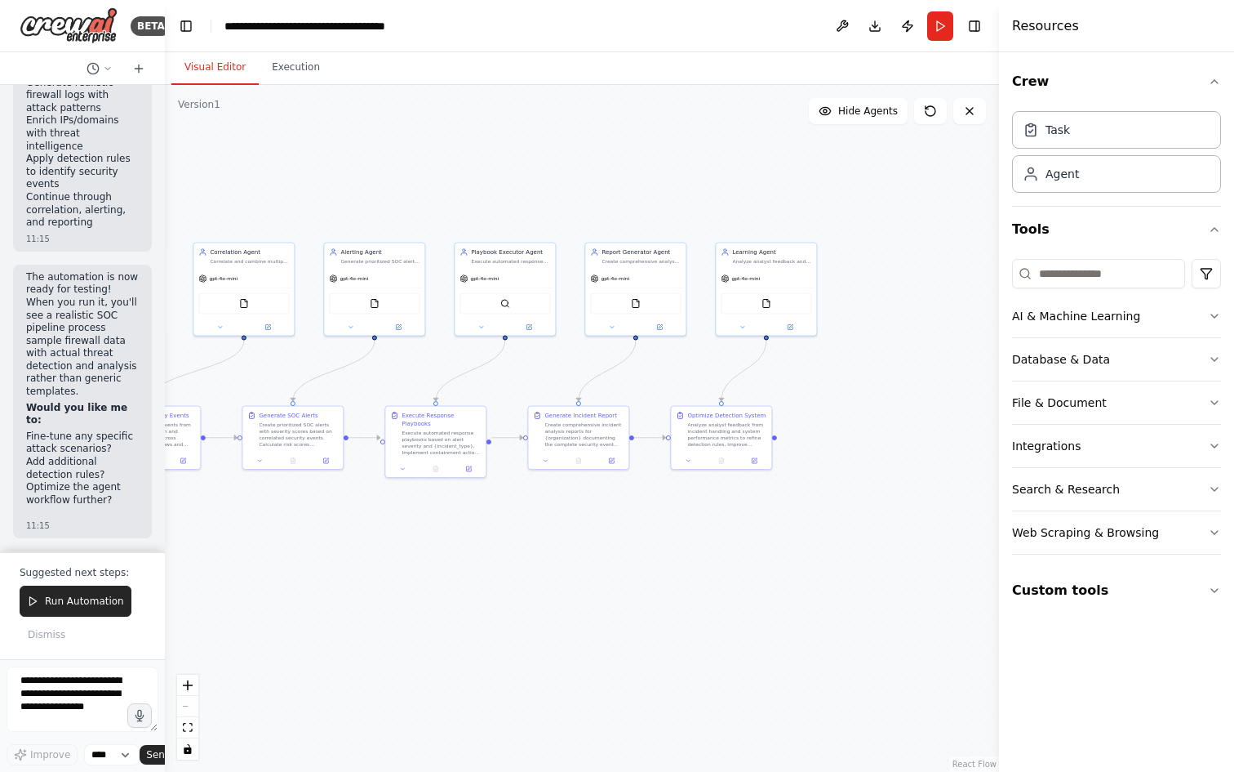
drag, startPoint x: 687, startPoint y: 576, endPoint x: 587, endPoint y: 571, distance: 100.5
click at [587, 571] on div ".deletable-edge-delete-btn { width: 20px; height: 20px; border: 0px solid #ffff…" at bounding box center [582, 428] width 834 height 687
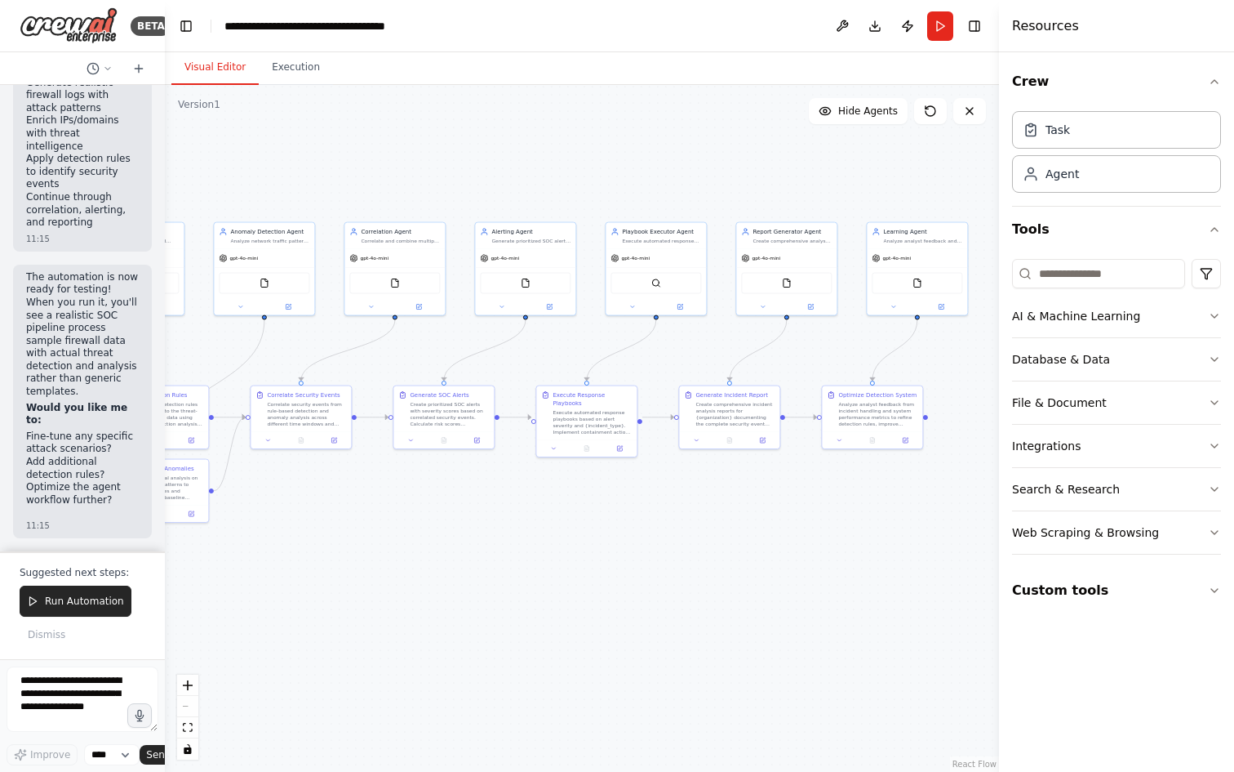
drag, startPoint x: 496, startPoint y: 584, endPoint x: 753, endPoint y: 547, distance: 259.0
click at [742, 549] on div ".deletable-edge-delete-btn { width: 20px; height: 20px; border: 0px solid #ffff…" at bounding box center [582, 428] width 834 height 687
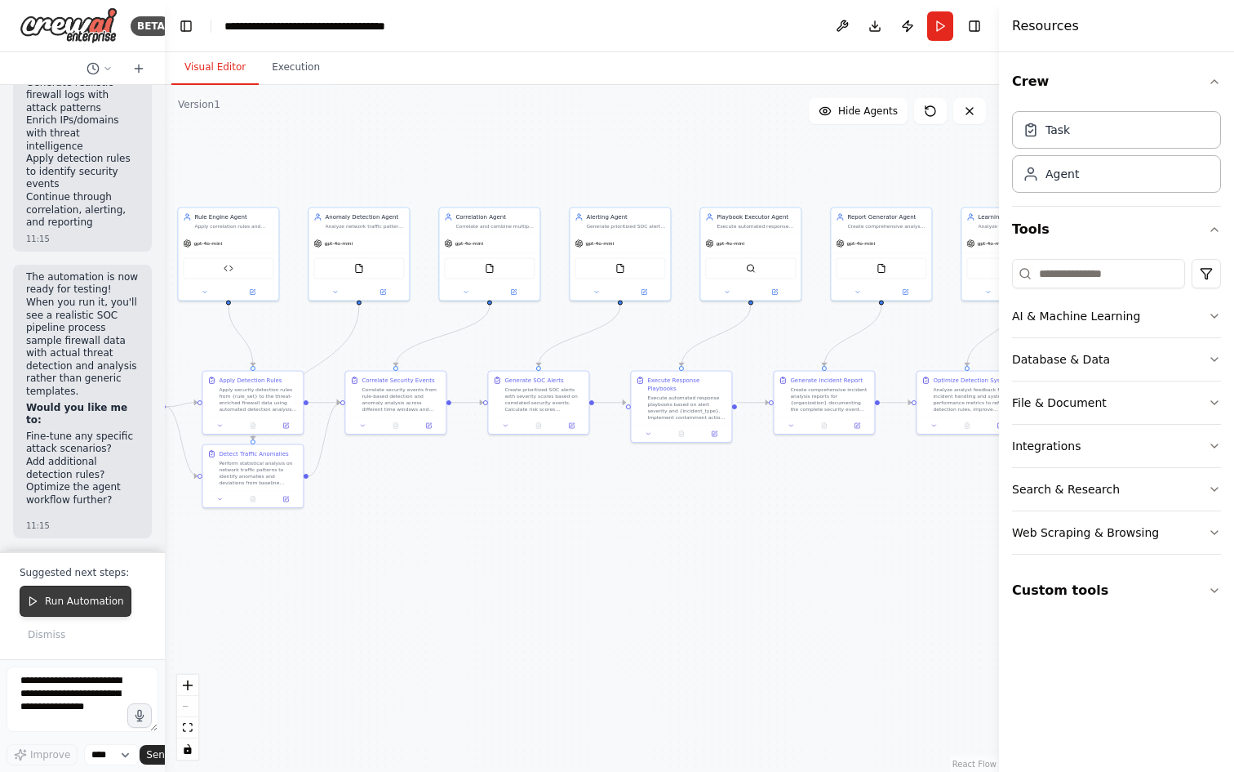
click at [95, 602] on span "Run Automation" at bounding box center [84, 600] width 79 height 13
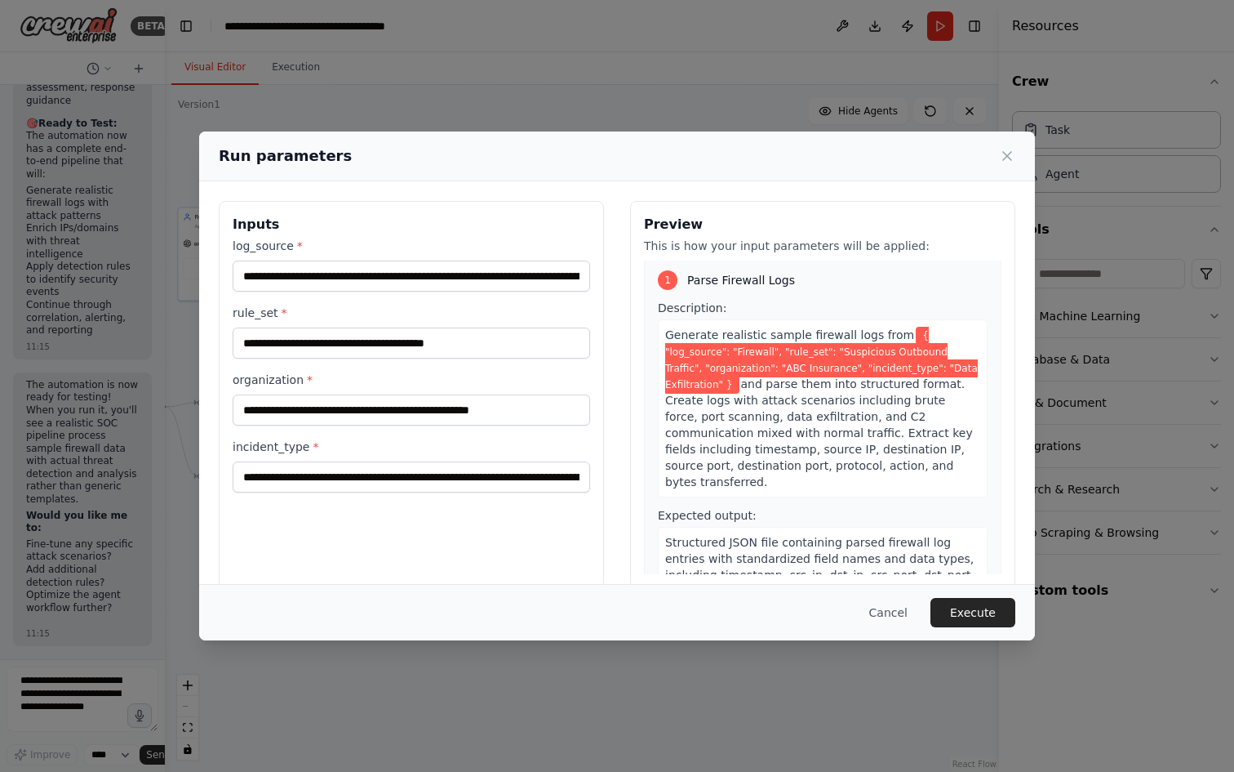
scroll to position [0, 0]
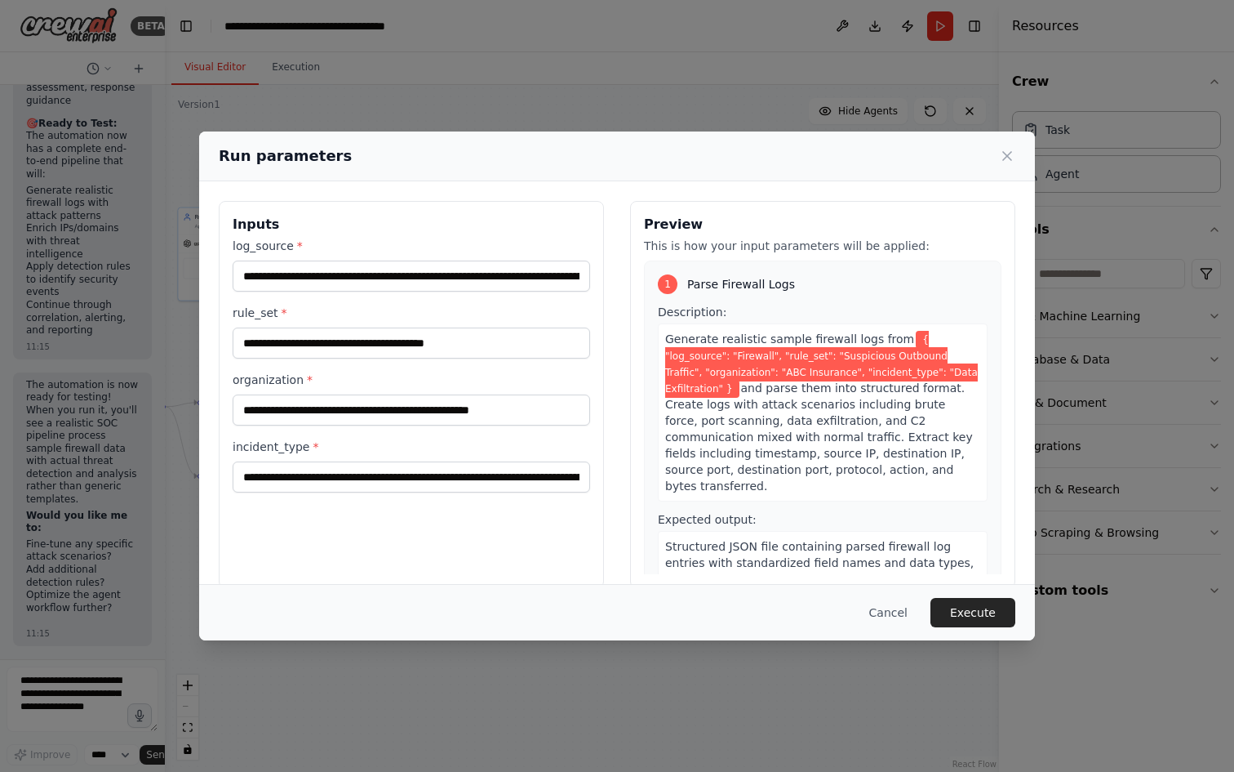
click at [711, 363] on span "{ "log_source": "Firewall", "rule_set": "Suspicious Outbound Traffic", "organiz…" at bounding box center [821, 364] width 313 height 67
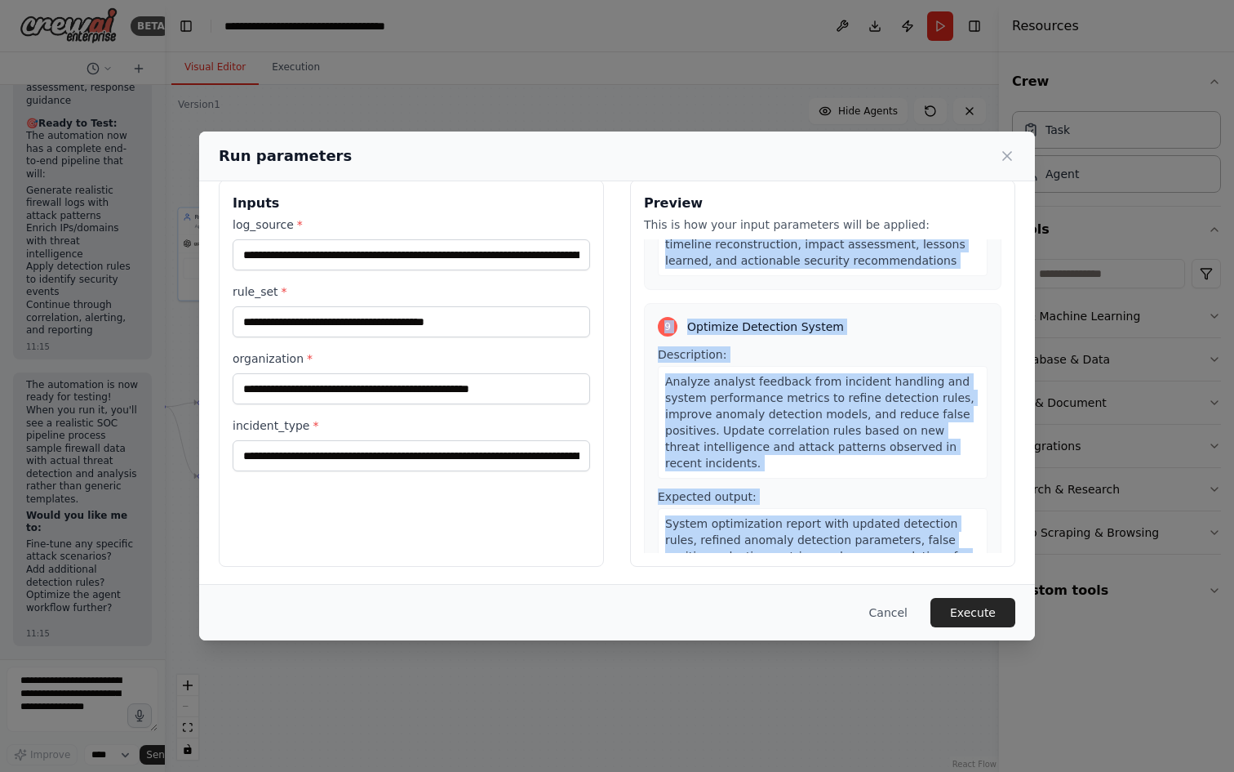
scroll to position [23, 0]
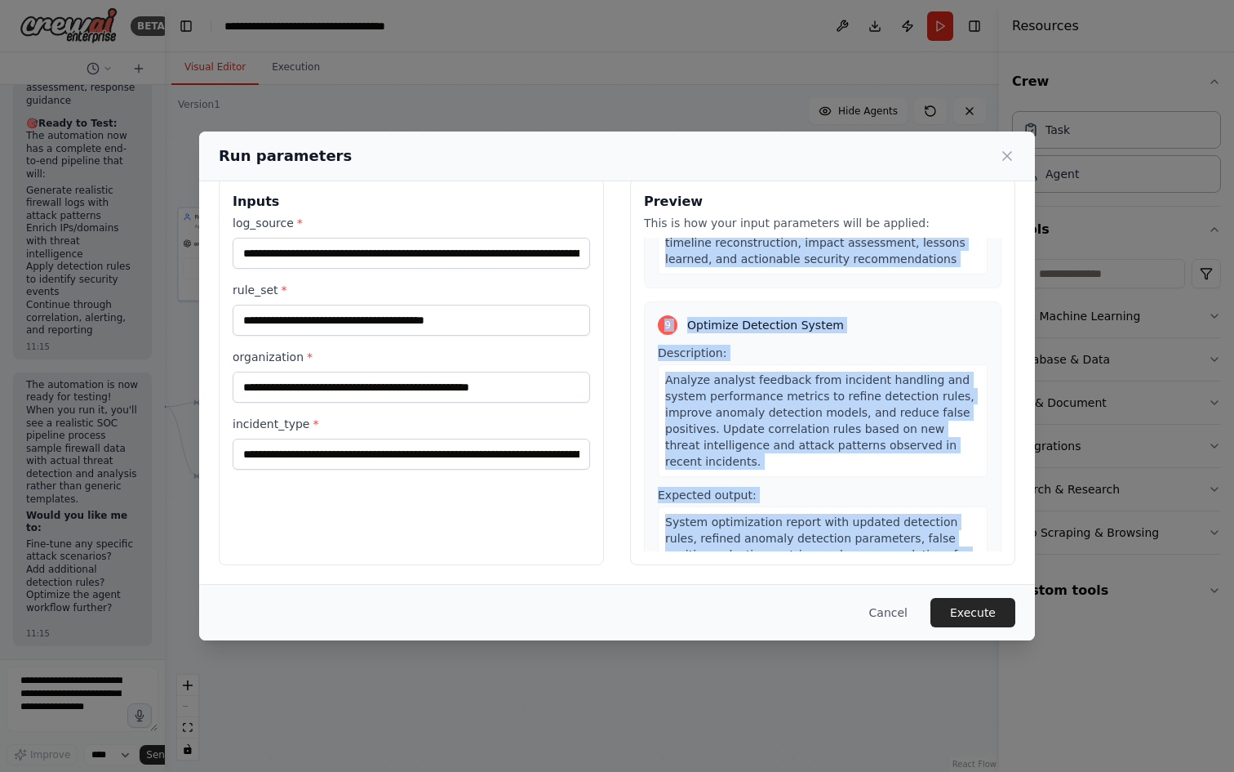
drag, startPoint x: 660, startPoint y: 338, endPoint x: 928, endPoint y: 541, distance: 336.9
click at [928, 541] on div "1 Parse Firewall Logs Description: Generate realistic sample firewall logs from…" at bounding box center [823, 394] width 358 height 313
copy div "Generate realistic sample firewall logs from { "log_source": "Firewall", "rule_…"
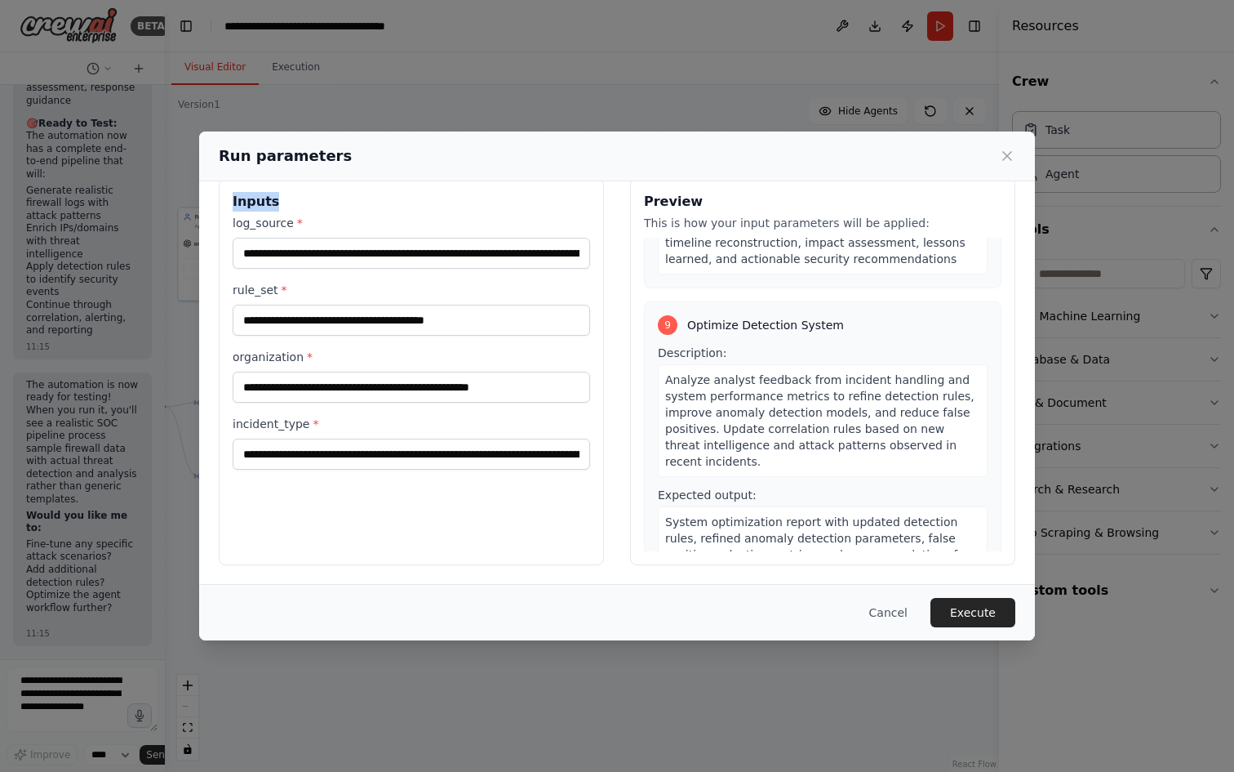
drag, startPoint x: 230, startPoint y: 196, endPoint x: 503, endPoint y: 417, distance: 351.1
click at [293, 205] on div "**********" at bounding box center [411, 371] width 385 height 387
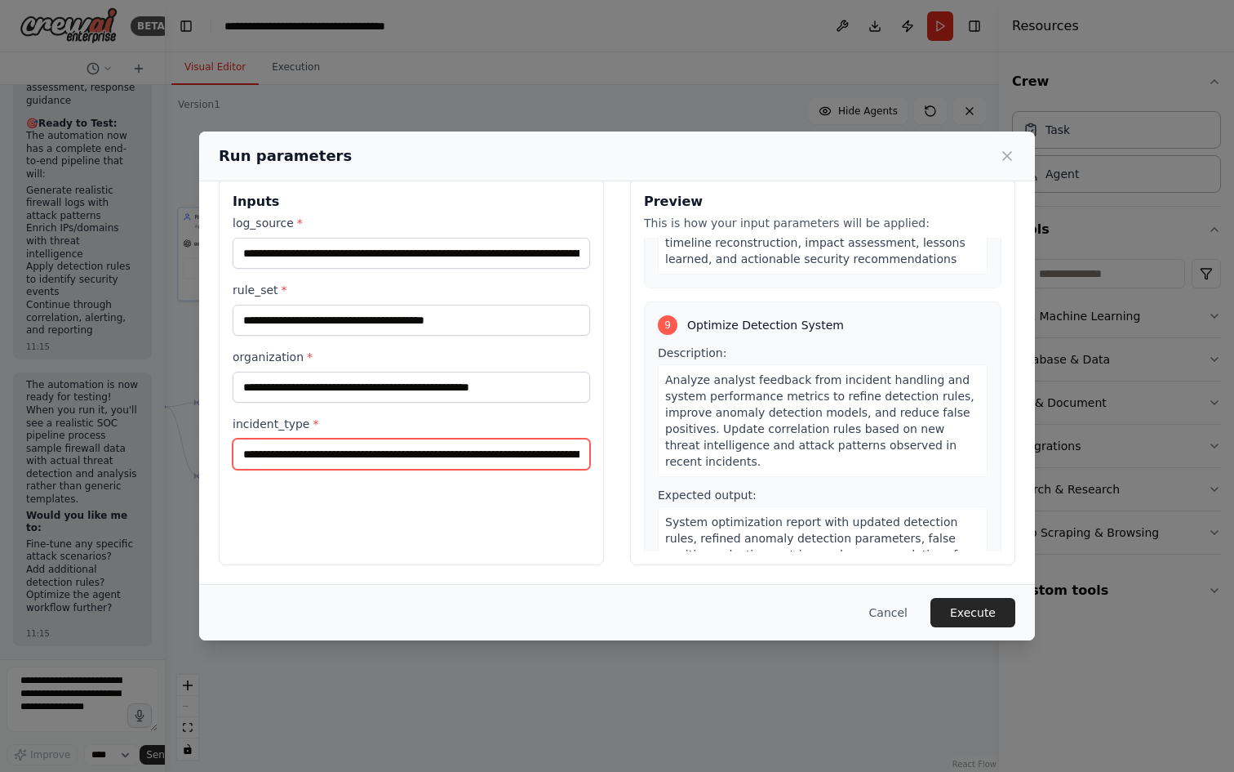
click at [571, 456] on input "**********" at bounding box center [412, 453] width 358 height 31
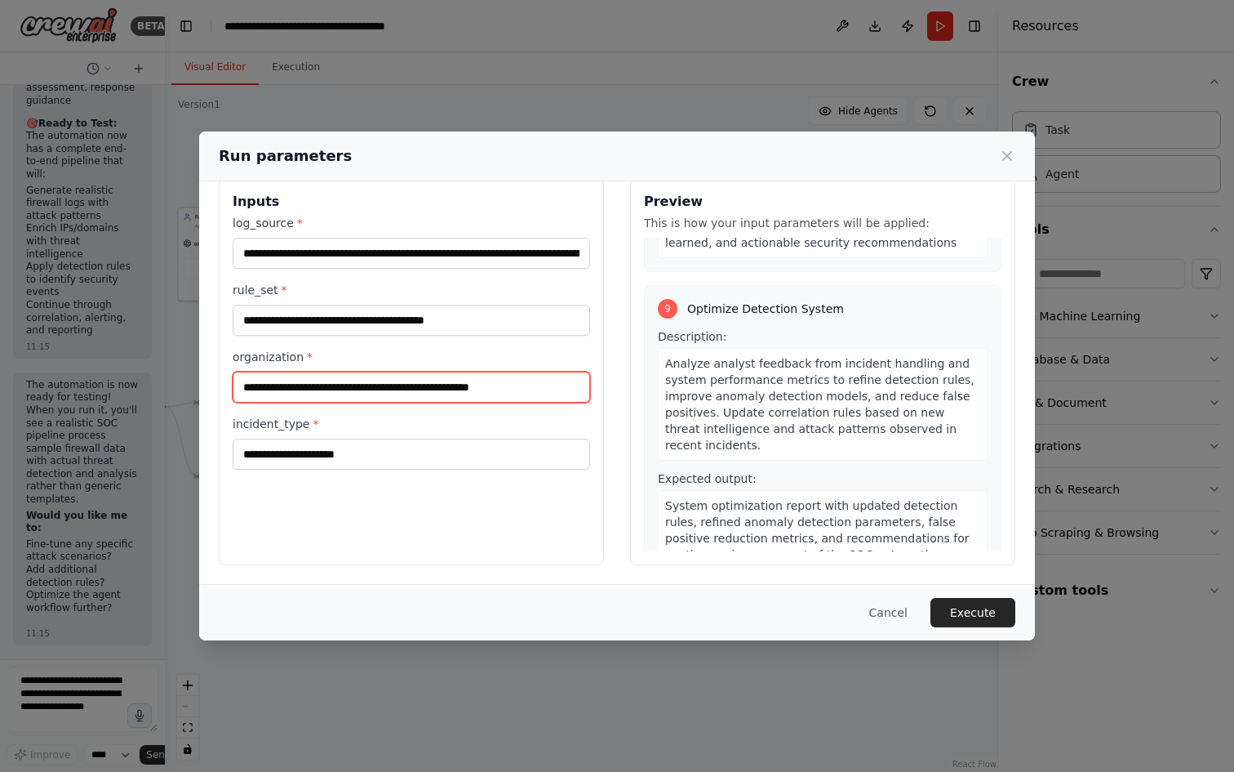
click at [497, 386] on input "**********" at bounding box center [412, 386] width 358 height 31
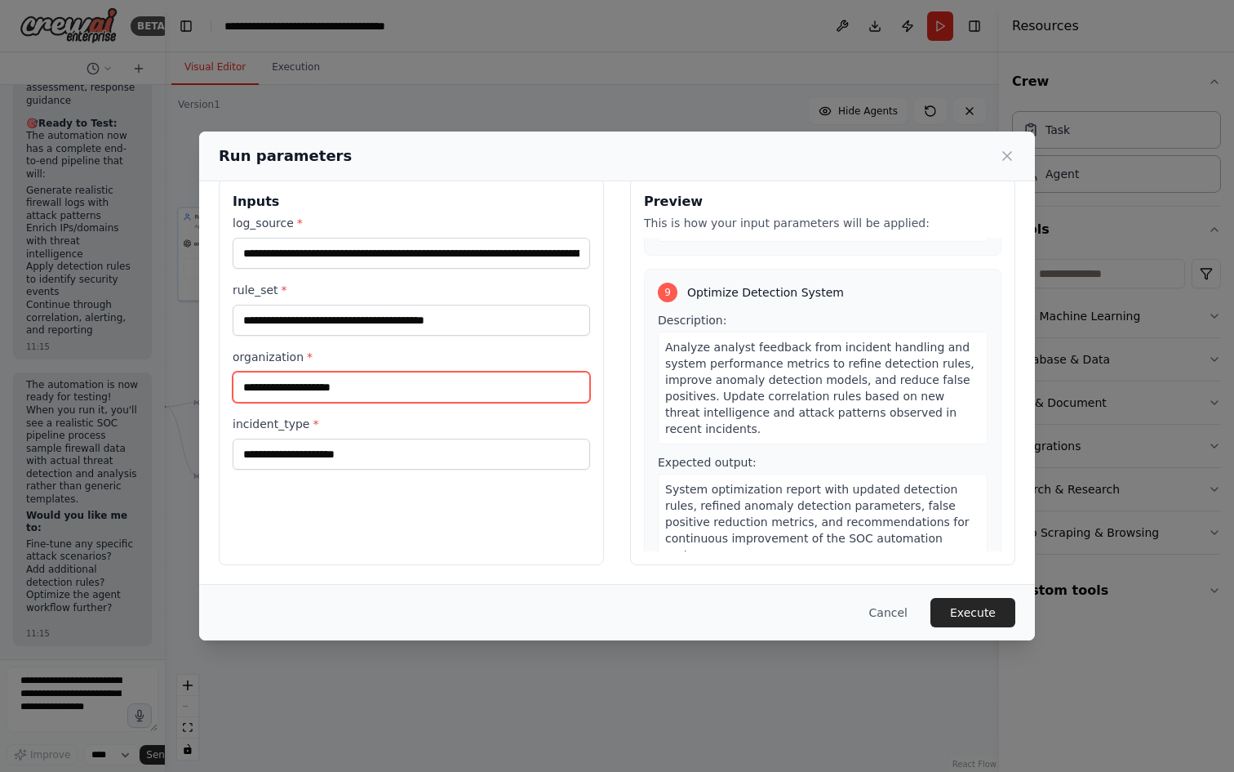
scroll to position [2611, 0]
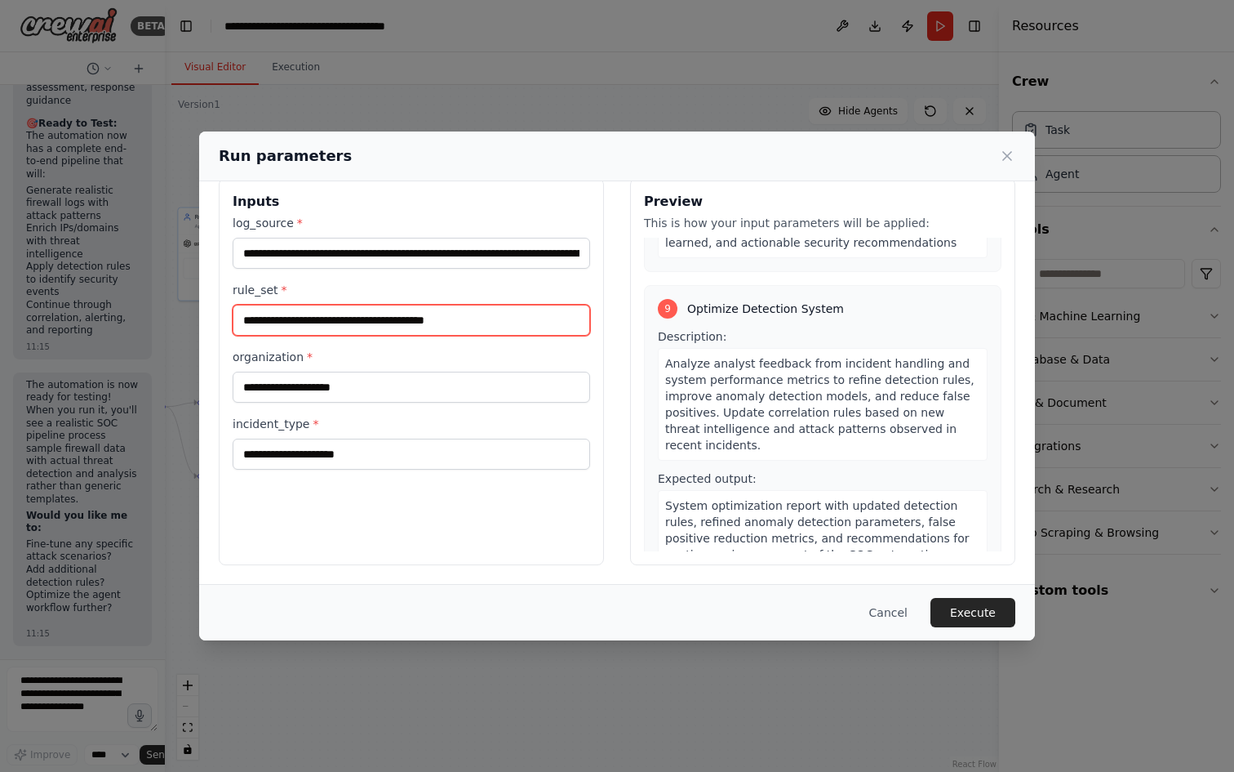
click at [514, 318] on input "**********" at bounding box center [412, 320] width 358 height 31
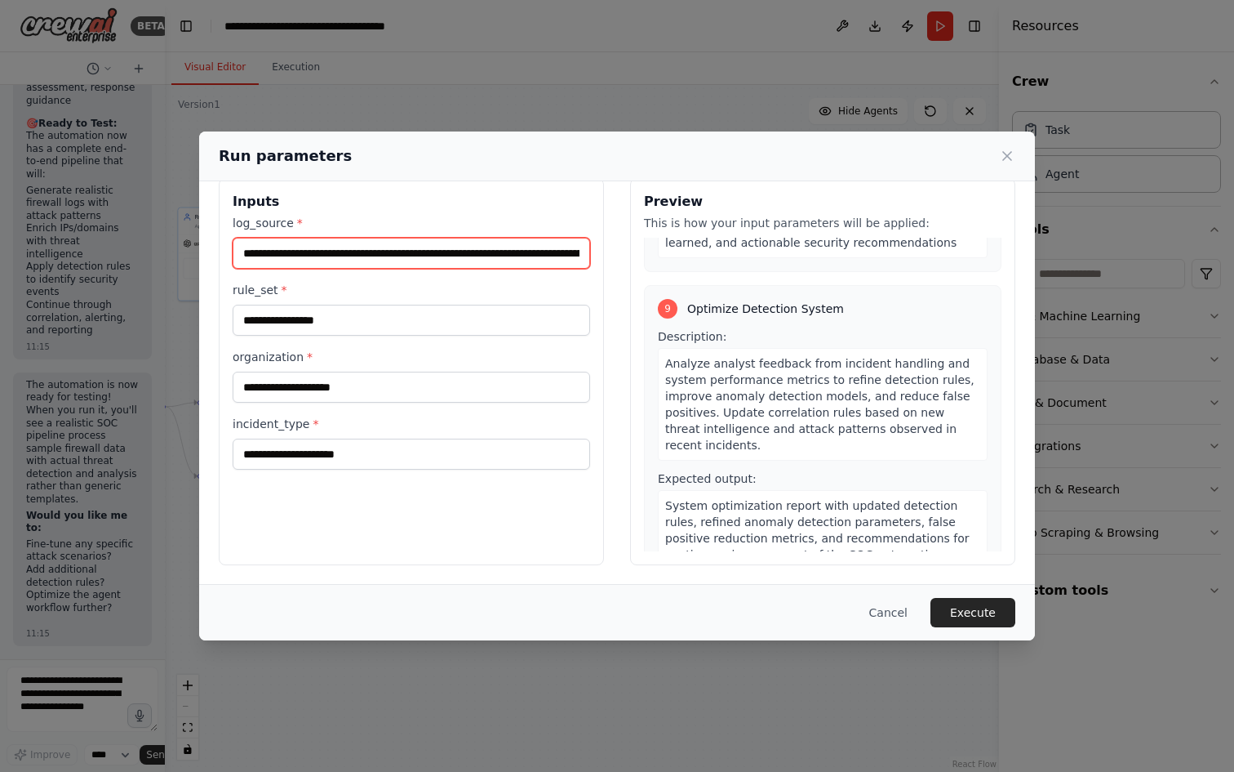
click at [509, 250] on input "**********" at bounding box center [412, 253] width 358 height 31
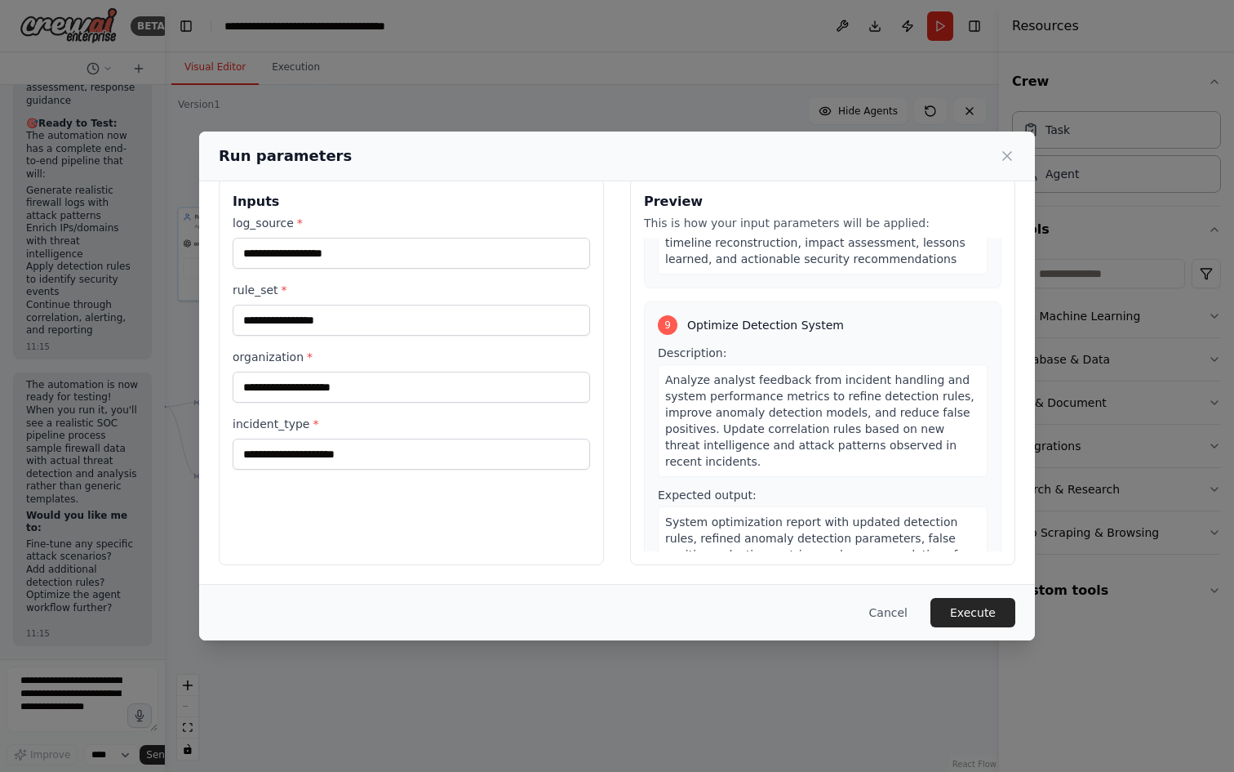
drag, startPoint x: 242, startPoint y: 225, endPoint x: 242, endPoint y: 213, distance: 11.4
click at [243, 224] on label "log_source *" at bounding box center [412, 223] width 358 height 16
click at [243, 238] on input "log_source *" at bounding box center [412, 253] width 358 height 31
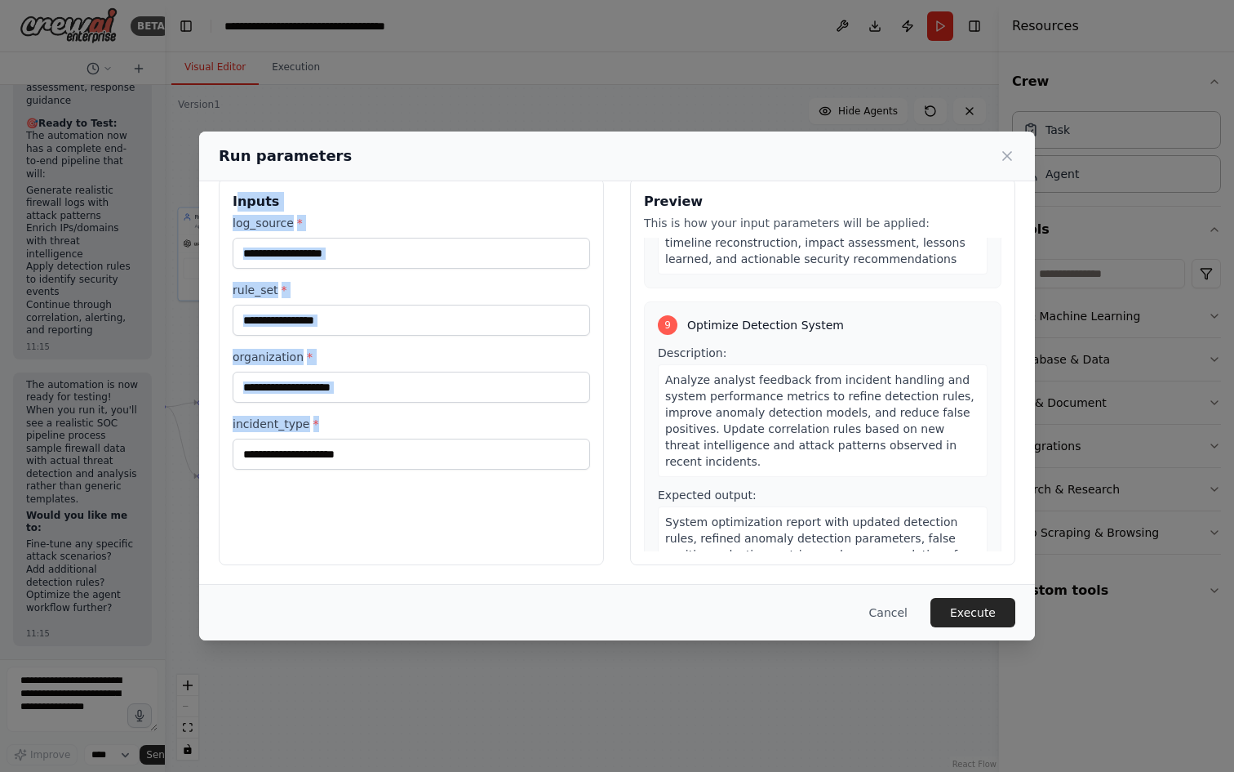
drag, startPoint x: 238, startPoint y: 194, endPoint x: 535, endPoint y: 487, distance: 417.4
click at [535, 487] on div "Inputs log_source * rule_set * organization * incident_type *" at bounding box center [411, 371] width 385 height 387
copy div "nputs log_source * rule_set * organization * incident_type *"
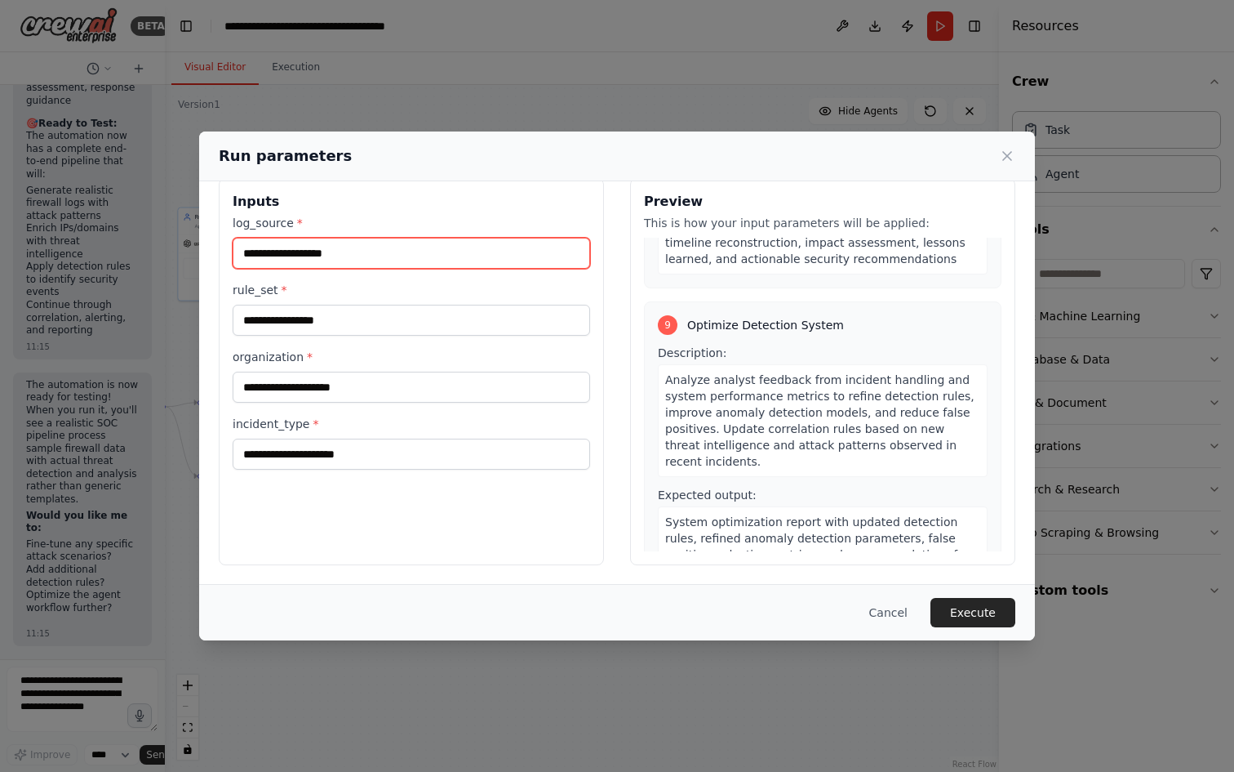
click at [379, 263] on input "log_source *" at bounding box center [412, 253] width 358 height 31
click at [407, 215] on label "log_source *" at bounding box center [412, 223] width 358 height 16
click at [407, 238] on input "log_source *" at bounding box center [412, 253] width 358 height 31
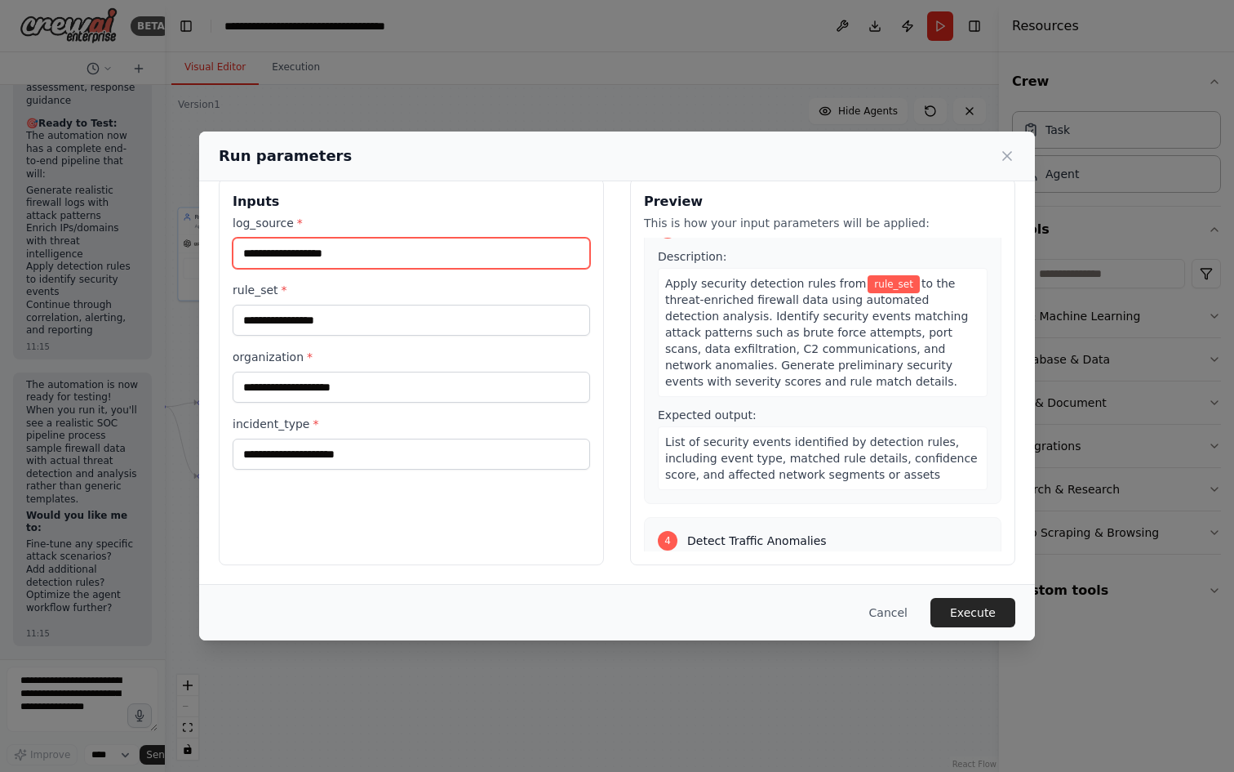
scroll to position [0, 0]
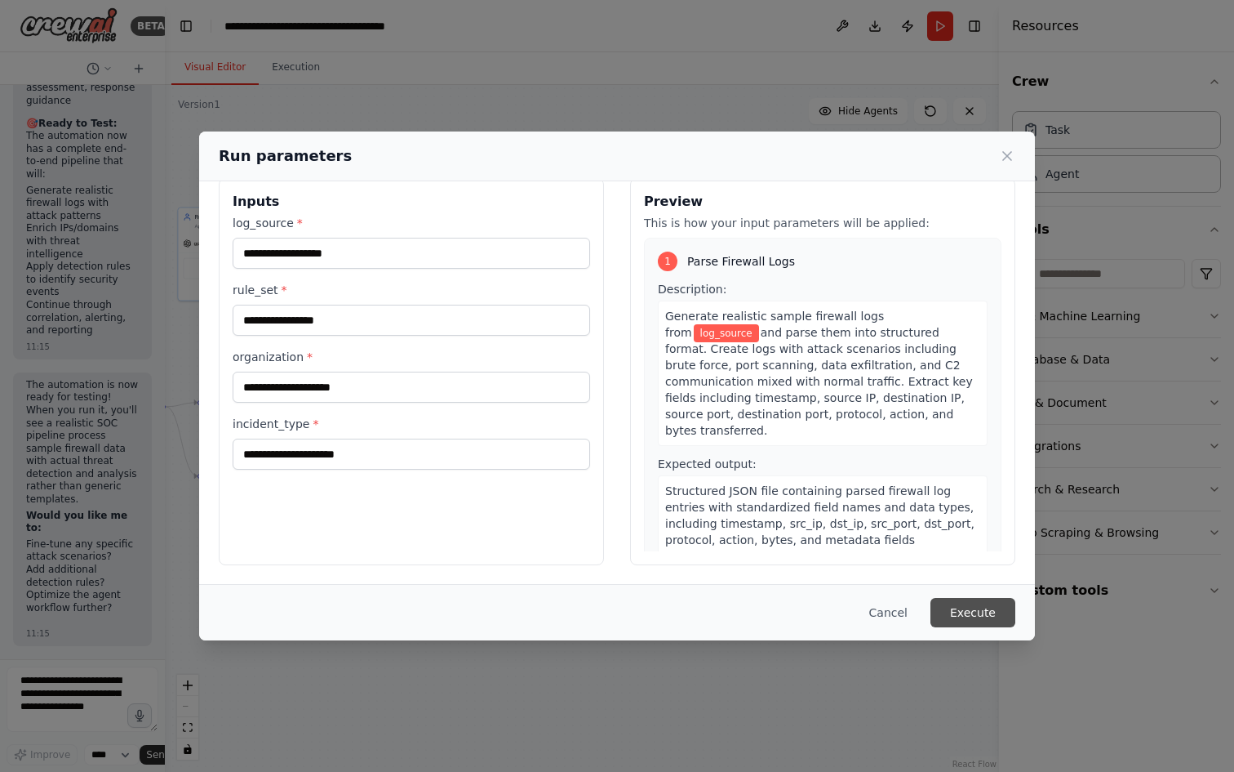
click at [954, 604] on button "Execute" at bounding box center [973, 612] width 85 height 29
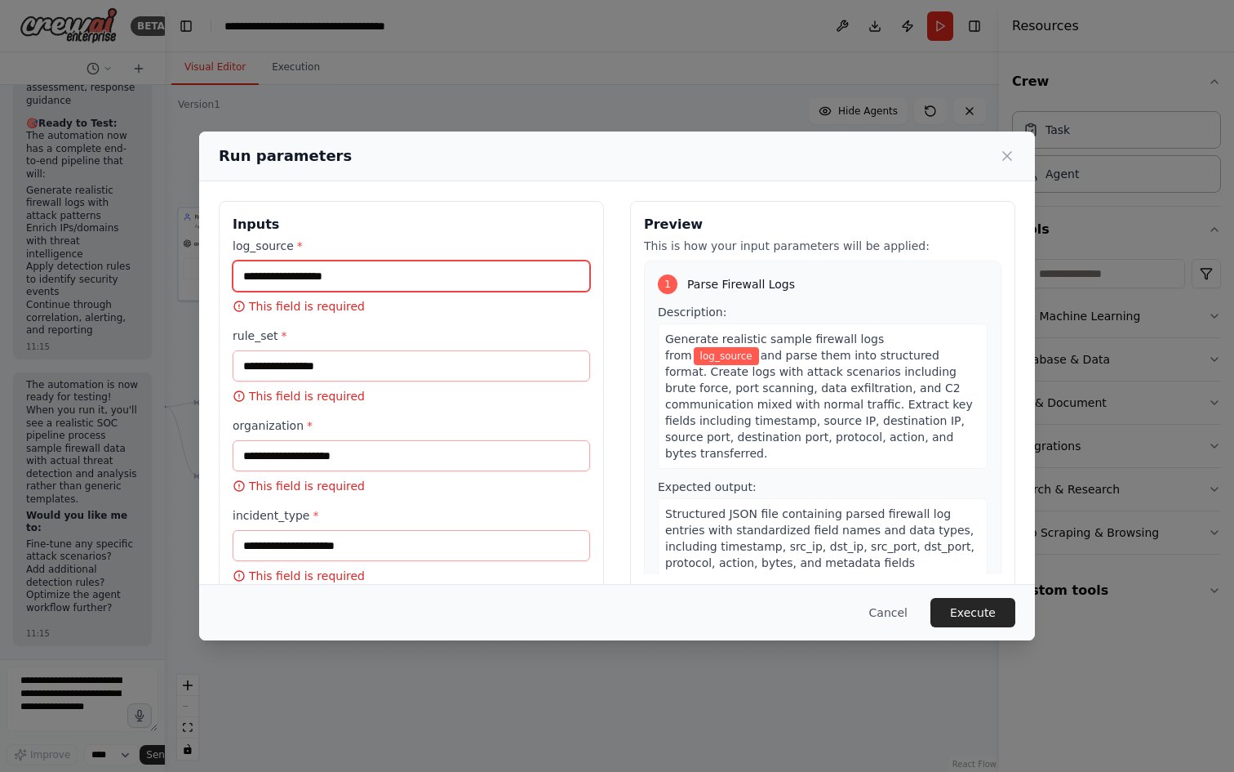
click at [339, 268] on input "log_source *" at bounding box center [412, 275] width 358 height 31
click at [339, 269] on input "log_source *" at bounding box center [412, 275] width 358 height 31
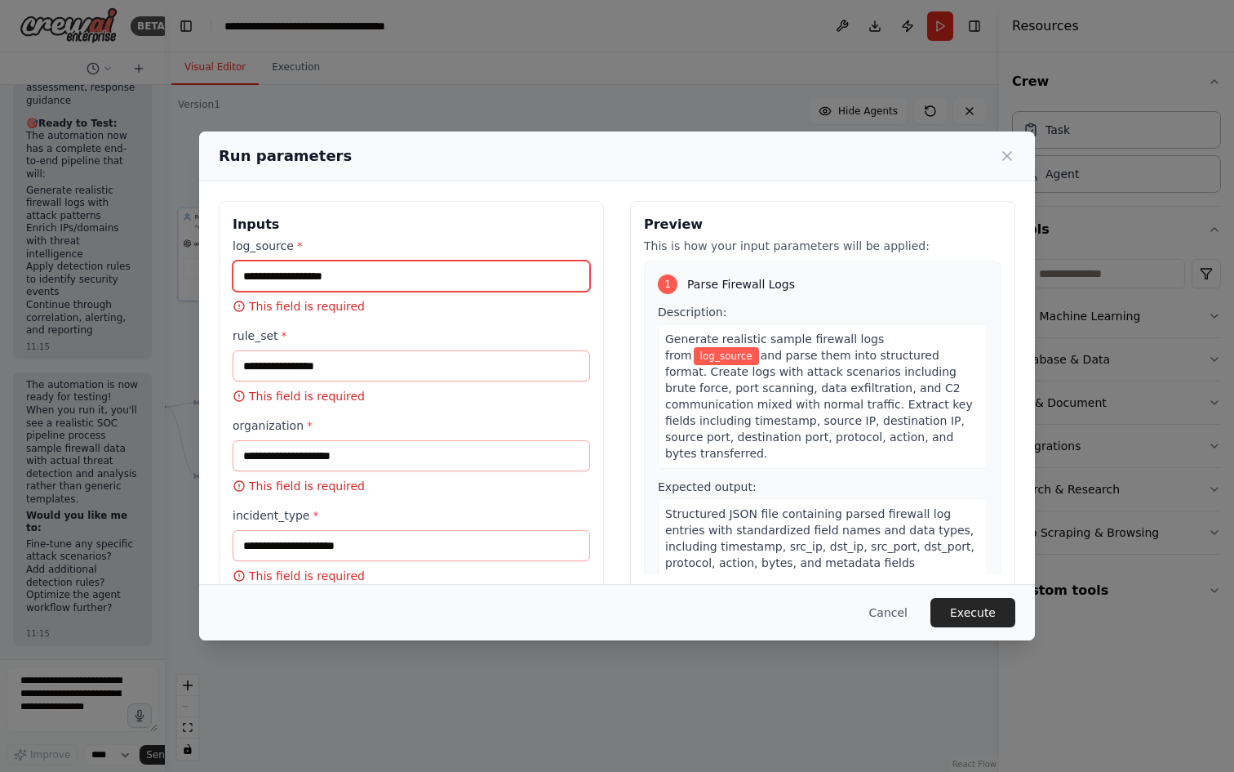
click at [423, 270] on input "log_source *" at bounding box center [412, 275] width 358 height 31
paste input "**********"
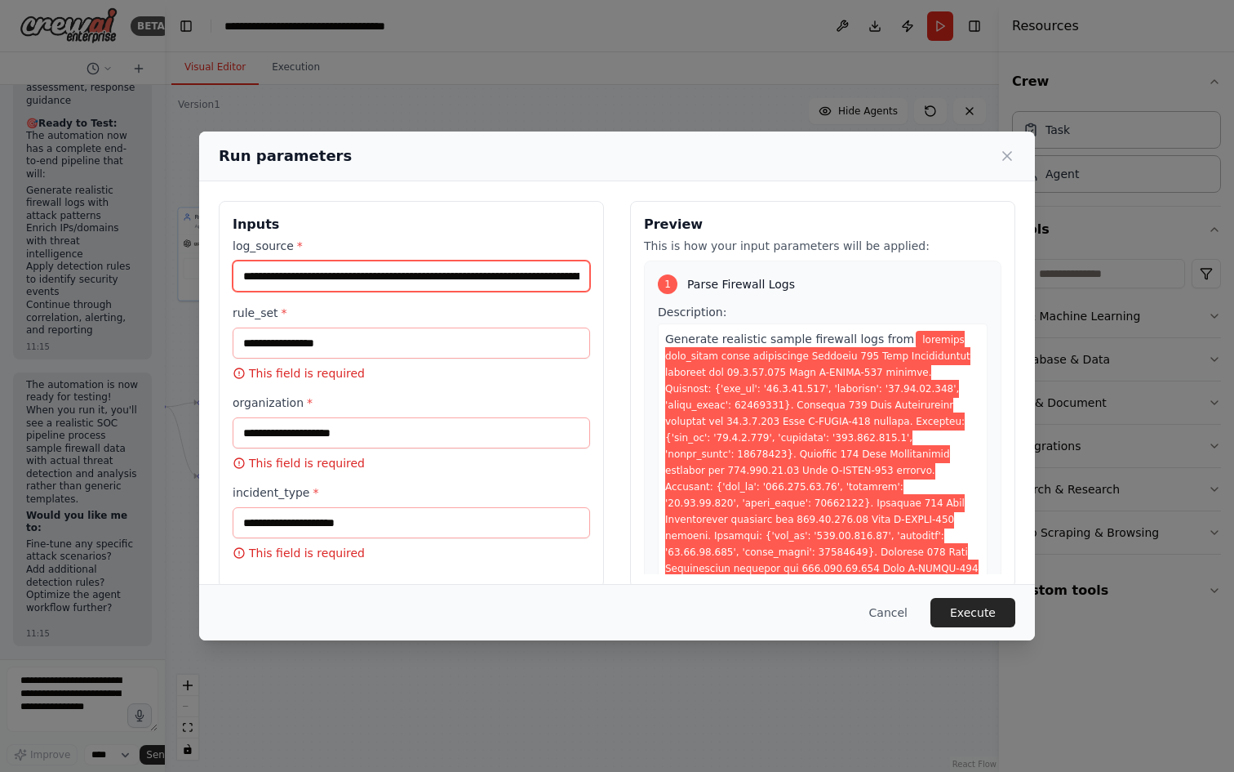
scroll to position [0, 9100]
type input "**********"
click at [417, 316] on label "rule_set *" at bounding box center [412, 313] width 358 height 16
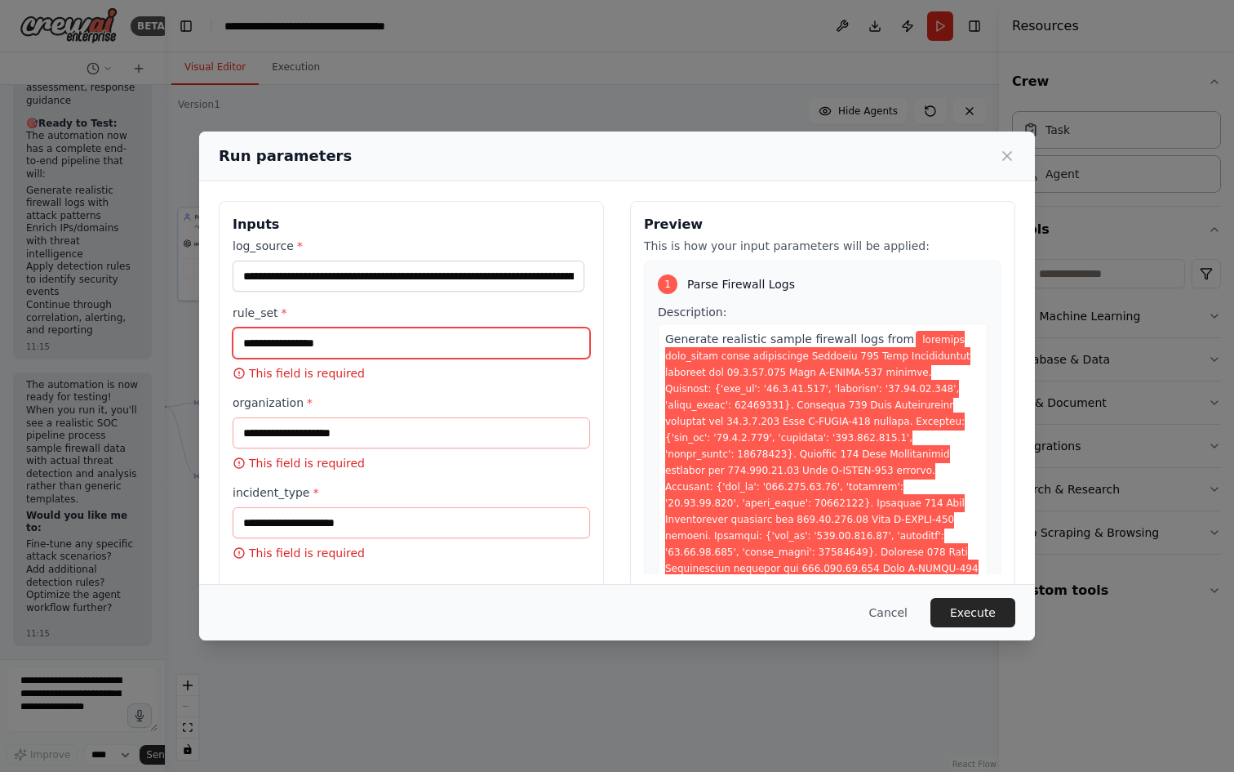
click at [417, 327] on input "rule_set *" at bounding box center [412, 342] width 358 height 31
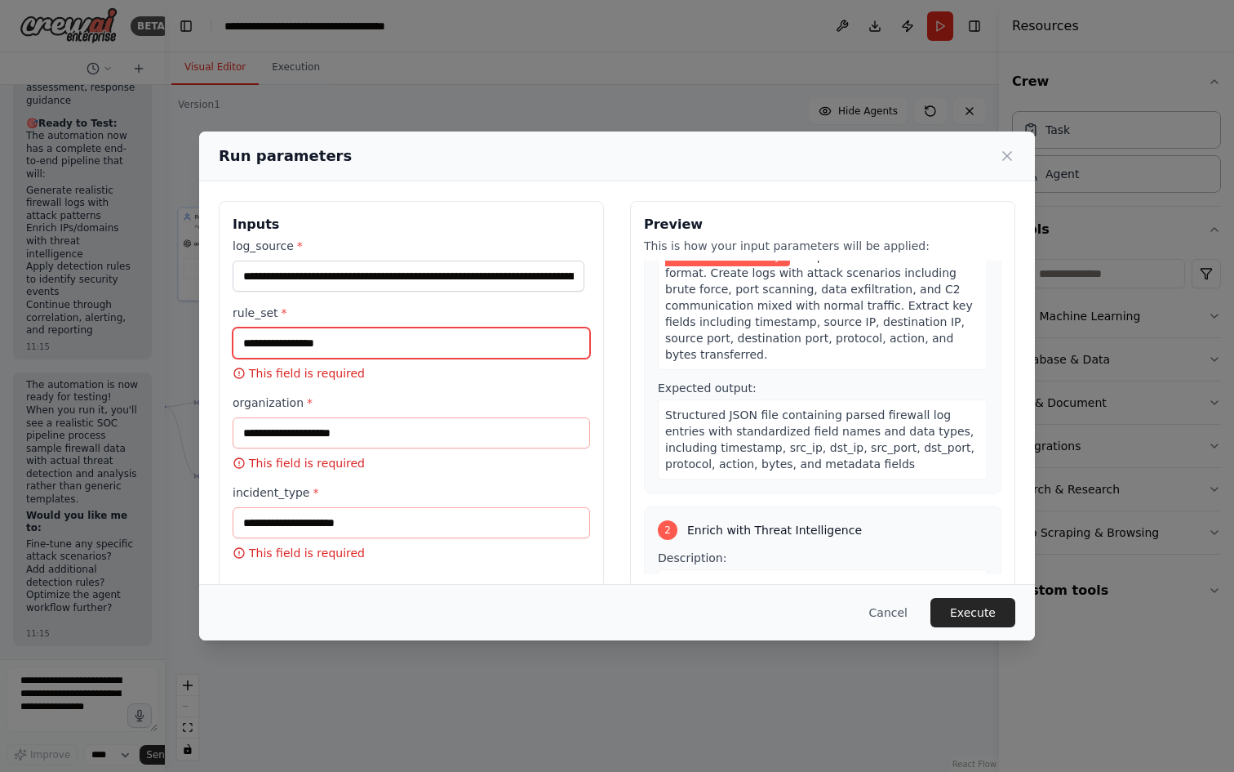
scroll to position [614, 0]
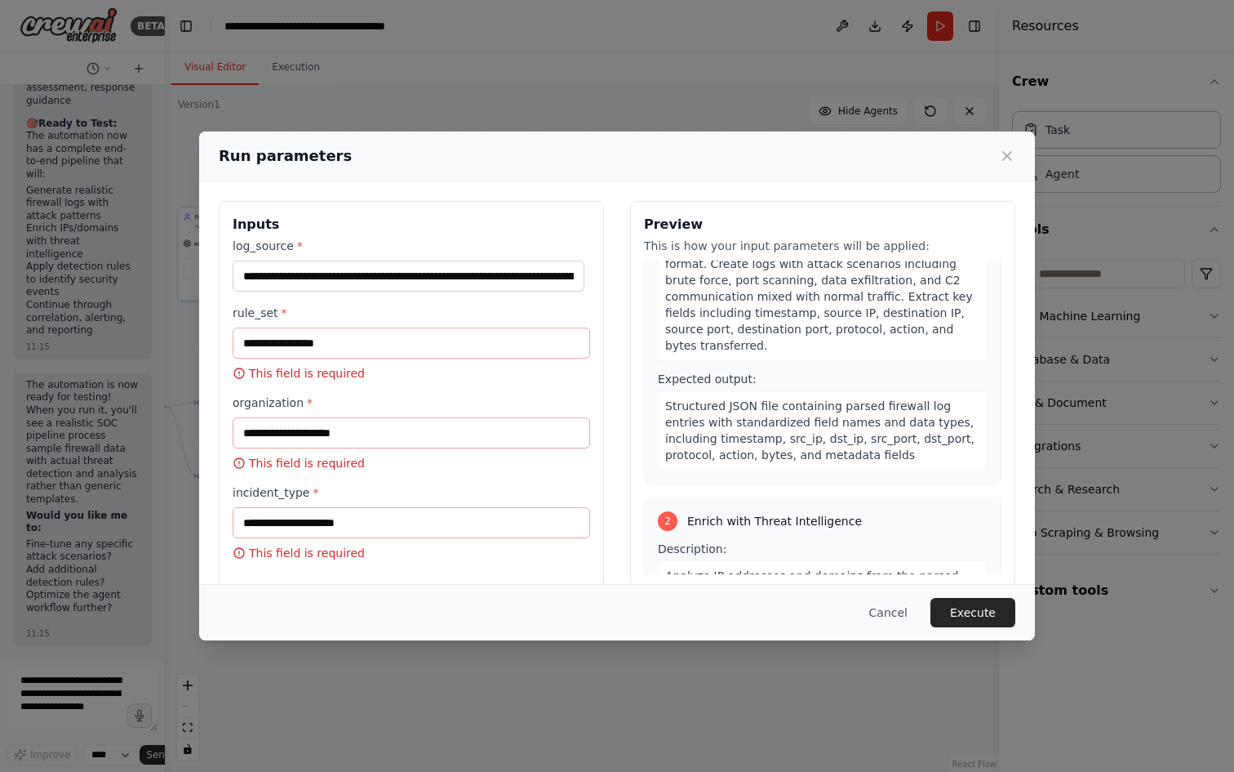
click at [429, 360] on div "rule_set * This field is required" at bounding box center [412, 343] width 358 height 77
click at [425, 340] on input "rule_set *" at bounding box center [412, 342] width 358 height 31
click at [447, 340] on input "rule_set *" at bounding box center [412, 342] width 358 height 31
click at [444, 340] on input "rule_set *" at bounding box center [412, 342] width 358 height 31
paste input "**********"
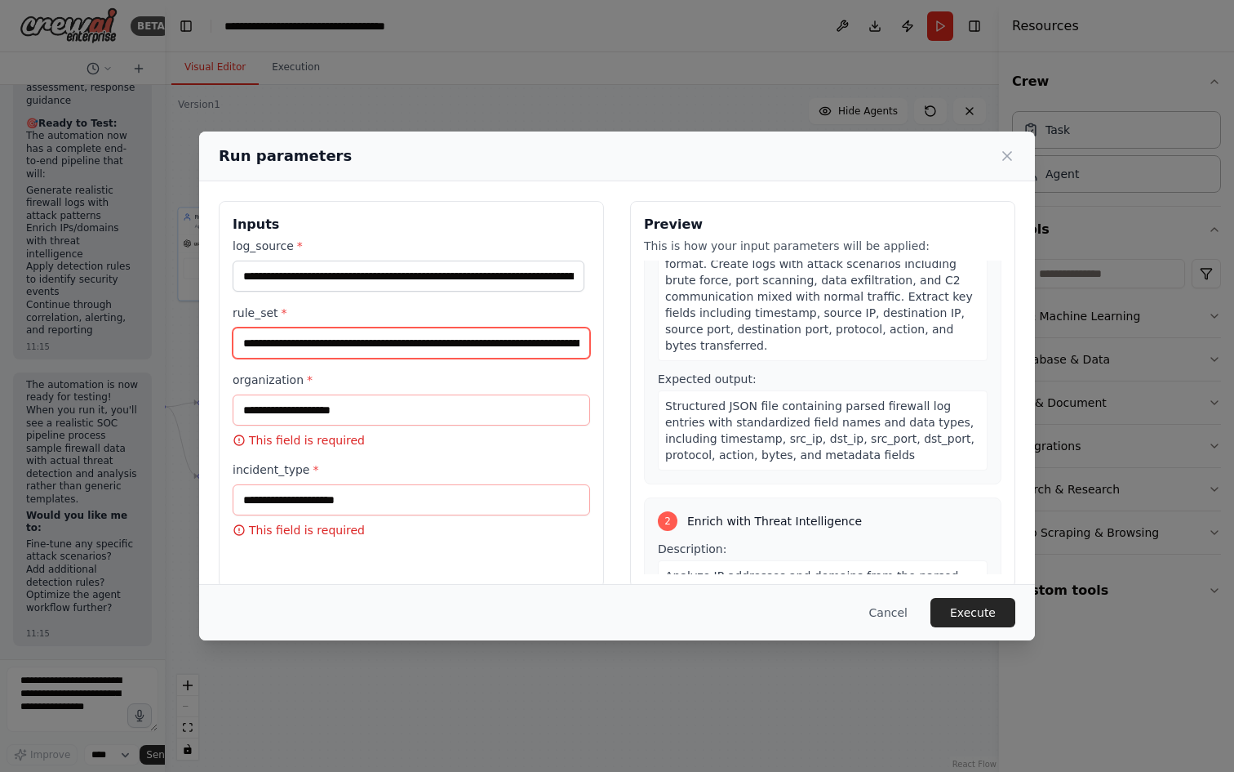
scroll to position [0, 9100]
type input "**********"
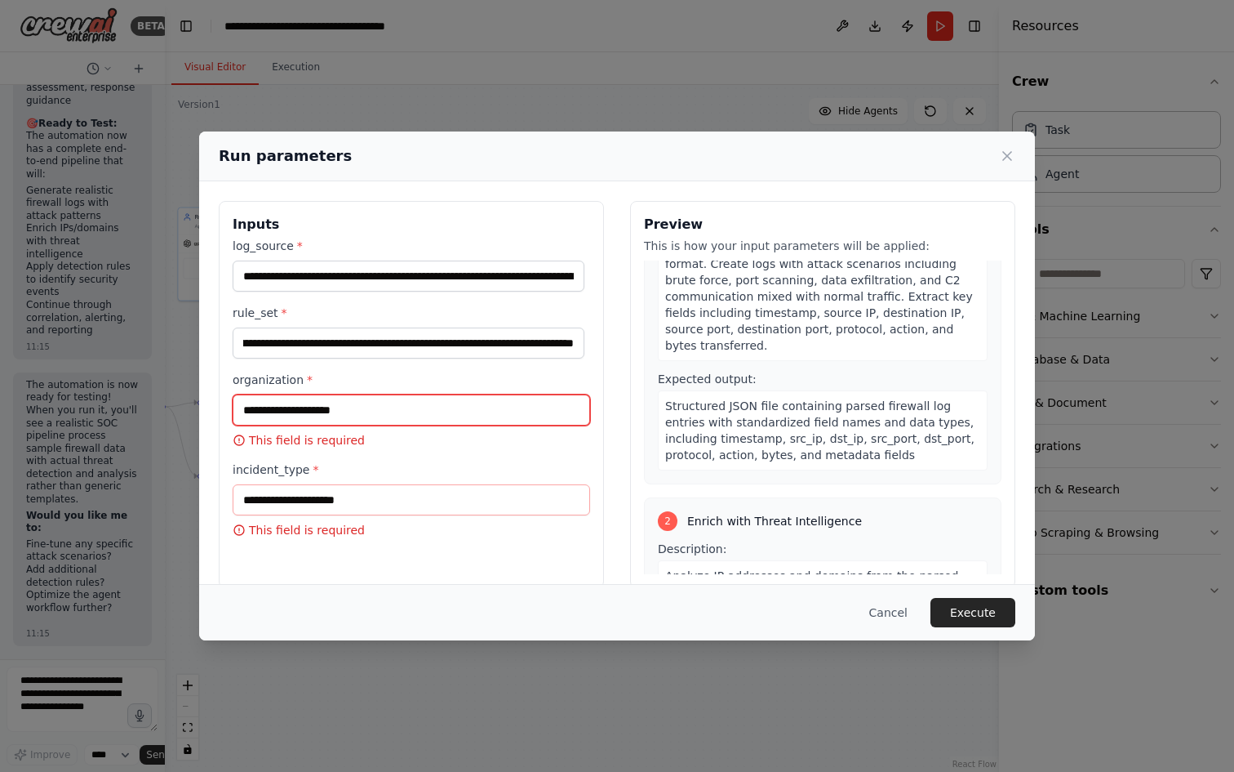
scroll to position [0, 0]
click at [402, 423] on input "organization *" at bounding box center [412, 409] width 358 height 31
paste input "**********"
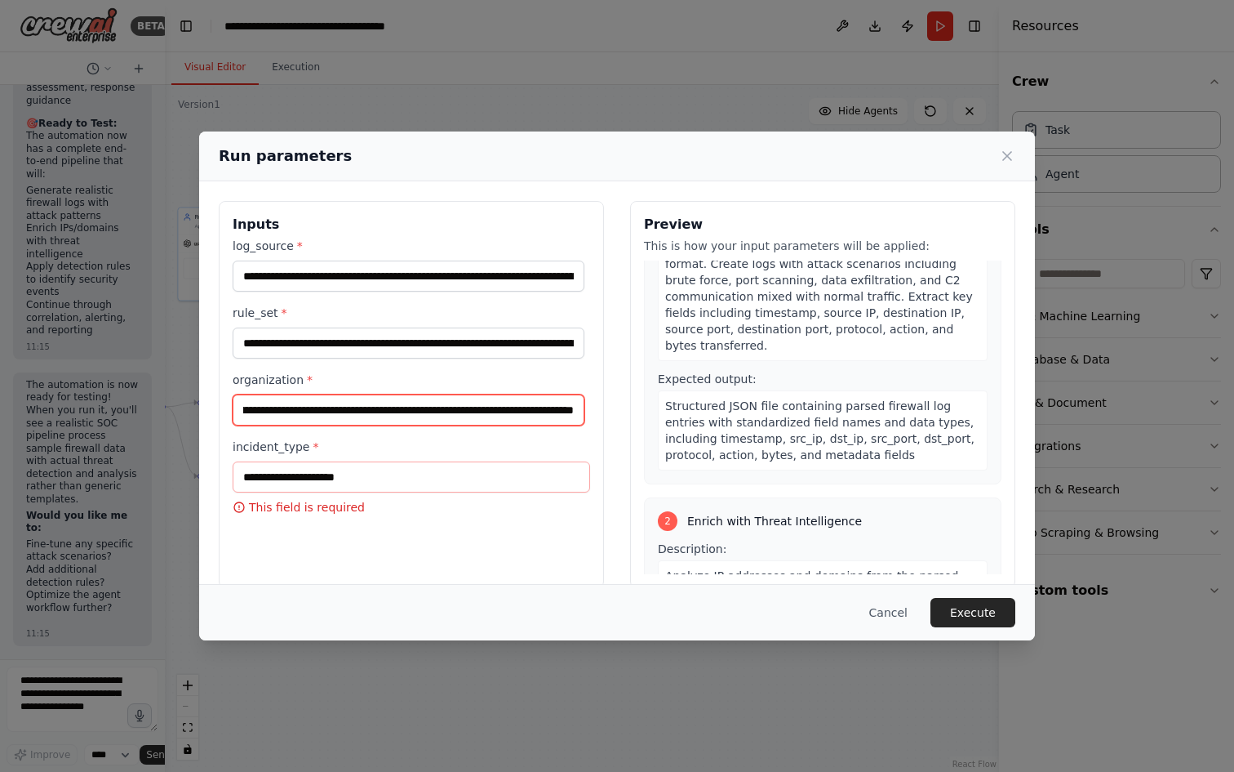
type input "**********"
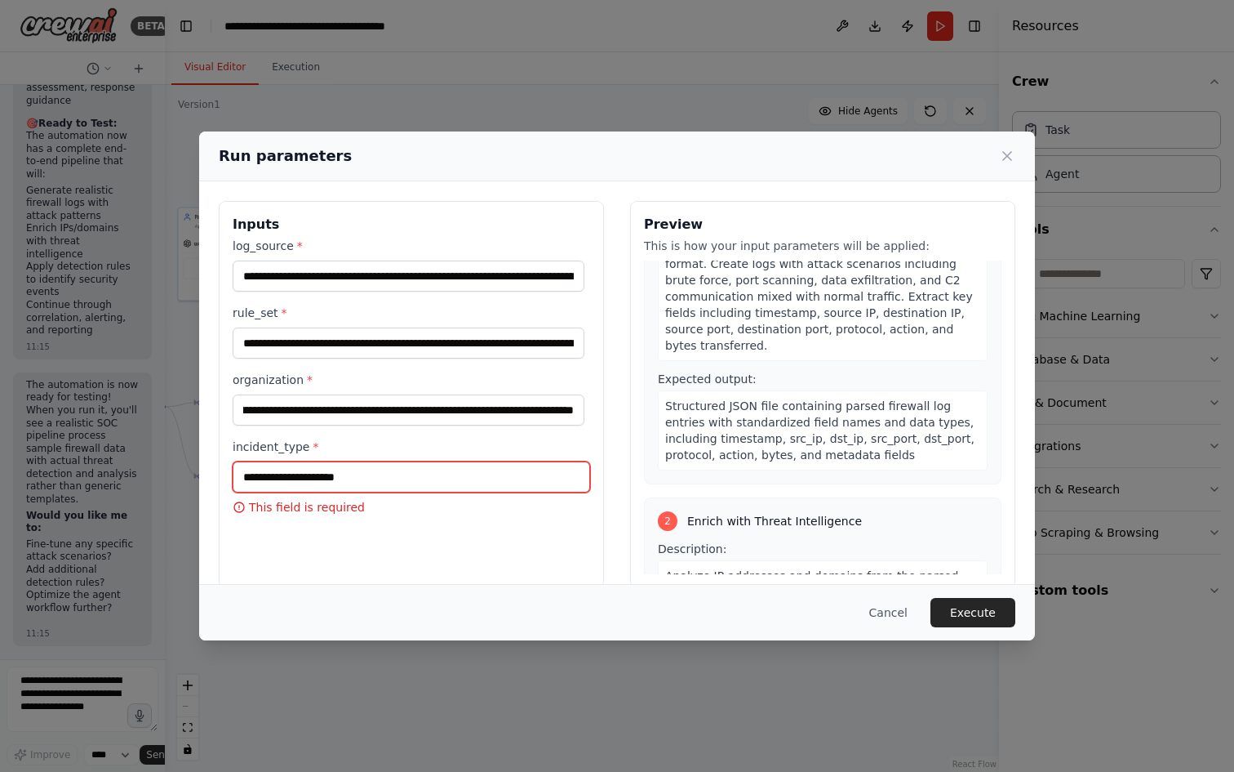
scroll to position [0, 0]
click at [391, 480] on input "incident_type *" at bounding box center [412, 476] width 358 height 31
paste input "**********"
type input "**********"
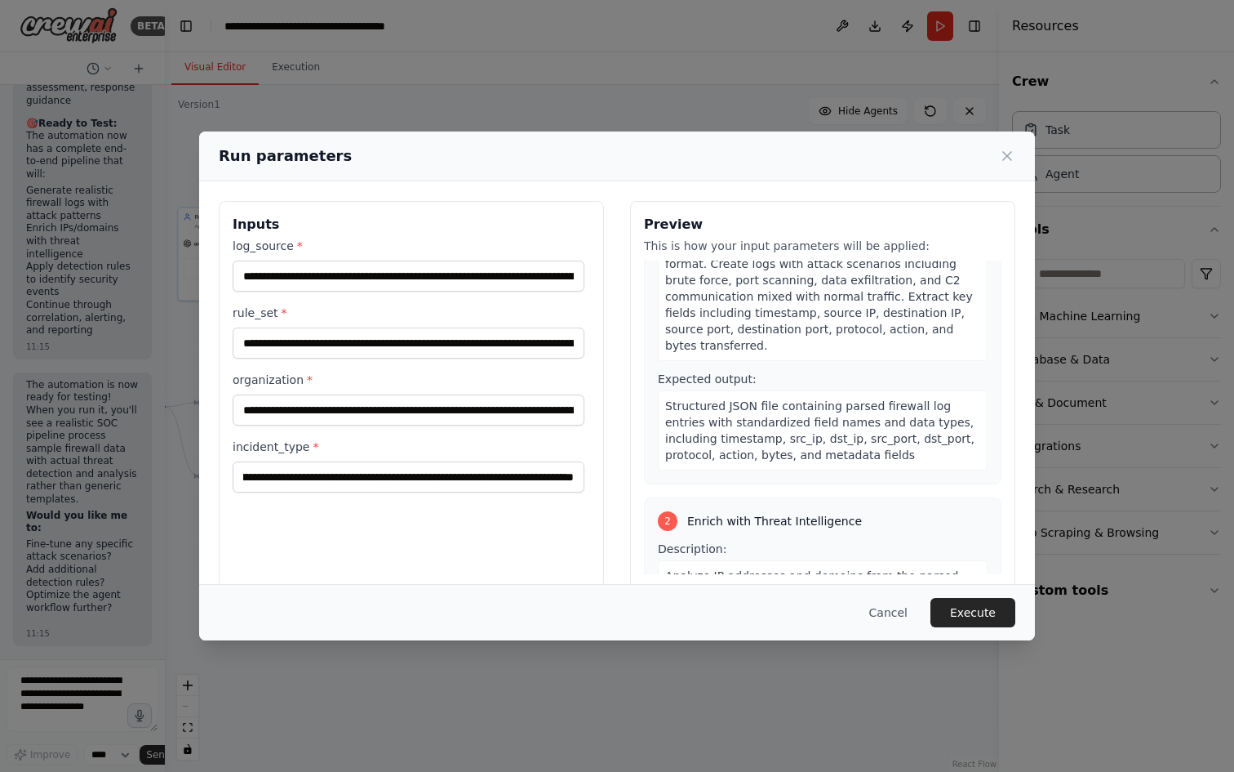
scroll to position [0, 0]
click at [421, 537] on div "Inputs log_source * rule_set * organization * incident_type *" at bounding box center [411, 394] width 385 height 387
click at [989, 621] on button "Execute" at bounding box center [973, 612] width 85 height 29
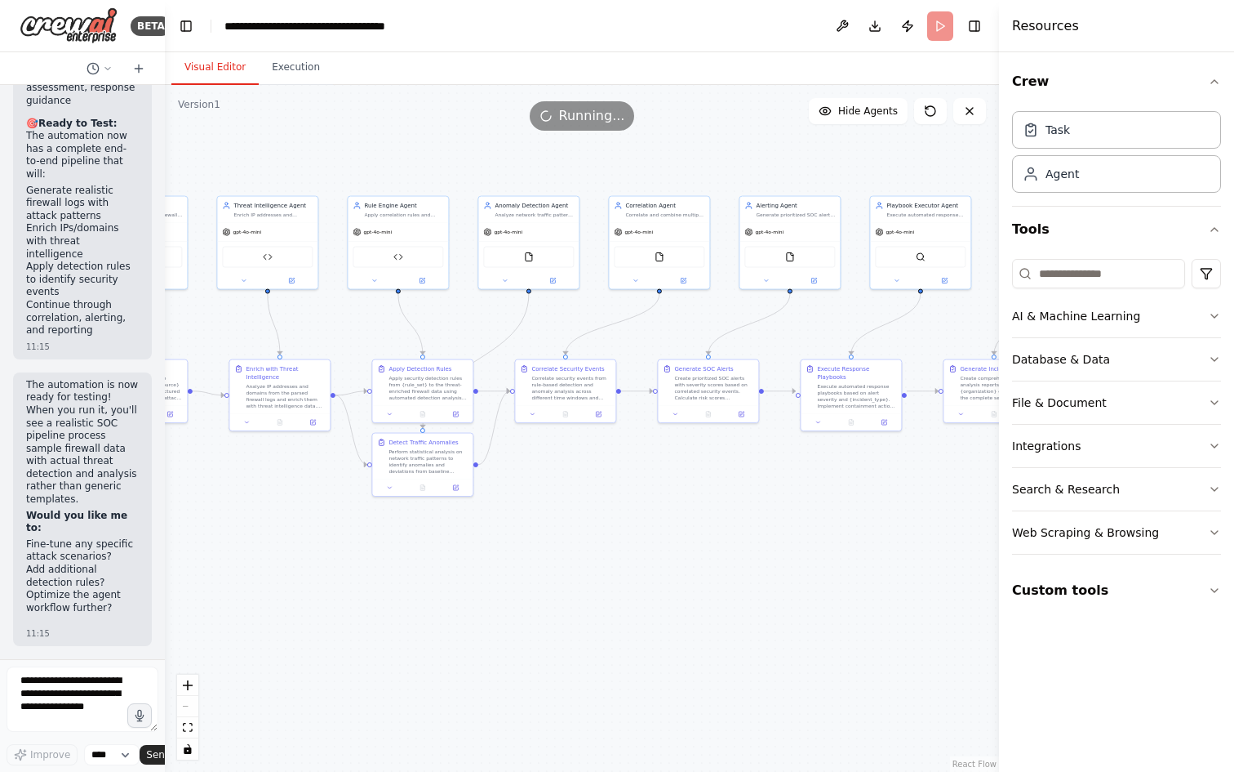
drag, startPoint x: 524, startPoint y: 570, endPoint x: 748, endPoint y: 552, distance: 224.4
click at [748, 552] on div ".deletable-edge-delete-btn { width: 20px; height: 20px; border: 0px solid #ffff…" at bounding box center [582, 428] width 834 height 687
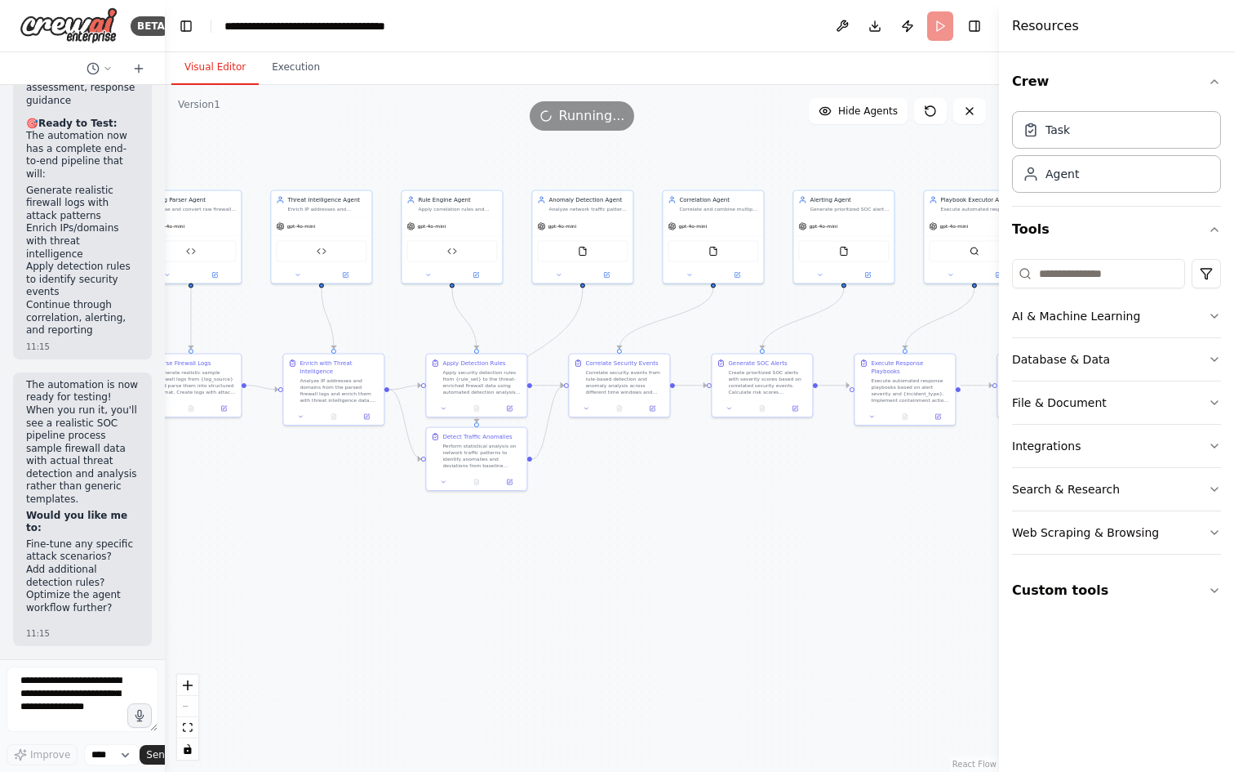
drag, startPoint x: 657, startPoint y: 560, endPoint x: 799, endPoint y: 563, distance: 142.1
click at [790, 563] on div ".deletable-edge-delete-btn { width: 20px; height: 20px; border: 0px solid #ffff…" at bounding box center [582, 428] width 834 height 687
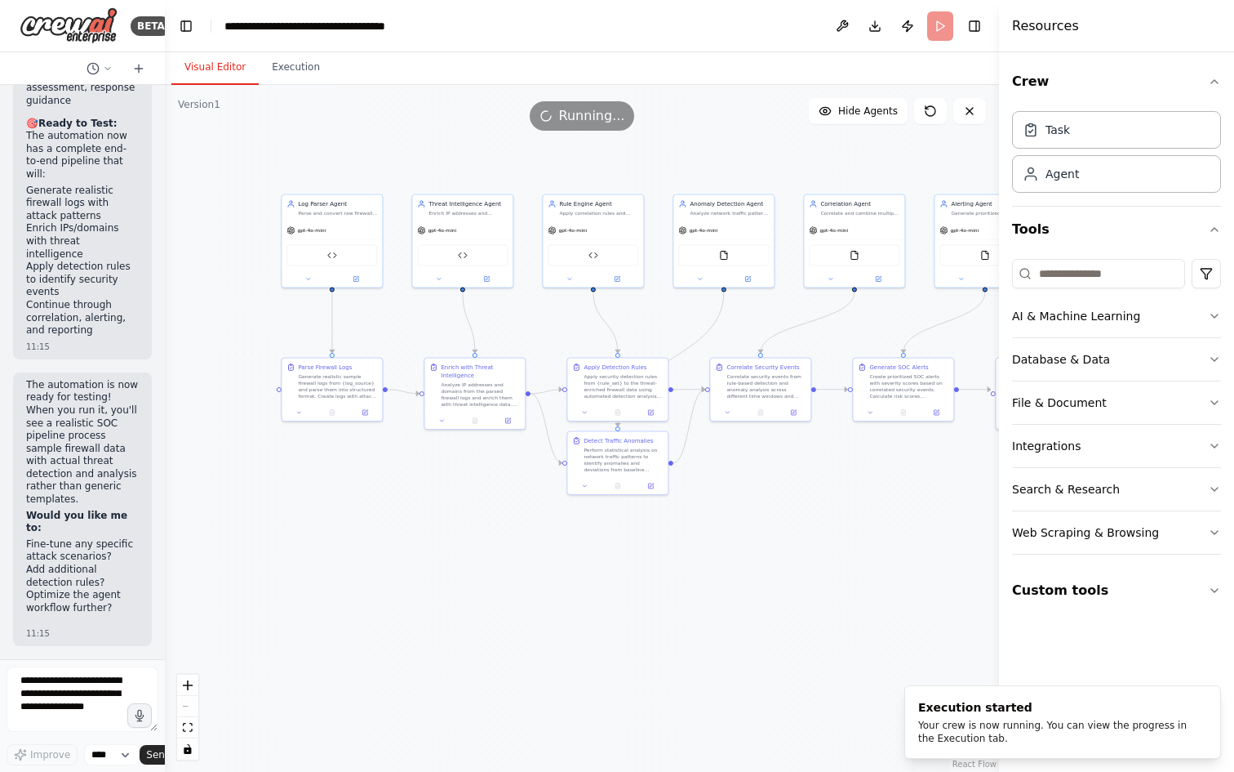
click at [633, 586] on div ".deletable-edge-delete-btn { width: 20px; height: 20px; border: 0px solid #ffff…" at bounding box center [582, 428] width 834 height 687
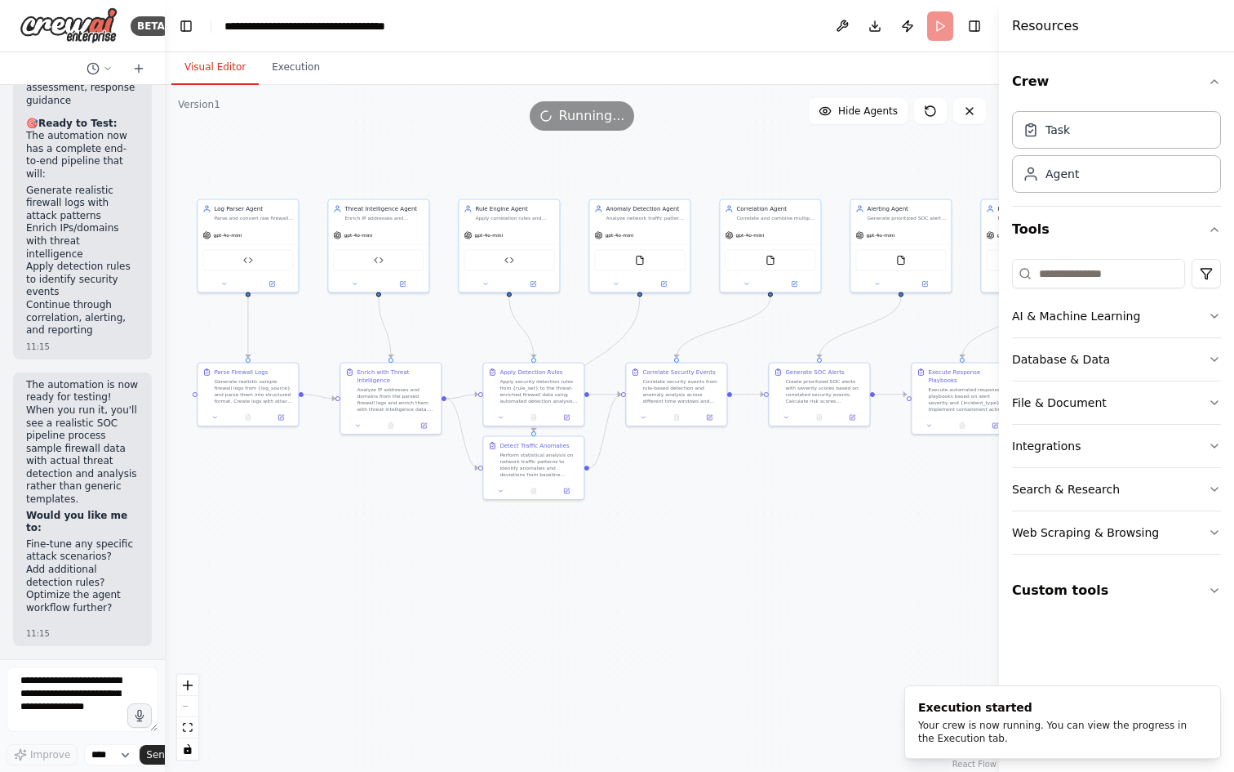
drag, startPoint x: 728, startPoint y: 584, endPoint x: 643, endPoint y: 589, distance: 85.0
click at [643, 589] on div ".deletable-edge-delete-btn { width: 20px; height: 20px; border: 0px solid #ffff…" at bounding box center [582, 428] width 834 height 687
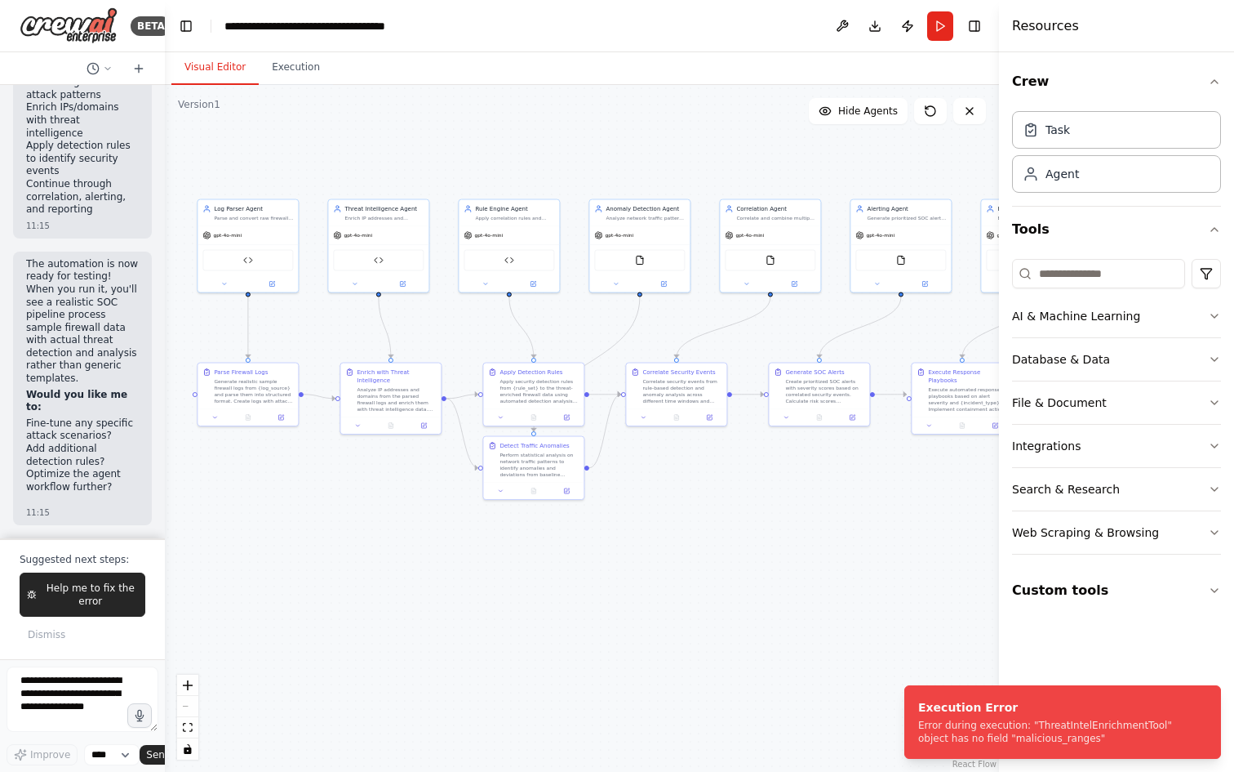
scroll to position [17525, 0]
click at [127, 592] on span "Help me to fix the error" at bounding box center [90, 594] width 95 height 26
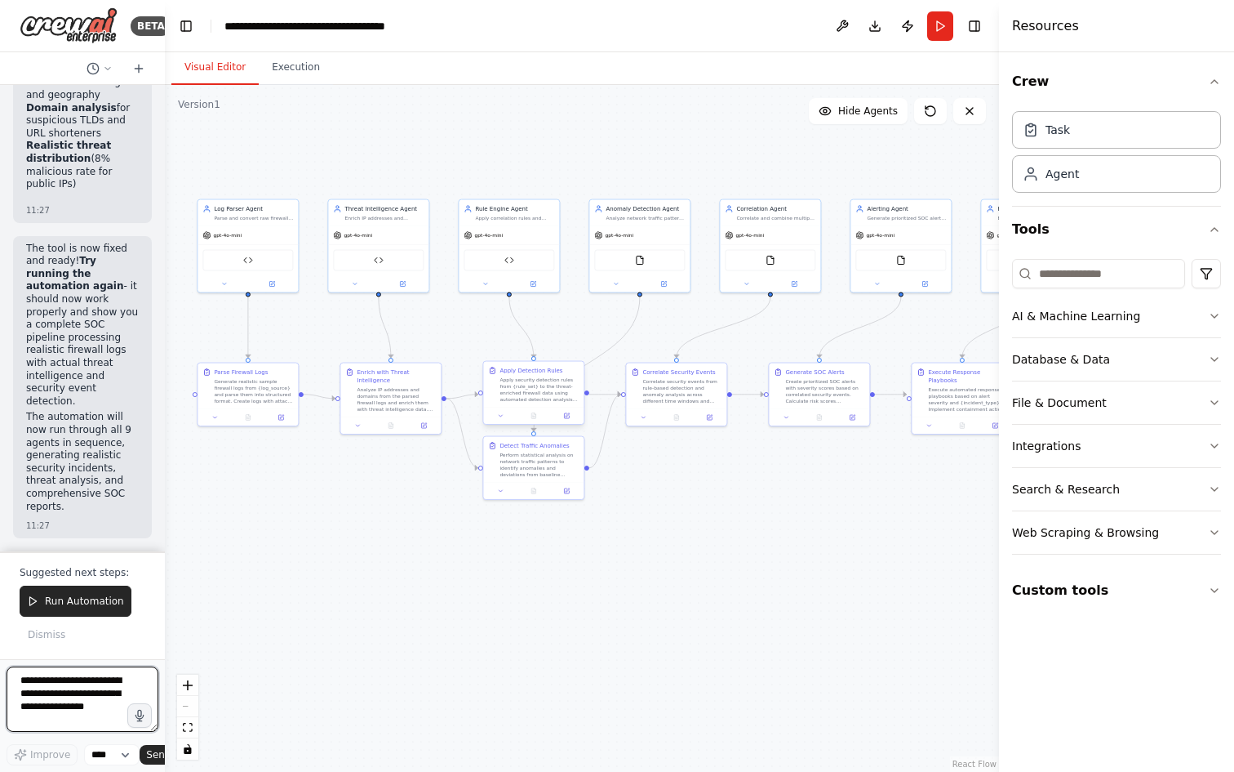
scroll to position [19795, 0]
click at [71, 597] on span "Run Automation" at bounding box center [84, 600] width 79 height 13
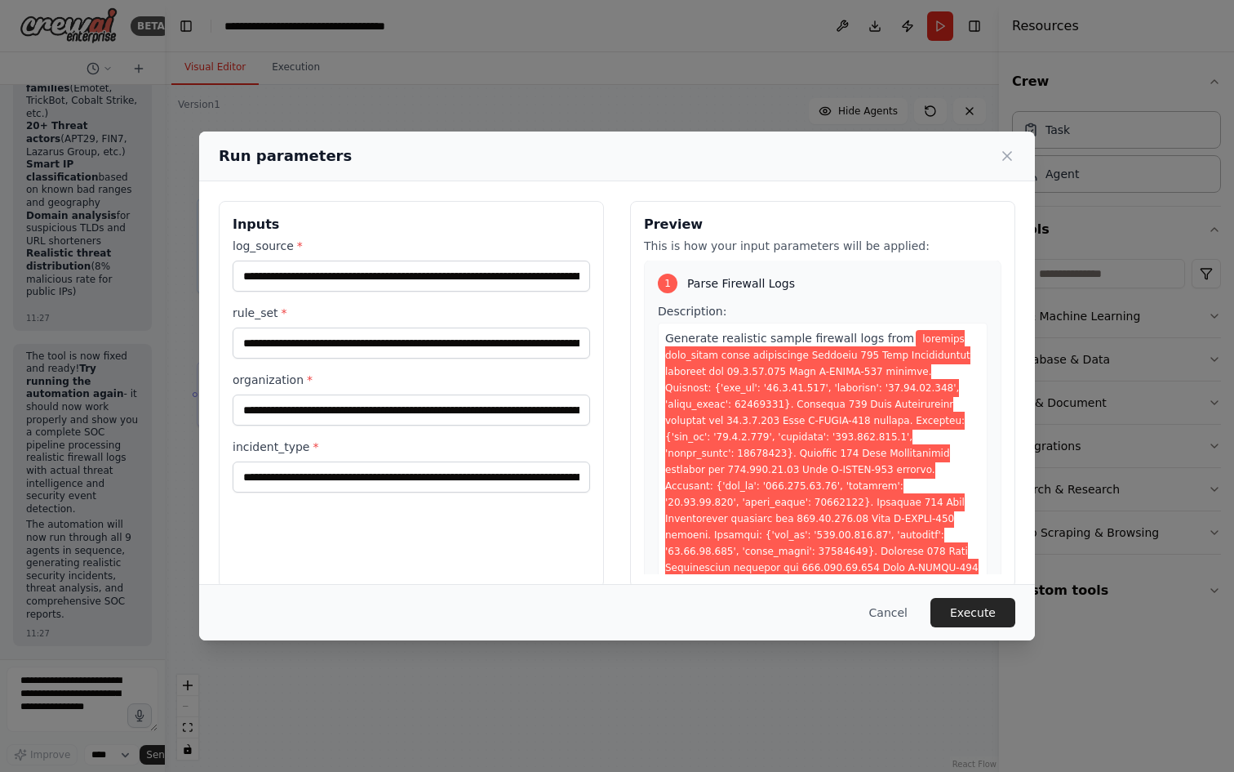
scroll to position [0, 0]
click at [314, 345] on input "rule_set *" at bounding box center [412, 342] width 358 height 31
drag, startPoint x: 261, startPoint y: 343, endPoint x: 588, endPoint y: 358, distance: 326.9
click at [588, 358] on div "Inputs log_source * rule_set * organization * incident_type *" at bounding box center [411, 394] width 385 height 387
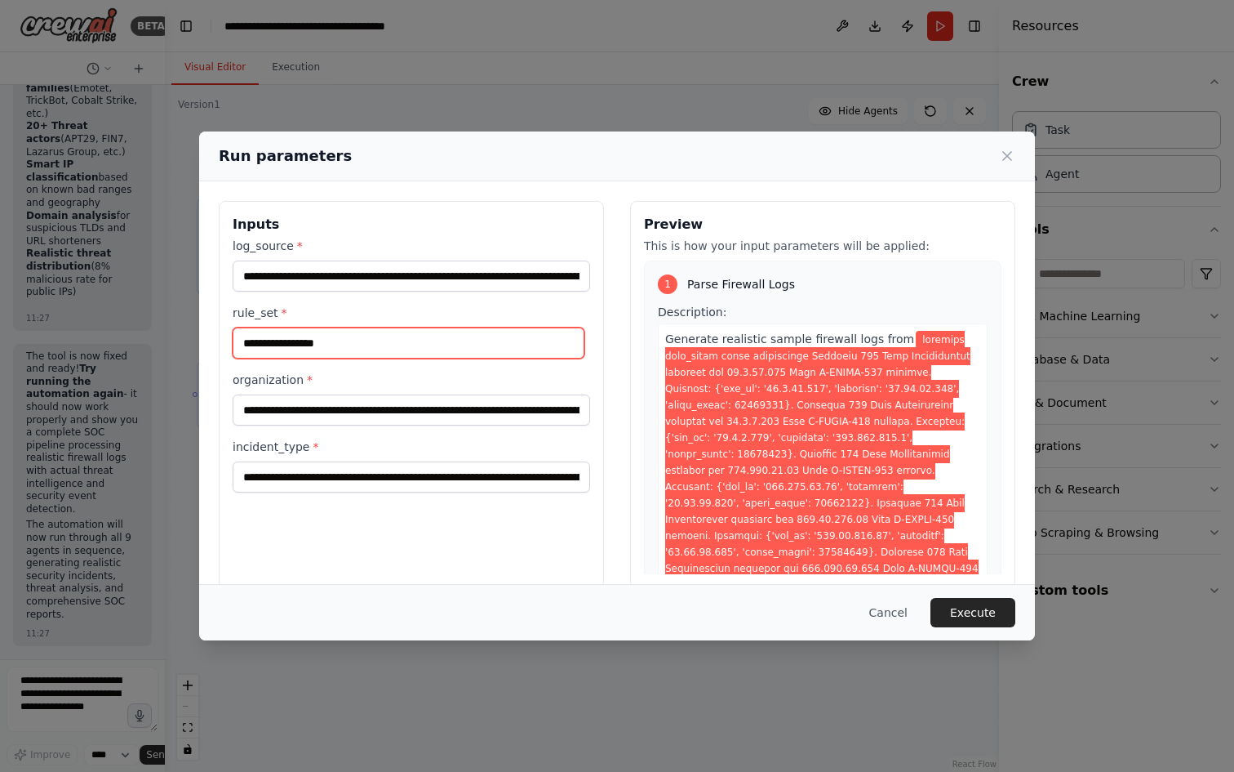
scroll to position [0, 0]
click at [326, 350] on input "rule_set *" at bounding box center [409, 342] width 352 height 31
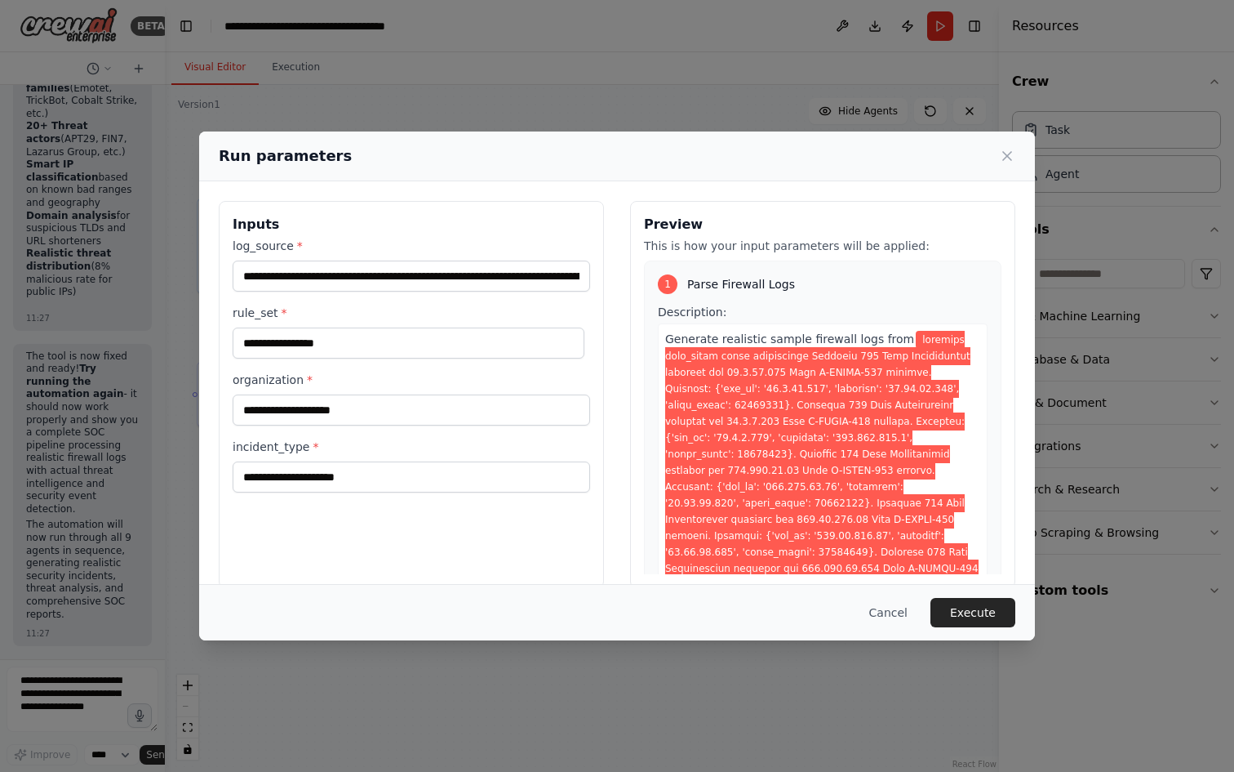
click at [753, 435] on span at bounding box center [821, 601] width 313 height 540
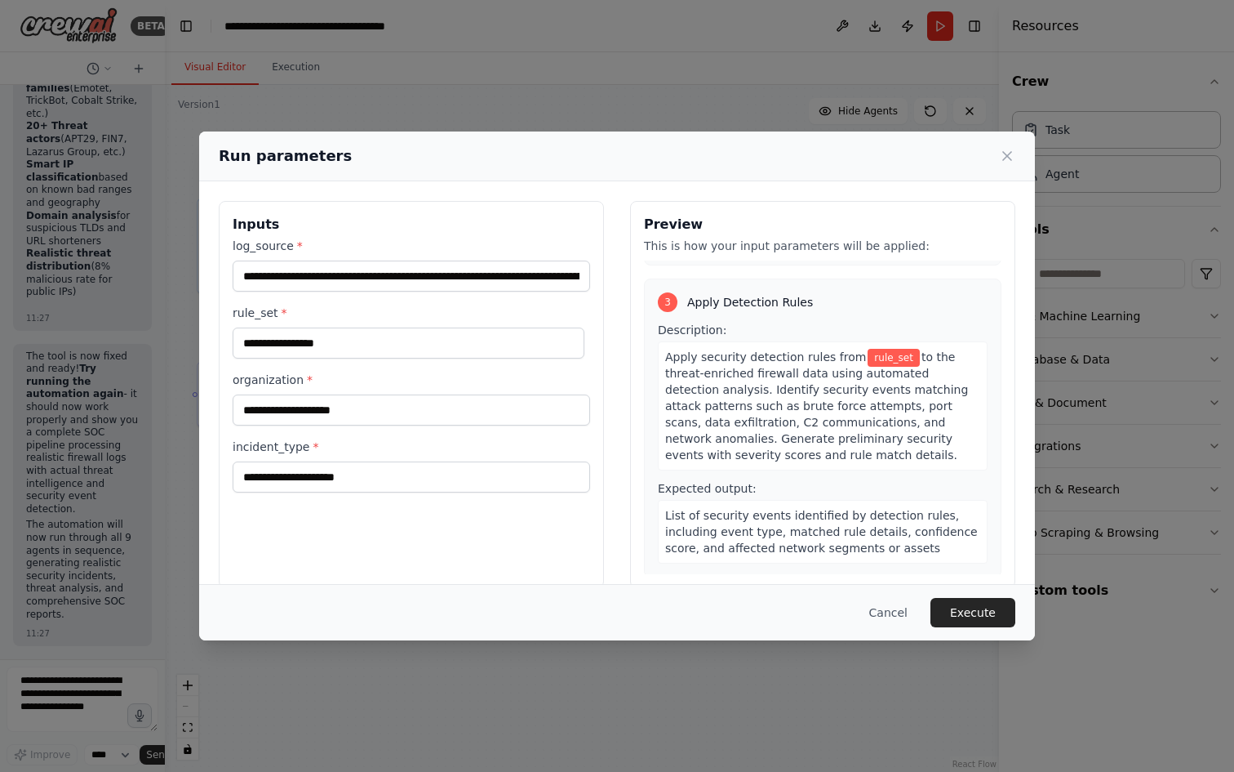
scroll to position [1156, 0]
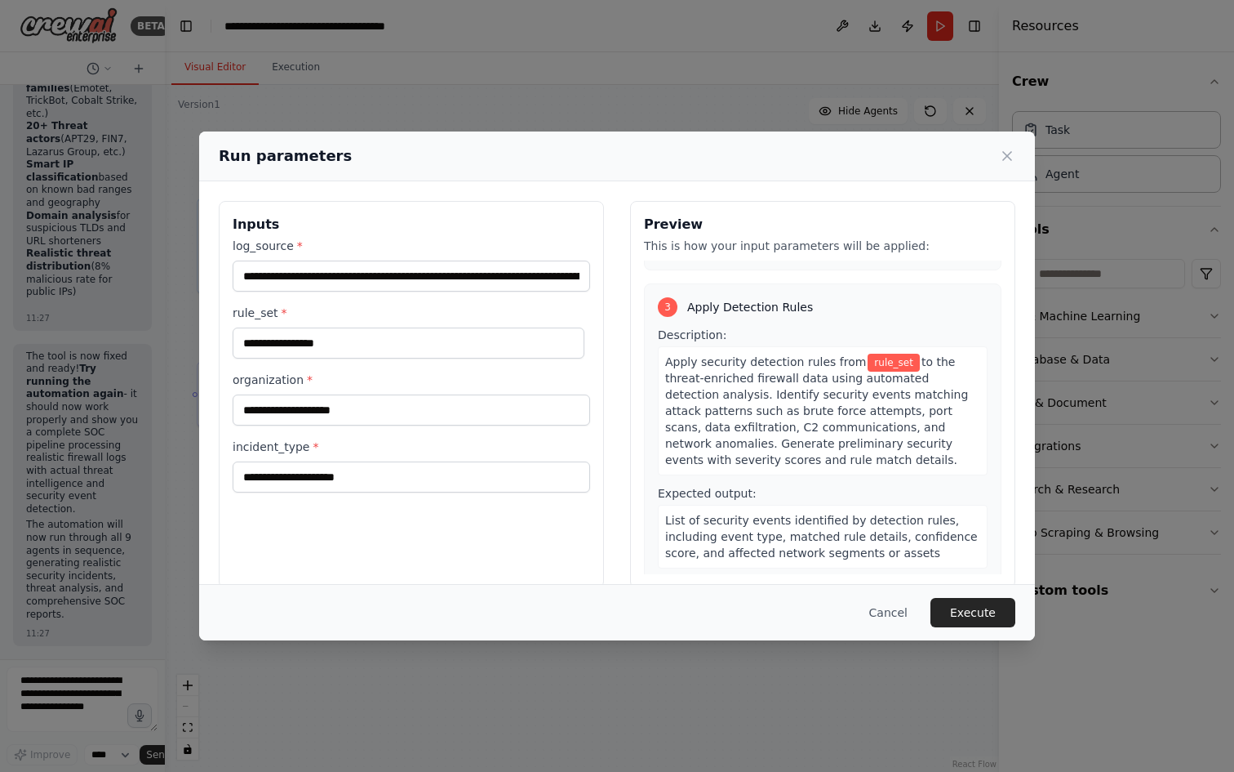
drag, startPoint x: 661, startPoint y: 345, endPoint x: 863, endPoint y: 448, distance: 226.4
click at [863, 448] on div "Apply security detection rules from rule_set to the threat-enriched firewall da…" at bounding box center [823, 410] width 330 height 129
copy div "Apply security detection rules from rule_set to the threat-enriched firewall da…"
click at [394, 344] on input "rule_set *" at bounding box center [409, 342] width 352 height 31
paste input "**********"
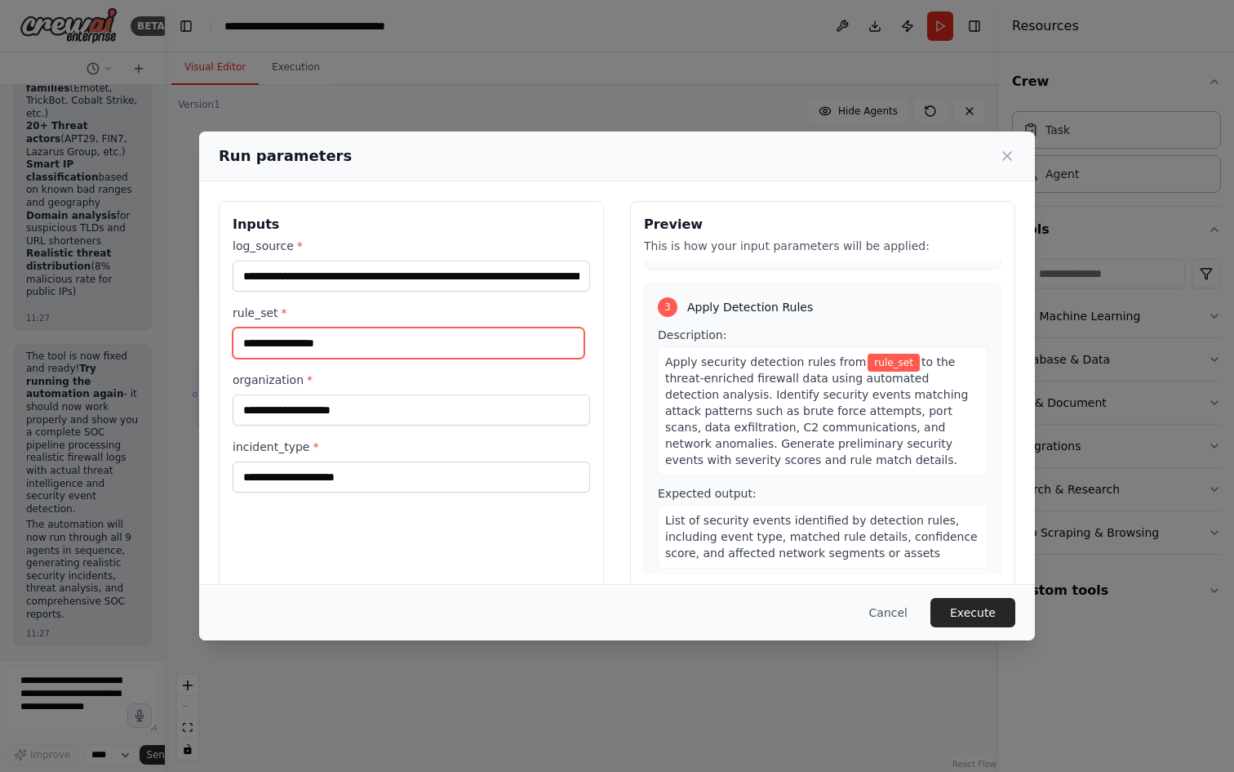
type input "**********"
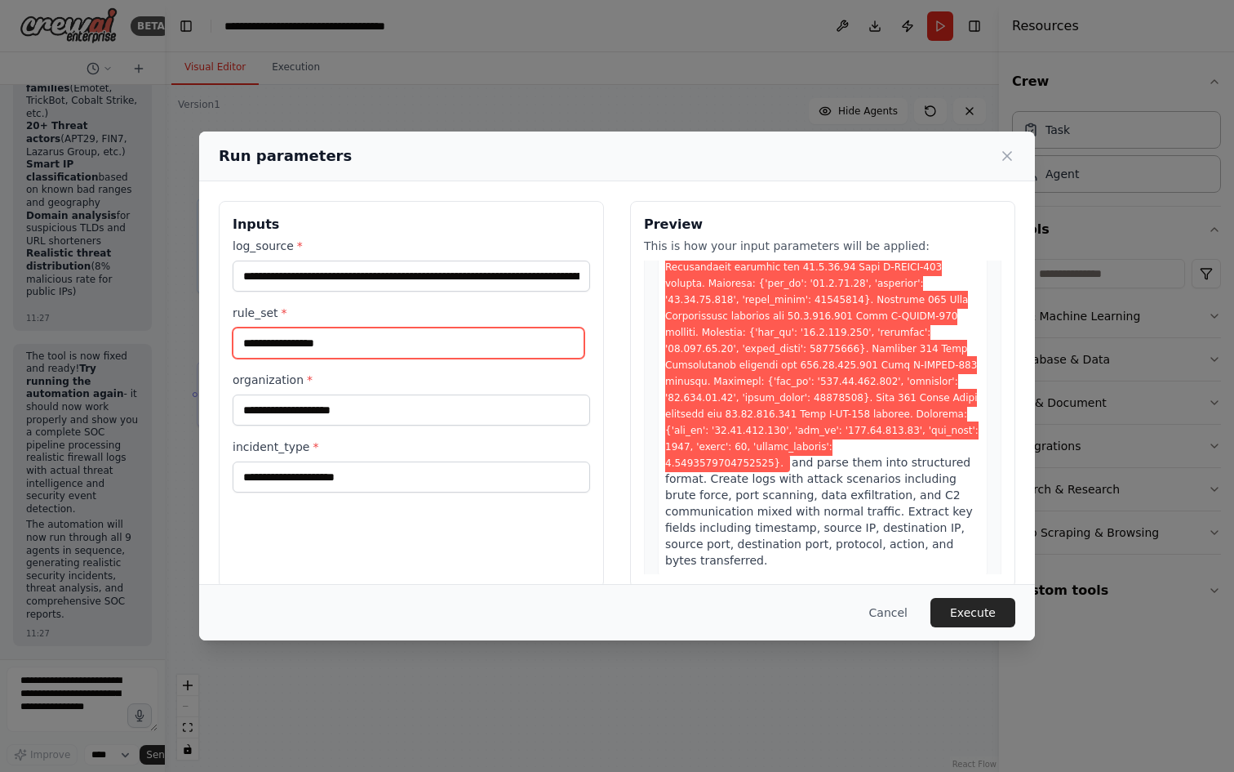
scroll to position [0, 0]
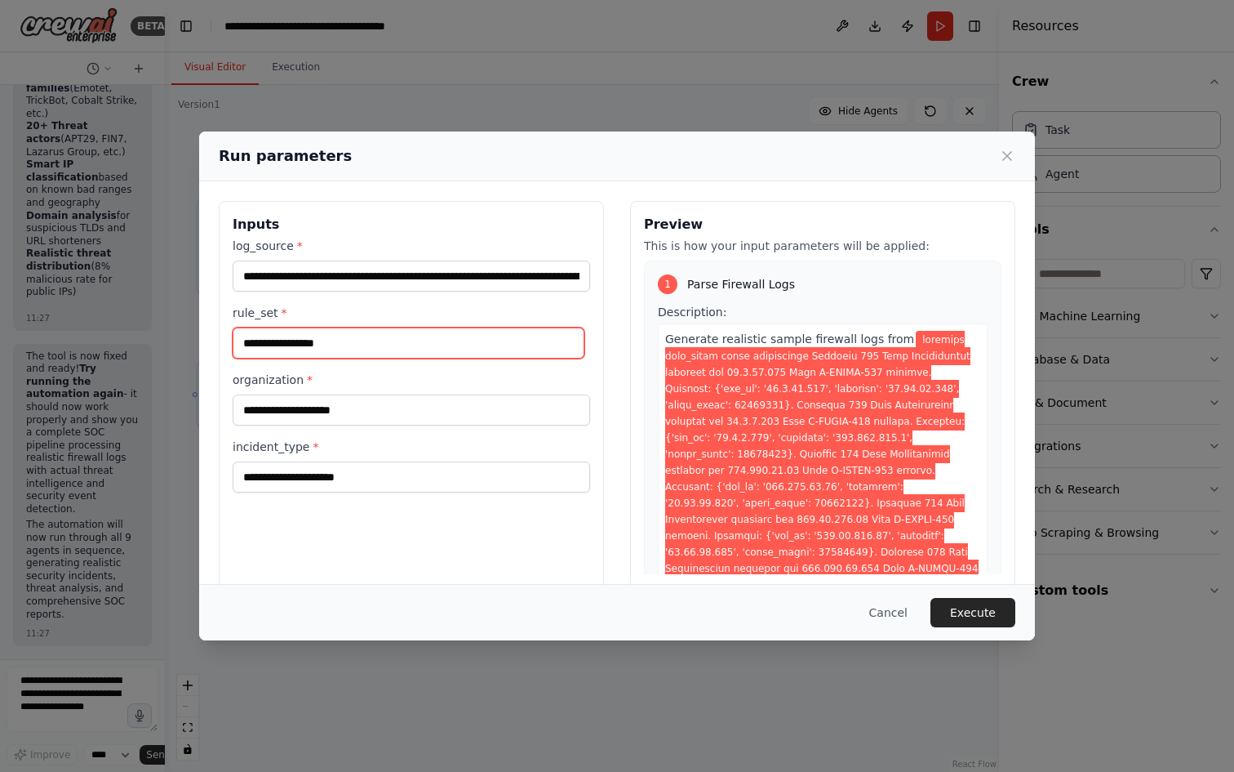
paste input "**********"
type input "**********"
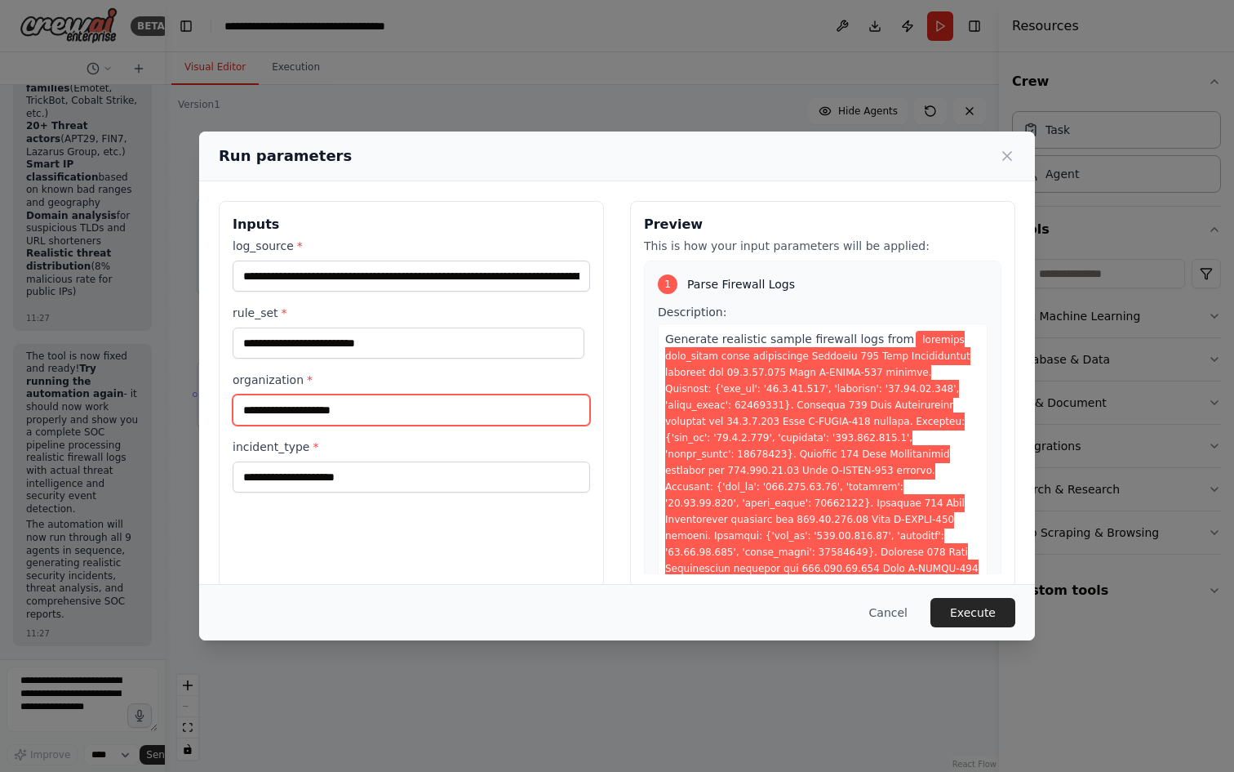
click at [425, 405] on input "organization *" at bounding box center [412, 409] width 358 height 31
paste input "**********"
type input "**********"
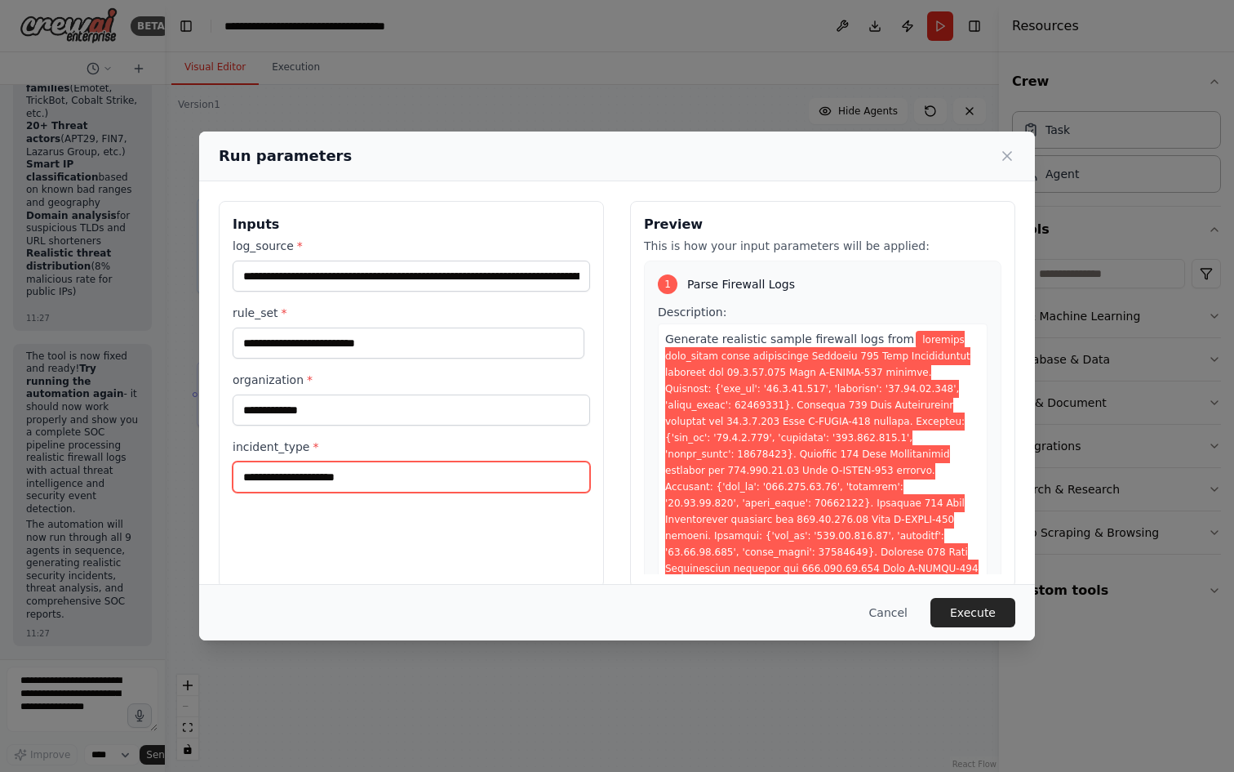
click at [370, 479] on input "incident_type *" at bounding box center [412, 476] width 358 height 31
paste input "**********"
type input "**********"
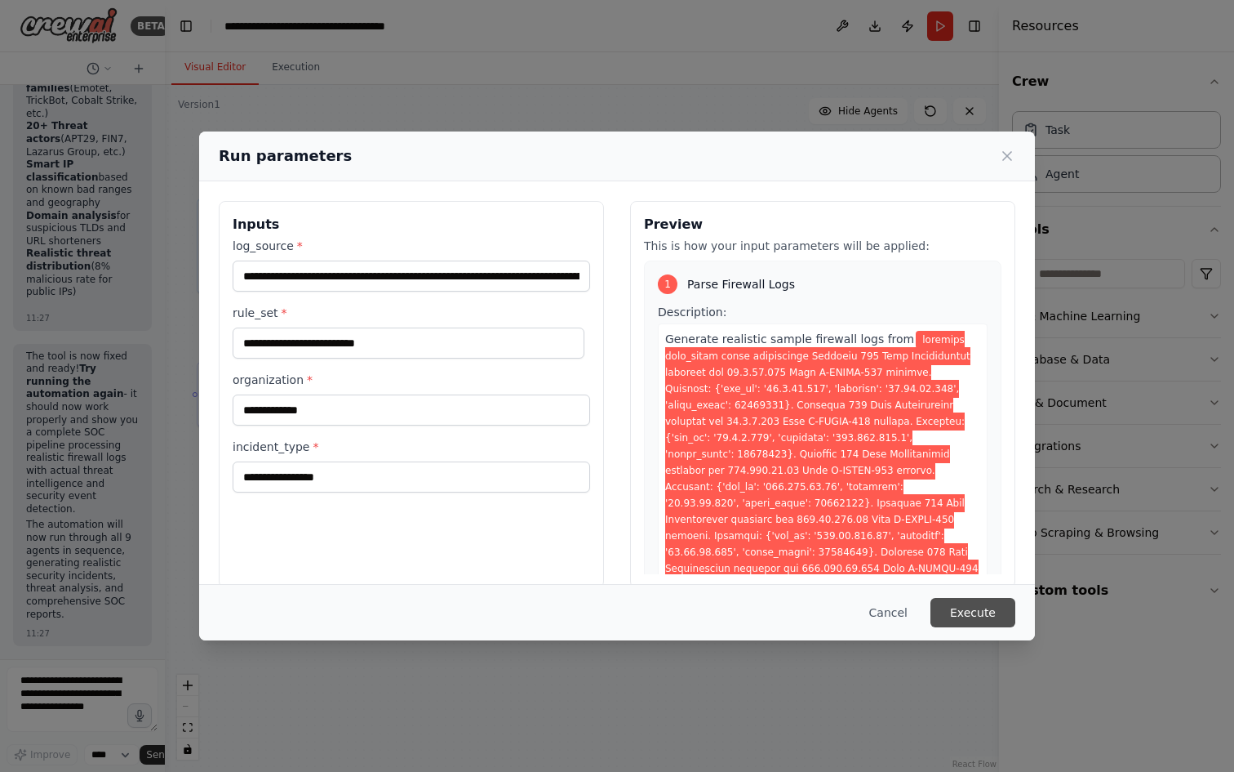
click at [989, 611] on button "Execute" at bounding box center [973, 612] width 85 height 29
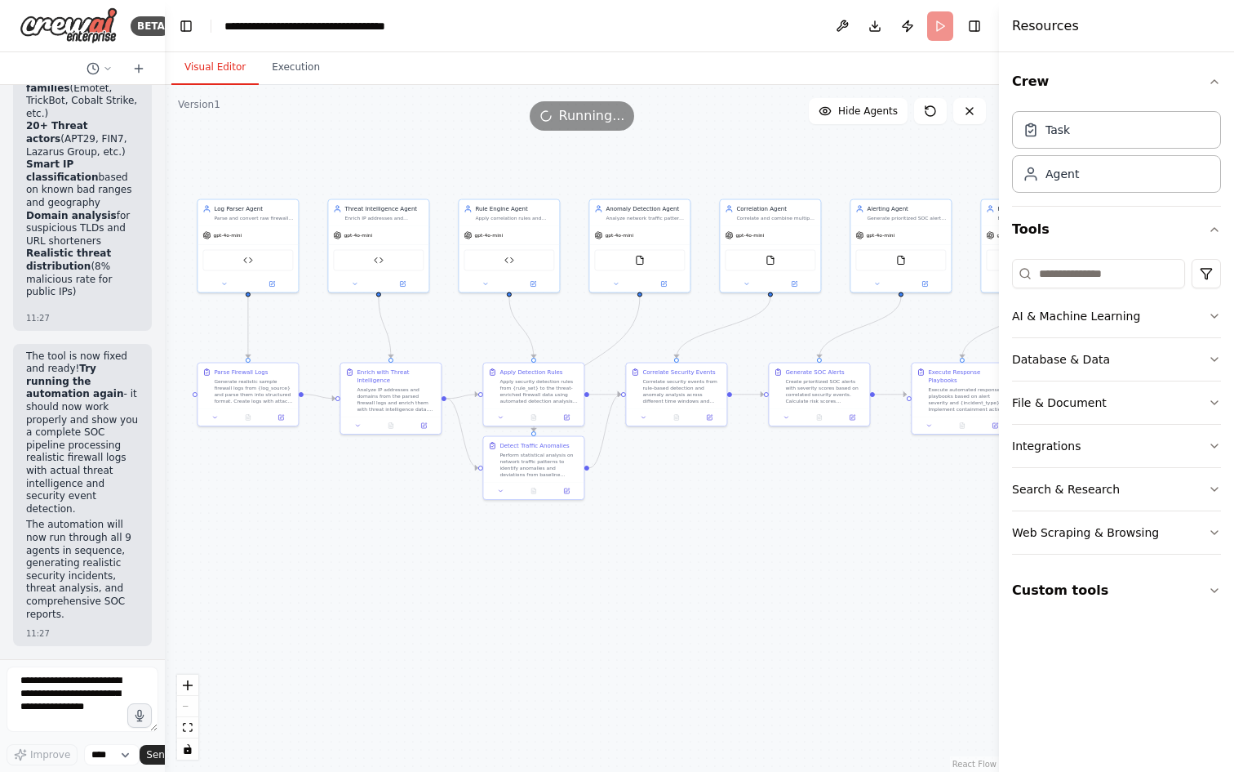
scroll to position [19795, 0]
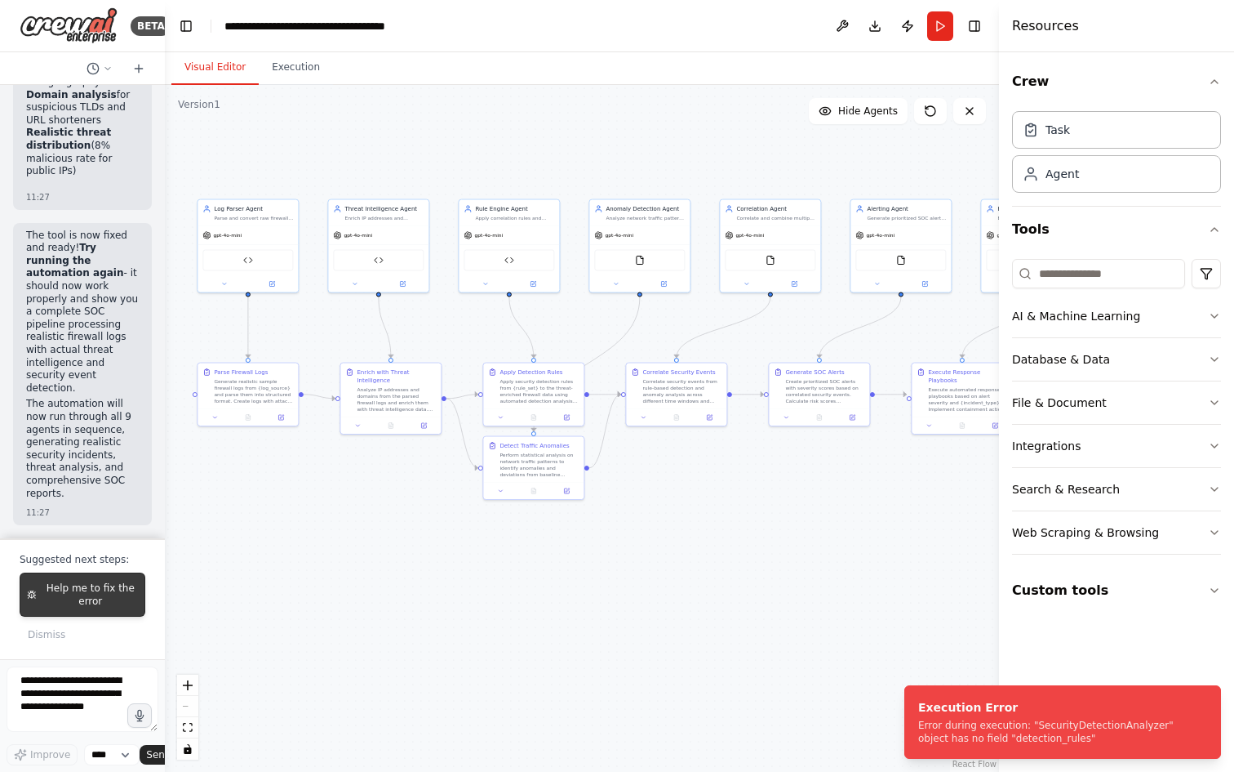
click at [87, 598] on span "Help me to fix the error" at bounding box center [90, 594] width 95 height 26
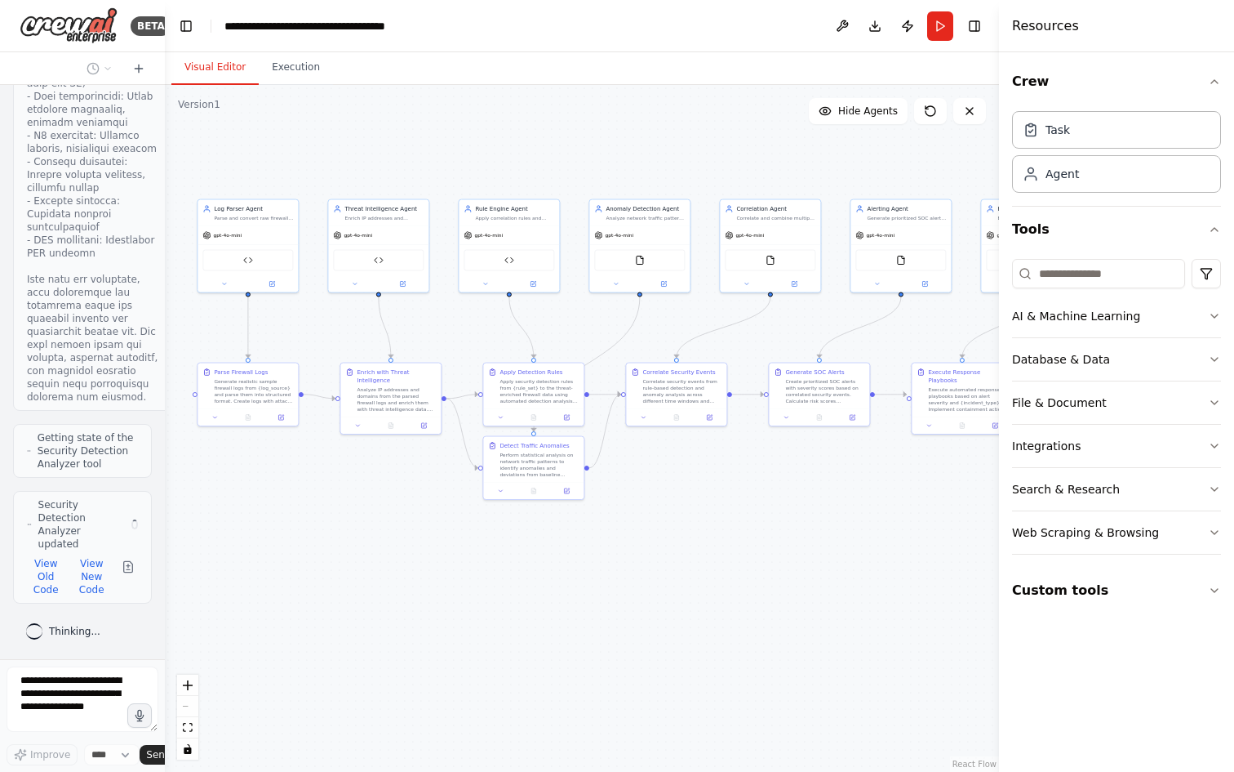
scroll to position [21217, 0]
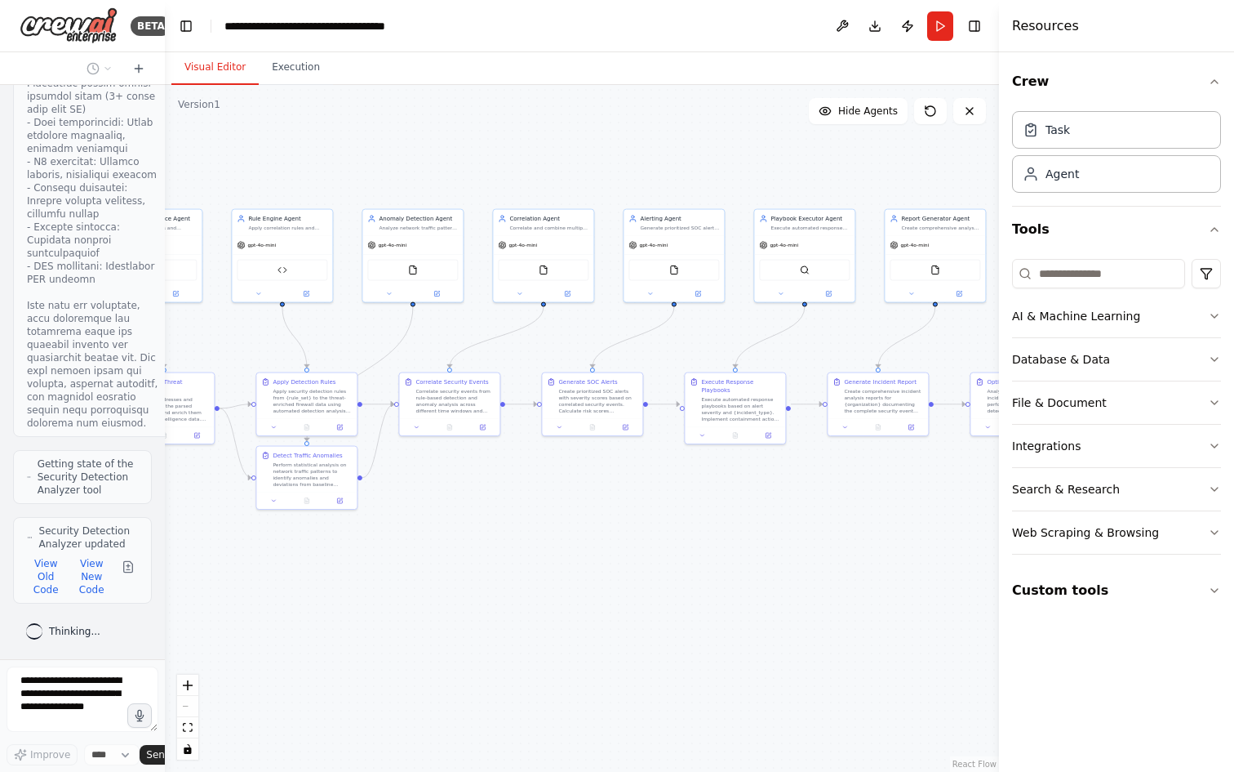
drag, startPoint x: 727, startPoint y: 568, endPoint x: 564, endPoint y: 570, distance: 163.3
click at [564, 570] on div ".deletable-edge-delete-btn { width: 20px; height: 20px; border: 0px solid #ffff…" at bounding box center [582, 428] width 834 height 687
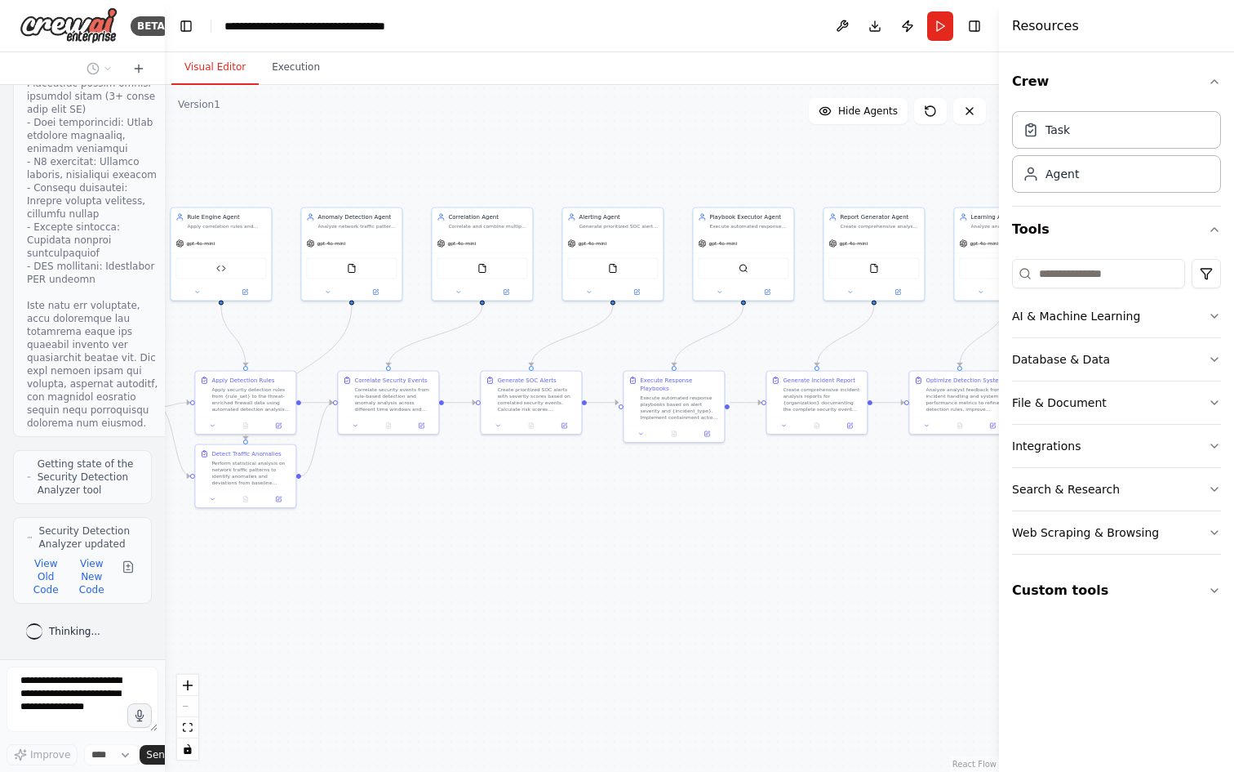
drag, startPoint x: 646, startPoint y: 545, endPoint x: 512, endPoint y: 536, distance: 134.2
click at [512, 536] on div ".deletable-edge-delete-btn { width: 20px; height: 20px; border: 0px solid #ffff…" at bounding box center [582, 428] width 834 height 687
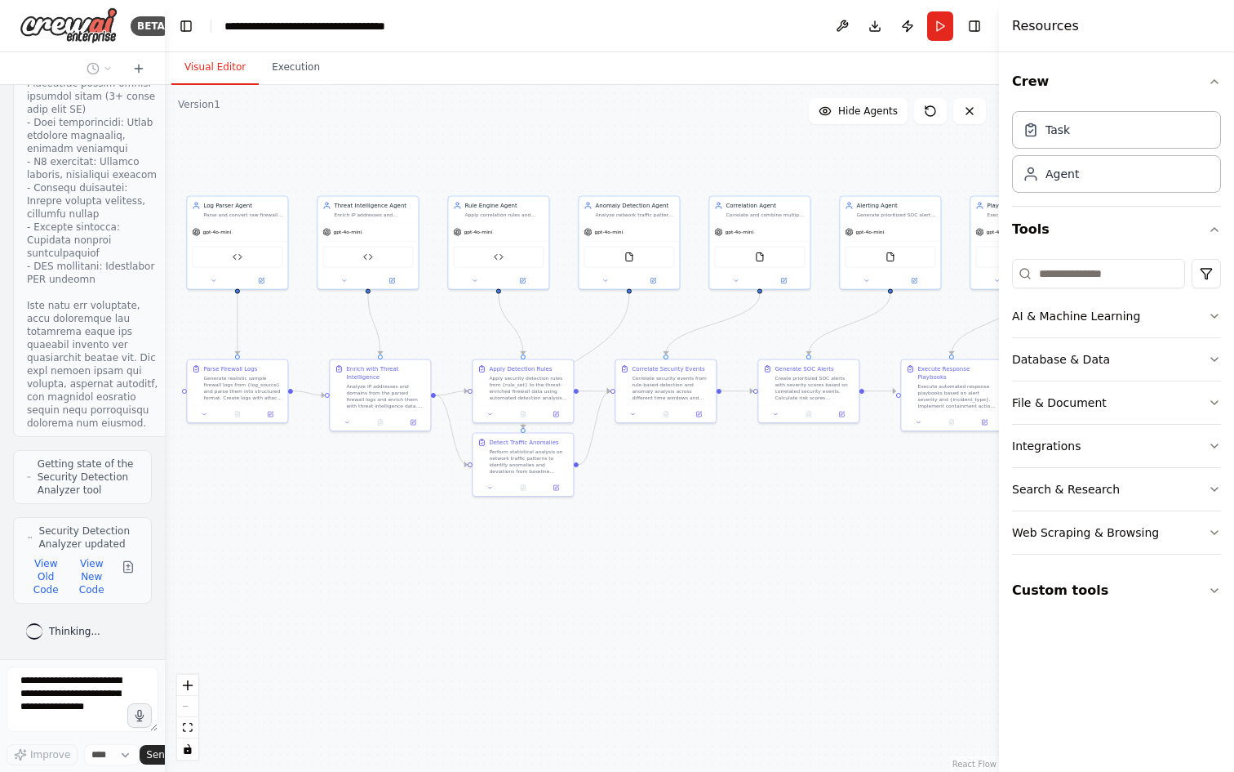
drag, startPoint x: 424, startPoint y: 531, endPoint x: 775, endPoint y: 527, distance: 351.1
click at [775, 527] on div ".deletable-edge-delete-btn { width: 20px; height: 20px; border: 0px solid #ffff…" at bounding box center [582, 428] width 834 height 687
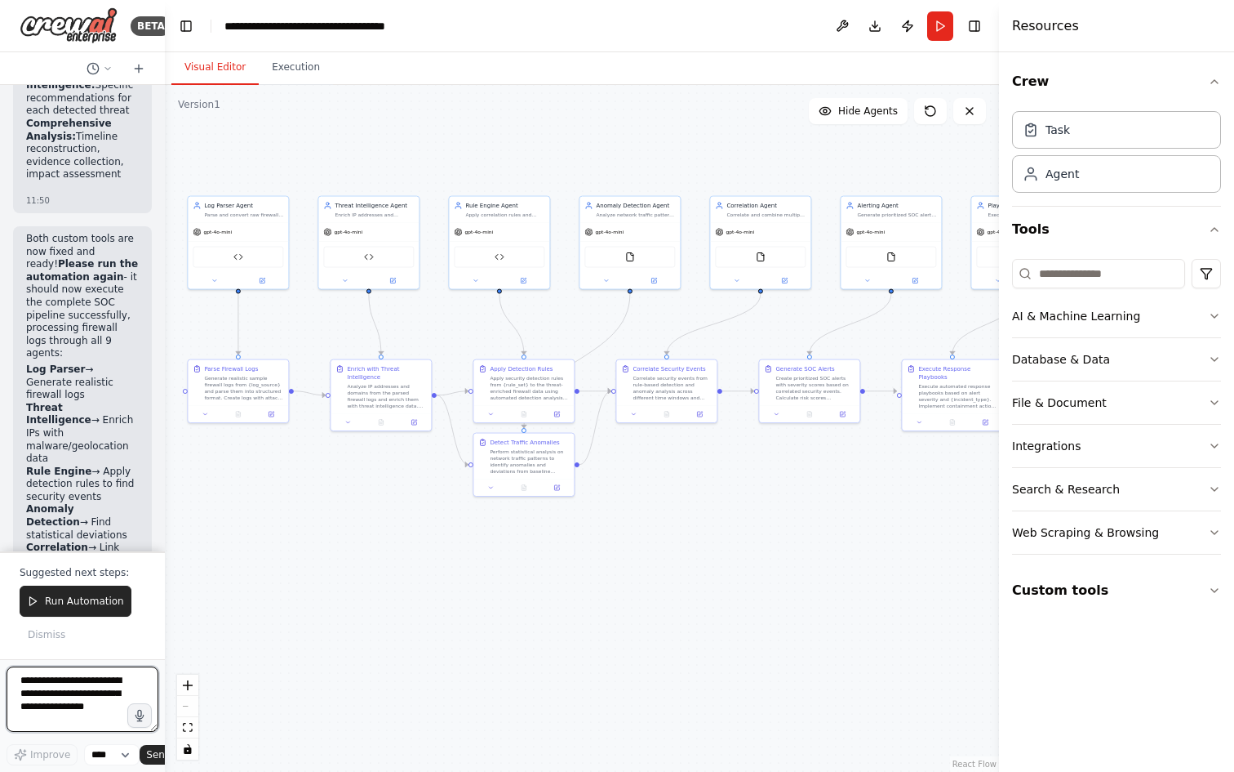
scroll to position [22605, 0]
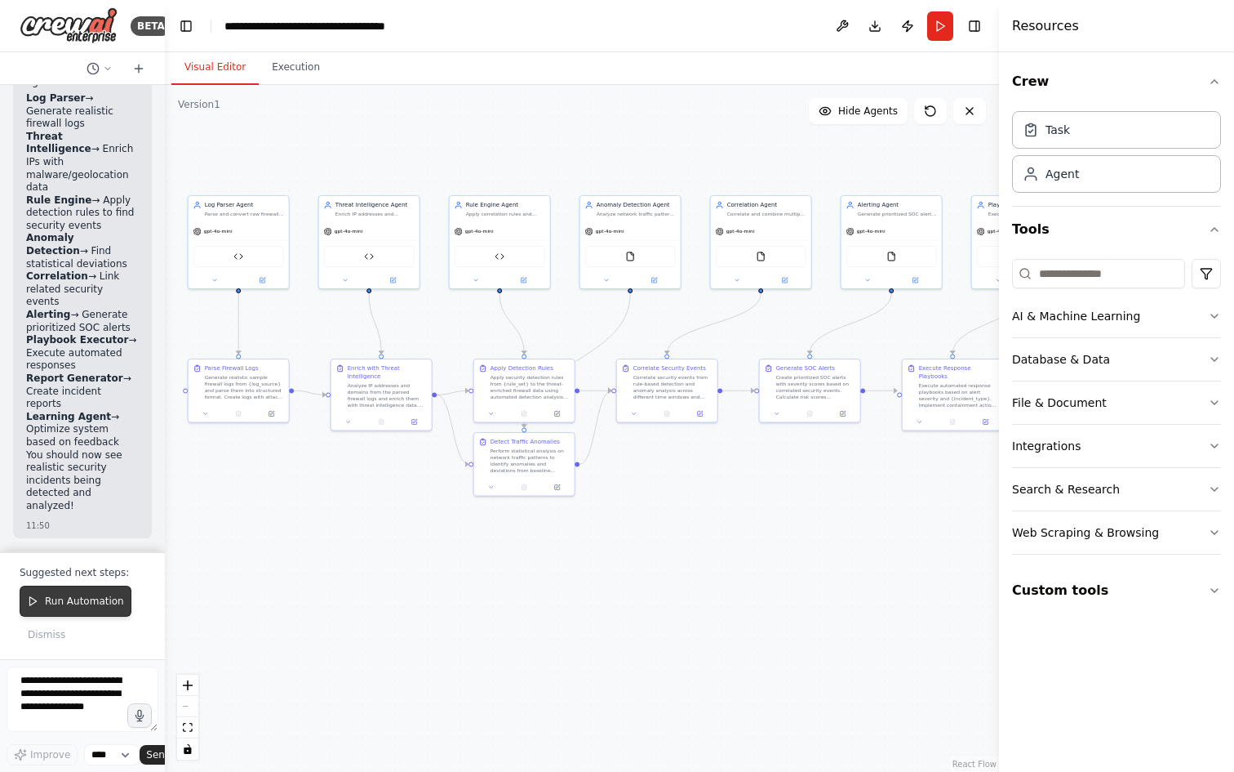
click at [66, 602] on span "Run Automation" at bounding box center [84, 600] width 79 height 13
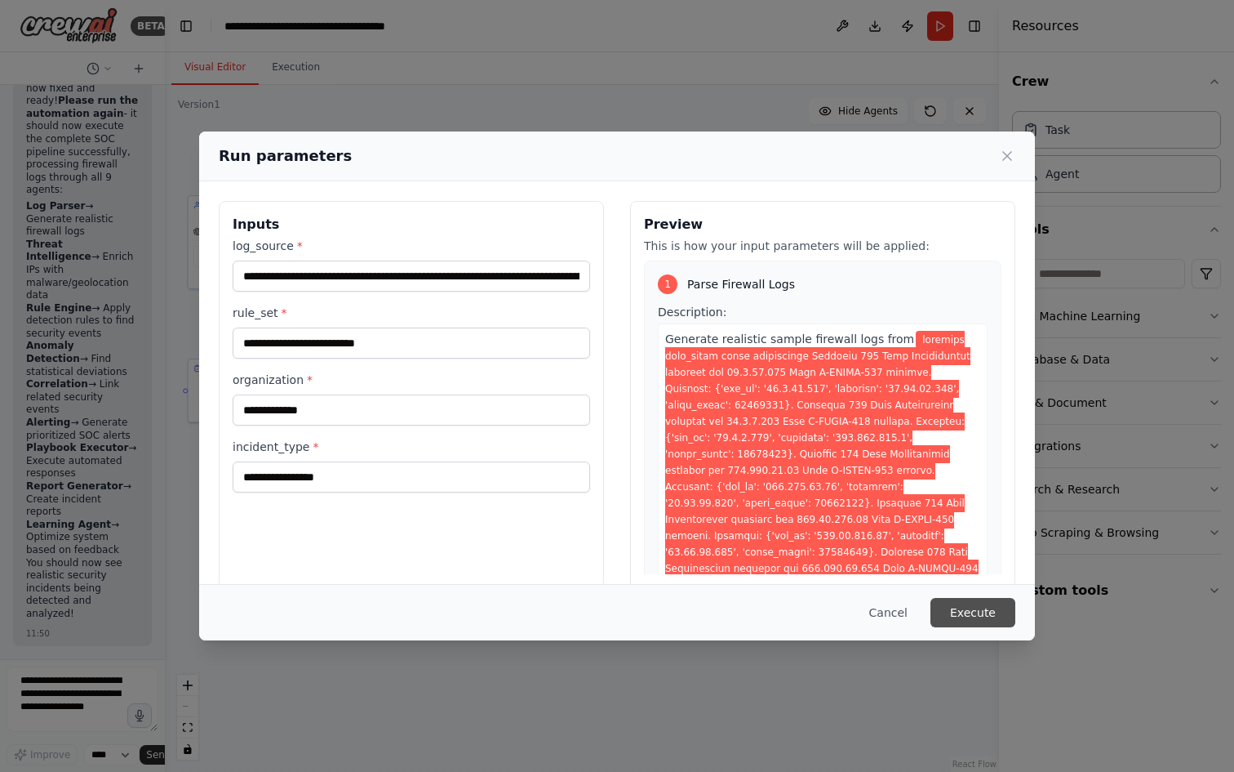
click at [981, 618] on button "Execute" at bounding box center [973, 612] width 85 height 29
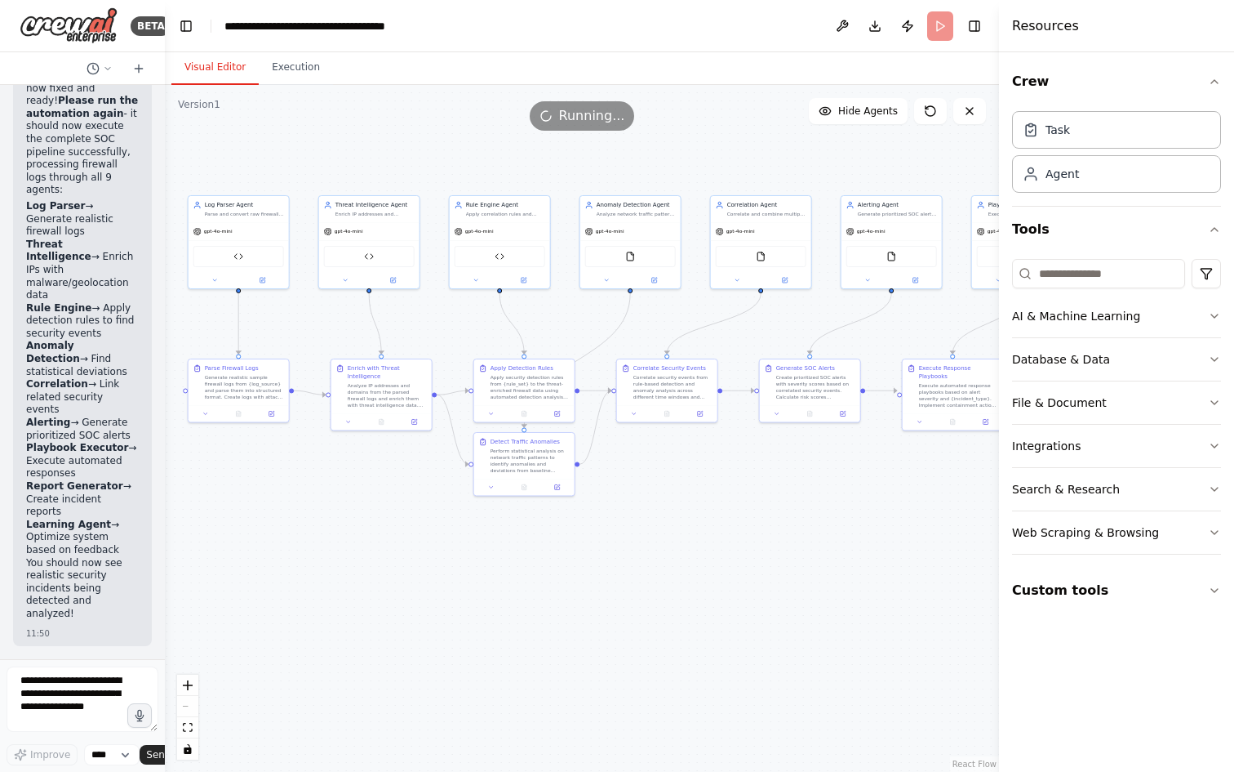
scroll to position [22605, 0]
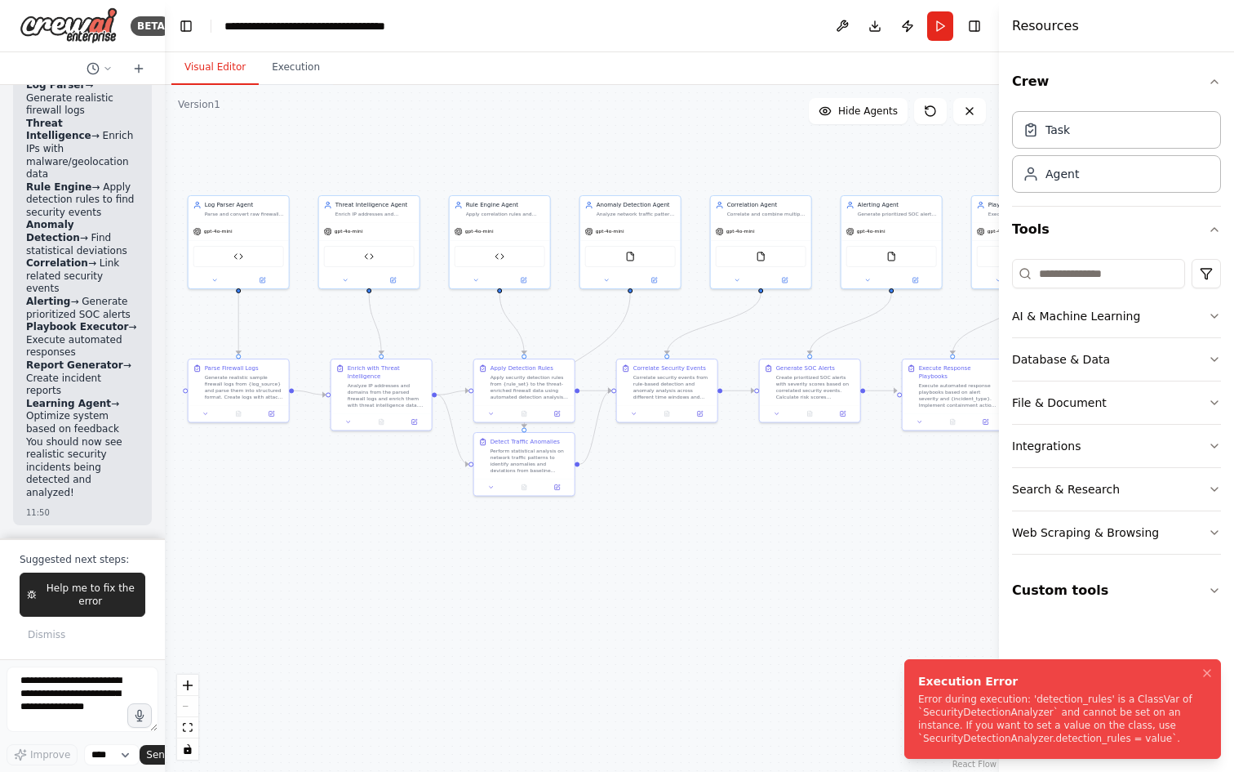
click at [1083, 722] on div "Error during execution: 'detection_rules' is a ClassVar of `SecurityDetectionAn…" at bounding box center [1059, 718] width 282 height 52
drag, startPoint x: 924, startPoint y: 740, endPoint x: 1158, endPoint y: 743, distance: 234.3
click at [1158, 743] on div "Error during execution: 'detection_rules' is a ClassVar of `SecurityDetectionAn…" at bounding box center [1059, 718] width 282 height 52
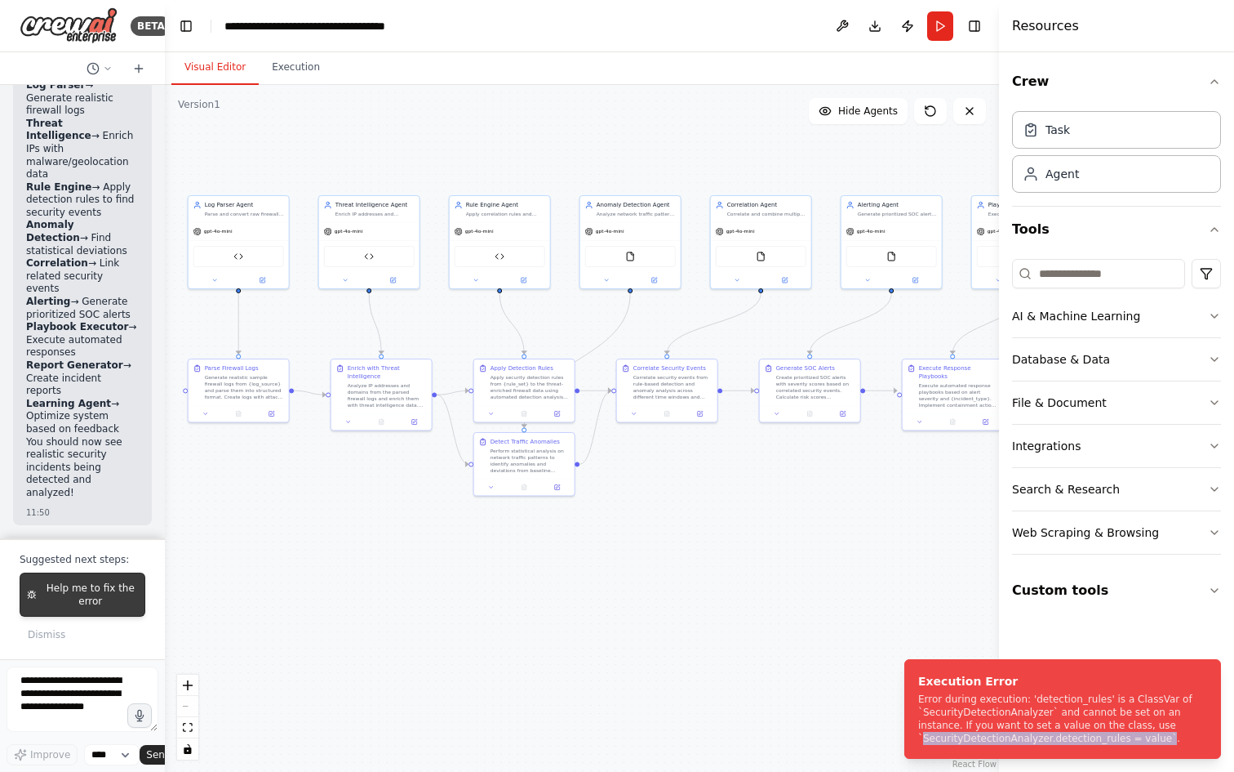
click at [102, 601] on span "Help me to fix the error" at bounding box center [90, 594] width 95 height 26
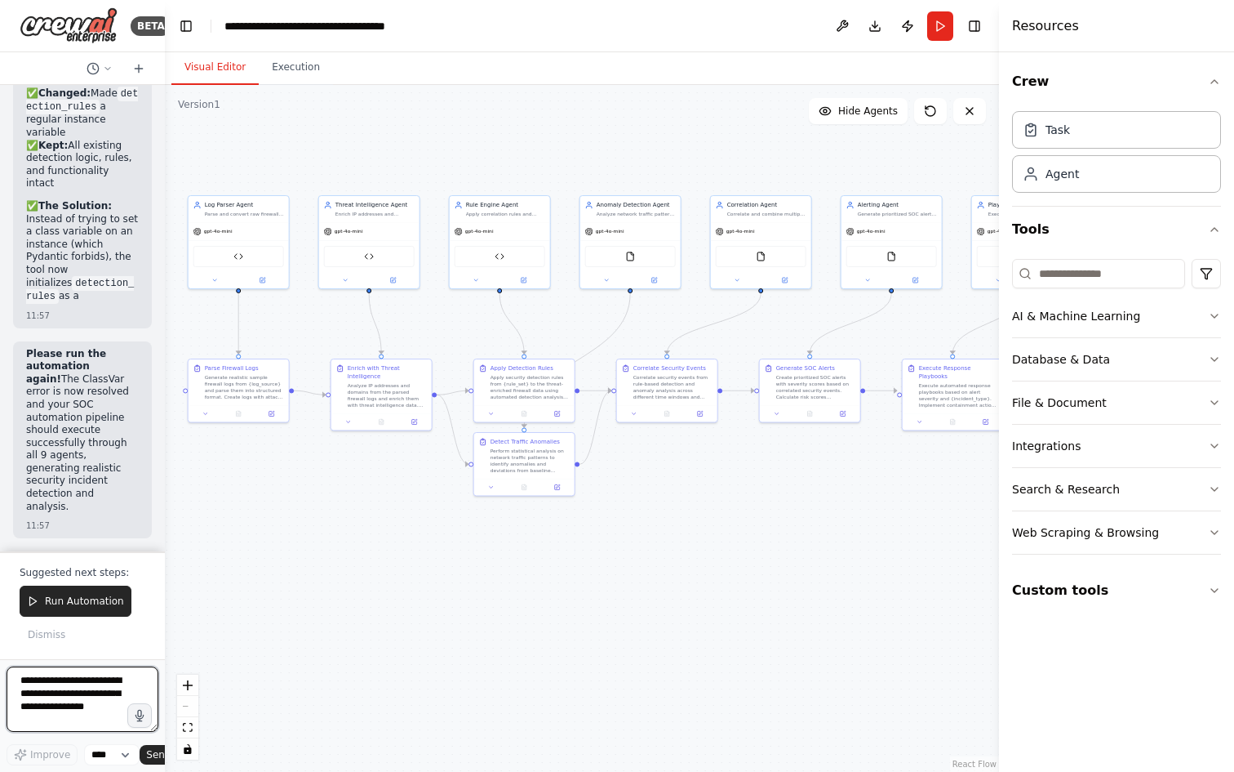
scroll to position [24428, 0]
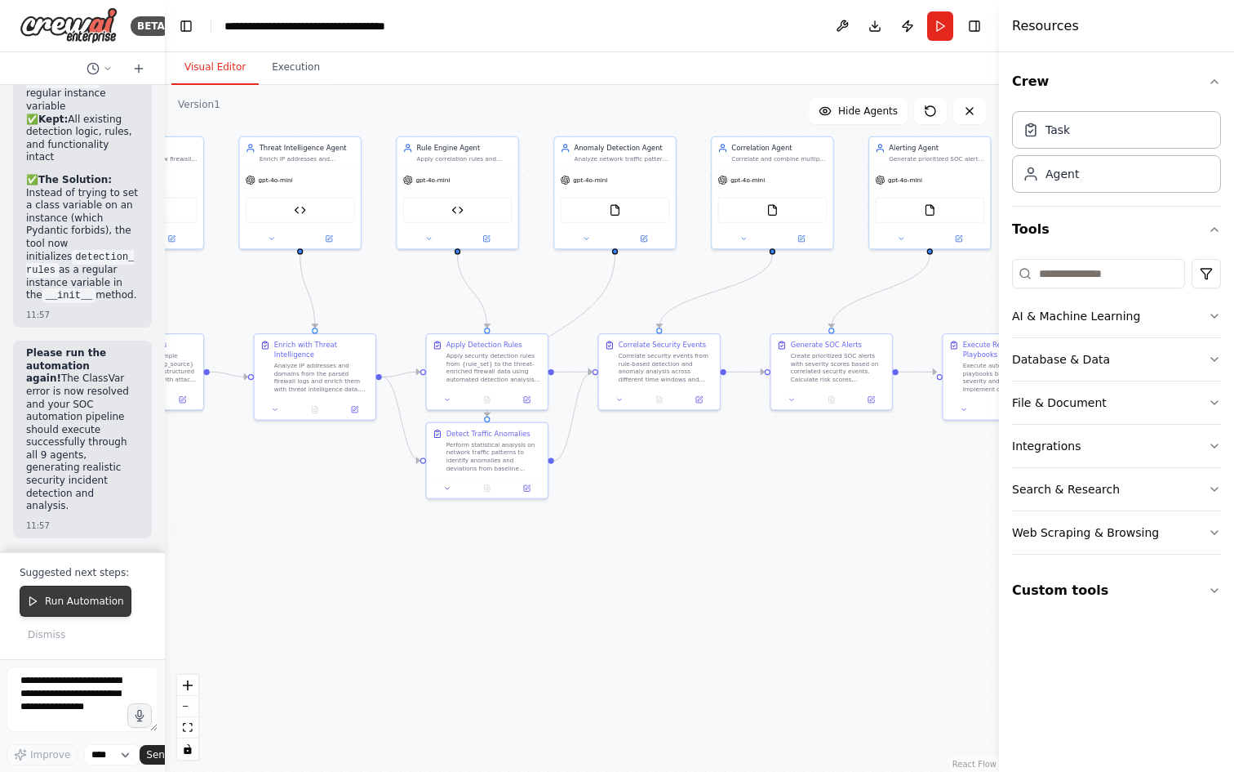
click at [98, 603] on span "Run Automation" at bounding box center [84, 600] width 79 height 13
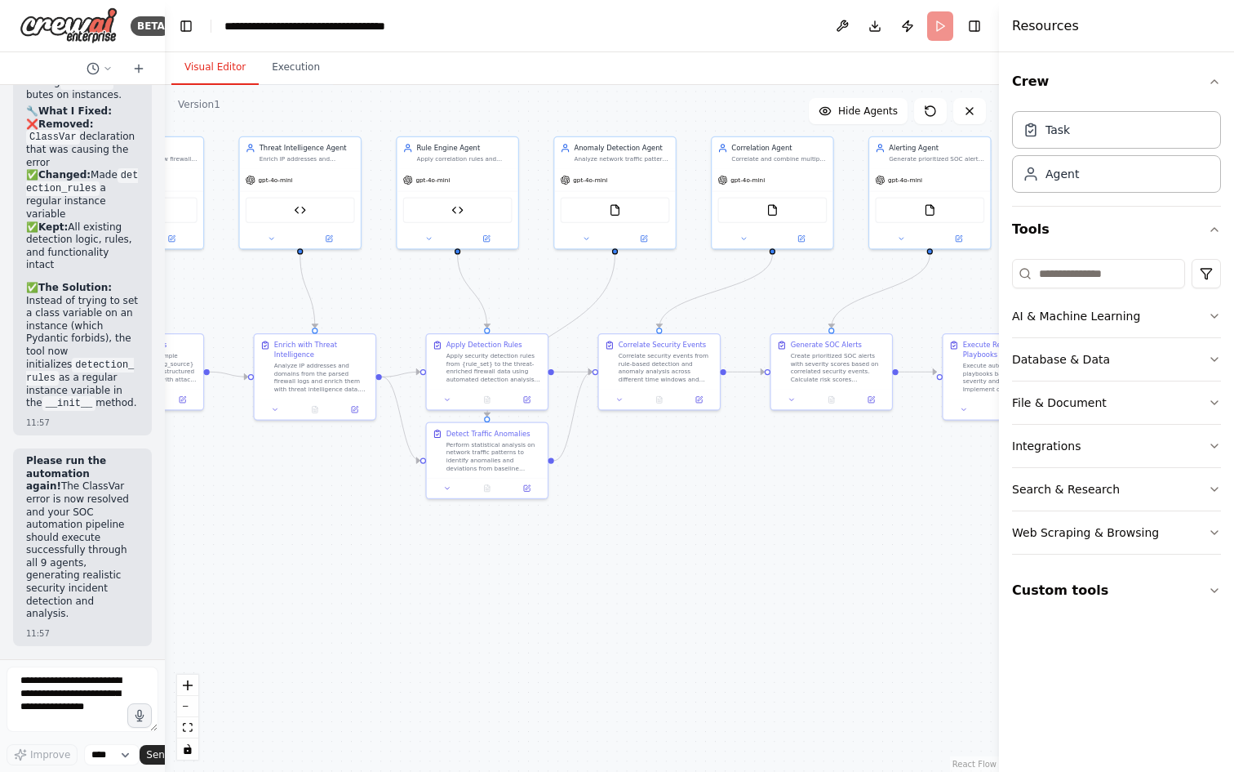
scroll to position [24321, 0]
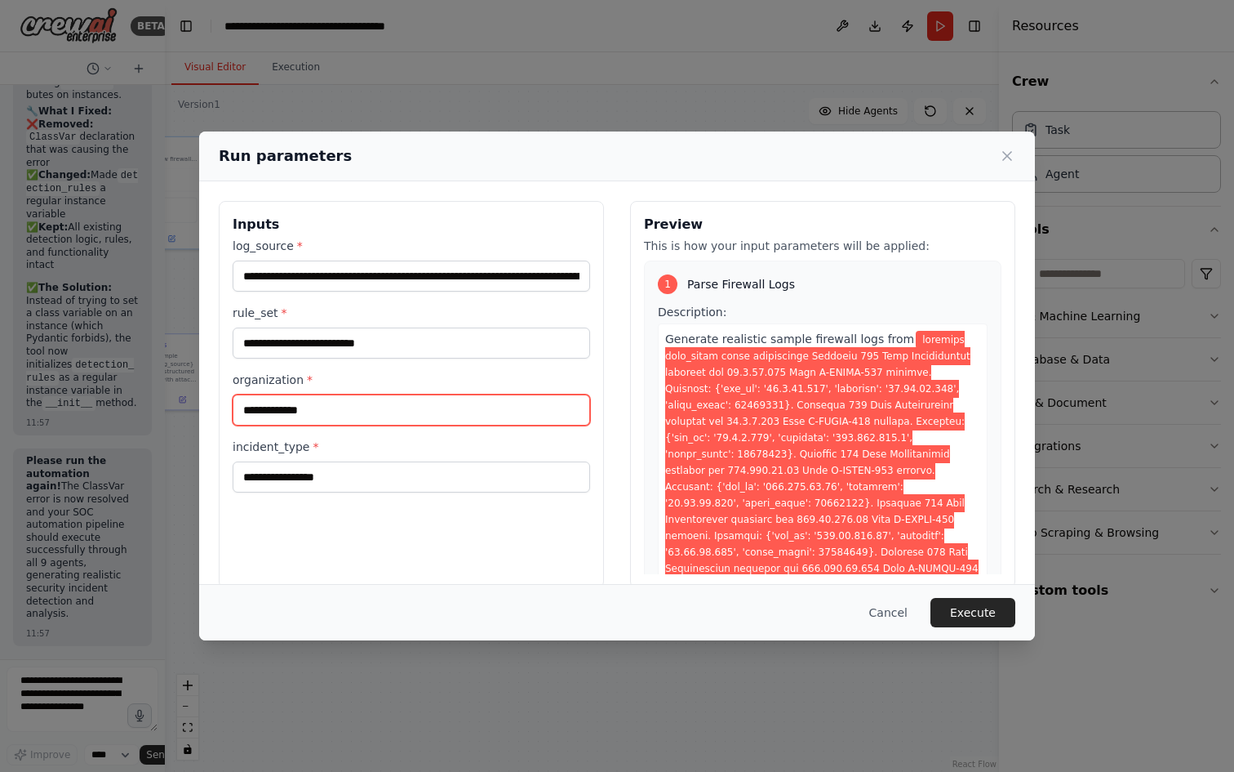
click at [410, 408] on input "**********" at bounding box center [412, 409] width 358 height 31
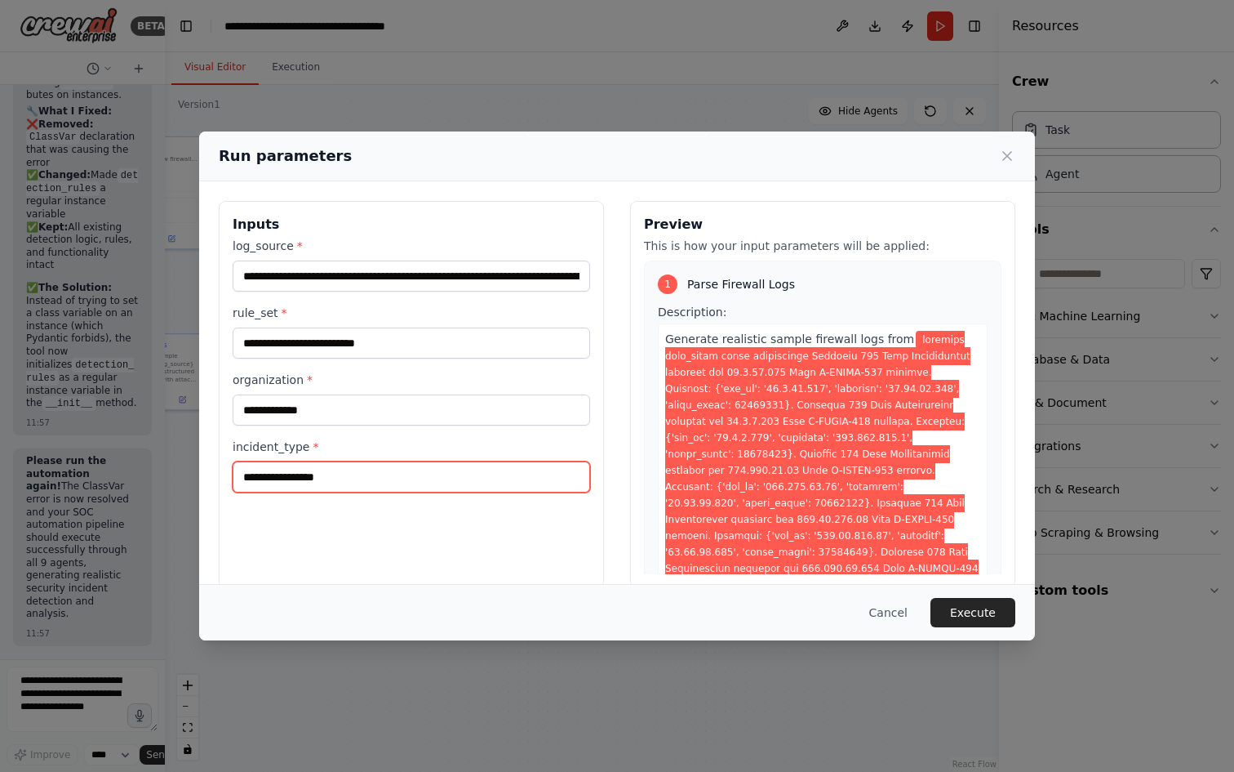
drag, startPoint x: 453, startPoint y: 473, endPoint x: 198, endPoint y: 491, distance: 256.2
click at [203, 487] on div "**********" at bounding box center [617, 394] width 836 height 426
type input "*"
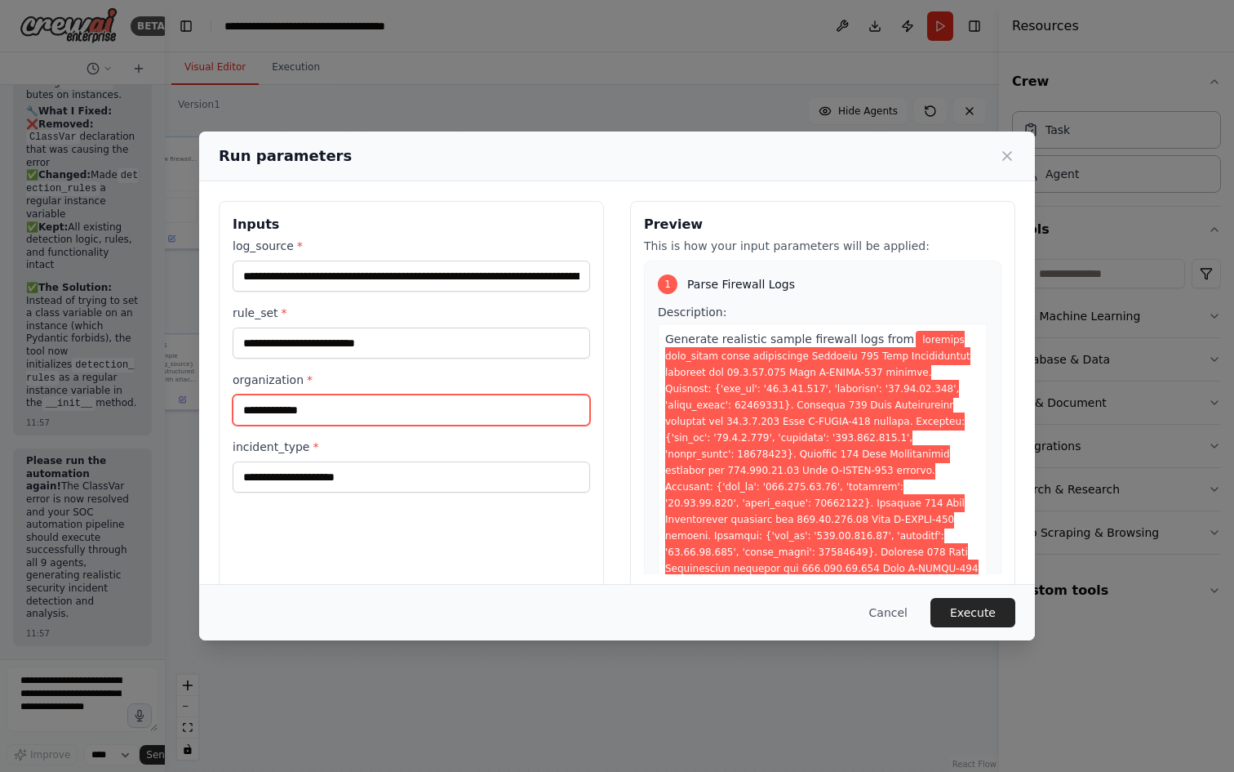
drag, startPoint x: 403, startPoint y: 409, endPoint x: 242, endPoint y: 411, distance: 161.7
click at [242, 411] on input "**********" at bounding box center [412, 409] width 358 height 31
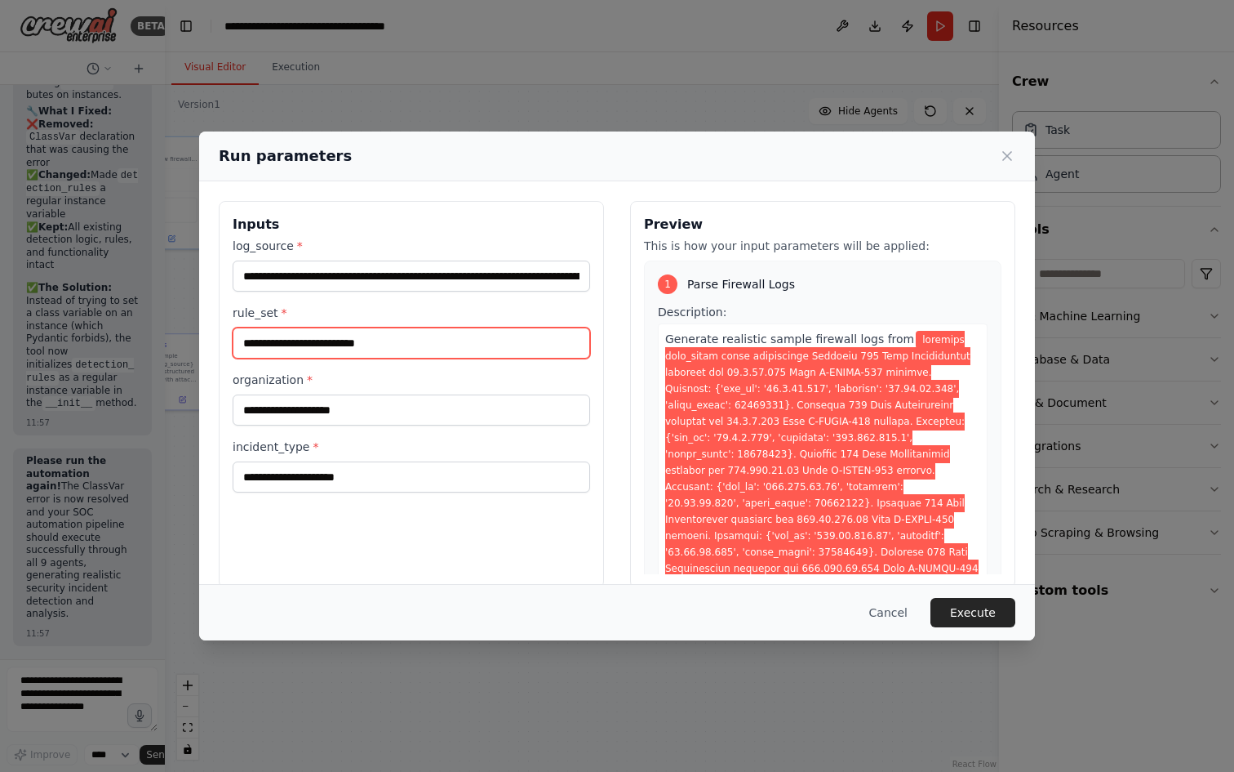
drag, startPoint x: 491, startPoint y: 343, endPoint x: 196, endPoint y: 341, distance: 294.7
click at [211, 340] on div "**********" at bounding box center [617, 394] width 836 height 426
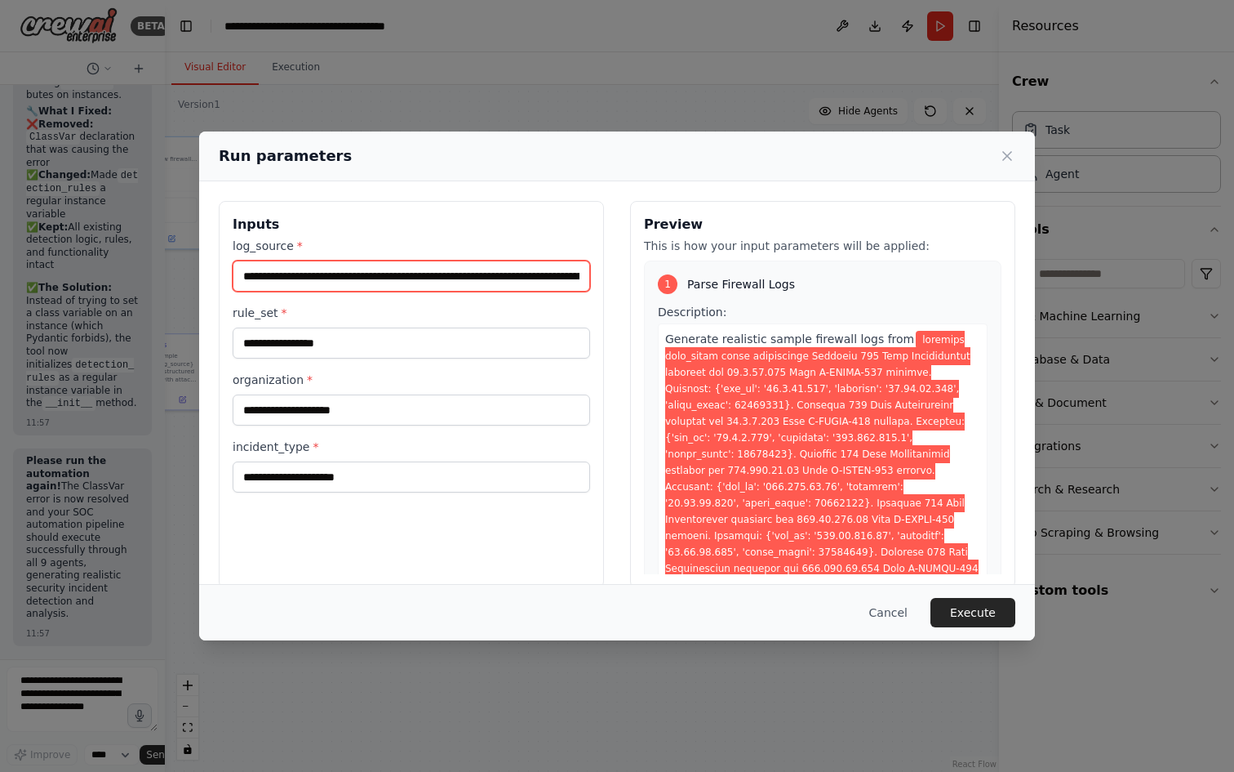
click at [522, 277] on input "log_source *" at bounding box center [412, 275] width 358 height 31
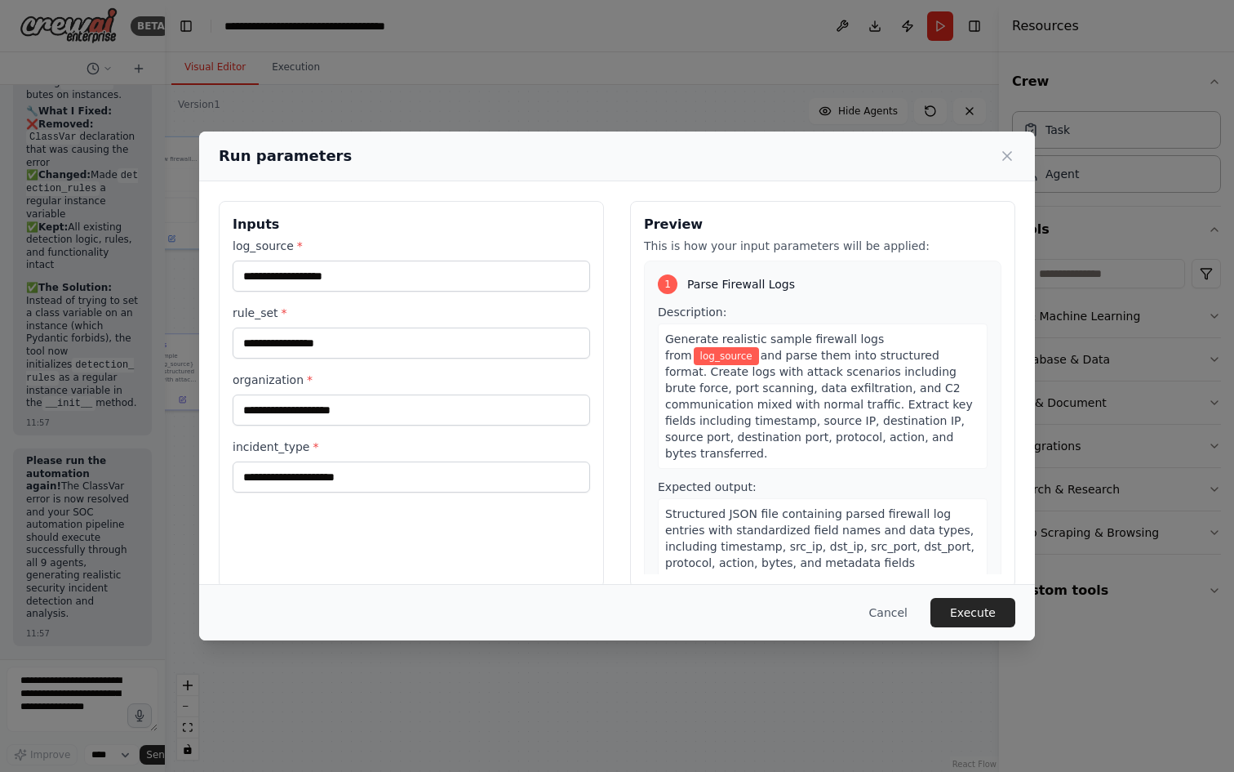
click at [821, 305] on div "Description: Generate realistic sample firewall logs from log_source and parse …" at bounding box center [823, 386] width 330 height 165
drag, startPoint x: 642, startPoint y: 222, endPoint x: 689, endPoint y: 283, distance: 77.4
click at [789, 369] on div "Preview This is how your input parameters will be applied: 1 Parse Firewall Log…" at bounding box center [822, 394] width 385 height 387
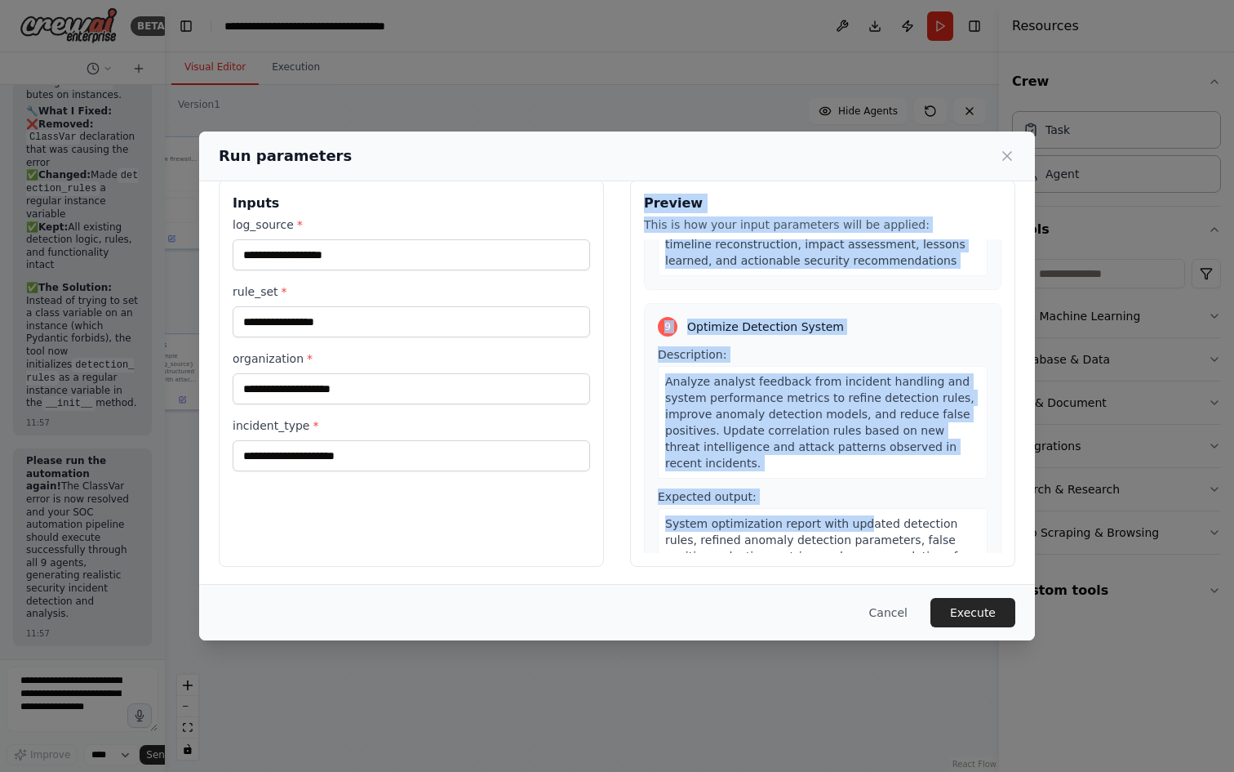
scroll to position [23, 0]
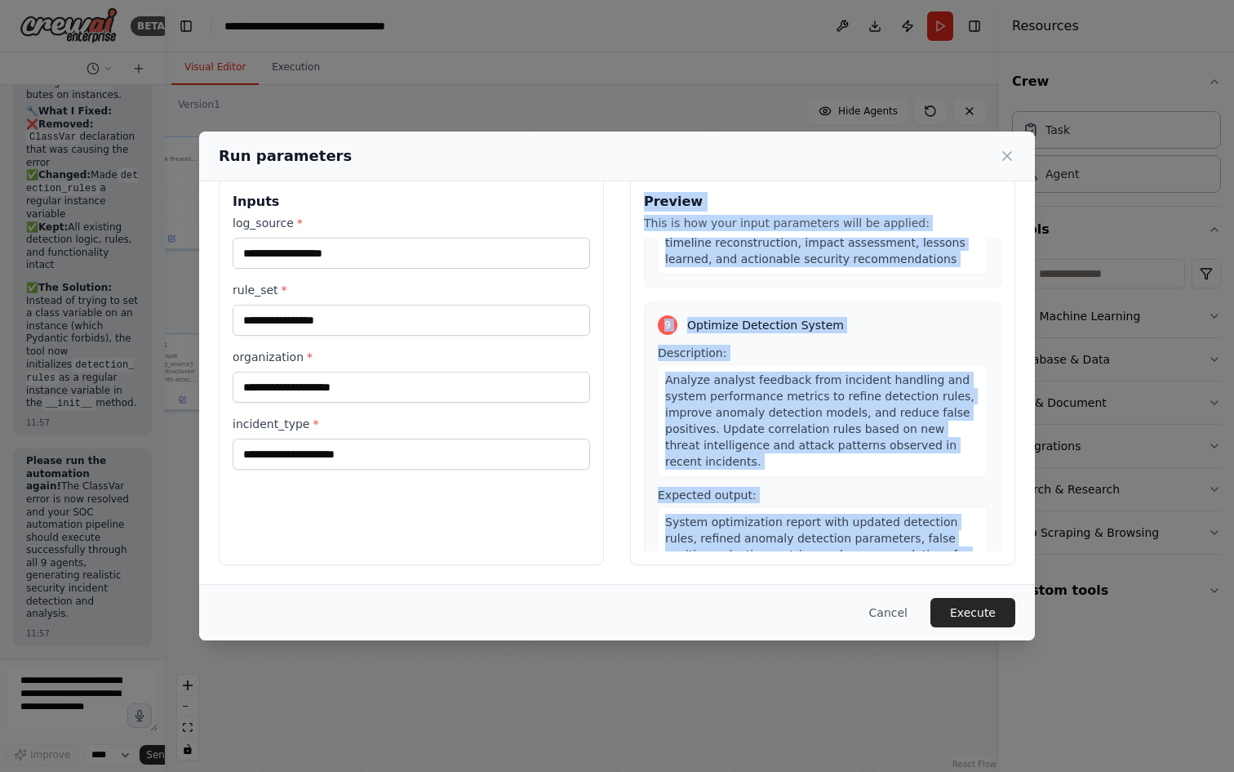
drag, startPoint x: 641, startPoint y: 223, endPoint x: 958, endPoint y: 531, distance: 441.7
click at [958, 531] on div "Preview This is how your input parameters will be applied: 1 Parse Firewall Log…" at bounding box center [822, 371] width 385 height 387
copy div "Preview This is how your input parameters will be applied: 1 Parse Firewall Log…"
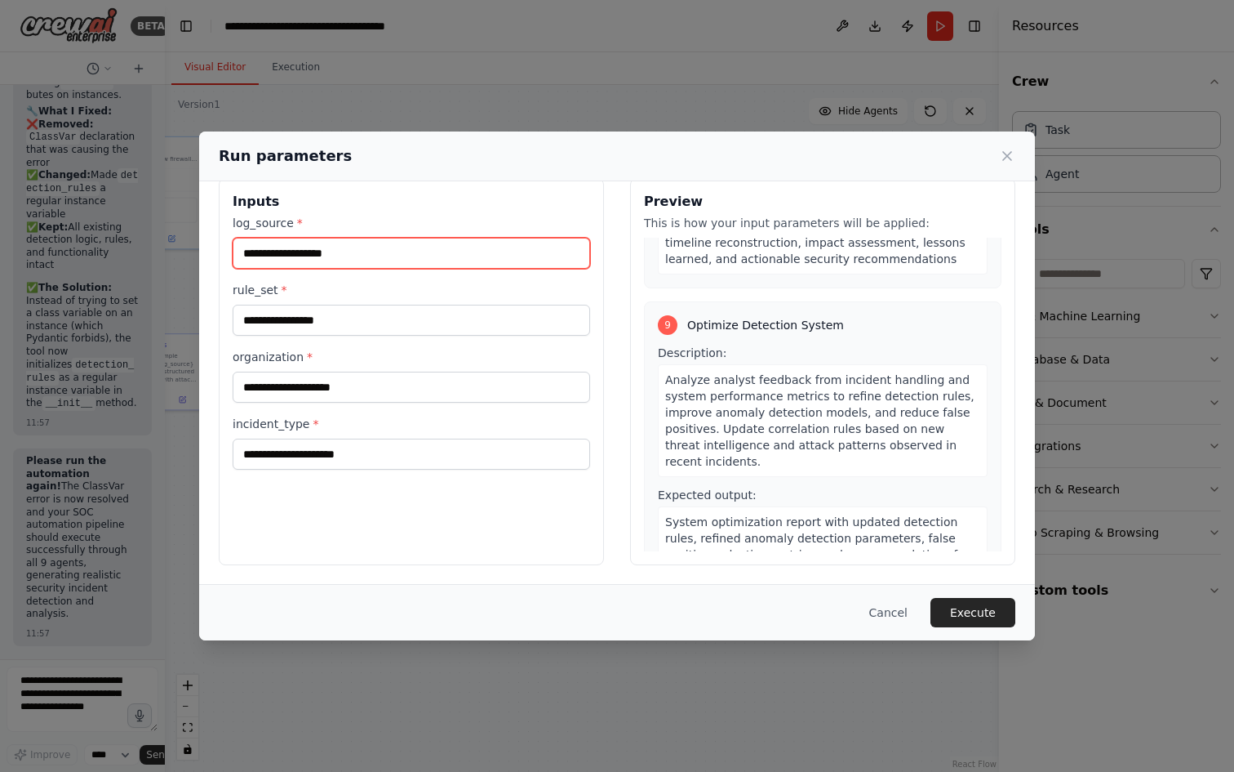
click at [422, 263] on input "log_source *" at bounding box center [412, 253] width 358 height 31
paste input "********"
type input "********"
click at [434, 300] on div "rule_set *" at bounding box center [412, 309] width 358 height 54
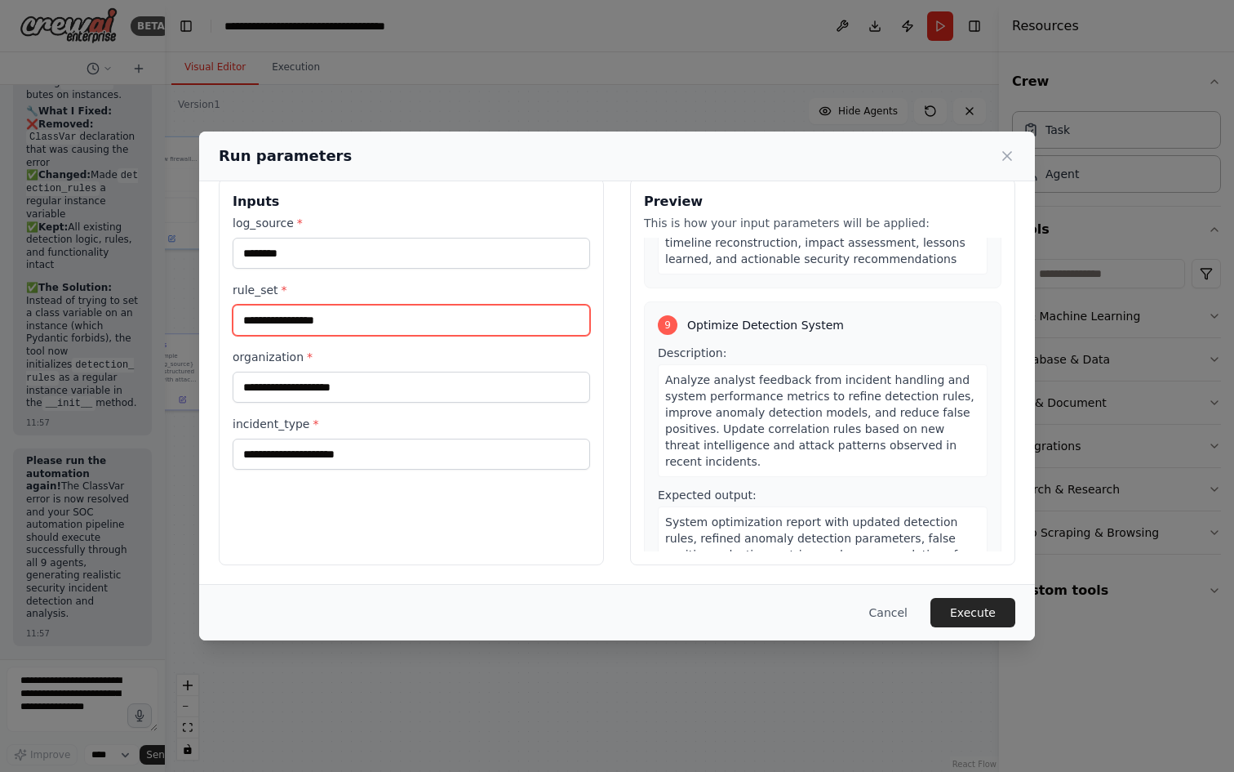
click at [300, 324] on input "rule_set *" at bounding box center [412, 320] width 358 height 31
paste input "**********"
type input "**********"
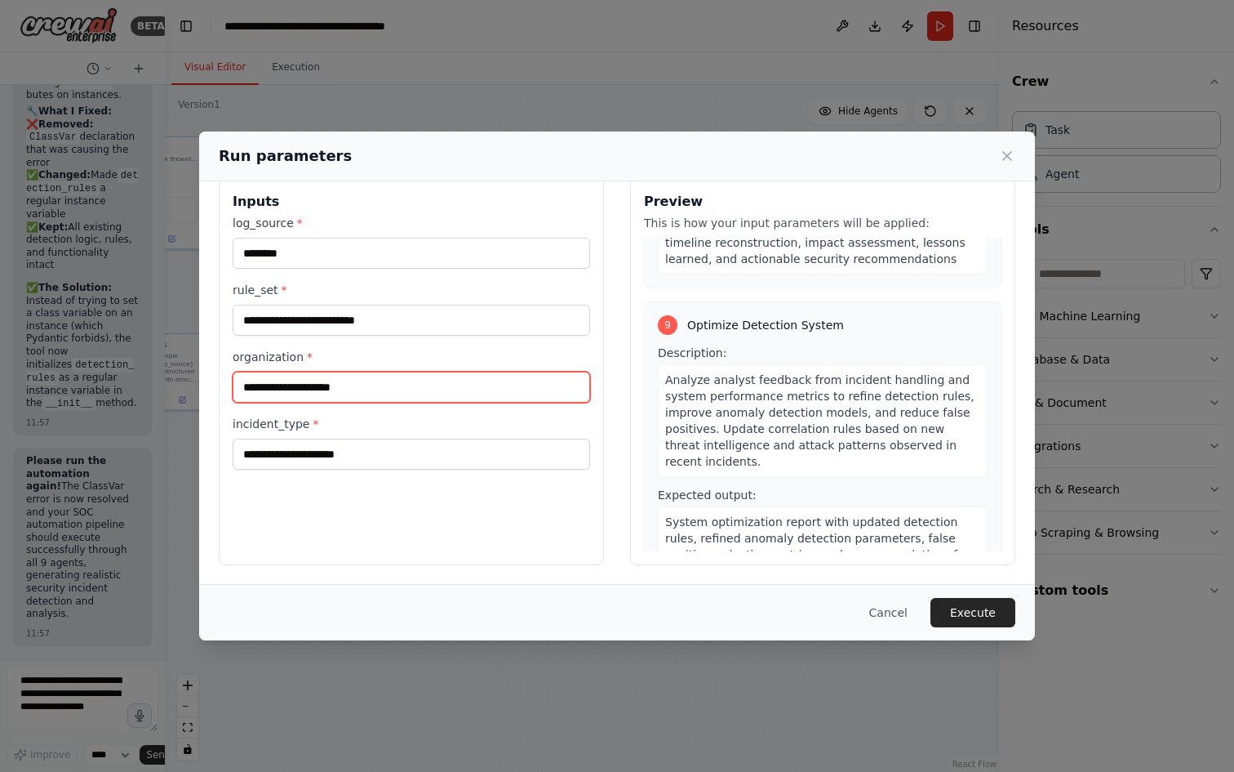
click at [413, 389] on input "organization *" at bounding box center [412, 386] width 358 height 31
paste input "**********"
type input "**********"
click at [531, 597] on div "Cancel Execute" at bounding box center [617, 612] width 836 height 56
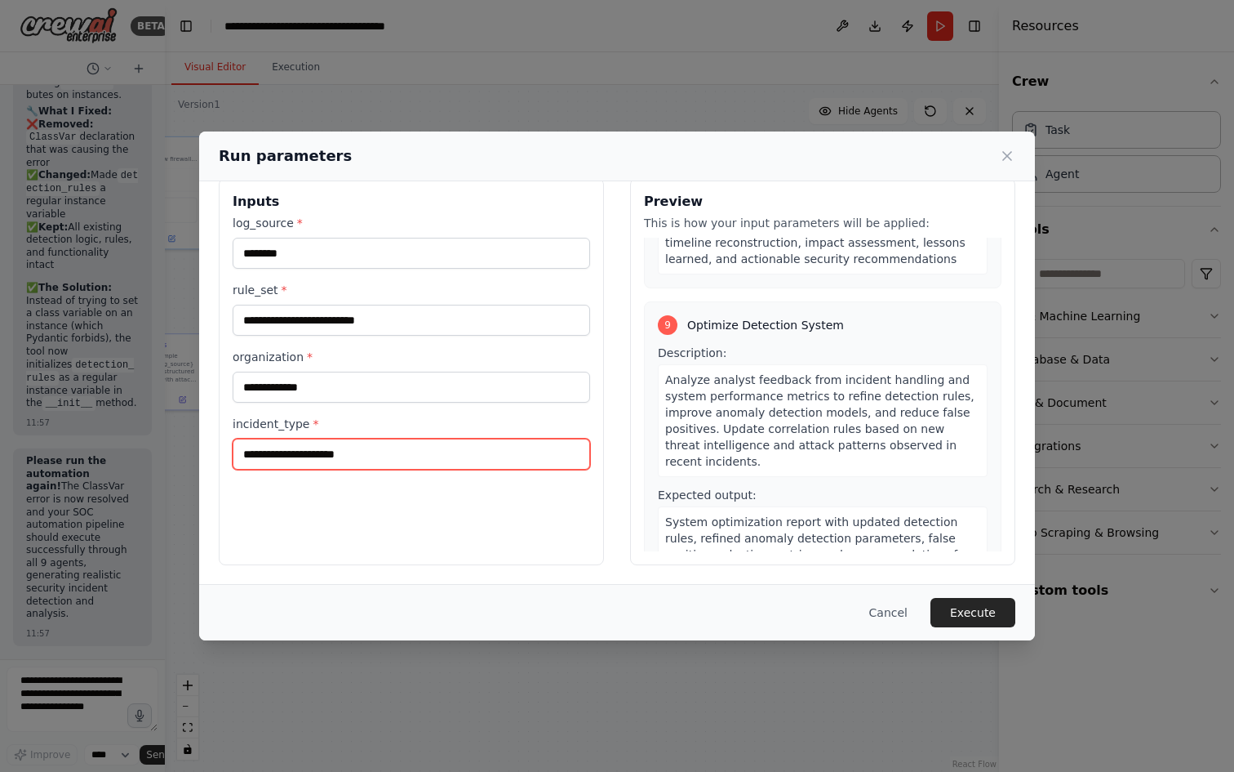
click at [368, 461] on input "incident_type *" at bounding box center [412, 453] width 358 height 31
paste input "**********"
type input "**********"
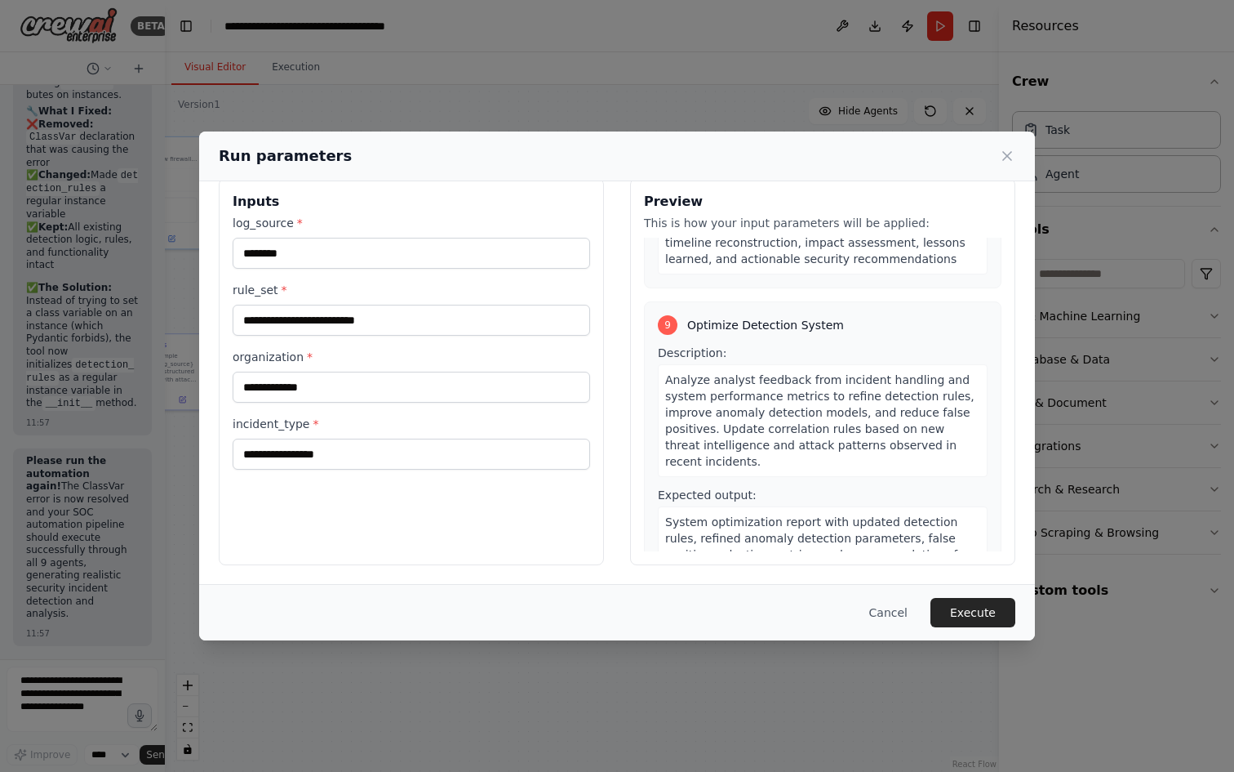
click at [402, 518] on div "**********" at bounding box center [411, 371] width 385 height 387
click at [665, 315] on div "9" at bounding box center [668, 325] width 20 height 20
click at [990, 616] on button "Execute" at bounding box center [973, 612] width 85 height 29
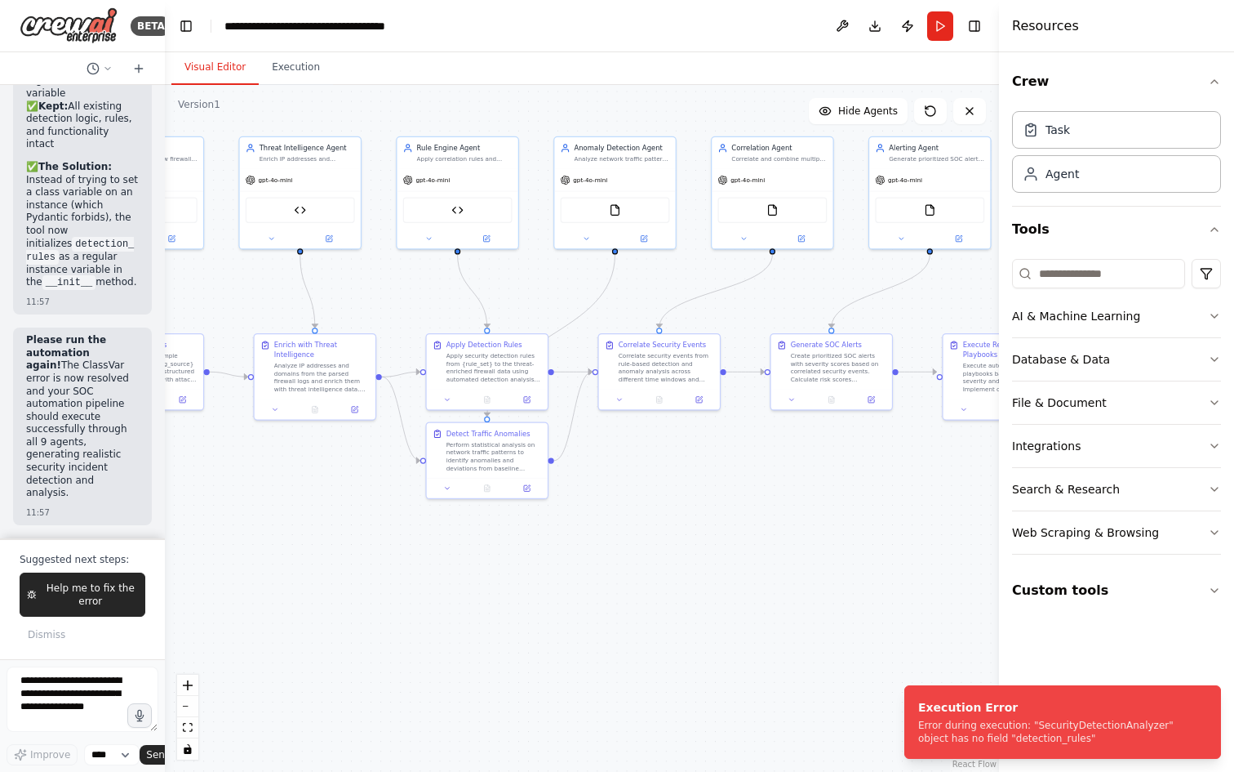
scroll to position [24428, 0]
click at [1055, 727] on div "Error during execution: "SecurityDetectionAnalyzer" object has no field "detect…" at bounding box center [1059, 731] width 282 height 26
click at [88, 602] on span "Help me to fix the error" at bounding box center [90, 594] width 95 height 26
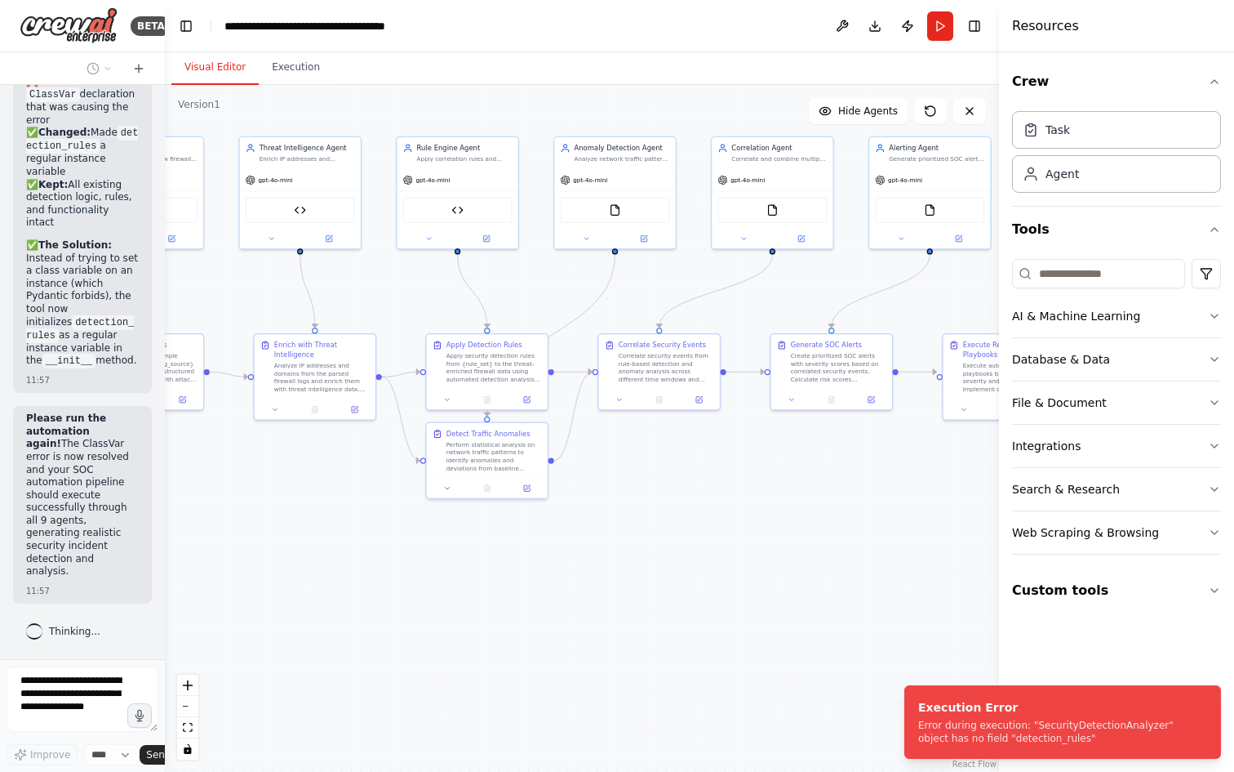
scroll to position [24363, 0]
drag, startPoint x: 806, startPoint y: 614, endPoint x: 704, endPoint y: 607, distance: 102.3
click at [718, 609] on div ".deletable-edge-delete-btn { width: 20px; height: 20px; border: 0px solid #ffff…" at bounding box center [582, 428] width 834 height 687
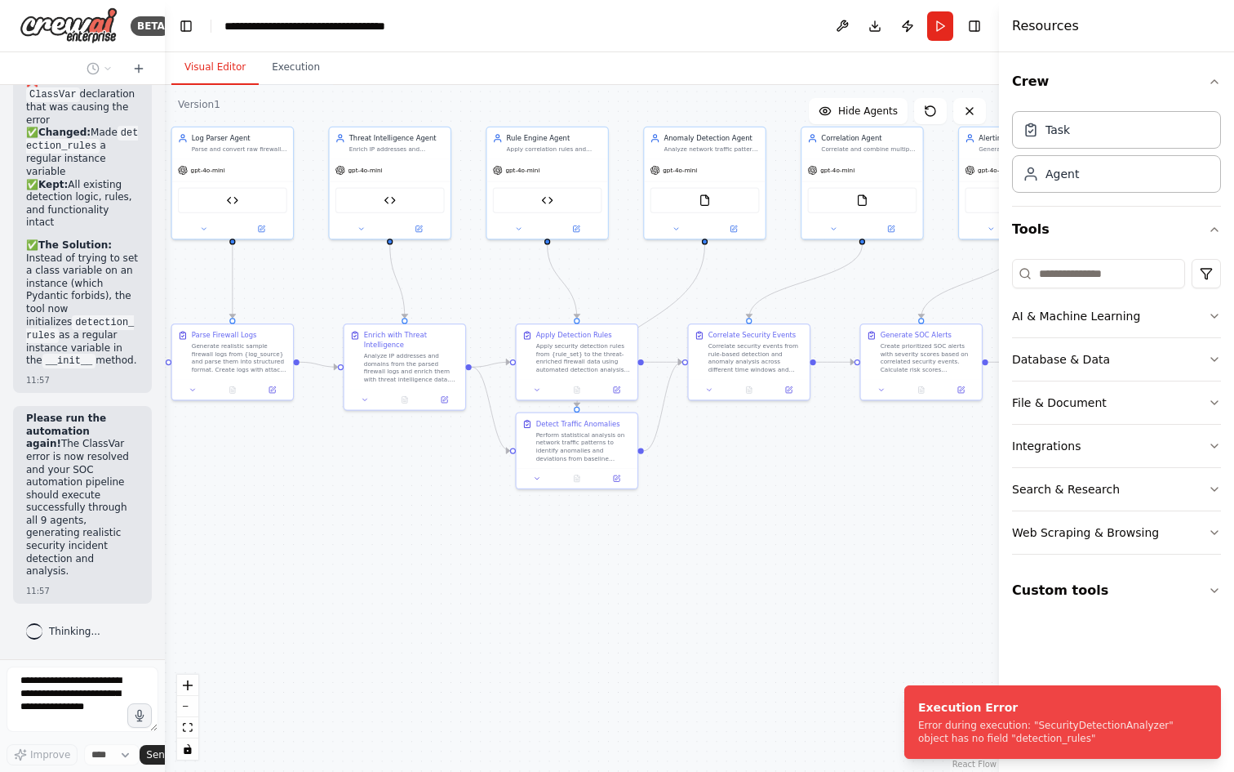
drag, startPoint x: 488, startPoint y: 606, endPoint x: 763, endPoint y: 599, distance: 275.2
click at [763, 599] on div ".deletable-edge-delete-btn { width: 20px; height: 20px; border: 0px solid #ffff…" at bounding box center [582, 428] width 834 height 687
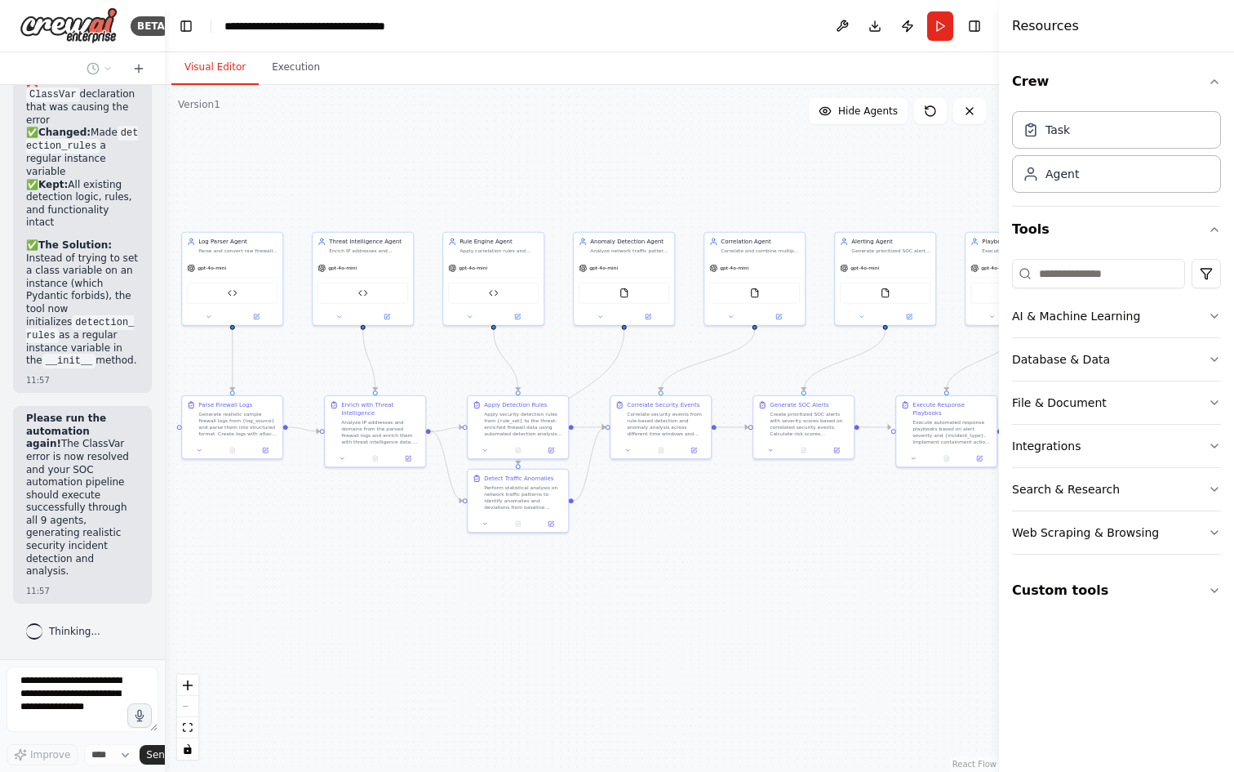
drag, startPoint x: 736, startPoint y: 585, endPoint x: 636, endPoint y: 626, distance: 108.7
click at [636, 626] on div ".deletable-edge-delete-btn { width: 20px; height: 20px; border: 0px solid #ffff…" at bounding box center [582, 428] width 834 height 687
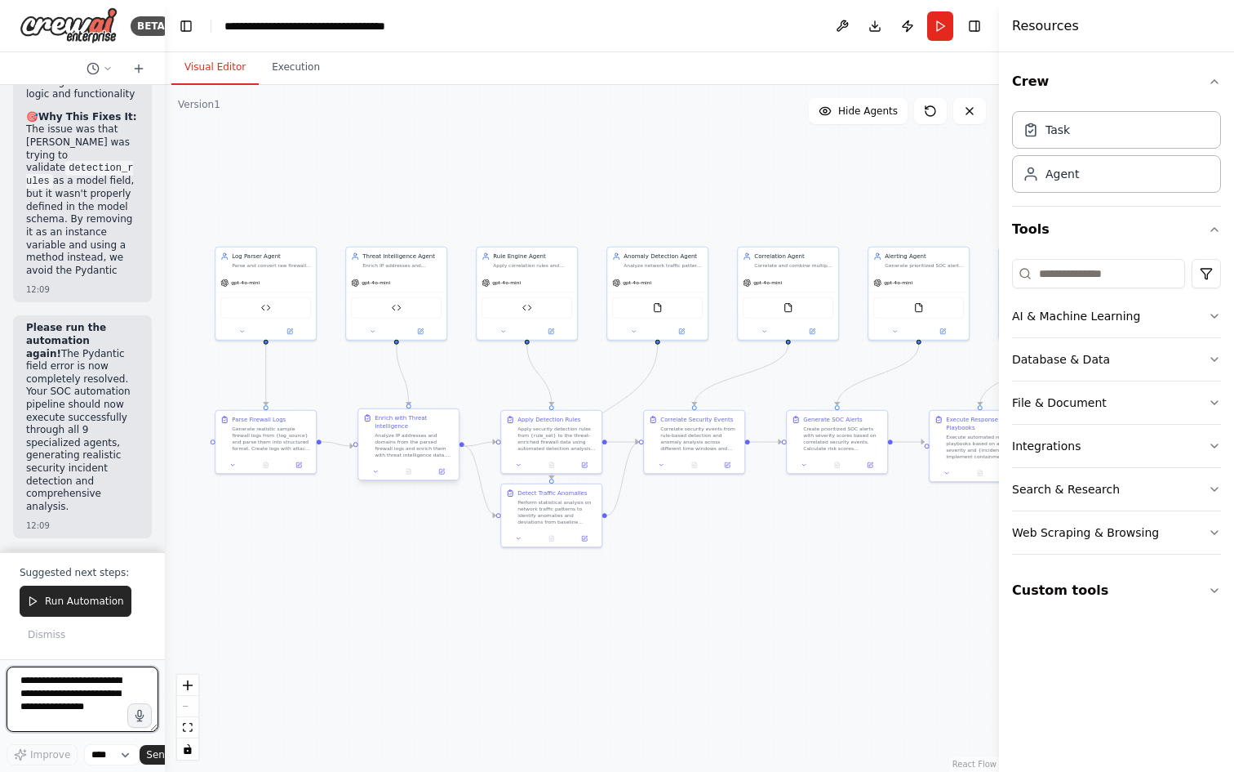
scroll to position [26432, 0]
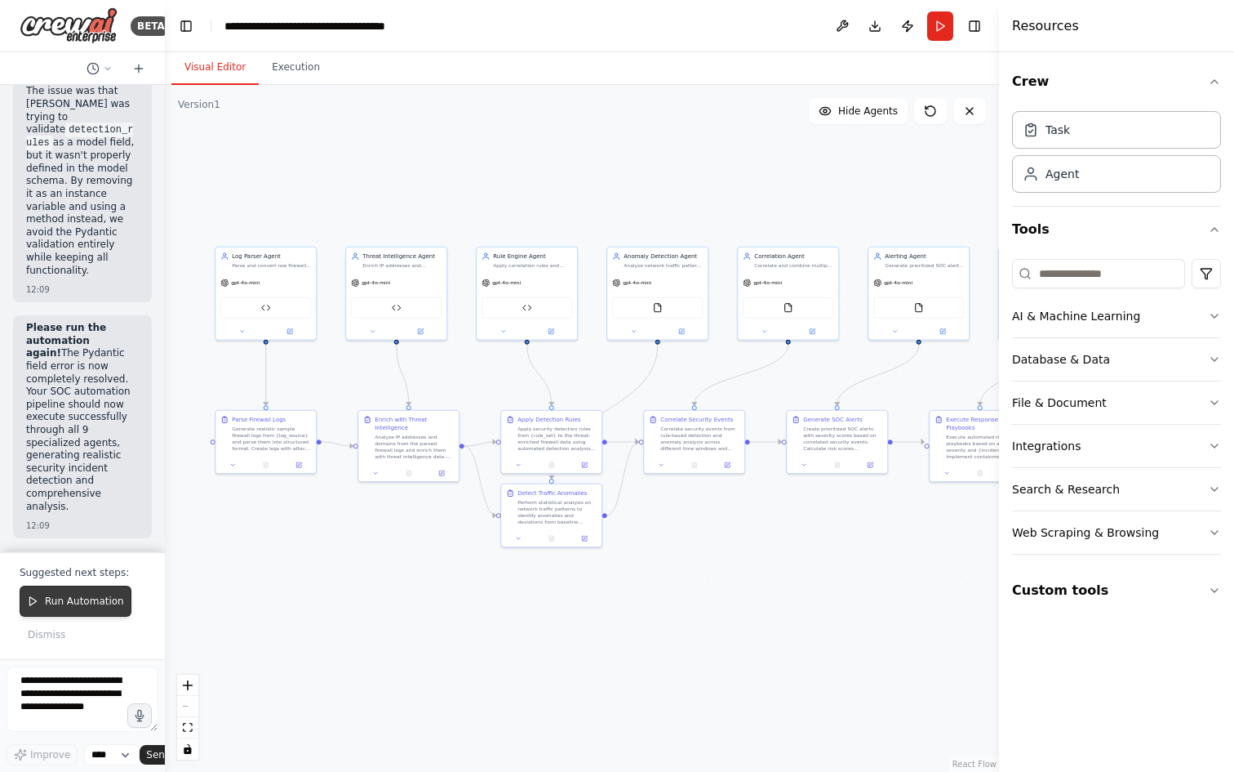
click at [91, 602] on span "Run Automation" at bounding box center [84, 600] width 79 height 13
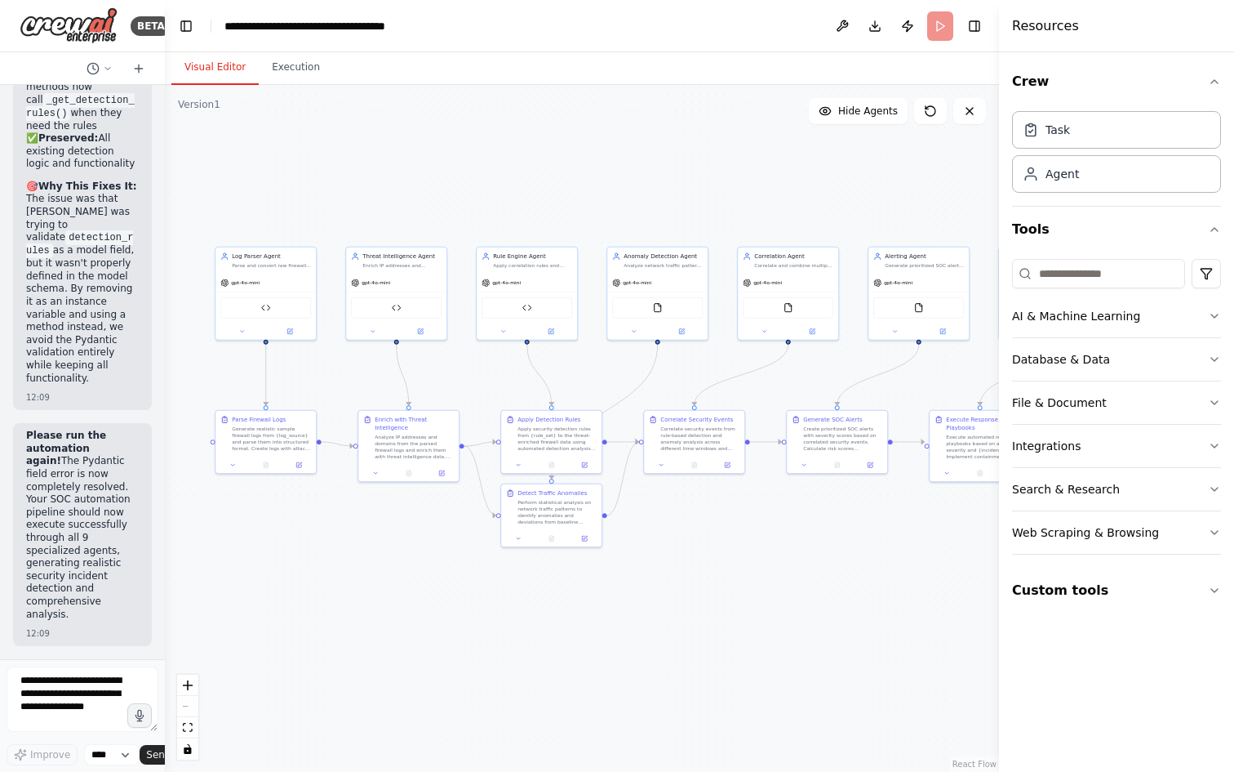
scroll to position [26324, 0]
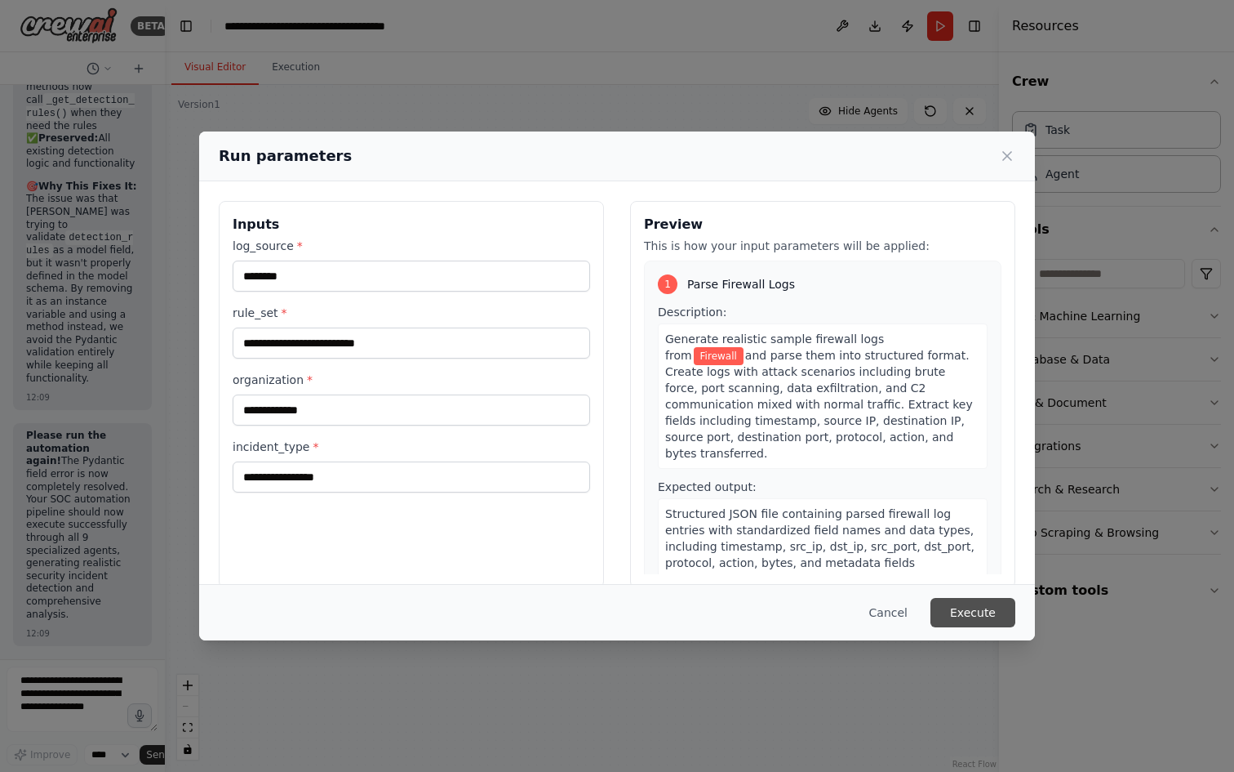
click at [969, 610] on button "Execute" at bounding box center [973, 612] width 85 height 29
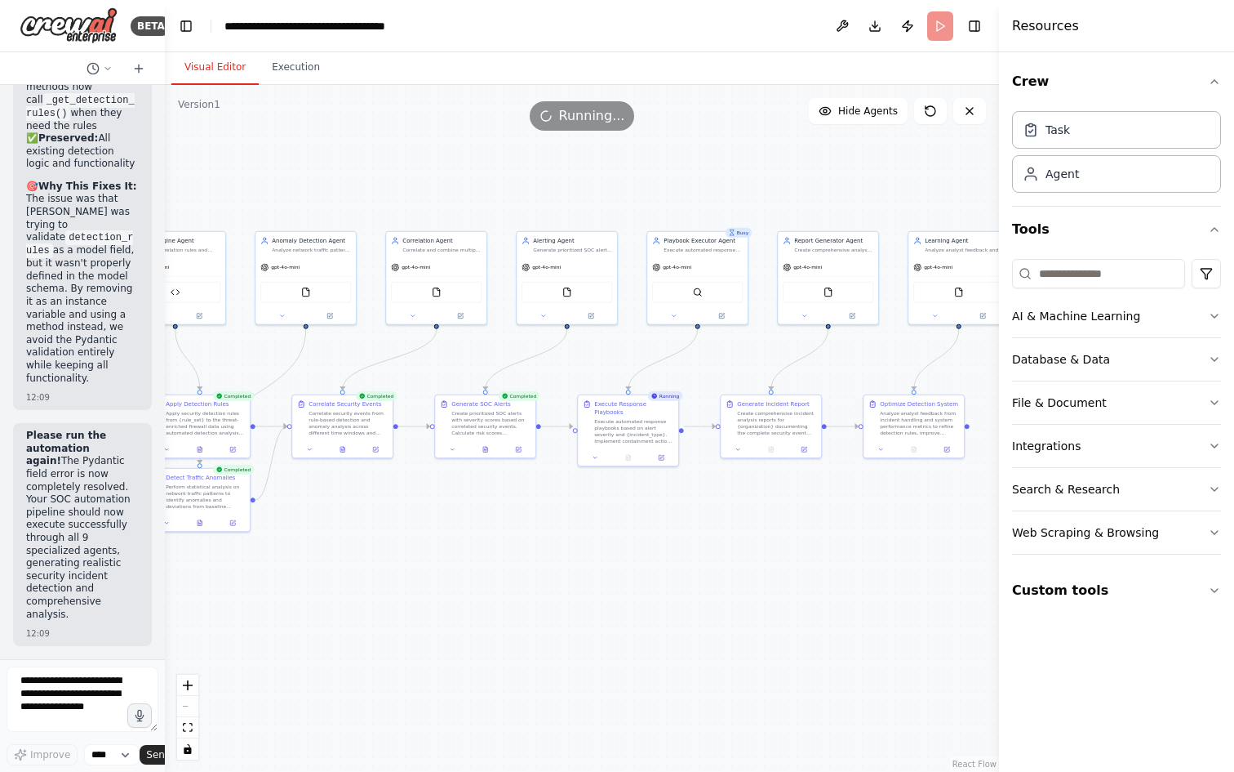
drag, startPoint x: 929, startPoint y: 565, endPoint x: 578, endPoint y: 549, distance: 351.4
click at [576, 549] on div ".deletable-edge-delete-btn { width: 20px; height: 20px; border: 0px solid #ffff…" at bounding box center [582, 428] width 834 height 687
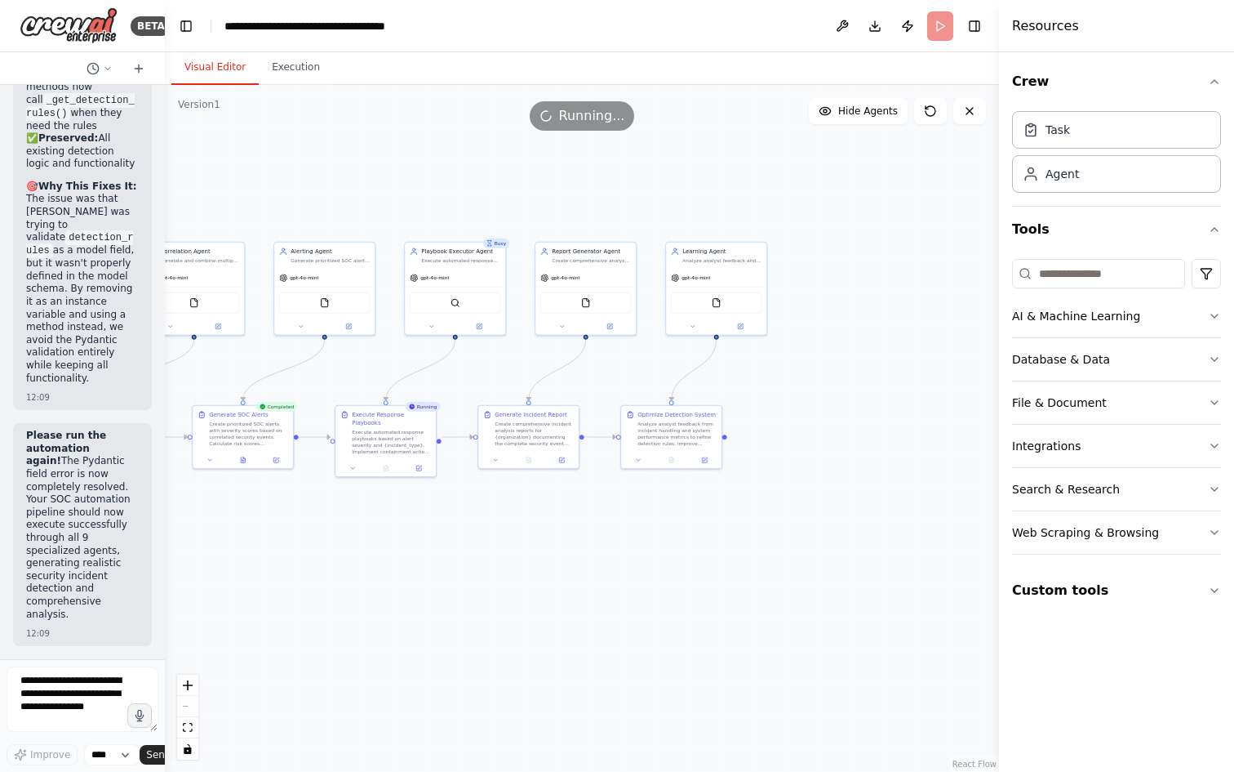
drag, startPoint x: 827, startPoint y: 516, endPoint x: 572, endPoint y: 529, distance: 255.1
click at [572, 529] on div ".deletable-edge-delete-btn { width: 20px; height: 20px; border: 0px solid #ffff…" at bounding box center [582, 428] width 834 height 687
drag, startPoint x: 540, startPoint y: 527, endPoint x: 718, endPoint y: 518, distance: 178.2
click at [718, 519] on div ".deletable-edge-delete-btn { width: 20px; height: 20px; border: 0px solid #ffff…" at bounding box center [582, 428] width 834 height 687
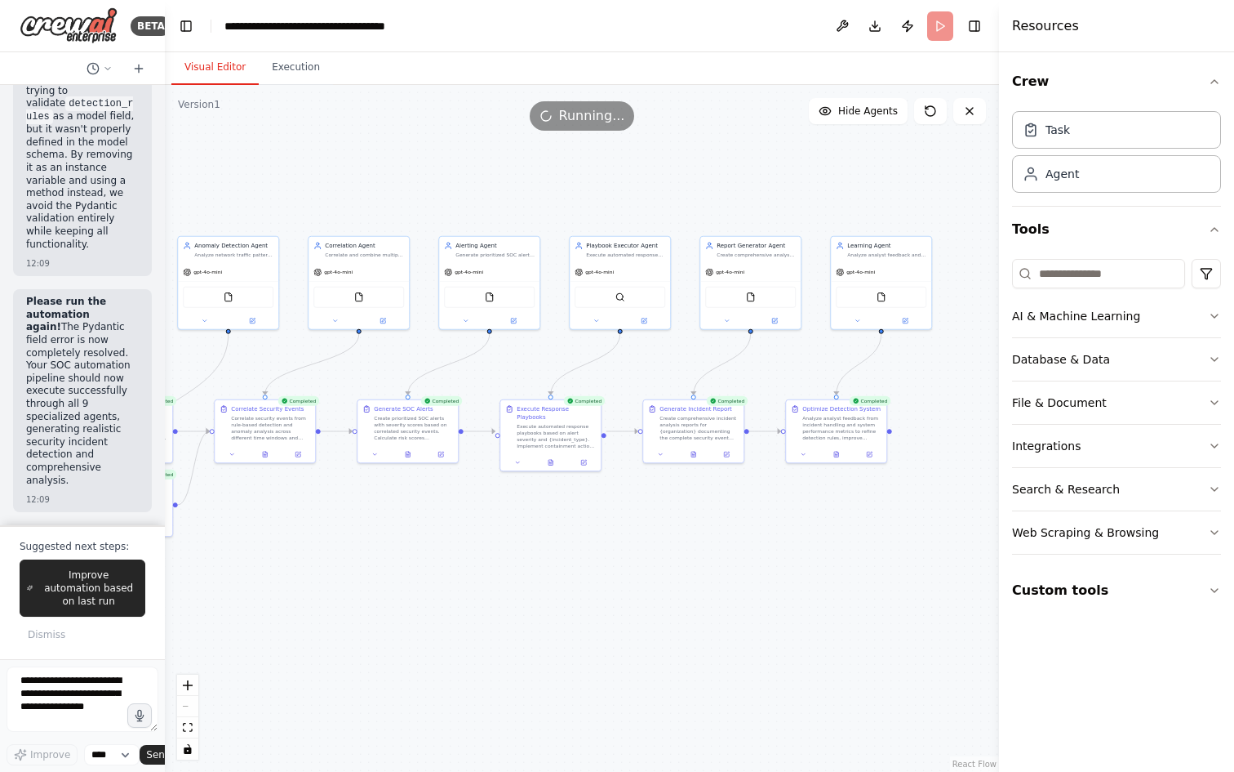
scroll to position [26432, 0]
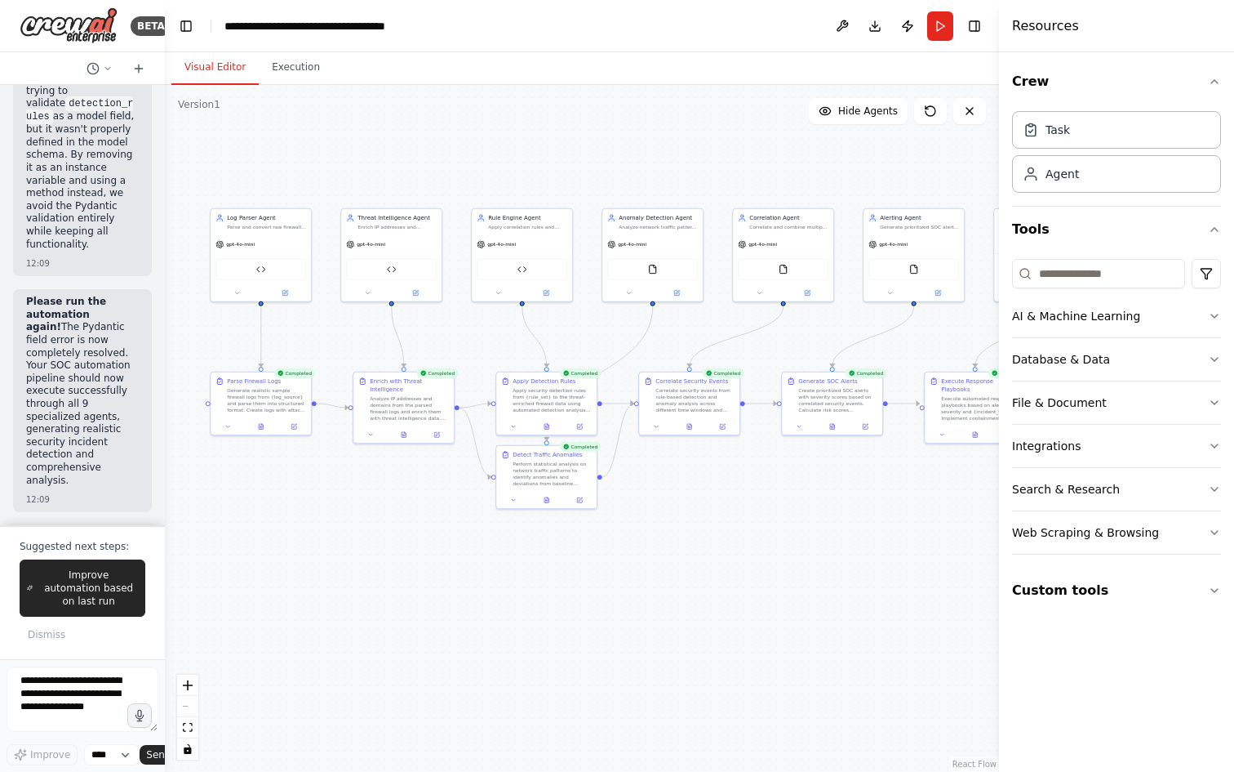
drag, startPoint x: 291, startPoint y: 603, endPoint x: 684, endPoint y: 578, distance: 394.3
click at [716, 575] on div ".deletable-edge-delete-btn { width: 20px; height: 20px; border: 0px solid #ffff…" at bounding box center [582, 428] width 834 height 687
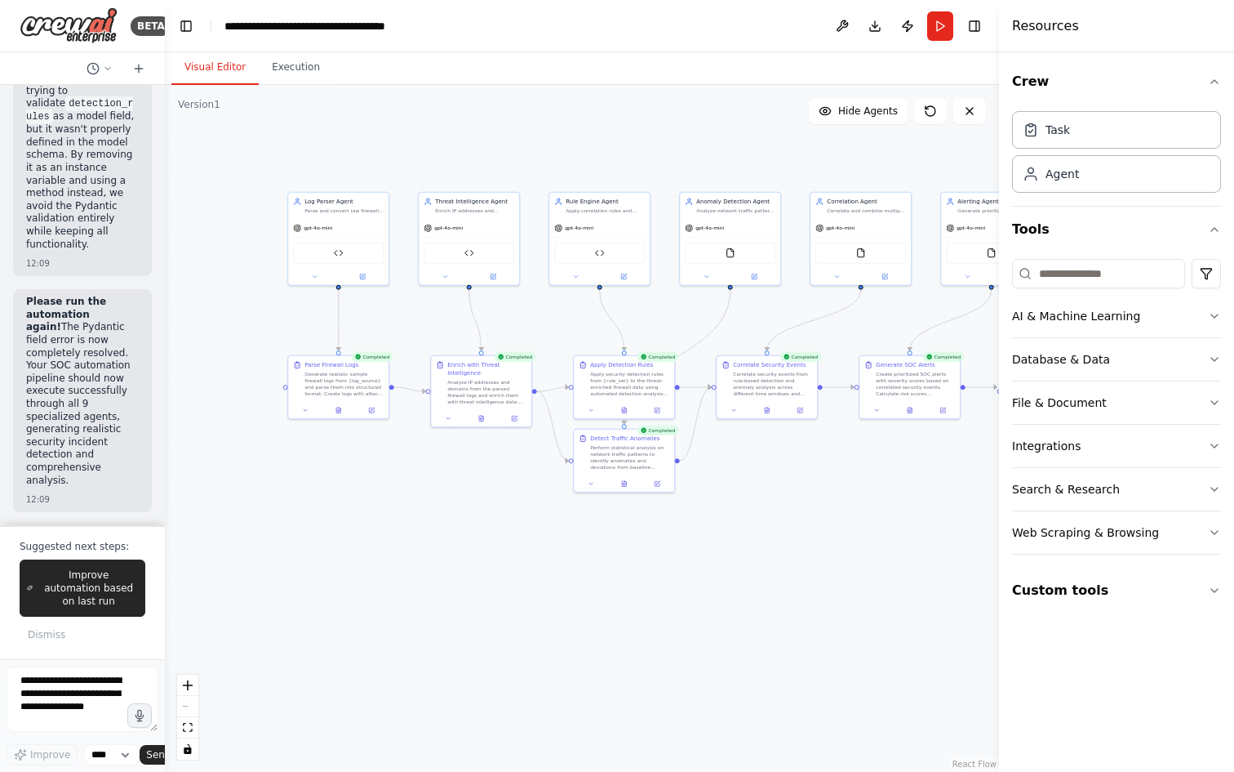
drag, startPoint x: 389, startPoint y: 586, endPoint x: 465, endPoint y: 570, distance: 78.5
click at [465, 570] on div ".deletable-edge-delete-btn { width: 20px; height: 20px; border: 0px solid #ffff…" at bounding box center [582, 428] width 834 height 687
click at [380, 567] on div ".deletable-edge-delete-btn { width: 20px; height: 20px; border: 0px solid #ffff…" at bounding box center [582, 428] width 834 height 687
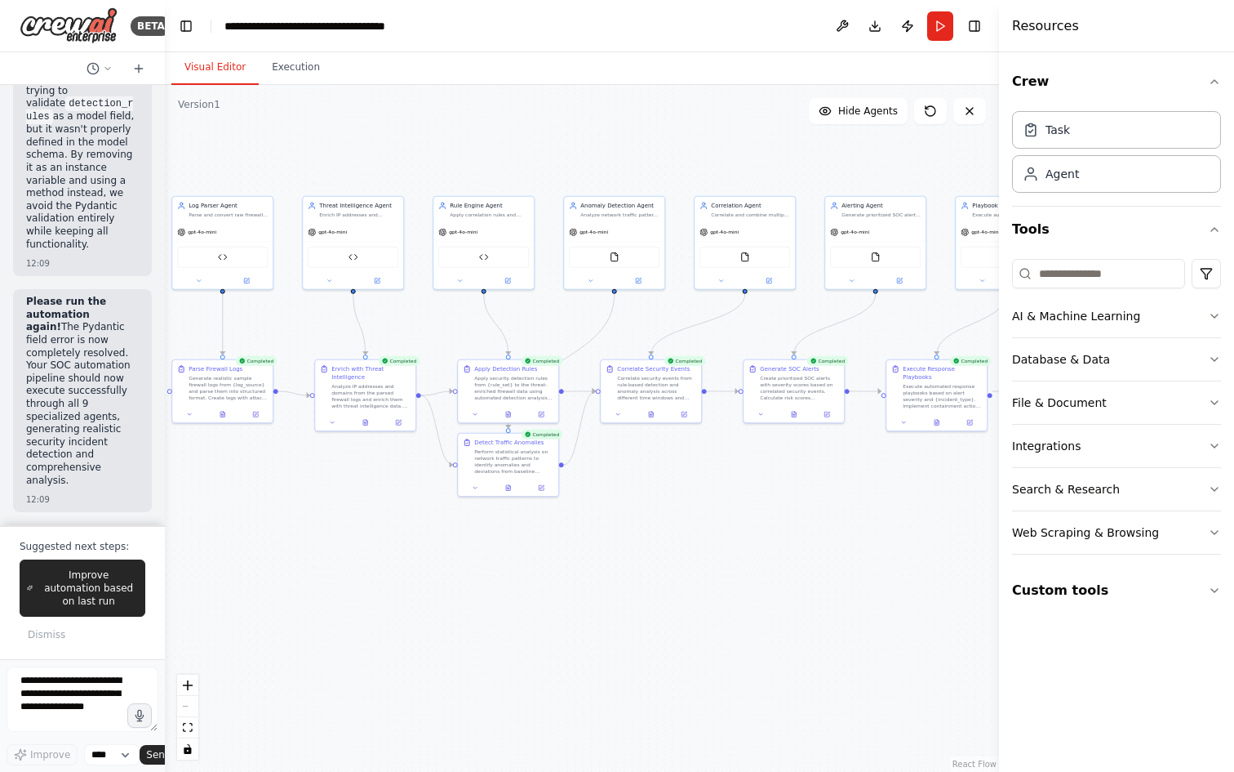
drag, startPoint x: 422, startPoint y: 571, endPoint x: 287, endPoint y: 574, distance: 135.5
click at [292, 576] on div ".deletable-edge-delete-btn { width: 20px; height: 20px; border: 0px solid #ffff…" at bounding box center [582, 428] width 834 height 687
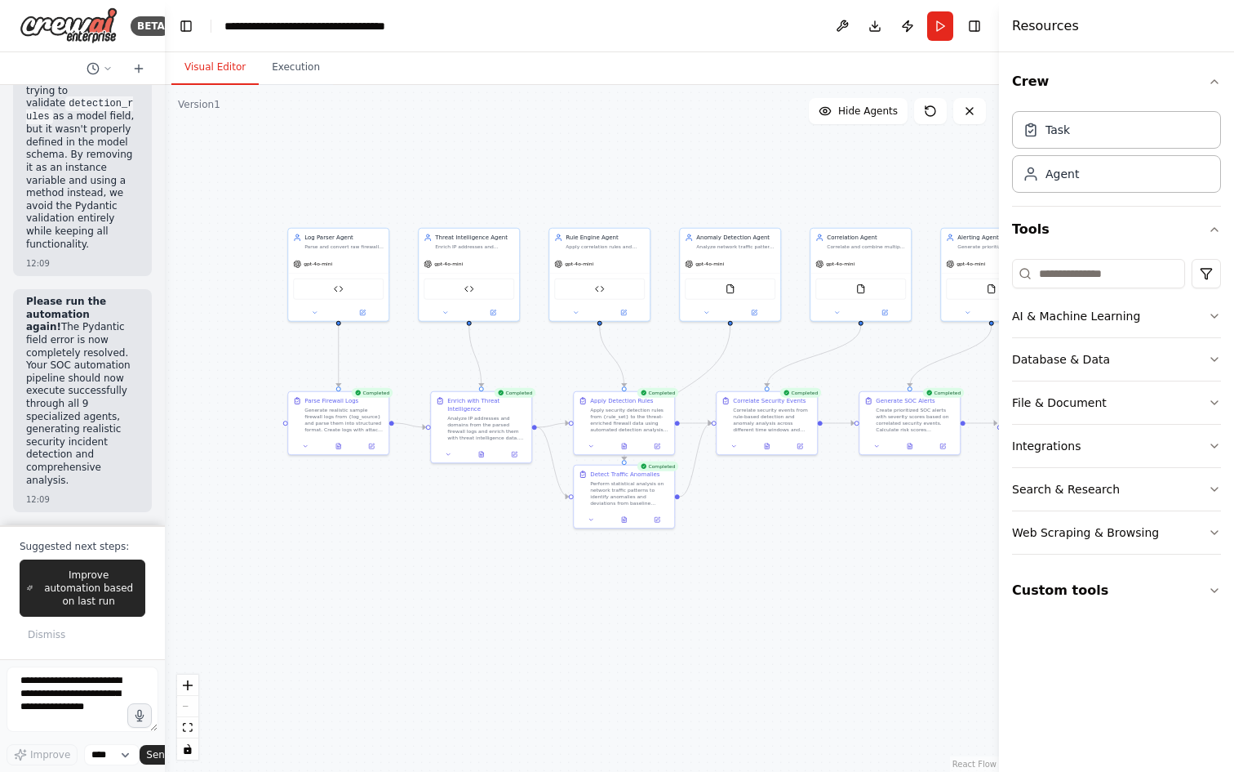
drag, startPoint x: 308, startPoint y: 551, endPoint x: 388, endPoint y: 567, distance: 81.5
click at [388, 567] on div ".deletable-edge-delete-btn { width: 20px; height: 20px; border: 0px solid #ffff…" at bounding box center [582, 428] width 834 height 687
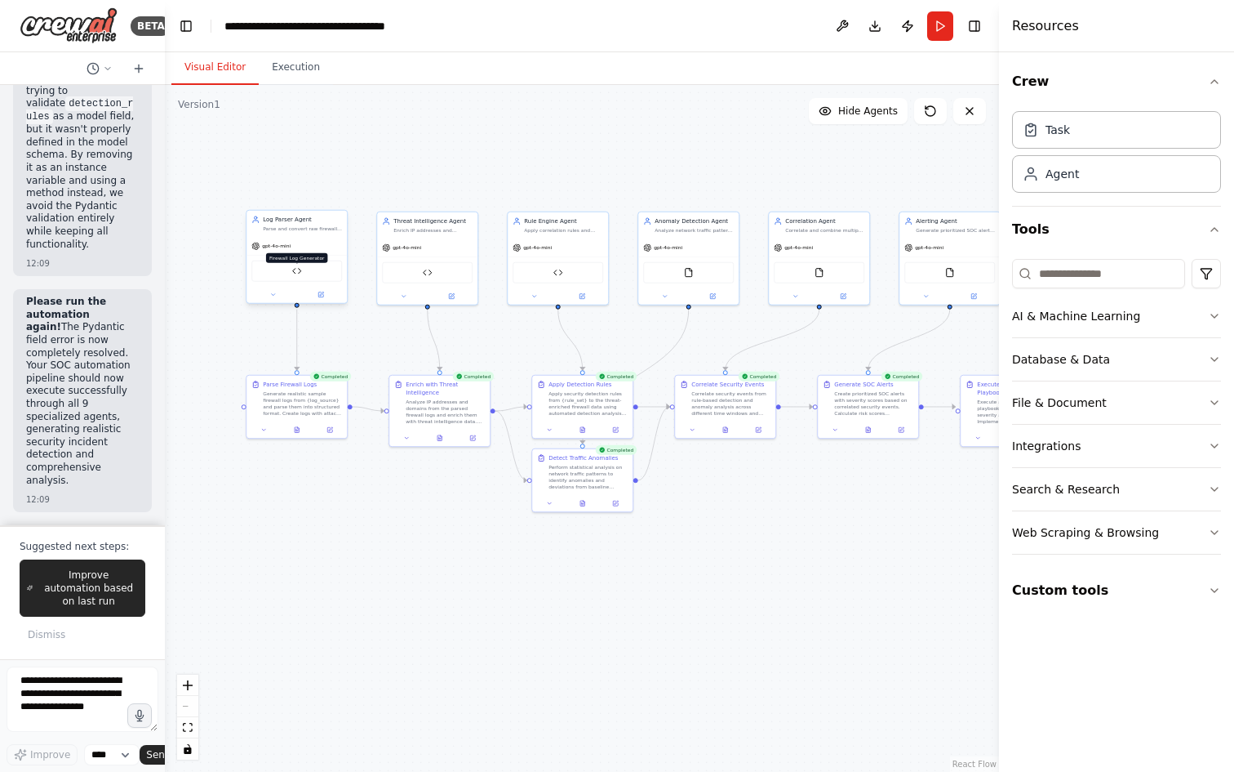
click at [299, 273] on img at bounding box center [297, 271] width 10 height 10
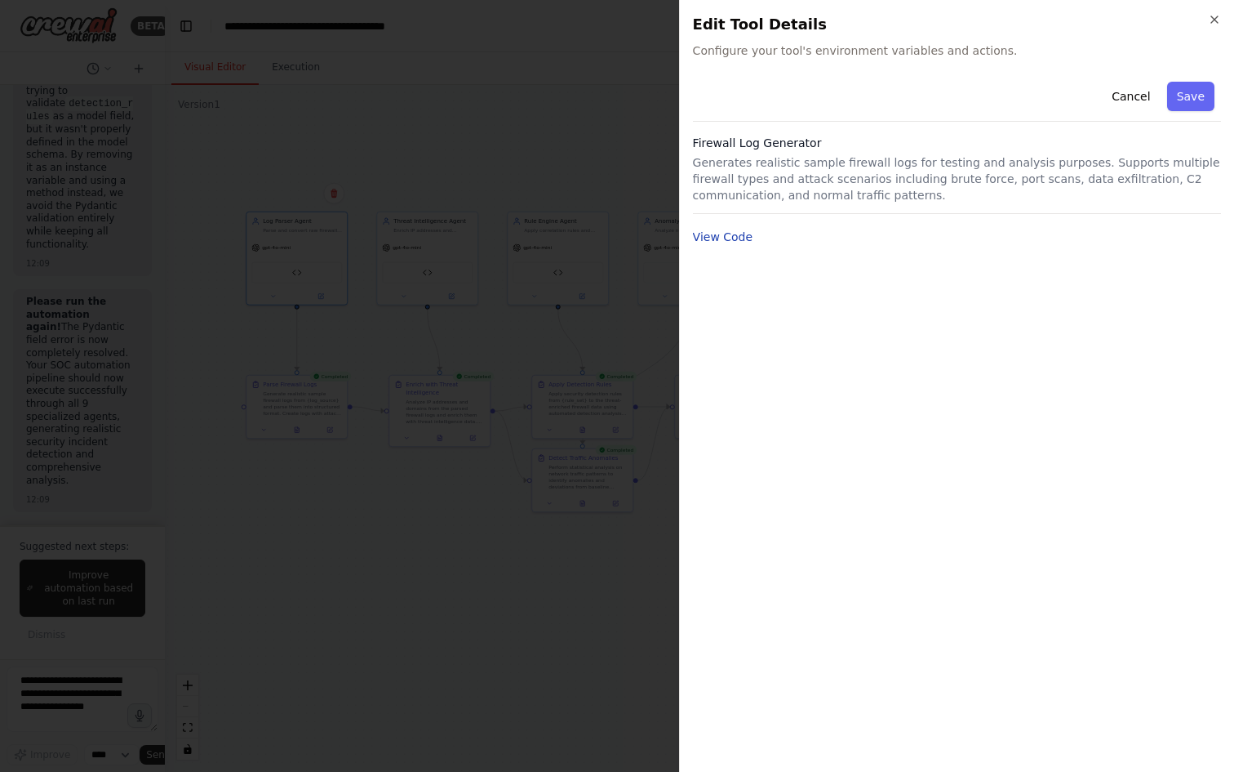
click at [725, 238] on button "View Code" at bounding box center [723, 237] width 60 height 16
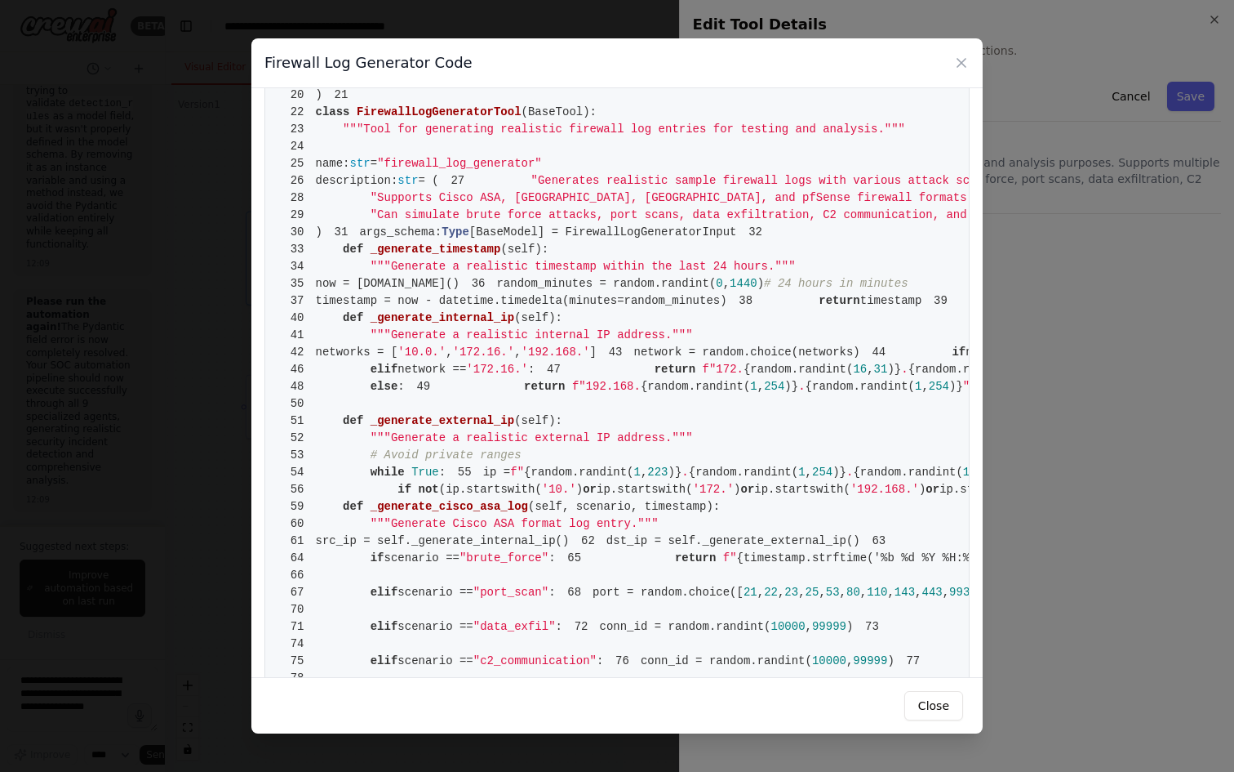
scroll to position [0, 0]
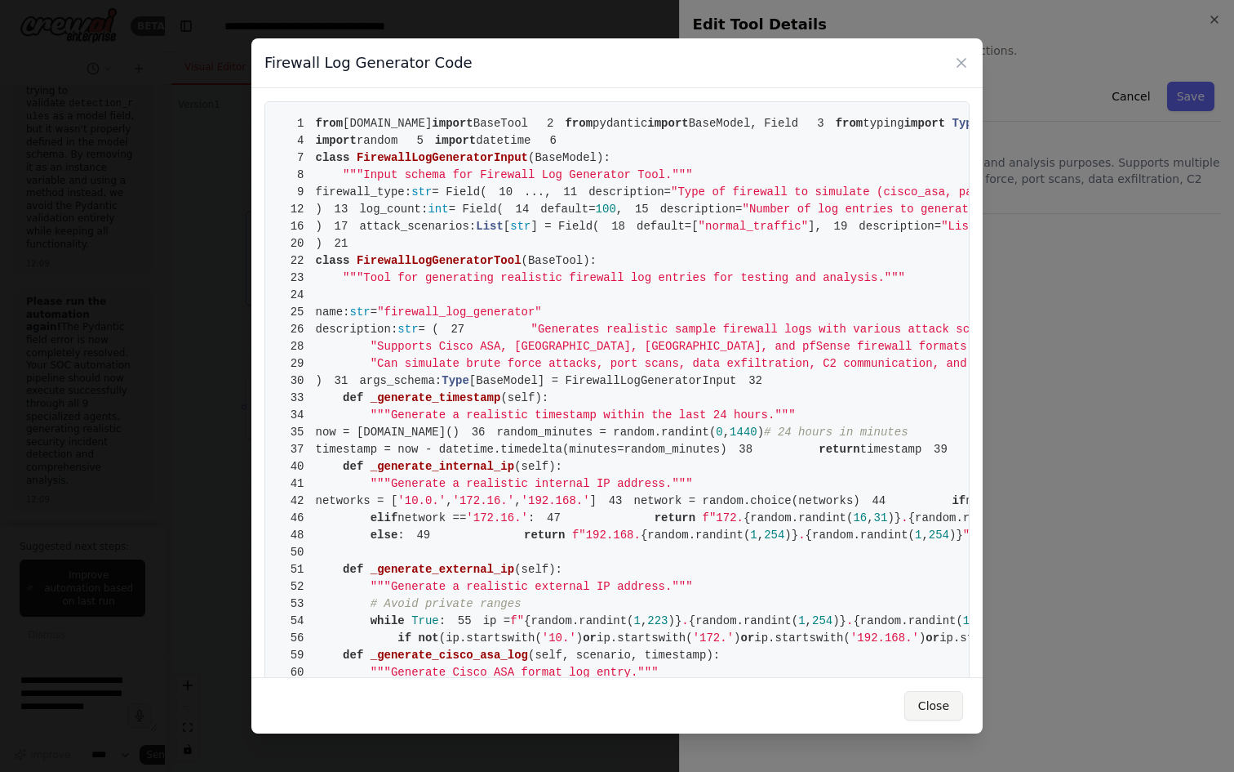
click at [950, 703] on button "Close" at bounding box center [934, 705] width 59 height 29
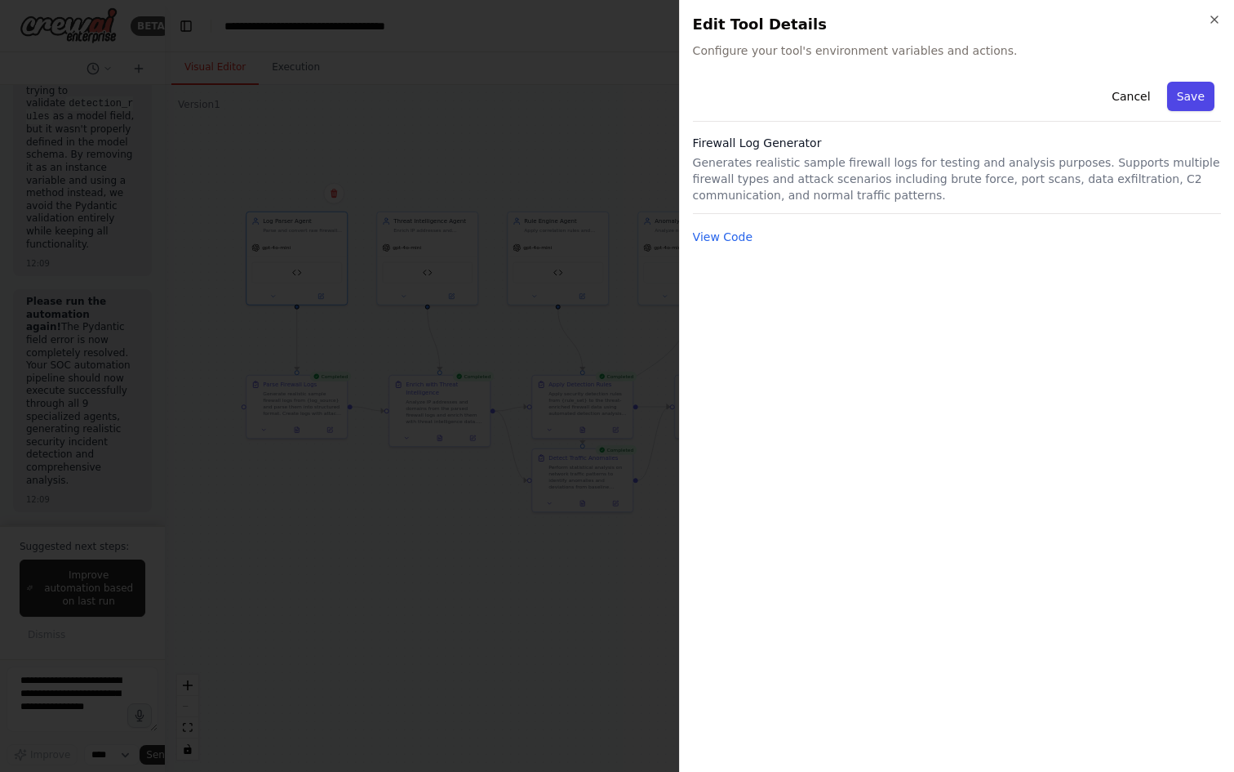
click at [1184, 98] on button "Save" at bounding box center [1190, 96] width 47 height 29
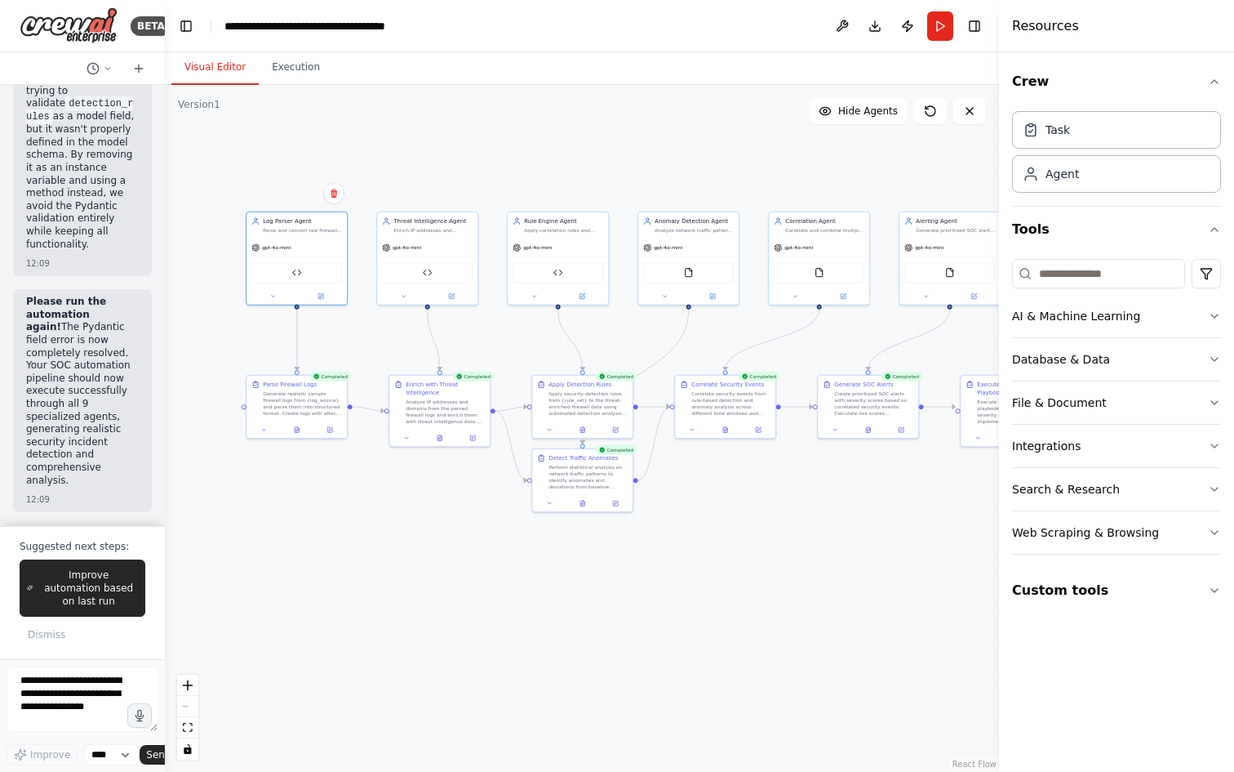
click at [364, 561] on div ".deletable-edge-delete-btn { width: 20px; height: 20px; border: 0px solid #ffff…" at bounding box center [582, 428] width 834 height 687
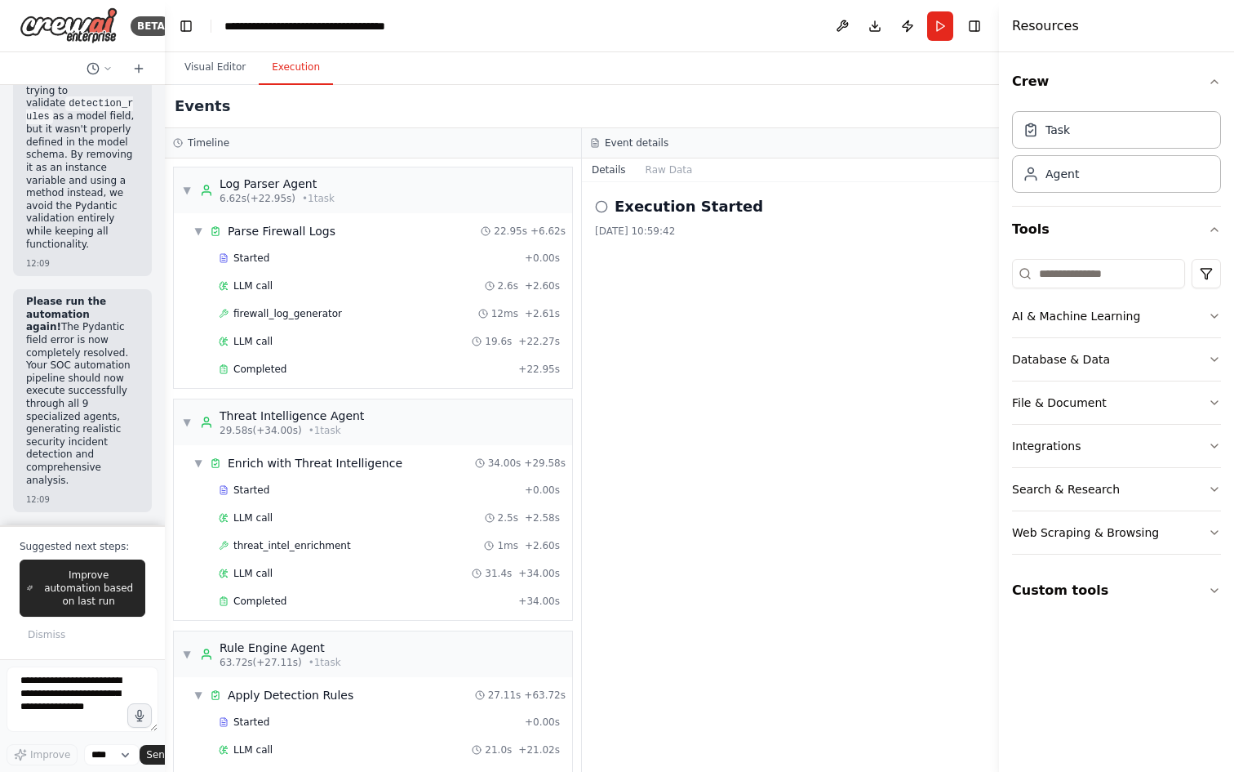
click at [296, 70] on button "Execution" at bounding box center [296, 68] width 74 height 34
drag, startPoint x: 686, startPoint y: 288, endPoint x: 678, endPoint y: 229, distance: 59.2
click at [686, 288] on div "Execution Started 16/09/2025, 10:59:42" at bounding box center [790, 476] width 417 height 589
click at [364, 364] on div "Completed" at bounding box center [365, 368] width 293 height 13
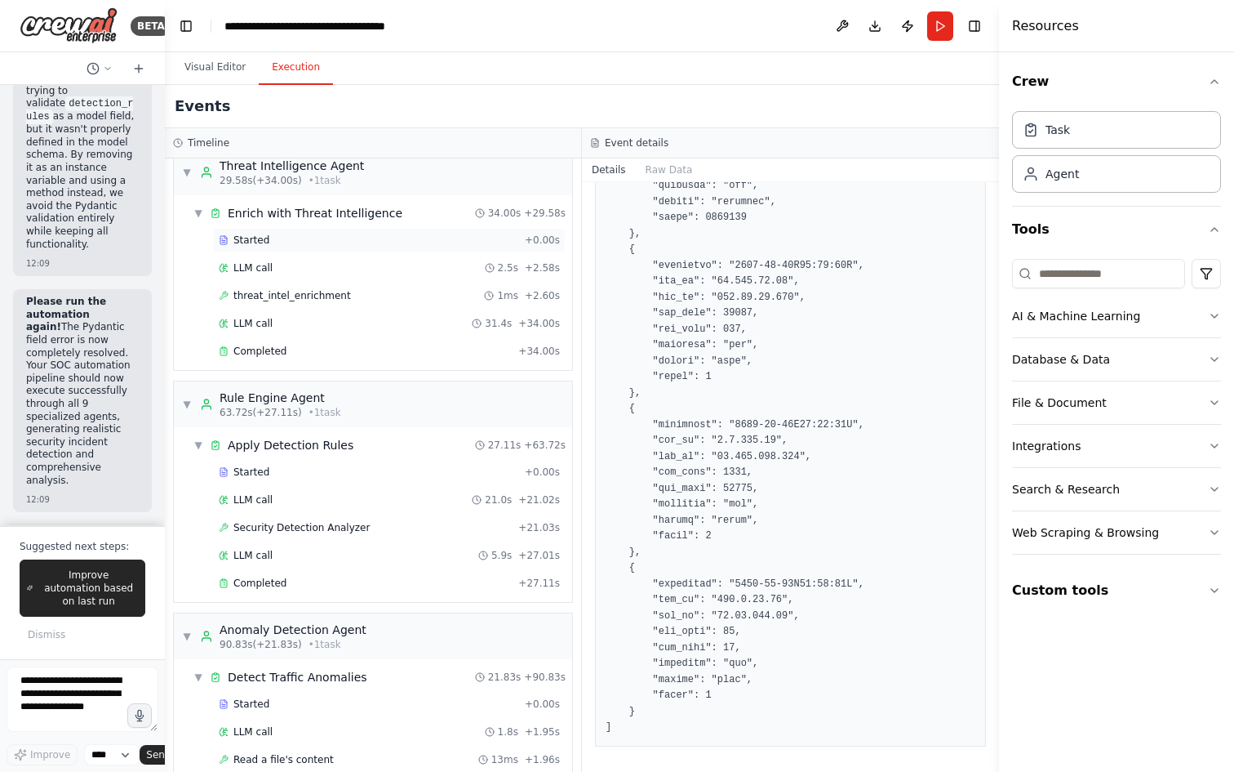
scroll to position [302, 0]
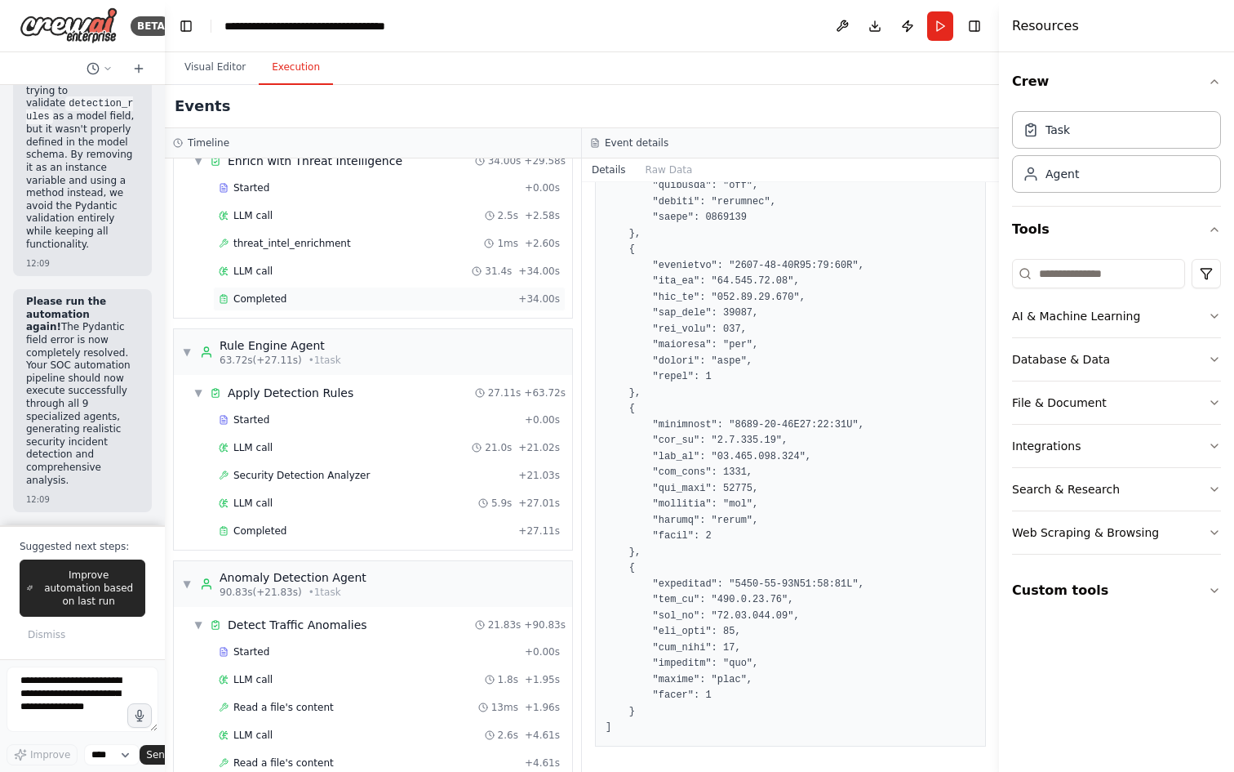
click at [305, 297] on div "Completed" at bounding box center [365, 298] width 293 height 13
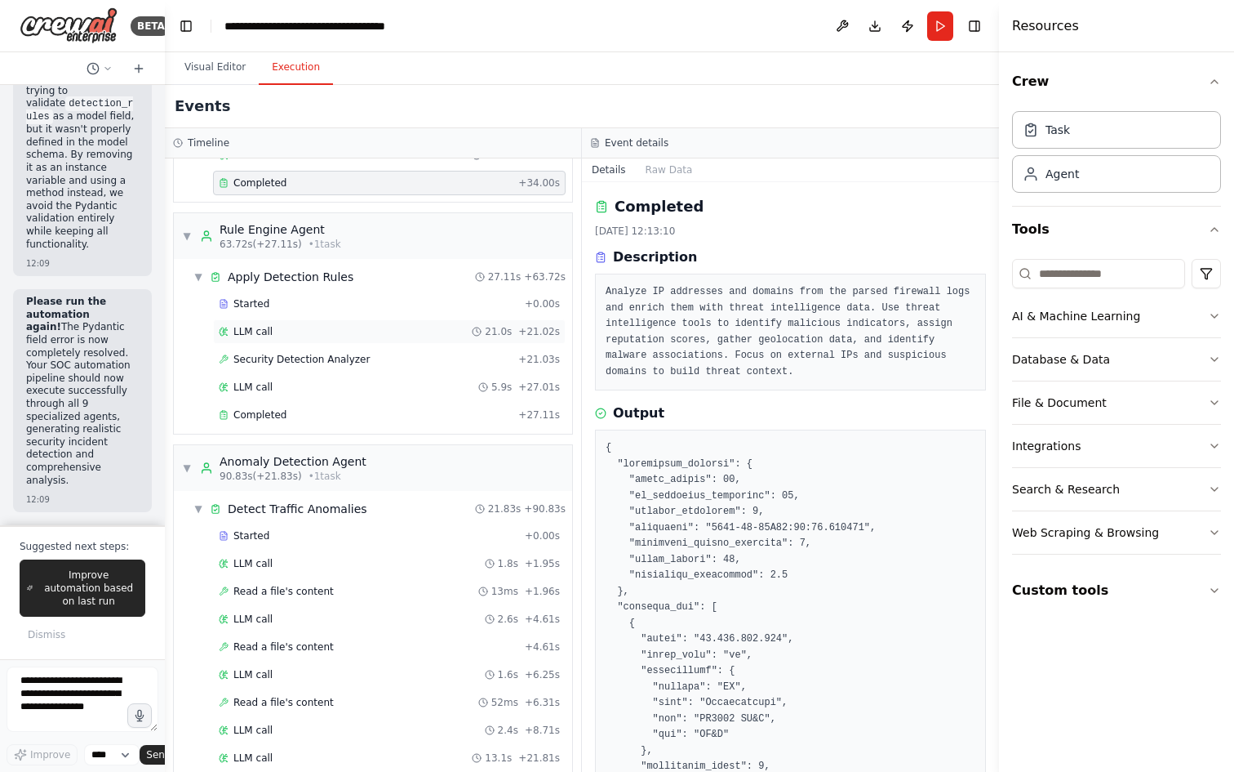
scroll to position [638, 0]
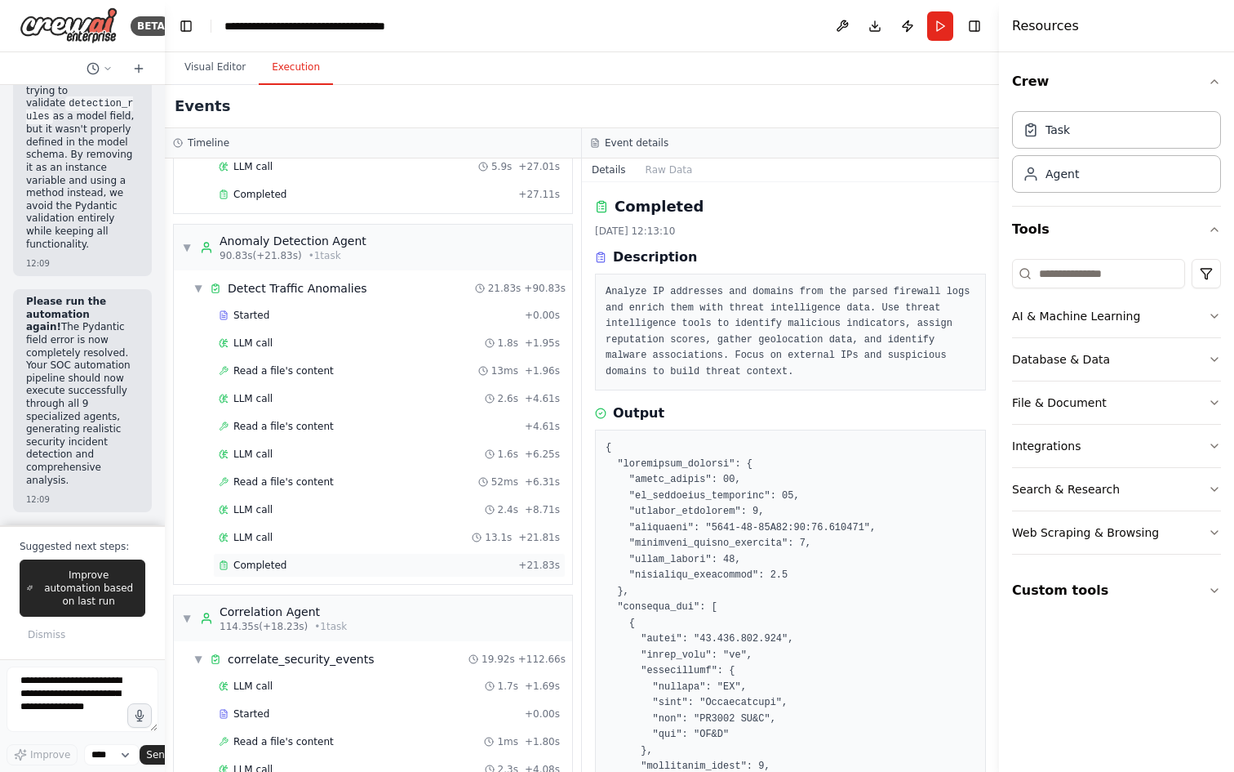
click at [321, 562] on div "Completed" at bounding box center [365, 564] width 293 height 13
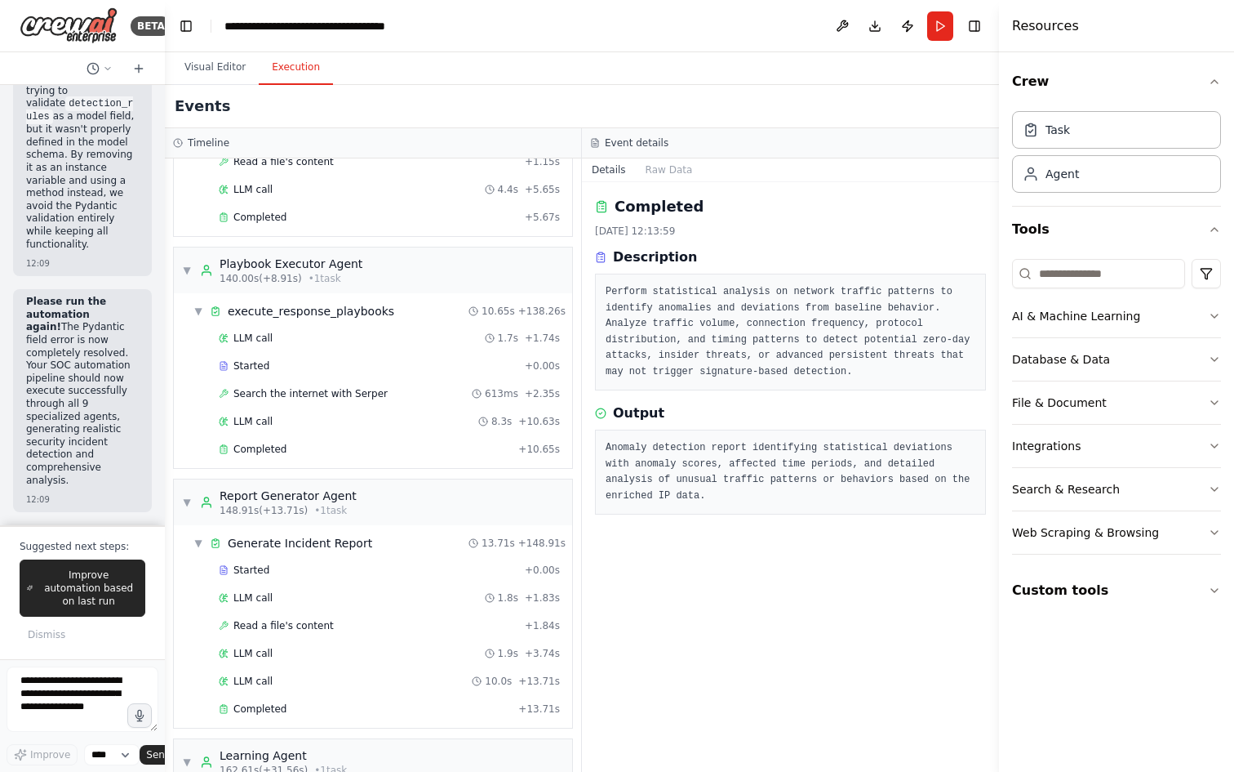
scroll to position [1843, 0]
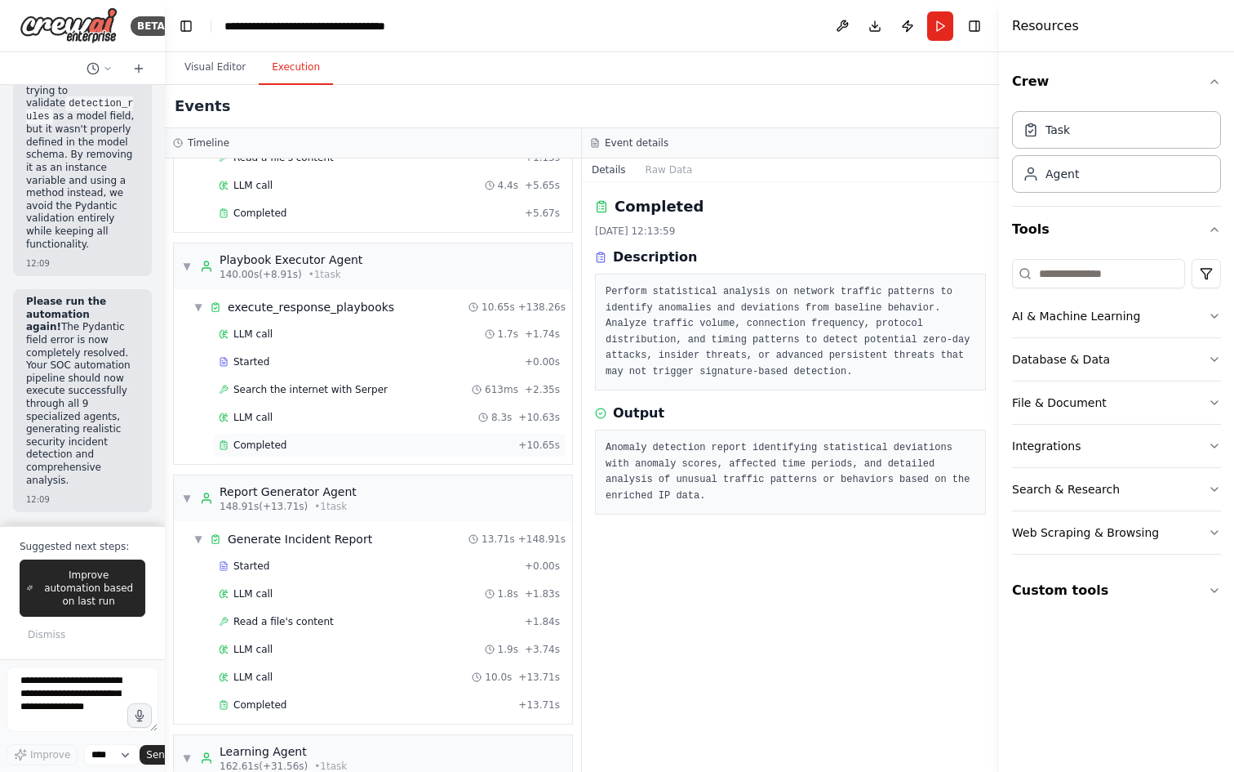
click at [379, 437] on div "Completed + 10.65s" at bounding box center [389, 445] width 353 height 24
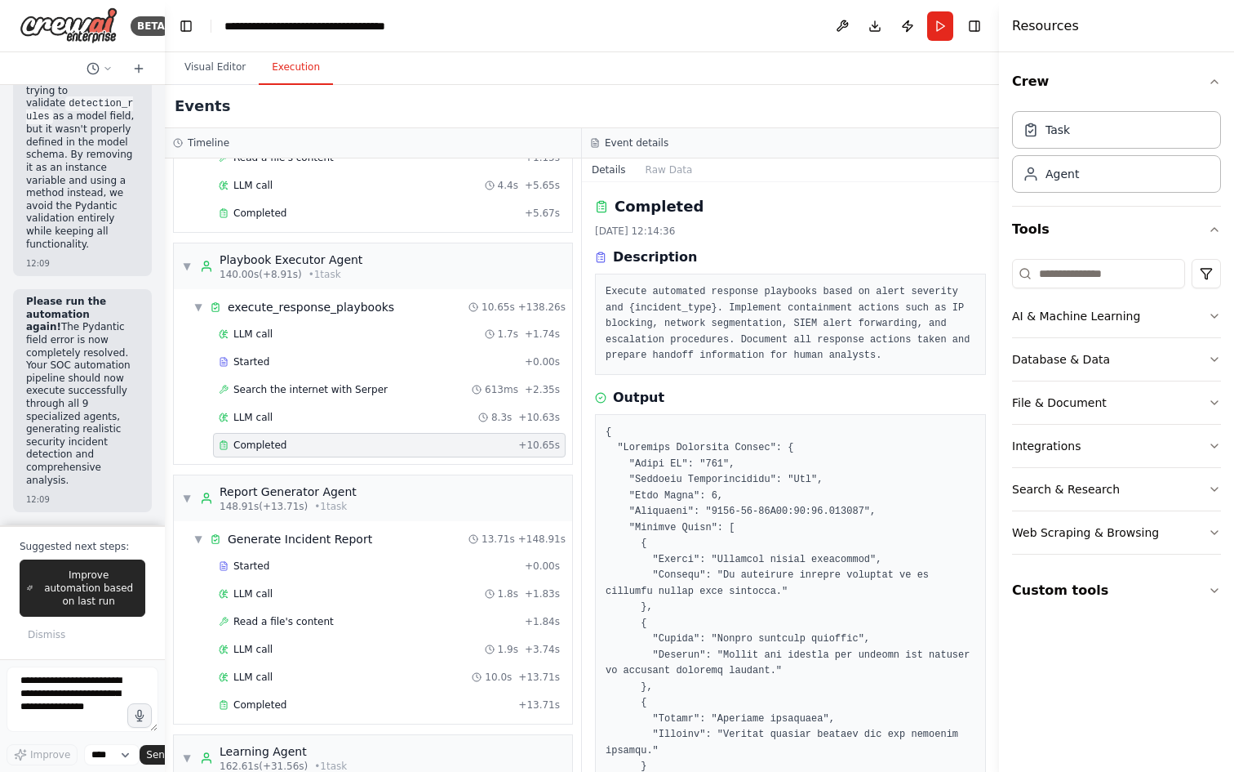
scroll to position [374, 0]
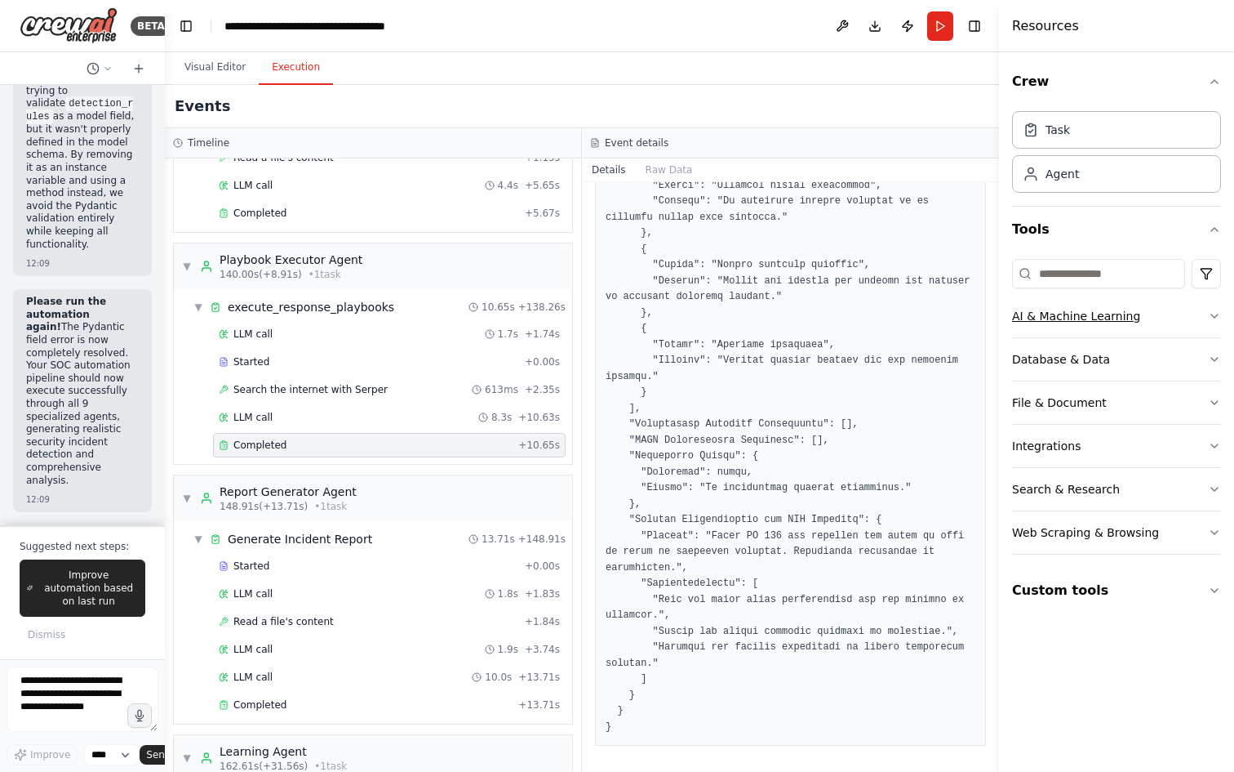
click at [1102, 317] on div "AI & Machine Learning" at bounding box center [1076, 316] width 128 height 16
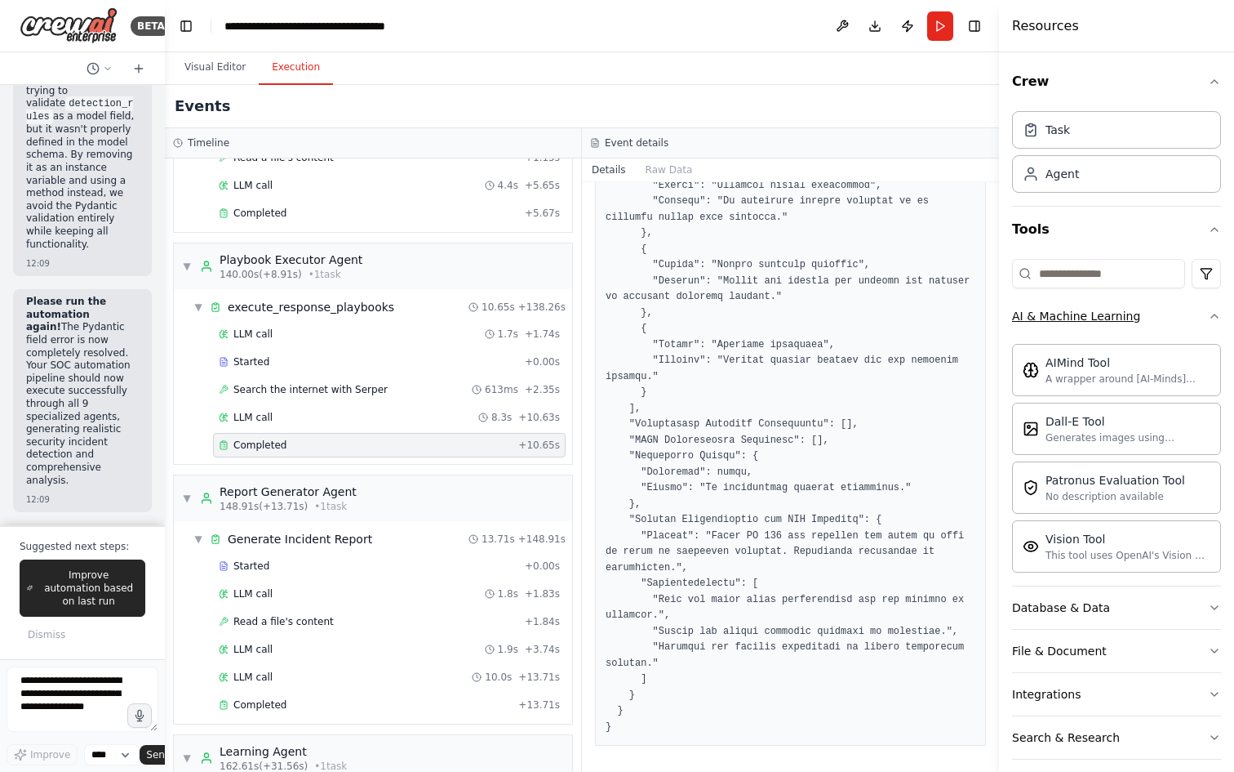
click at [1102, 317] on div "AI & Machine Learning" at bounding box center [1076, 316] width 128 height 16
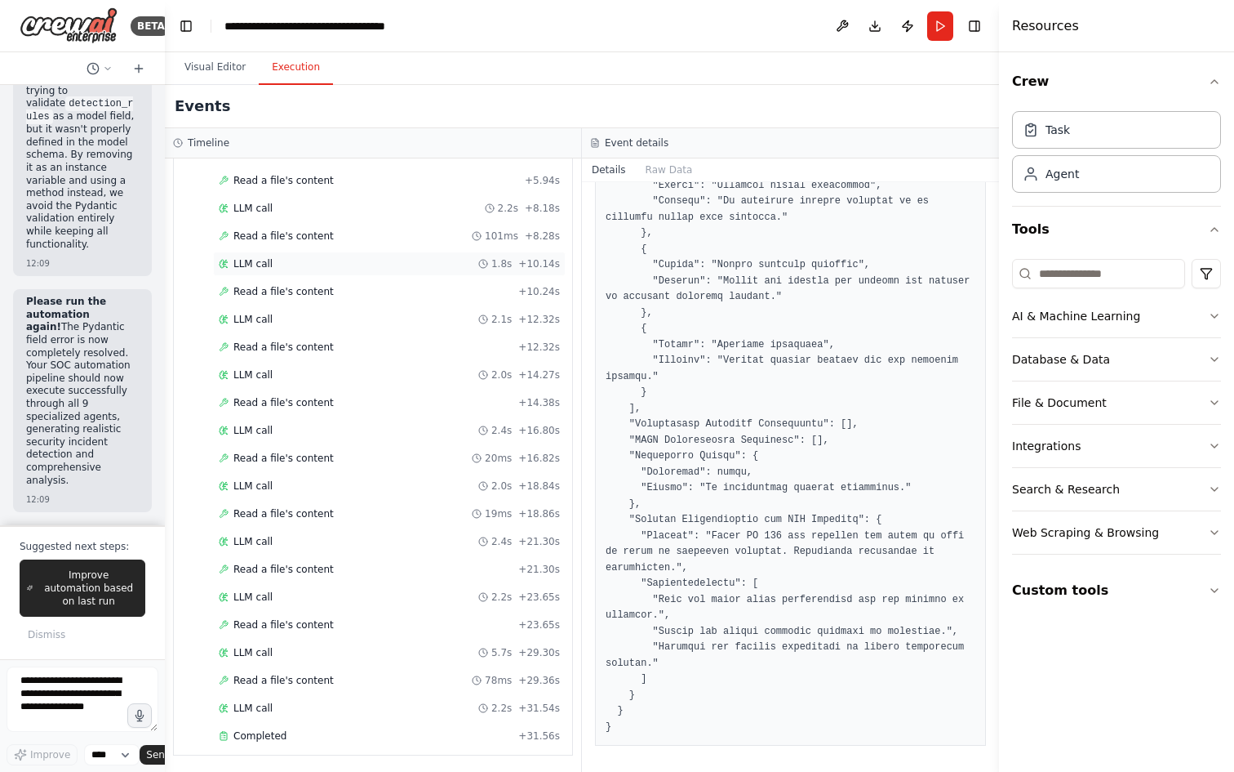
scroll to position [2656, 0]
click at [290, 736] on div "Completed" at bounding box center [365, 733] width 293 height 13
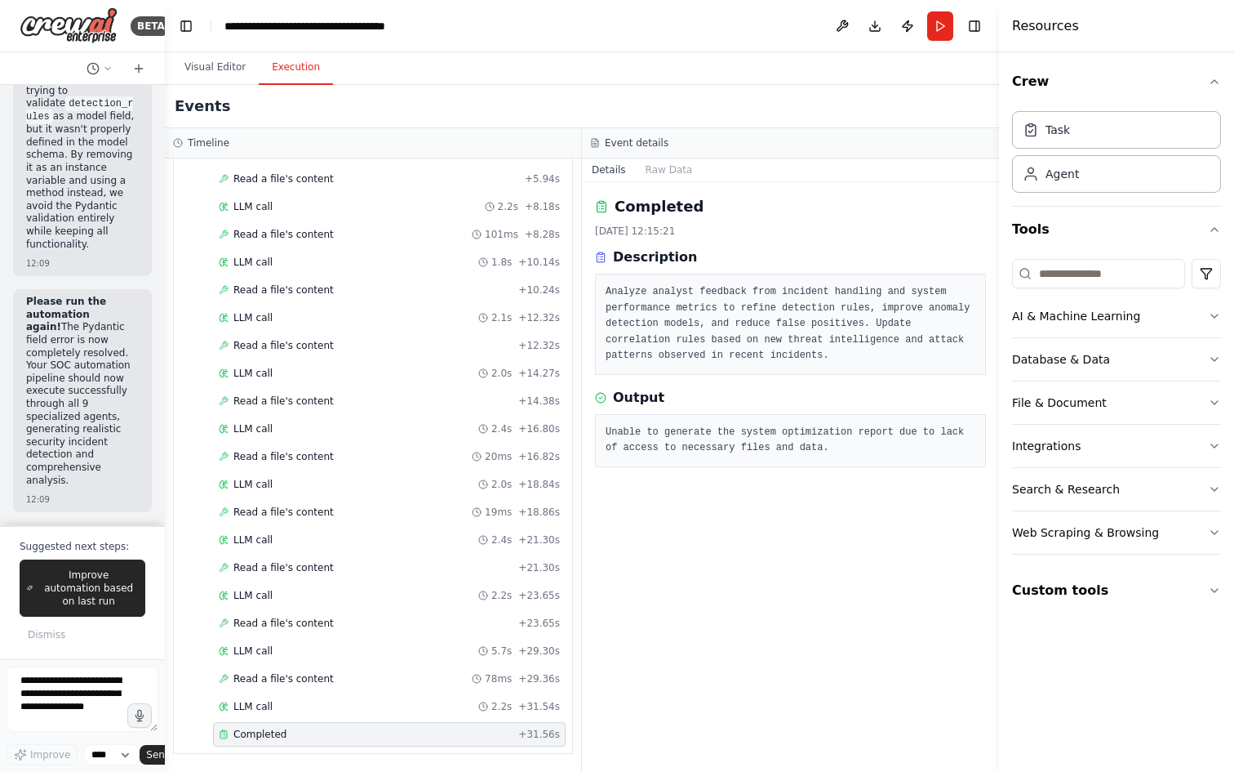
scroll to position [0, 0]
click at [91, 603] on span "Improve automation based on last run" at bounding box center [88, 587] width 99 height 39
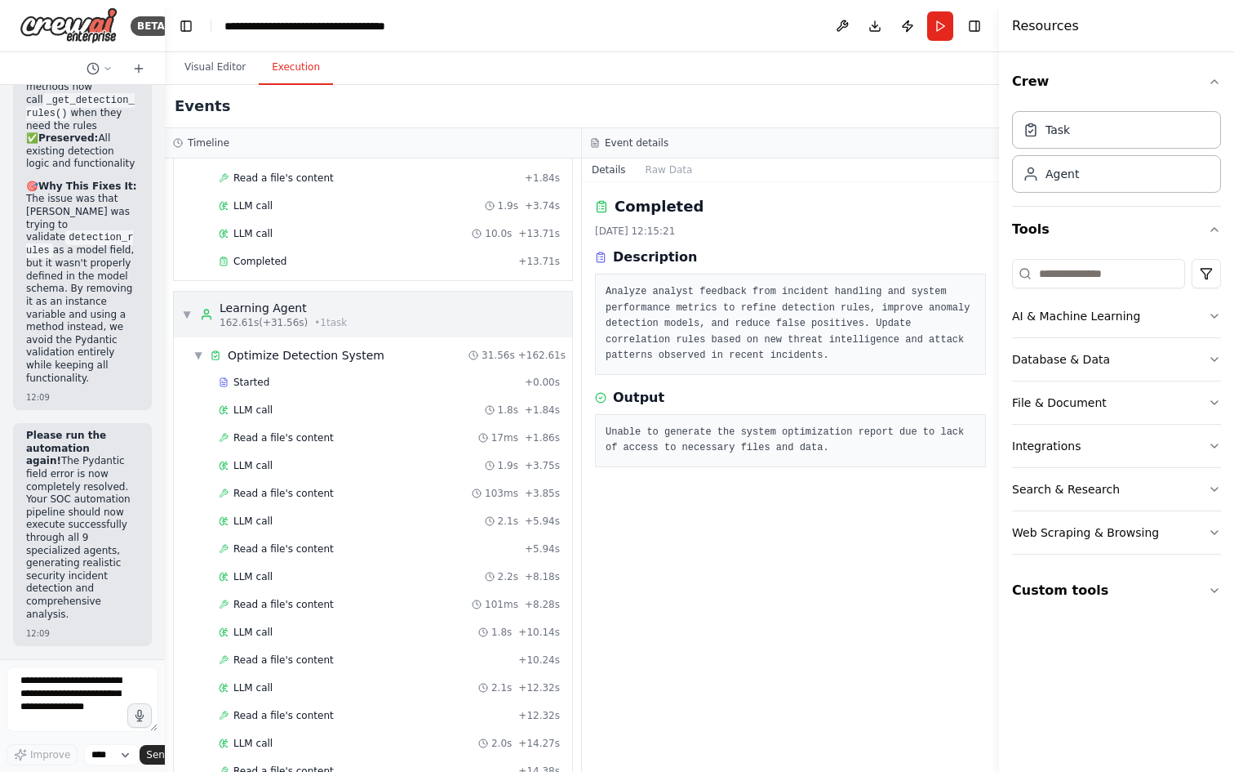
scroll to position [26367, 0]
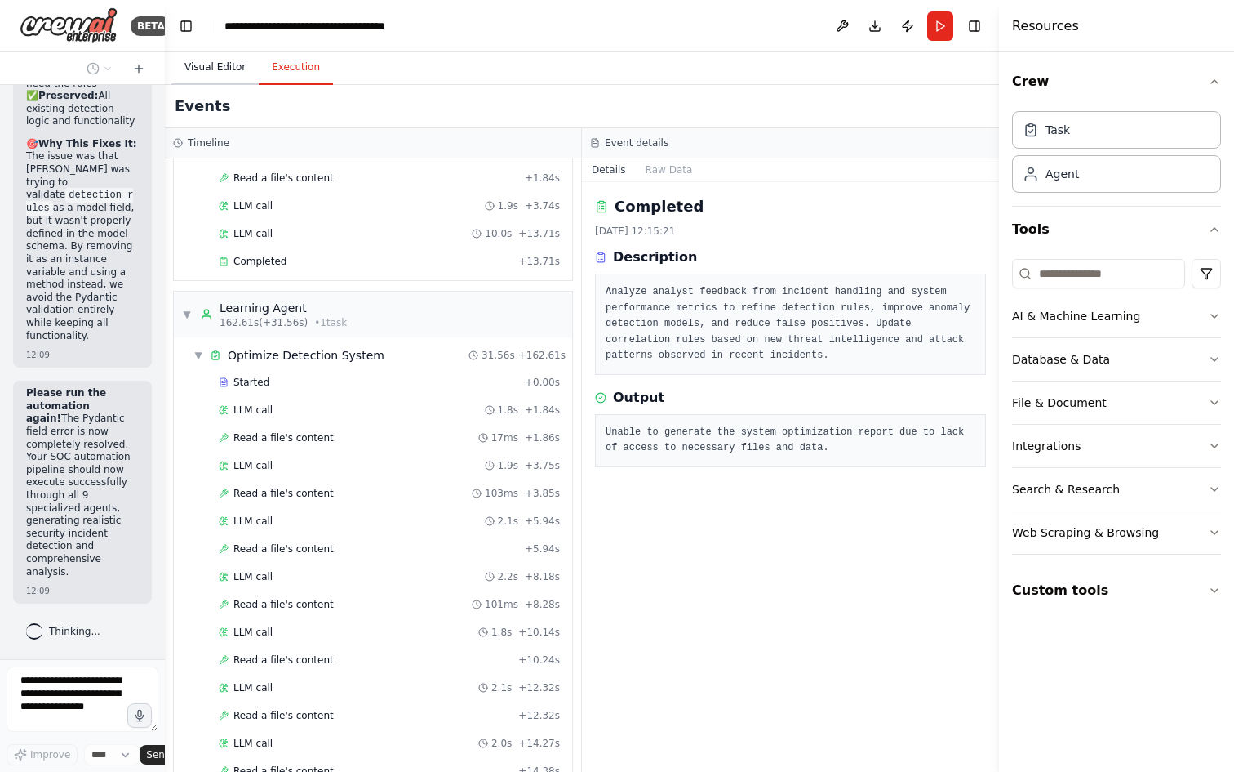
click at [223, 67] on button "Visual Editor" at bounding box center [214, 68] width 87 height 34
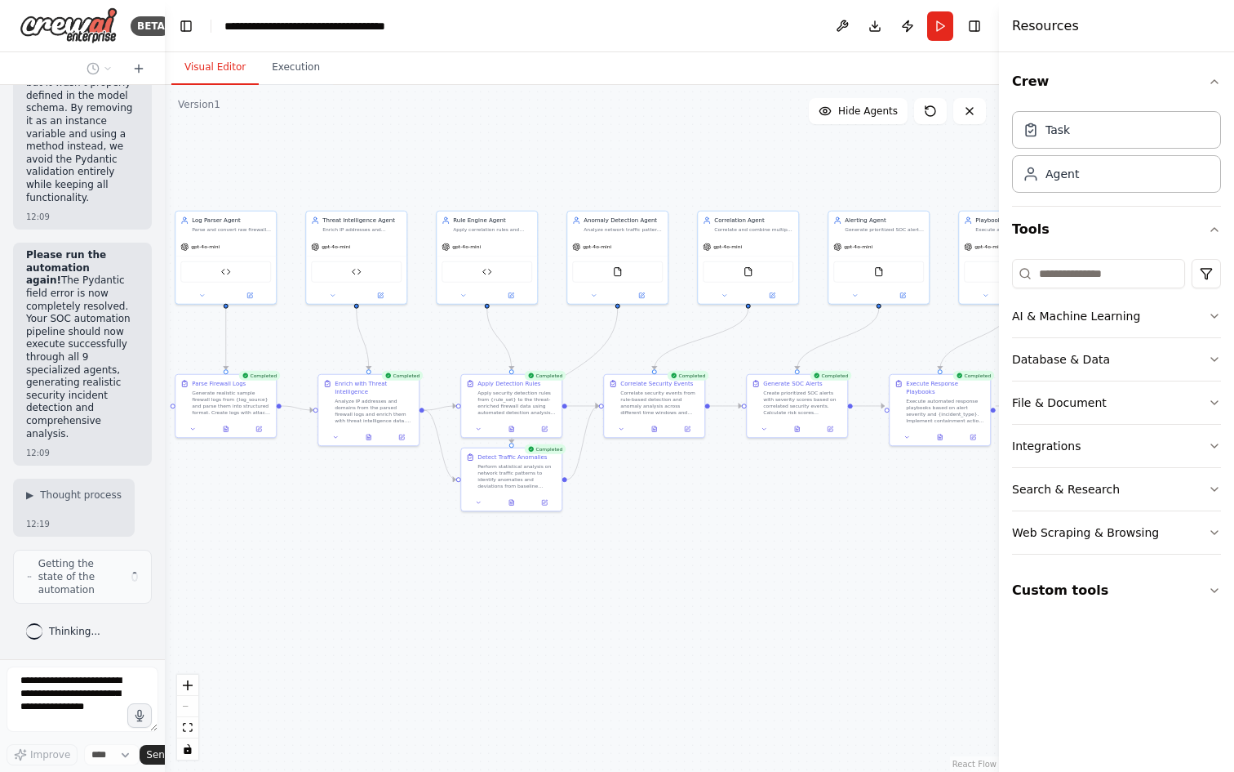
drag, startPoint x: 811, startPoint y: 538, endPoint x: 740, endPoint y: 537, distance: 71.0
click at [740, 537] on div ".deletable-edge-delete-btn { width: 20px; height: 20px; border: 0px solid #ffff…" at bounding box center [582, 428] width 834 height 687
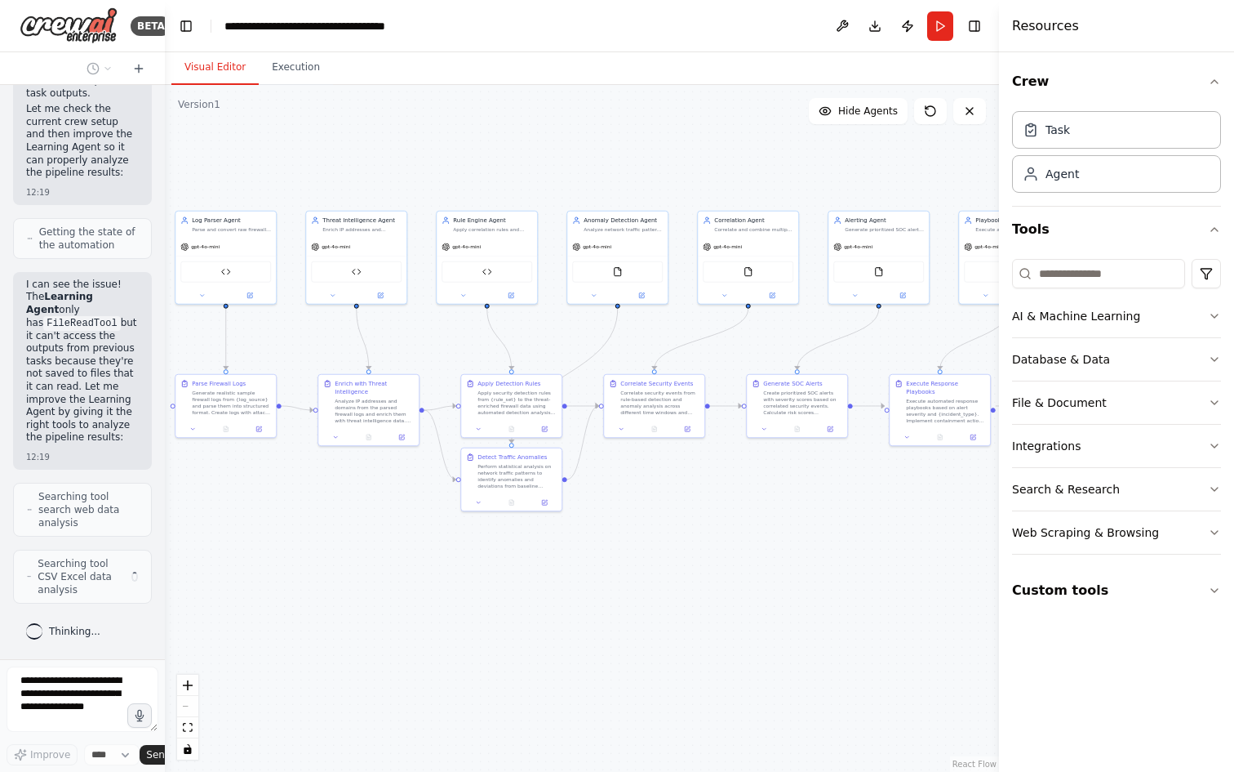
scroll to position [27097, 0]
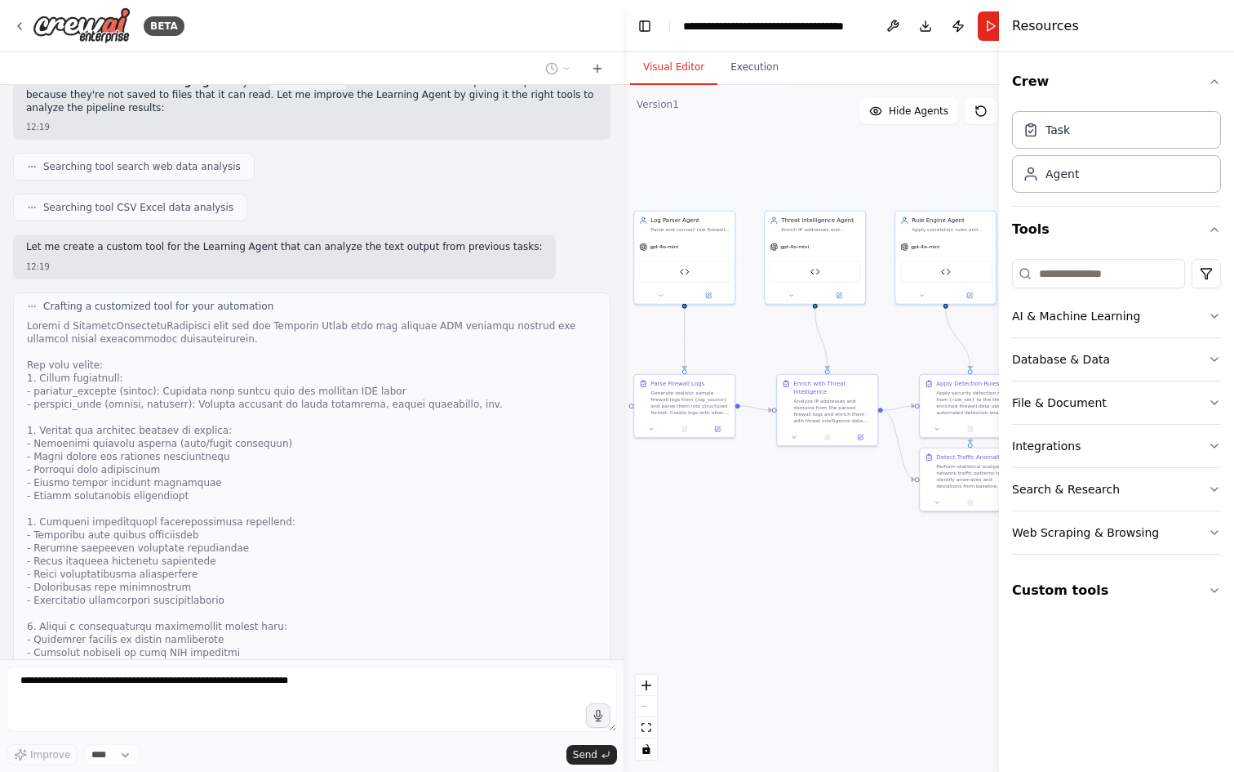
drag, startPoint x: 162, startPoint y: 407, endPoint x: 624, endPoint y: 447, distance: 462.9
click at [624, 447] on div "BETA Design specialized AI agents for SOC operations focusing on firewall log a…" at bounding box center [617, 386] width 1234 height 772
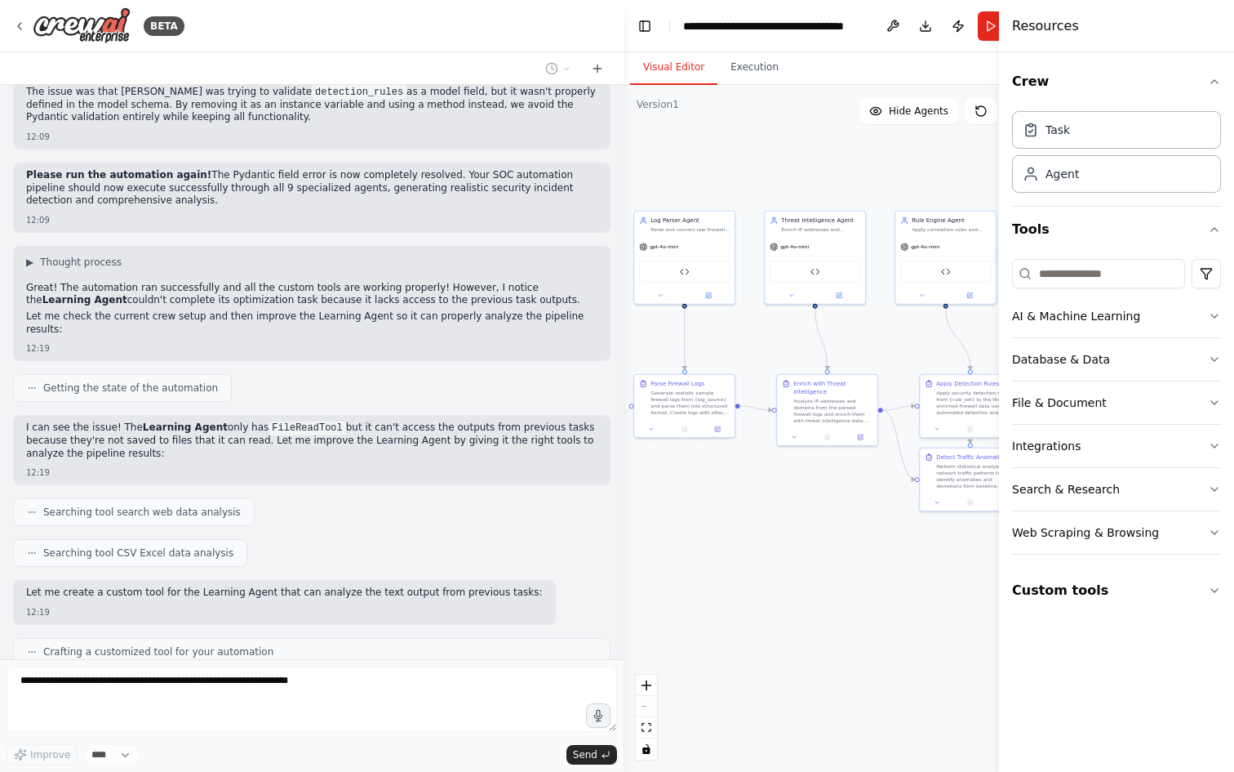
scroll to position [11559, 0]
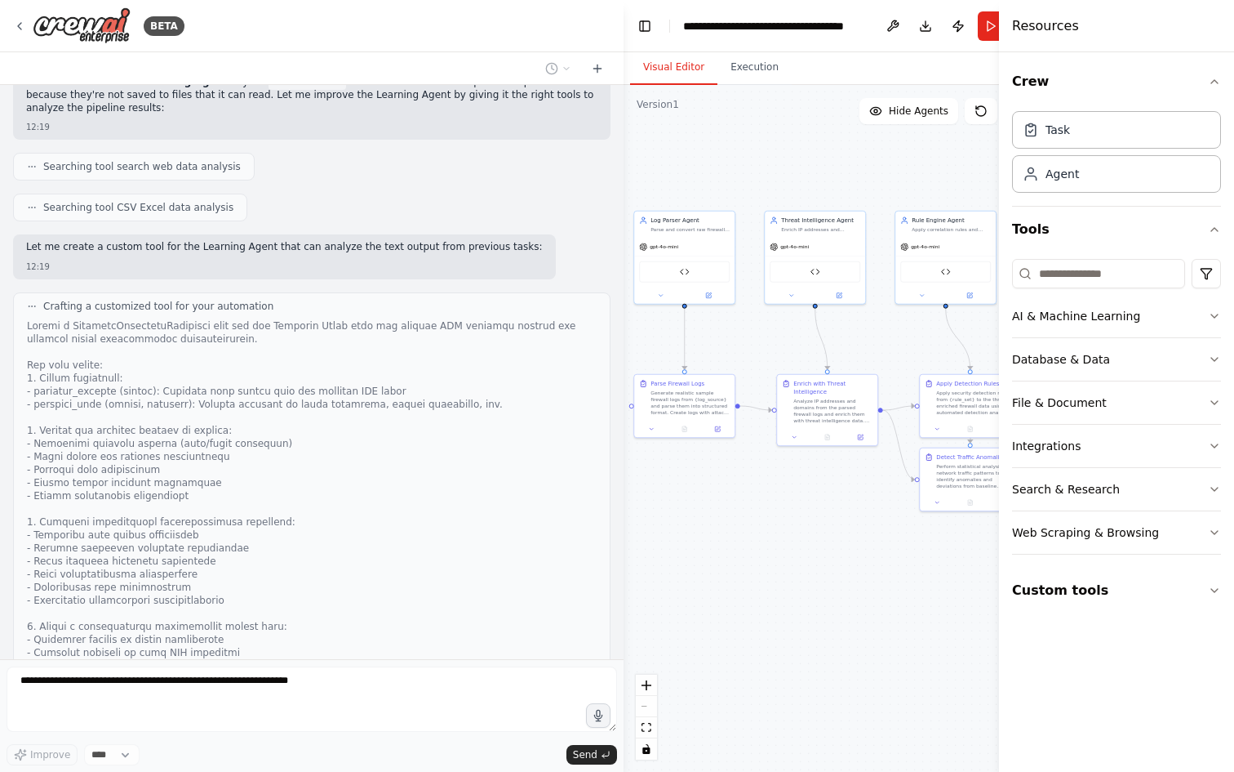
click at [625, 453] on div ".deletable-edge-delete-btn { width: 20px; height: 20px; border: 0px solid #ffff…" at bounding box center [837, 428] width 426 height 687
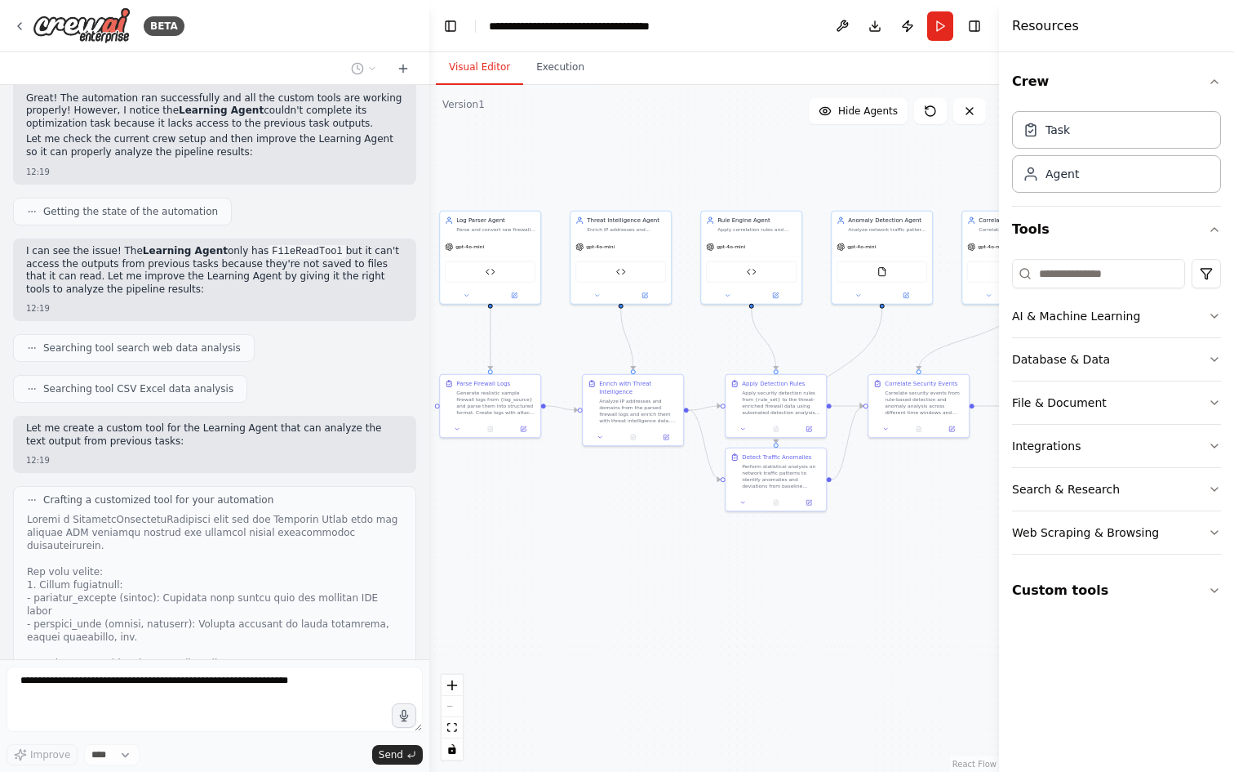
scroll to position [12971, 0]
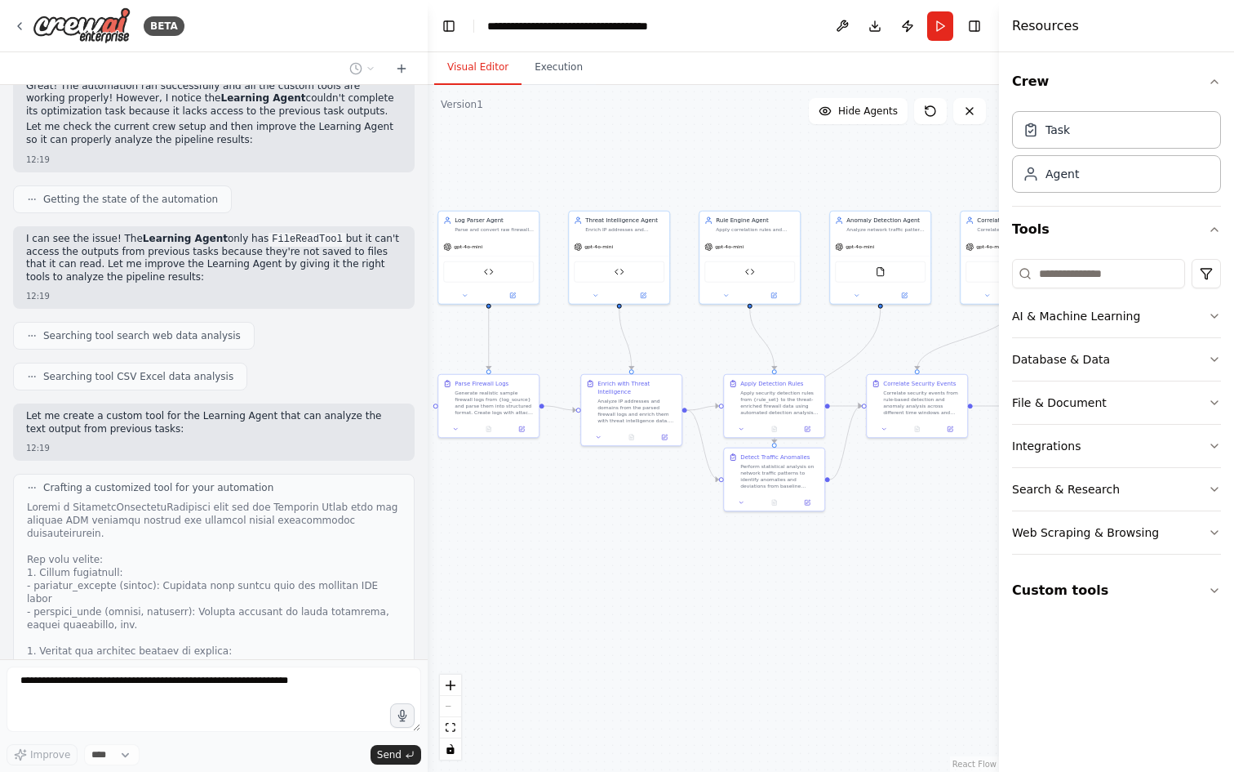
drag, startPoint x: 623, startPoint y: 451, endPoint x: 428, endPoint y: 445, distance: 195.2
click at [428, 445] on div "BETA Design specialized AI agents for SOC operations focusing on firewall log a…" at bounding box center [617, 386] width 1234 height 772
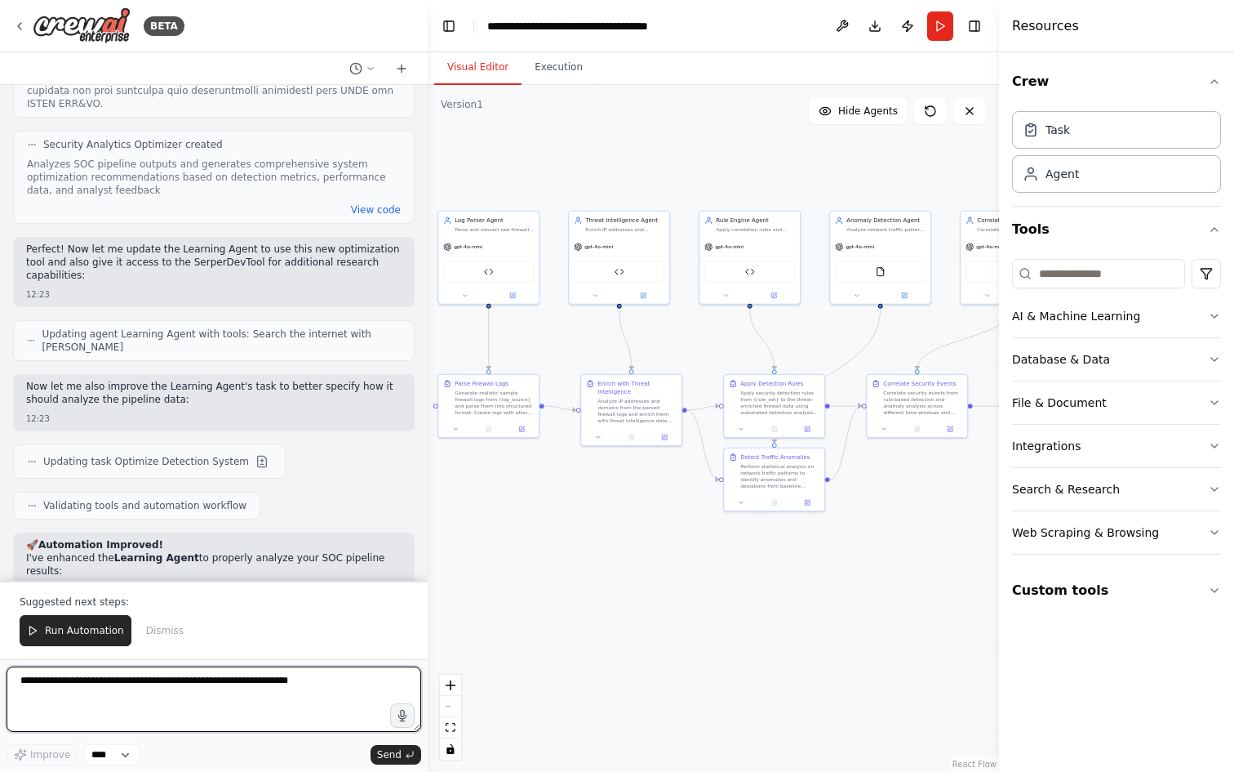
scroll to position [13858, 0]
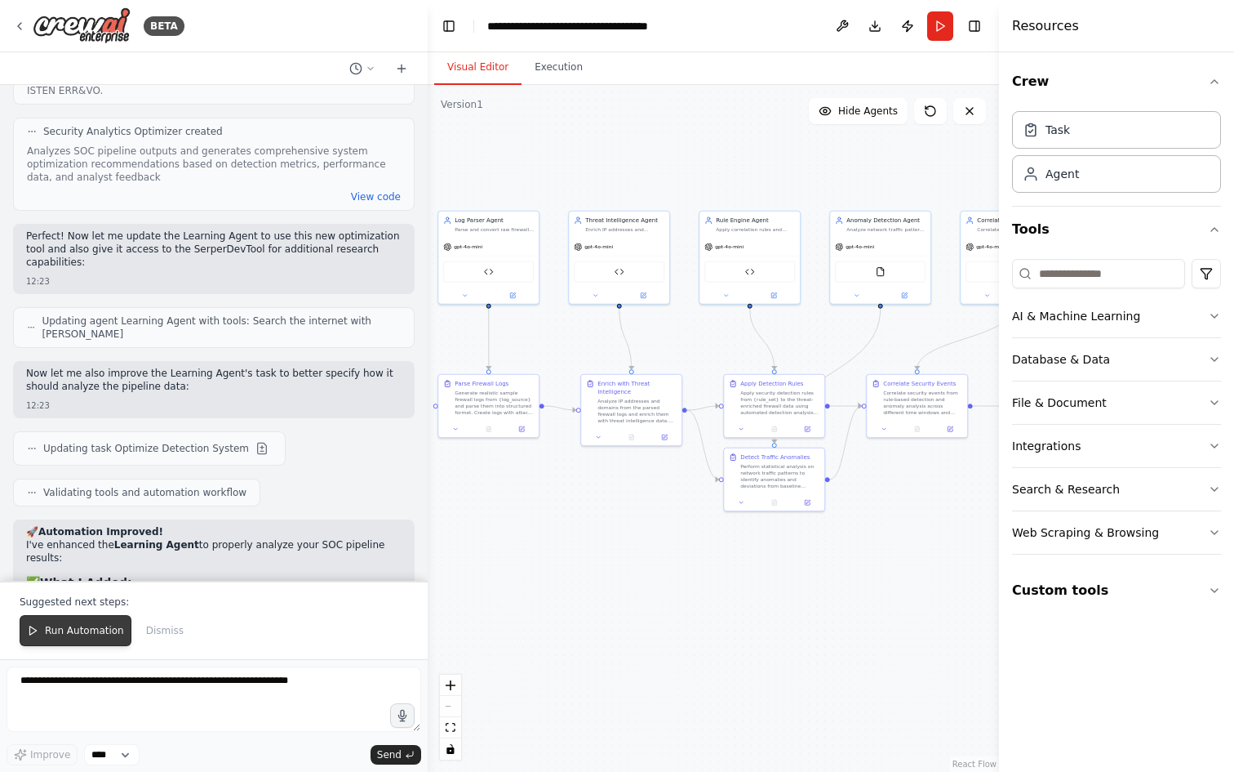
click at [97, 633] on span "Run Automation" at bounding box center [84, 630] width 79 height 13
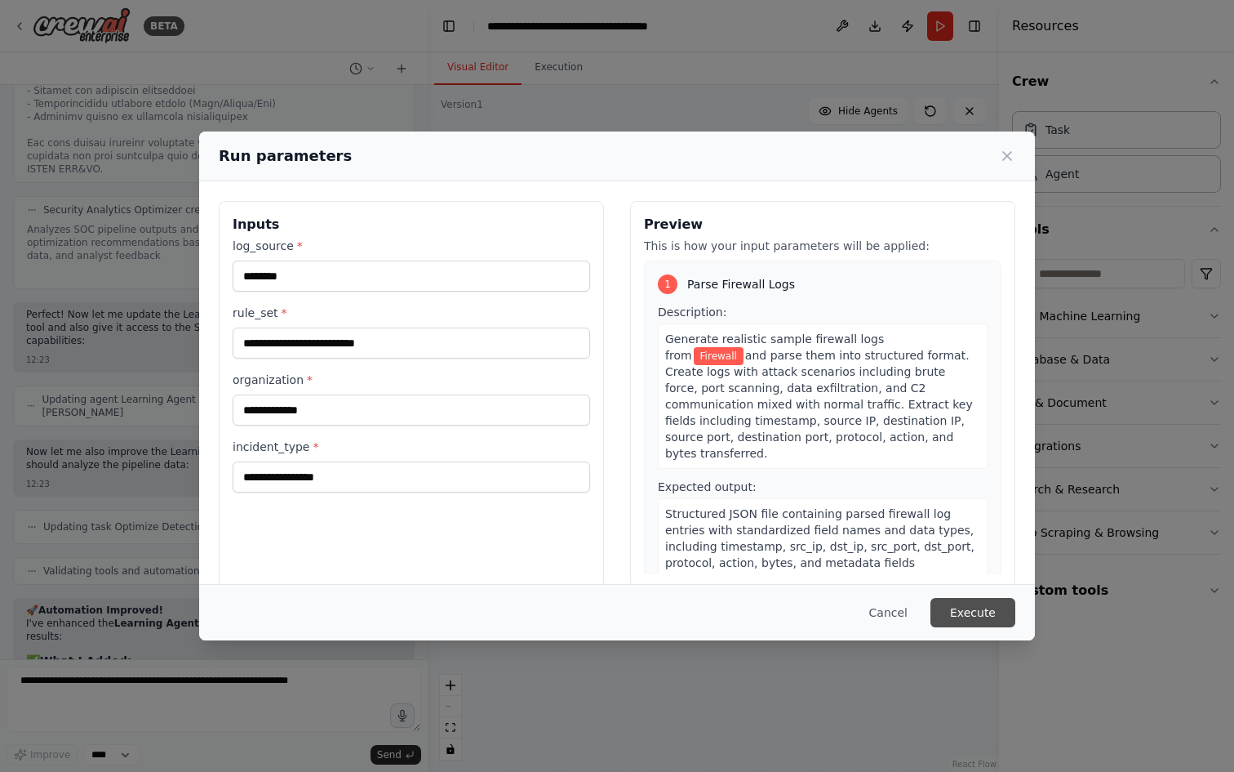
click at [973, 615] on button "Execute" at bounding box center [973, 612] width 85 height 29
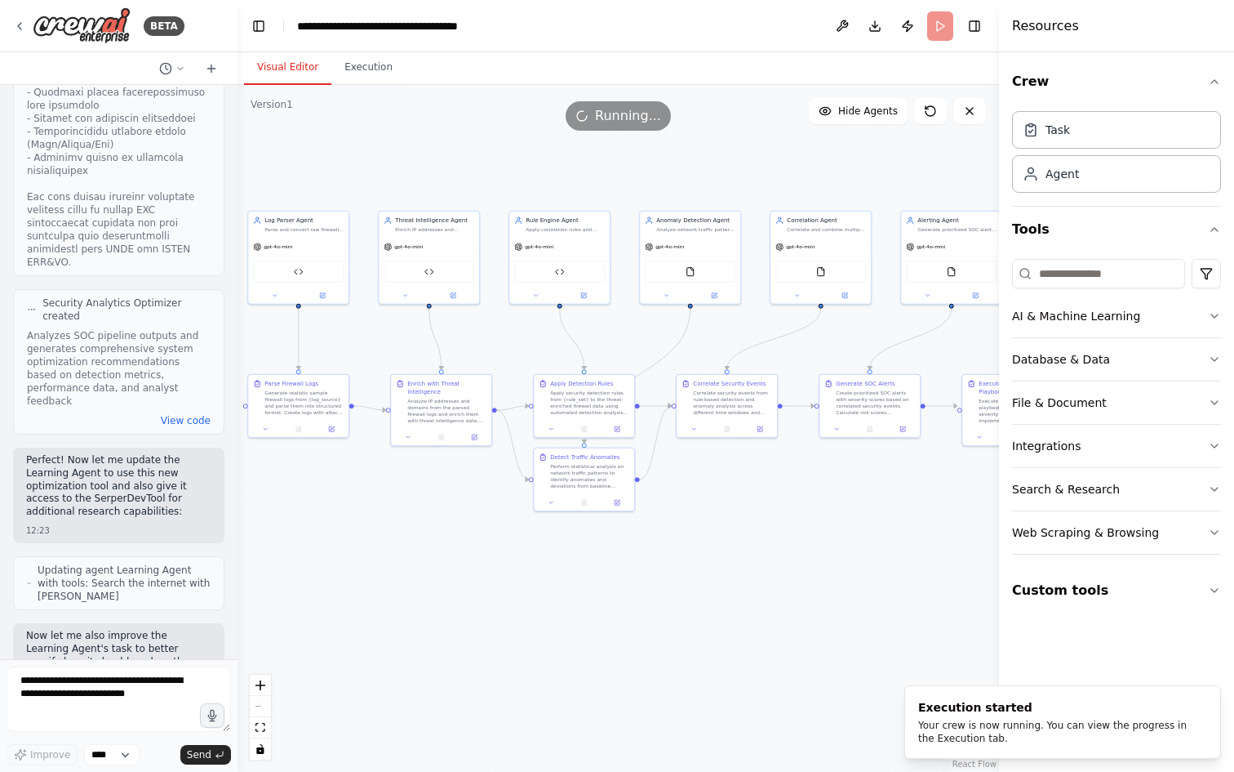
scroll to position [20470, 0]
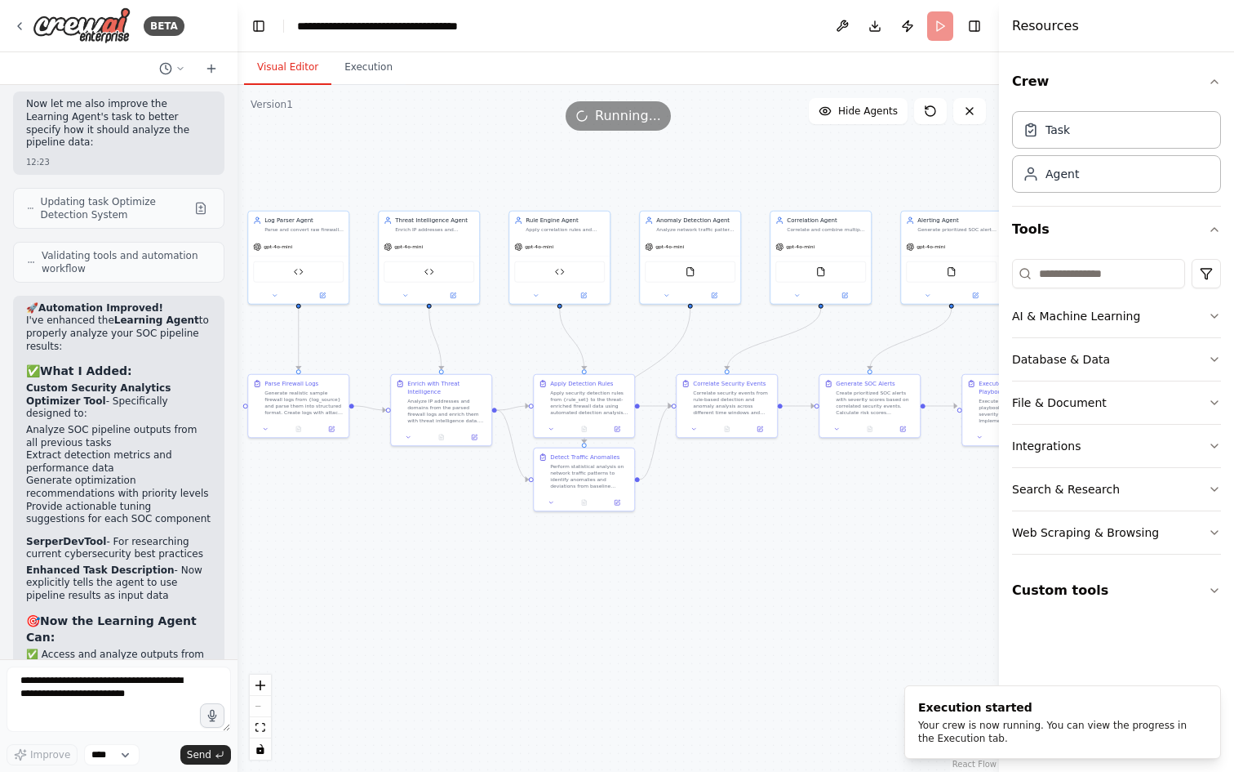
drag, startPoint x: 426, startPoint y: 318, endPoint x: 238, endPoint y: 312, distance: 188.7
click at [238, 312] on div "BETA Design specialized AI agents for SOC operations focusing on firewall log a…" at bounding box center [617, 386] width 1234 height 772
click at [1217, 84] on icon "button" at bounding box center [1214, 81] width 13 height 13
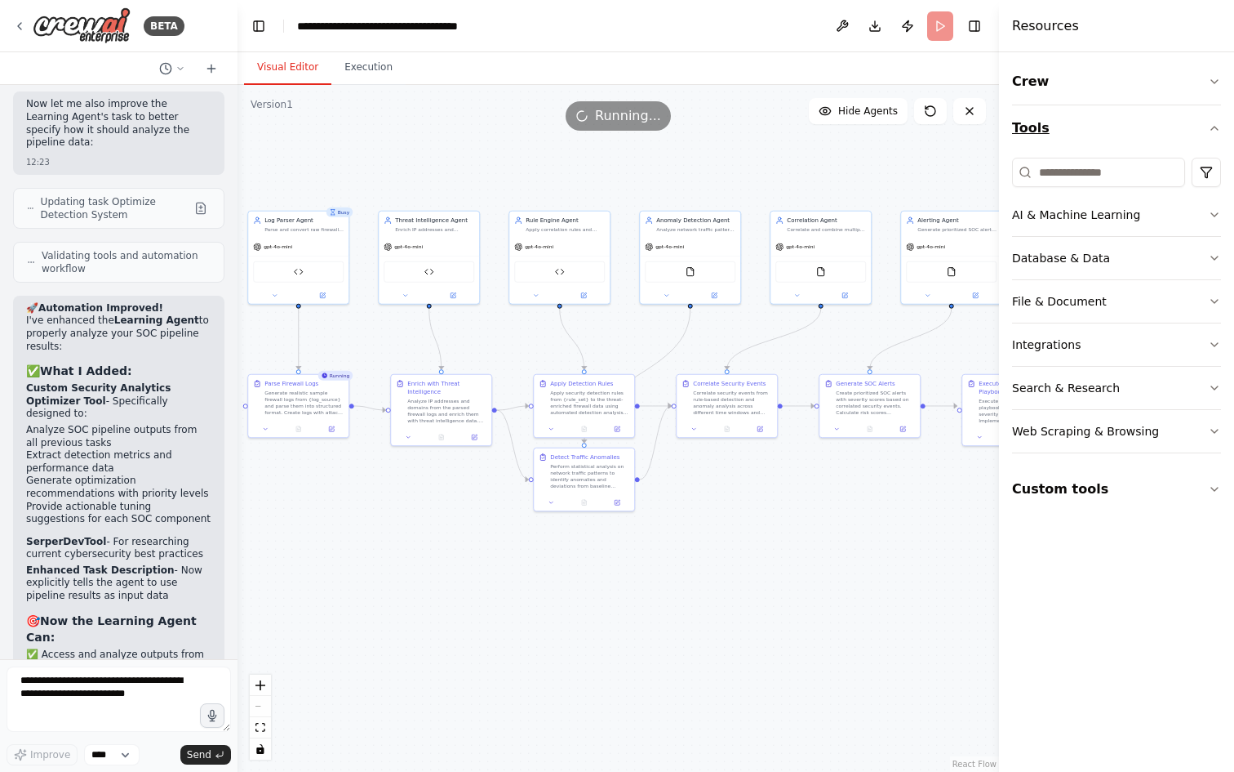
click at [1217, 130] on icon "button" at bounding box center [1215, 128] width 7 height 3
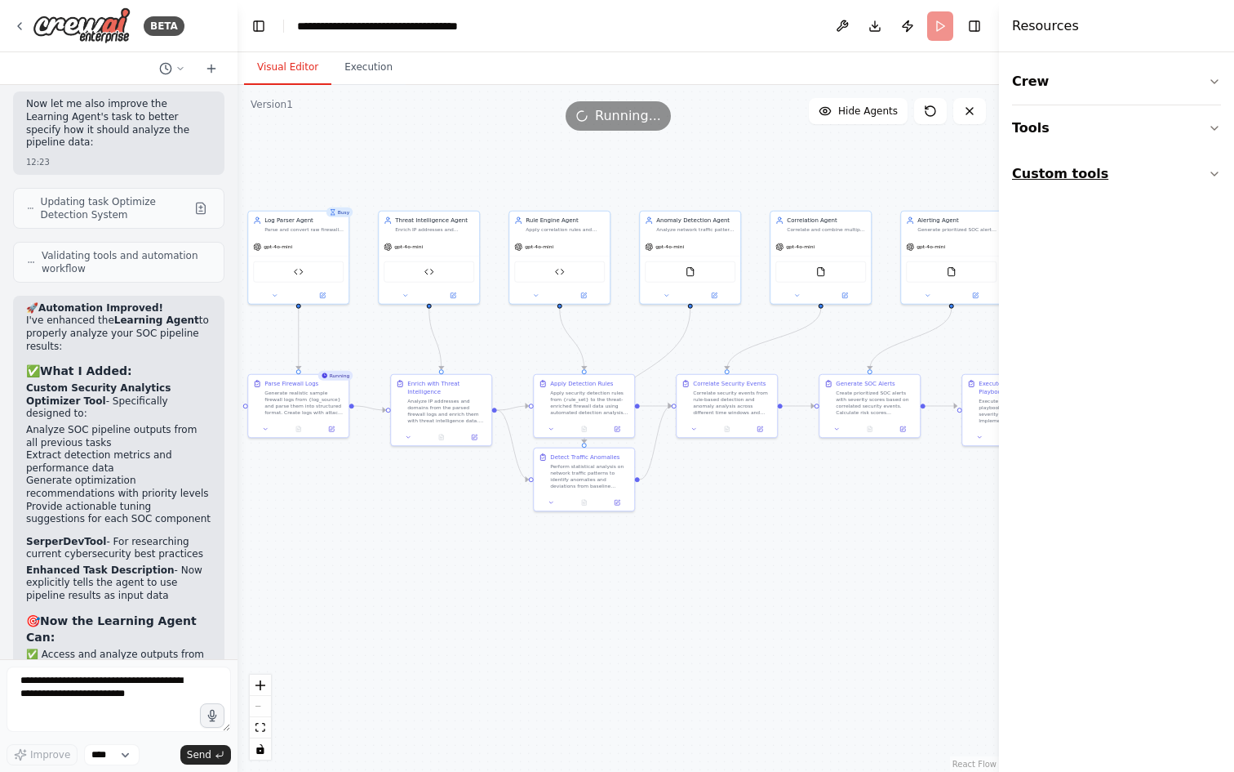
click at [1217, 173] on icon "button" at bounding box center [1214, 173] width 13 height 13
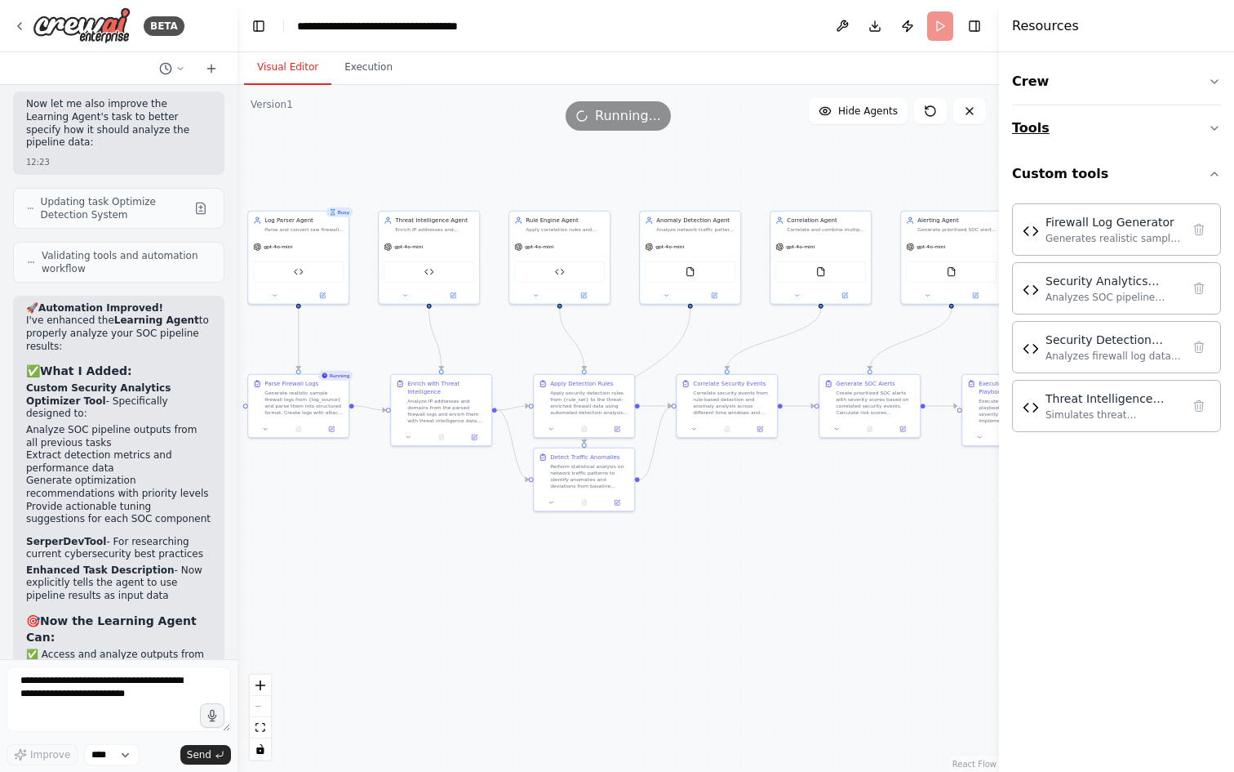
click at [1079, 137] on button "Tools" at bounding box center [1116, 128] width 209 height 46
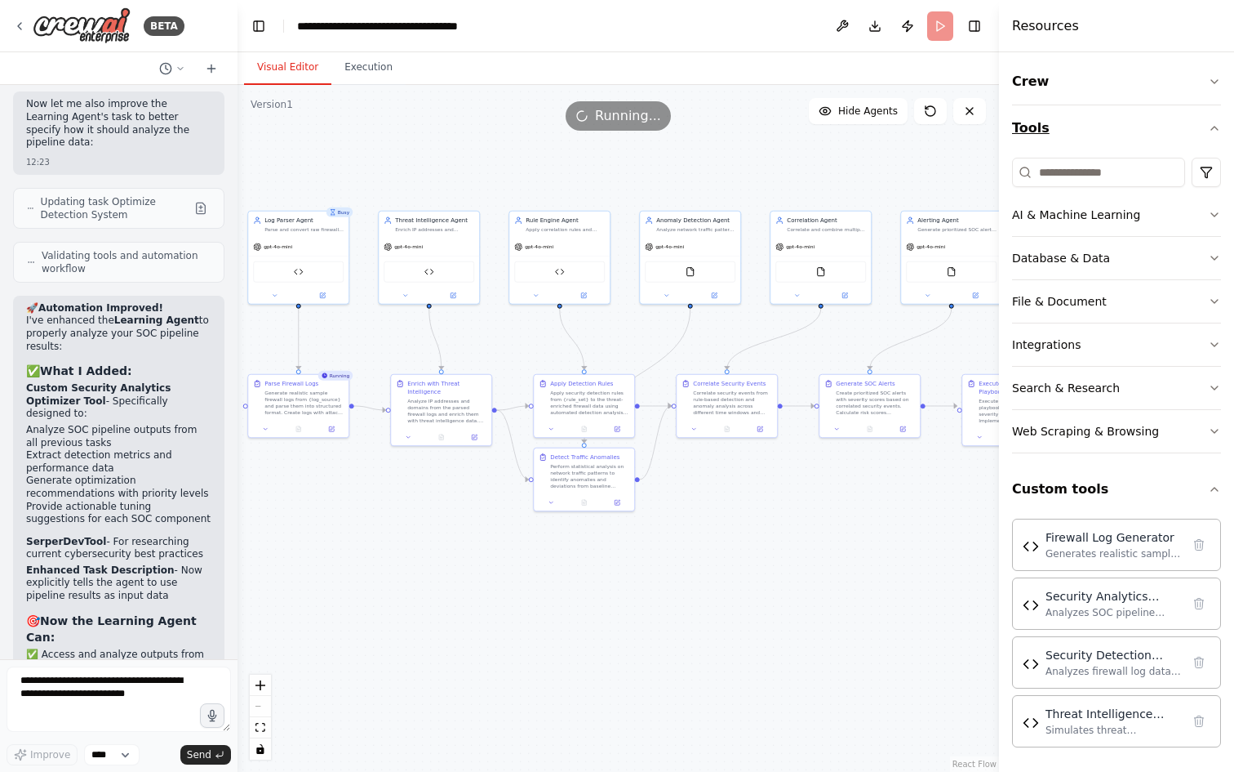
click at [1208, 129] on icon "button" at bounding box center [1214, 128] width 13 height 13
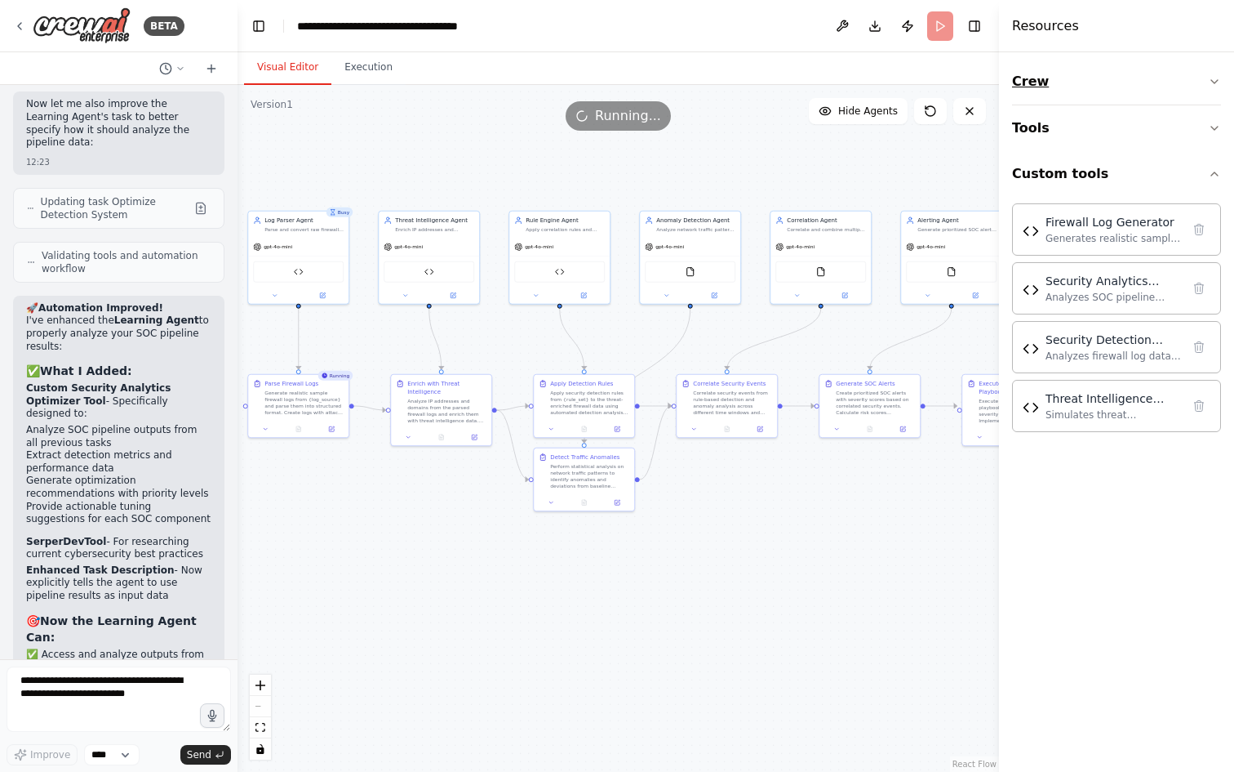
click at [1208, 82] on icon "button" at bounding box center [1214, 81] width 13 height 13
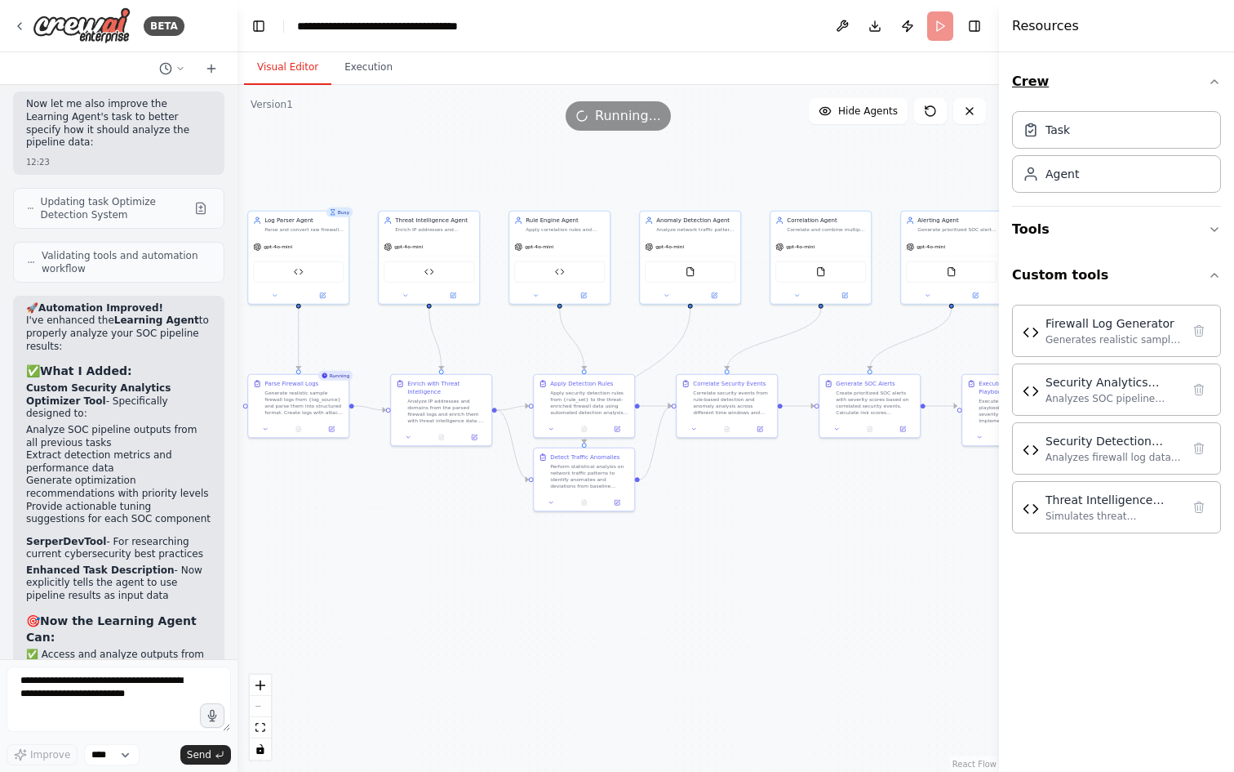
click at [1208, 76] on icon "button" at bounding box center [1214, 81] width 13 height 13
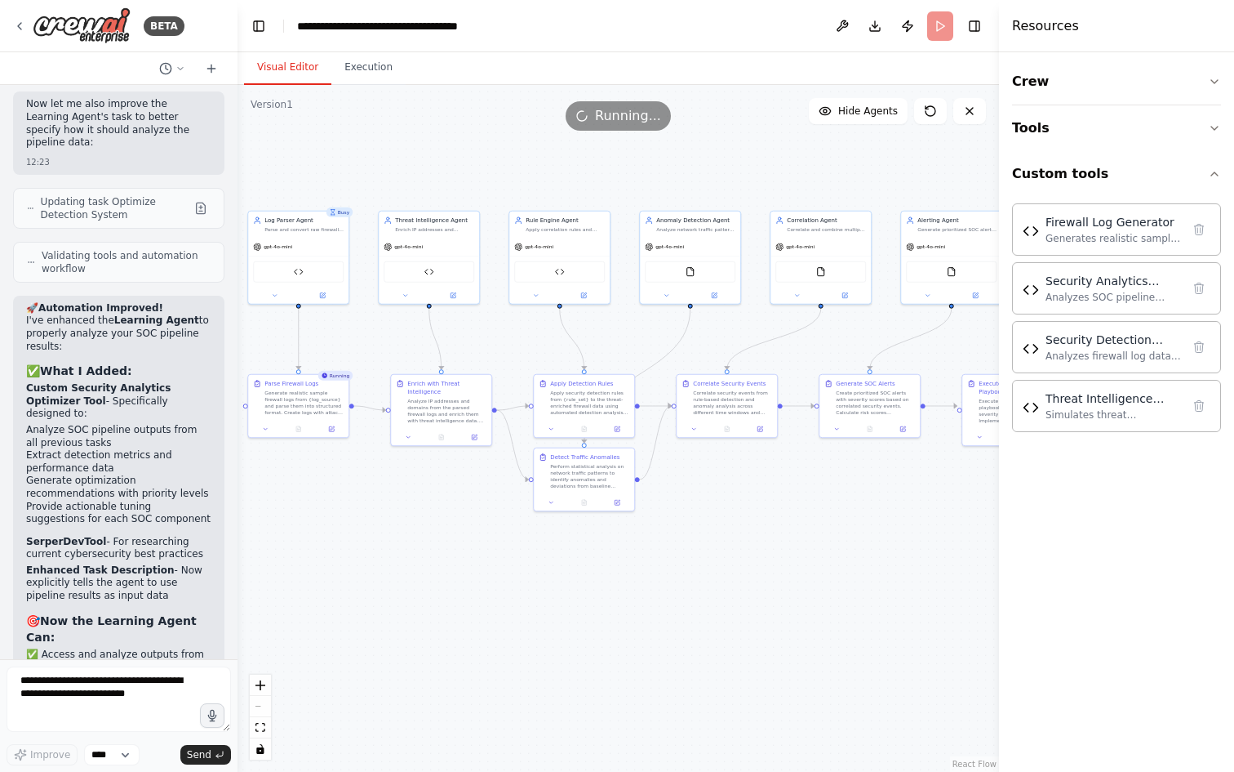
click at [803, 625] on div ".deletable-edge-delete-btn { width: 20px; height: 20px; border: 0px solid #ffff…" at bounding box center [619, 428] width 762 height 687
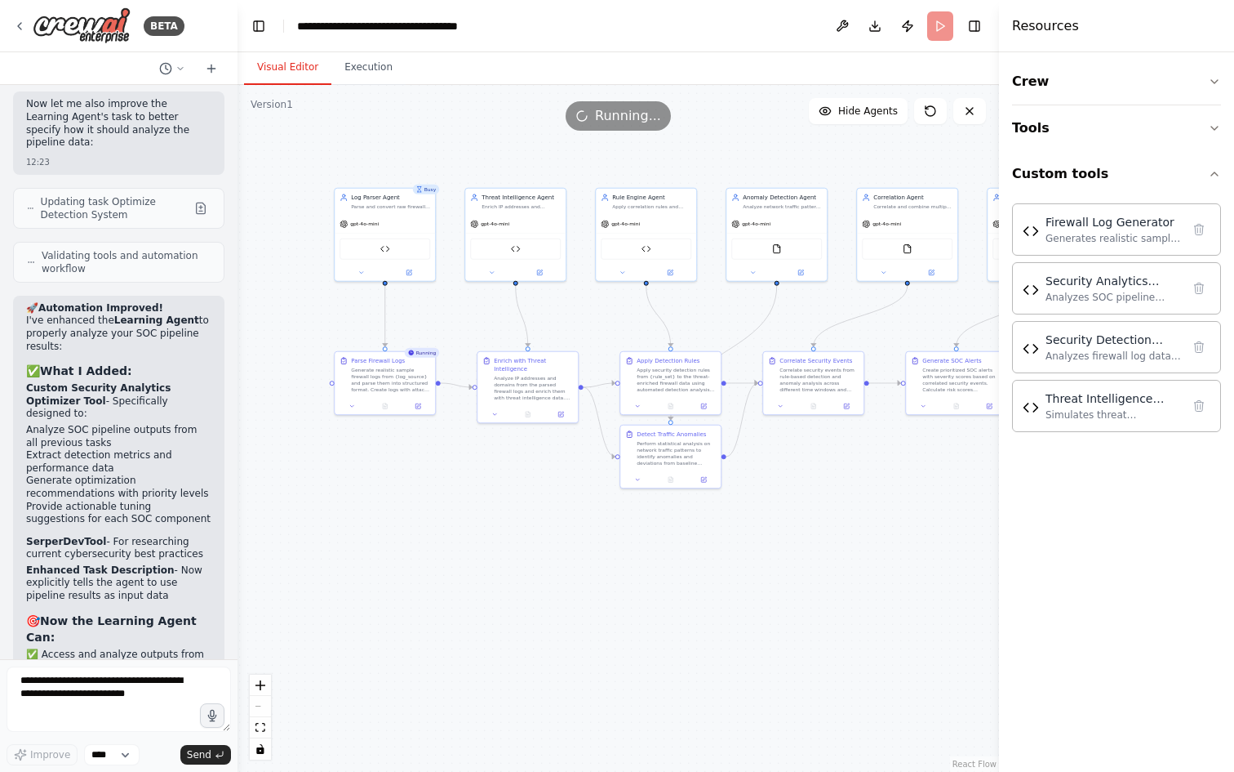
drag, startPoint x: 415, startPoint y: 524, endPoint x: 500, endPoint y: 500, distance: 88.1
click at [500, 500] on div ".deletable-edge-delete-btn { width: 20px; height: 20px; border: 0px solid #ffff…" at bounding box center [619, 428] width 762 height 687
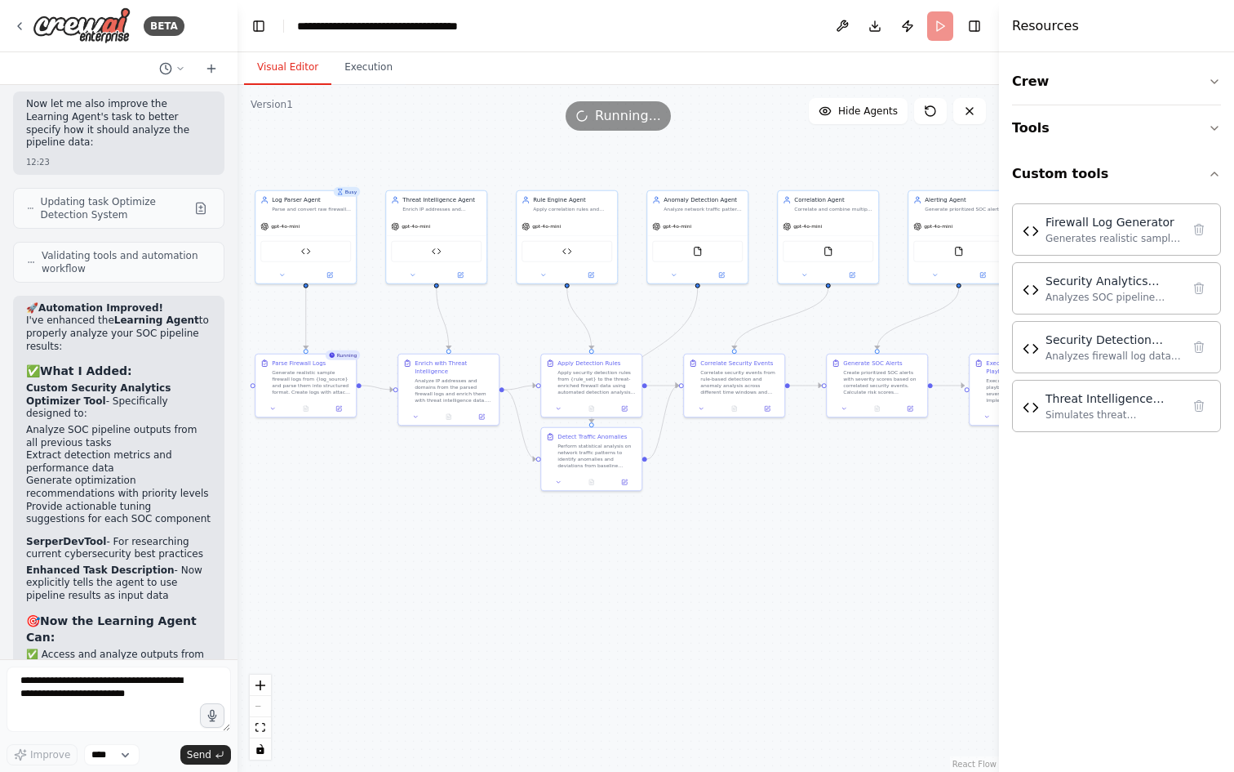
drag, startPoint x: 875, startPoint y: 540, endPoint x: 797, endPoint y: 541, distance: 78.4
click at [797, 541] on div ".deletable-edge-delete-btn { width: 20px; height: 20px; border: 0px solid #ffff…" at bounding box center [619, 428] width 762 height 687
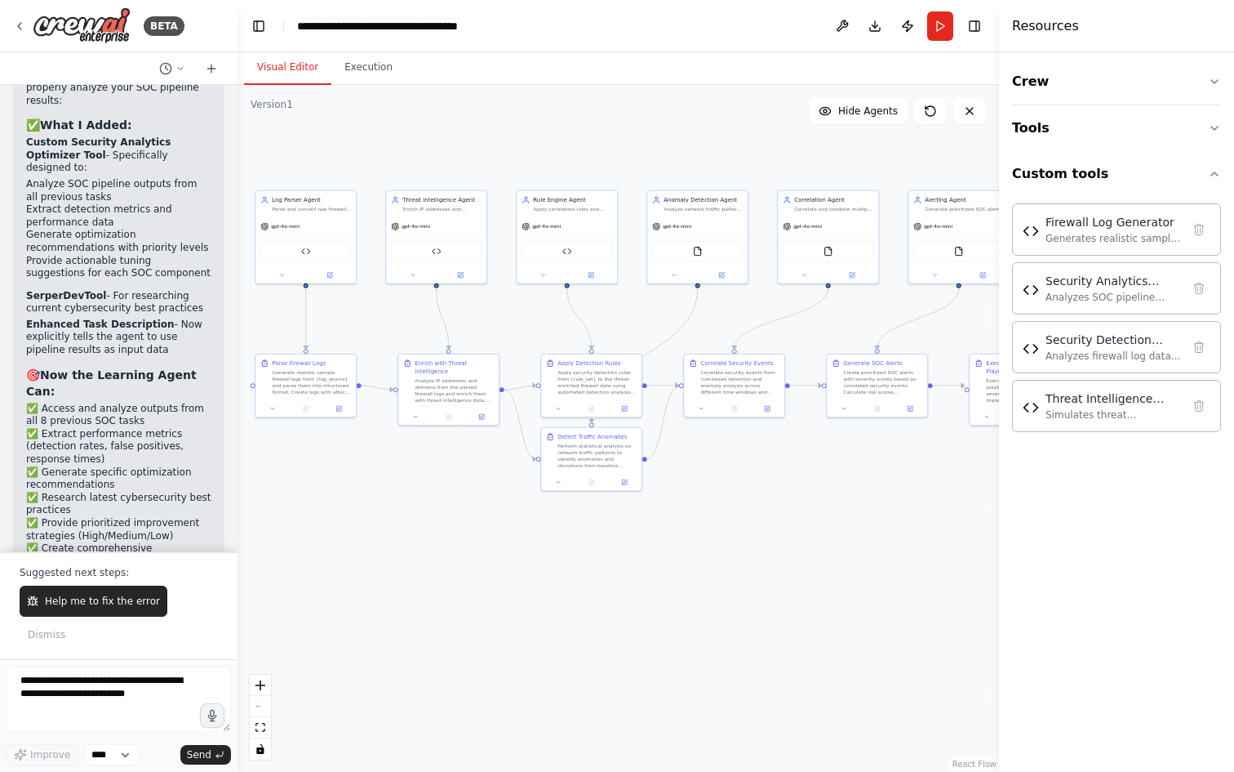
scroll to position [20803, 0]
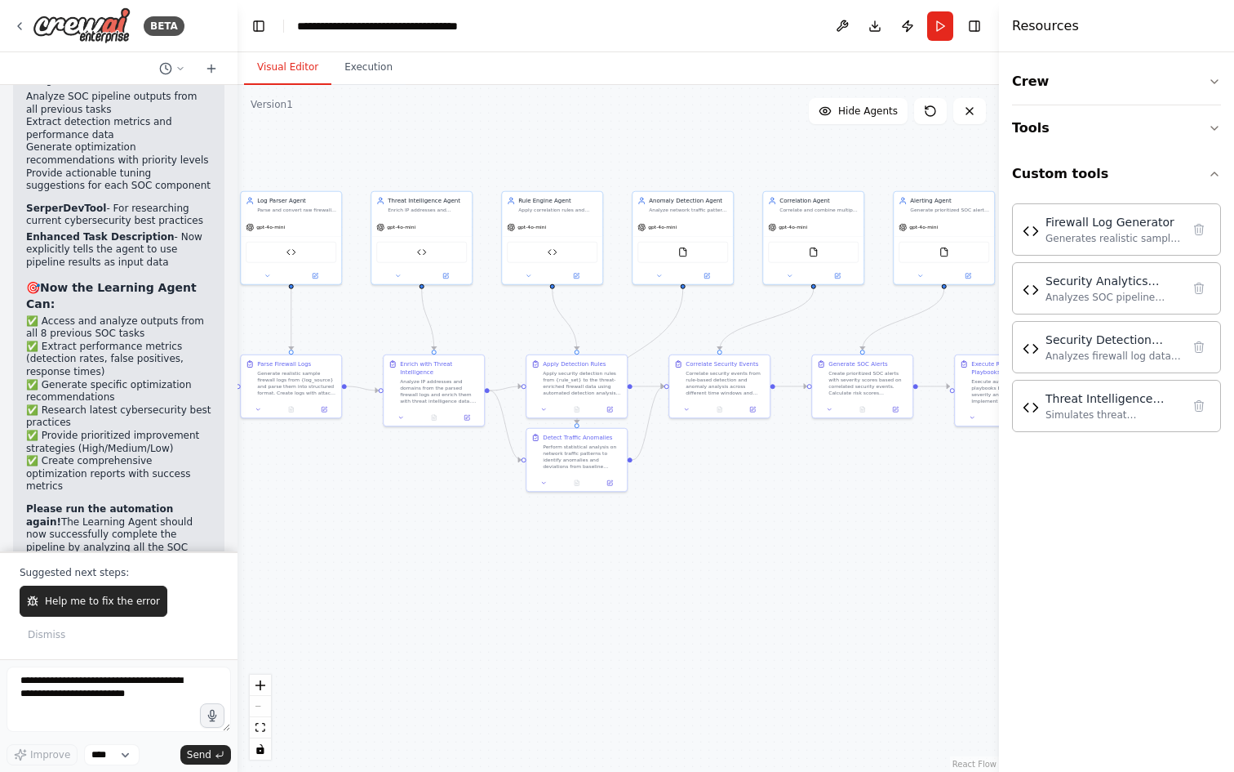
drag, startPoint x: 765, startPoint y: 564, endPoint x: 542, endPoint y: 604, distance: 226.4
click at [813, 571] on div ".deletable-edge-delete-btn { width: 20px; height: 20px; border: 0px solid #ffff…" at bounding box center [619, 428] width 762 height 687
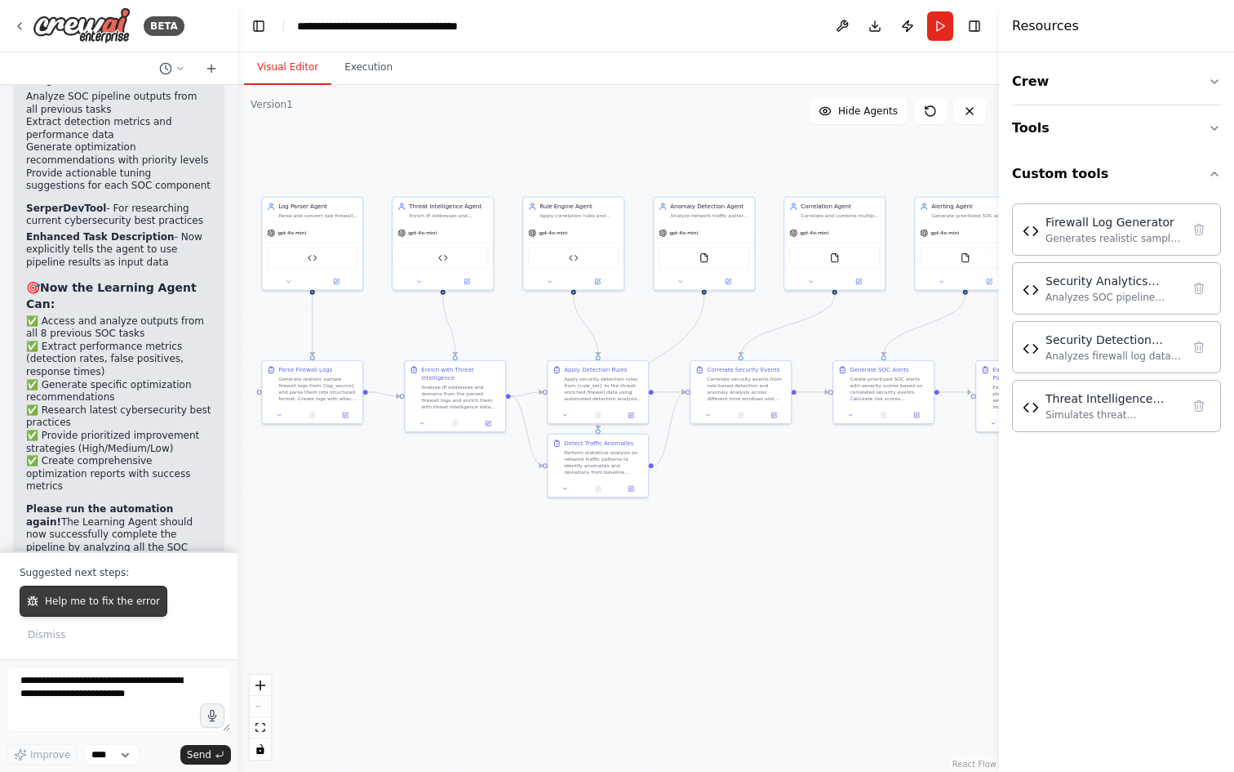
click at [81, 603] on span "Help me to fix the error" at bounding box center [102, 600] width 115 height 13
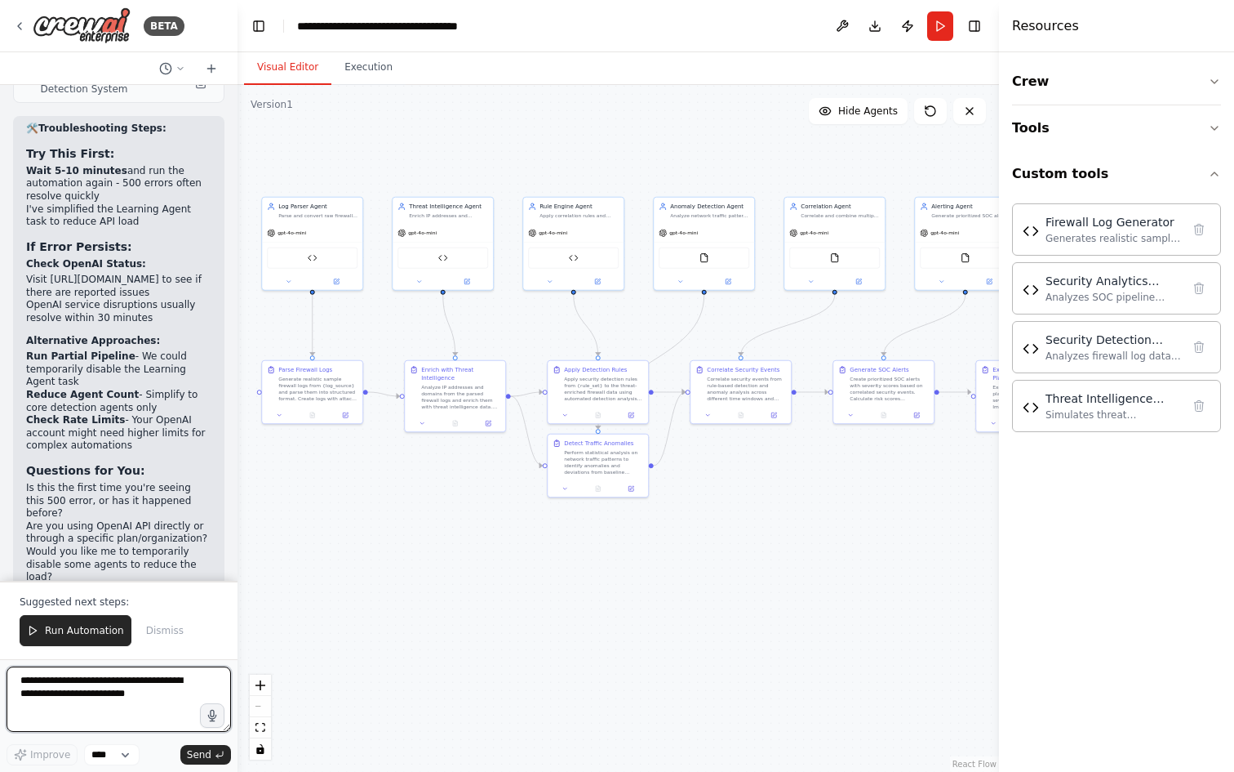
scroll to position [22040, 0]
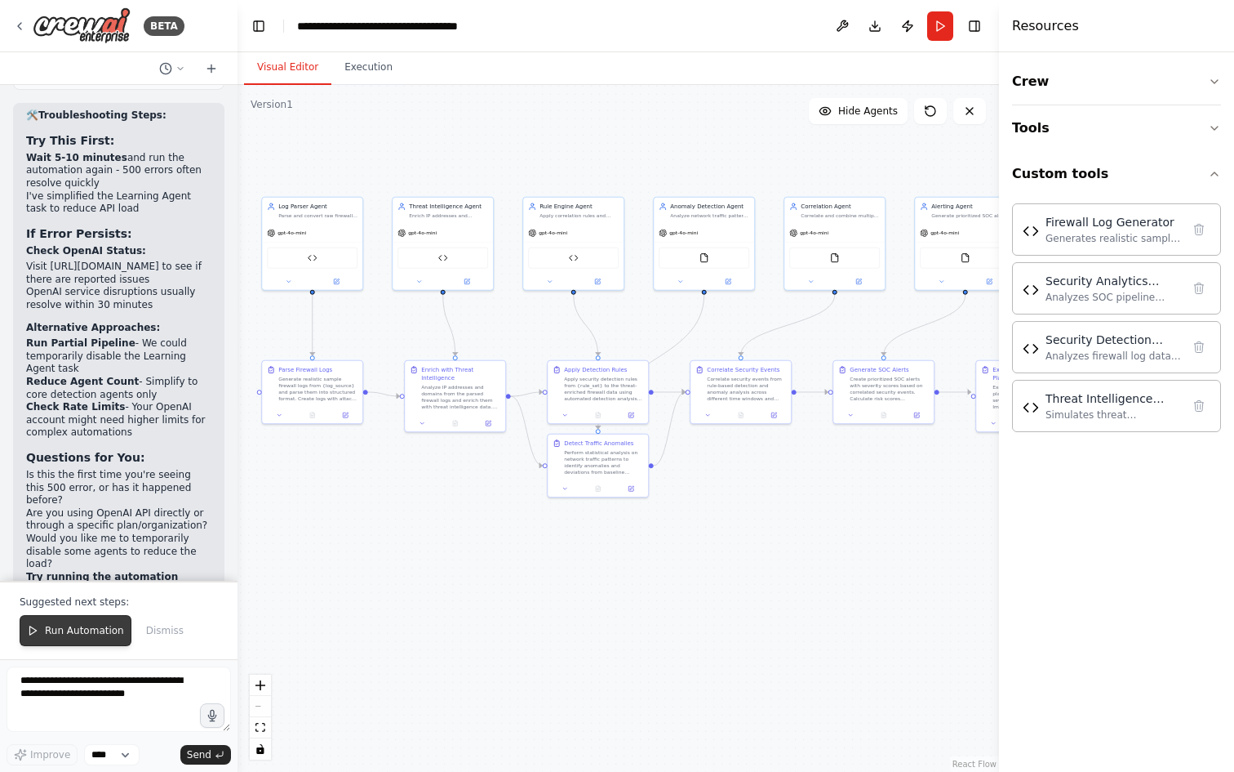
click at [78, 635] on span "Run Automation" at bounding box center [84, 630] width 79 height 13
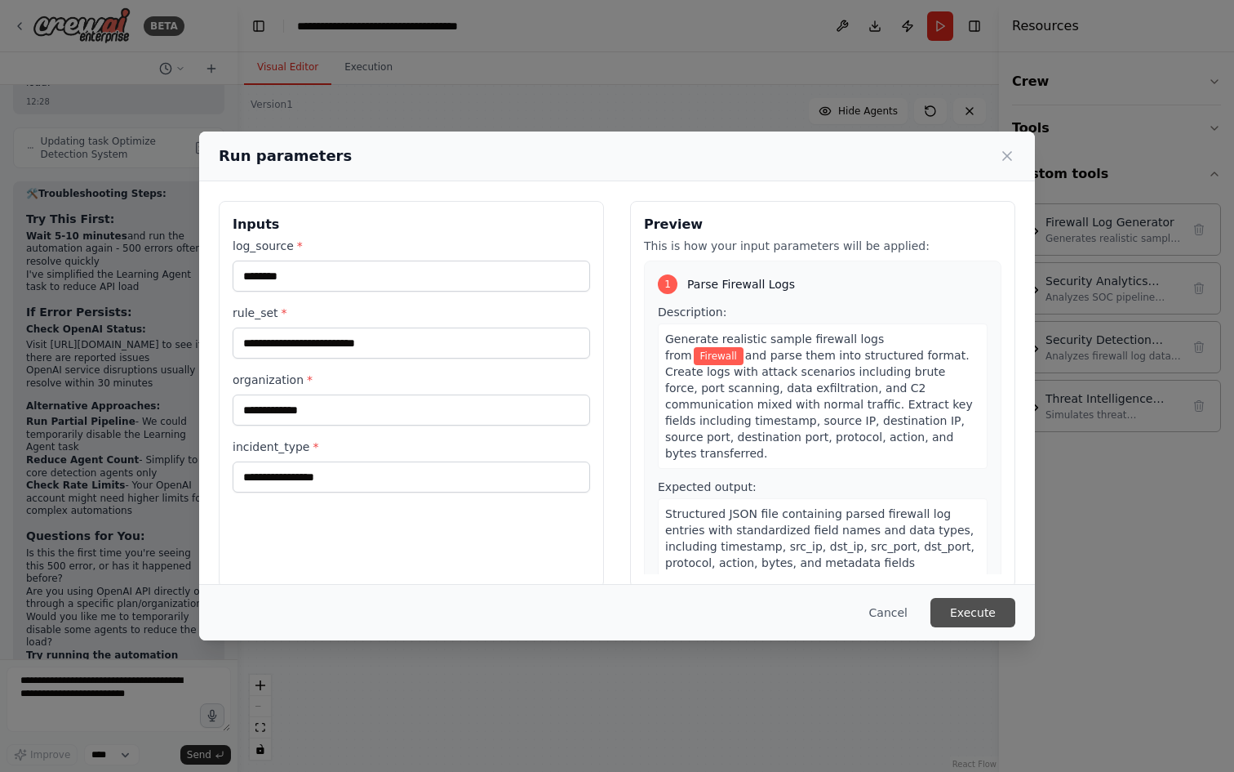
click at [999, 617] on button "Execute" at bounding box center [973, 612] width 85 height 29
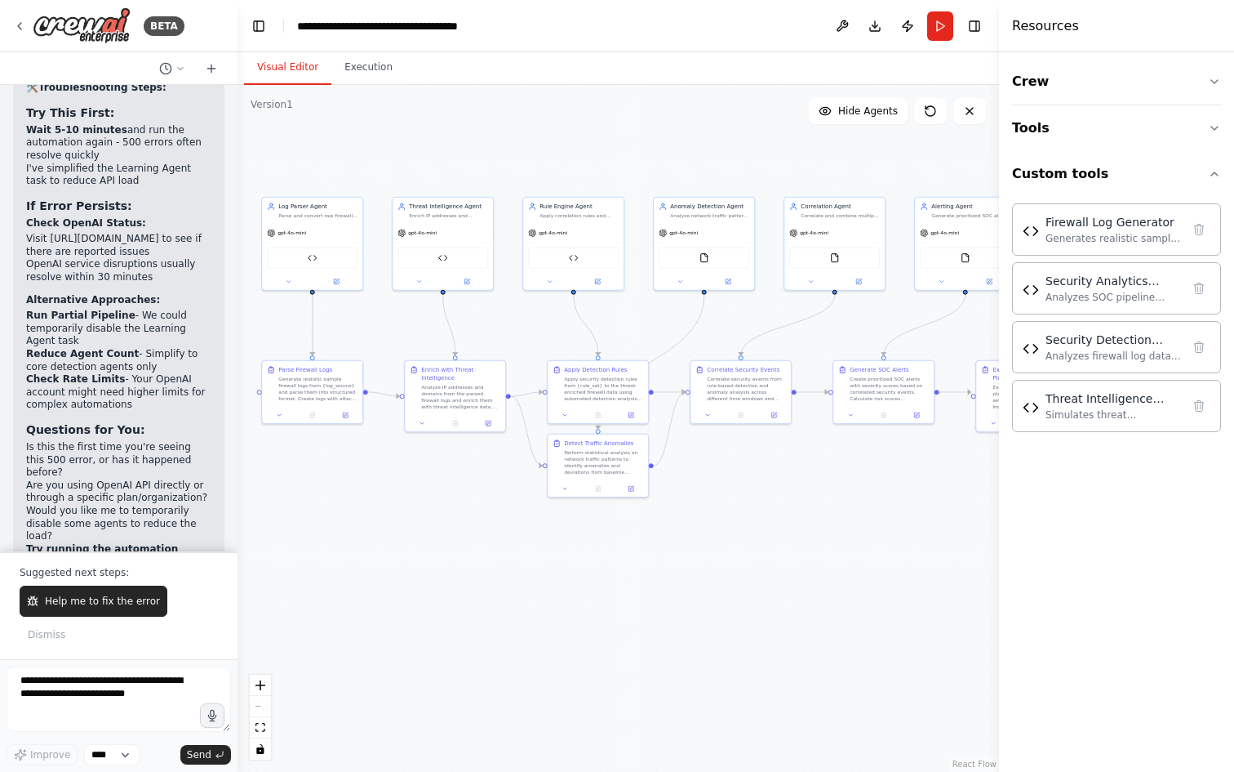
scroll to position [22069, 0]
click at [82, 604] on span "Help me to fix the error" at bounding box center [102, 600] width 115 height 13
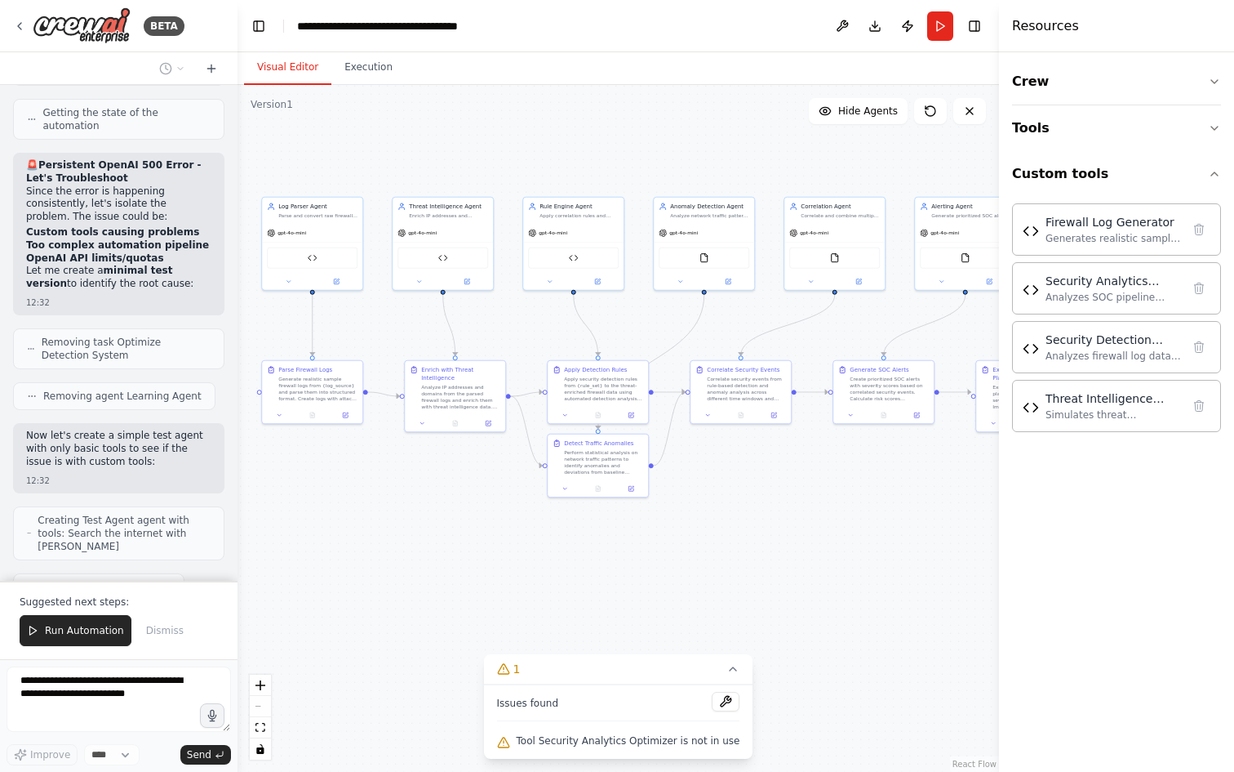
scroll to position [22805, 0]
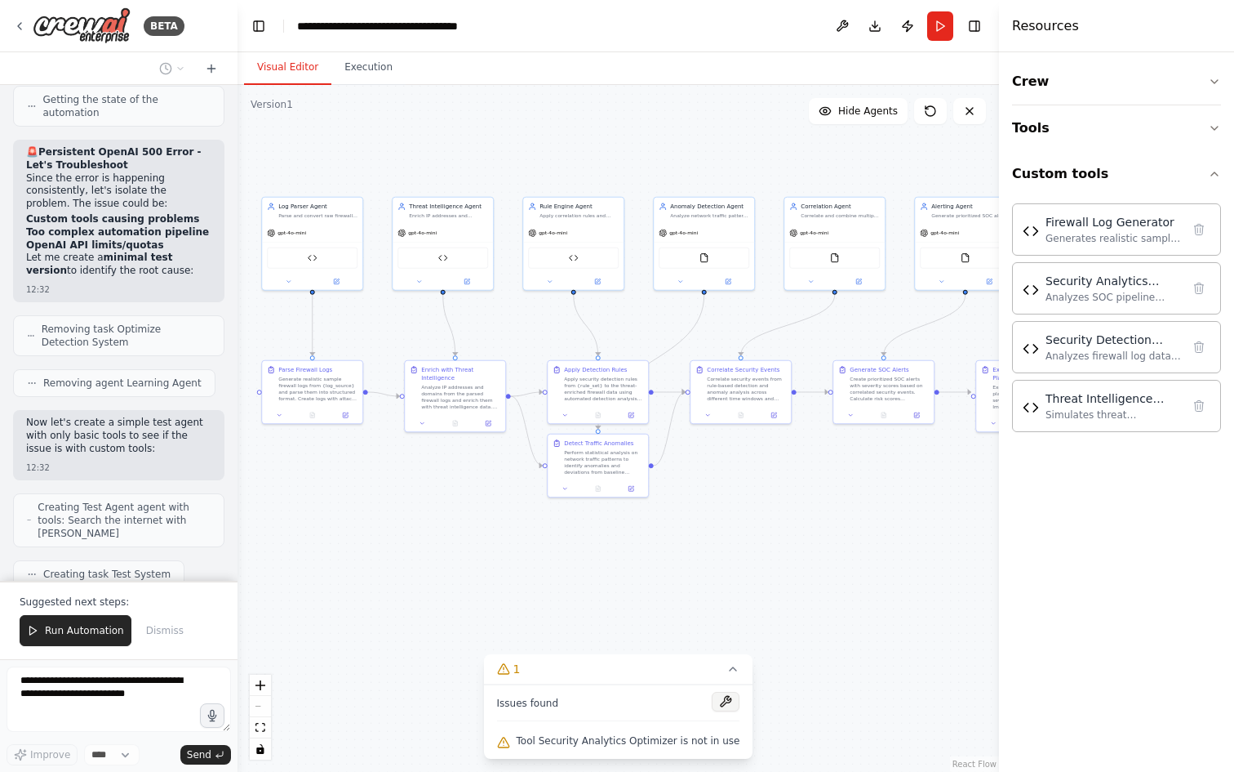
click at [721, 705] on button at bounding box center [726, 701] width 28 height 20
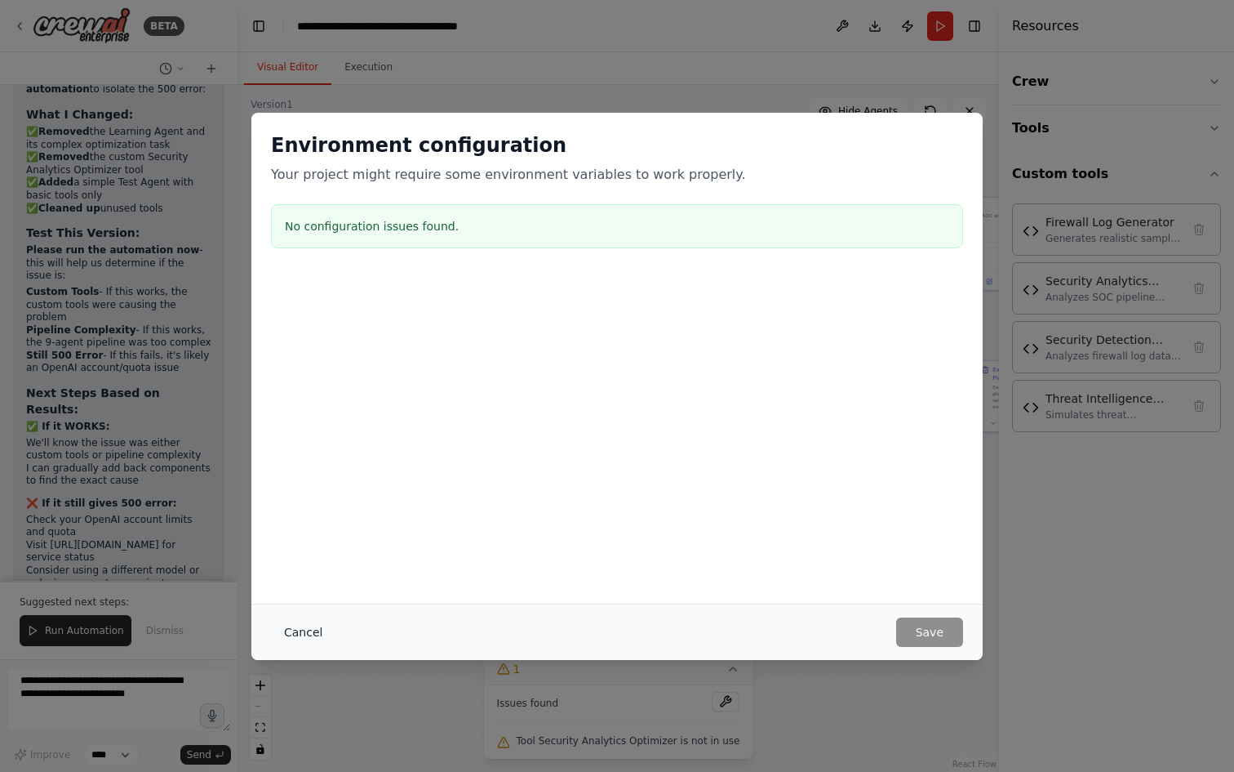
scroll to position [23462, 0]
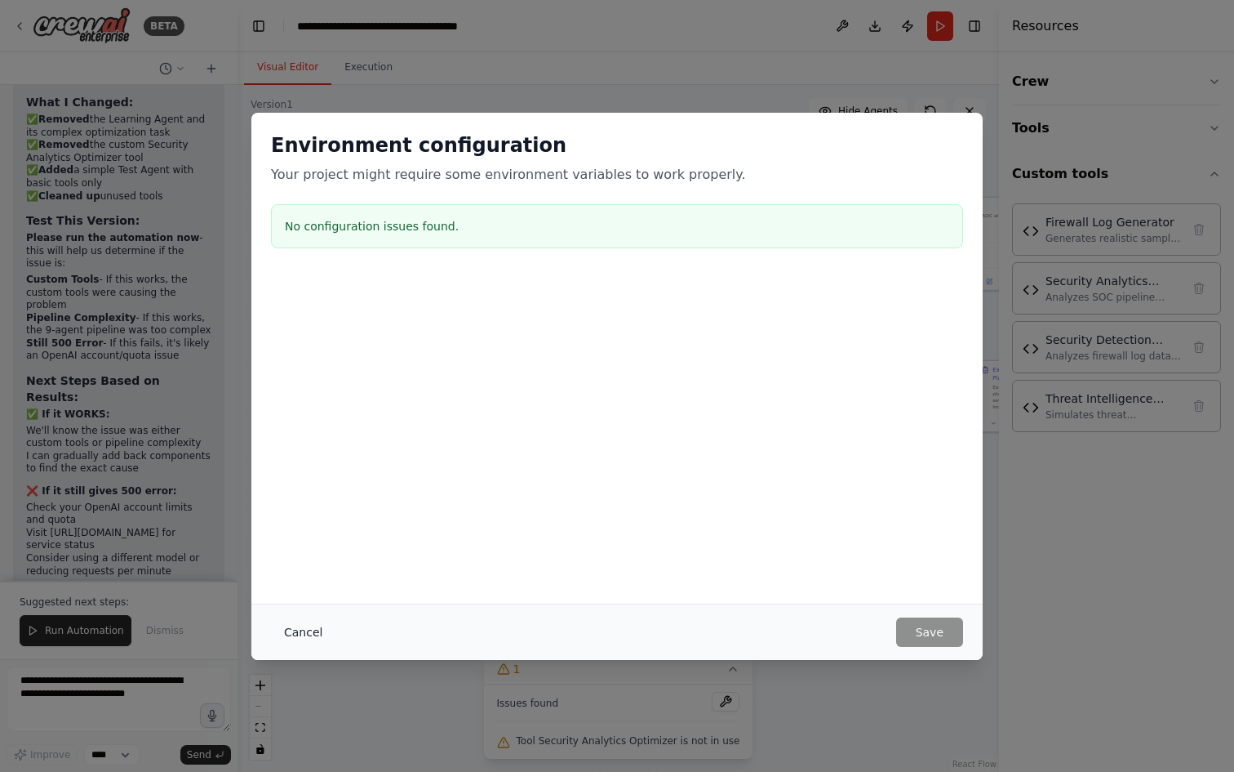
click at [300, 634] on button "Cancel" at bounding box center [303, 631] width 64 height 29
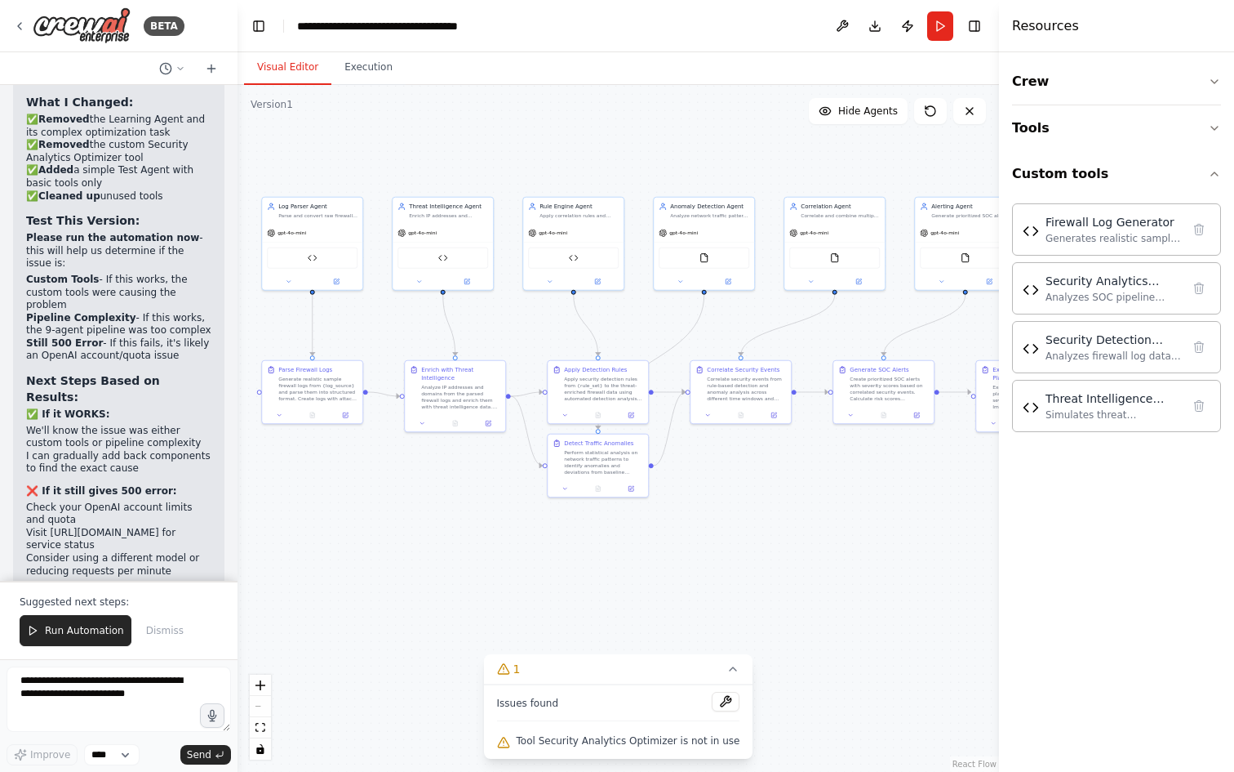
click at [672, 734] on span "Tool Security Analytics Optimizer is not in use" at bounding box center [629, 740] width 224 height 13
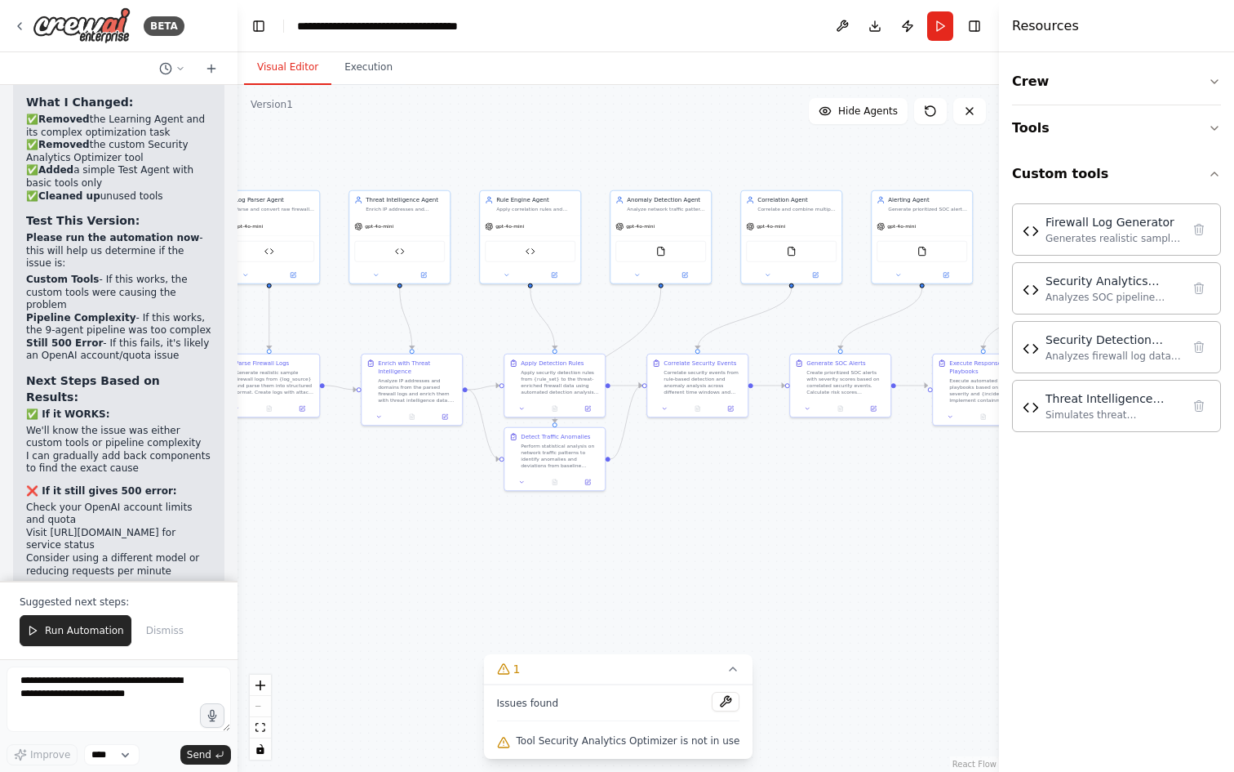
drag, startPoint x: 737, startPoint y: 490, endPoint x: 708, endPoint y: 476, distance: 32.5
click at [690, 485] on div ".deletable-edge-delete-btn { width: 20px; height: 20px; border: 0px solid #ffff…" at bounding box center [619, 428] width 762 height 687
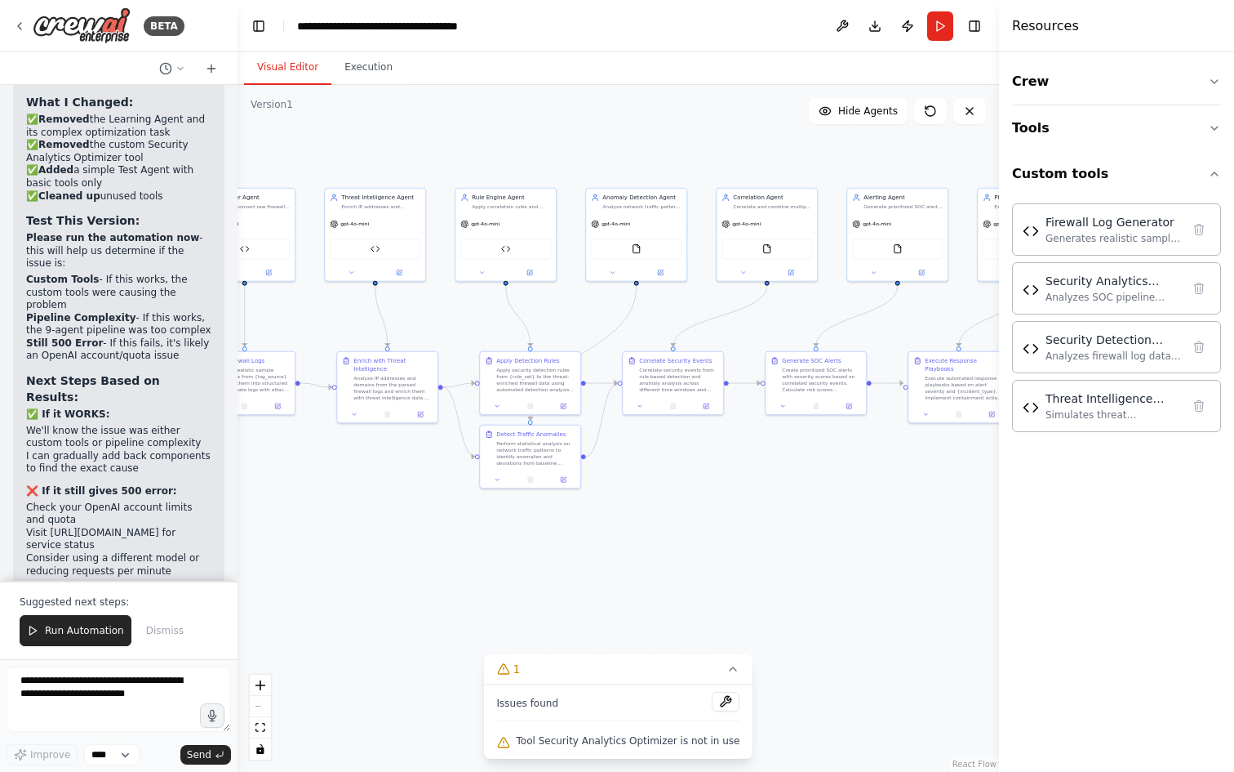
click at [683, 467] on div ".deletable-edge-delete-btn { width: 20px; height: 20px; border: 0px solid #ffff…" at bounding box center [619, 428] width 762 height 687
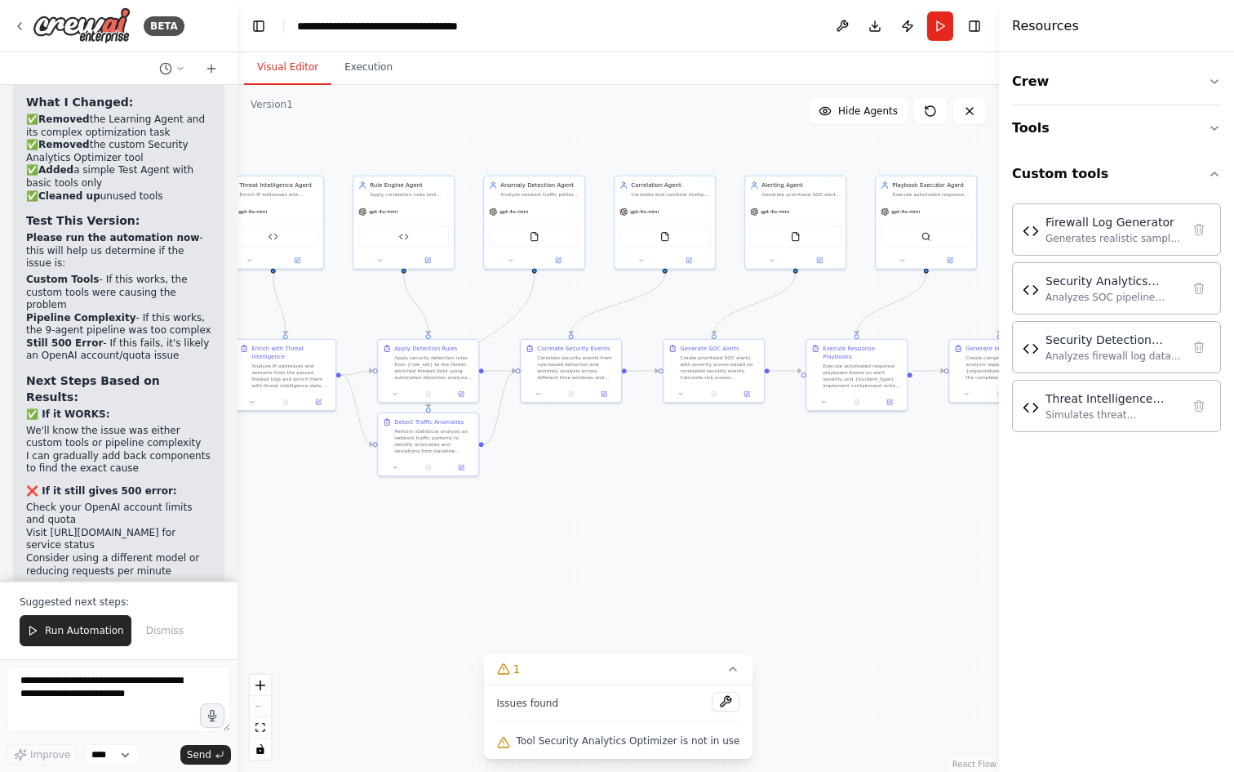
drag, startPoint x: 747, startPoint y: 478, endPoint x: 691, endPoint y: 464, distance: 58.2
click at [699, 474] on div ".deletable-edge-delete-btn { width: 20px; height: 20px; border: 0px solid #ffff…" at bounding box center [619, 428] width 762 height 687
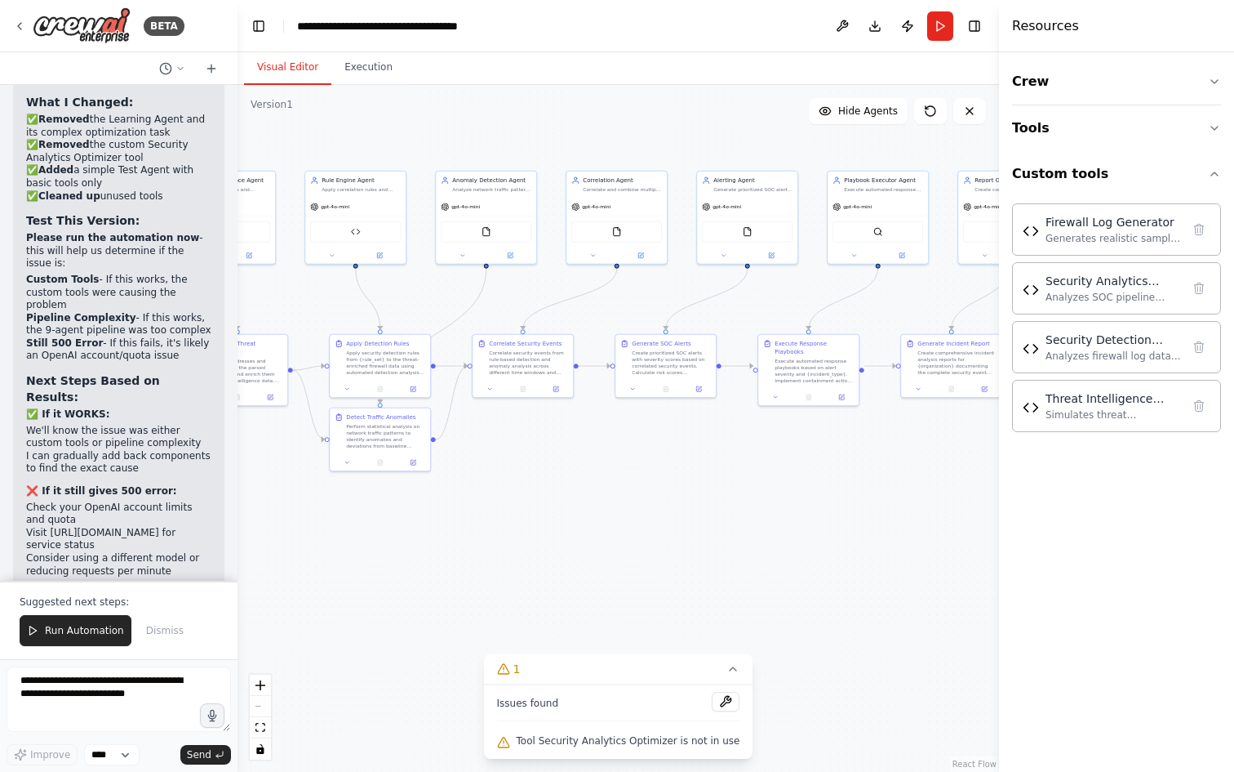
drag, startPoint x: 735, startPoint y: 454, endPoint x: 616, endPoint y: 453, distance: 119.2
click at [705, 455] on div ".deletable-edge-delete-btn { width: 20px; height: 20px; border: 0px solid #ffff…" at bounding box center [619, 428] width 762 height 687
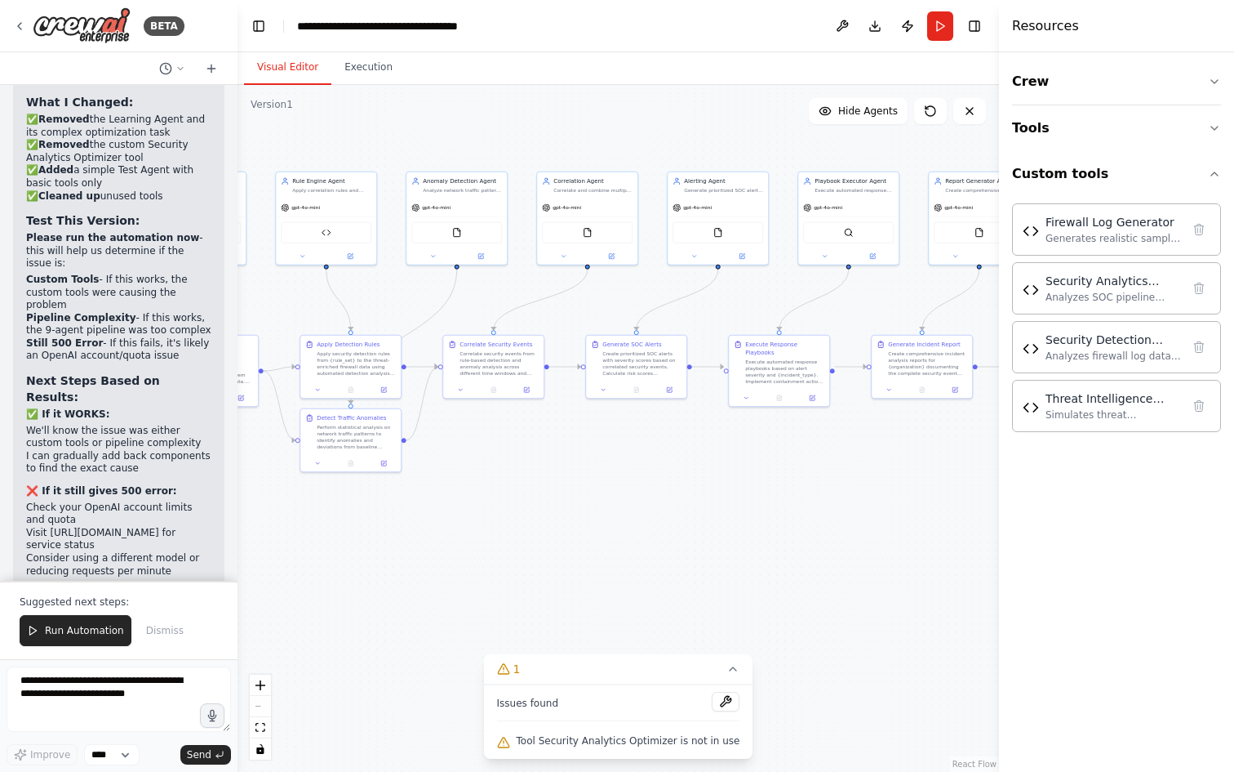
drag, startPoint x: 715, startPoint y: 454, endPoint x: 564, endPoint y: 456, distance: 151.0
click at [695, 456] on div ".deletable-edge-delete-btn { width: 20px; height: 20px; border: 0px solid #ffff…" at bounding box center [619, 428] width 762 height 687
drag, startPoint x: 759, startPoint y: 464, endPoint x: 629, endPoint y: 451, distance: 130.4
click at [736, 465] on div ".deletable-edge-delete-btn { width: 20px; height: 20px; border: 0px solid #ffff…" at bounding box center [619, 428] width 762 height 687
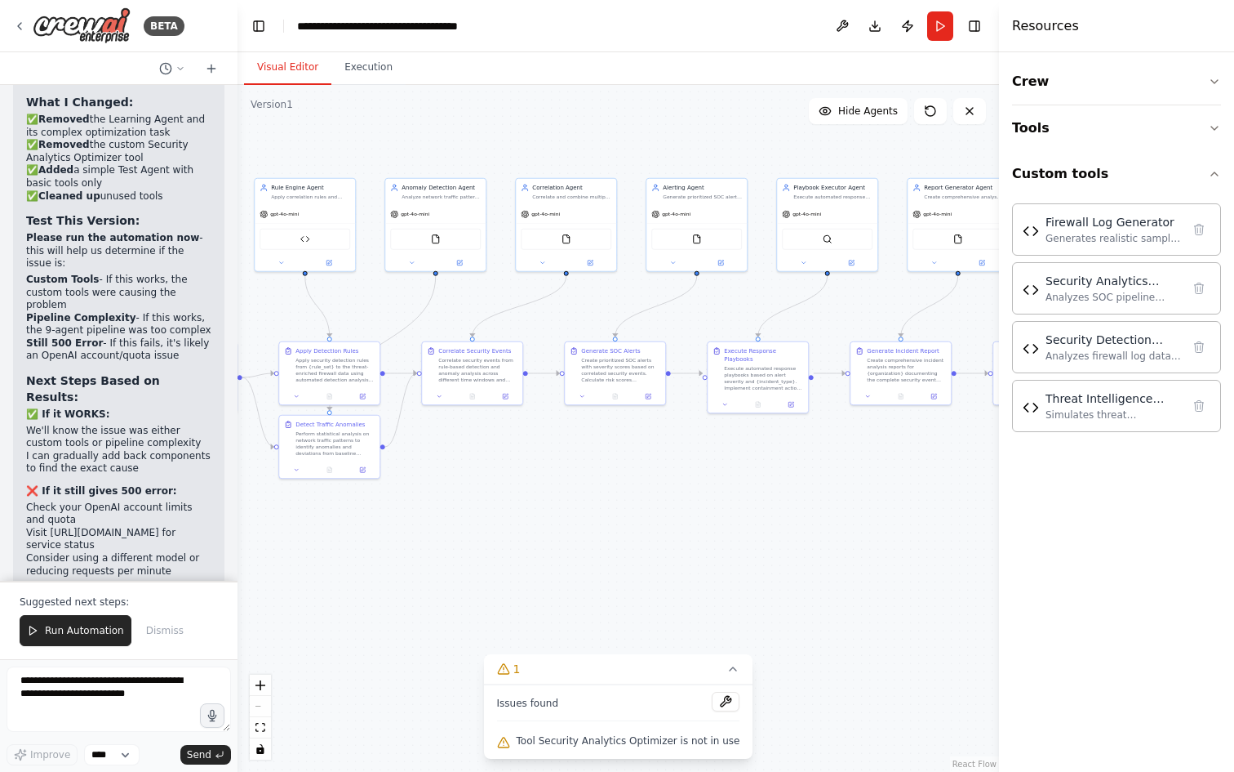
drag, startPoint x: 831, startPoint y: 447, endPoint x: 773, endPoint y: 449, distance: 58.0
click at [806, 449] on div ".deletable-edge-delete-btn { width: 20px; height: 20px; border: 0px solid #ffff…" at bounding box center [619, 428] width 762 height 687
drag, startPoint x: 752, startPoint y: 438, endPoint x: 445, endPoint y: 421, distance: 307.4
click at [554, 425] on div ".deletable-edge-delete-btn { width: 20px; height: 20px; border: 0px solid #ffff…" at bounding box center [619, 428] width 762 height 687
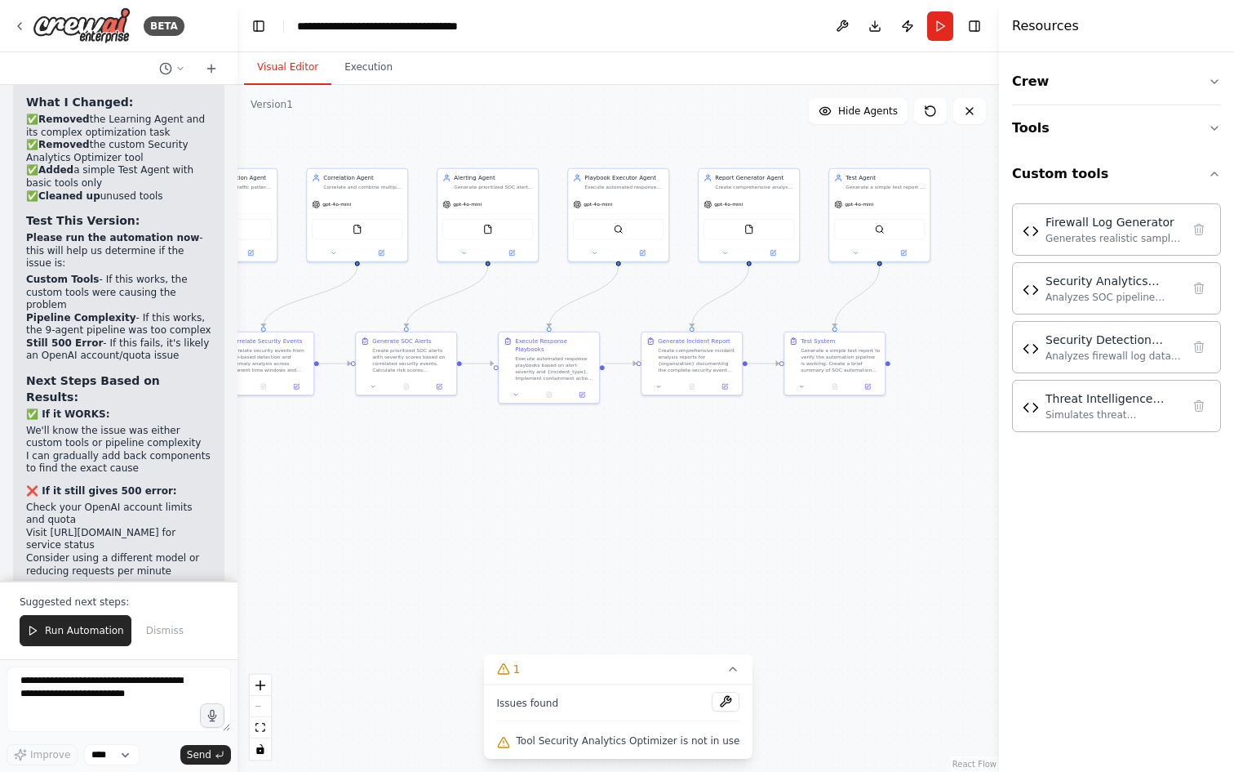
drag, startPoint x: 490, startPoint y: 442, endPoint x: 848, endPoint y: 443, distance: 358.4
click at [790, 442] on div ".deletable-edge-delete-btn { width: 20px; height: 20px; border: 0px solid #ffff…" at bounding box center [619, 428] width 762 height 687
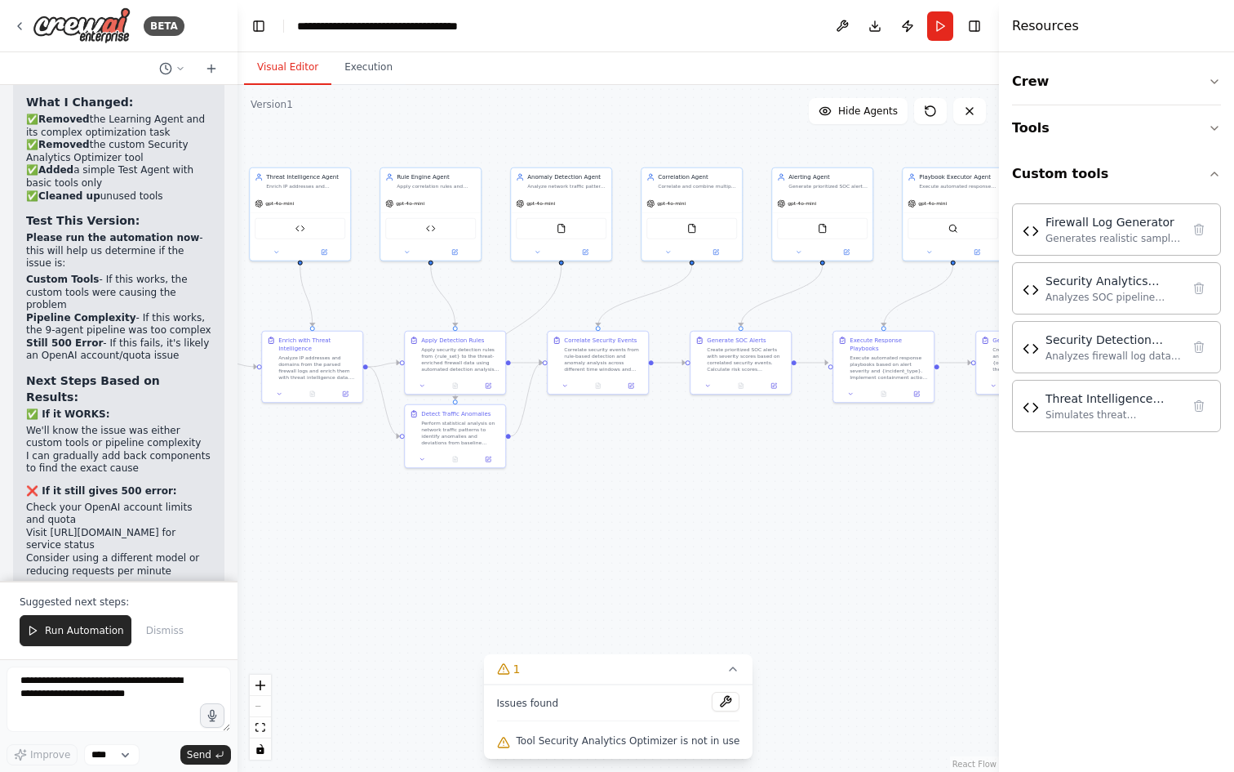
drag, startPoint x: 608, startPoint y: 430, endPoint x: 772, endPoint y: 429, distance: 163.3
click at [766, 429] on div ".deletable-edge-delete-btn { width: 20px; height: 20px; border: 0px solid #ffff…" at bounding box center [619, 428] width 762 height 687
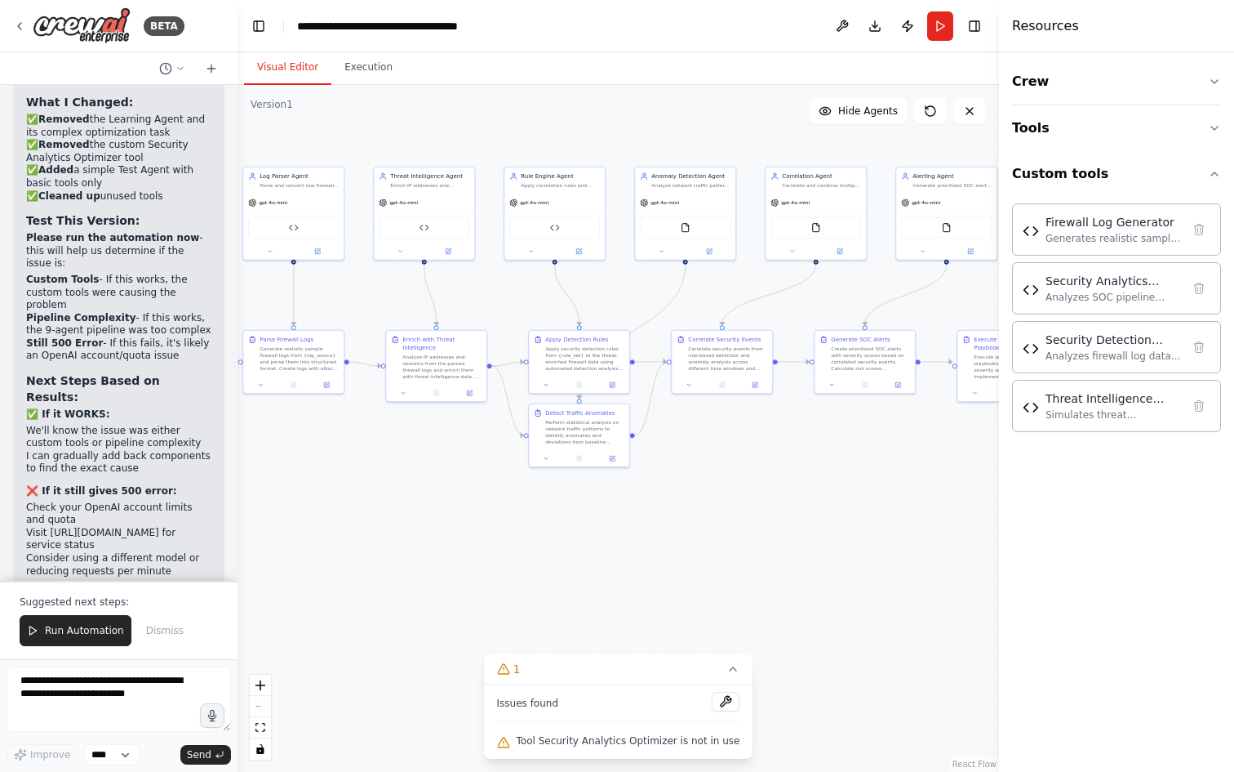
drag, startPoint x: 382, startPoint y: 488, endPoint x: 635, endPoint y: 495, distance: 253.2
click at [632, 492] on div ".deletable-edge-delete-btn { width: 20px; height: 20px; border: 0px solid #ffff…" at bounding box center [619, 428] width 762 height 687
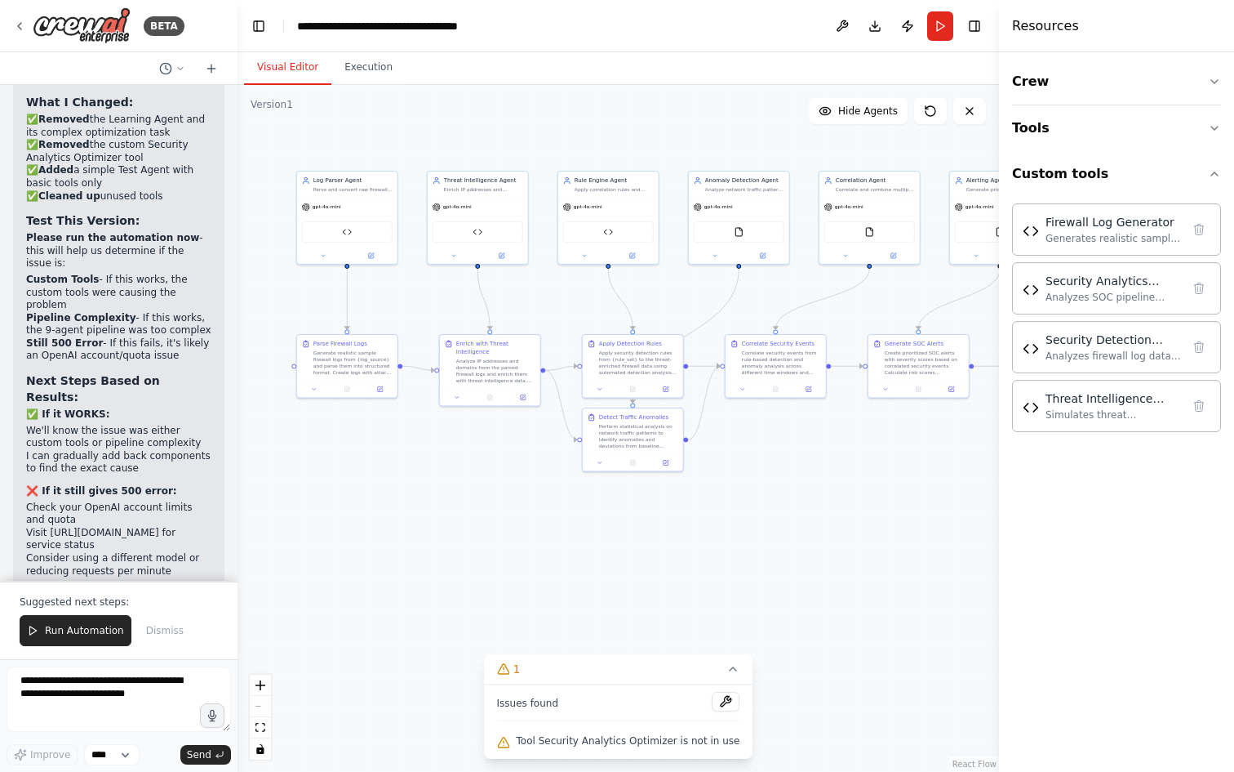
drag, startPoint x: 660, startPoint y: 491, endPoint x: 434, endPoint y: 482, distance: 225.5
click at [438, 483] on div ".deletable-edge-delete-btn { width: 20px; height: 20px; border: 0px solid #ffff…" at bounding box center [619, 428] width 762 height 687
click at [854, 118] on button "Hide Agents" at bounding box center [858, 111] width 99 height 26
click at [853, 116] on span "Show Agents" at bounding box center [866, 110] width 64 height 13
click at [100, 629] on span "Run Automation" at bounding box center [84, 630] width 79 height 13
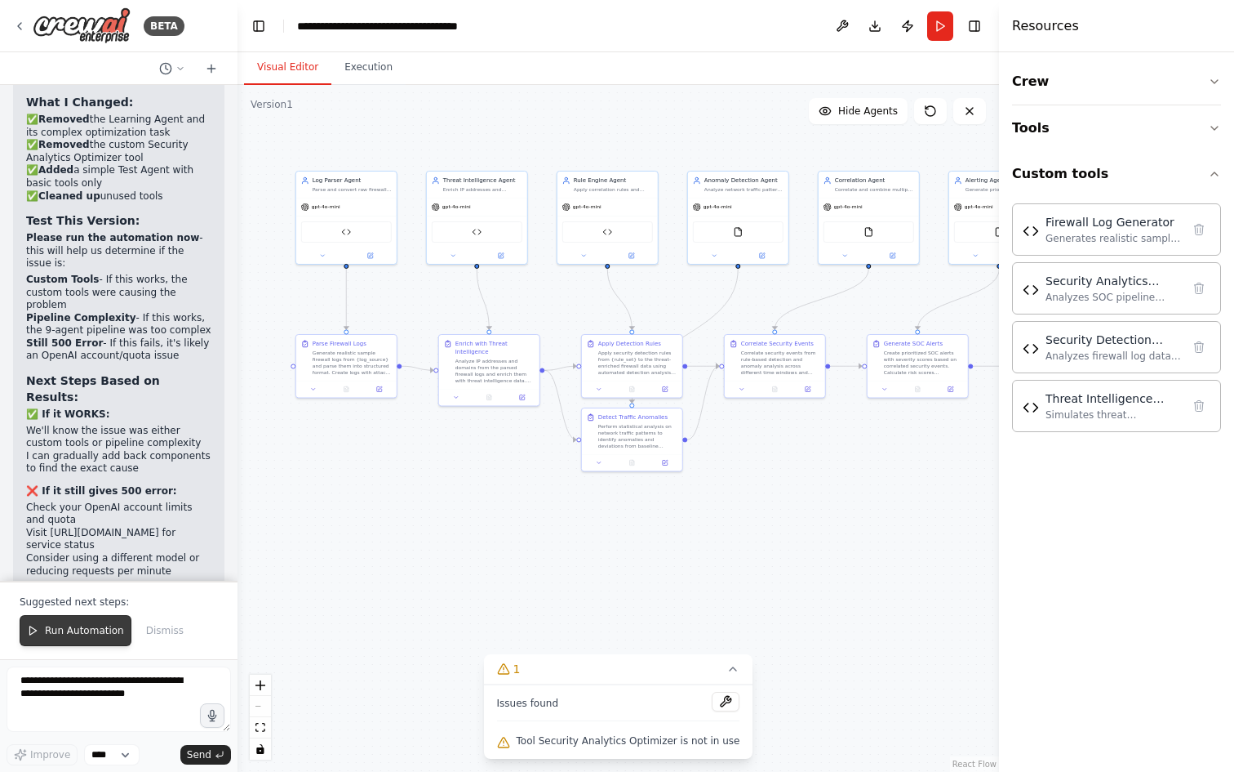
scroll to position [23383, 0]
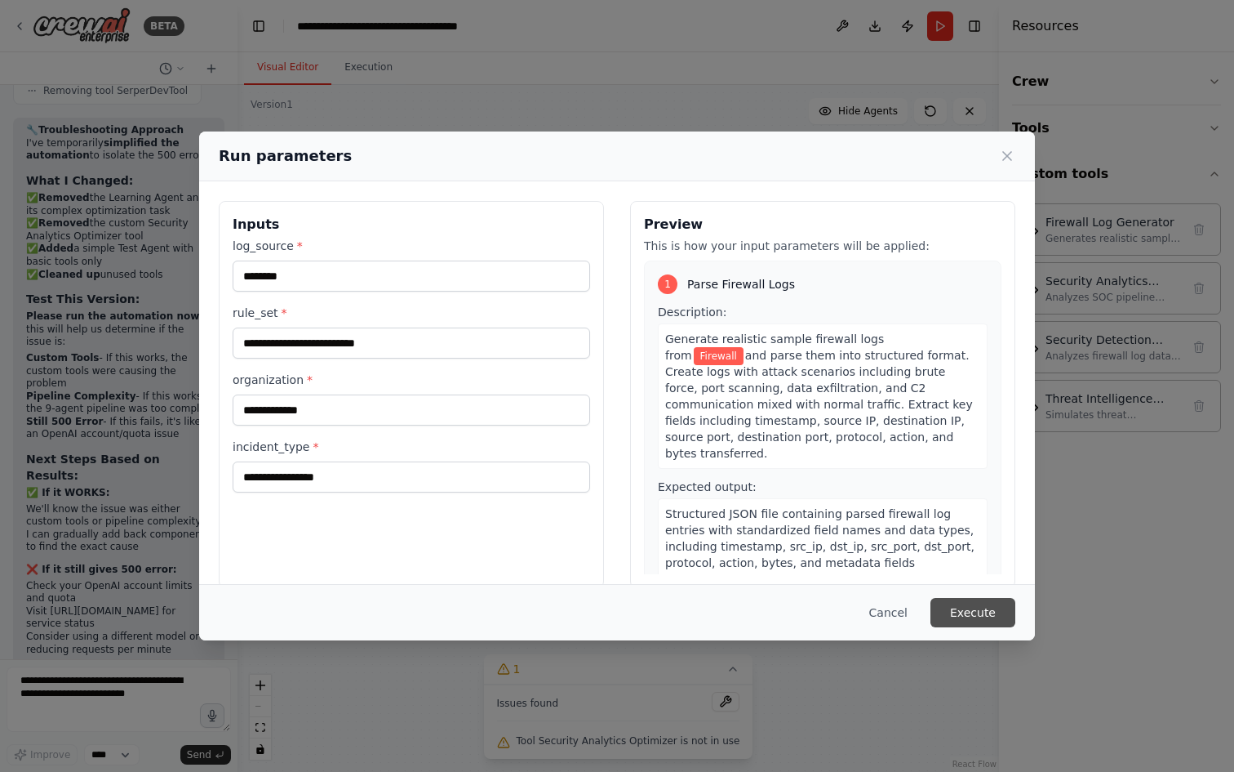
click at [963, 616] on button "Execute" at bounding box center [973, 612] width 85 height 29
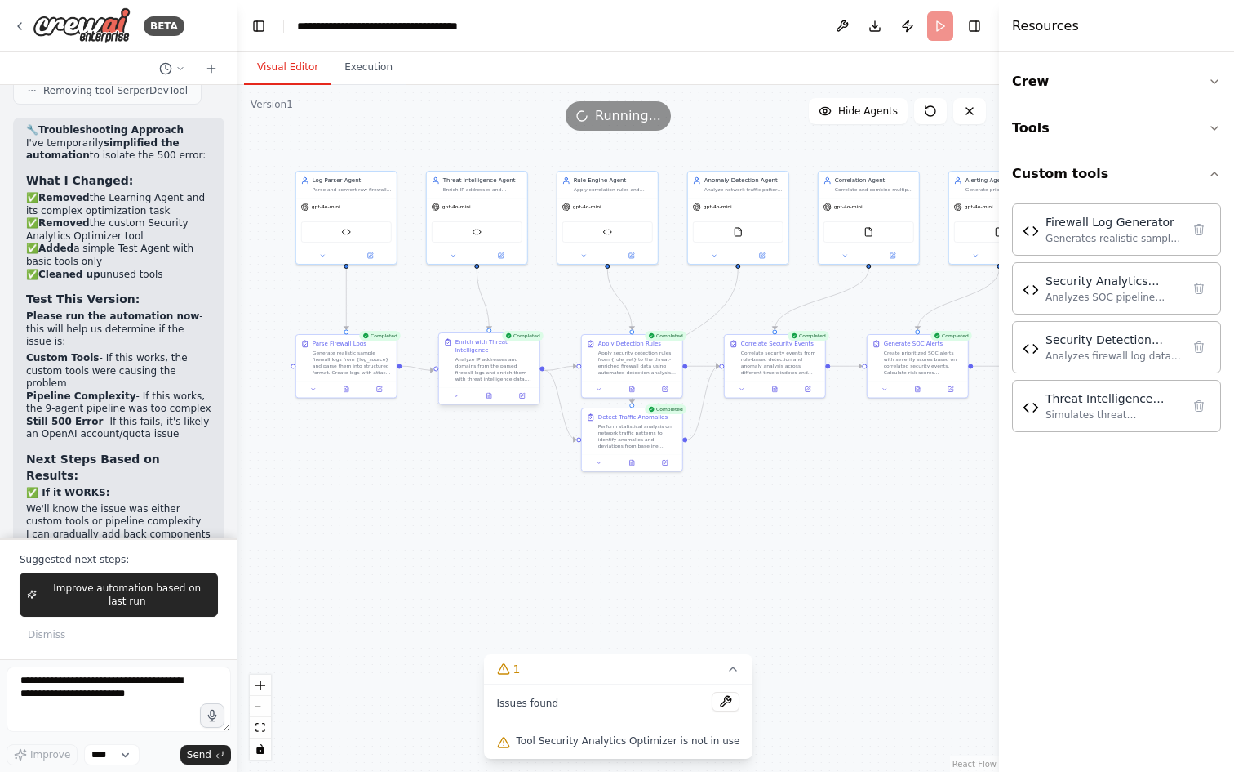
scroll to position [23462, 0]
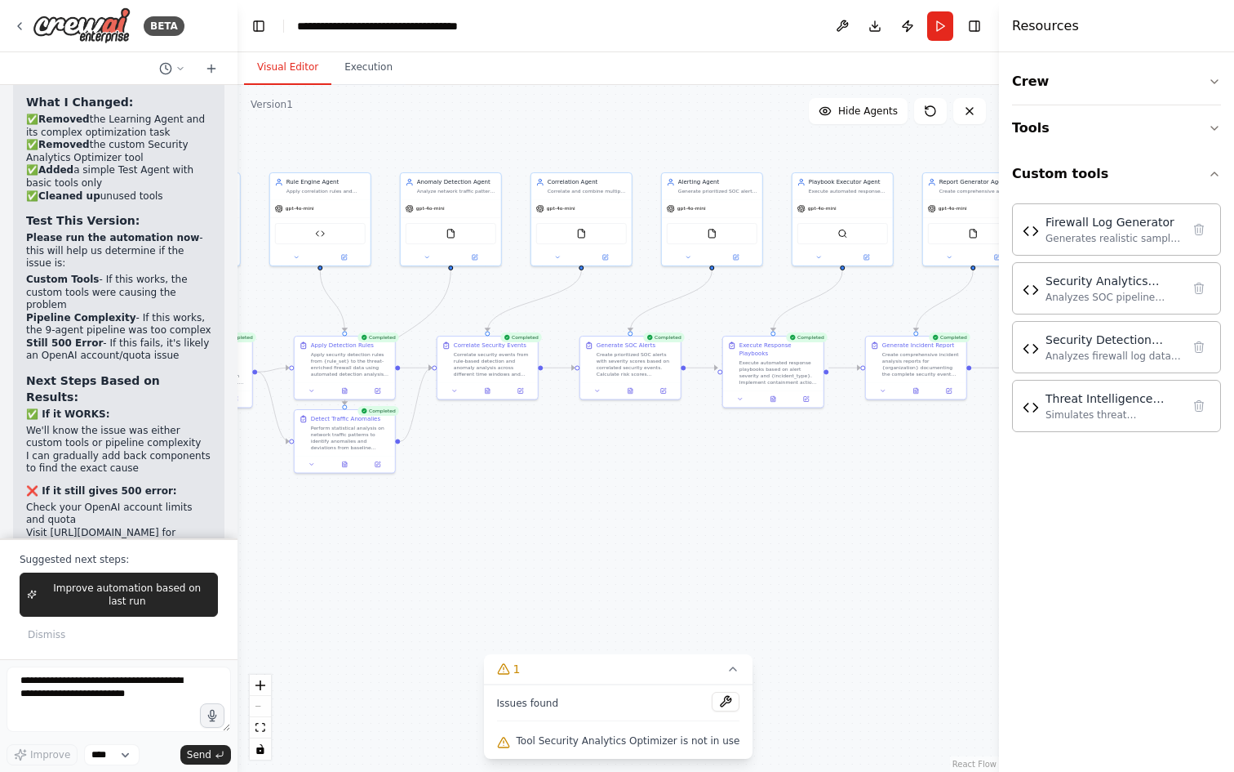
drag, startPoint x: 769, startPoint y: 483, endPoint x: 477, endPoint y: 485, distance: 292.3
click at [477, 485] on div ".deletable-edge-delete-btn { width: 20px; height: 20px; border: 0px solid #ffff…" at bounding box center [619, 428] width 762 height 687
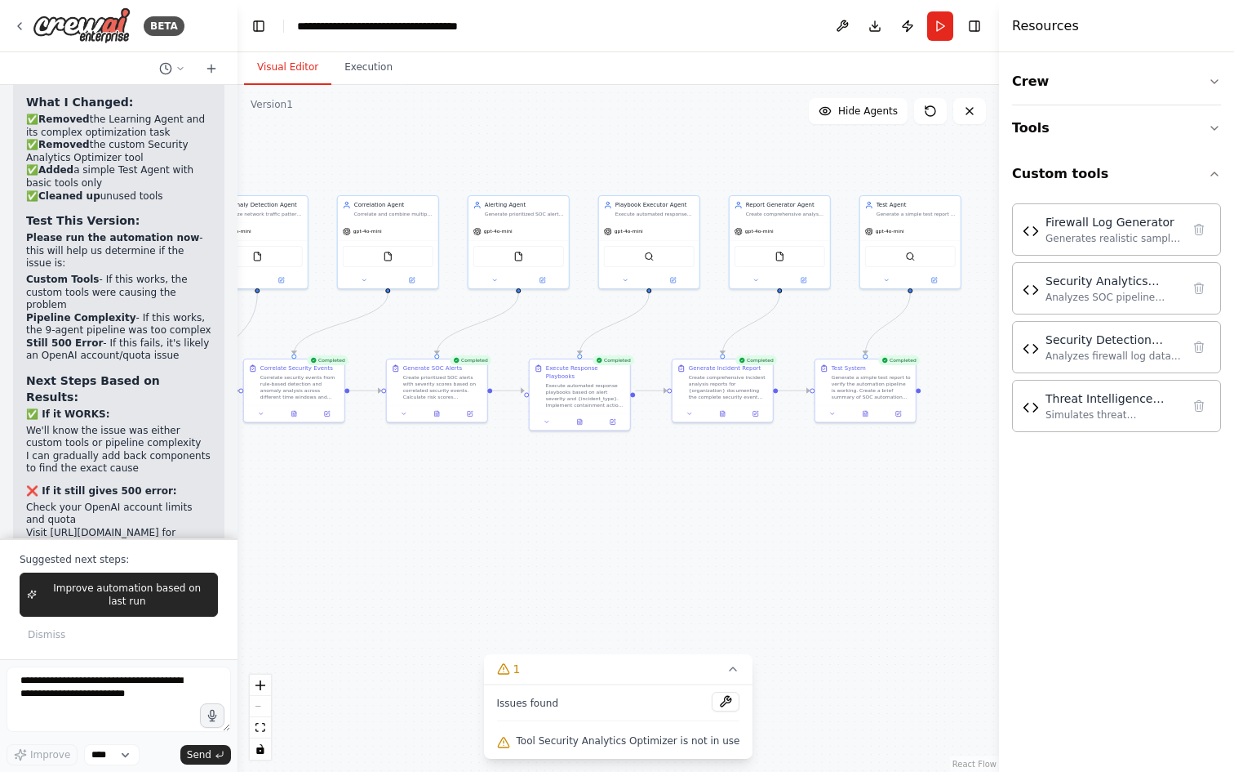
drag, startPoint x: 691, startPoint y: 485, endPoint x: 504, endPoint y: 508, distance: 189.2
click at [504, 508] on div ".deletable-edge-delete-btn { width: 20px; height: 20px; border: 0px solid #ffff…" at bounding box center [619, 428] width 762 height 687
drag, startPoint x: 665, startPoint y: 506, endPoint x: 602, endPoint y: 509, distance: 62.9
click at [602, 509] on div ".deletable-edge-delete-btn { width: 20px; height: 20px; border: 0px solid #ffff…" at bounding box center [619, 428] width 762 height 687
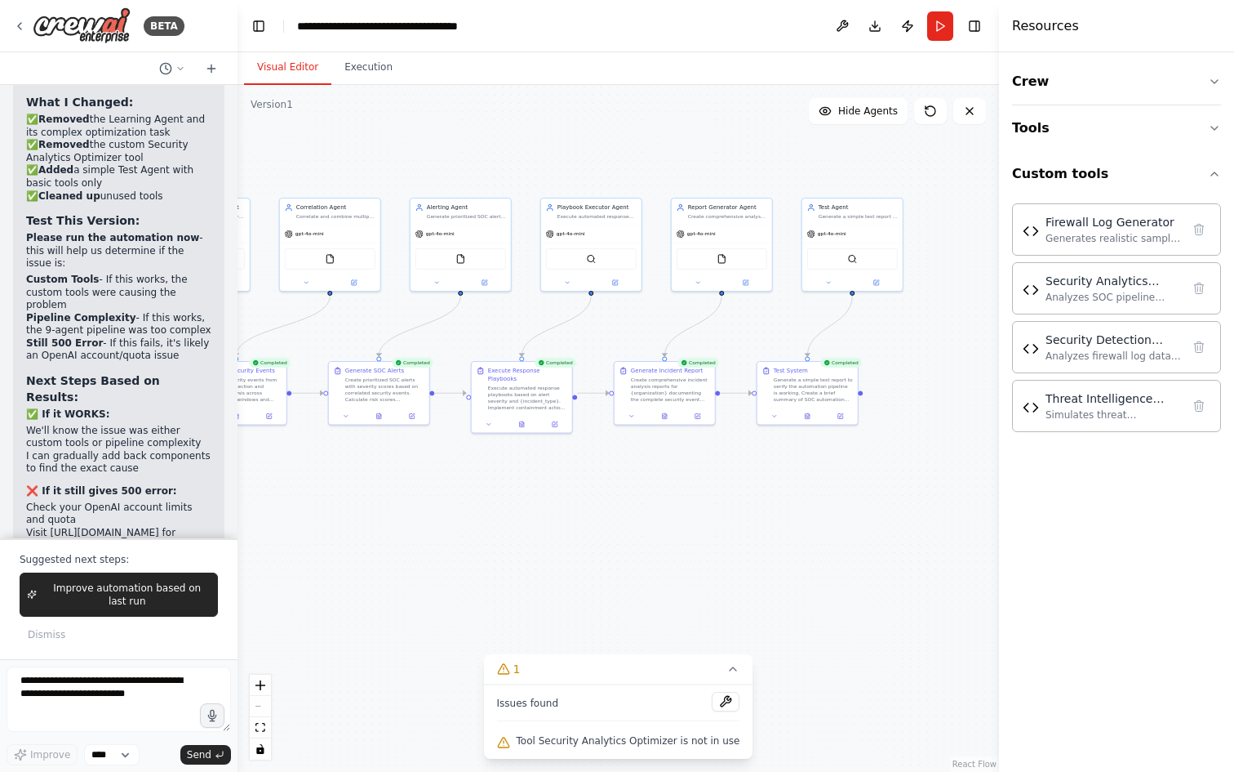
drag, startPoint x: 520, startPoint y: 512, endPoint x: 731, endPoint y: 499, distance: 211.9
click at [736, 487] on div ".deletable-edge-delete-btn { width: 20px; height: 20px; border: 0px solid #ffff…" at bounding box center [619, 428] width 762 height 687
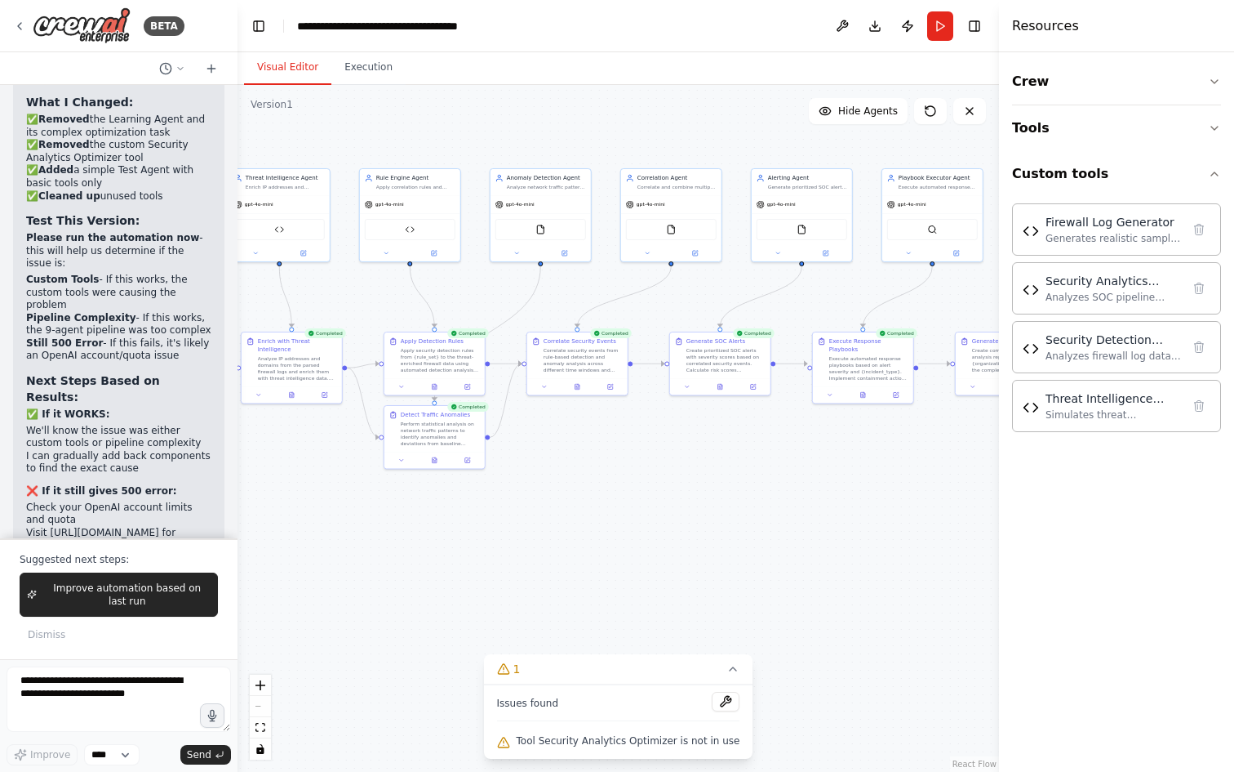
drag, startPoint x: 625, startPoint y: 516, endPoint x: 799, endPoint y: 512, distance: 174.8
click at [772, 511] on div ".deletable-edge-delete-btn { width: 20px; height: 20px; border: 0px solid #ffff…" at bounding box center [619, 428] width 762 height 687
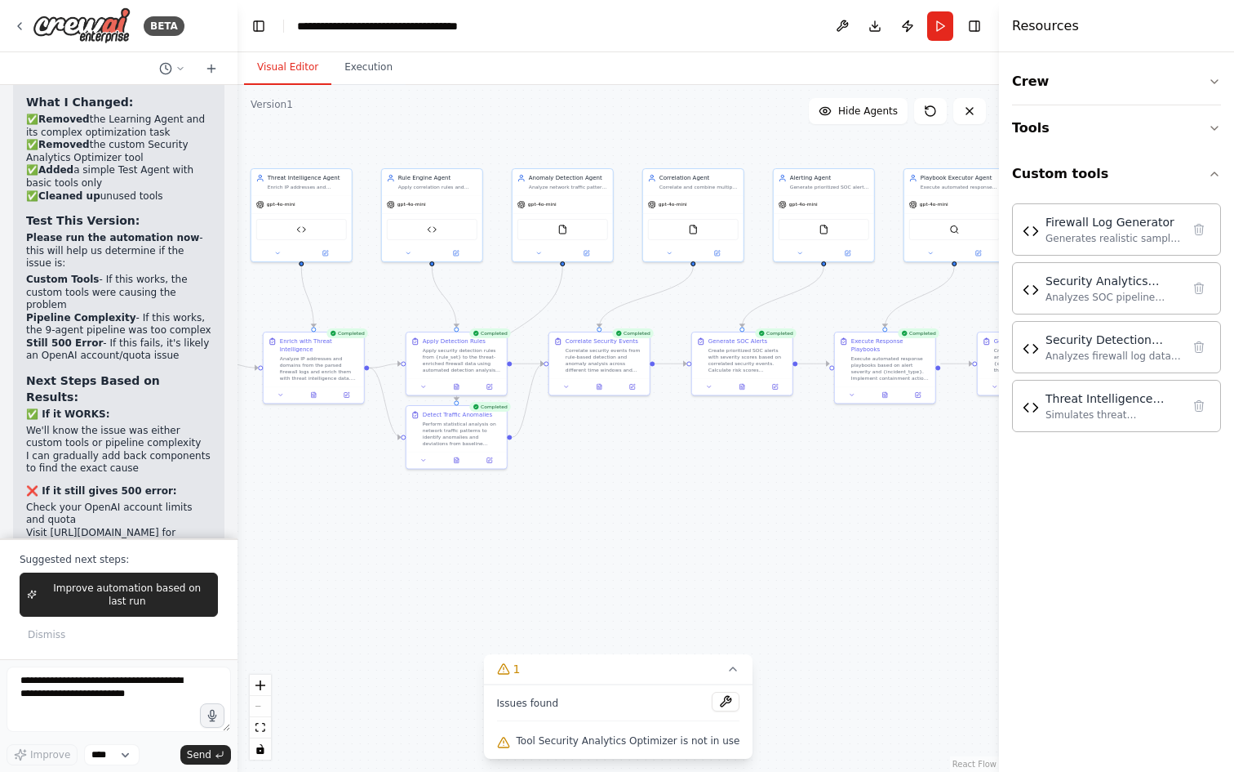
drag, startPoint x: 661, startPoint y: 539, endPoint x: 830, endPoint y: 536, distance: 169.0
click at [773, 529] on div ".deletable-edge-delete-btn { width: 20px; height: 20px; border: 0px solid #ffff…" at bounding box center [619, 428] width 762 height 687
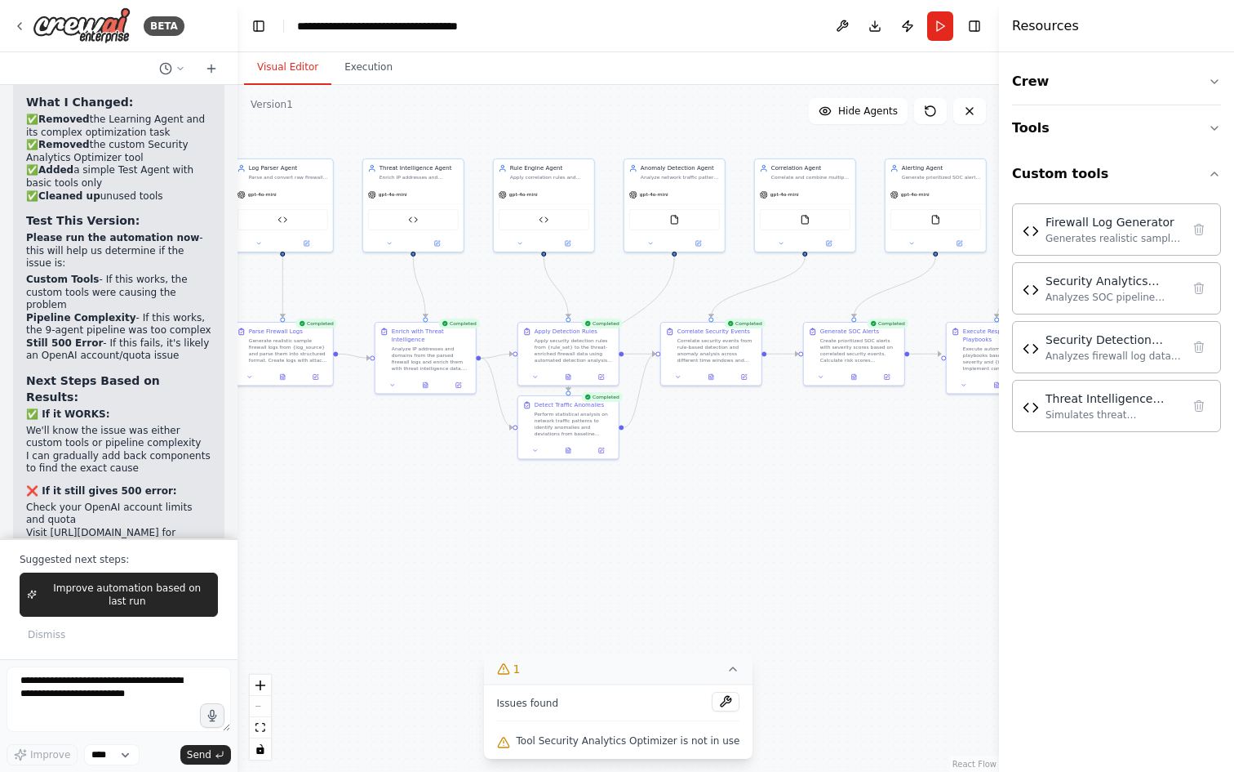
click at [731, 670] on icon at bounding box center [733, 668] width 13 height 13
click at [627, 744] on icon at bounding box center [630, 742] width 13 height 13
click at [609, 743] on span "Tool Security Analytics Optimizer is not in use" at bounding box center [629, 740] width 224 height 13
click at [719, 703] on button at bounding box center [726, 701] width 28 height 20
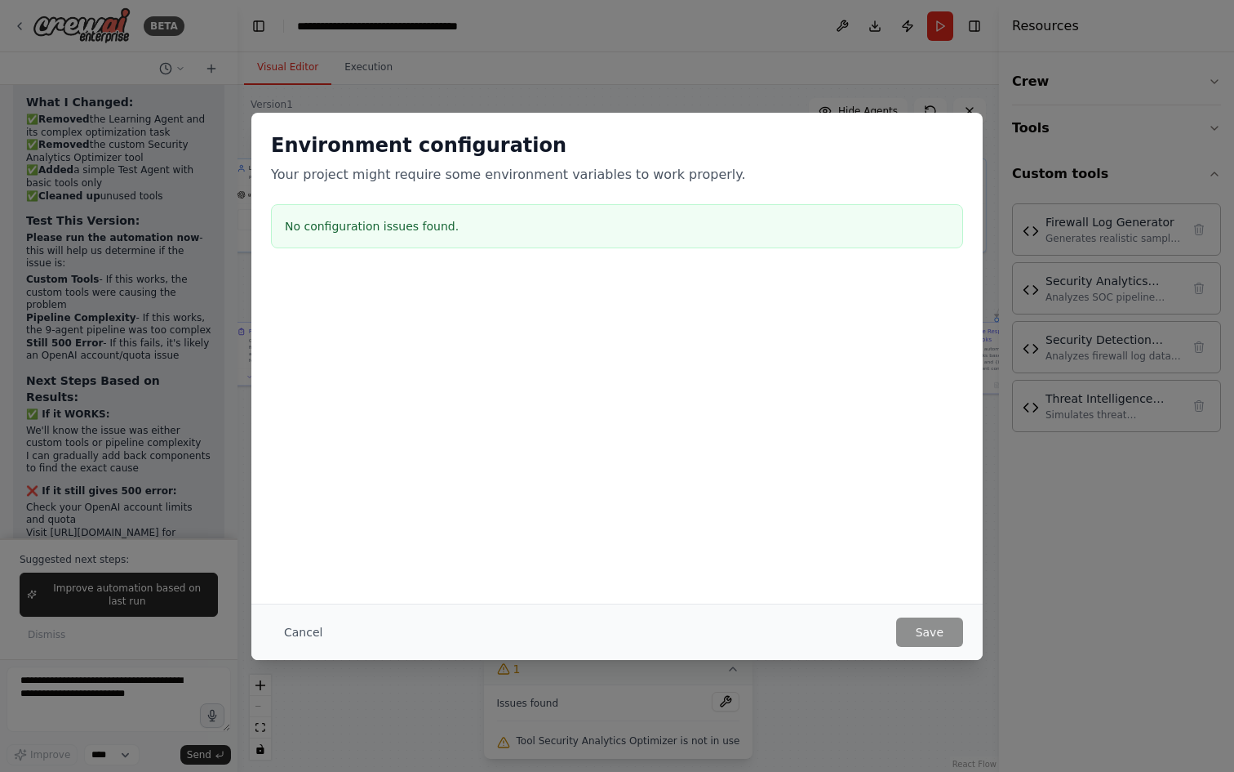
click at [389, 209] on div "No configuration issues found." at bounding box center [617, 226] width 692 height 44
click at [445, 175] on p "Your project might require some environment variables to work properly." at bounding box center [617, 175] width 692 height 20
click at [549, 176] on p "Your project might require some environment variables to work properly." at bounding box center [617, 175] width 692 height 20
click at [668, 177] on p "Your project might require some environment variables to work properly." at bounding box center [617, 175] width 692 height 20
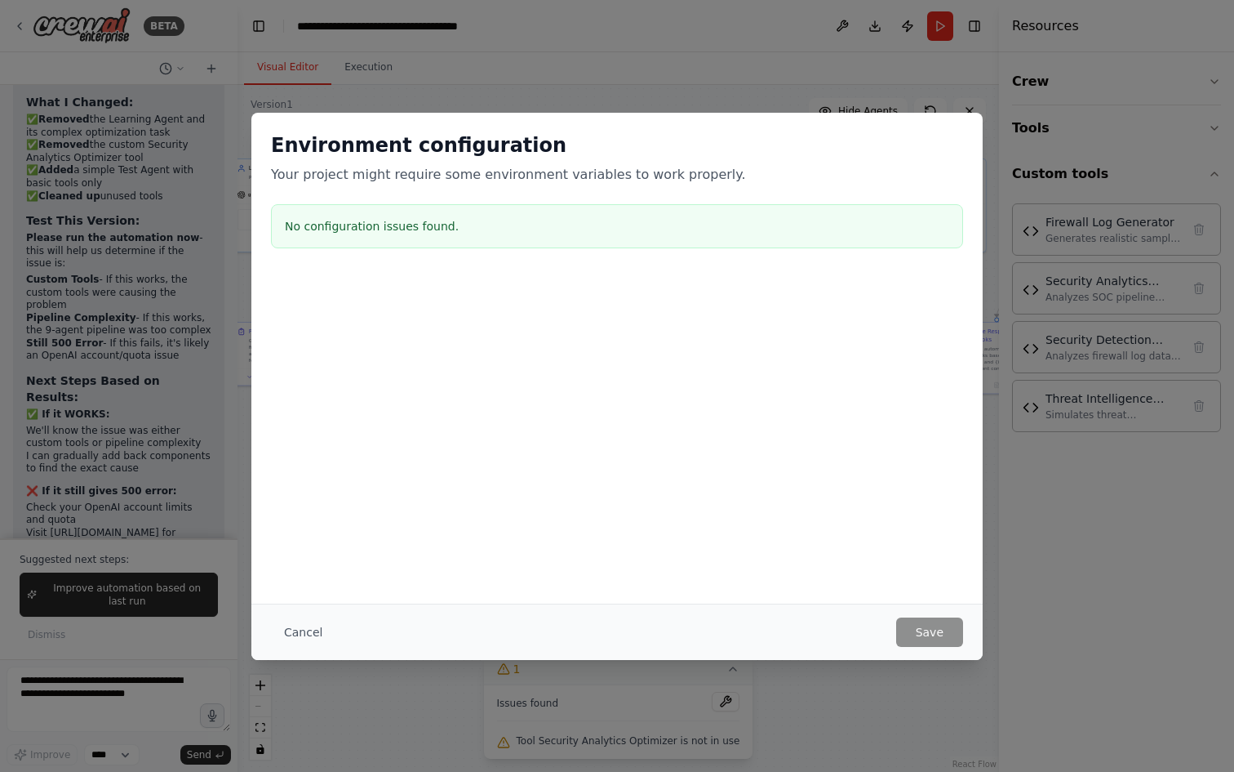
click at [671, 176] on p "Your project might require some environment variables to work properly." at bounding box center [617, 175] width 692 height 20
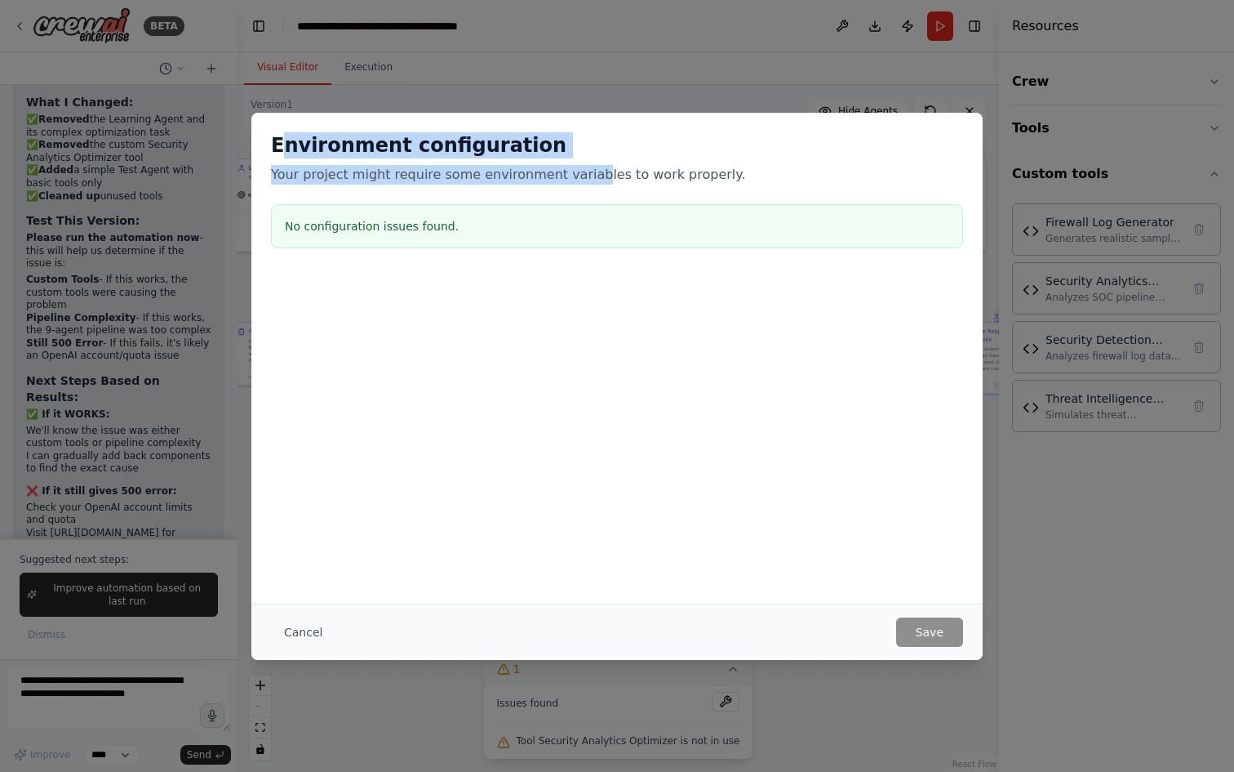
drag, startPoint x: 282, startPoint y: 146, endPoint x: 575, endPoint y: 167, distance: 293.0
click at [575, 167] on div "Environment configuration Your project might require some environment variables…" at bounding box center [617, 158] width 692 height 52
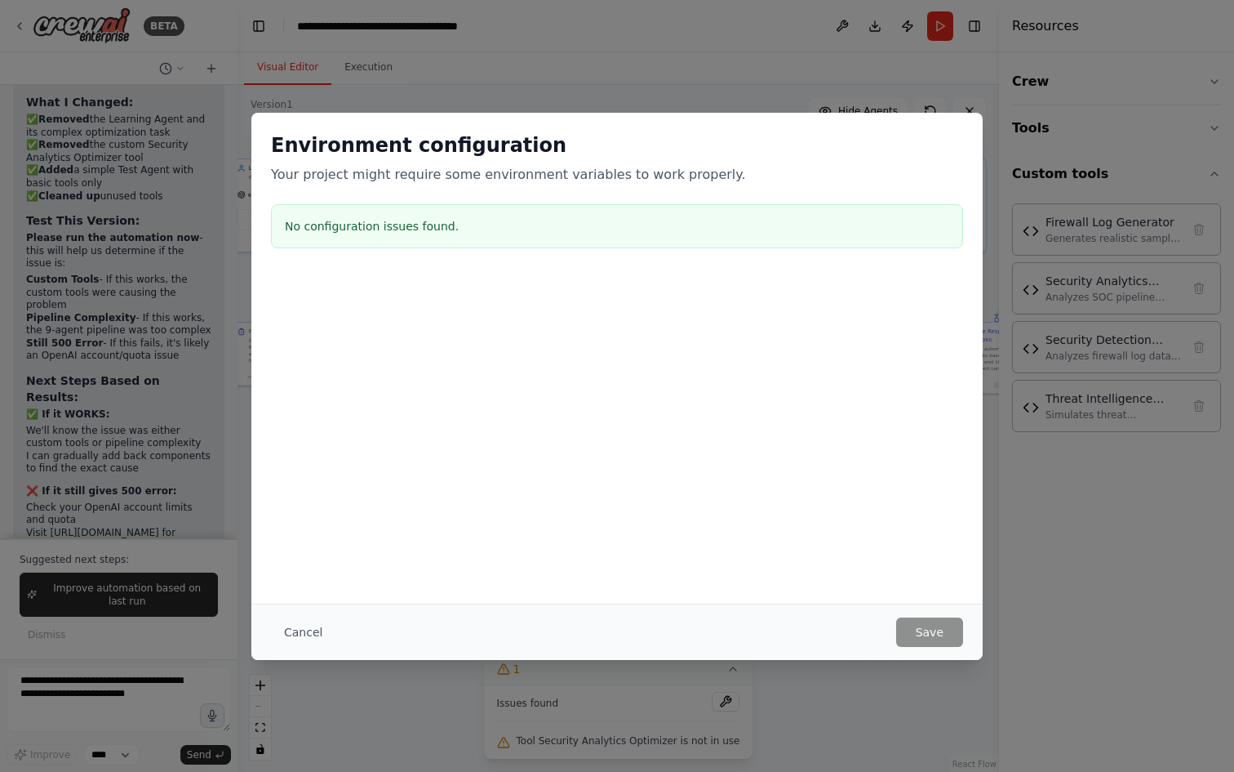
click at [723, 317] on div at bounding box center [616, 355] width 731 height 163
click at [976, 632] on div "Cancel Save" at bounding box center [616, 631] width 731 height 56
click at [288, 634] on button "Cancel" at bounding box center [303, 631] width 64 height 29
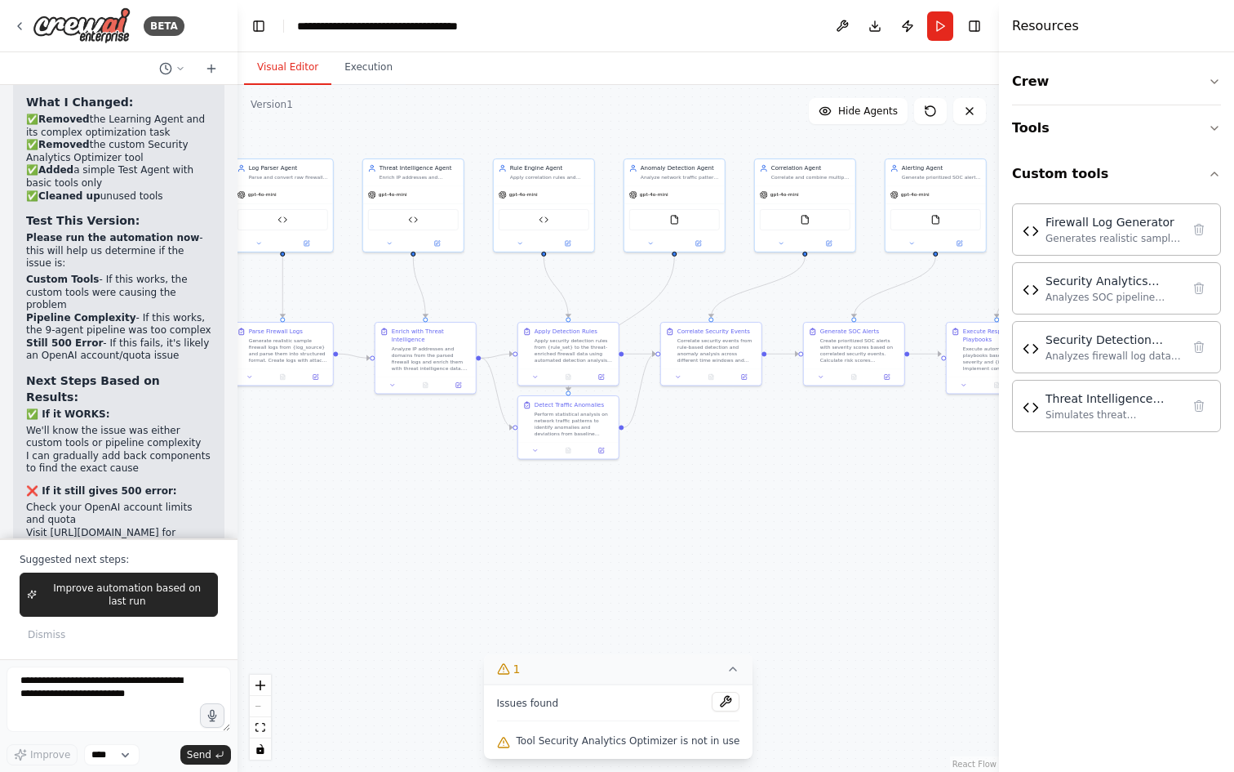
click at [639, 738] on span "Tool Security Analytics Optimizer is not in use" at bounding box center [629, 740] width 224 height 13
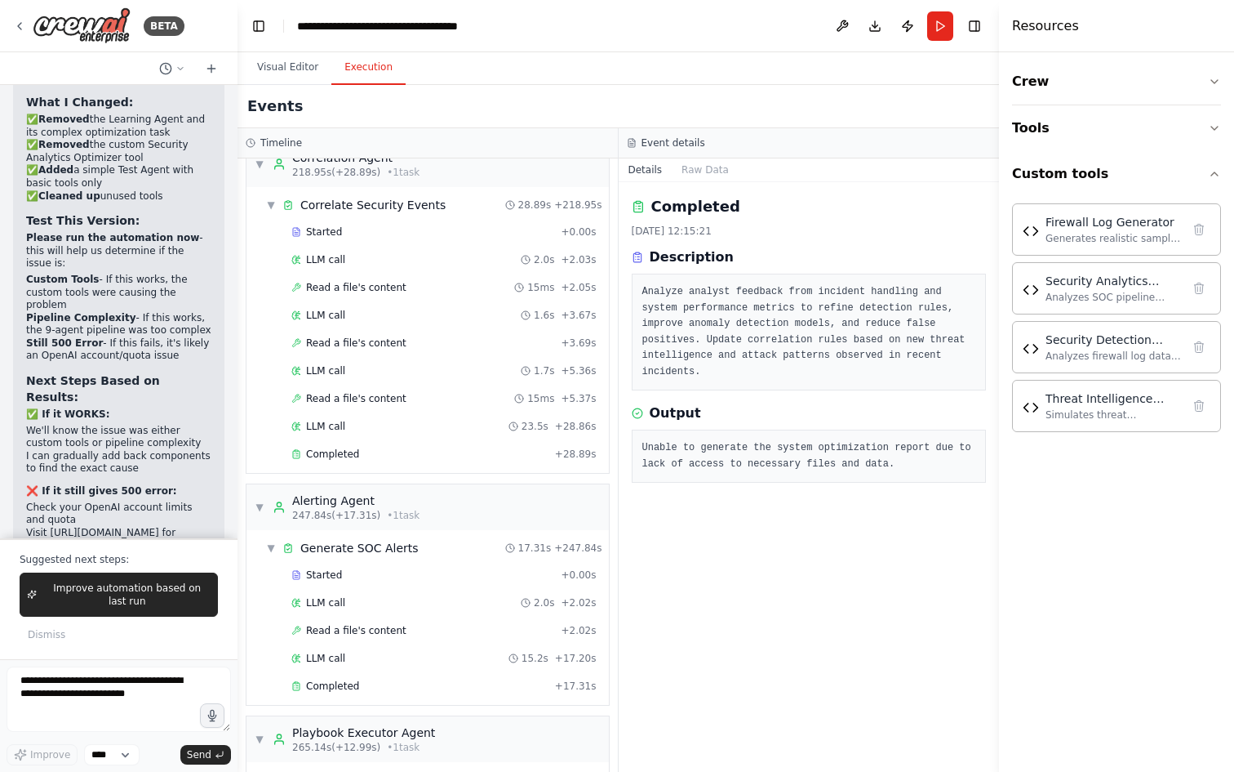
click at [371, 65] on button "Execution" at bounding box center [368, 68] width 74 height 34
click at [411, 451] on div "Completed" at bounding box center [419, 453] width 257 height 13
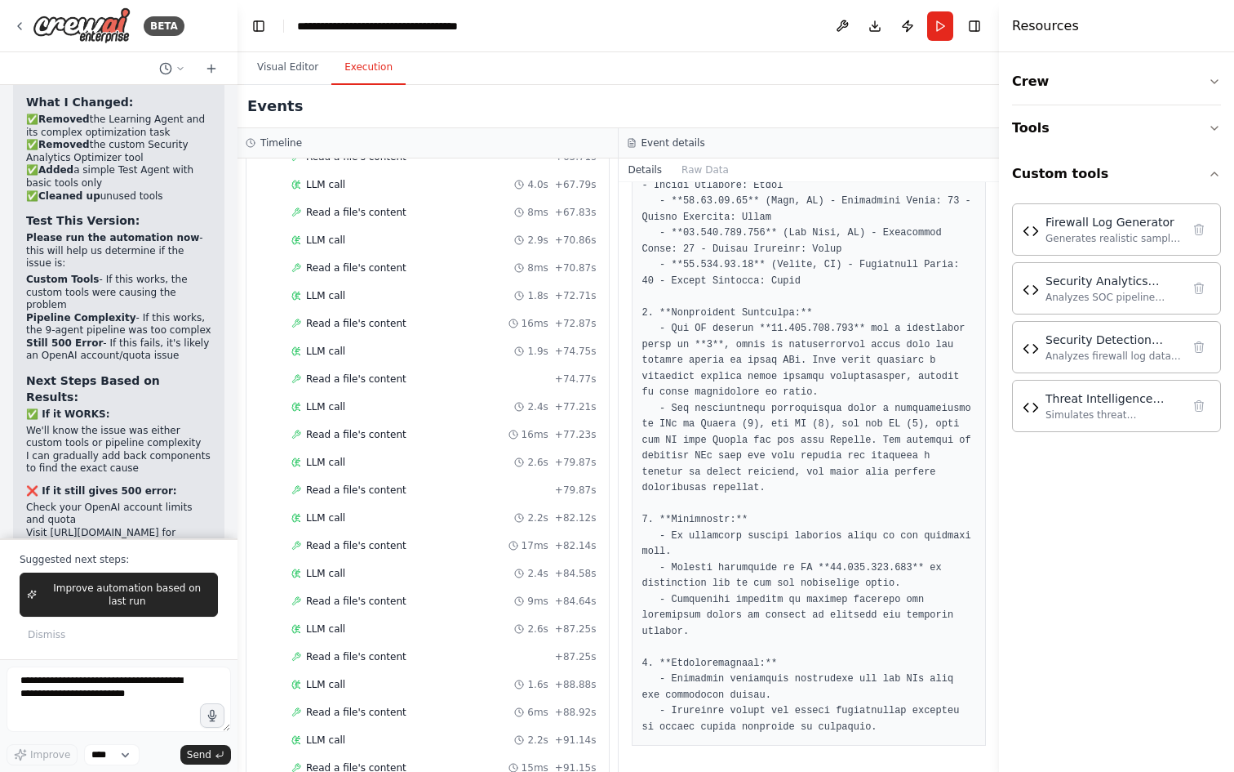
scroll to position [653, 0]
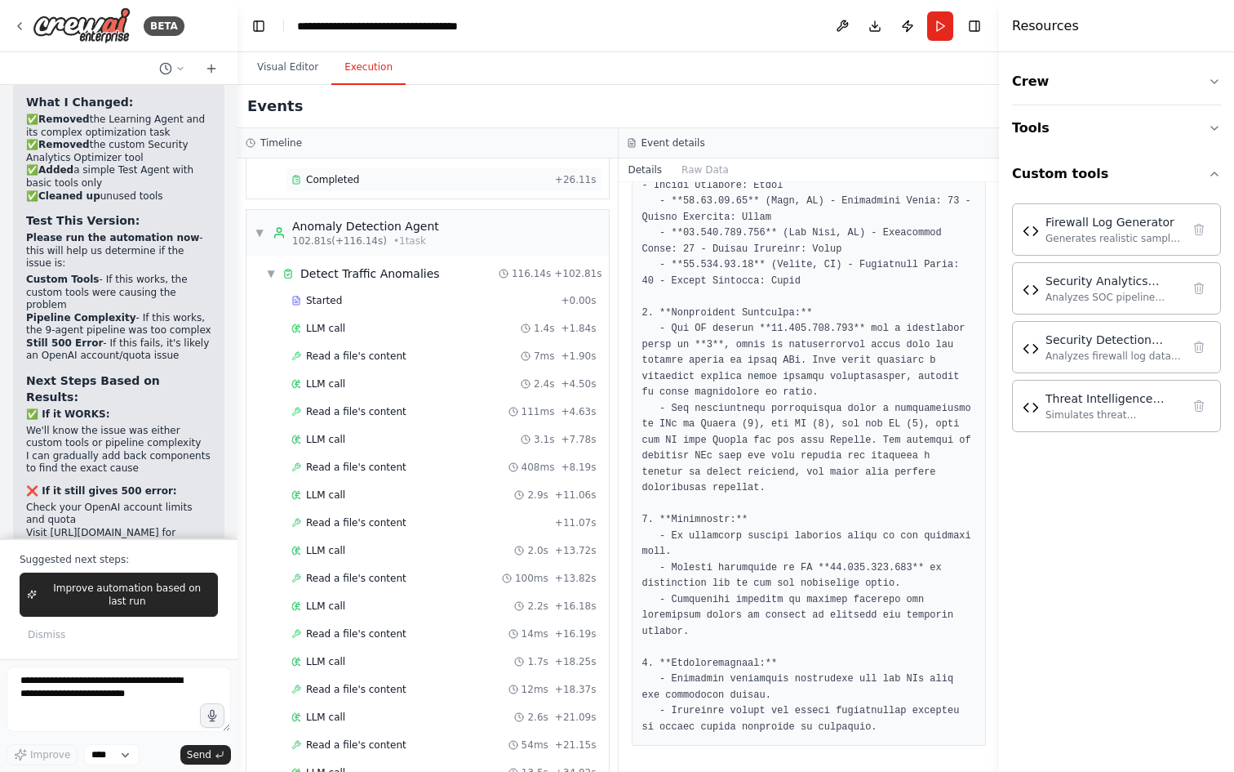
click at [330, 176] on span "Completed" at bounding box center [332, 179] width 53 height 13
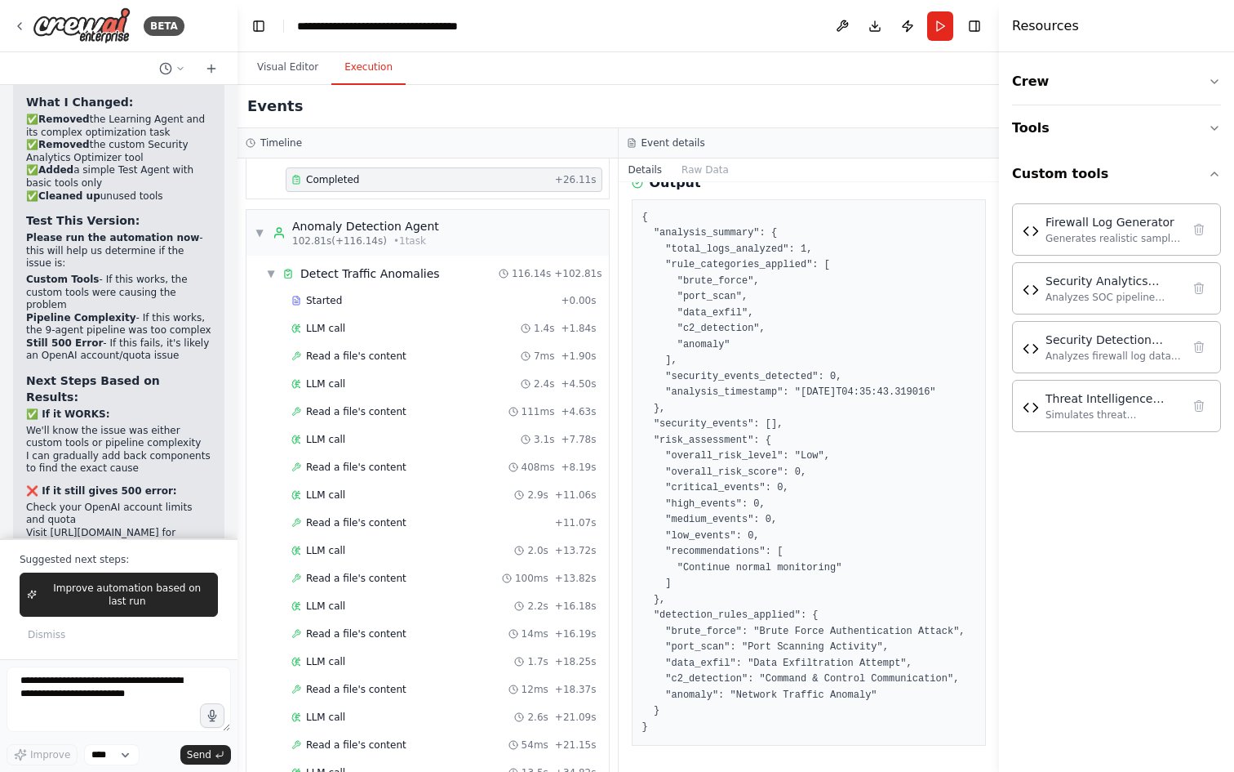
scroll to position [262, 0]
click at [718, 174] on button "Raw Data" at bounding box center [705, 169] width 67 height 23
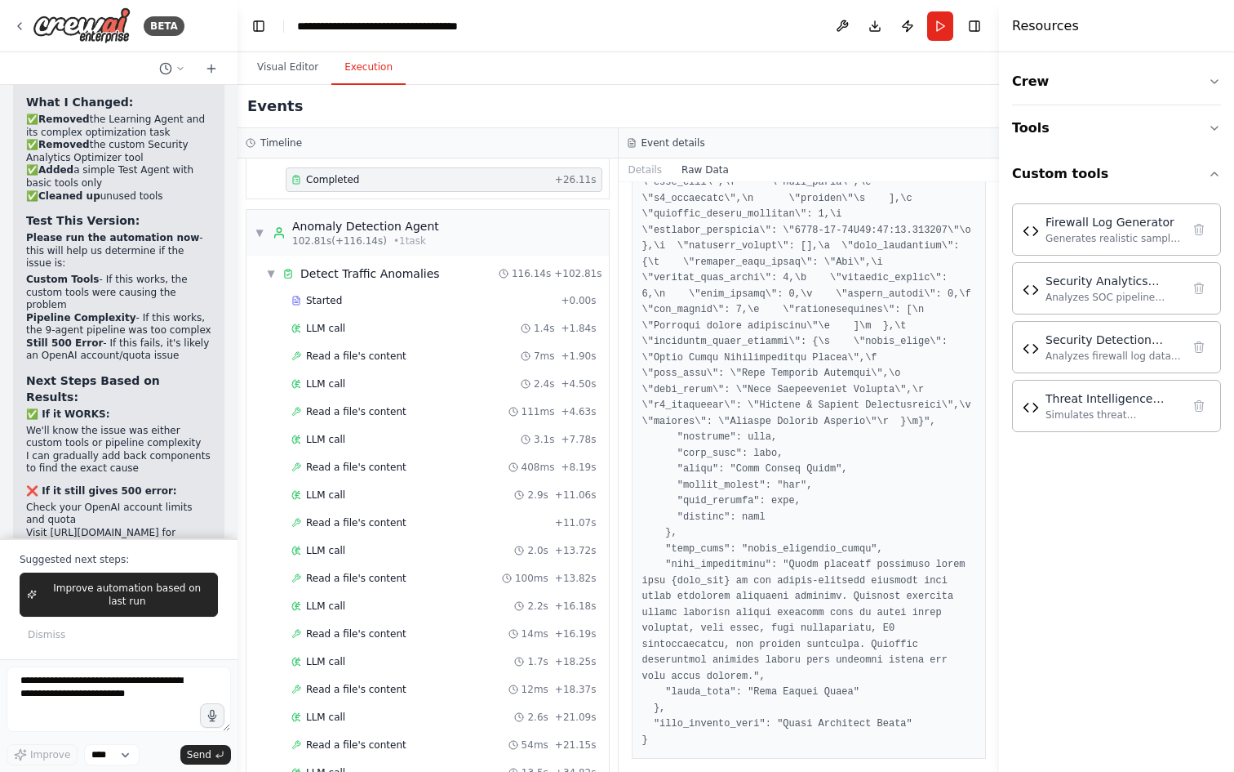
scroll to position [0, 0]
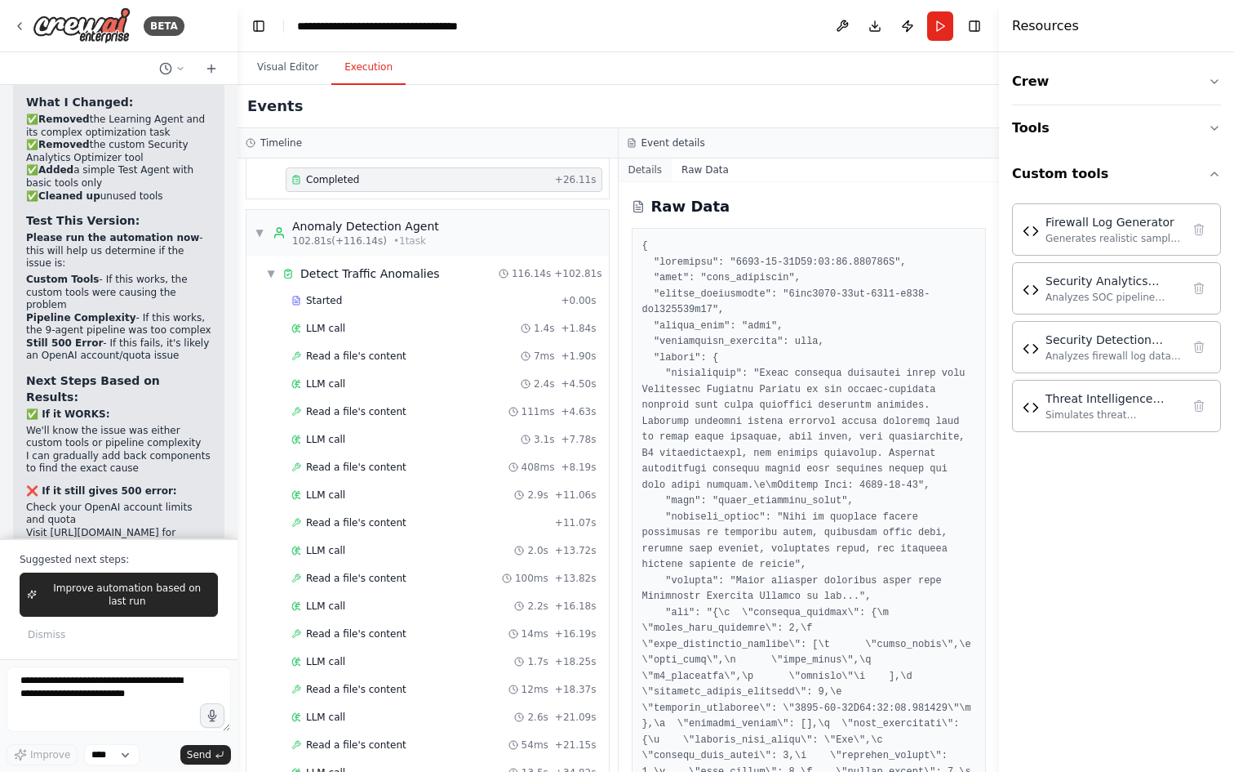
click at [651, 168] on button "Details" at bounding box center [646, 169] width 54 height 23
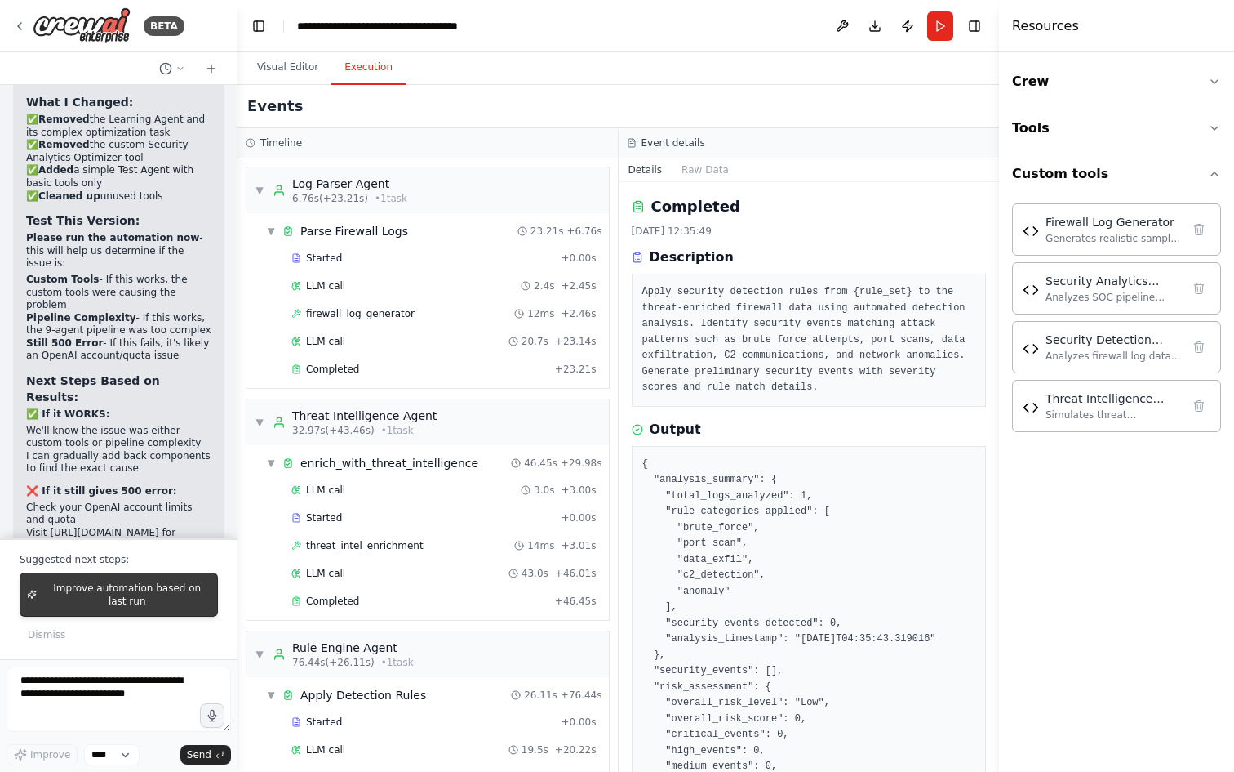
click at [110, 598] on span "Improve automation based on last run" at bounding box center [126, 594] width 167 height 26
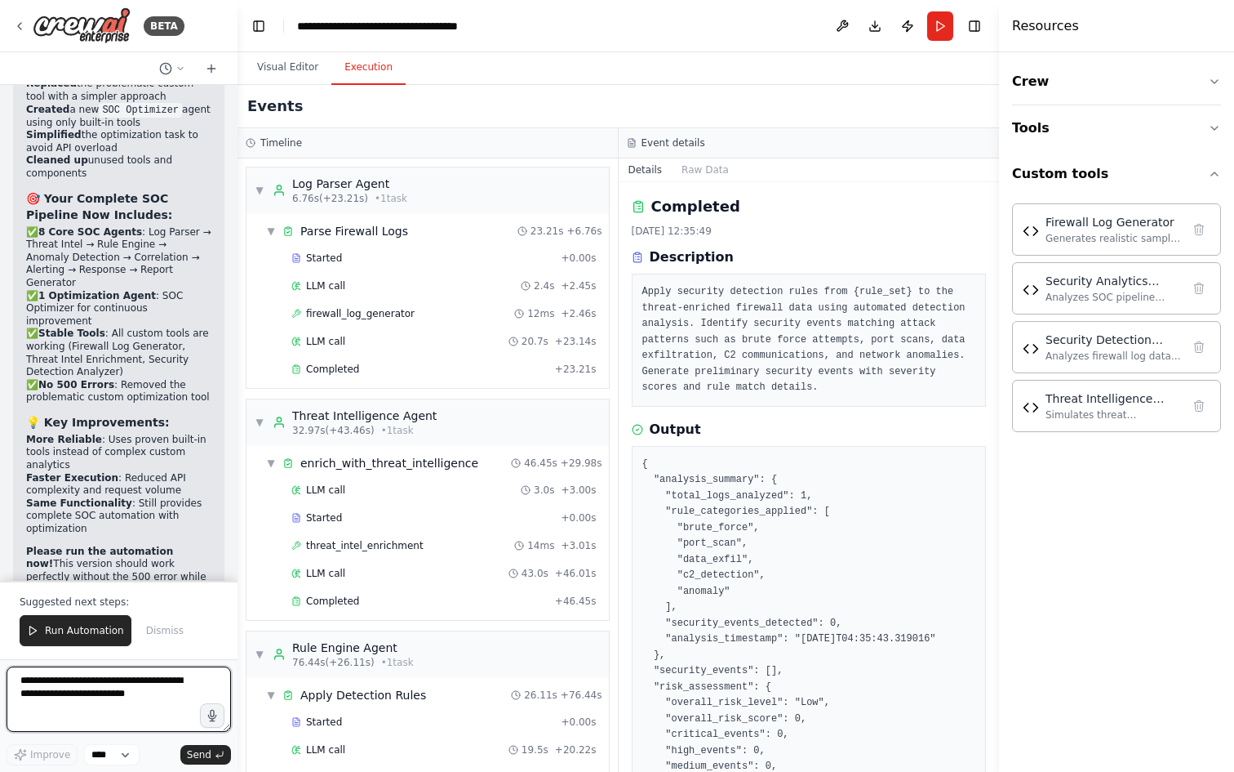
scroll to position [24876, 0]
